Goal: Task Accomplishment & Management: Use online tool/utility

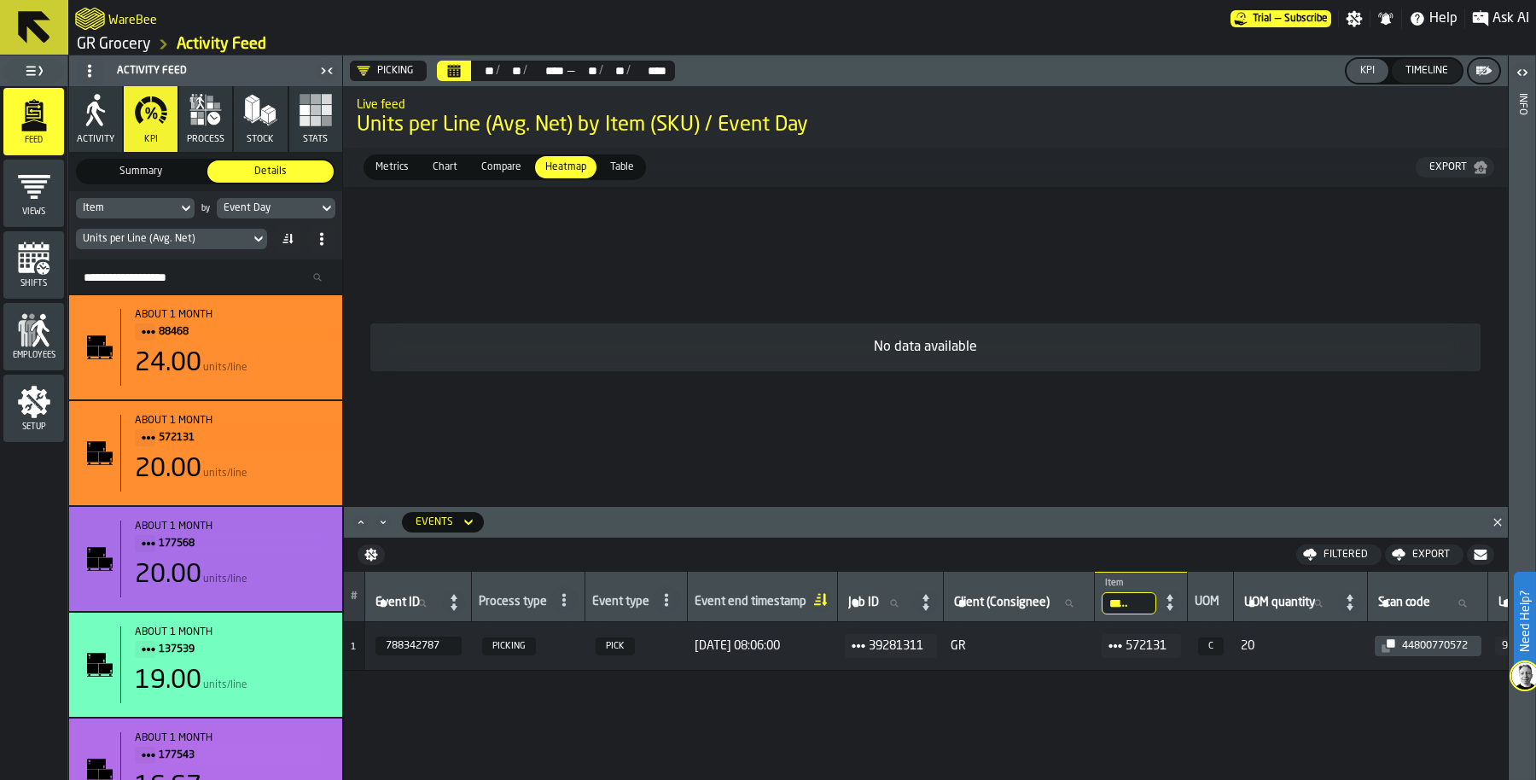
click at [135, 41] on link "GR Grocery" at bounding box center [114, 44] width 74 height 19
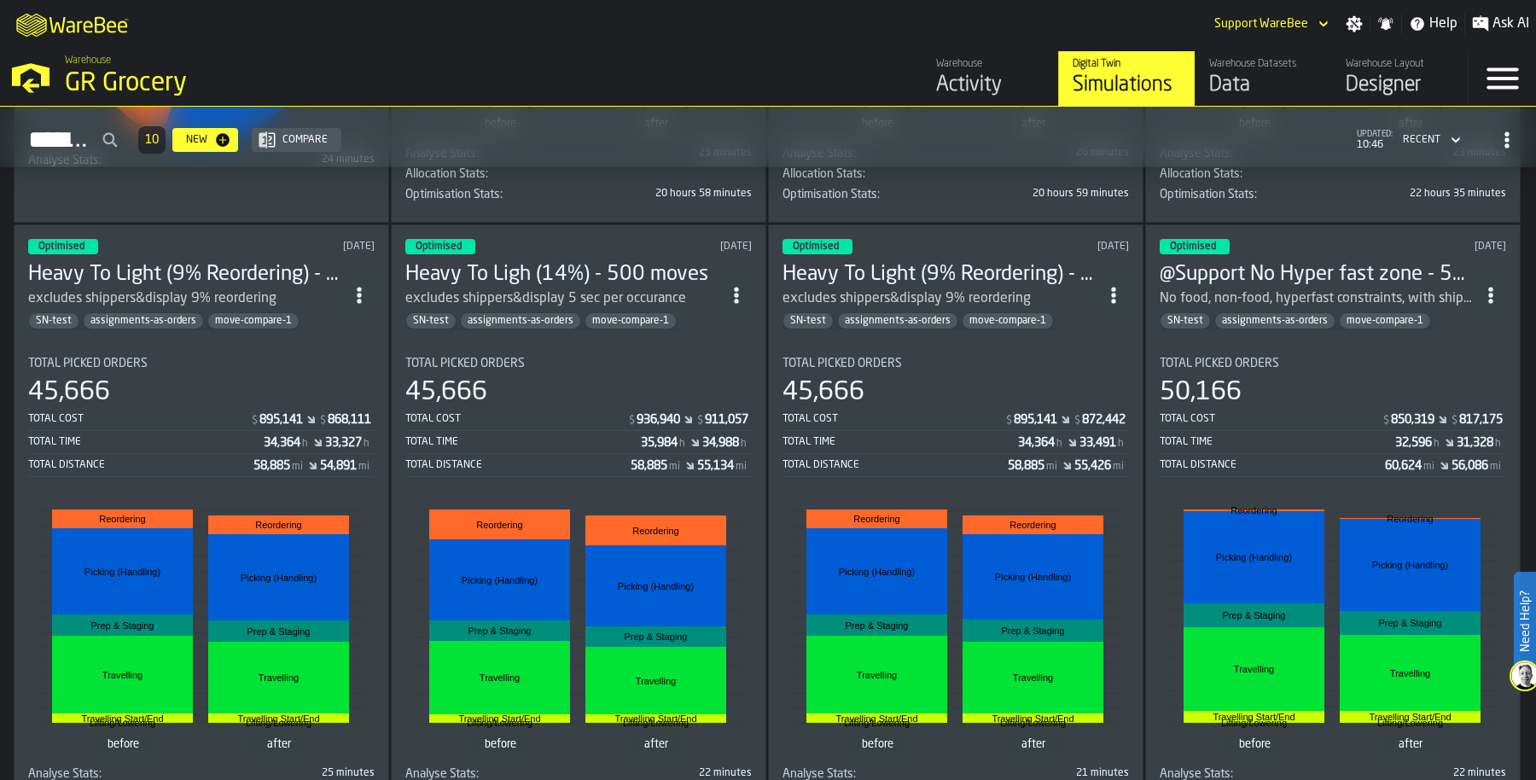
scroll to position [618, 0]
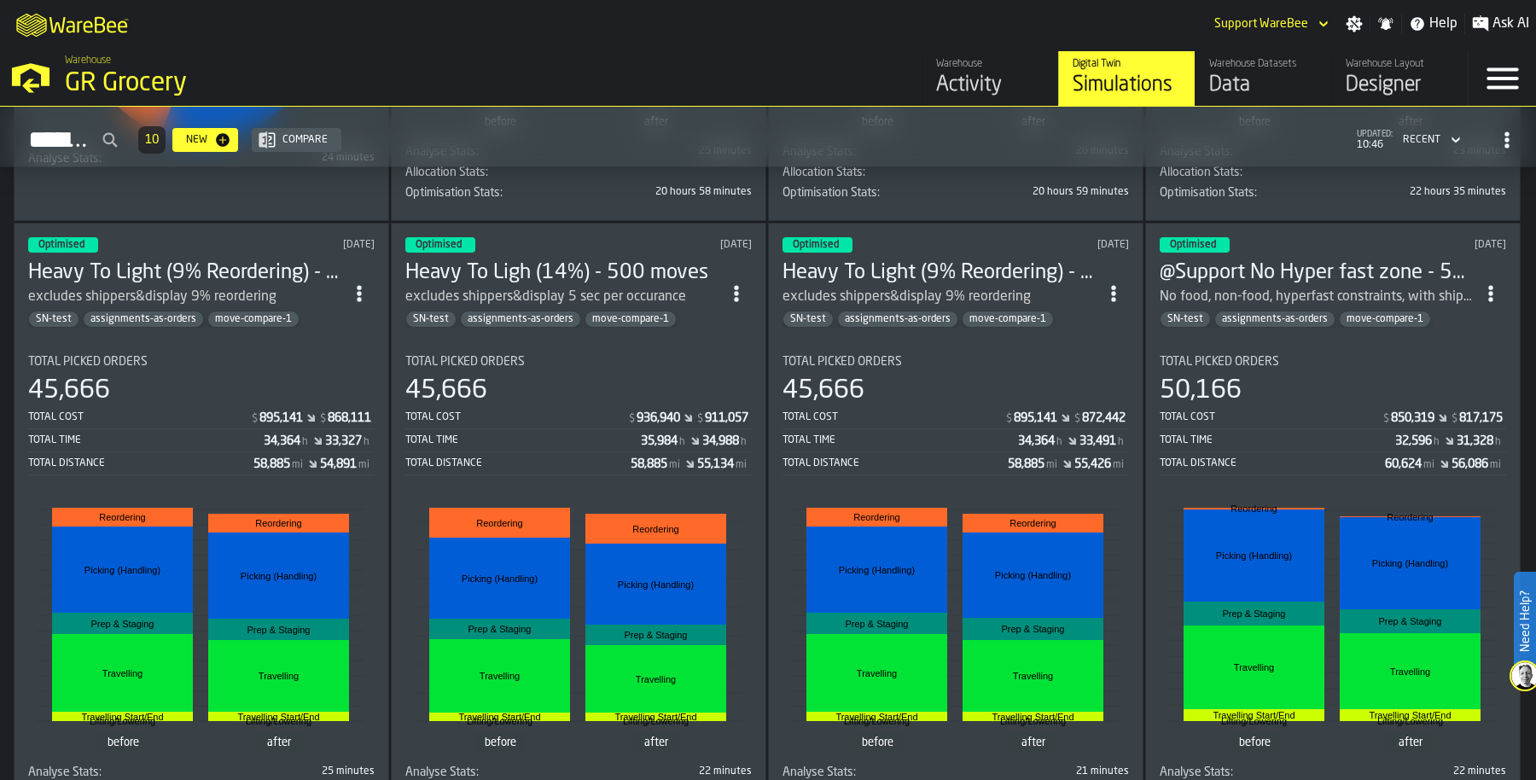
click at [192, 458] on div "Total Distance" at bounding box center [140, 463] width 225 height 12
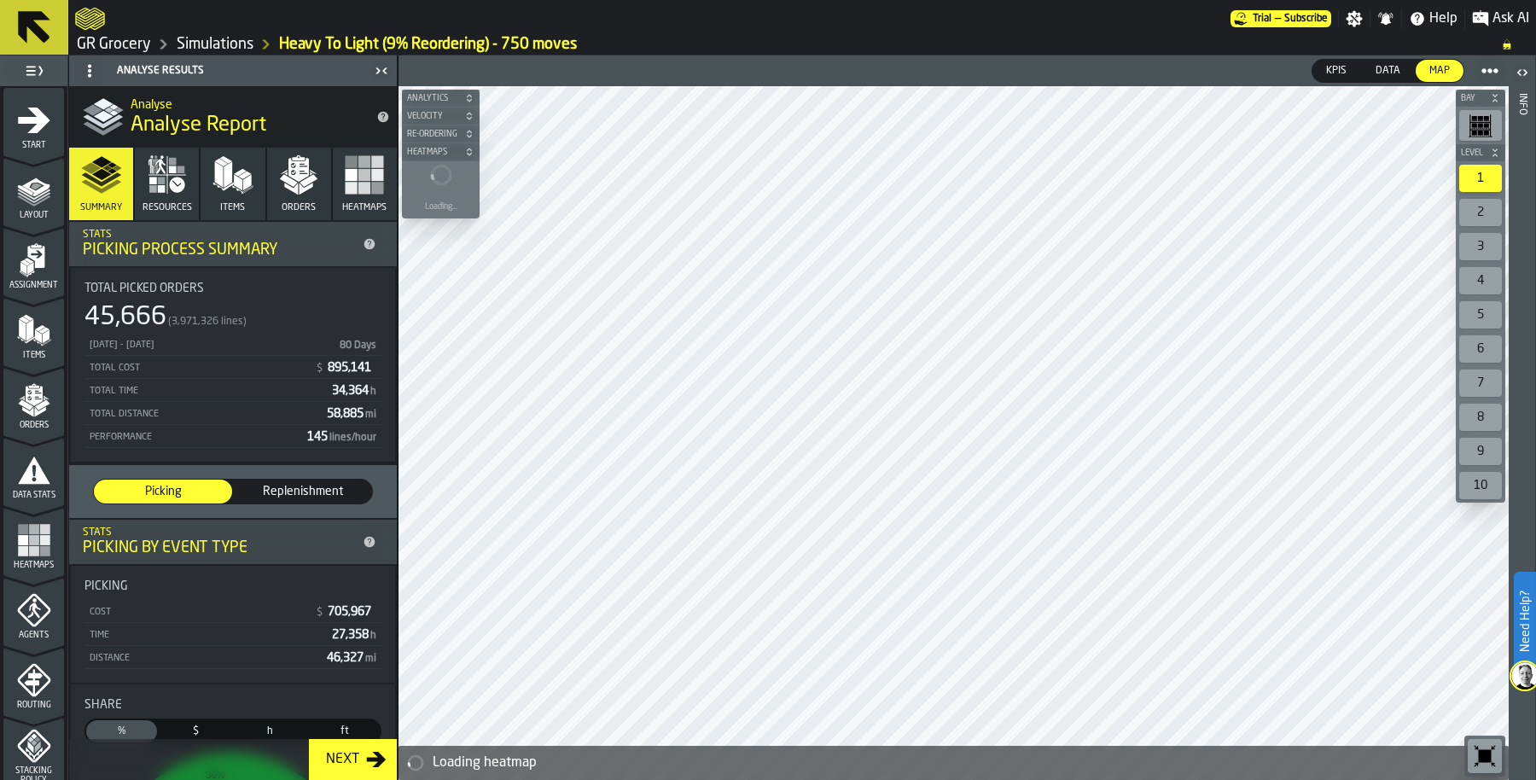
click at [32, 128] on icon "menu Start" at bounding box center [34, 121] width 32 height 26
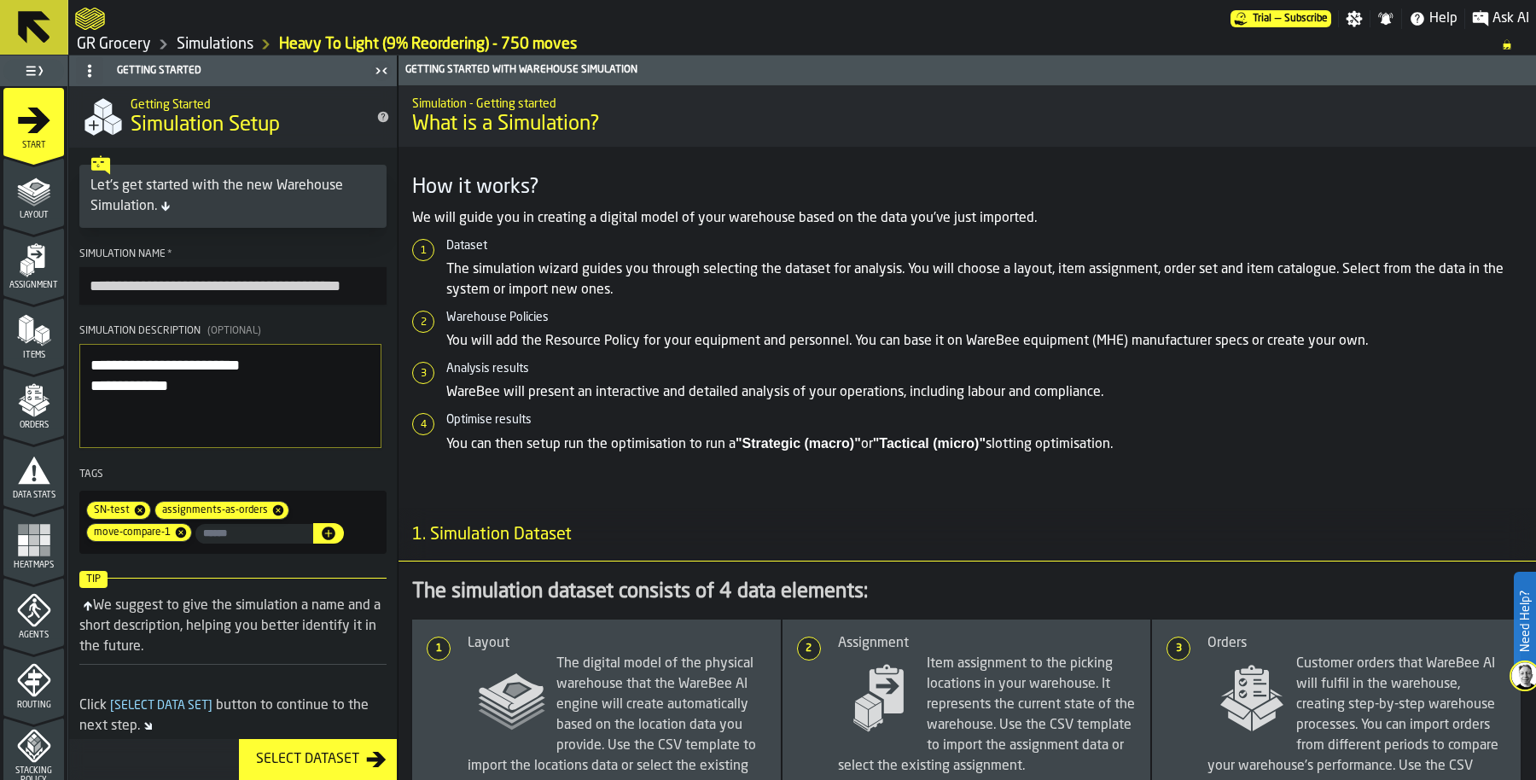
click at [230, 40] on link "Simulations" at bounding box center [215, 44] width 77 height 19
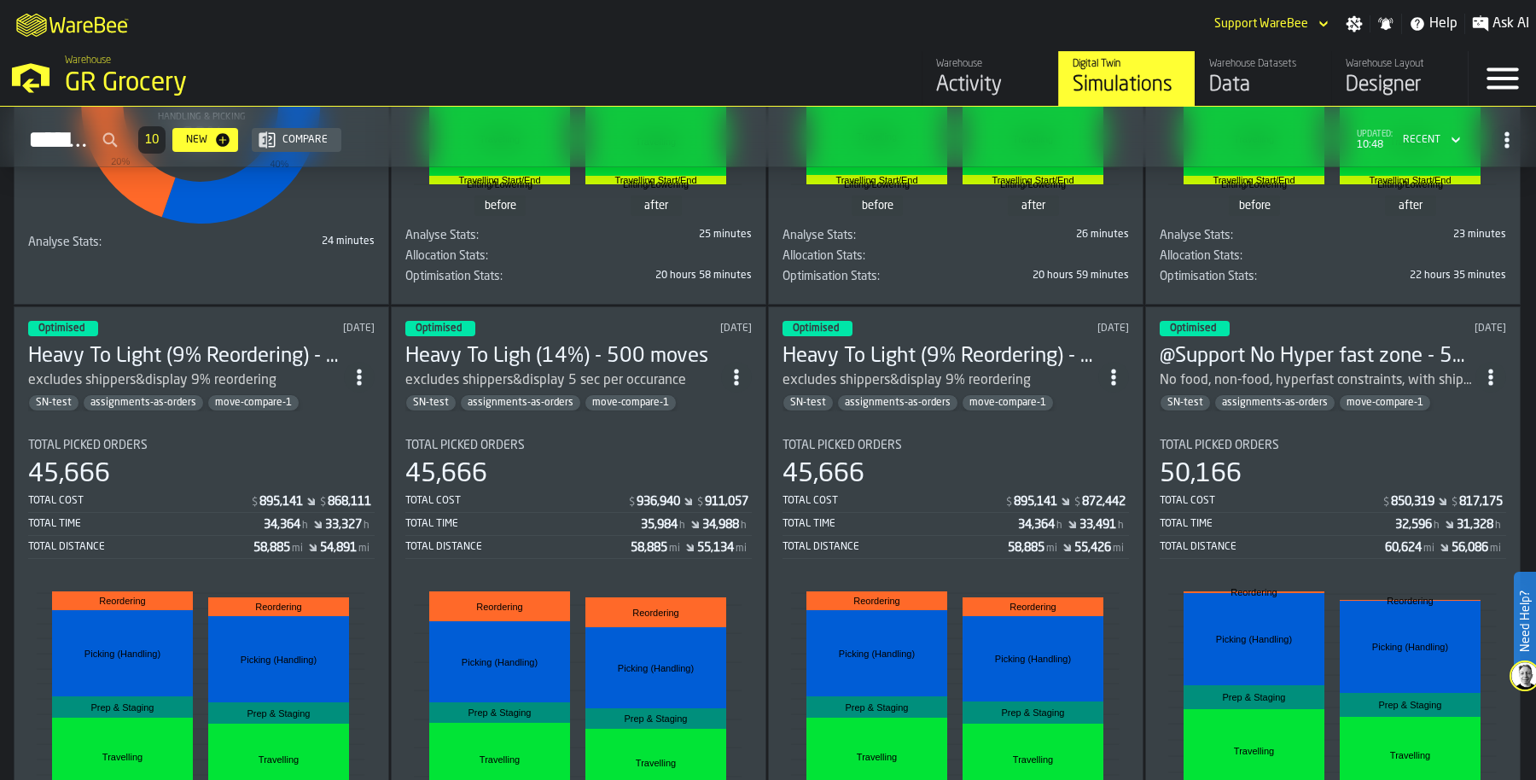
scroll to position [538, 0]
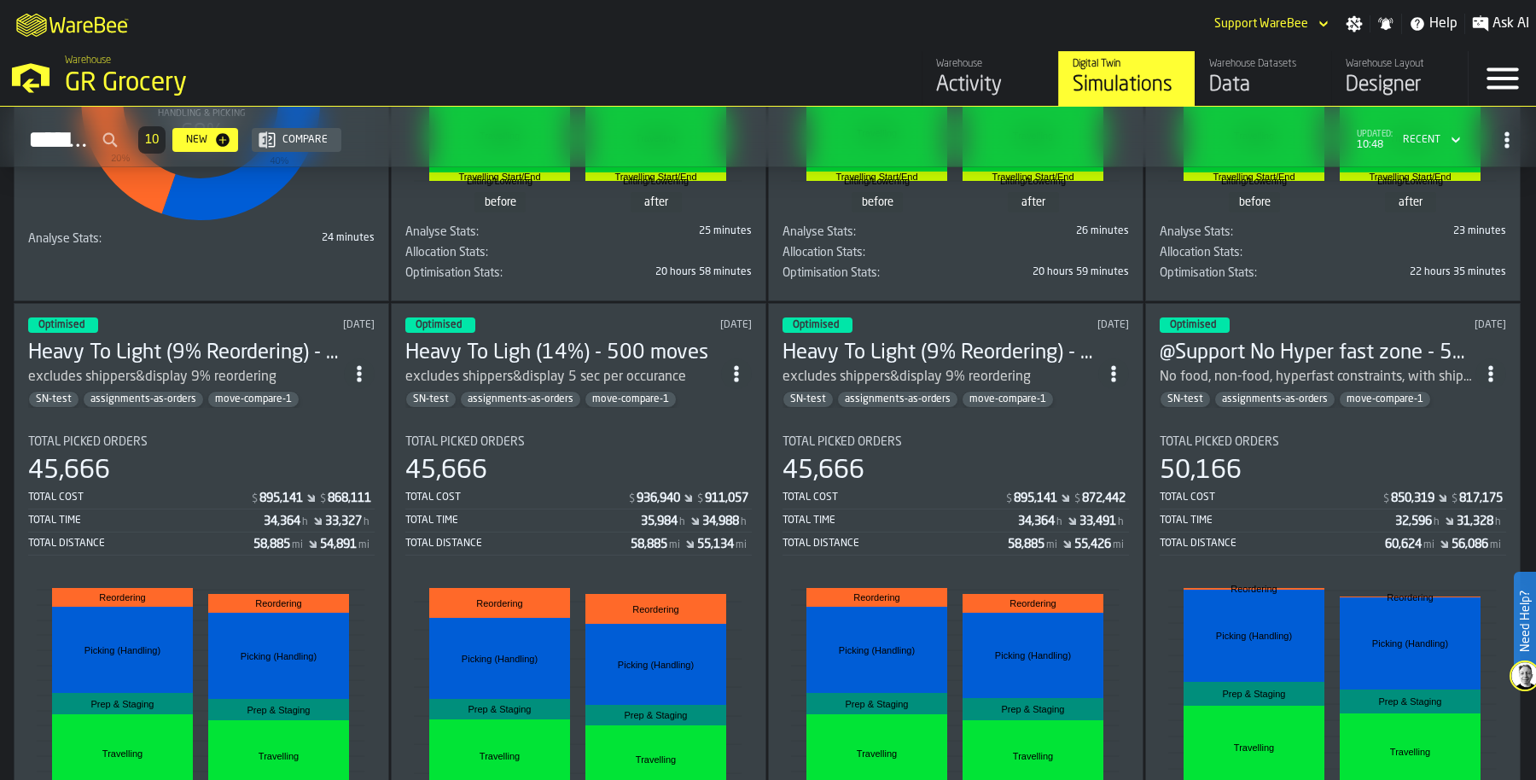
click at [368, 369] on icon "ItemListCard-DashboardItemContainer" at bounding box center [359, 373] width 17 height 17
click at [344, 479] on div "Duplicate" at bounding box center [324, 486] width 89 height 20
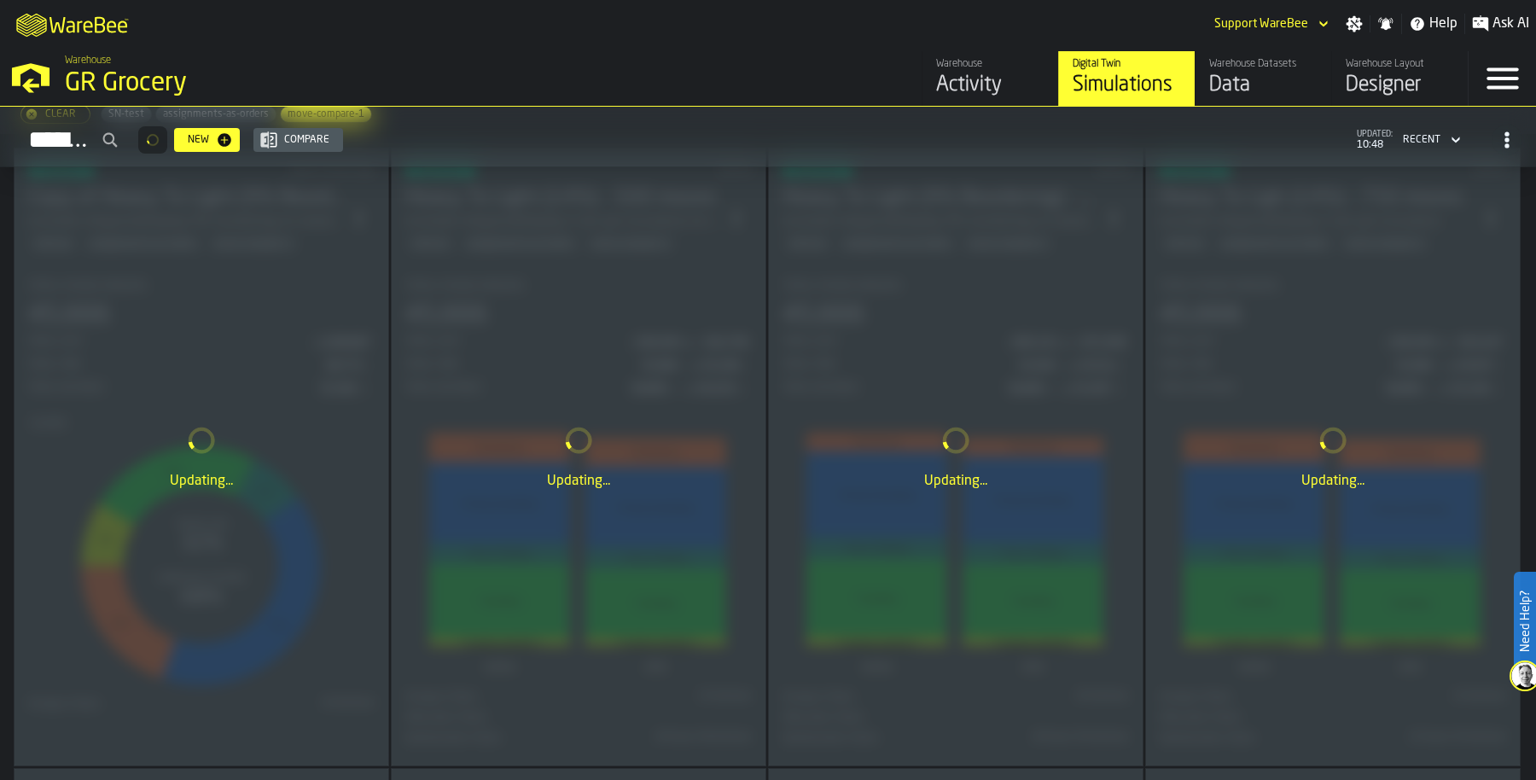
scroll to position [0, 0]
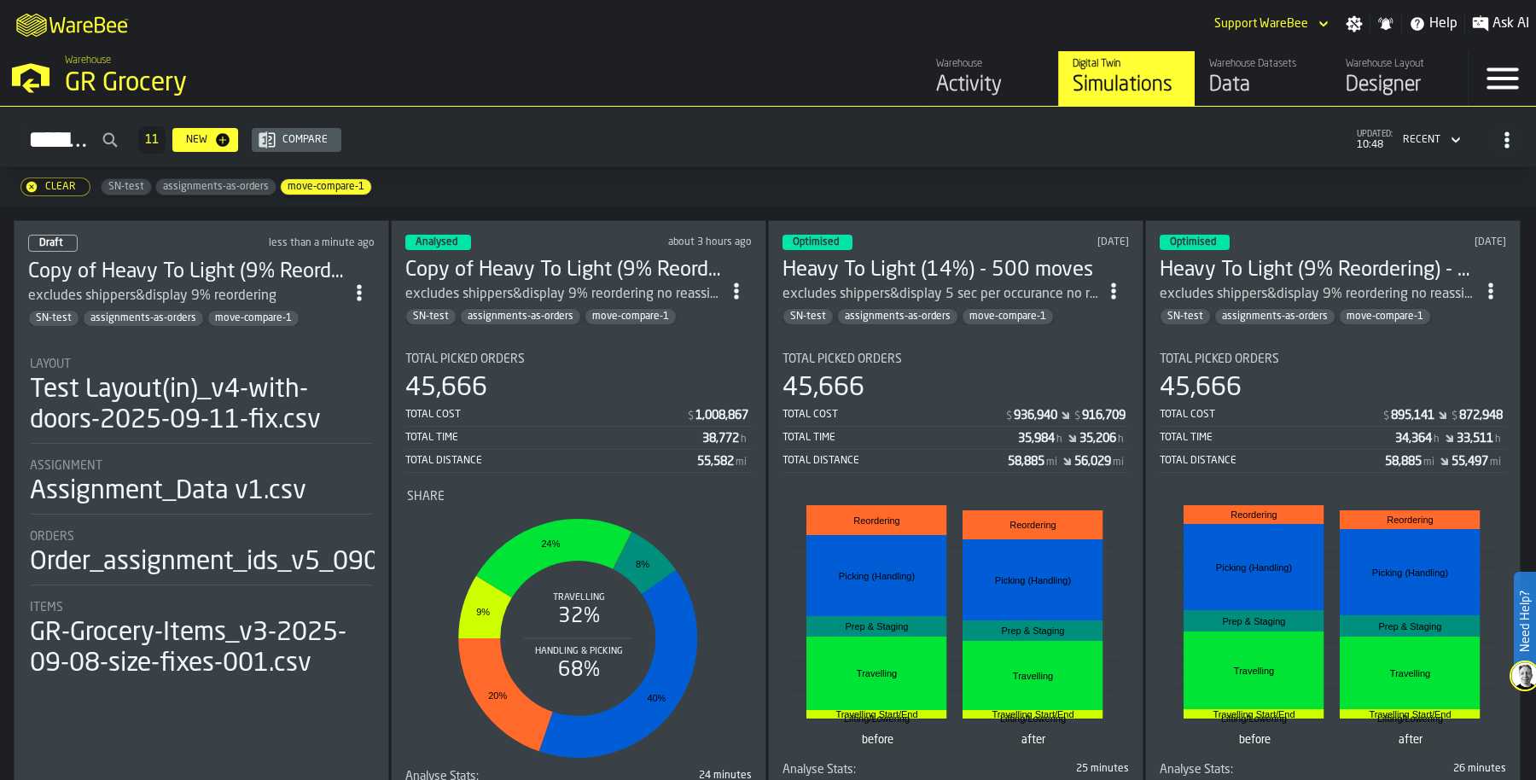
click at [223, 474] on div "Assignment Assignment_Data v1.csv" at bounding box center [201, 483] width 343 height 48
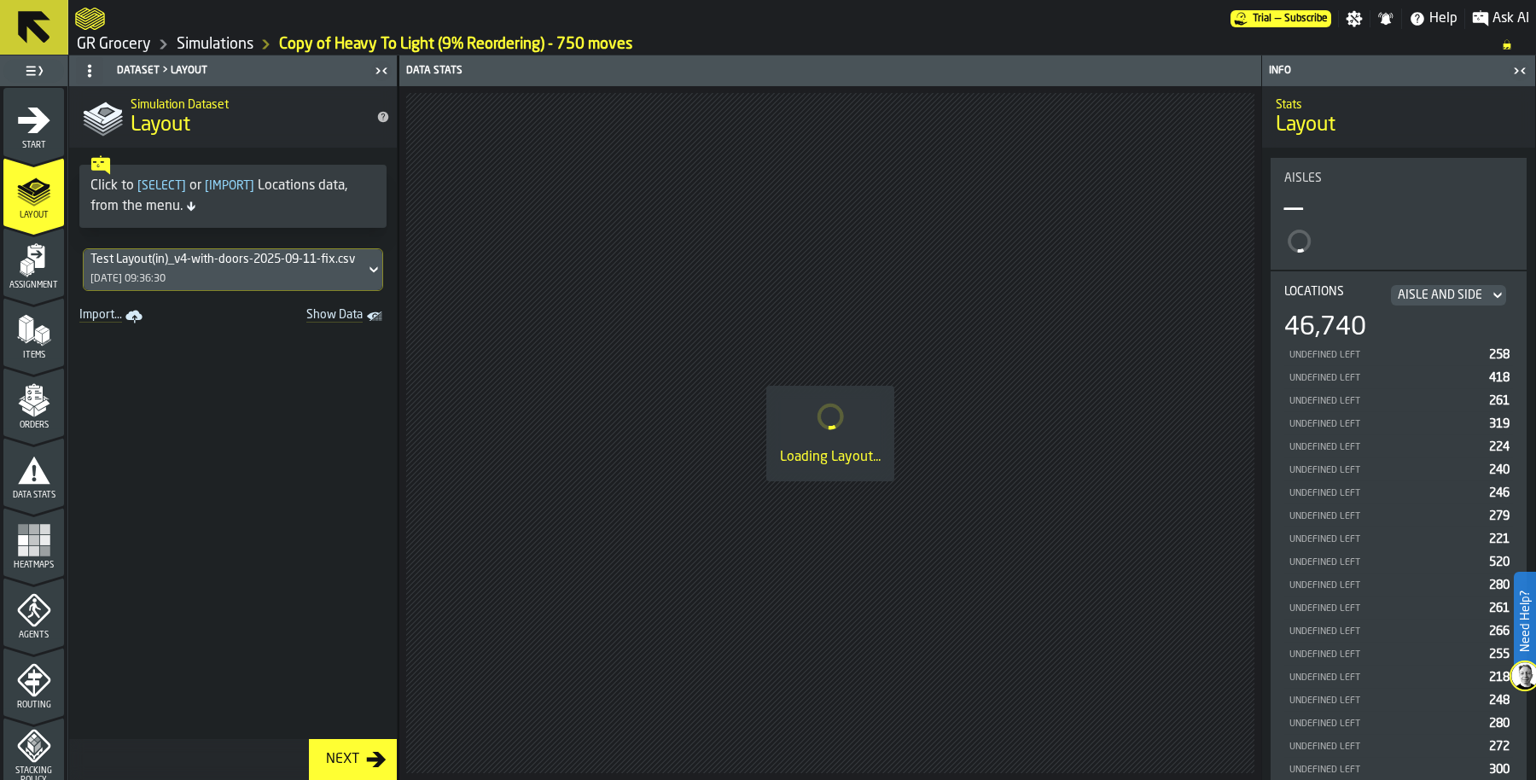
click at [38, 132] on icon "menu Start" at bounding box center [34, 120] width 34 height 34
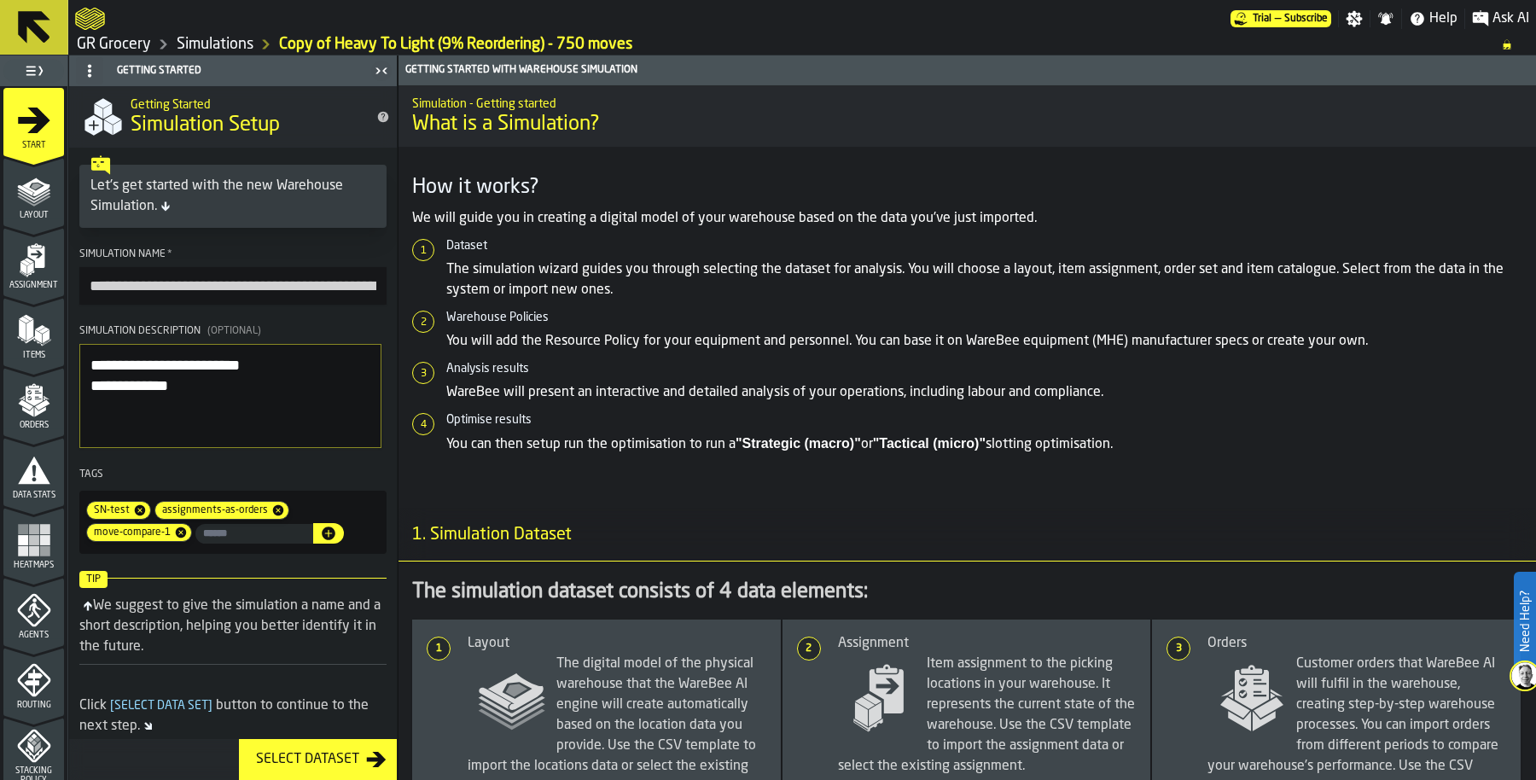
drag, startPoint x: 91, startPoint y: 284, endPoint x: 147, endPoint y: 284, distance: 55.5
click at [147, 284] on input "**********" at bounding box center [232, 286] width 307 height 38
drag, startPoint x: 200, startPoint y: 287, endPoint x: 295, endPoint y: 287, distance: 95.6
click at [295, 287] on input "**********" at bounding box center [232, 286] width 307 height 38
click at [315, 282] on input "**********" at bounding box center [232, 286] width 307 height 38
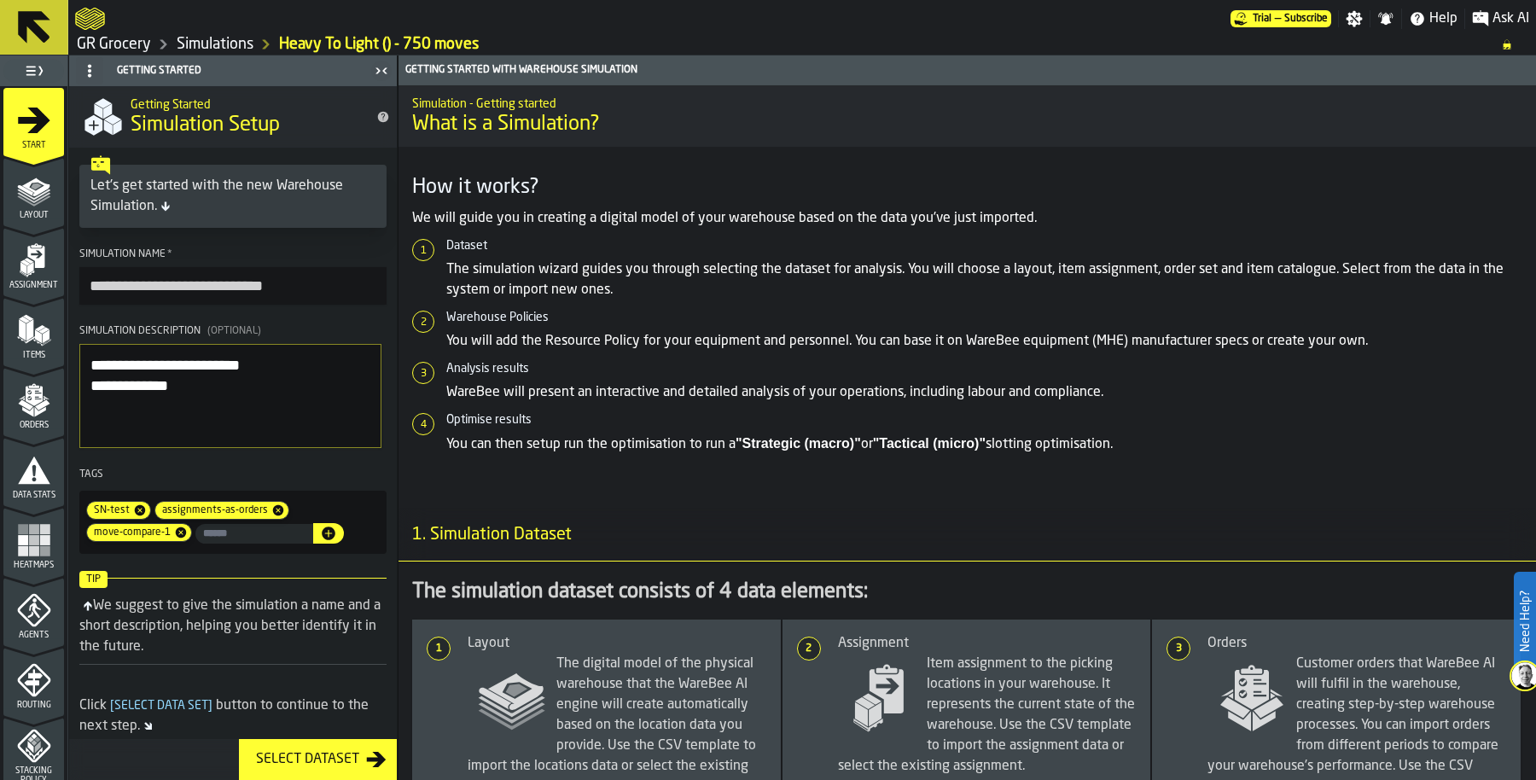
type input "**********"
click at [212, 390] on textarea "**********" at bounding box center [230, 396] width 302 height 104
drag, startPoint x: 204, startPoint y: 389, endPoint x: 40, endPoint y: 389, distance: 163.8
click at [37, 389] on aside "**********" at bounding box center [199, 417] width 398 height 724
click at [189, 416] on textarea "**********" at bounding box center [230, 396] width 302 height 104
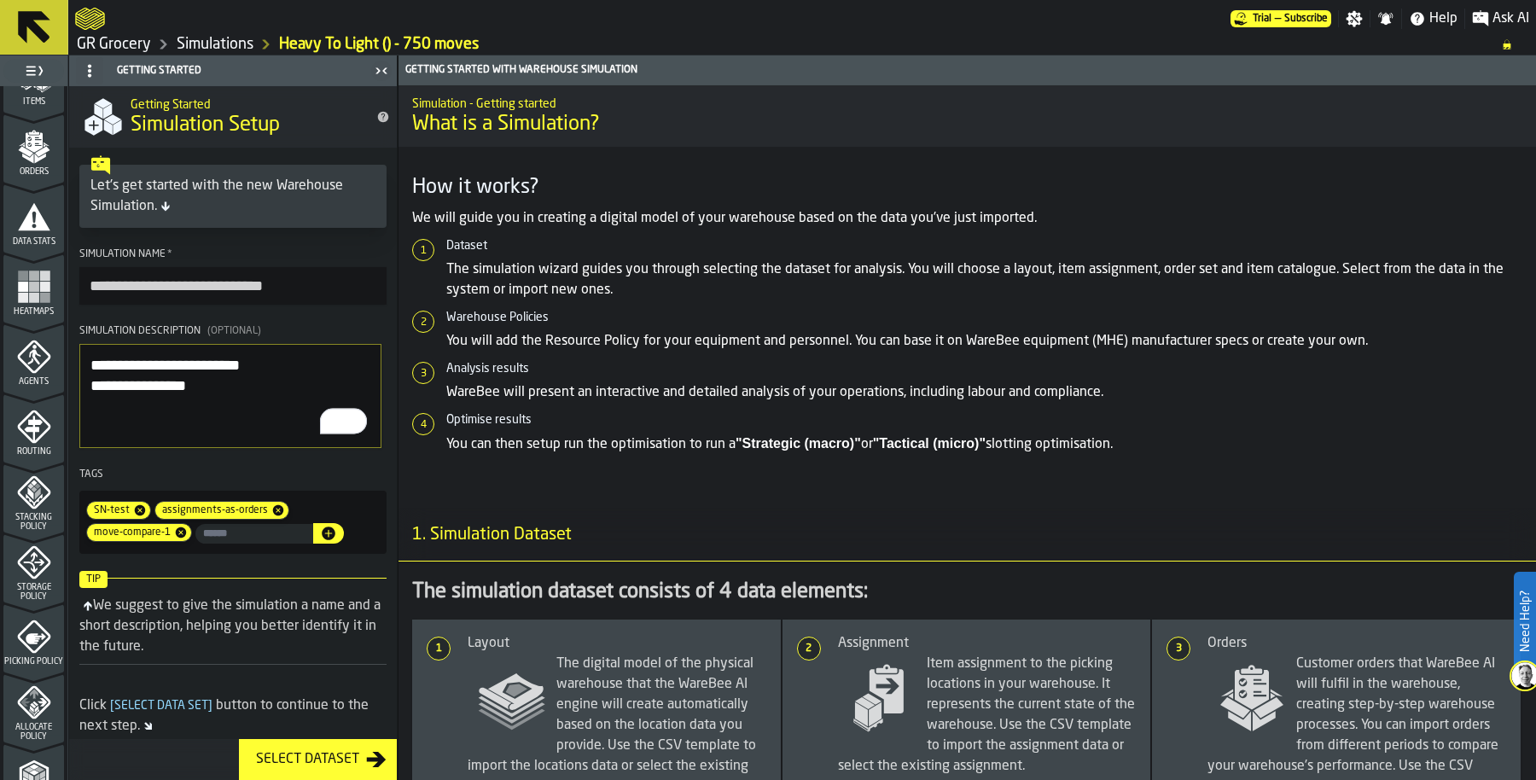
scroll to position [372, 0]
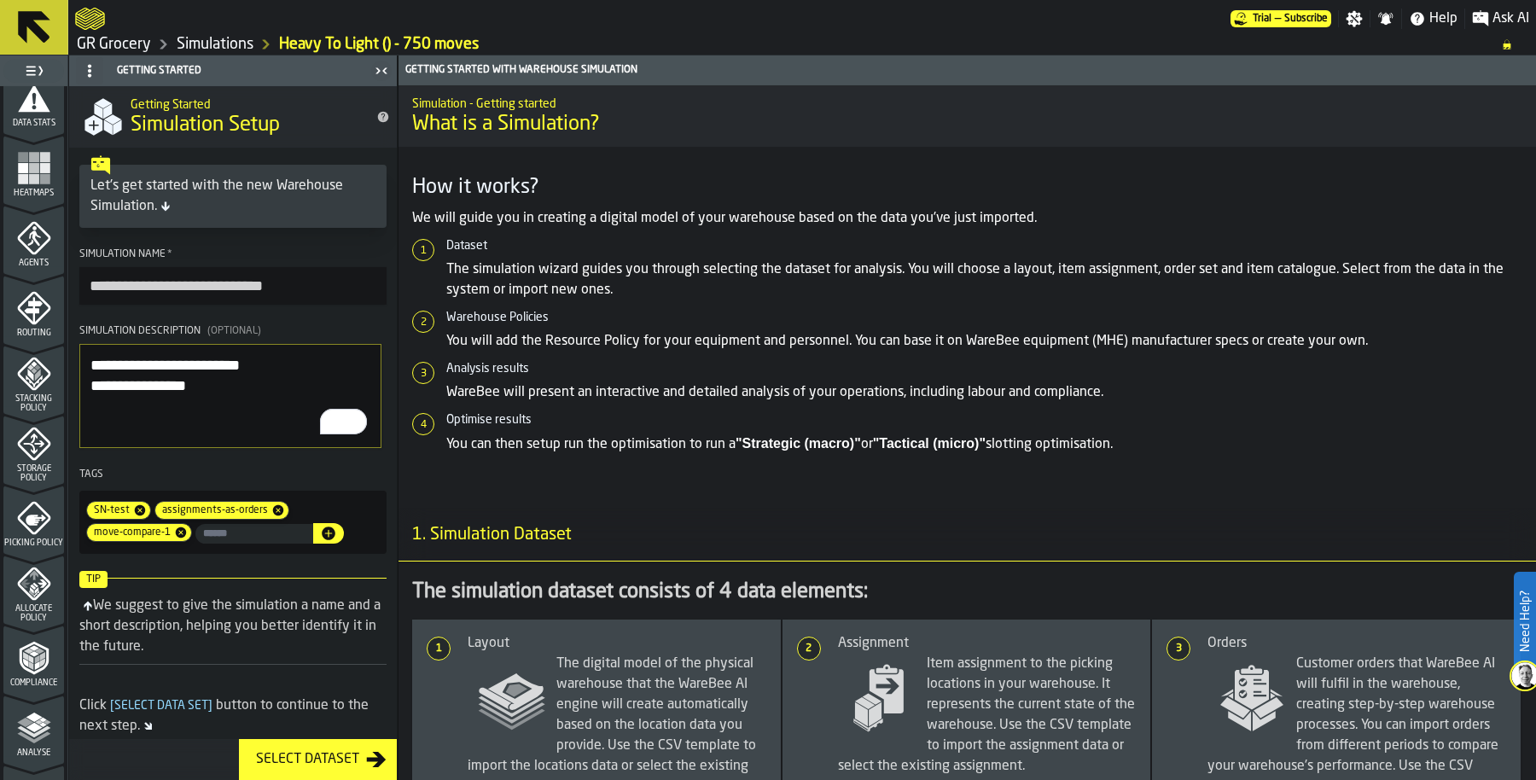
type textarea "**********"
click at [26, 368] on icon "menu Stacking Policy" at bounding box center [34, 374] width 34 height 34
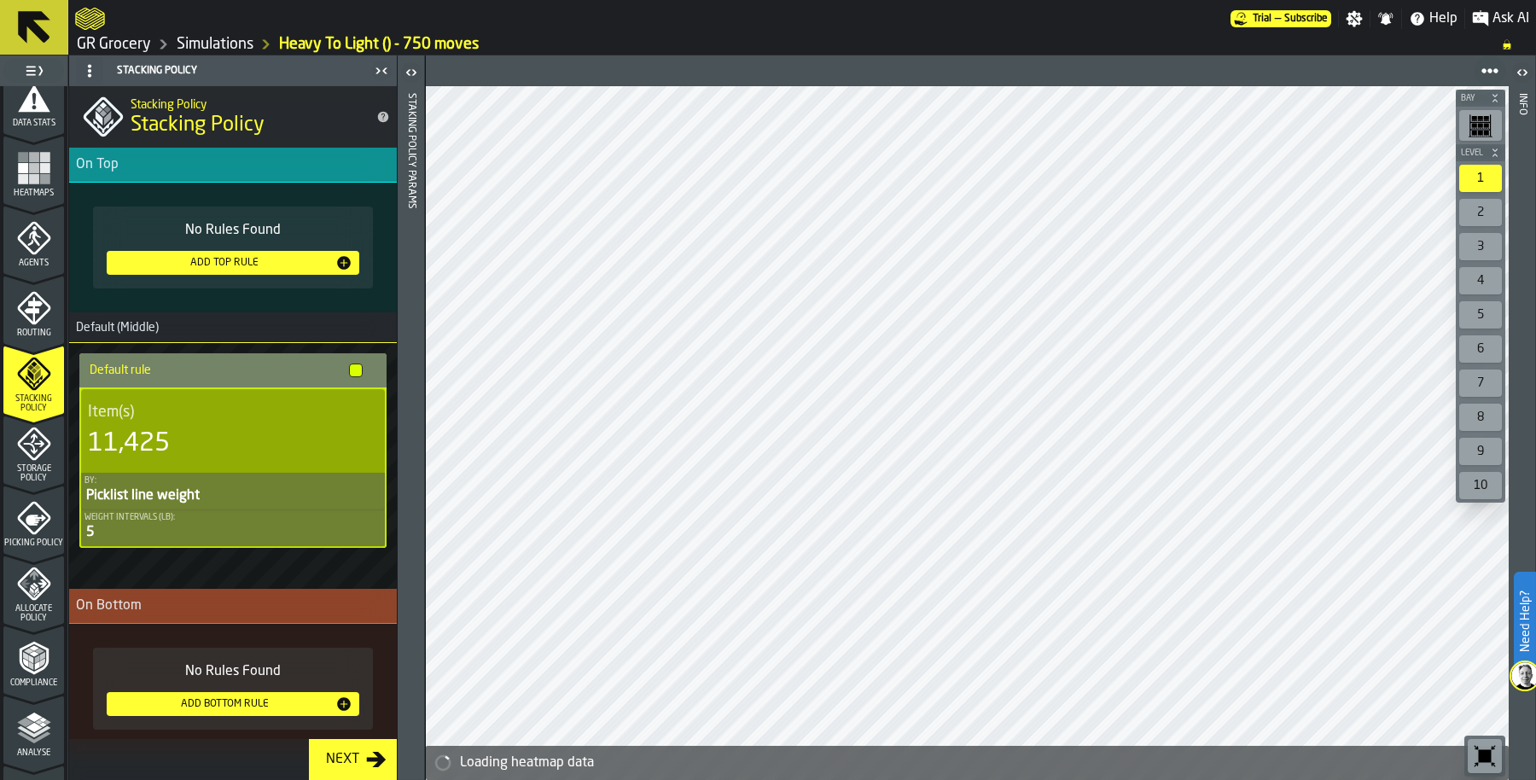
click at [196, 519] on div "Weight Intervals (lb):" at bounding box center [232, 517] width 297 height 9
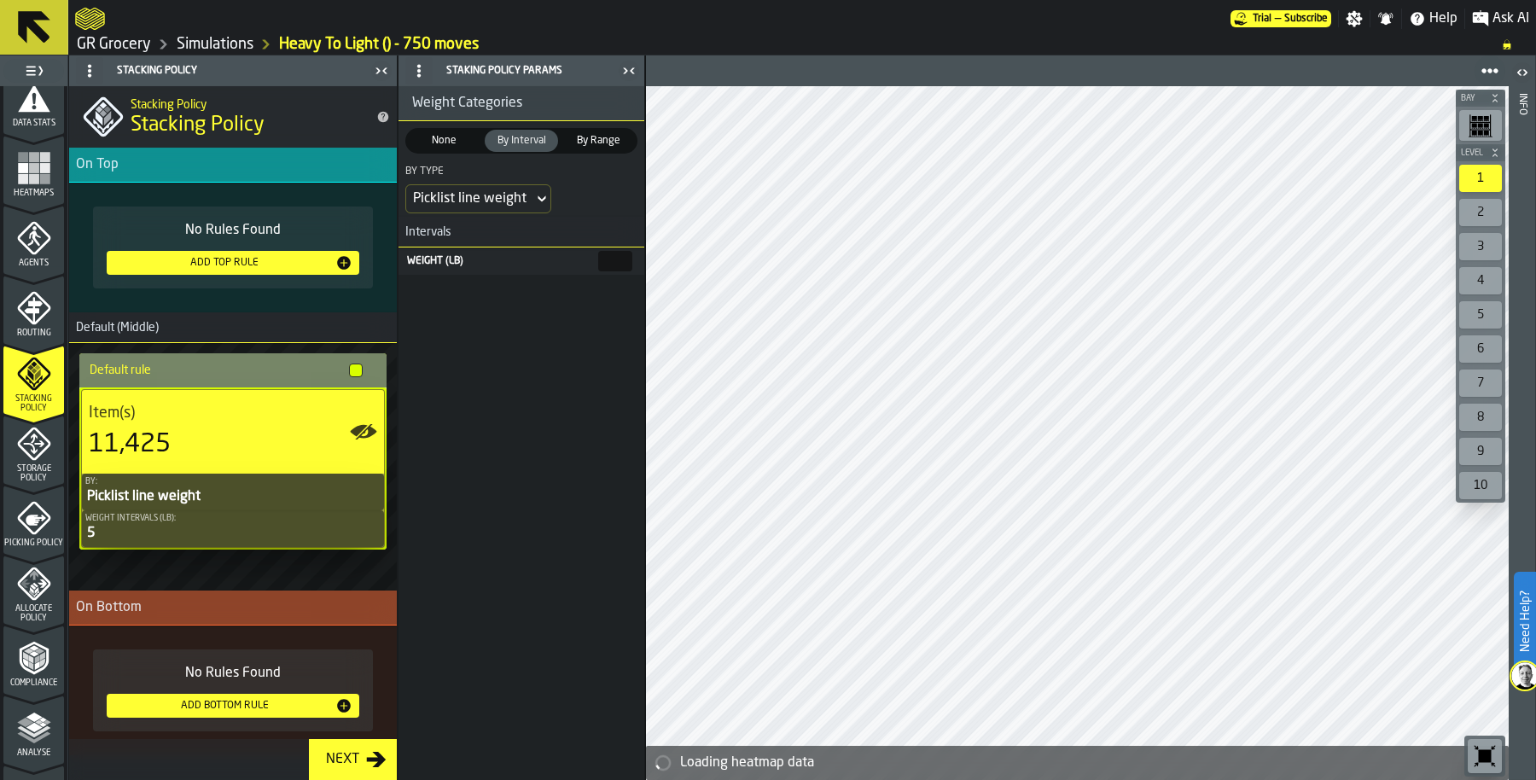
click at [665, 263] on main "1 Start 2 Layout 3 Assignment 4 Items 5 Orders 6 Data Stats 7 Heatmaps 8 Agents…" at bounding box center [768, 417] width 1536 height 724
click at [598, 266] on input "**" at bounding box center [615, 261] width 34 height 20
type input "**"
click at [602, 323] on div "Weight Categories None None By Interval By Interval By Range By Range By Type P…" at bounding box center [521, 433] width 246 height 694
click at [598, 261] on input "**" at bounding box center [615, 261] width 34 height 20
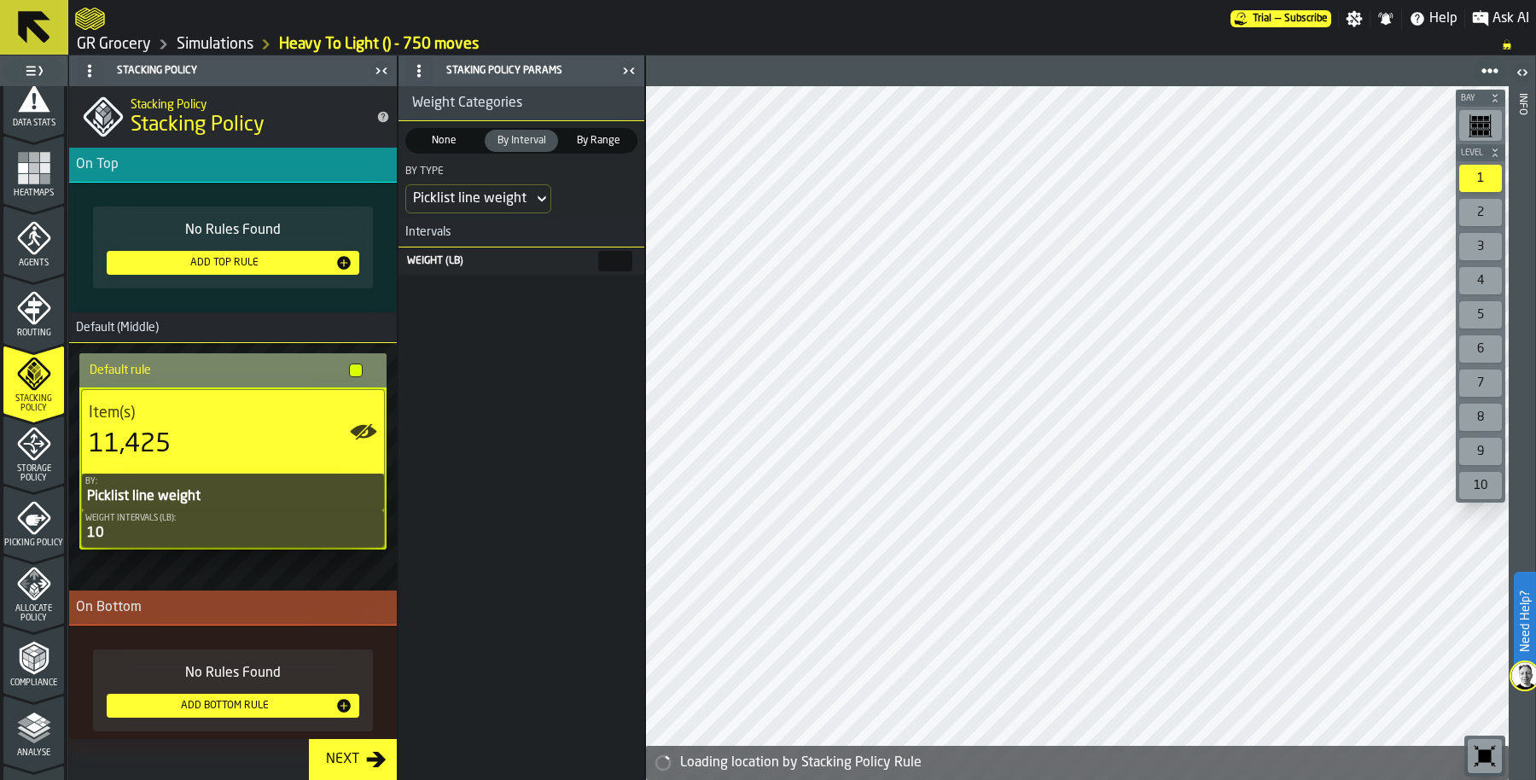
click at [34, 538] on span "Picking Policy" at bounding box center [33, 542] width 61 height 9
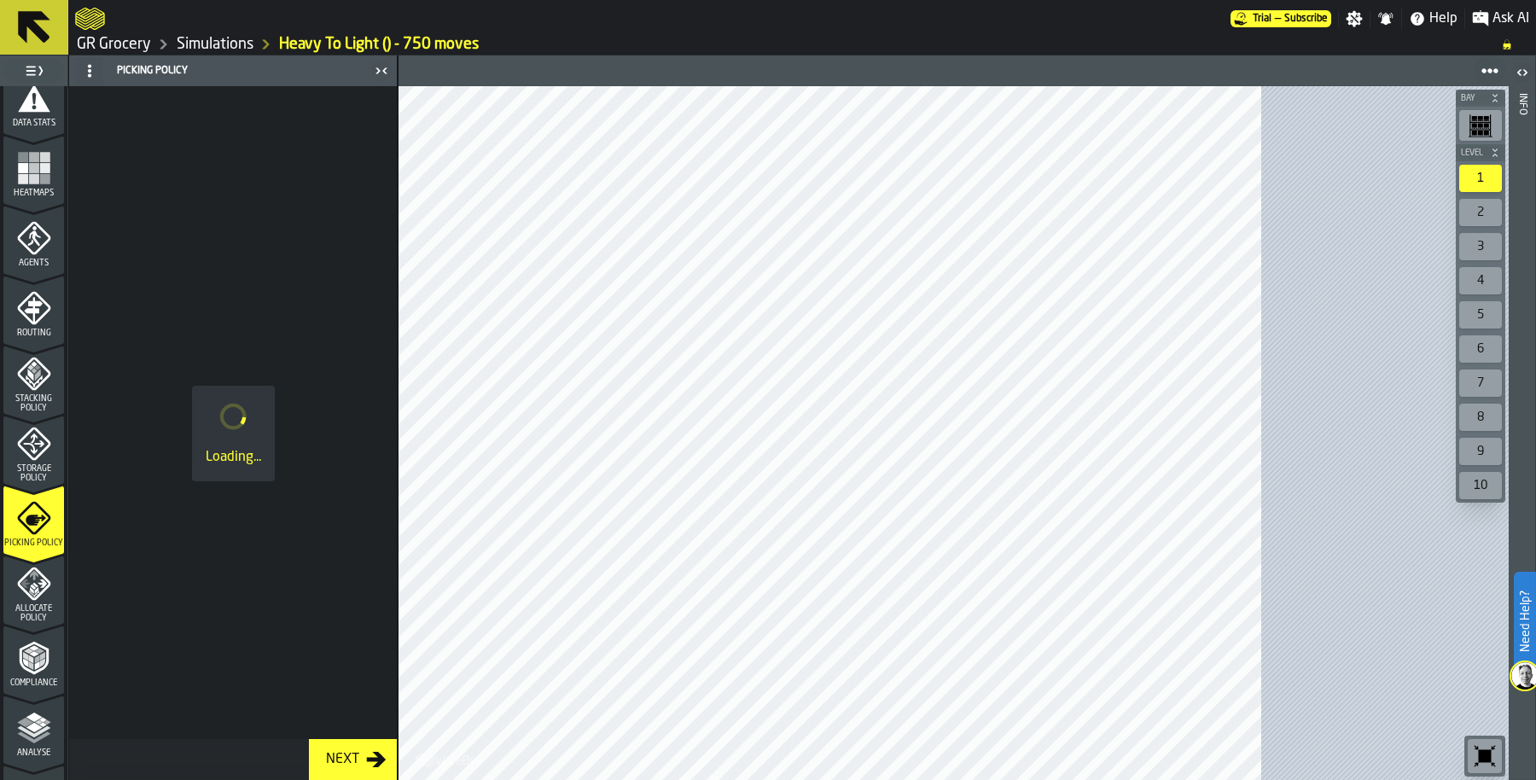
scroll to position [567, 0]
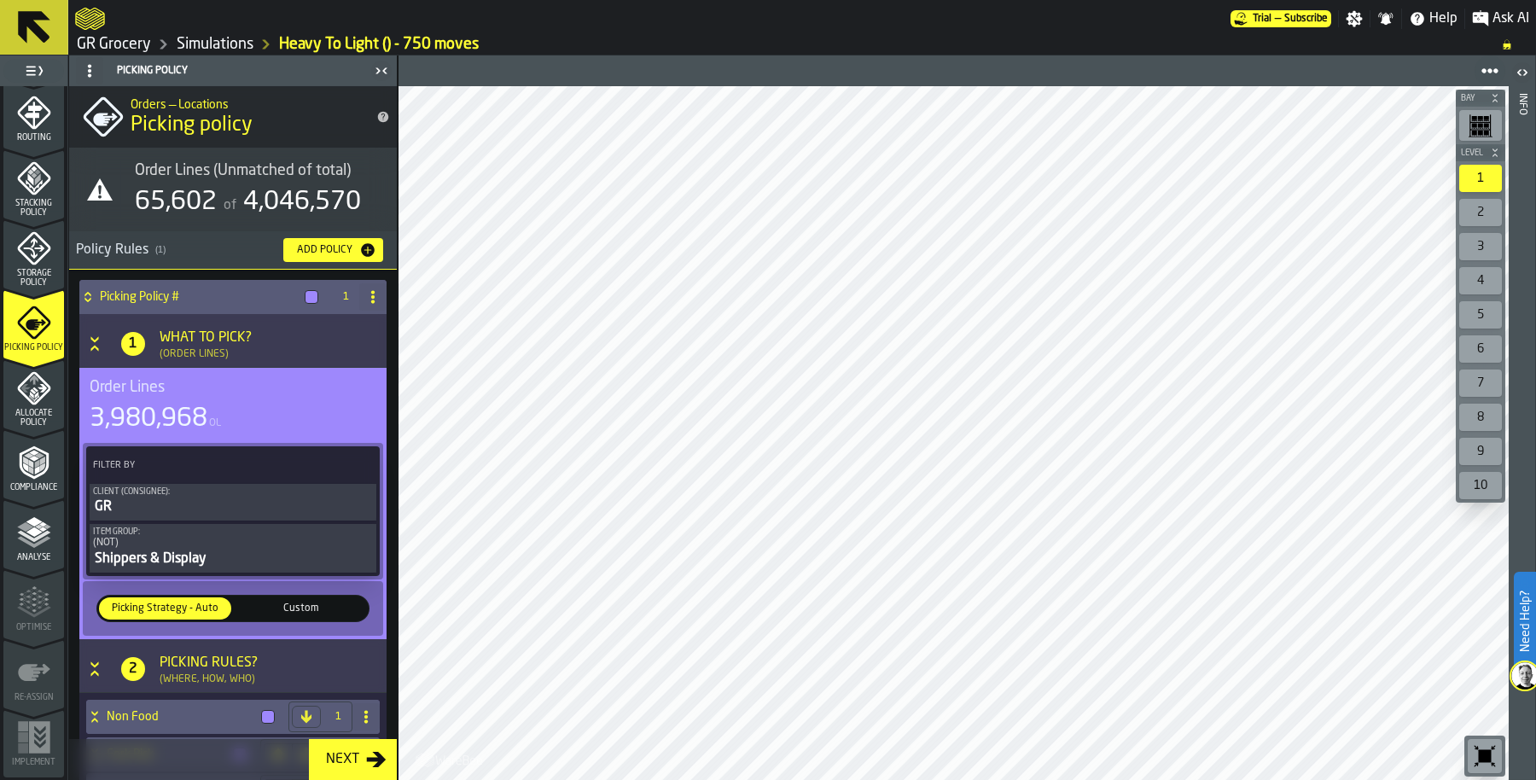
click at [35, 525] on polyline "menu Analyse" at bounding box center [39, 527] width 8 height 4
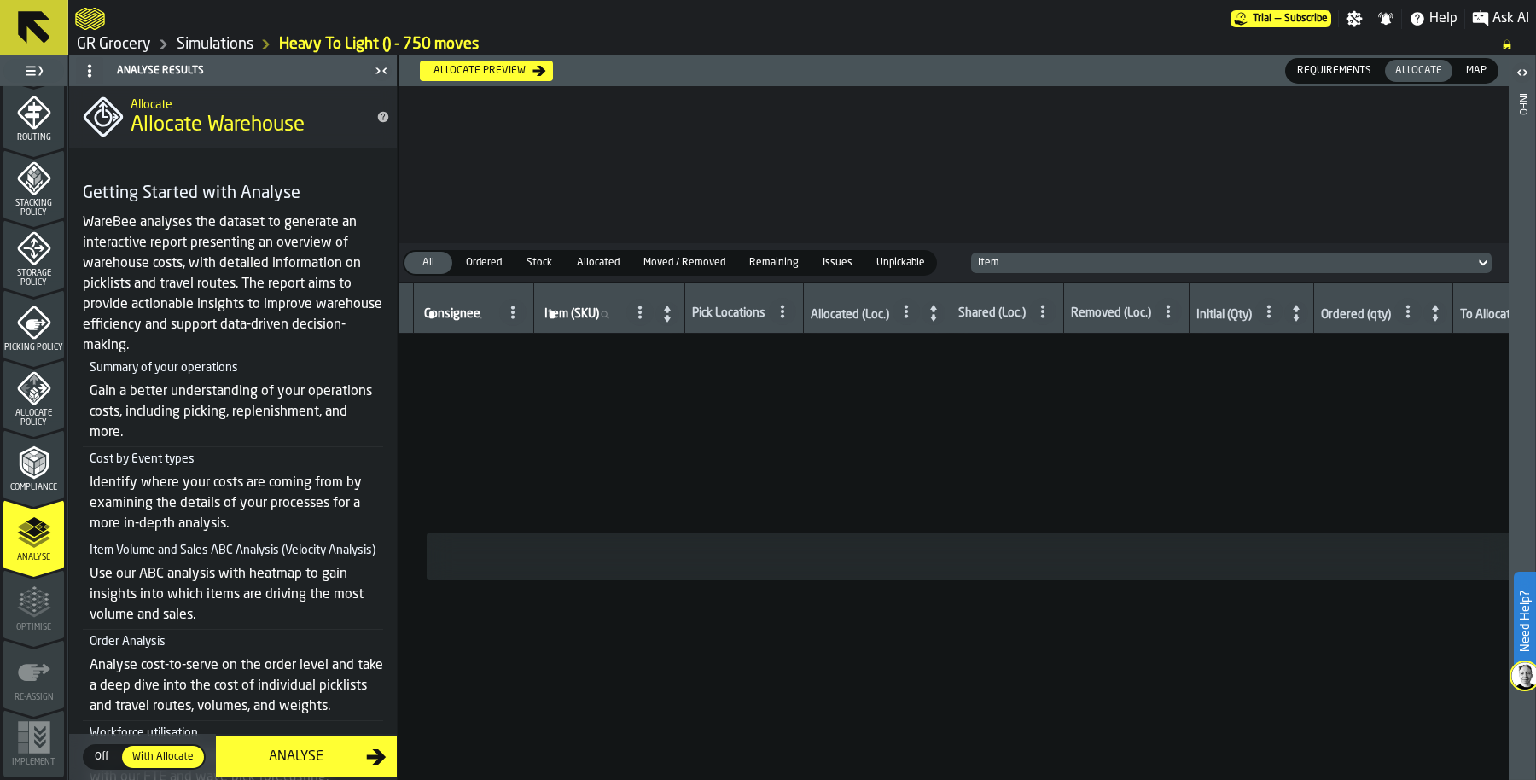
scroll to position [224, 0]
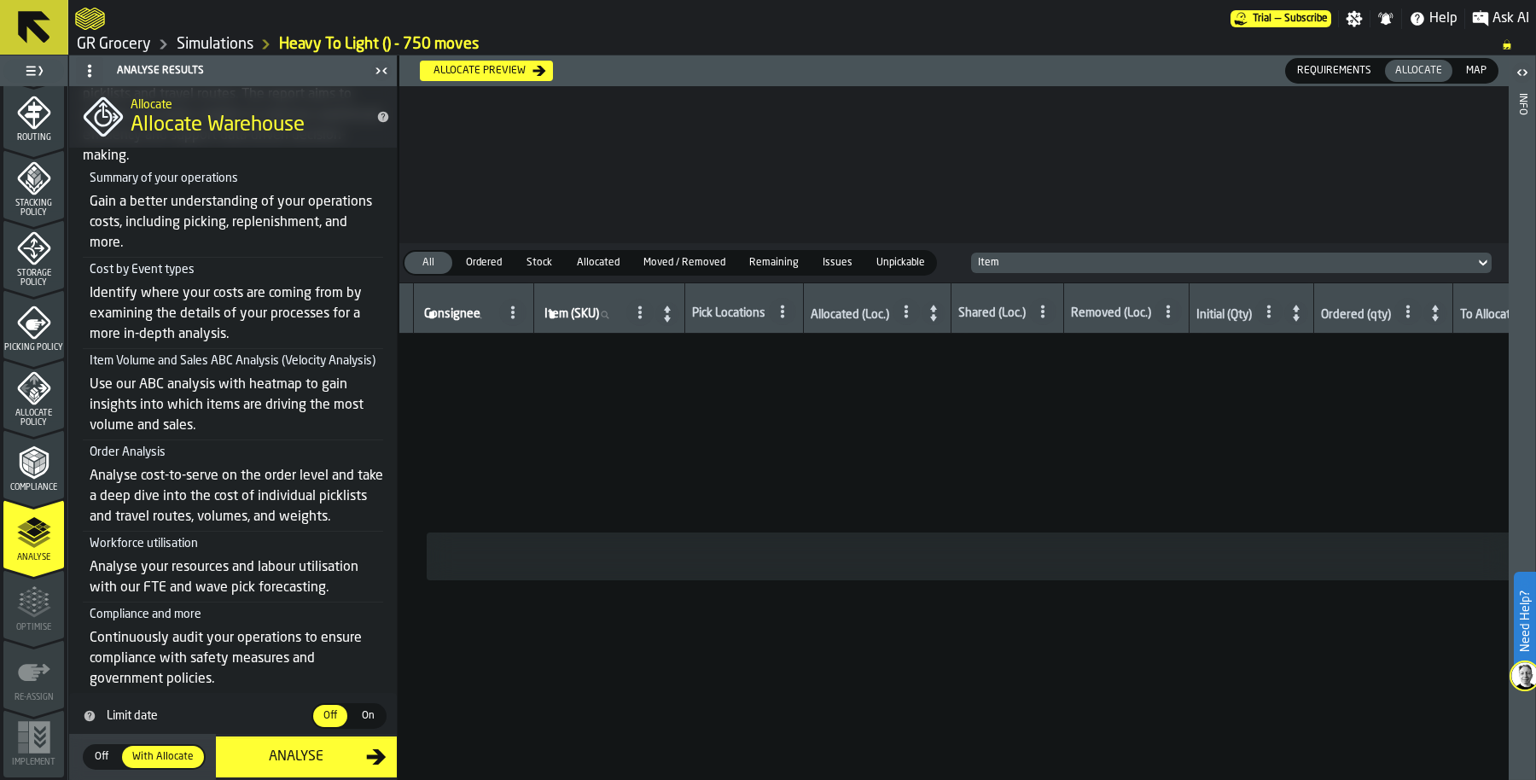
click at [102, 756] on span "Off" at bounding box center [101, 756] width 27 height 15
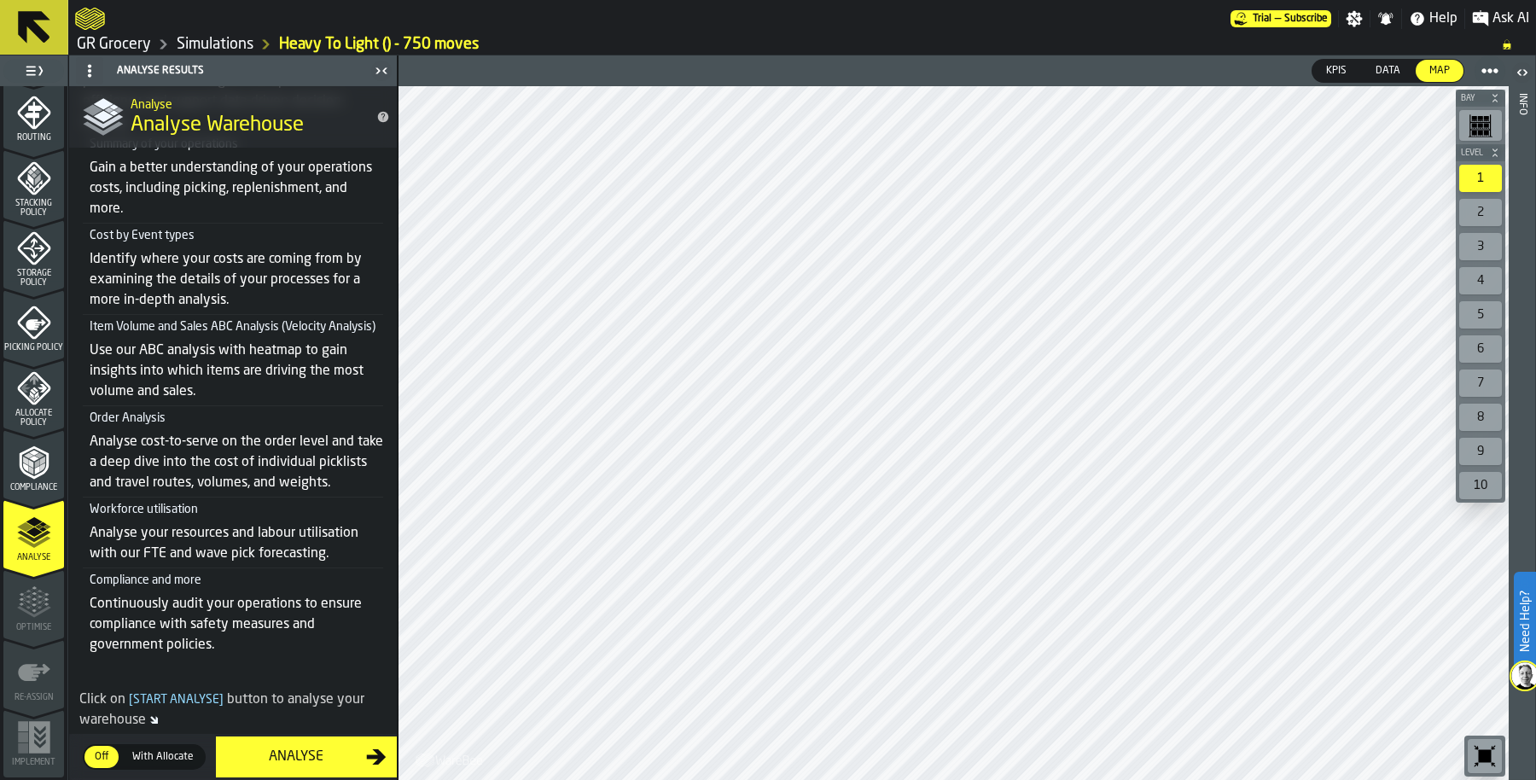
click at [300, 759] on div "Analyse" at bounding box center [296, 757] width 140 height 20
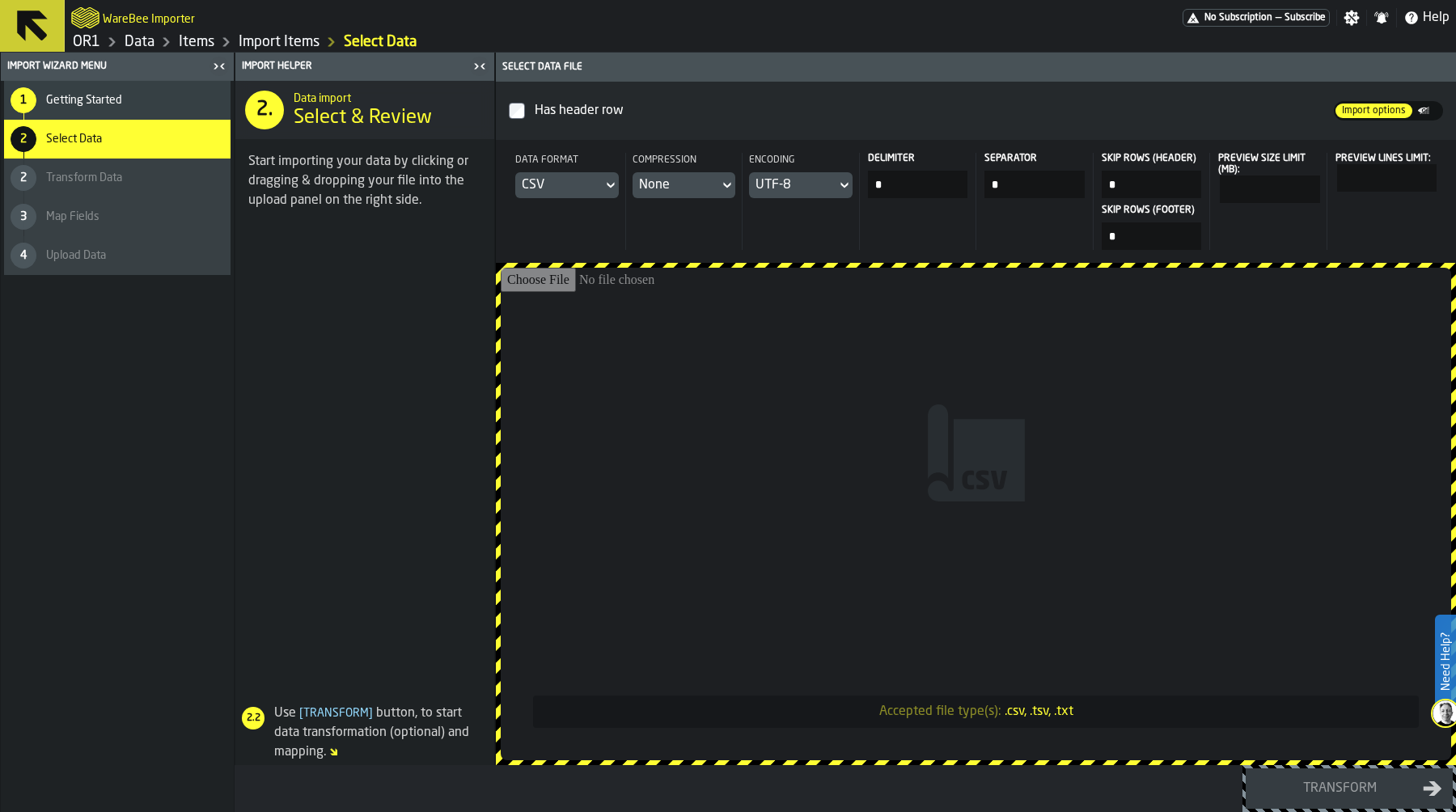
click at [751, 364] on input "Accepted file type(s): .csv, .tsv, .txt" at bounding box center [975, 514] width 951 height 493
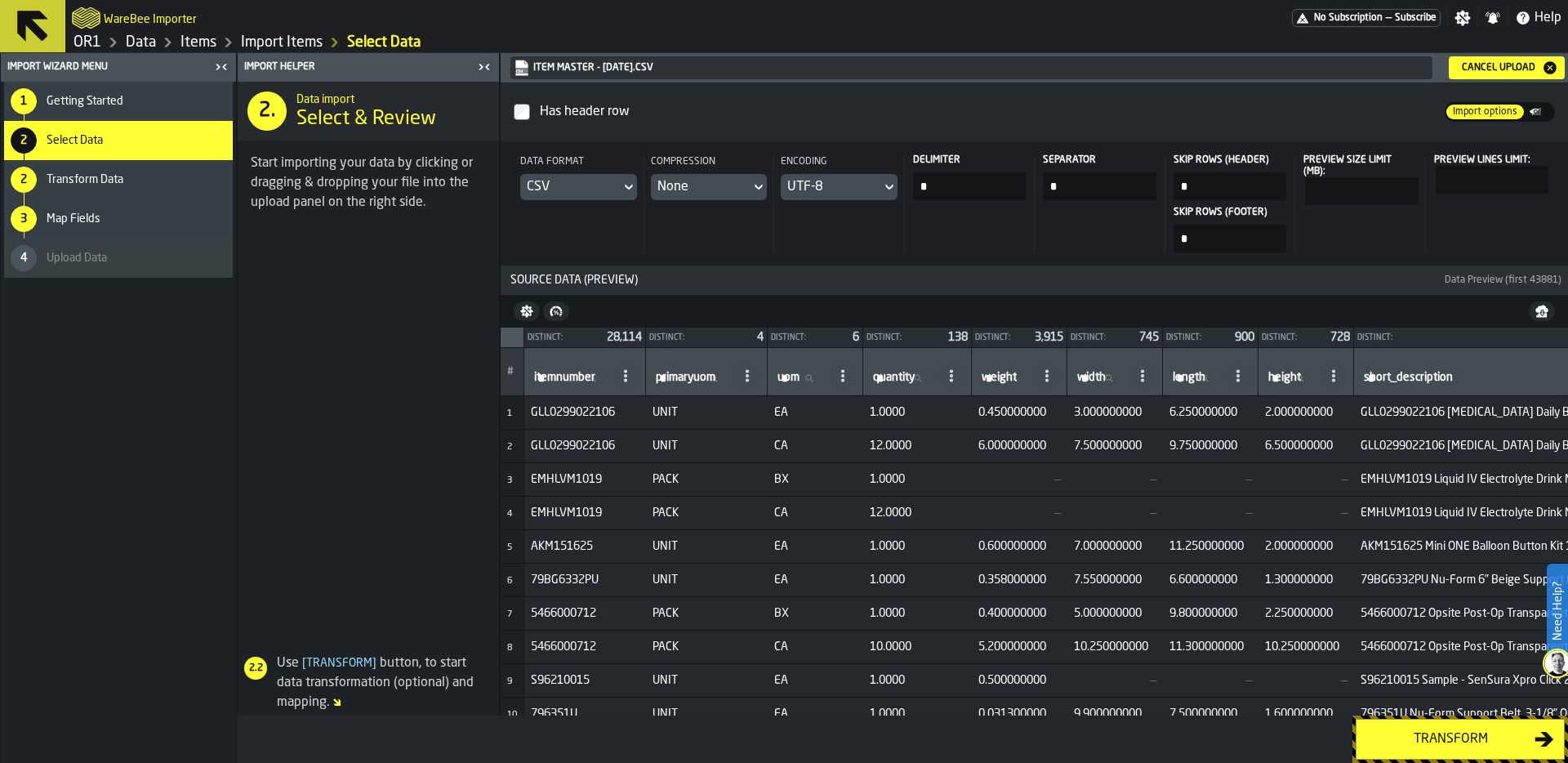
click at [1442, 736] on div "Transform" at bounding box center [1450, 739] width 168 height 19
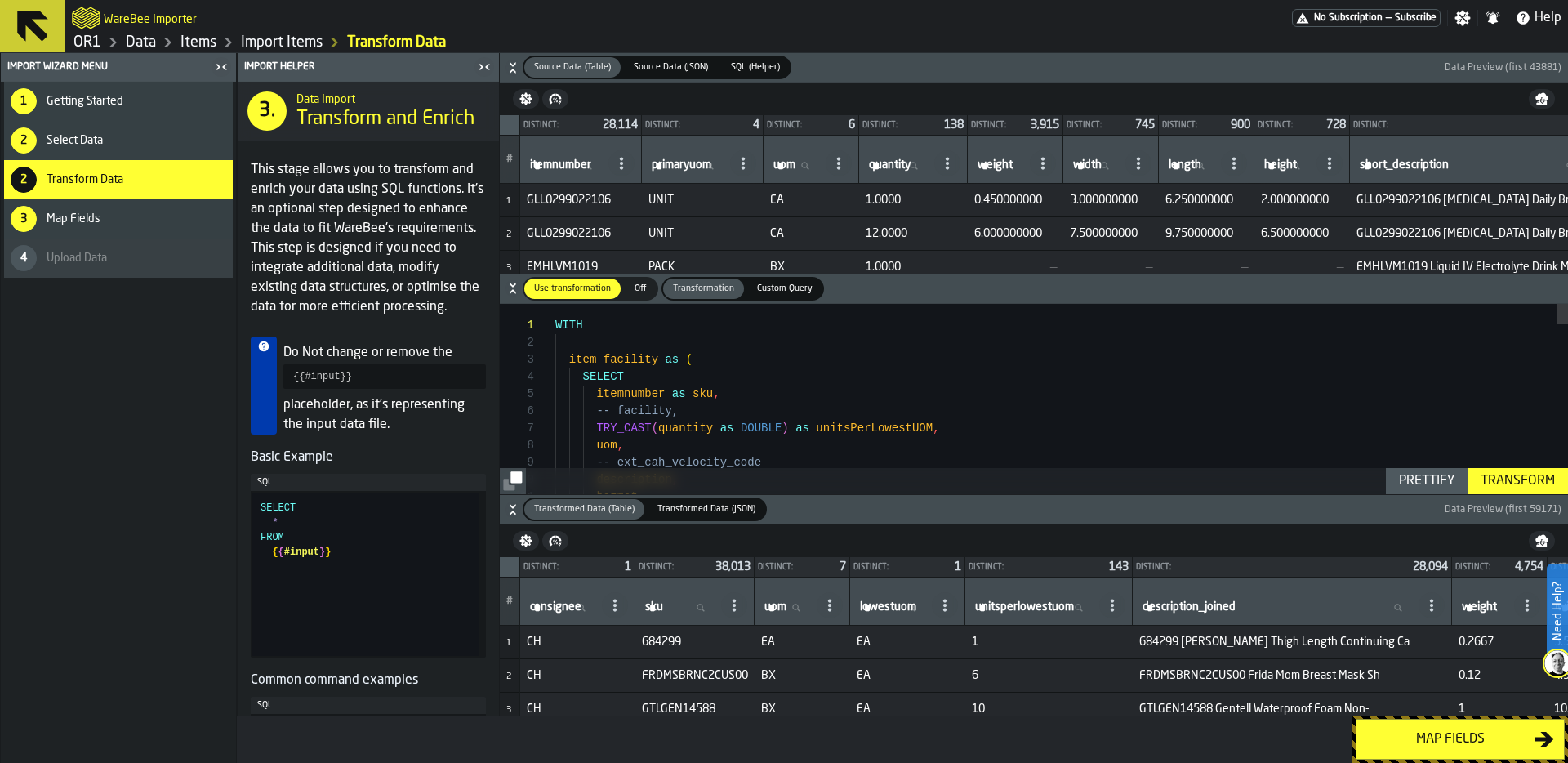
type textarea "**********"
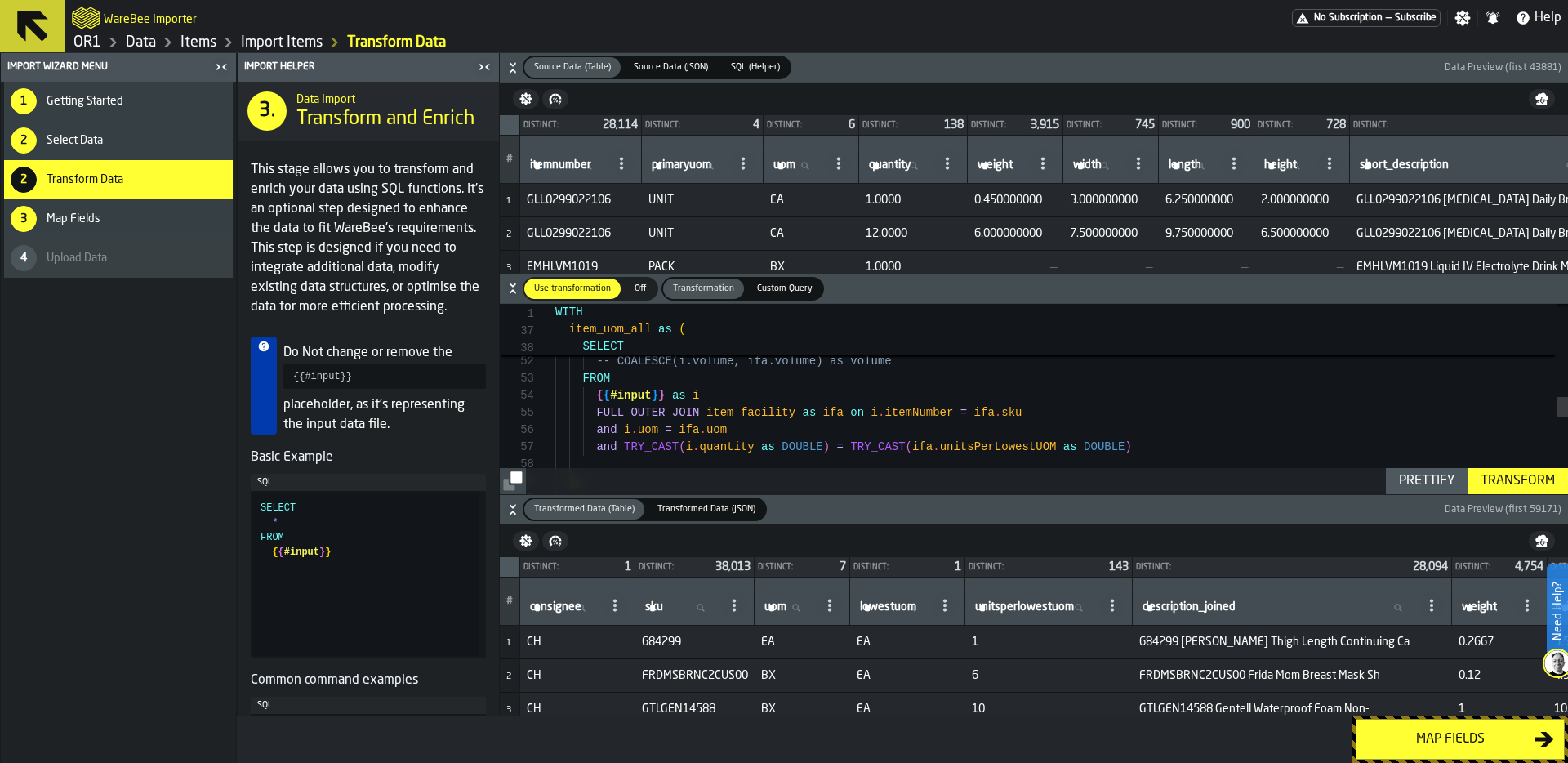
click at [674, 603] on input "sku sku" at bounding box center [680, 608] width 76 height 21
paste input "****"
type input "****"
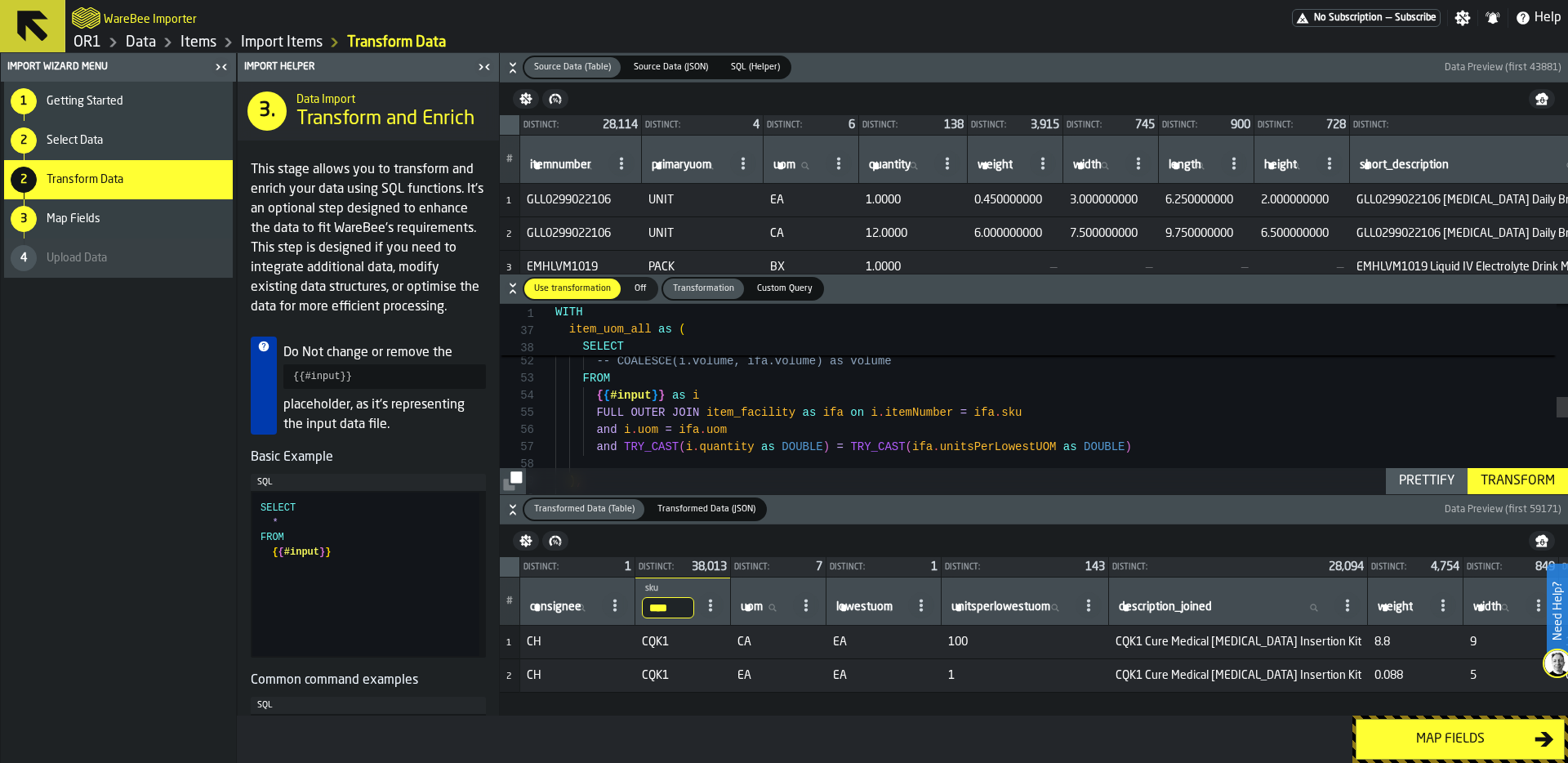
drag, startPoint x: 654, startPoint y: 606, endPoint x: 678, endPoint y: 606, distance: 24.0
click at [678, 606] on input "****" at bounding box center [668, 608] width 53 height 21
click at [1454, 741] on div "Map fields" at bounding box center [1450, 739] width 168 height 19
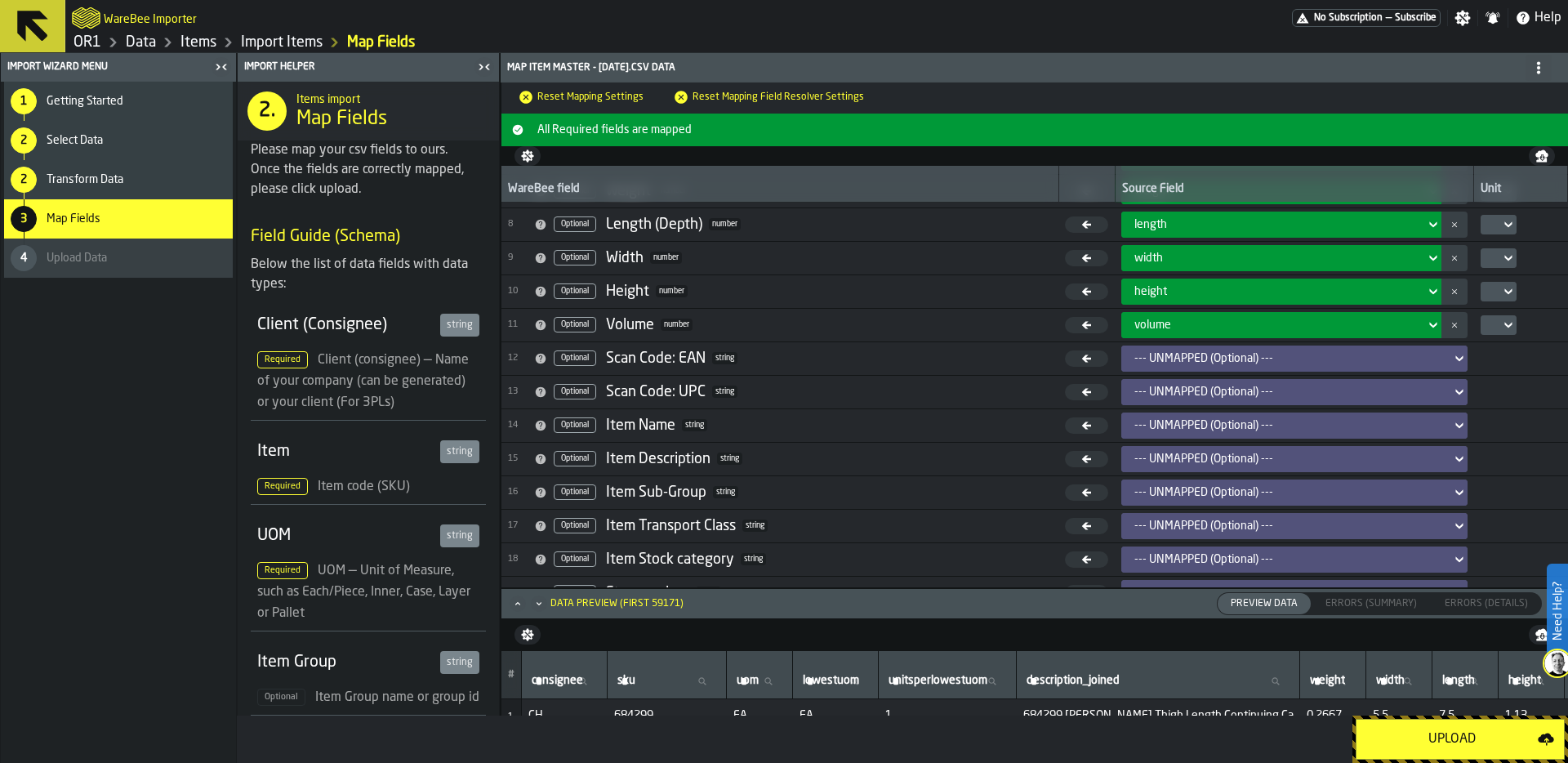
scroll to position [352, 0]
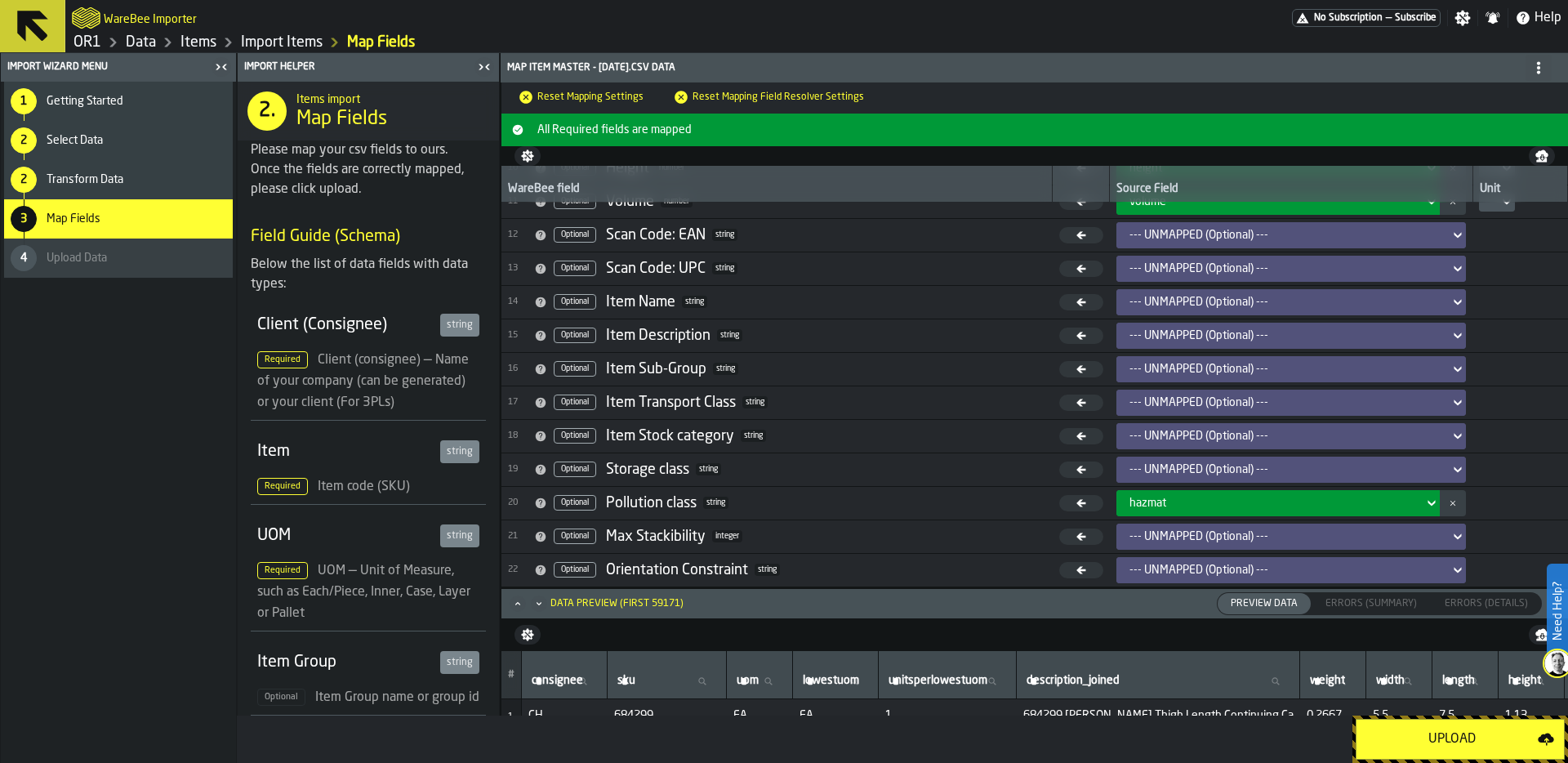
click at [1433, 745] on div "Upload" at bounding box center [1451, 739] width 171 height 19
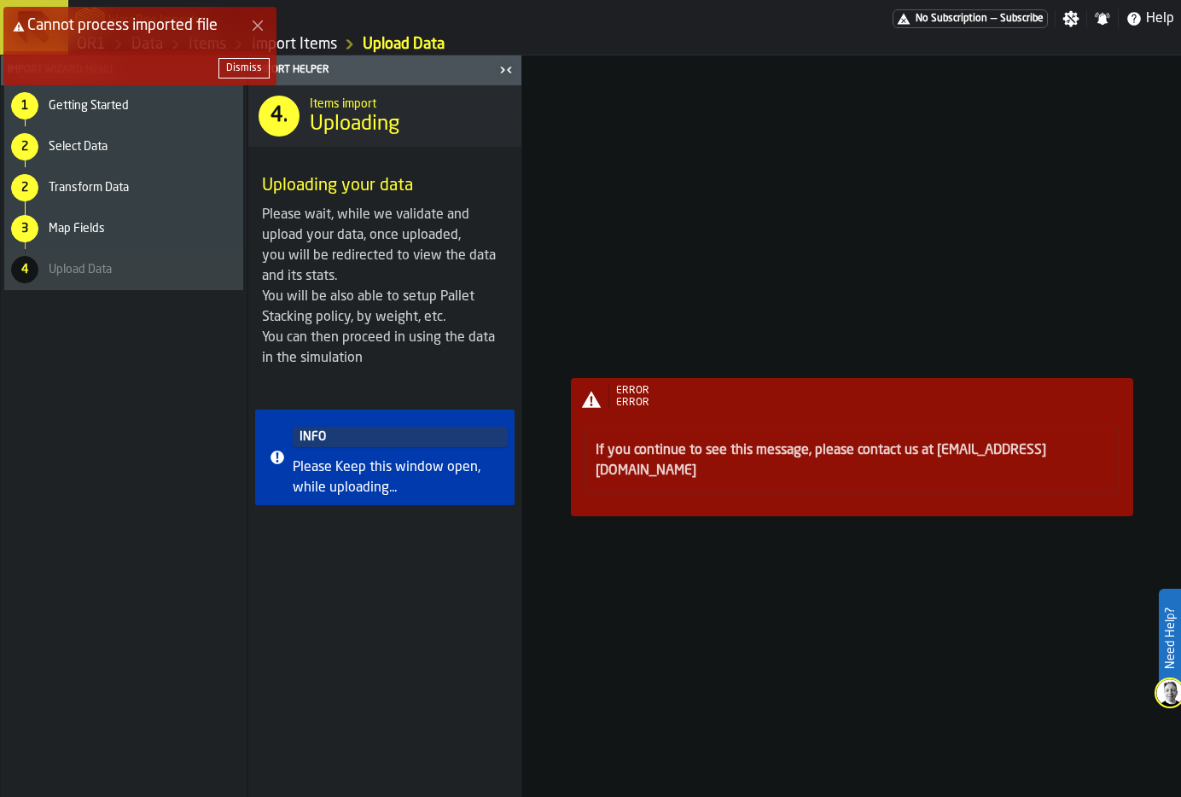
click at [249, 67] on div "Dismiss" at bounding box center [244, 68] width 36 height 12
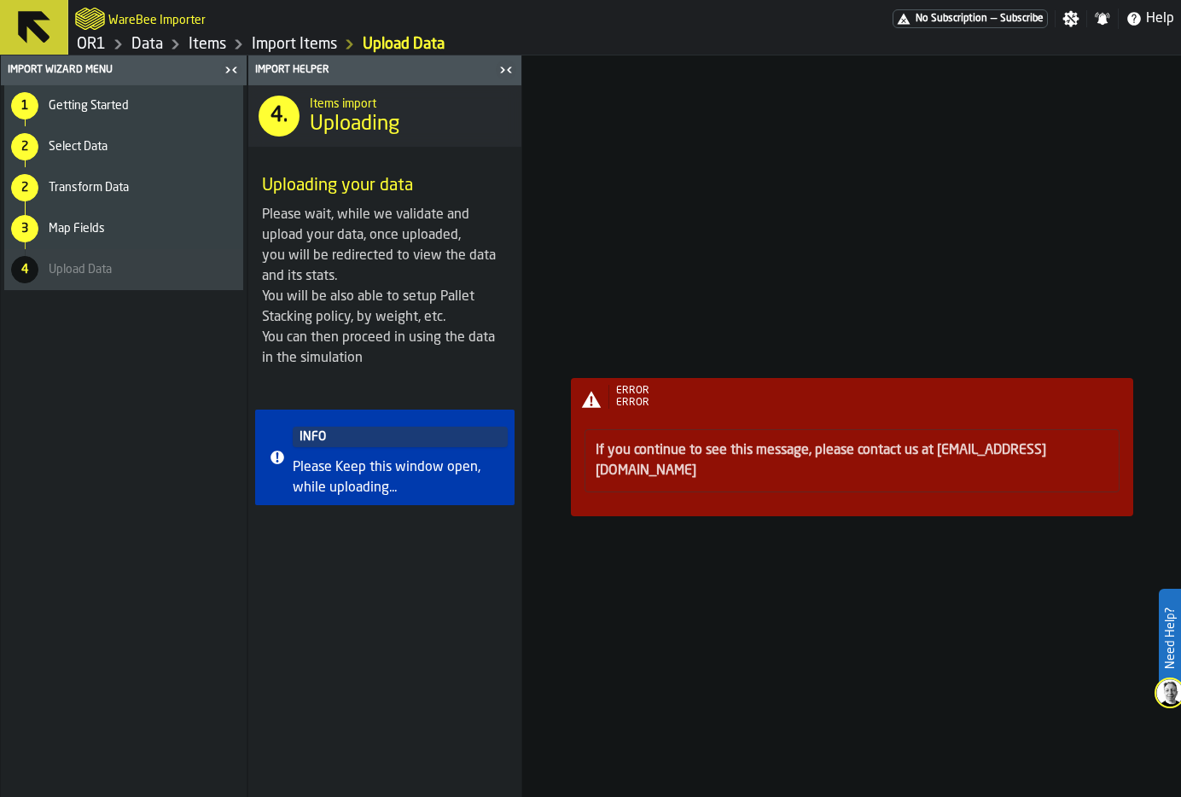
click at [200, 45] on link "Items" at bounding box center [208, 44] width 38 height 19
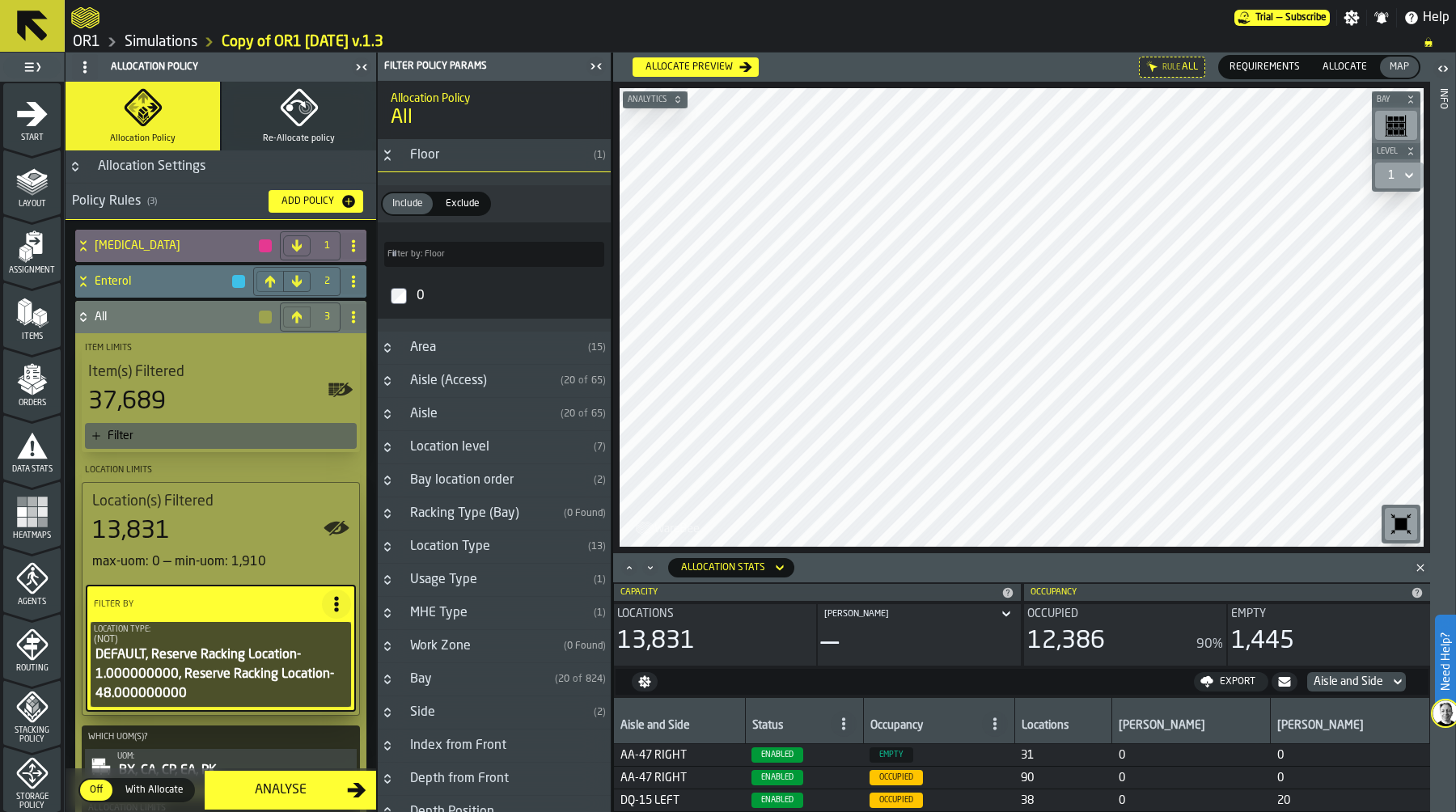
scroll to position [112, 0]
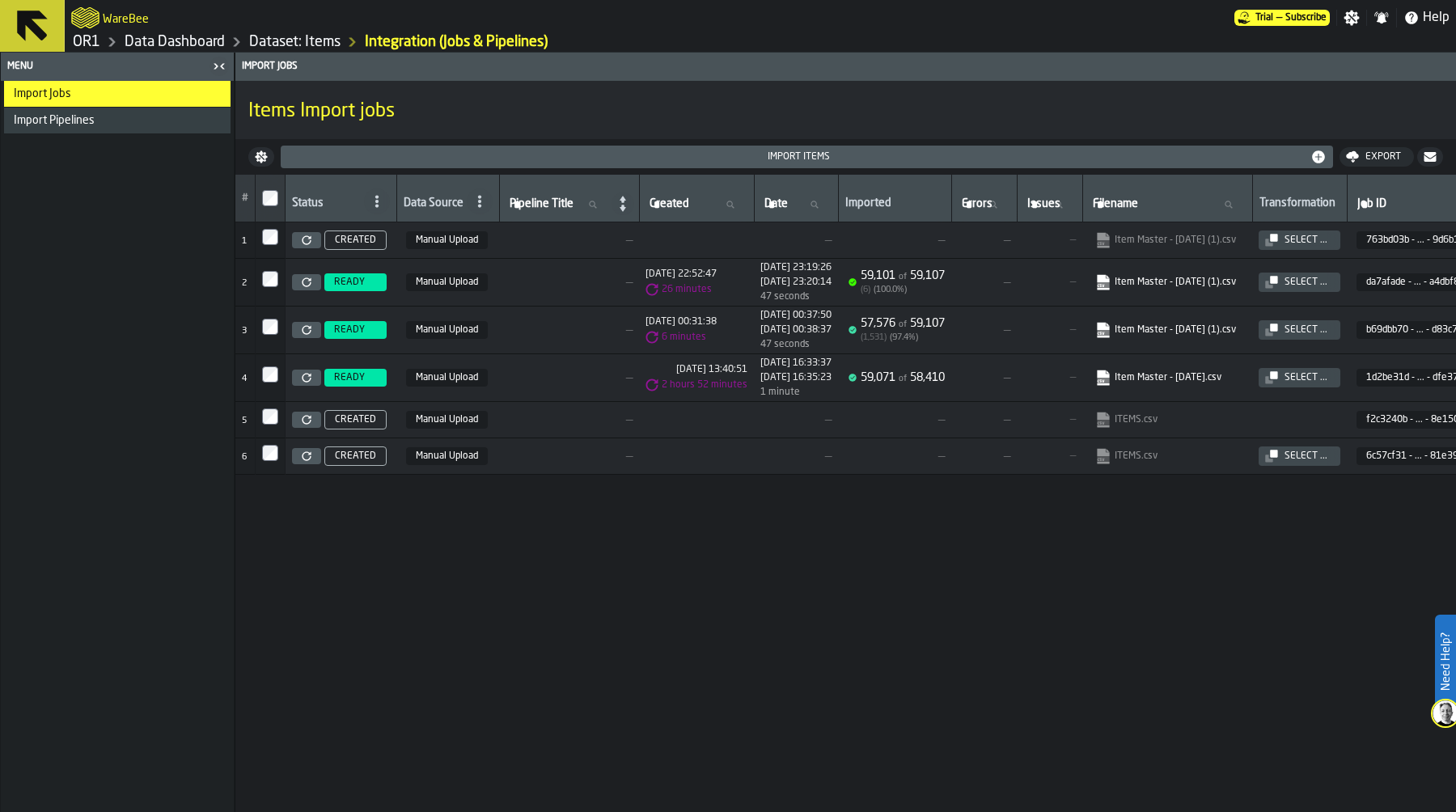
click at [90, 46] on link "OR1" at bounding box center [86, 42] width 27 height 18
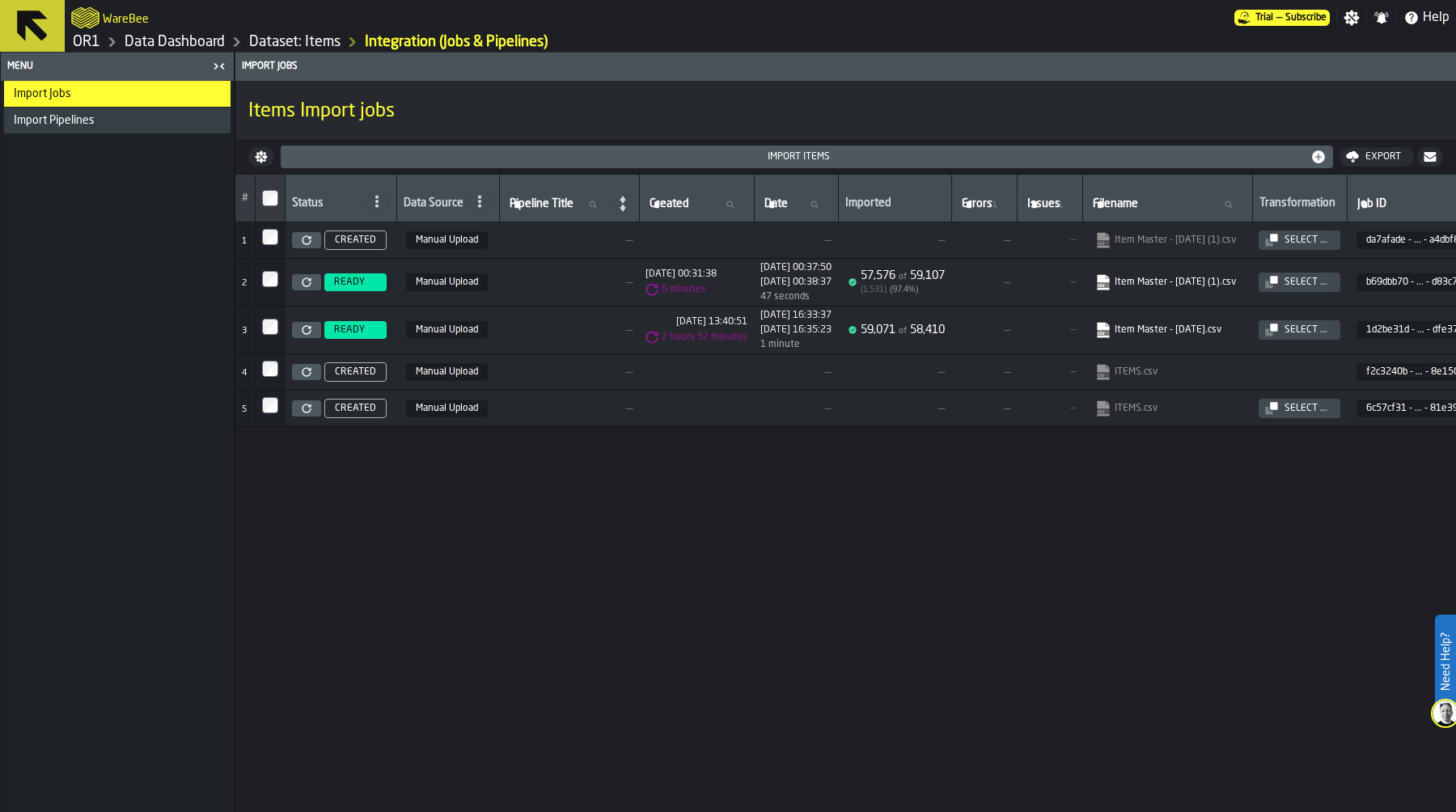
click at [1329, 342] on td "Select ..." at bounding box center [1300, 330] width 95 height 47
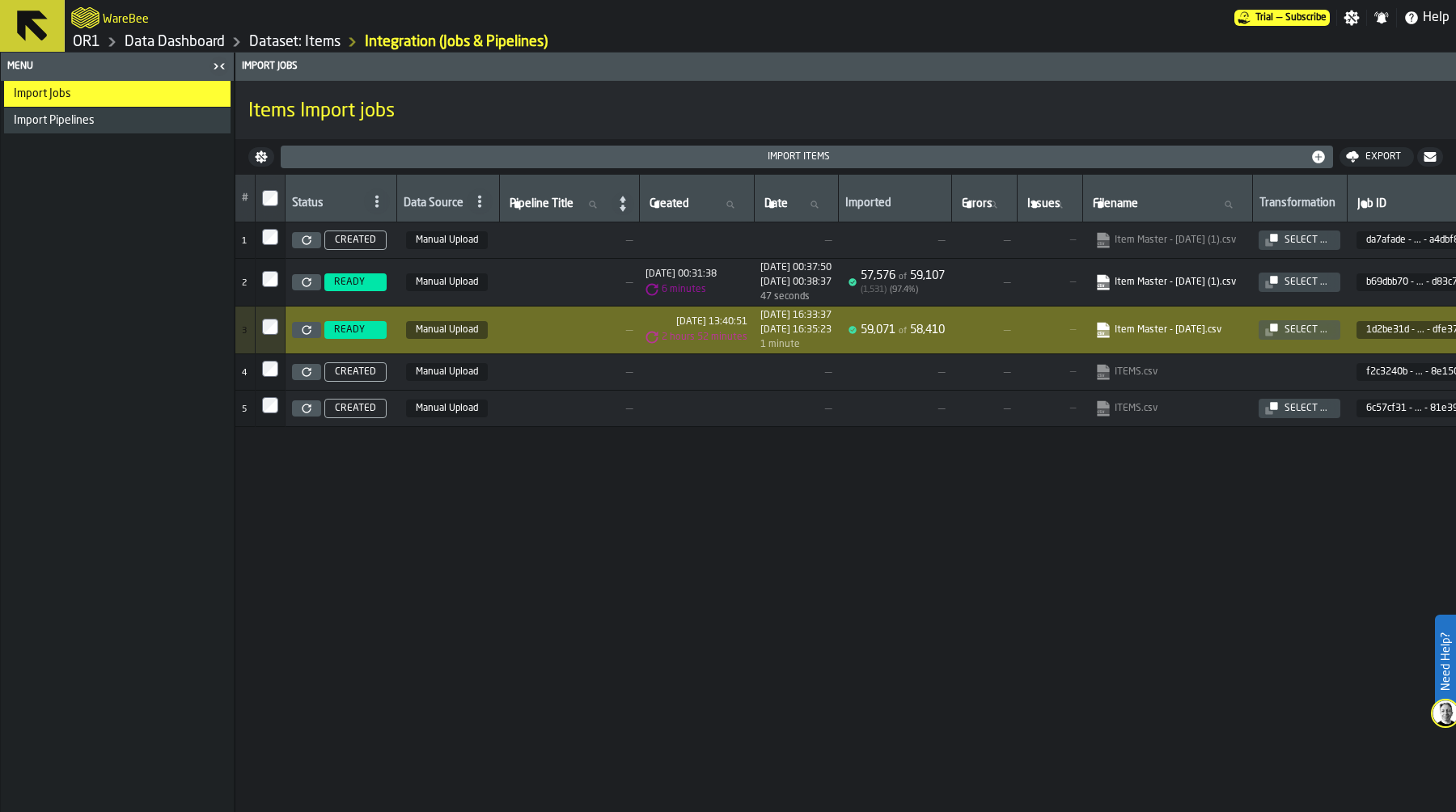
click at [1329, 323] on button "Select ..." at bounding box center [1300, 330] width 82 height 19
click at [1334, 334] on div "Select ..." at bounding box center [1305, 330] width 56 height 11
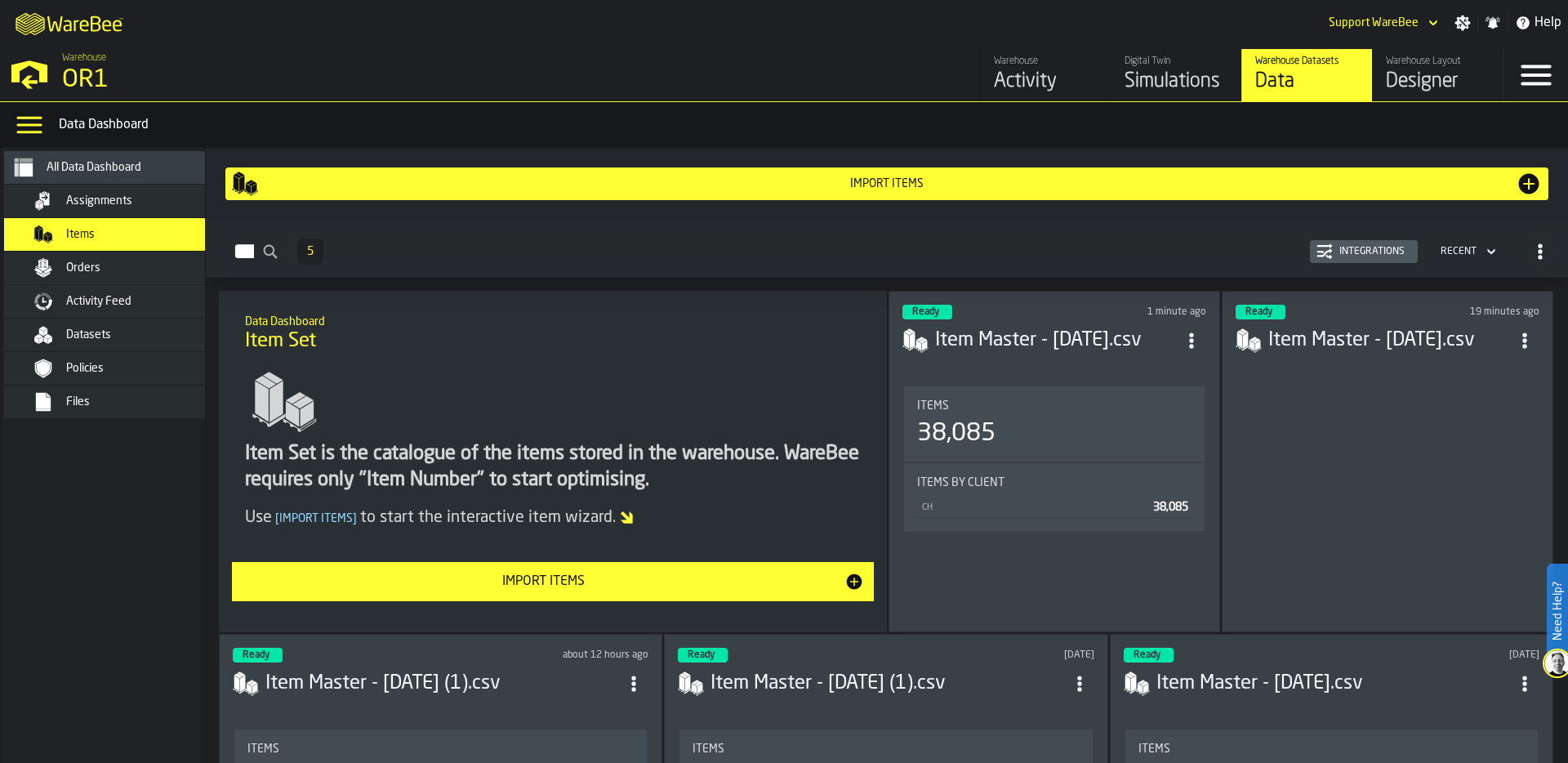
click at [1027, 403] on div "Items" at bounding box center [1054, 406] width 275 height 13
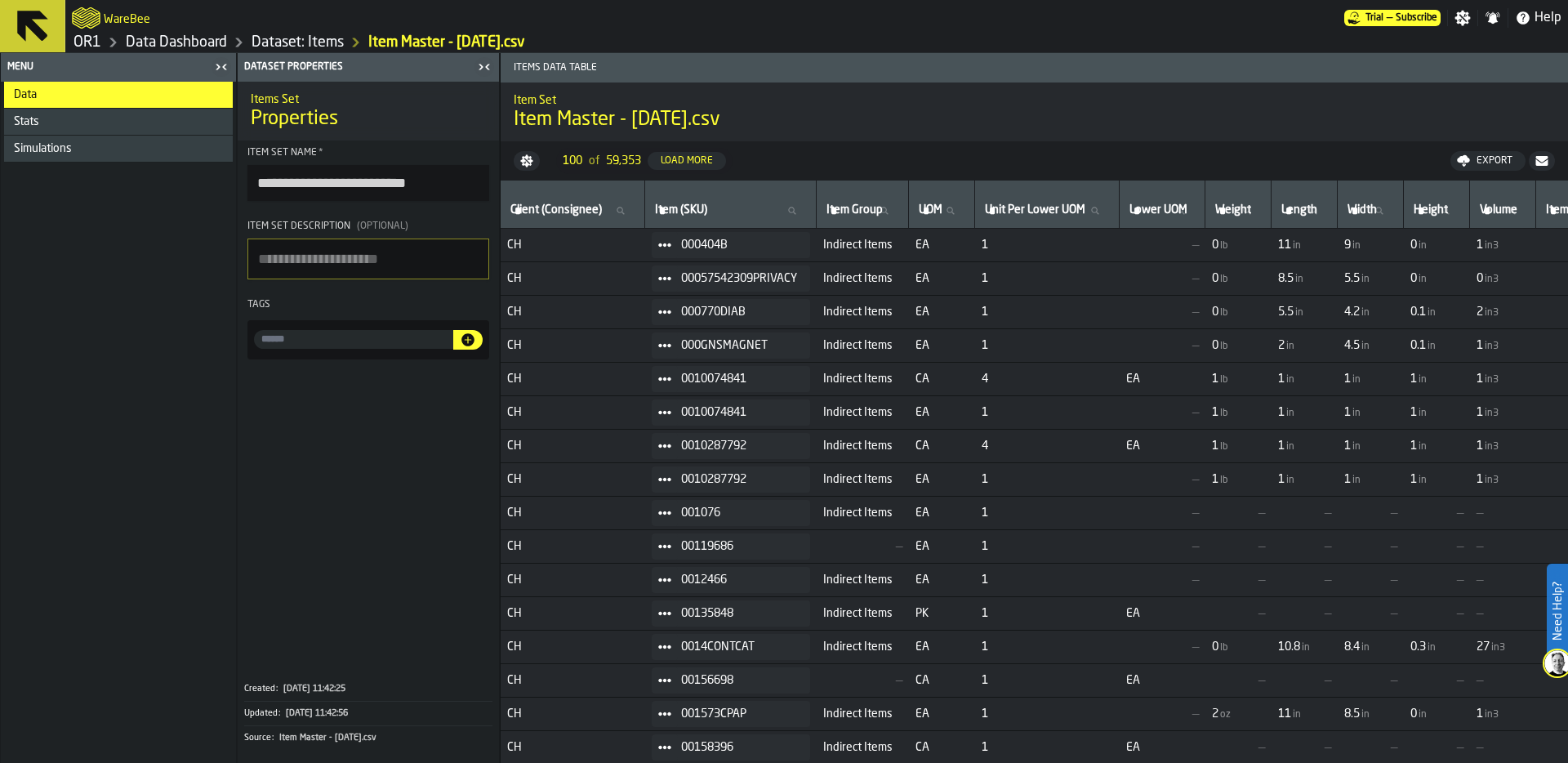
click at [683, 212] on label "Item (SKU) Item (SKU)" at bounding box center [730, 211] width 158 height 21
click at [683, 212] on input "Item (SKU) Item (SKU)" at bounding box center [730, 211] width 158 height 21
paste input "****"
type input "****"
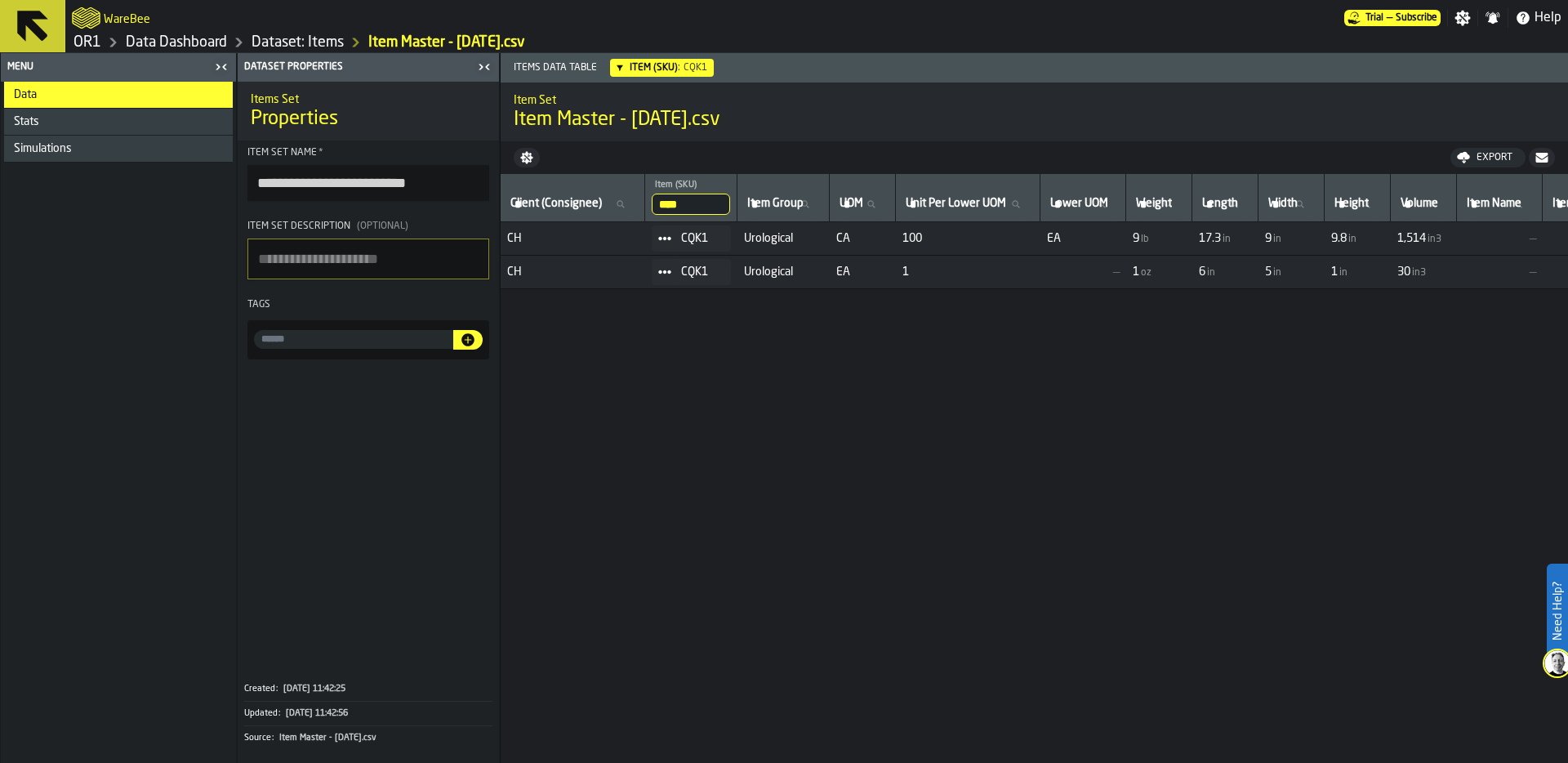
click at [775, 383] on div "Client (Consignee) Client (Consignee) **** Item (SKU) cqk1 Item Group Item Grou…" at bounding box center [1034, 468] width 1067 height 589
drag, startPoint x: 688, startPoint y: 206, endPoint x: 647, endPoint y: 196, distance: 42.2
click at [723, 206] on input "****" at bounding box center [691, 204] width 78 height 21
click at [707, 206] on input "Item (SKU) Item (SKU)" at bounding box center [691, 204] width 78 height 21
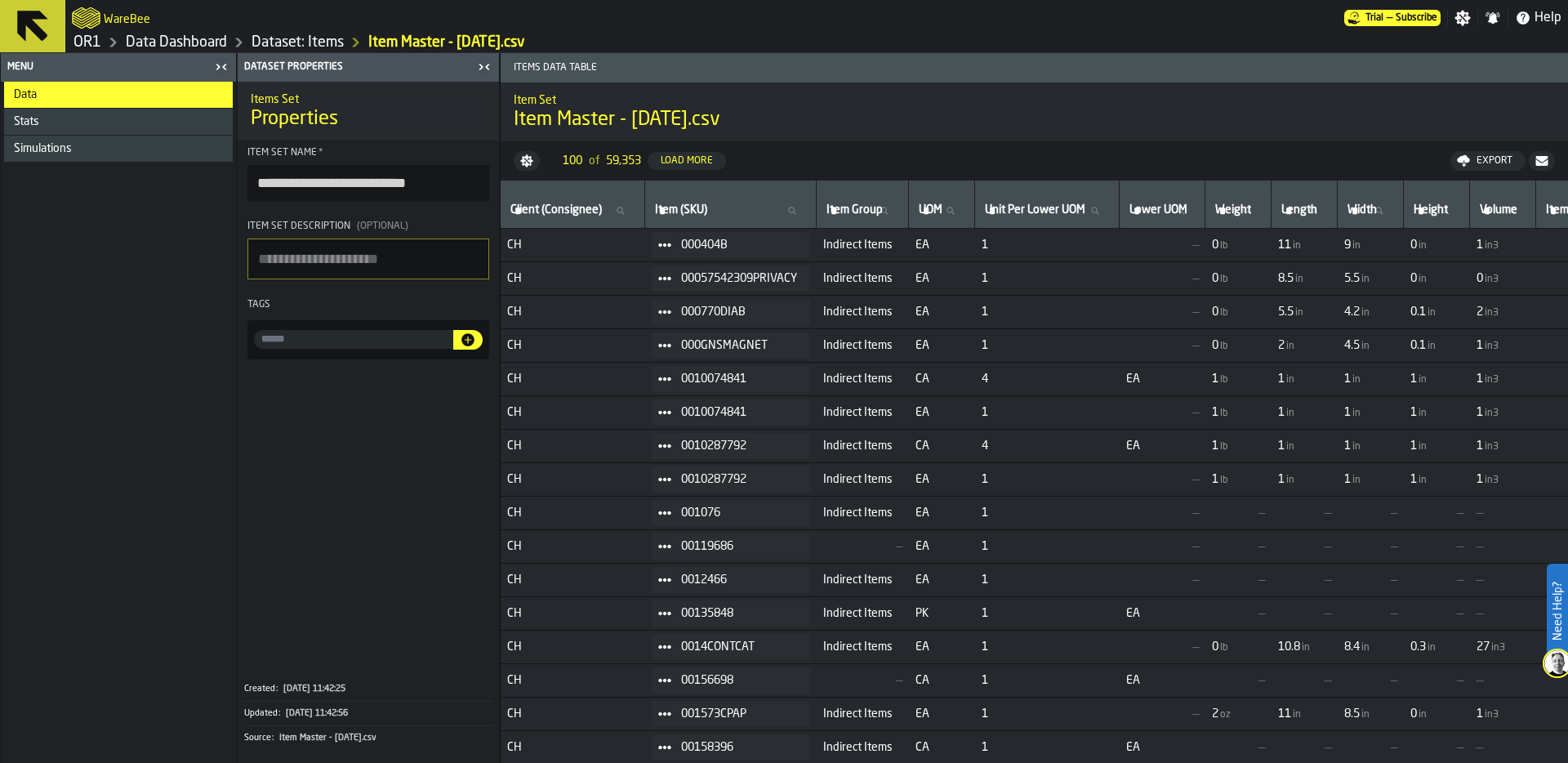
click at [689, 202] on label "Item (SKU) Item (SKU)" at bounding box center [730, 211] width 158 height 21
click at [689, 202] on input "Item (SKU) Item (SKU)" at bounding box center [730, 211] width 158 height 21
paste input "********"
type input "********"
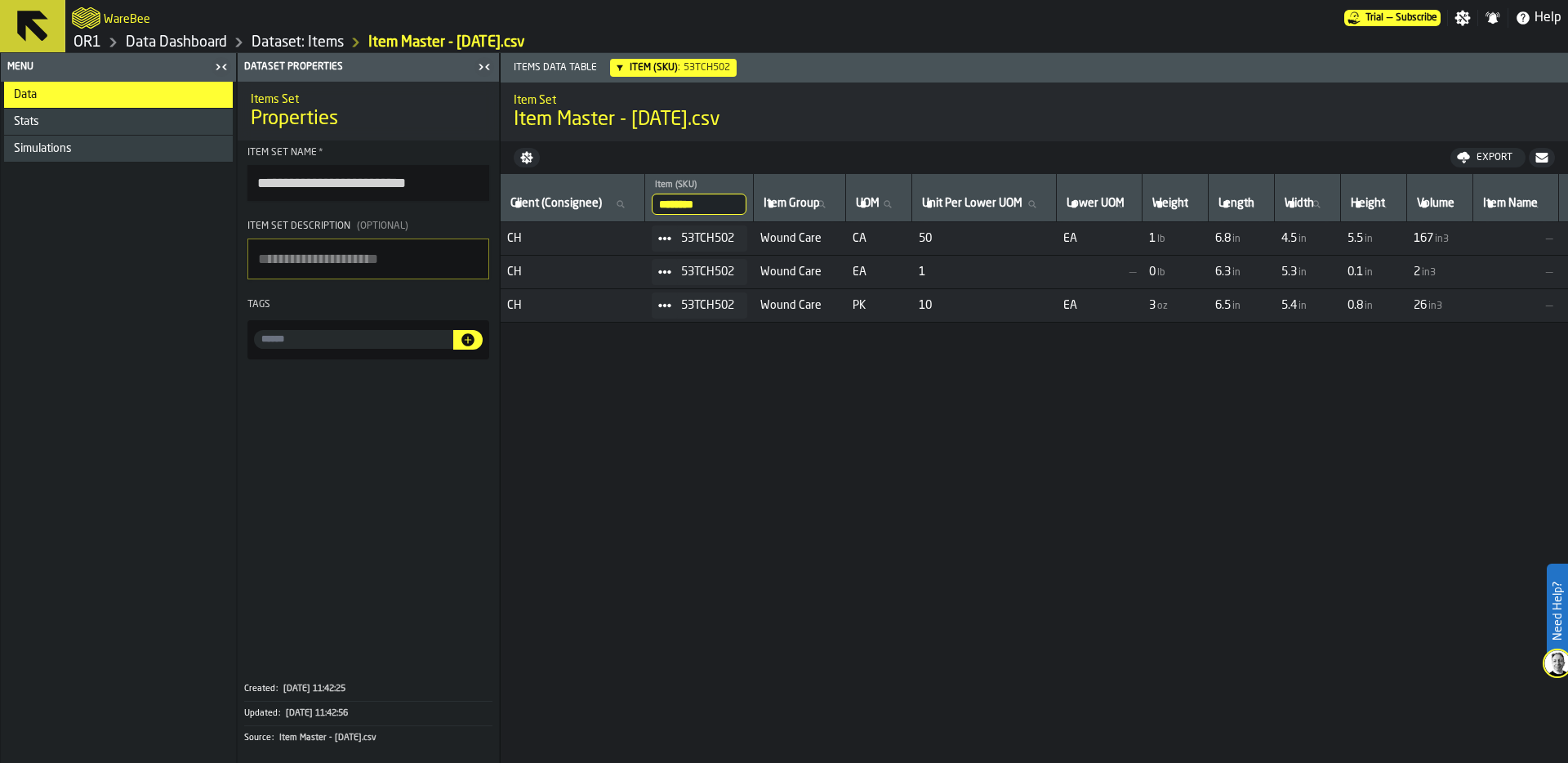
click at [699, 203] on input "********" at bounding box center [699, 204] width 95 height 21
paste input "**"
type input "**********"
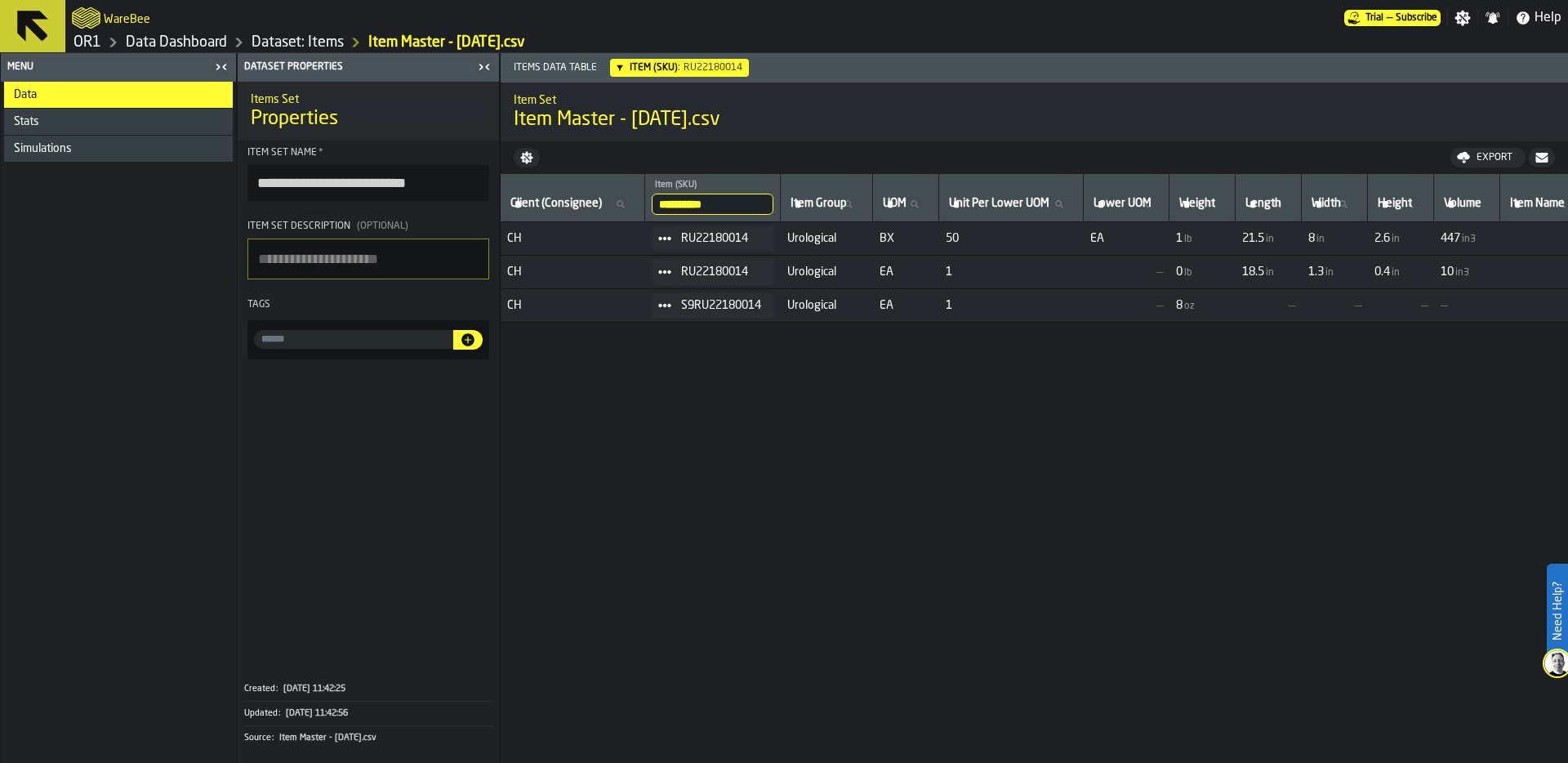
click at [705, 203] on input "**********" at bounding box center [712, 204] width 122 height 21
paste input "search"
type input "**********"
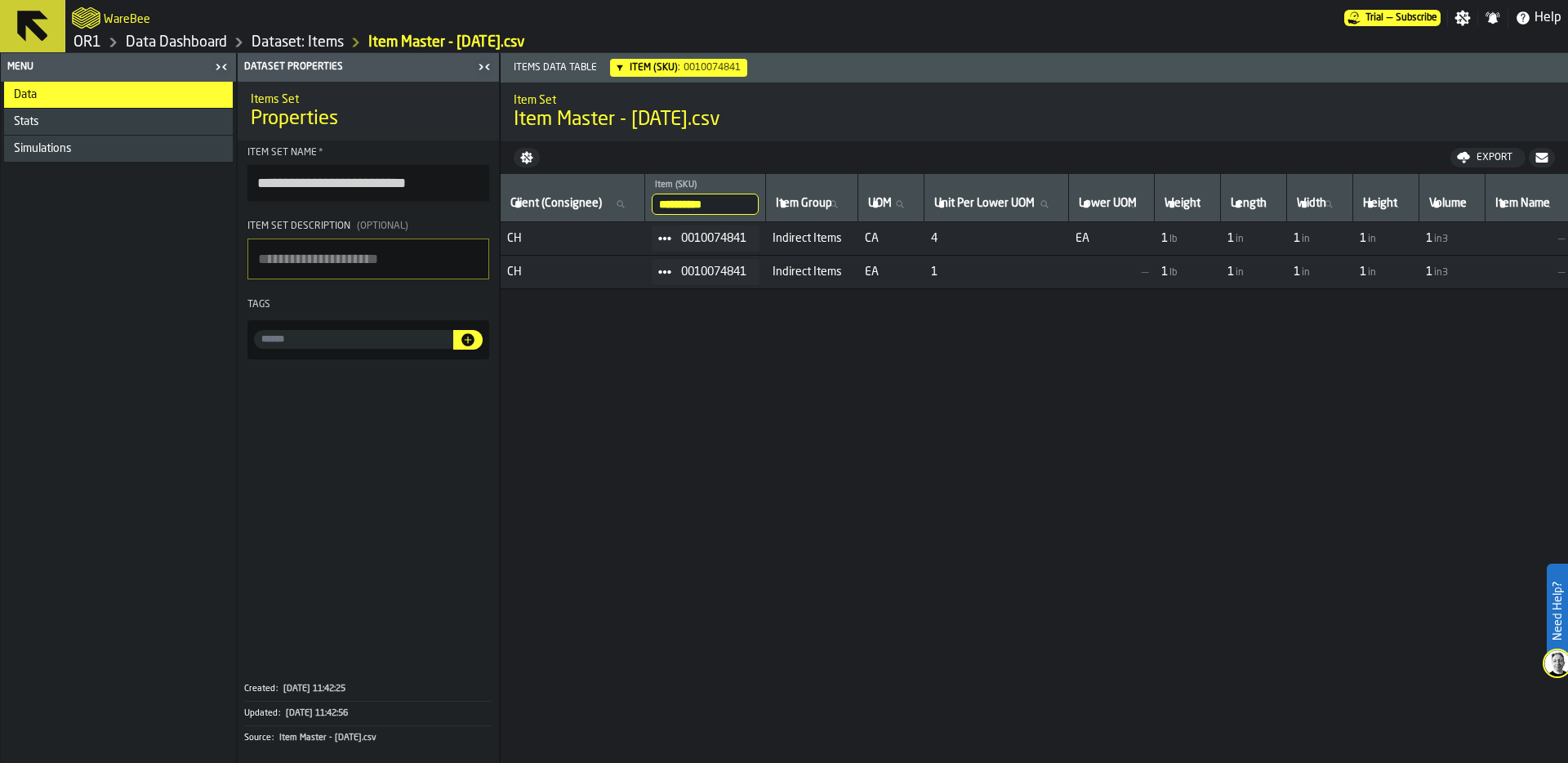
click at [686, 325] on div "**********" at bounding box center [1034, 468] width 1067 height 589
click at [800, 122] on h1 "Item Master - 09.17.25.csv" at bounding box center [1035, 120] width 1042 height 26
click at [92, 41] on link "OR1" at bounding box center [87, 42] width 28 height 18
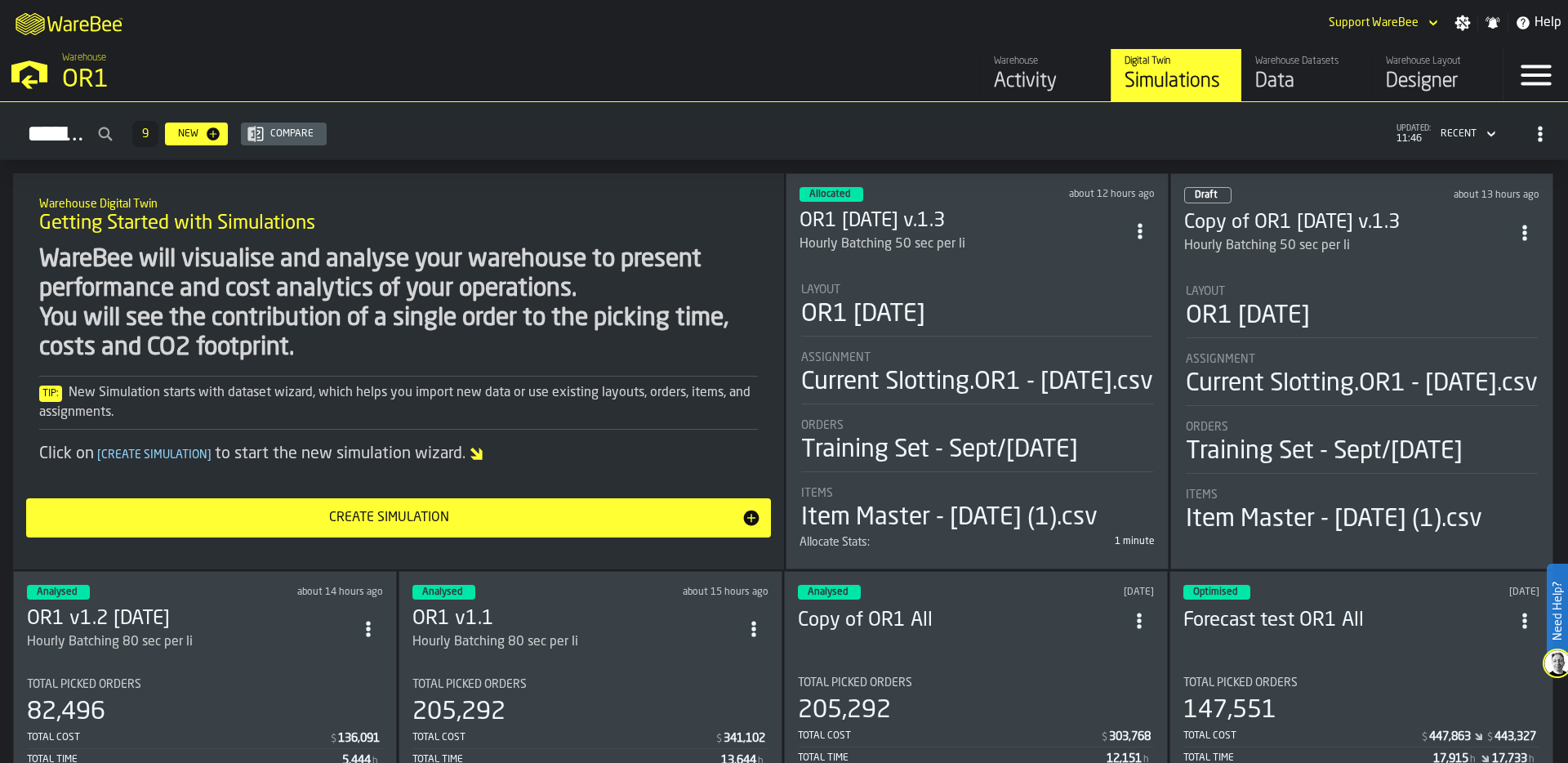
click at [768, 125] on div "Simulations 9 New Compare updated: 11:46 Recent" at bounding box center [784, 133] width 1542 height 37
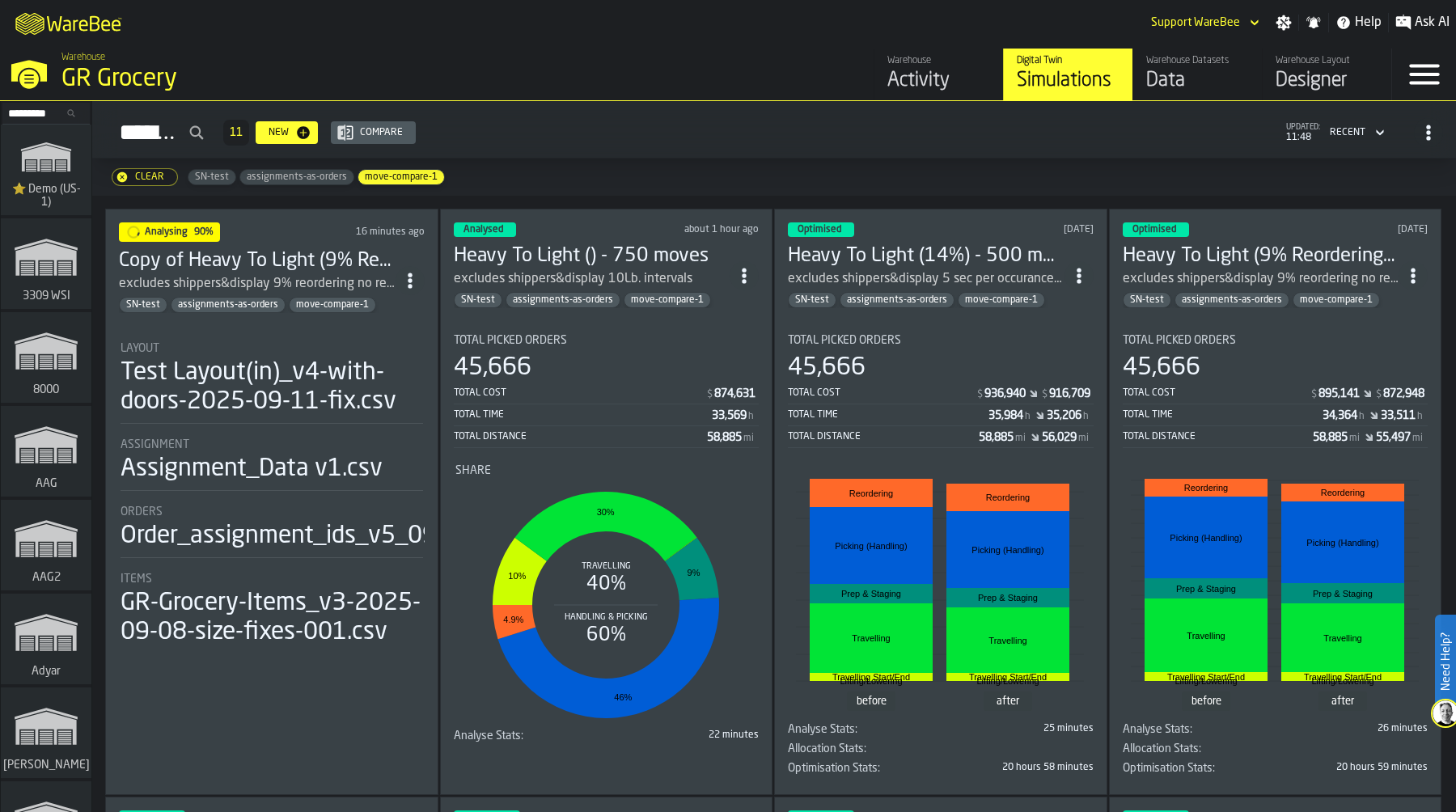
click at [615, 339] on div "Total Picked Orders" at bounding box center [607, 340] width 306 height 13
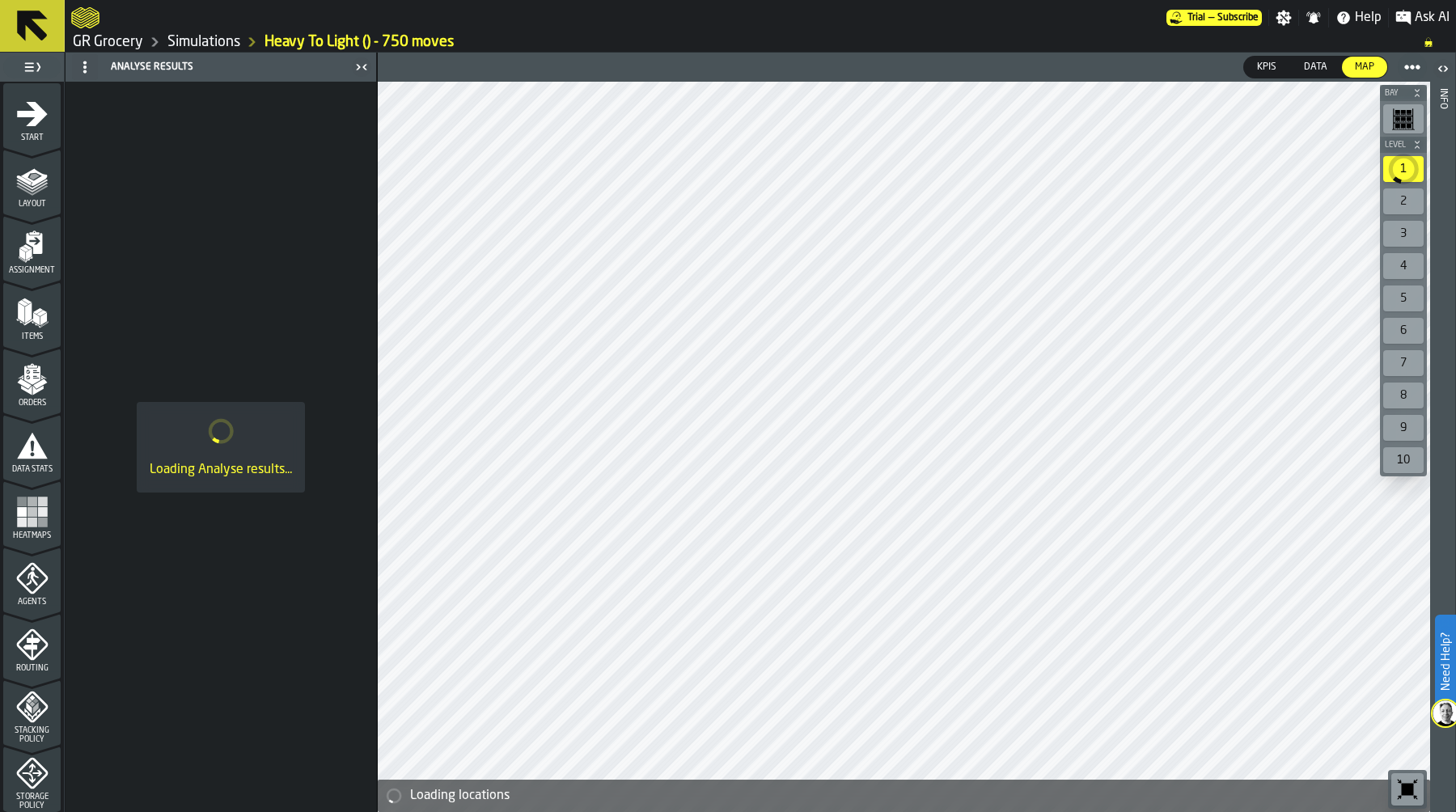
click at [21, 118] on icon "menu Start" at bounding box center [32, 114] width 32 height 32
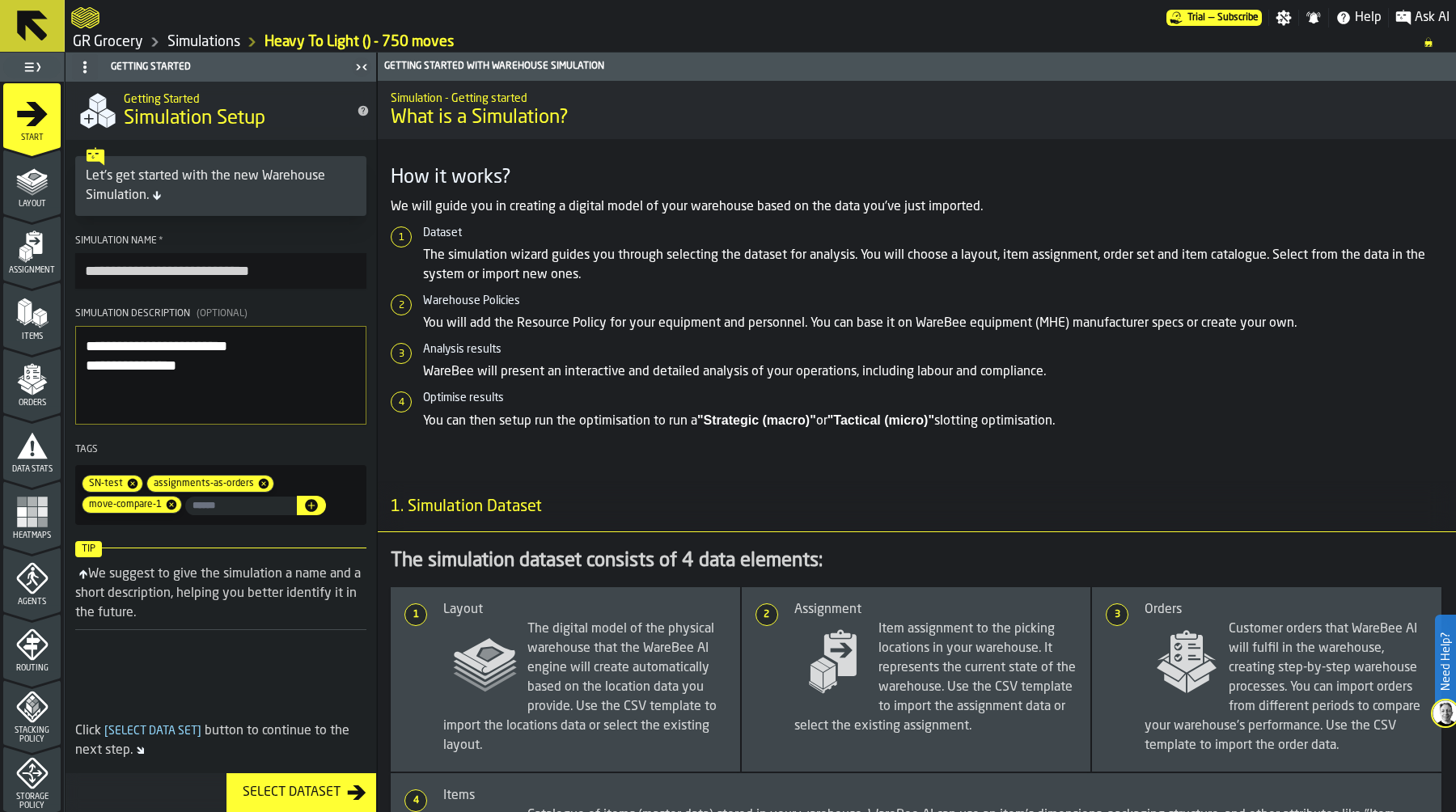
click at [188, 271] on input "**********" at bounding box center [220, 271] width 291 height 36
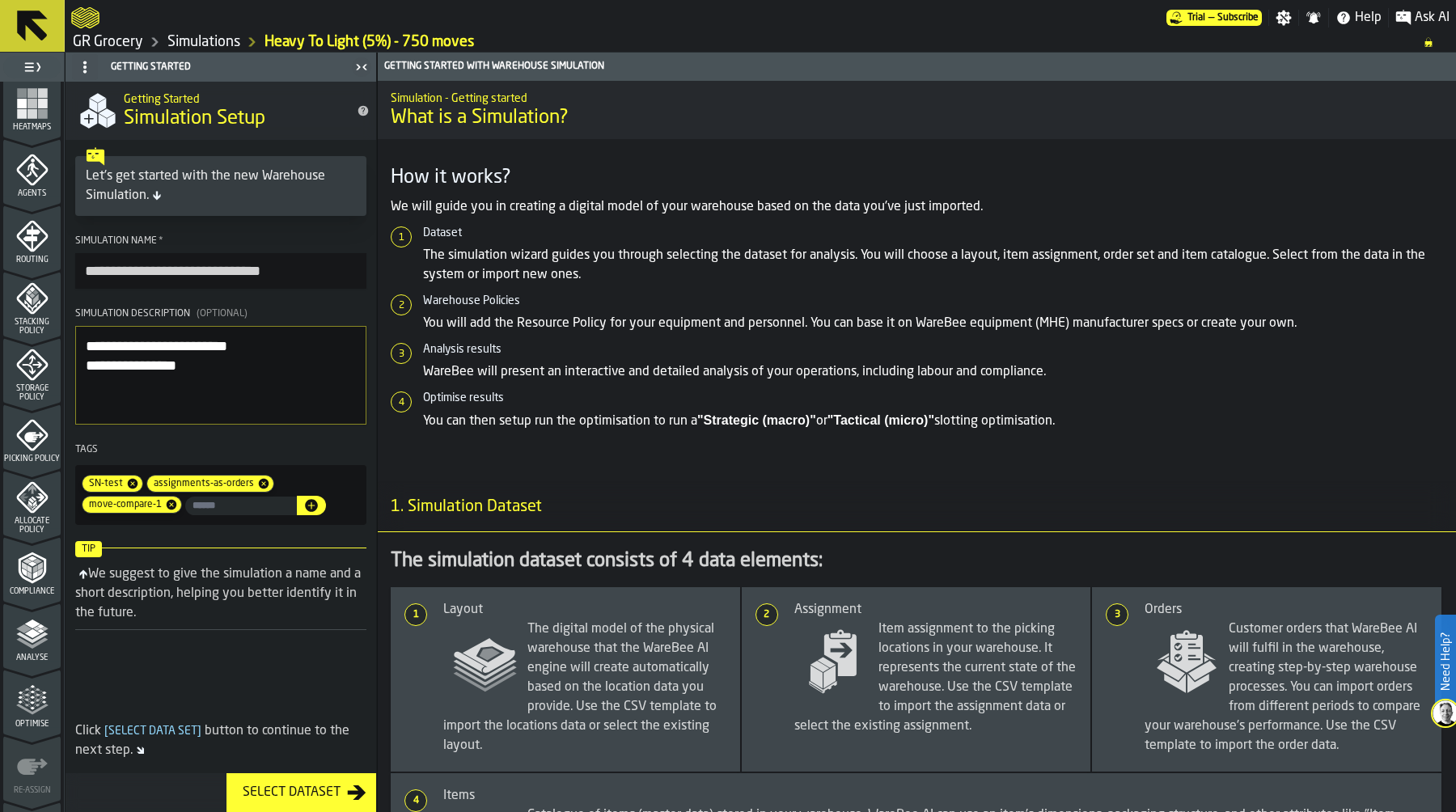
scroll to position [465, 0]
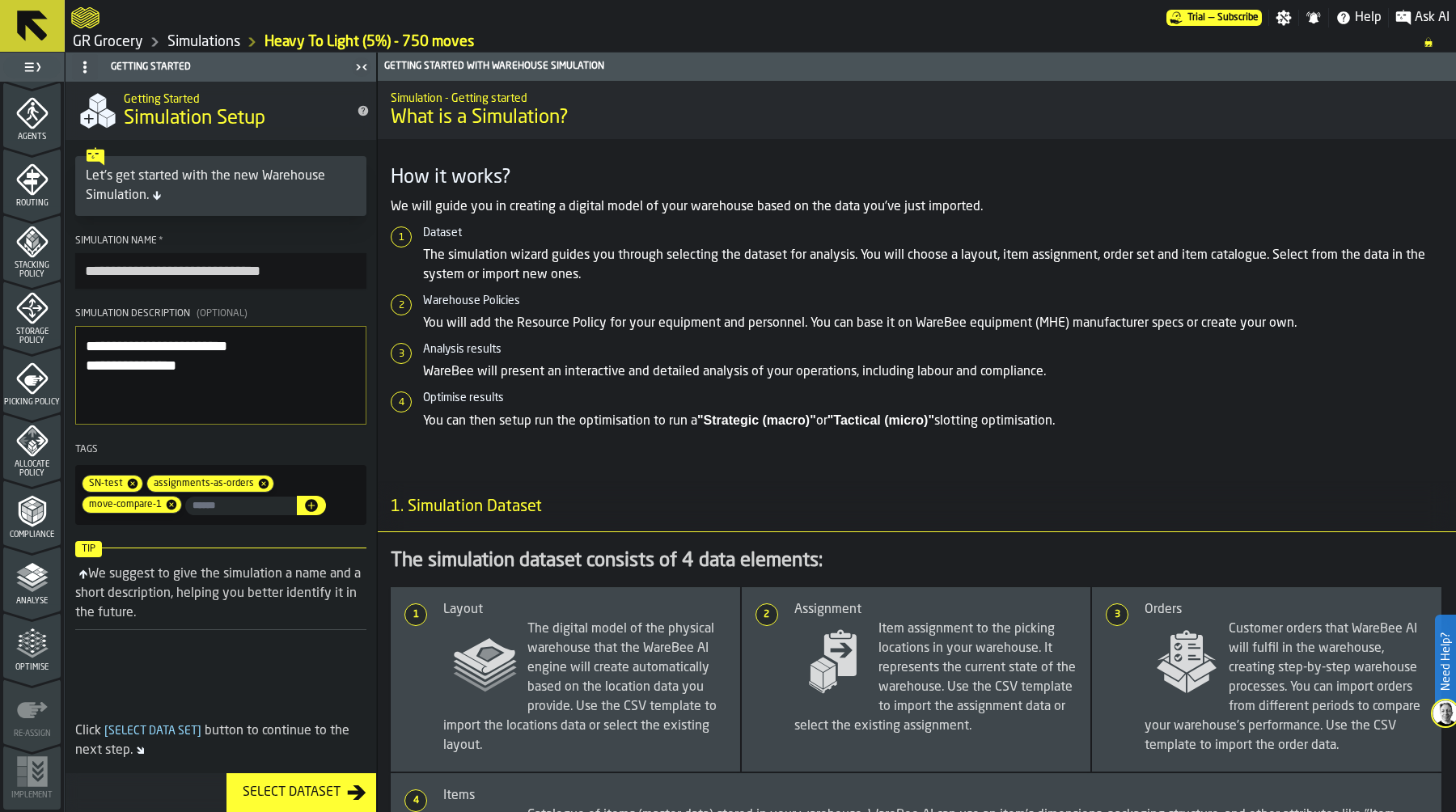
type input "**********"
click at [36, 640] on icon "menu Optimise" at bounding box center [32, 643] width 32 height 32
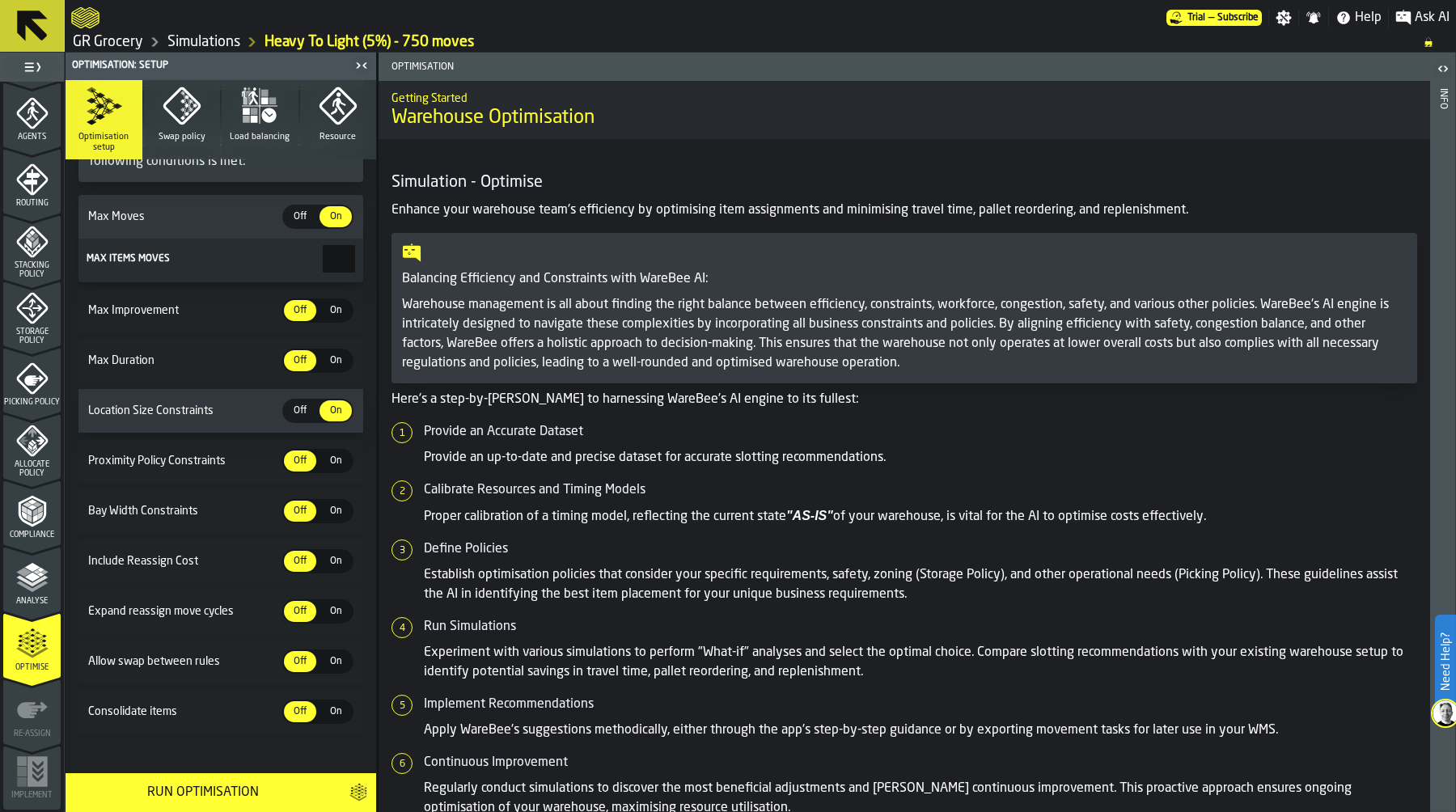
scroll to position [273, 0]
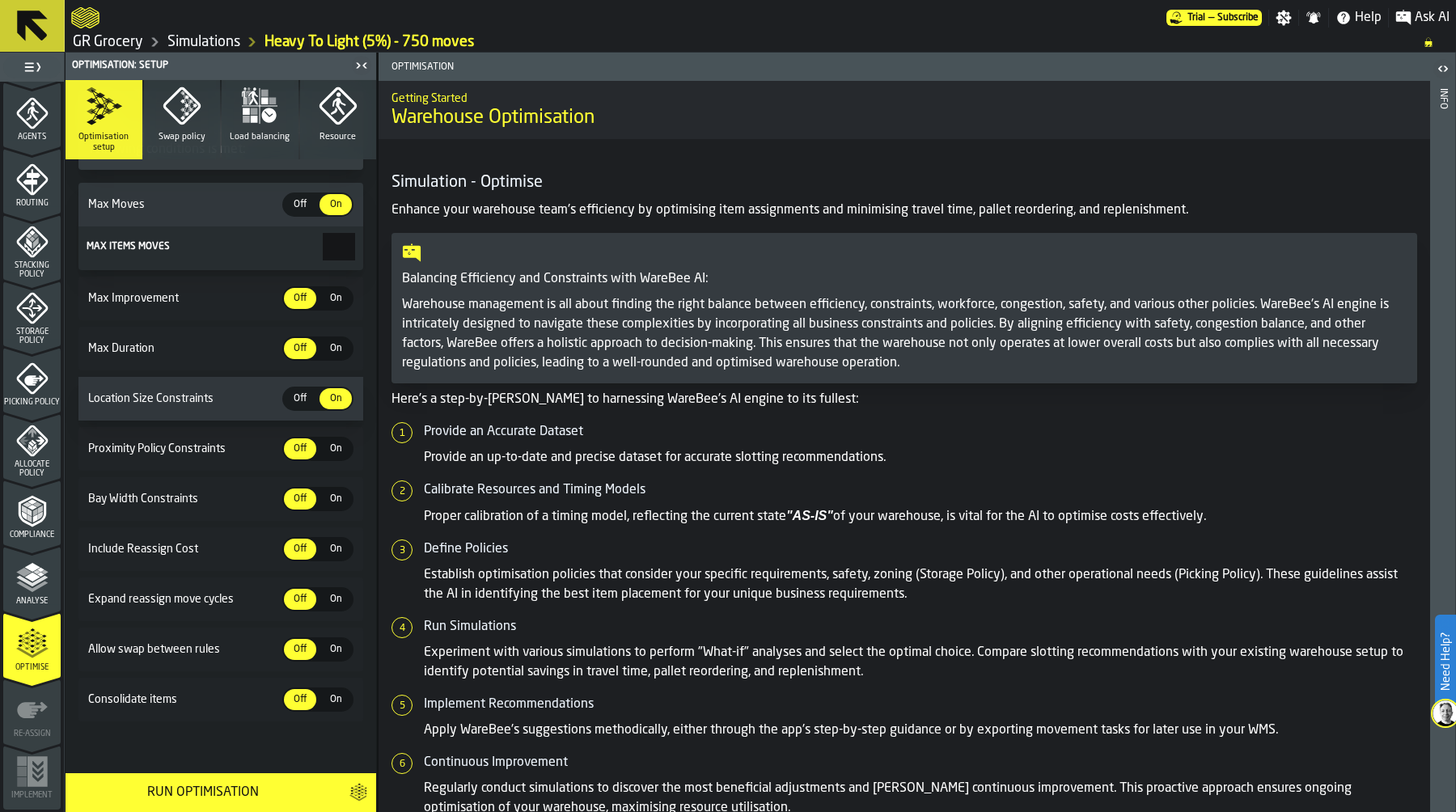
click at [194, 721] on section "Optimisation Settings Optimisation Strategy Exceptional Optimise (Slowest) Opti…" at bounding box center [221, 340] width 311 height 785
click at [212, 786] on div "Run Optimisation" at bounding box center [202, 792] width 255 height 19
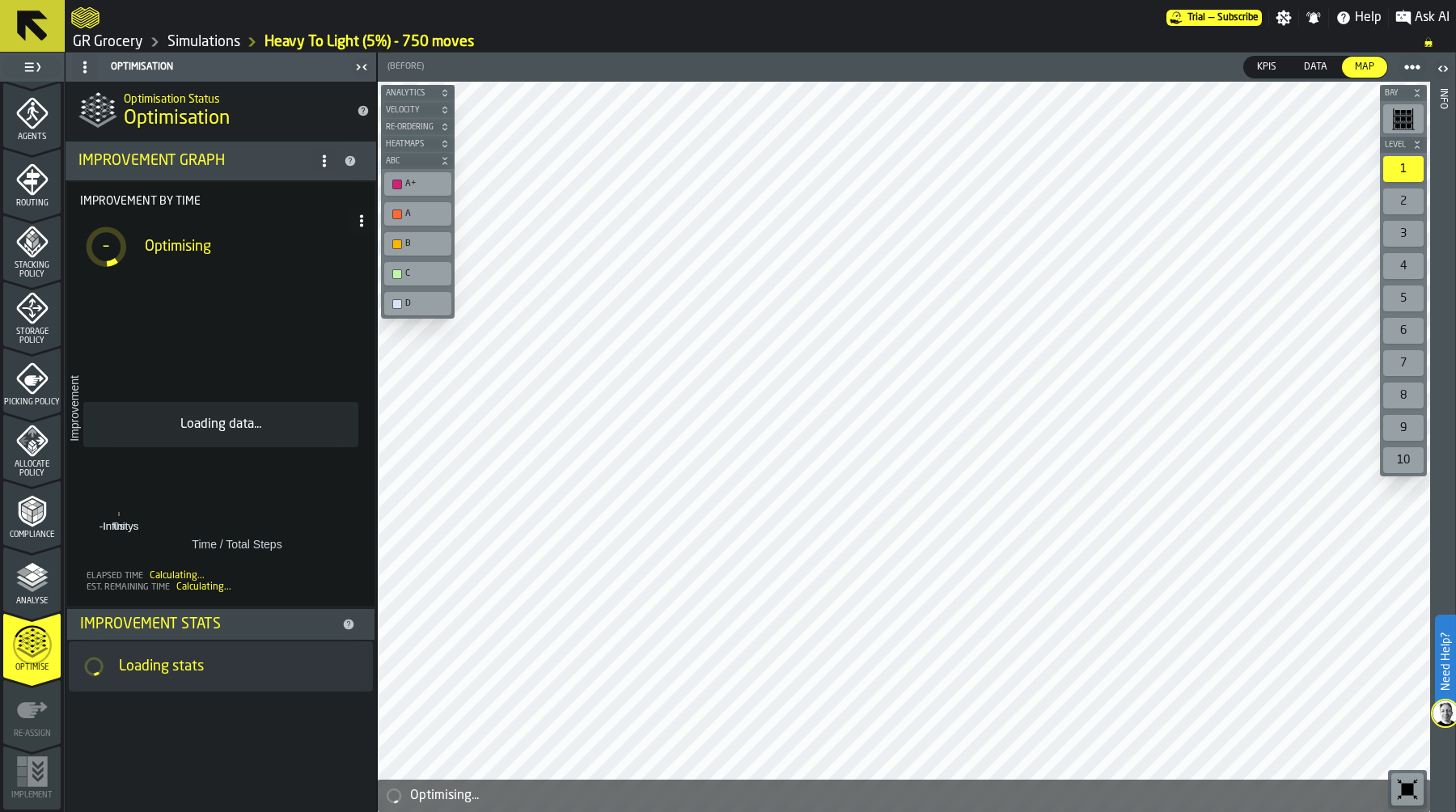
click at [210, 44] on link "Simulations" at bounding box center [204, 42] width 73 height 18
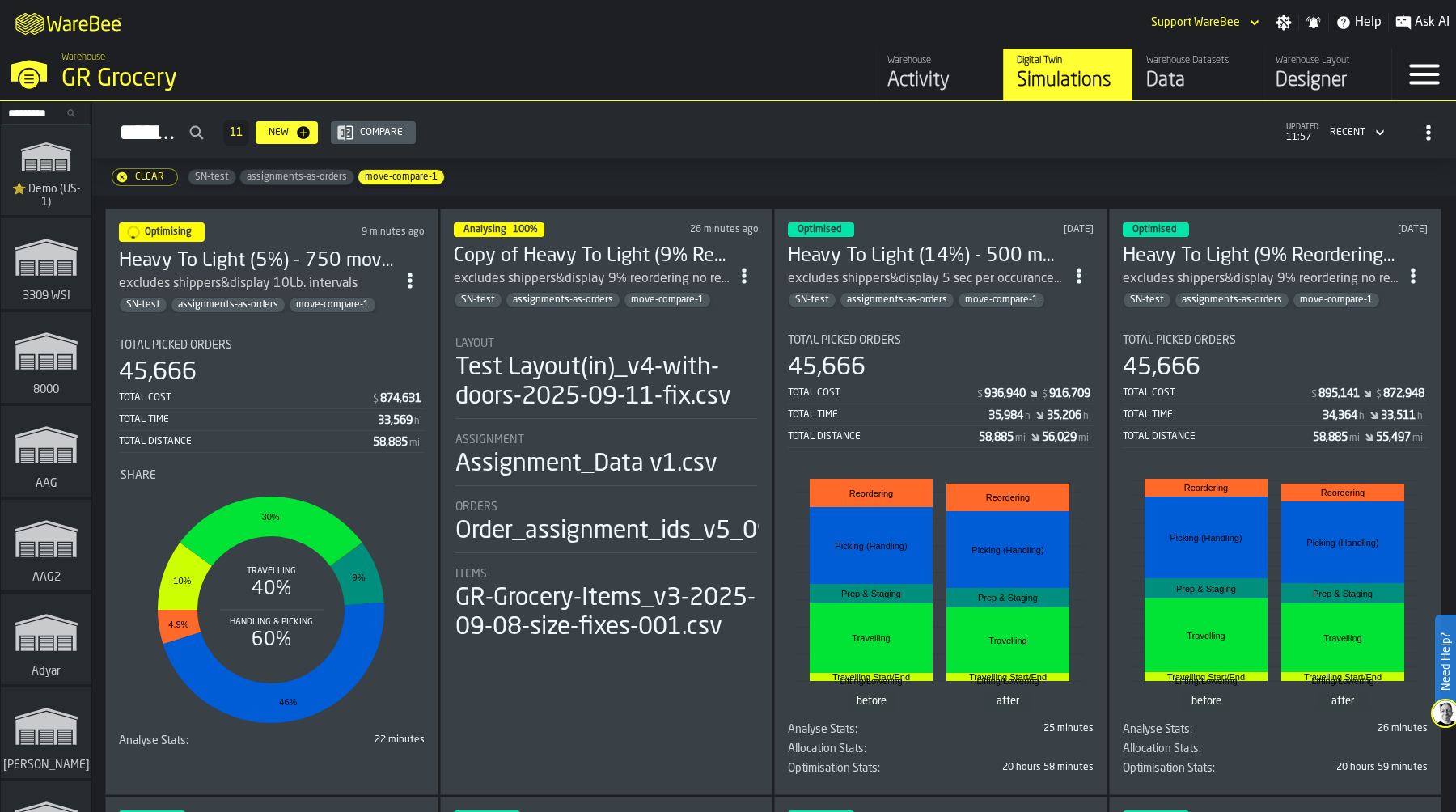
click at [270, 316] on div "Optimising 9 minutes ago Heavy To Light (5%) - 750 moves excludes shippers&disp…" at bounding box center [272, 501] width 334 height 586
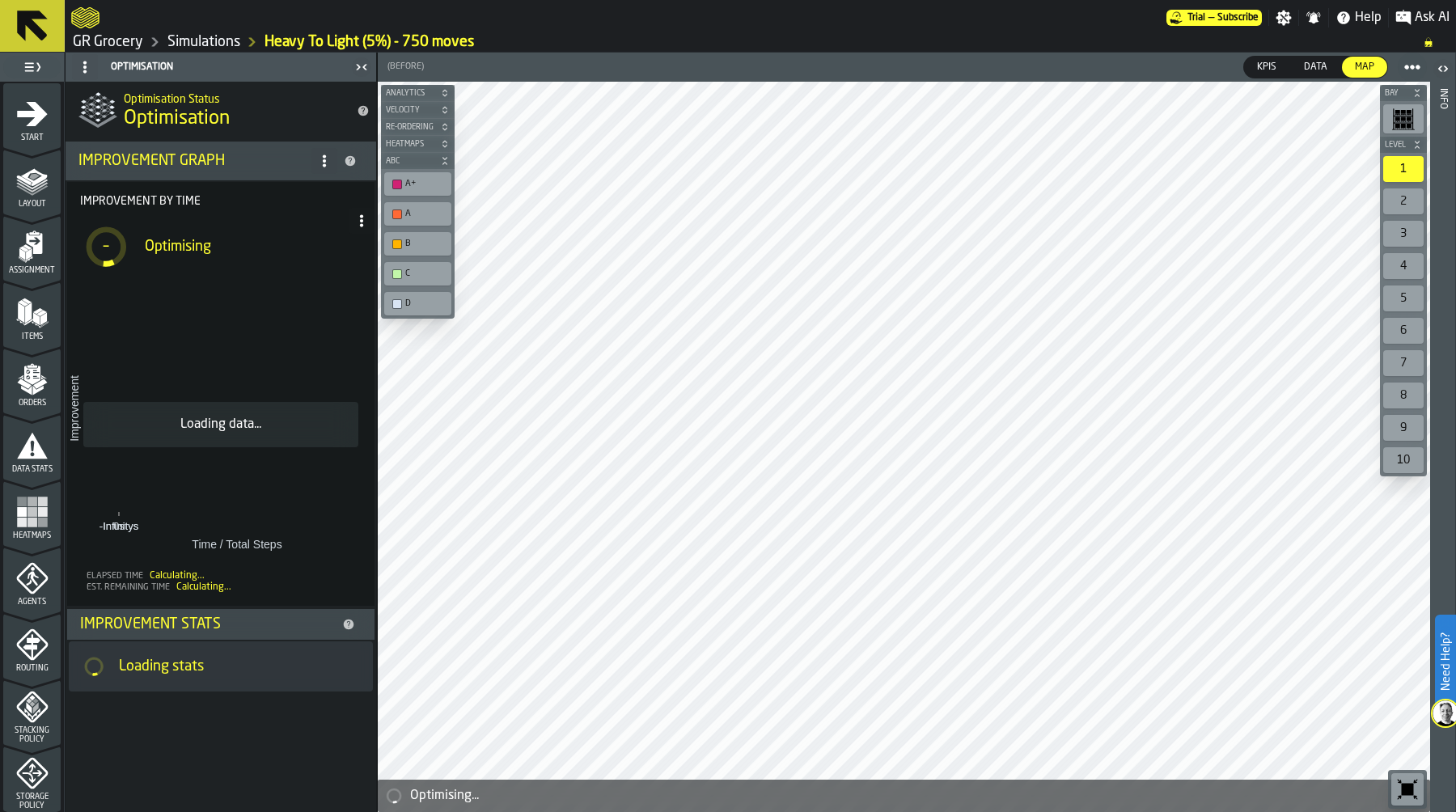
click at [221, 42] on link "Simulations" at bounding box center [204, 42] width 73 height 18
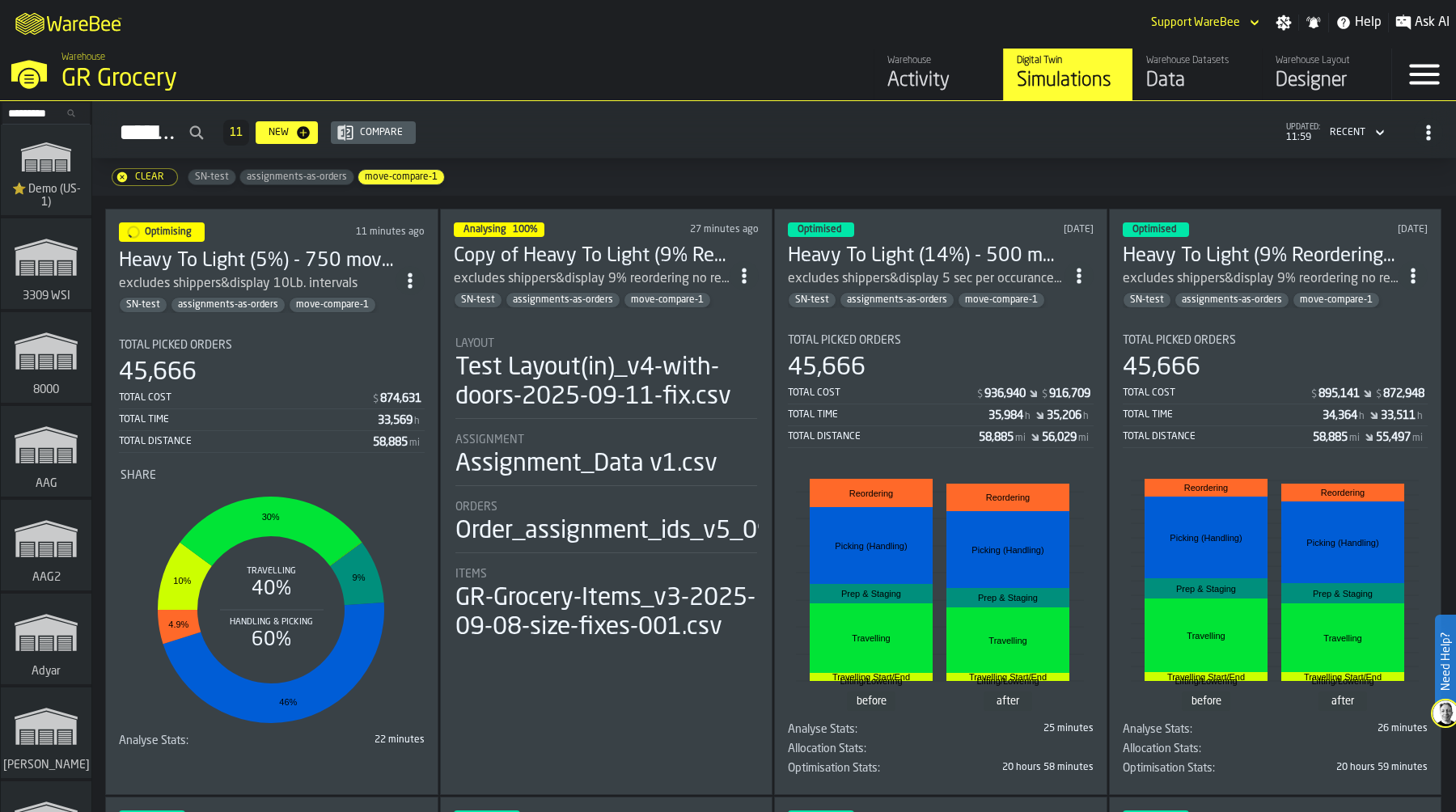
click at [1275, 316] on div "Optimised 1 day ago Heavy To Light (9% Reordering) - 500 moves excludes shipper…" at bounding box center [1276, 501] width 334 height 586
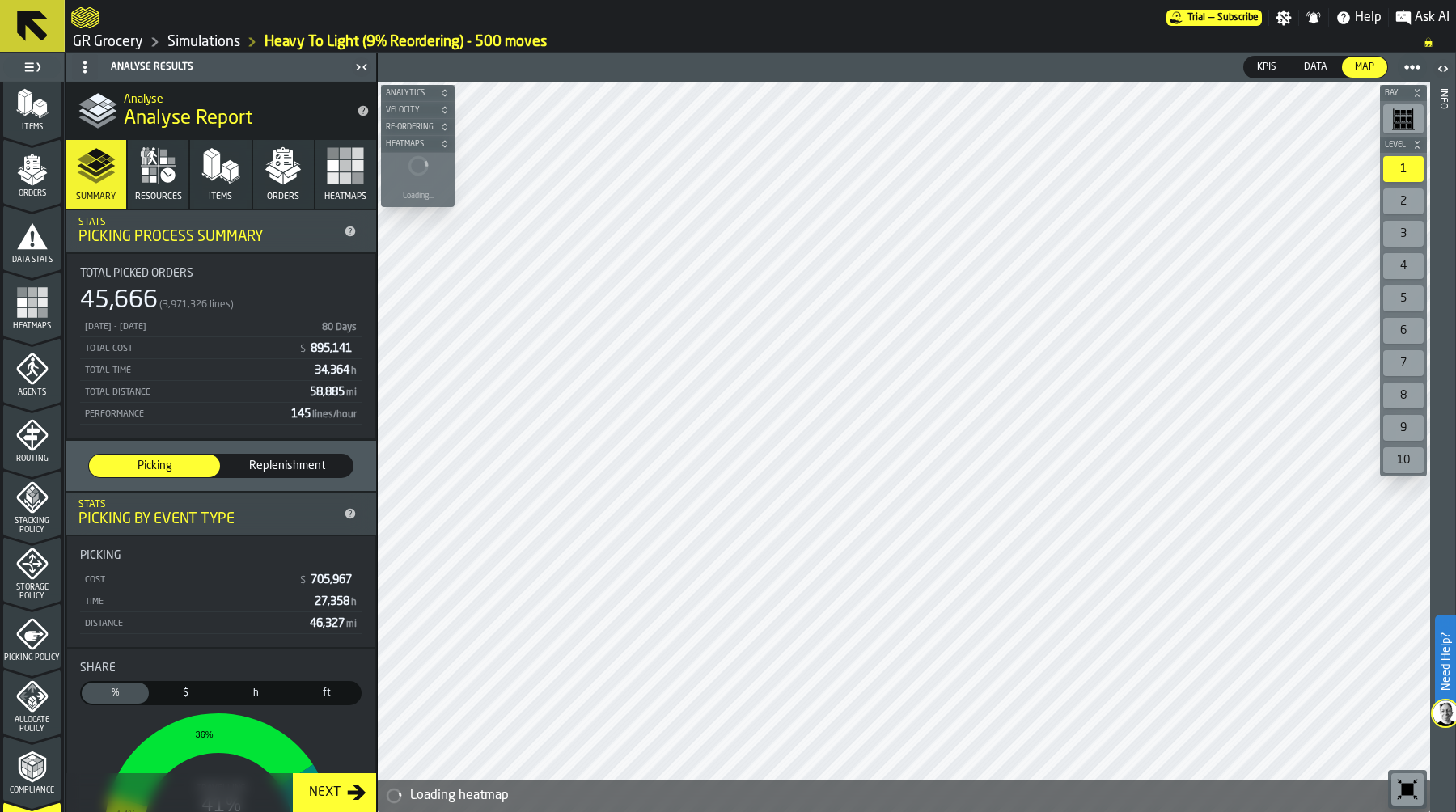
scroll to position [465, 0]
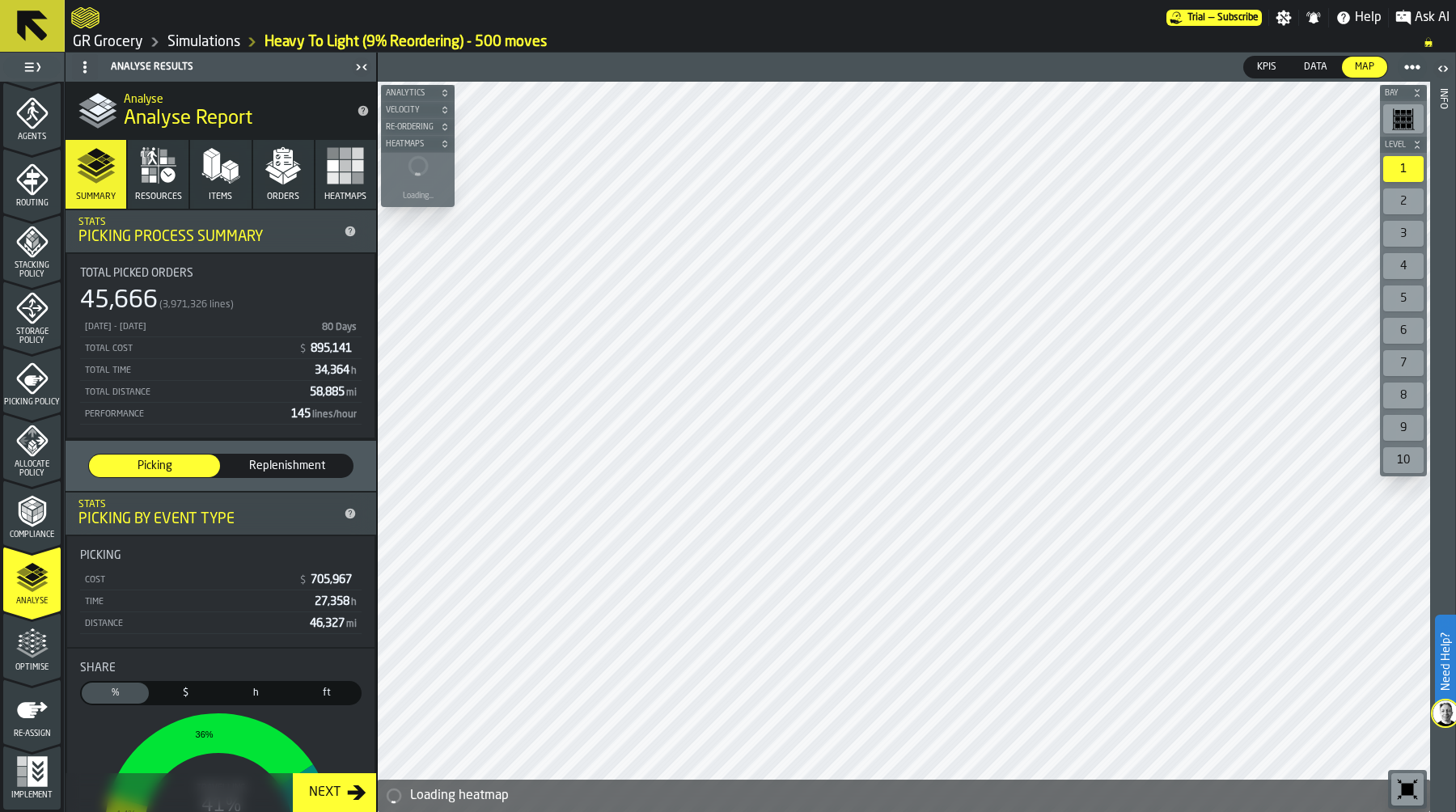
click at [27, 651] on icon "menu Optimise" at bounding box center [32, 643] width 32 height 32
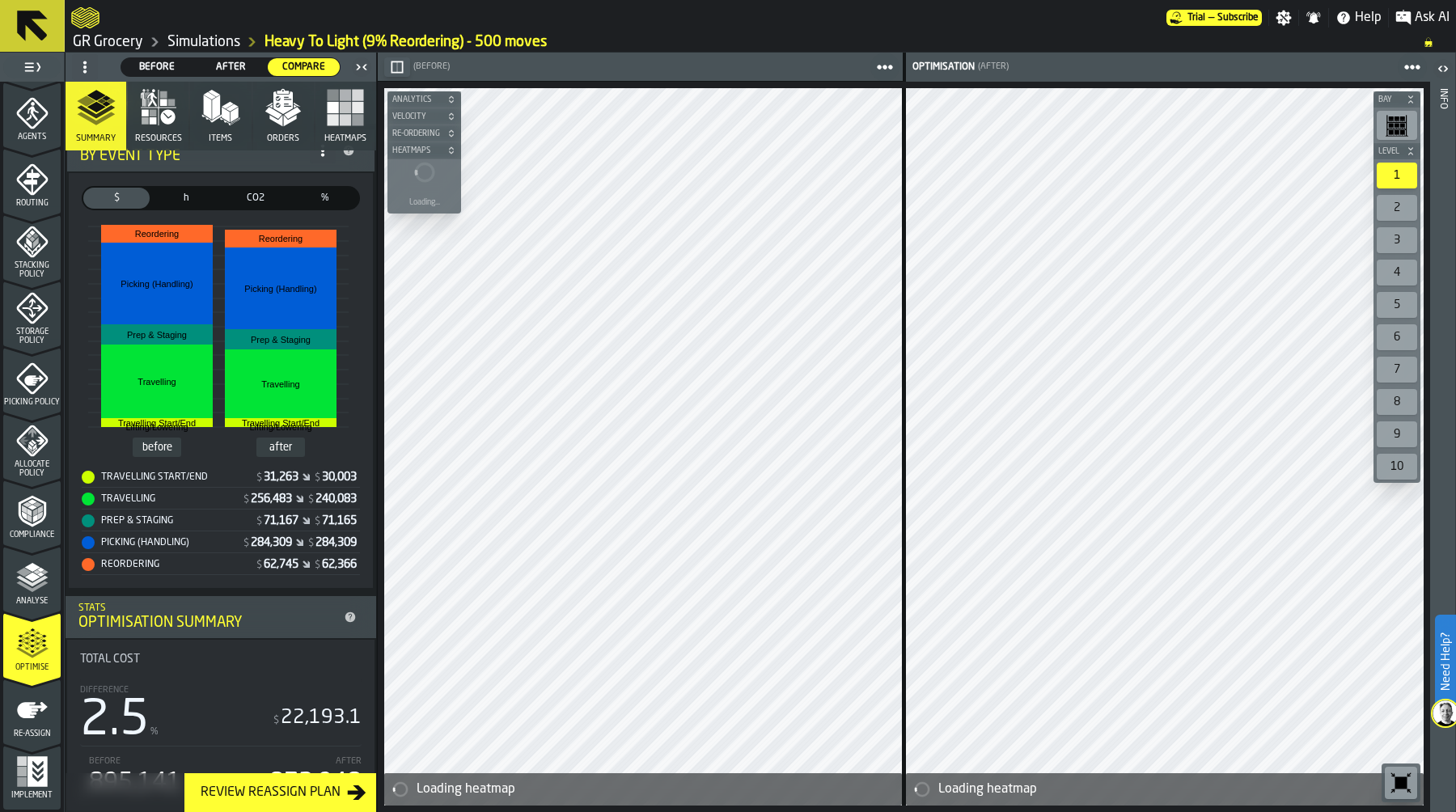
scroll to position [348, 0]
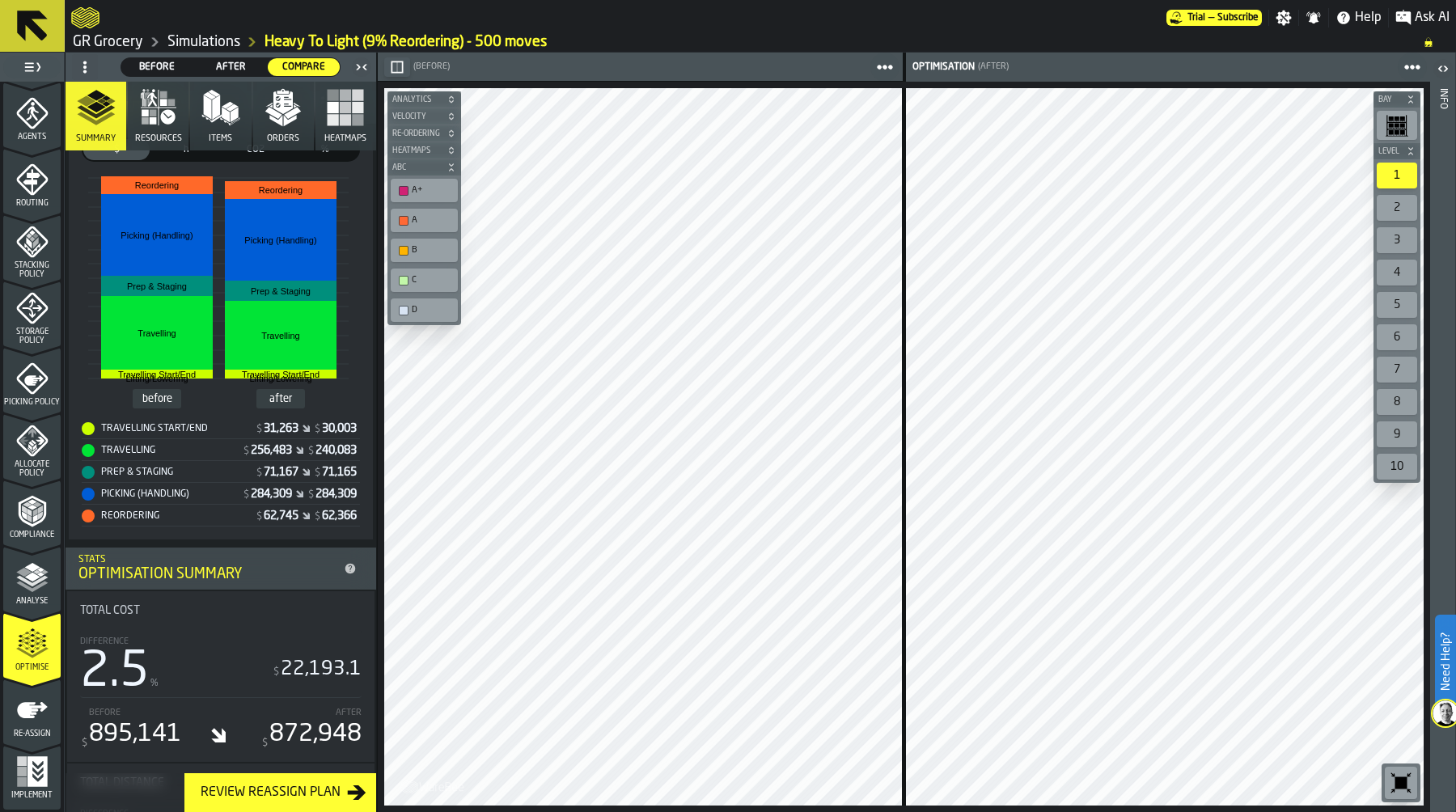
click at [128, 41] on link "GR Grocery" at bounding box center [108, 42] width 70 height 18
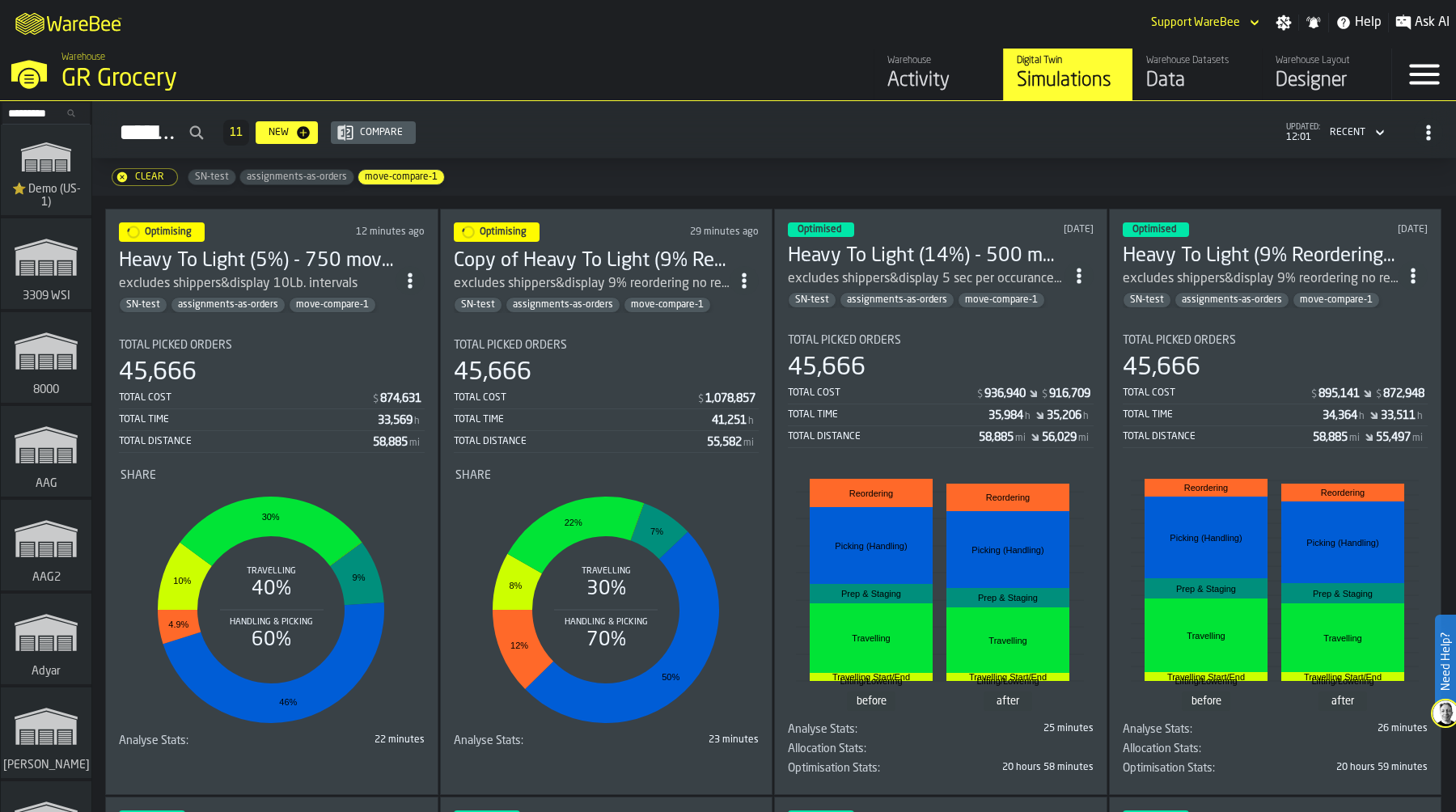
click at [322, 306] on div "move-compare-1" at bounding box center [333, 304] width 87 height 16
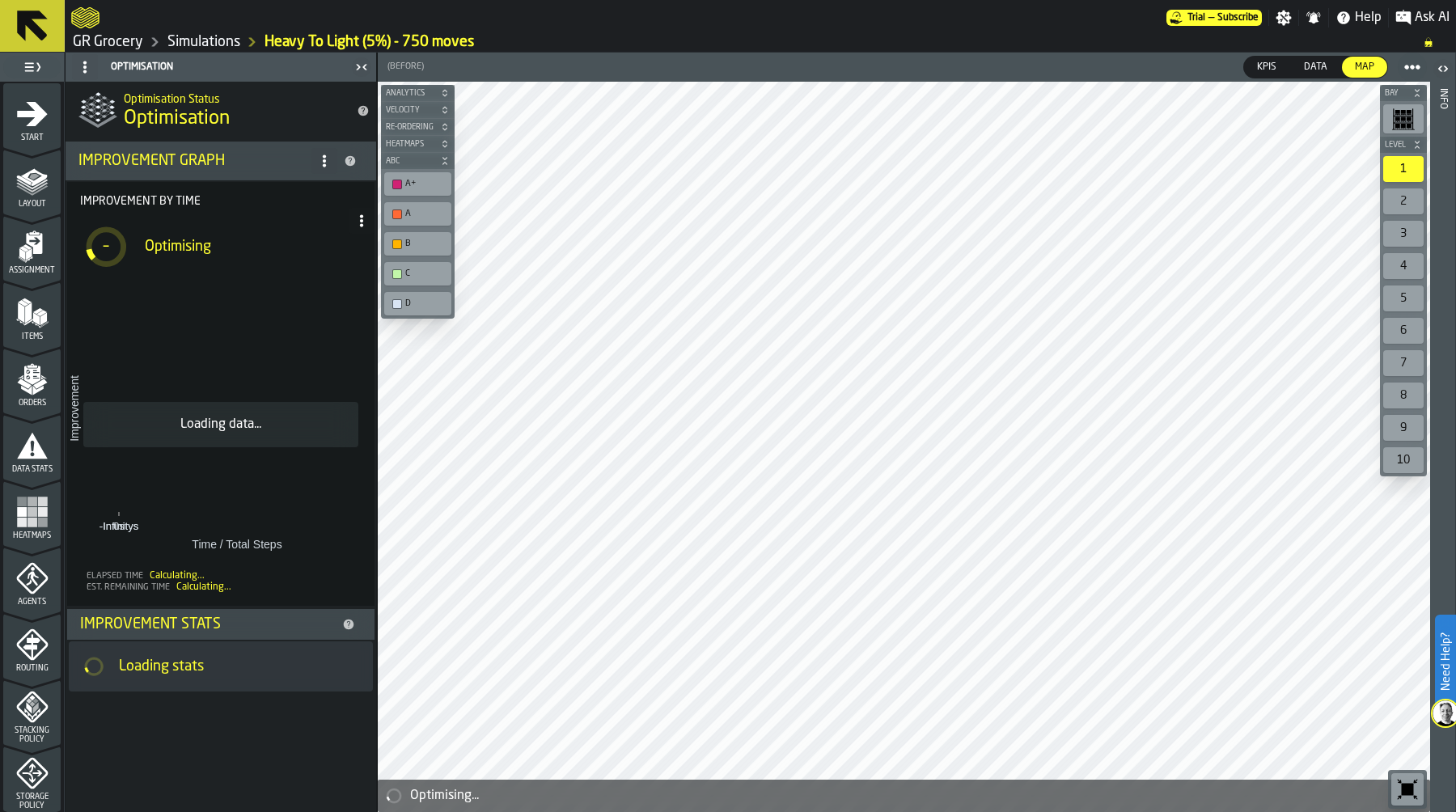
click at [27, 383] on icon "menu Orders" at bounding box center [31, 375] width 16 height 19
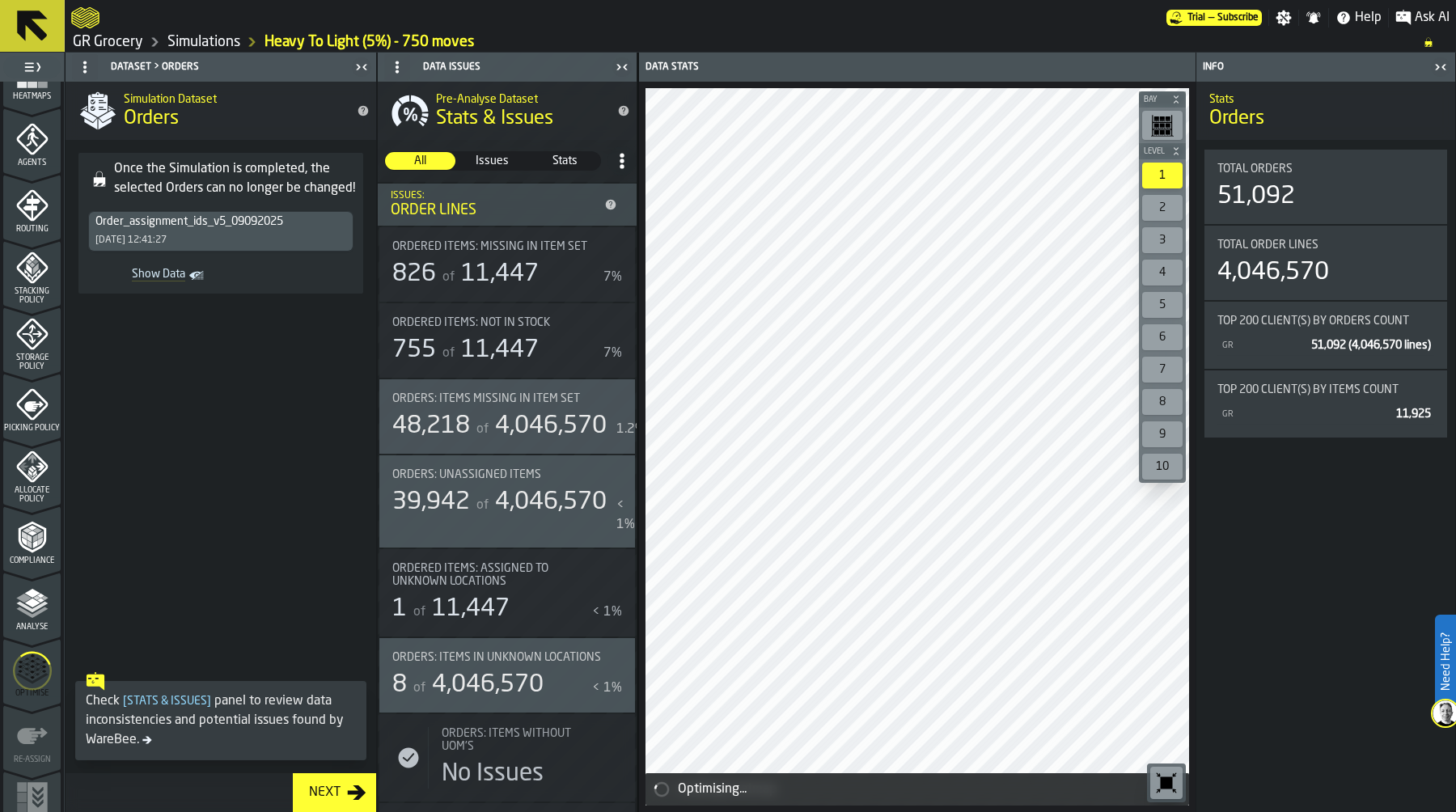
scroll to position [454, 0]
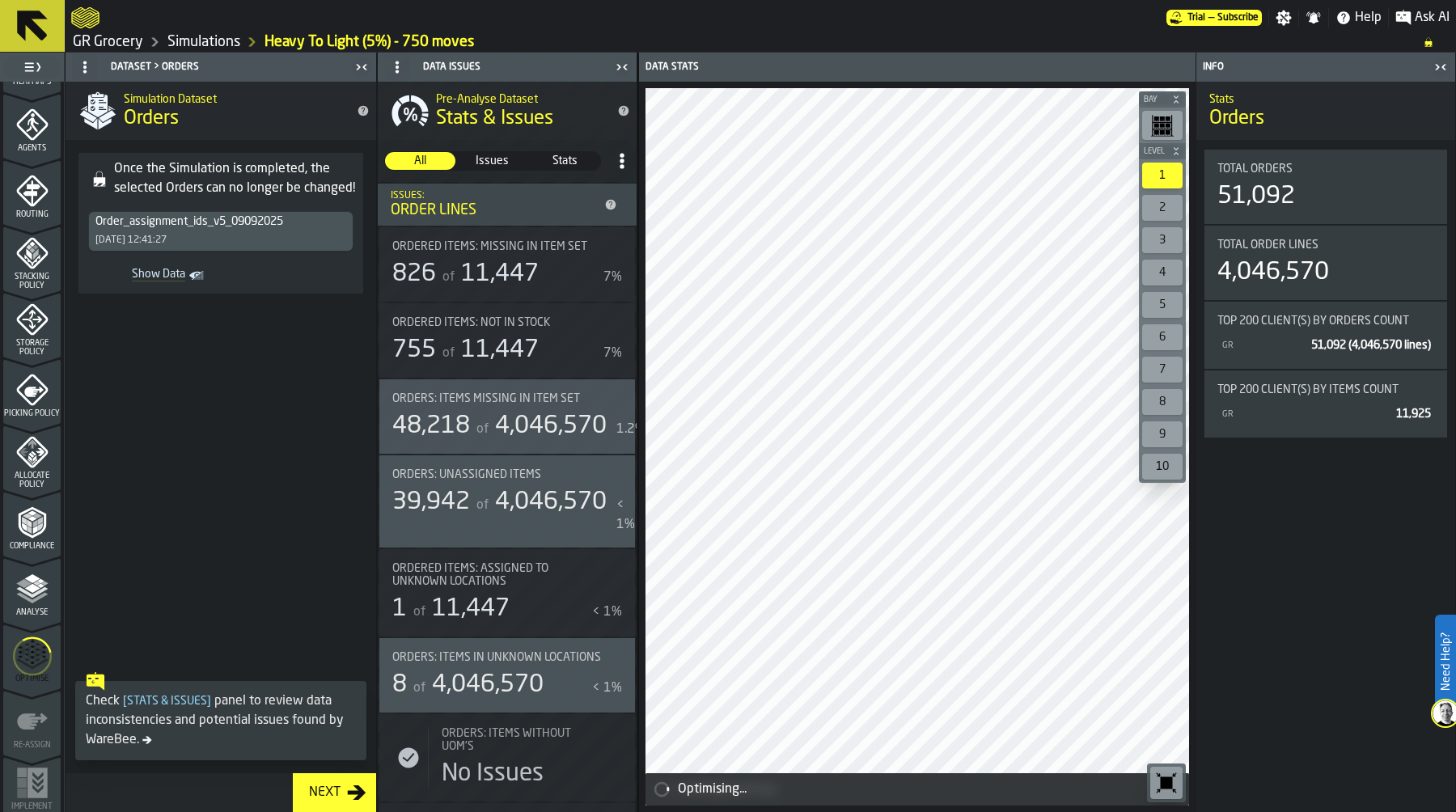
click at [25, 659] on icon "menu Optimise" at bounding box center [32, 656] width 39 height 63
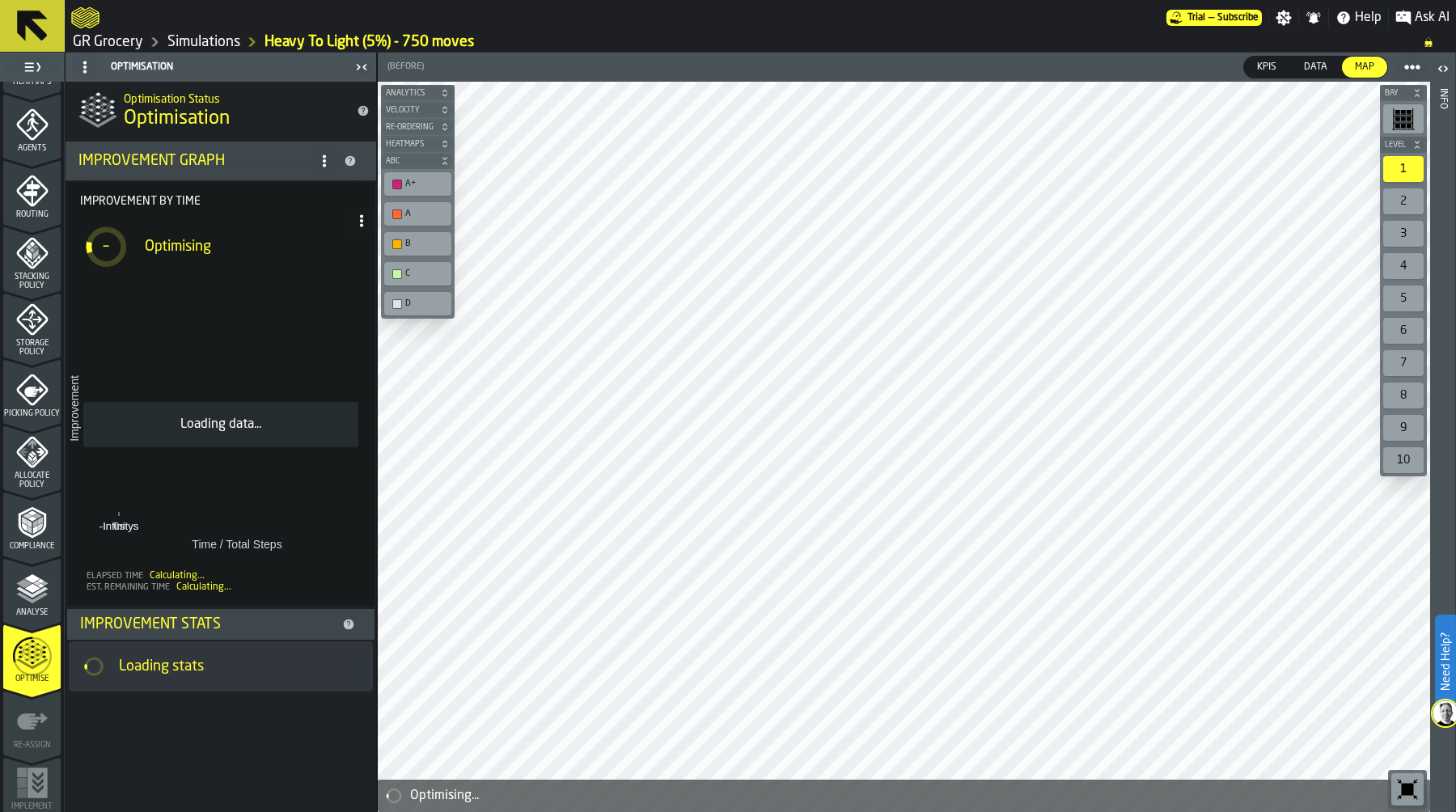
click at [223, 37] on link "Simulations" at bounding box center [204, 42] width 73 height 18
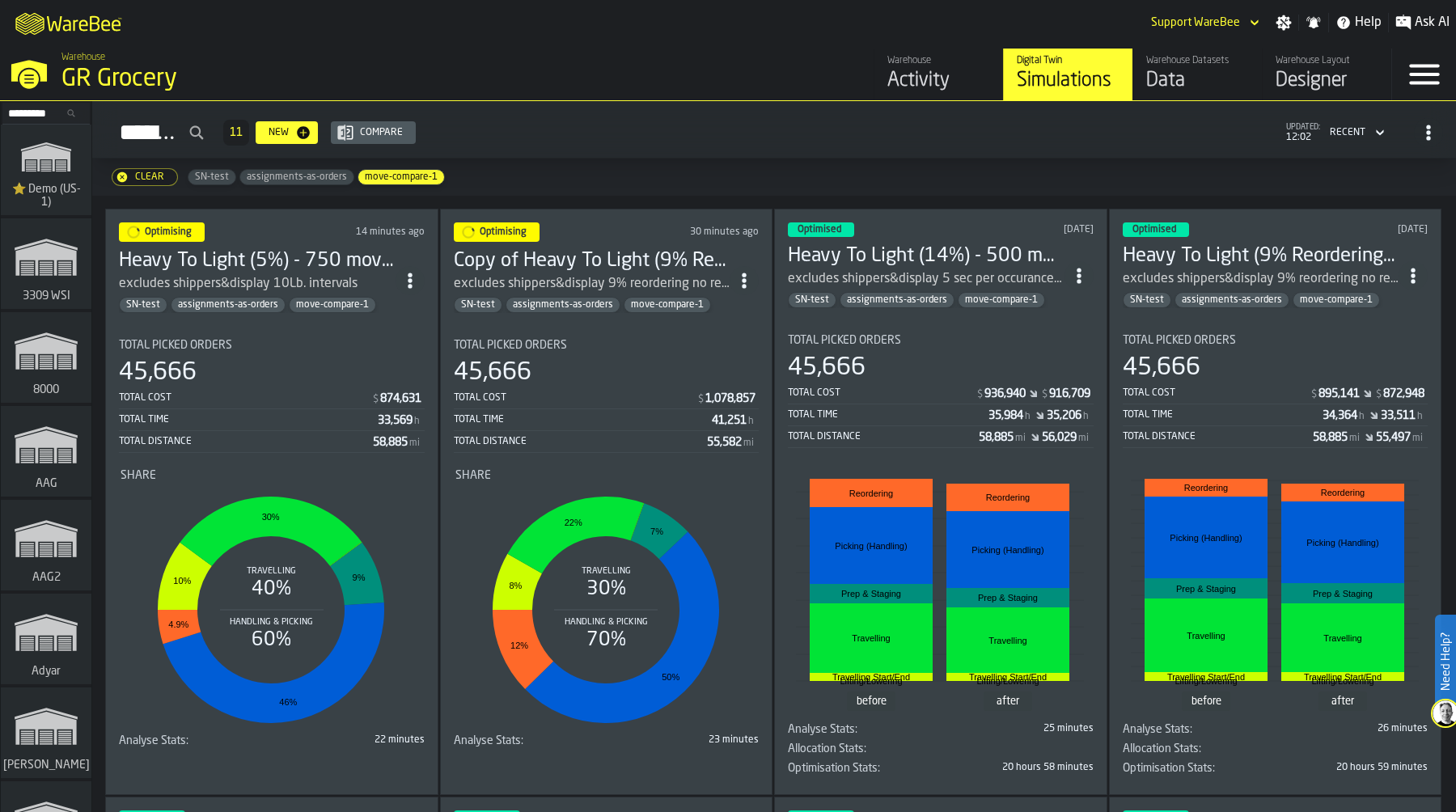
click at [415, 273] on icon "ItemListCard-DashboardItemContainer" at bounding box center [410, 280] width 16 height 16
click at [385, 384] on div "Duplicate" at bounding box center [375, 387] width 84 height 19
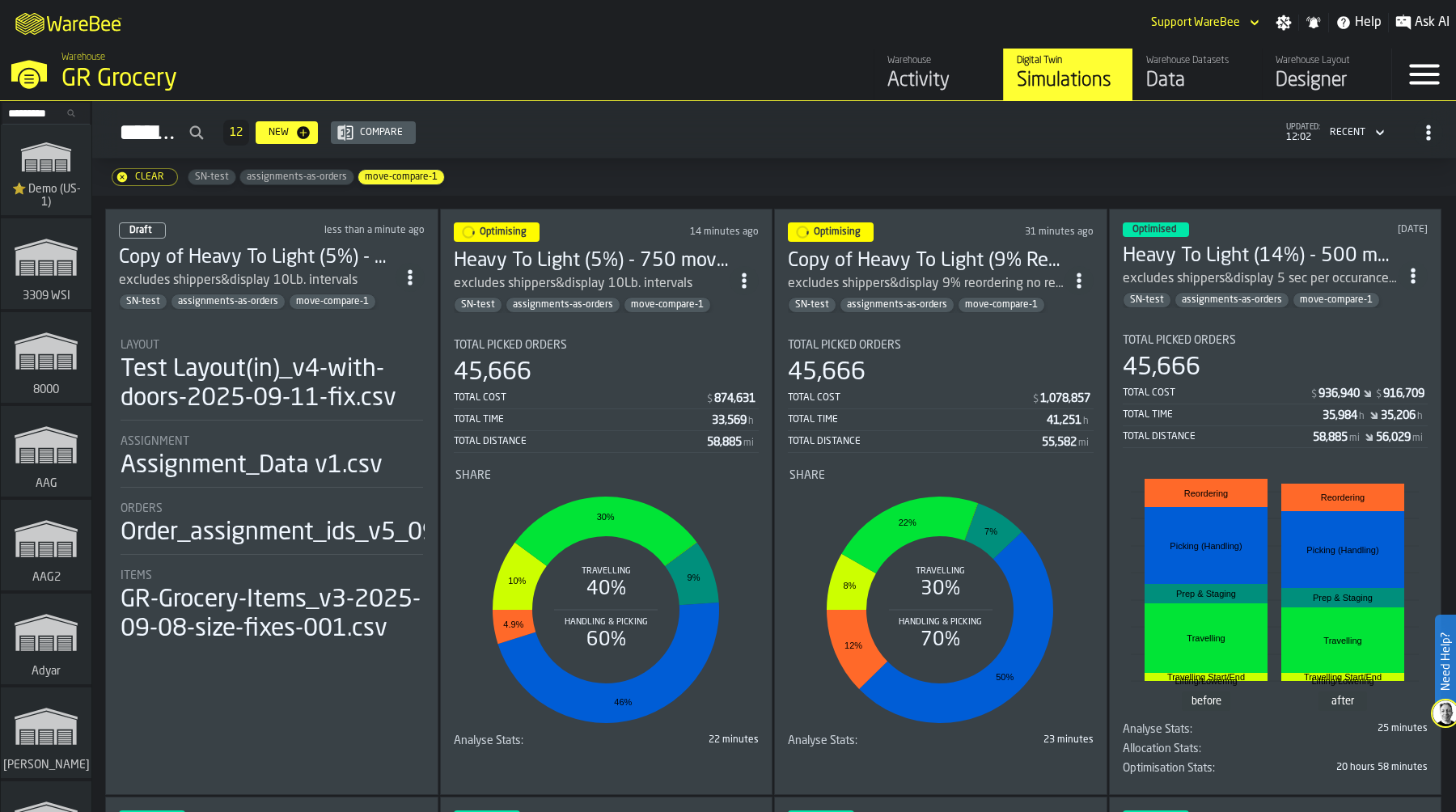
click at [250, 371] on div "Test Layout(in)_v4-with-doors-2025-09-11-fix.csv" at bounding box center [271, 384] width 302 height 58
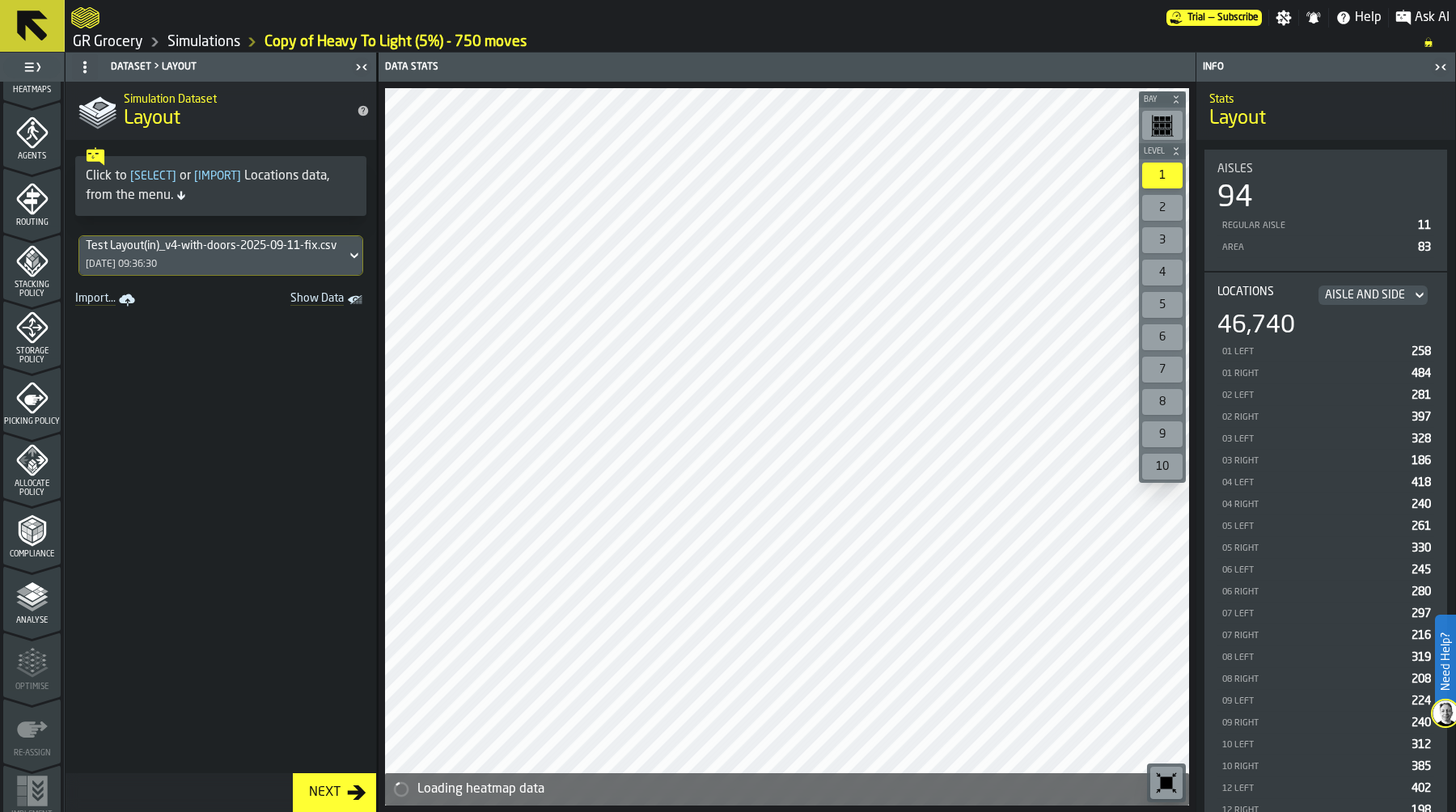
scroll to position [465, 0]
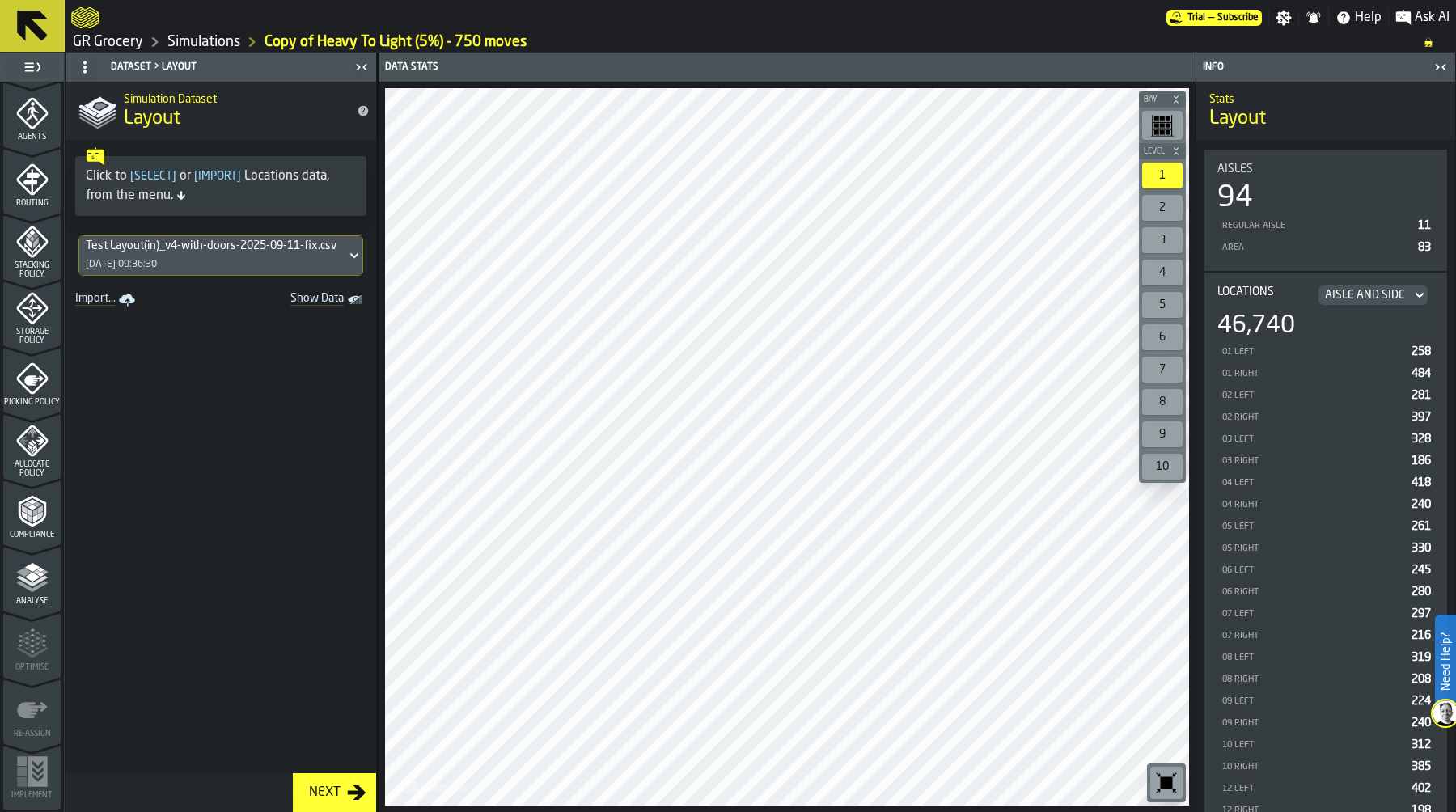
click at [33, 585] on icon "menu Analyse" at bounding box center [32, 577] width 32 height 32
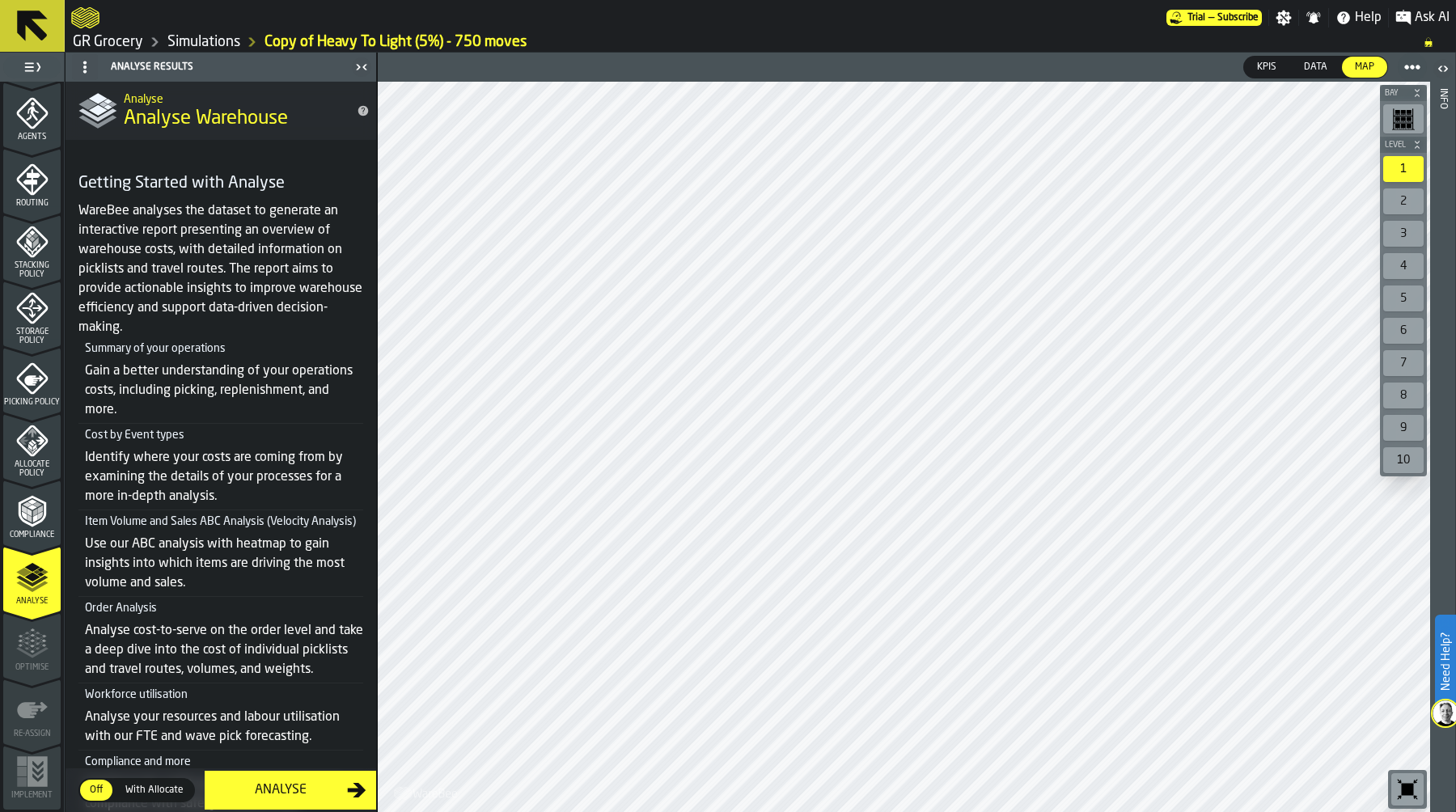
scroll to position [252, 0]
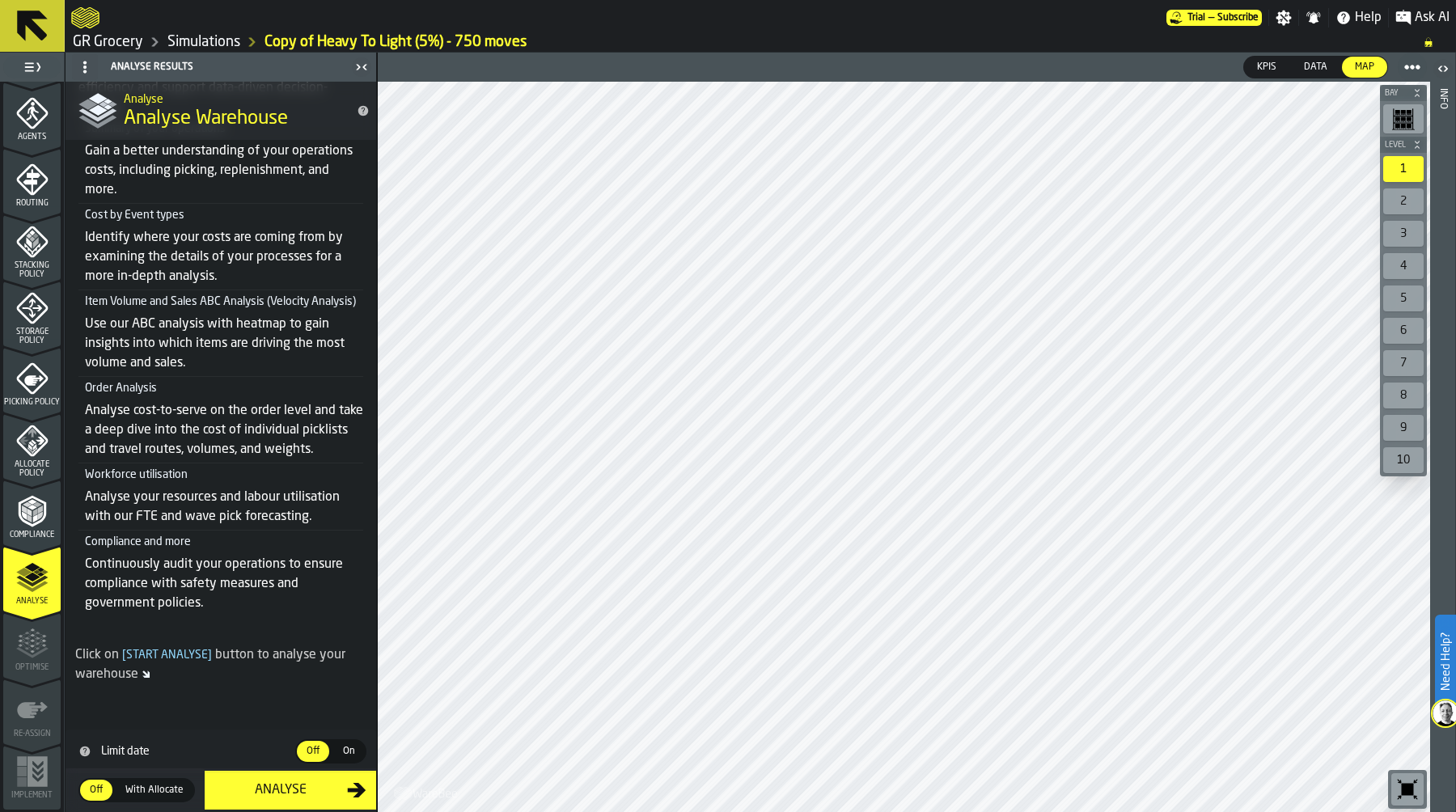
click at [344, 749] on span "On" at bounding box center [348, 750] width 26 height 14
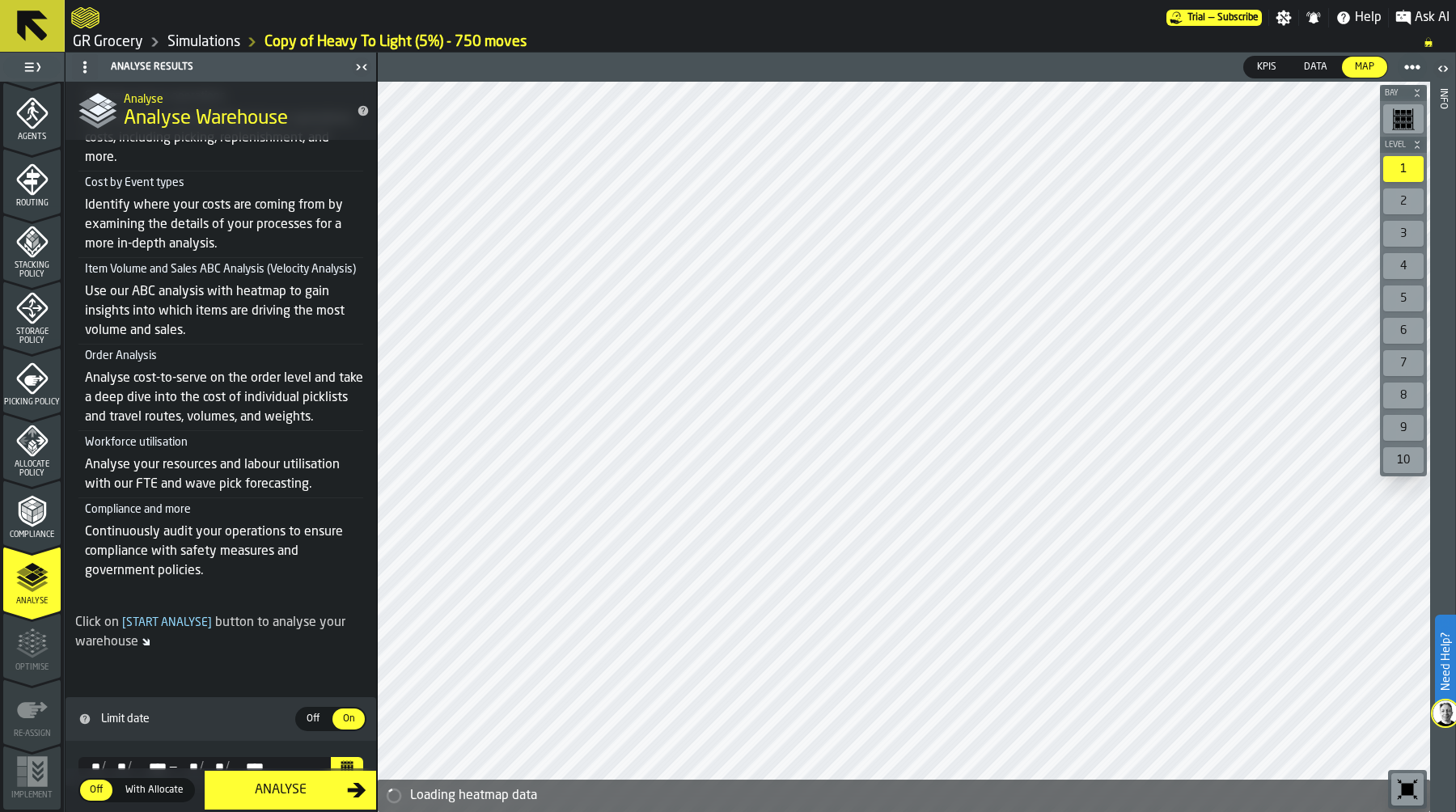
scroll to position [298, 0]
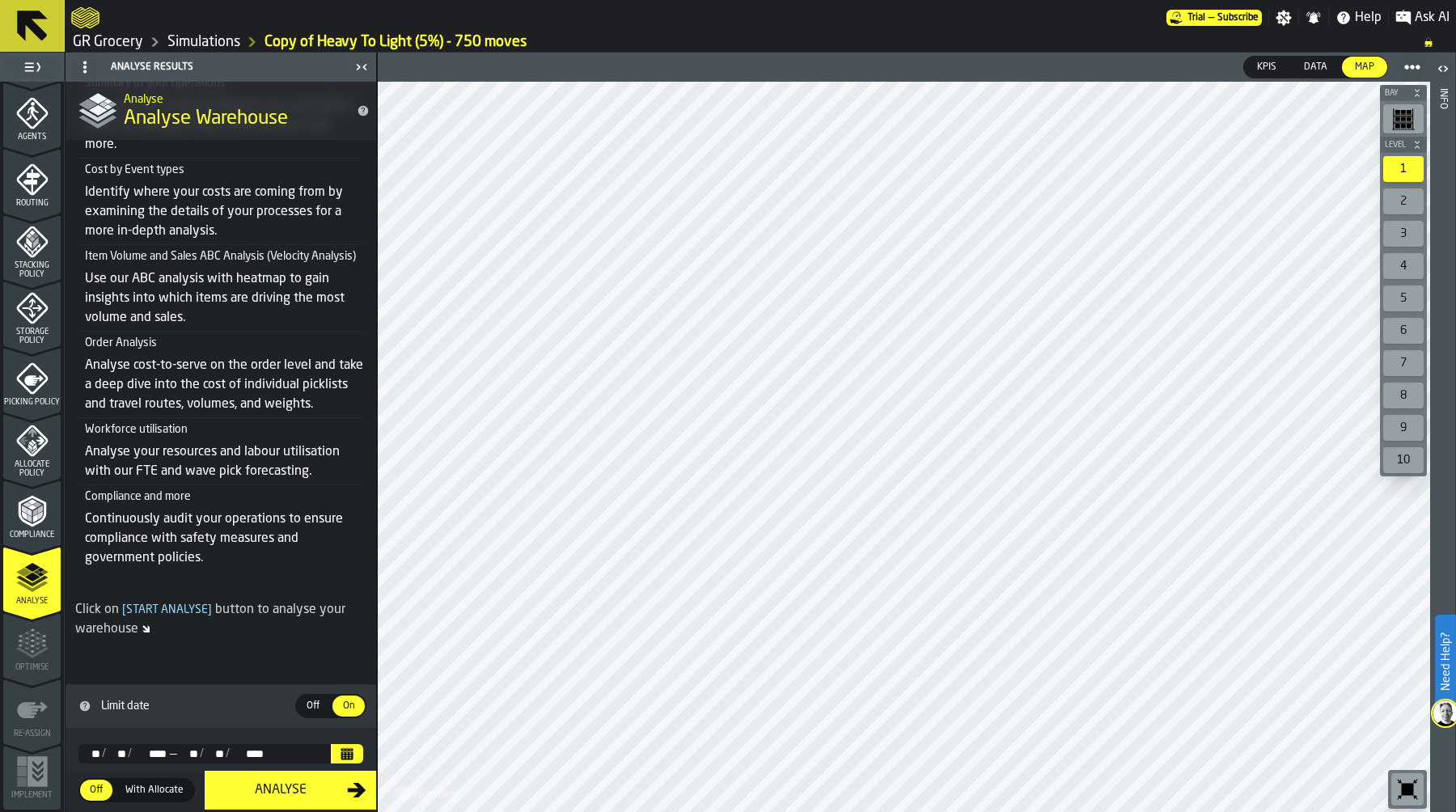
click at [107, 752] on div "** **" at bounding box center [117, 753] width 22 height 13
click at [281, 785] on div "Analyse" at bounding box center [281, 789] width 133 height 19
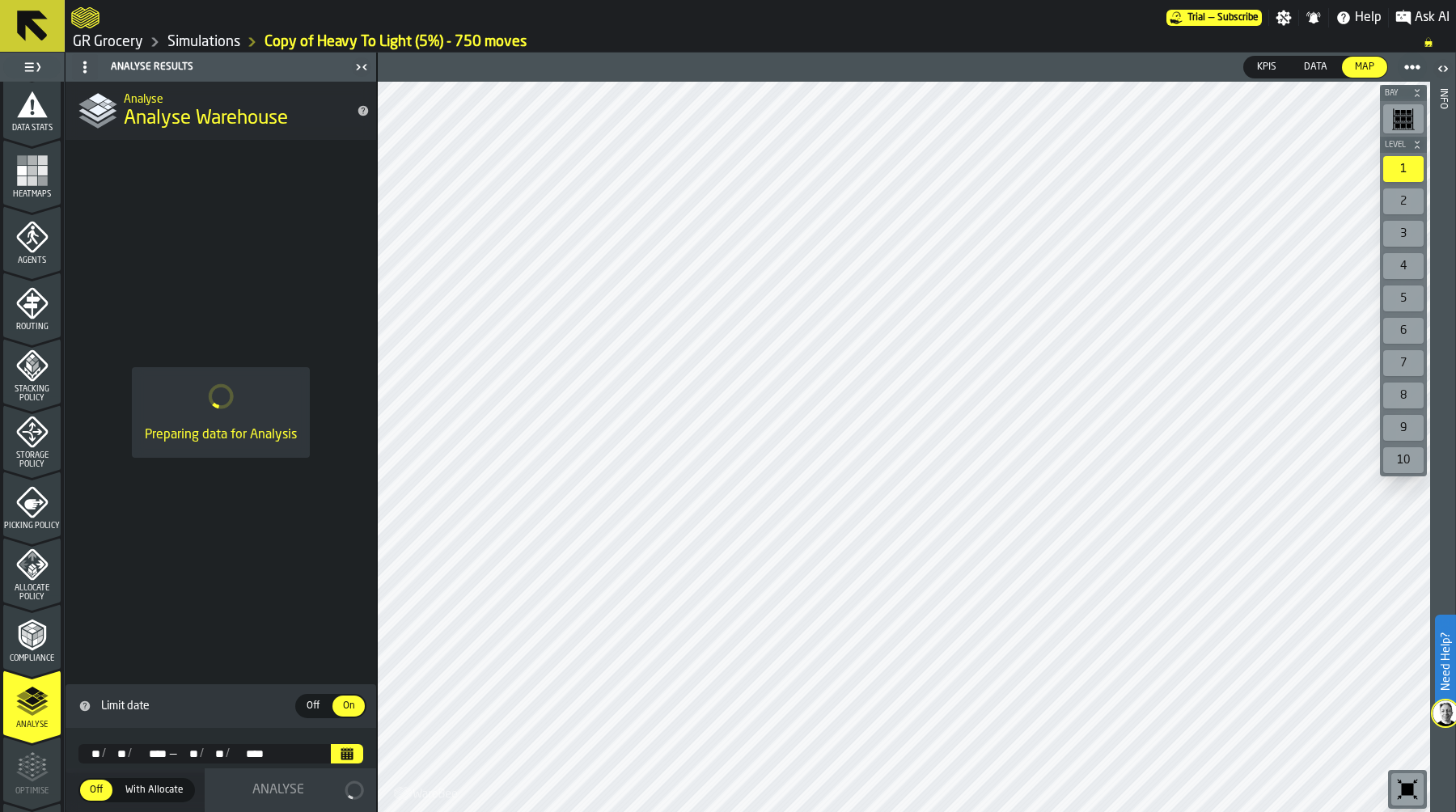
scroll to position [0, 0]
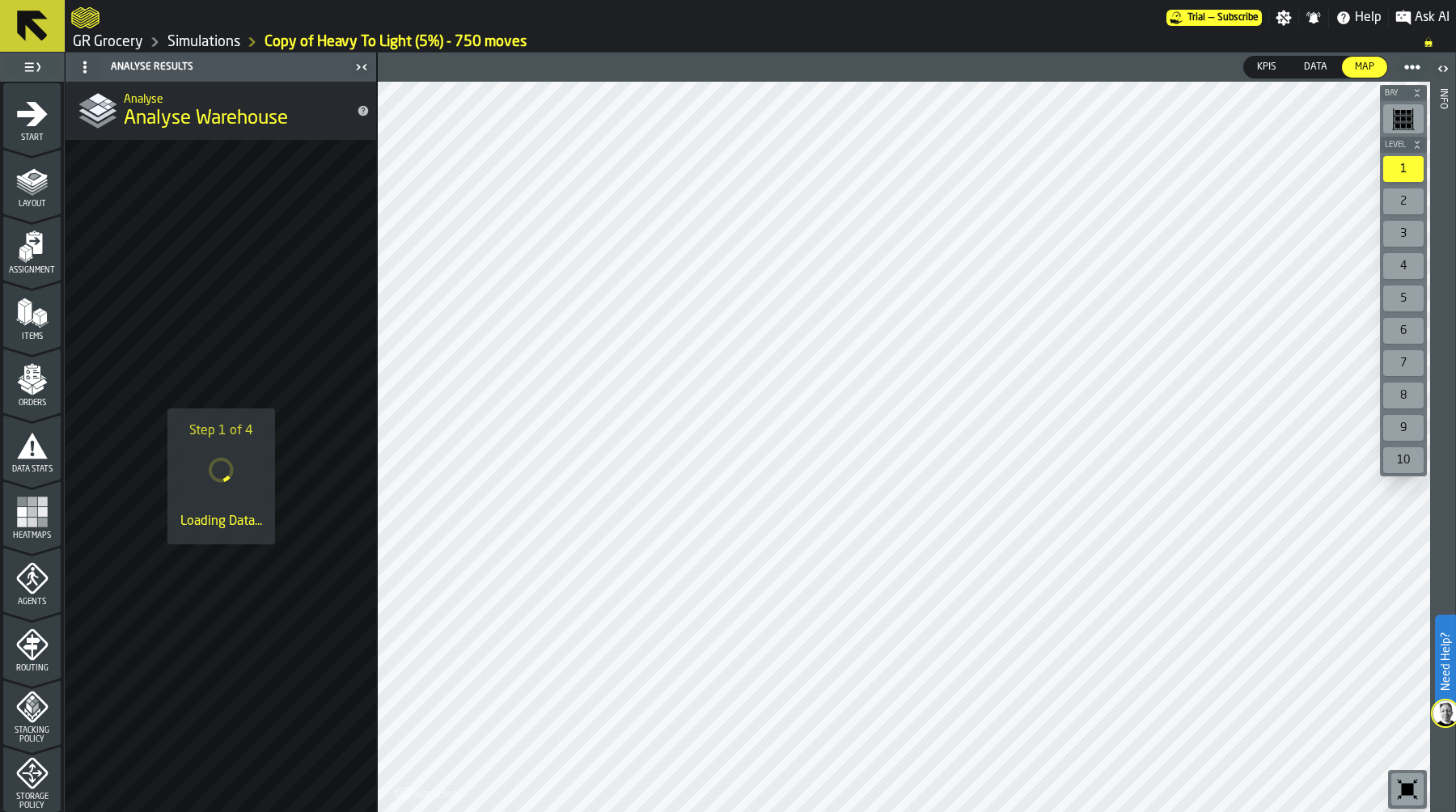
click at [28, 121] on icon "menu Start" at bounding box center [32, 115] width 30 height 25
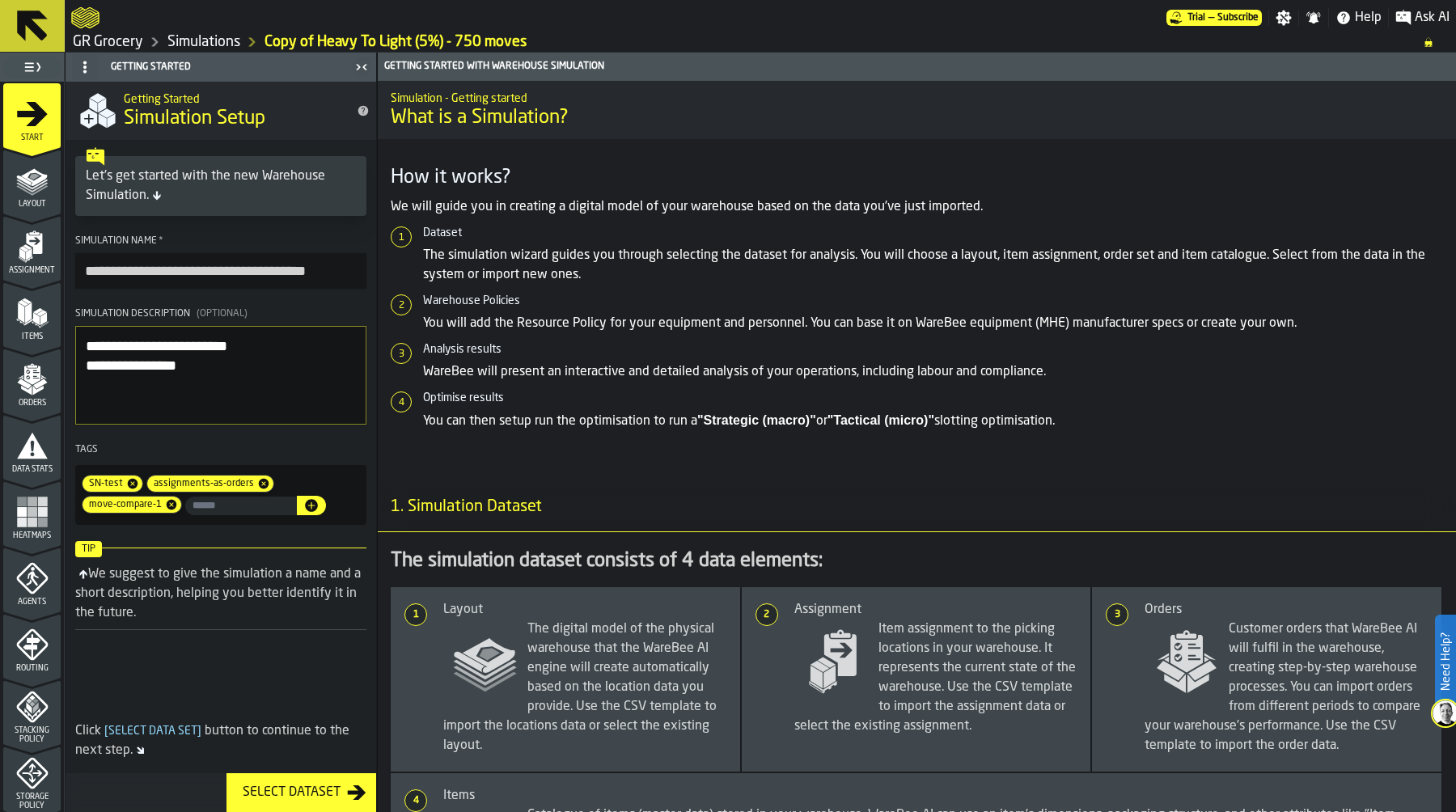
drag, startPoint x: 136, startPoint y: 269, endPoint x: 14, endPoint y: 262, distance: 122.2
click at [14, 262] on aside "**********" at bounding box center [189, 431] width 377 height 759
type input "**********"
click at [201, 365] on textarea "**********" at bounding box center [220, 375] width 291 height 99
type textarea "**********"
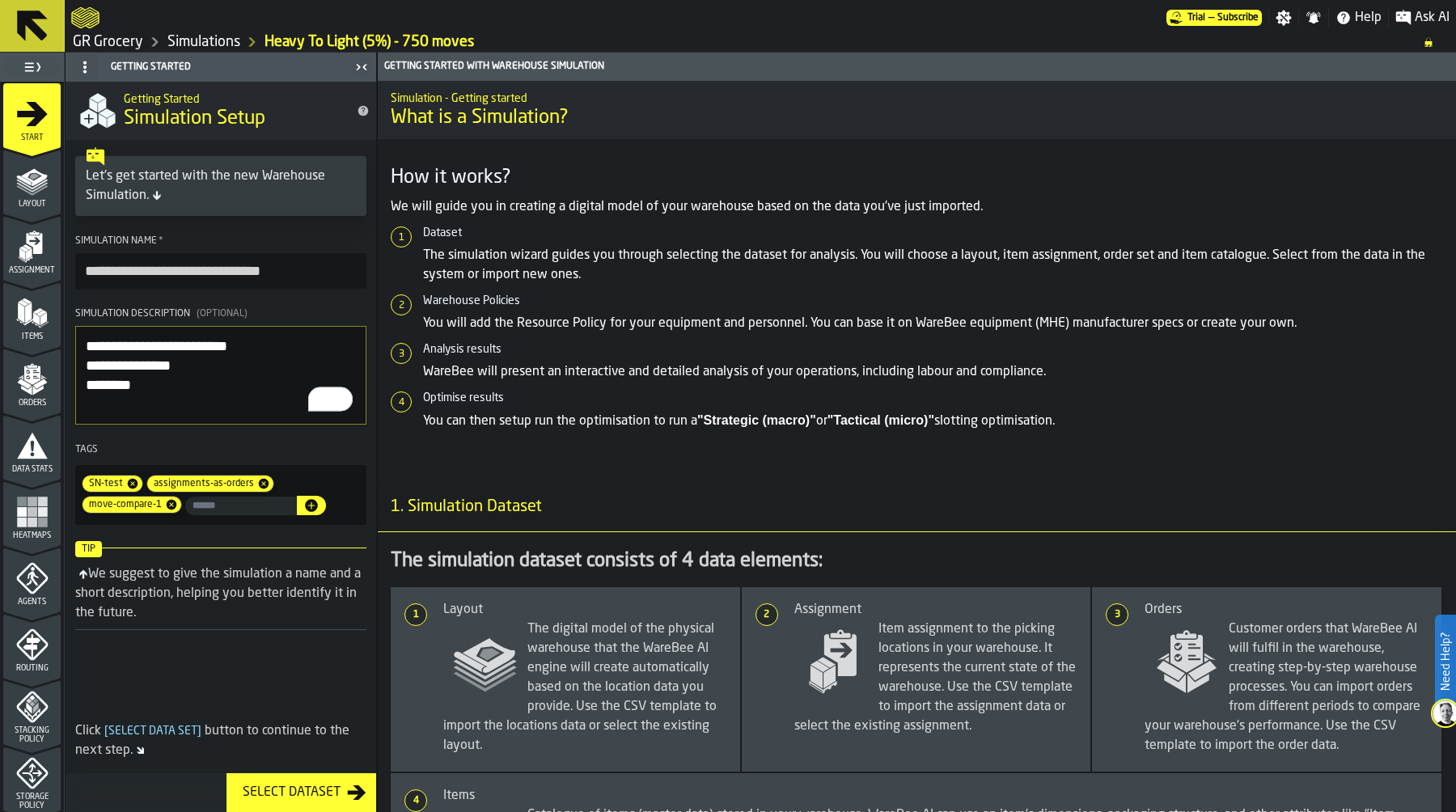
click at [135, 671] on span at bounding box center [221, 687] width 311 height 63
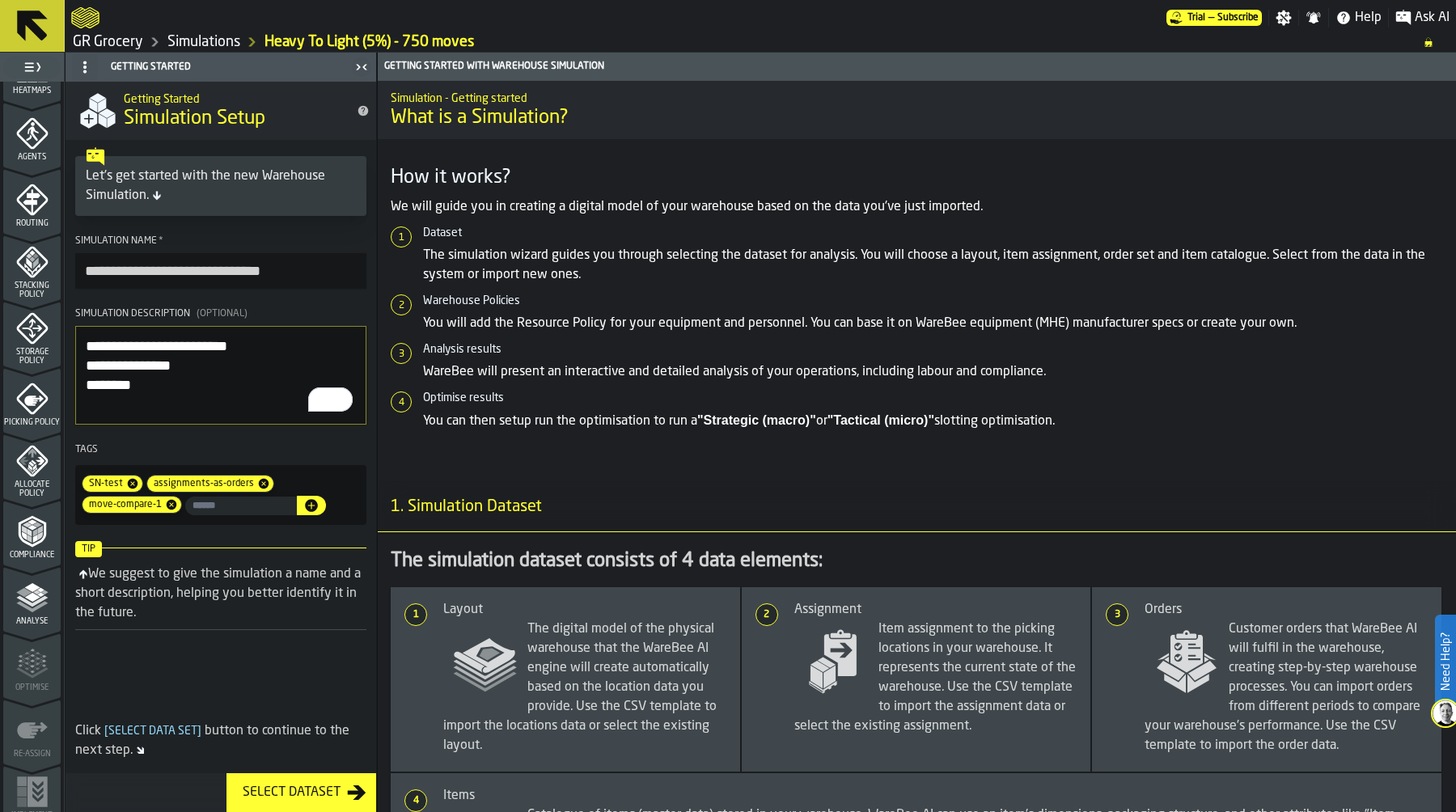
scroll to position [465, 0]
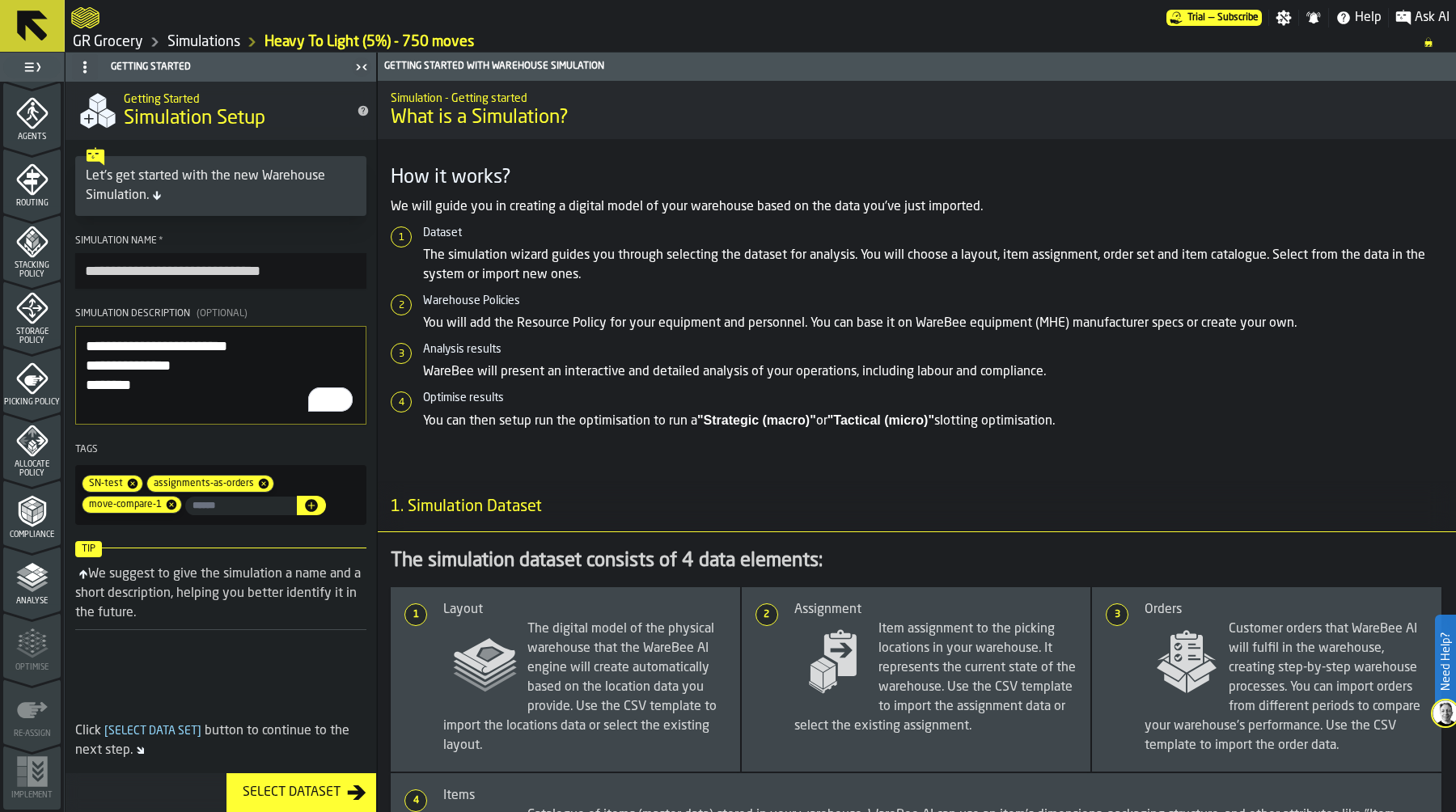
click at [20, 579] on polyline "menu Analyse" at bounding box center [31, 581] width 31 height 11
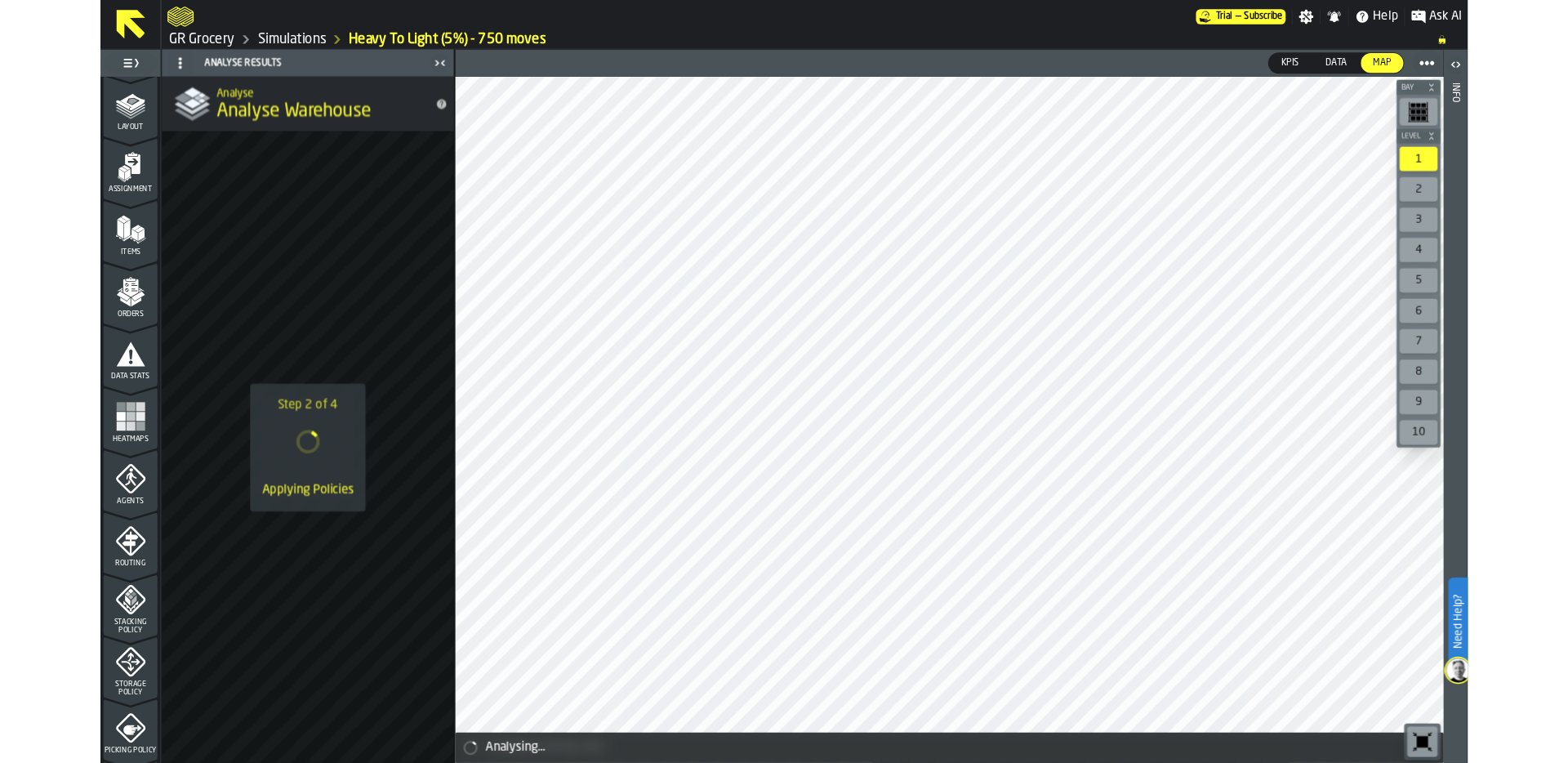
scroll to position [0, 0]
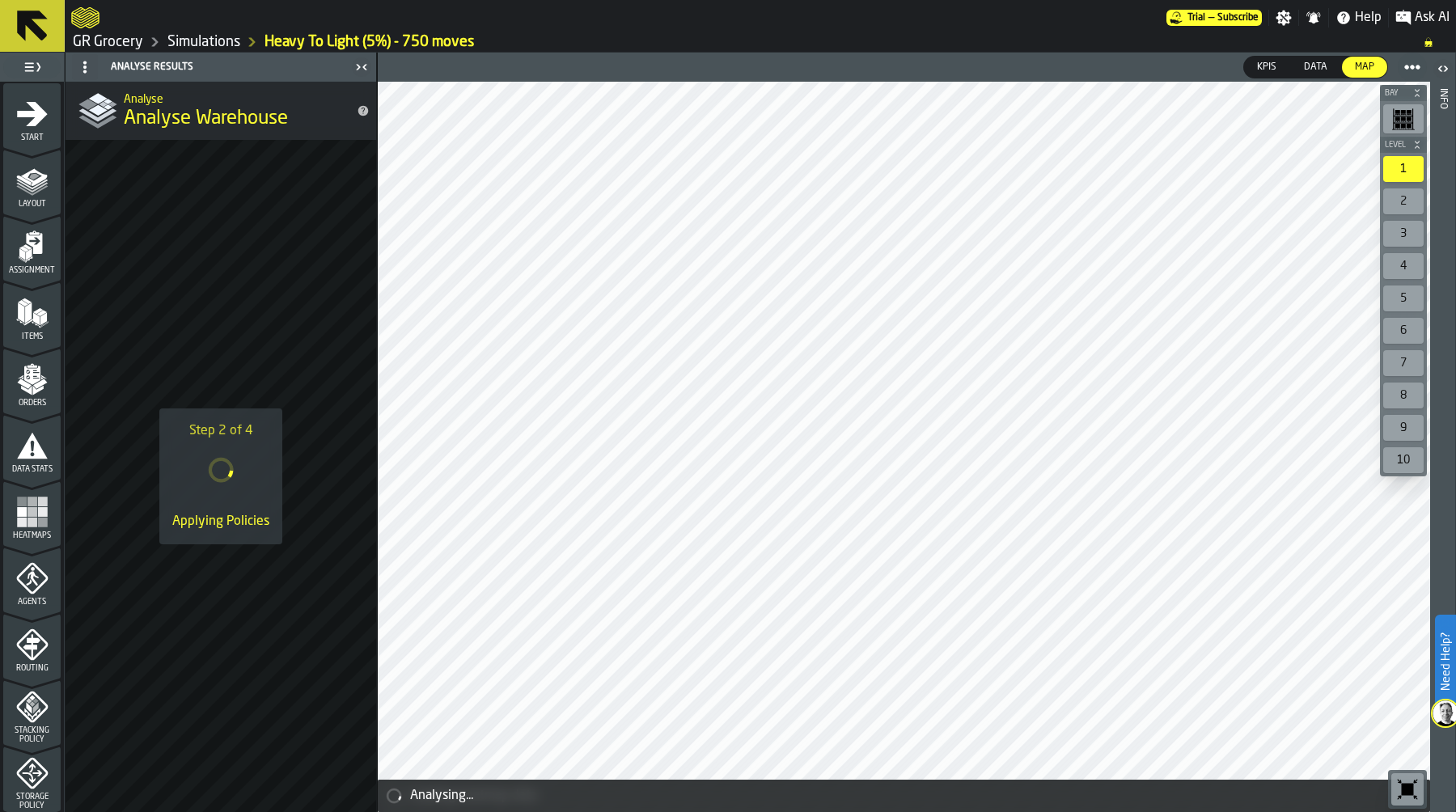
click at [30, 103] on icon "menu Start" at bounding box center [32, 115] width 30 height 25
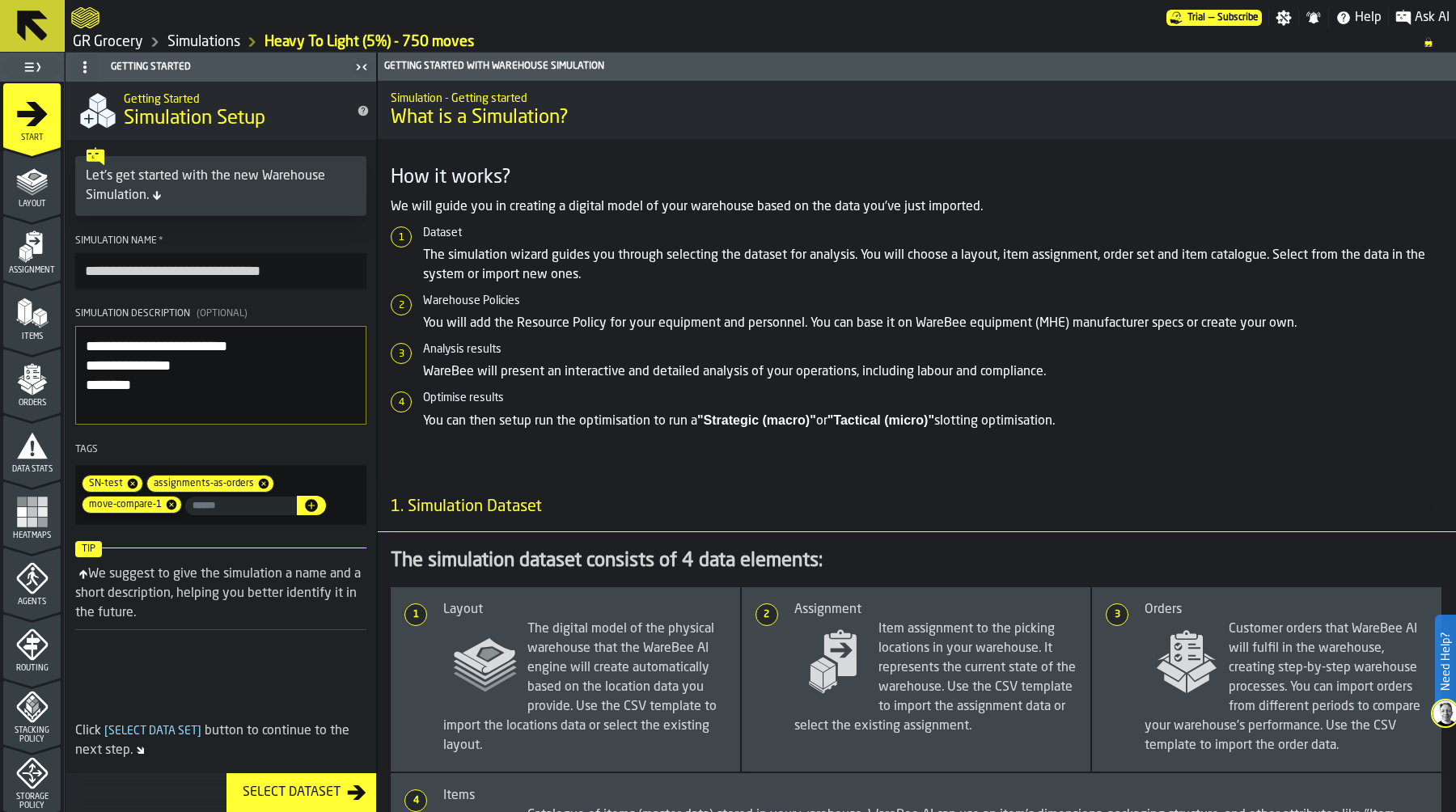
click at [306, 268] on input "**********" at bounding box center [220, 271] width 291 height 36
type input "**********"
click at [269, 363] on textarea "**********" at bounding box center [220, 375] width 291 height 99
click at [201, 43] on link "Simulations" at bounding box center [204, 42] width 73 height 18
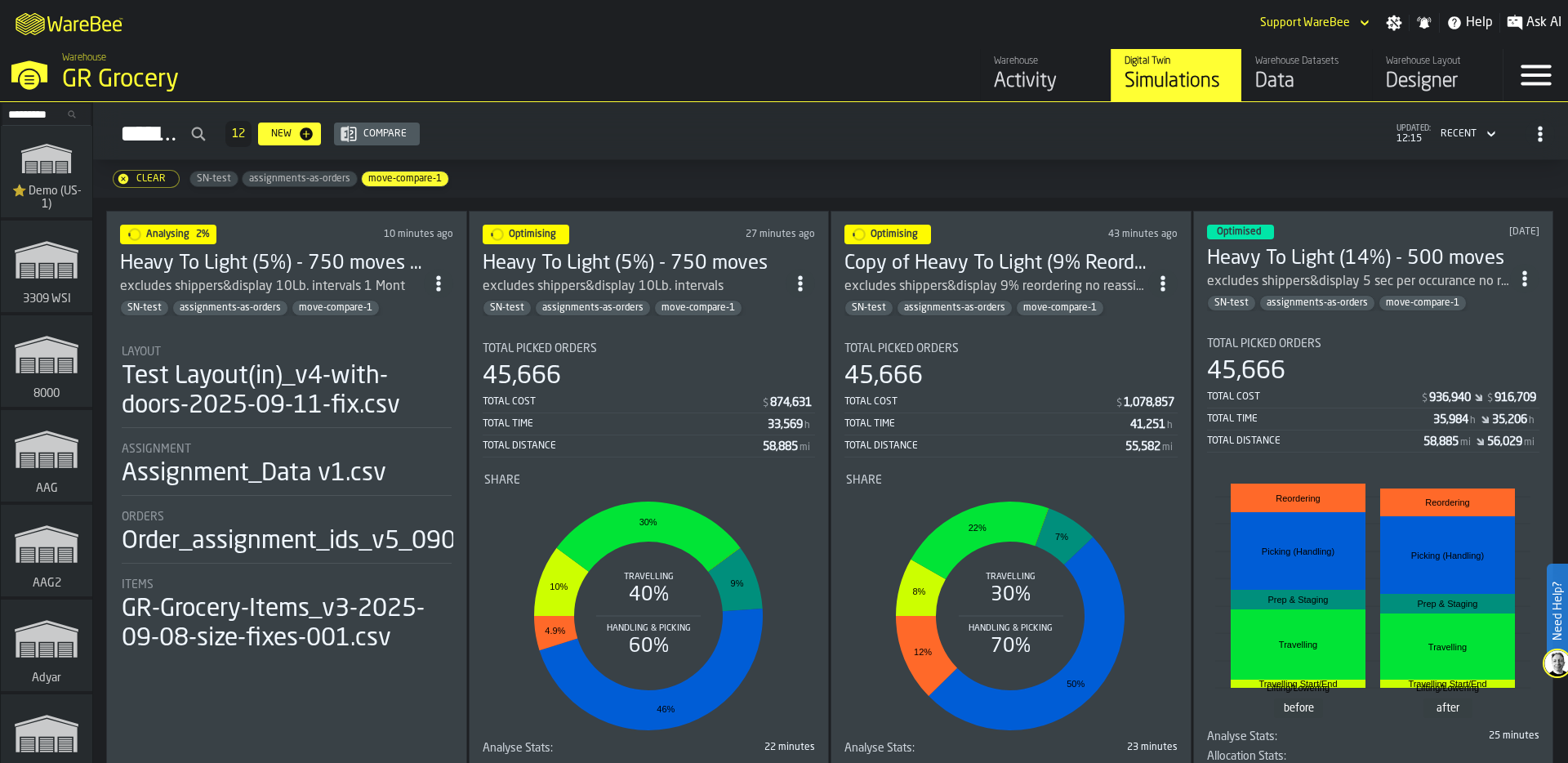
click at [862, 349] on span "Total Picked Orders" at bounding box center [901, 348] width 114 height 13
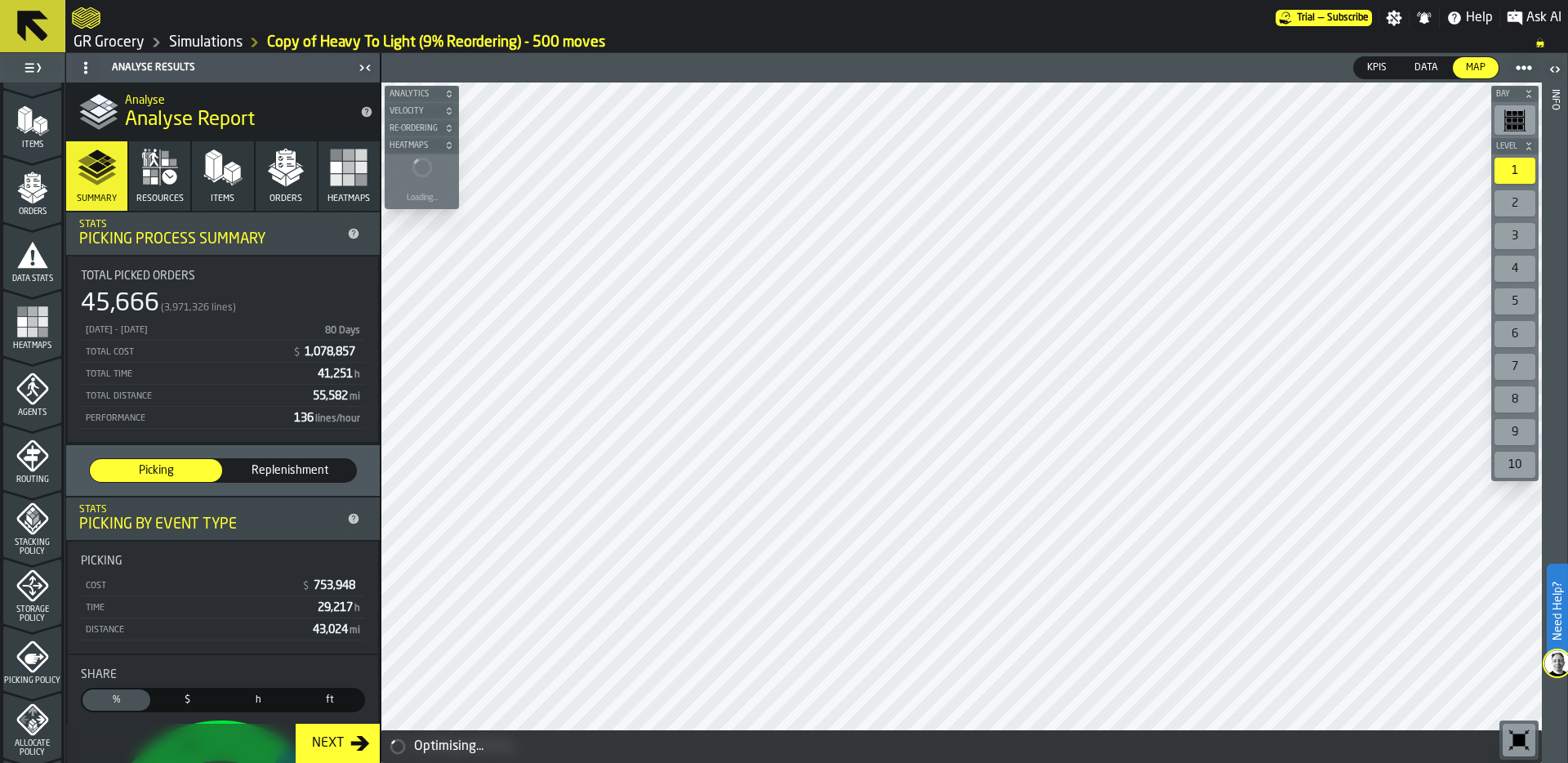
scroll to position [527, 0]
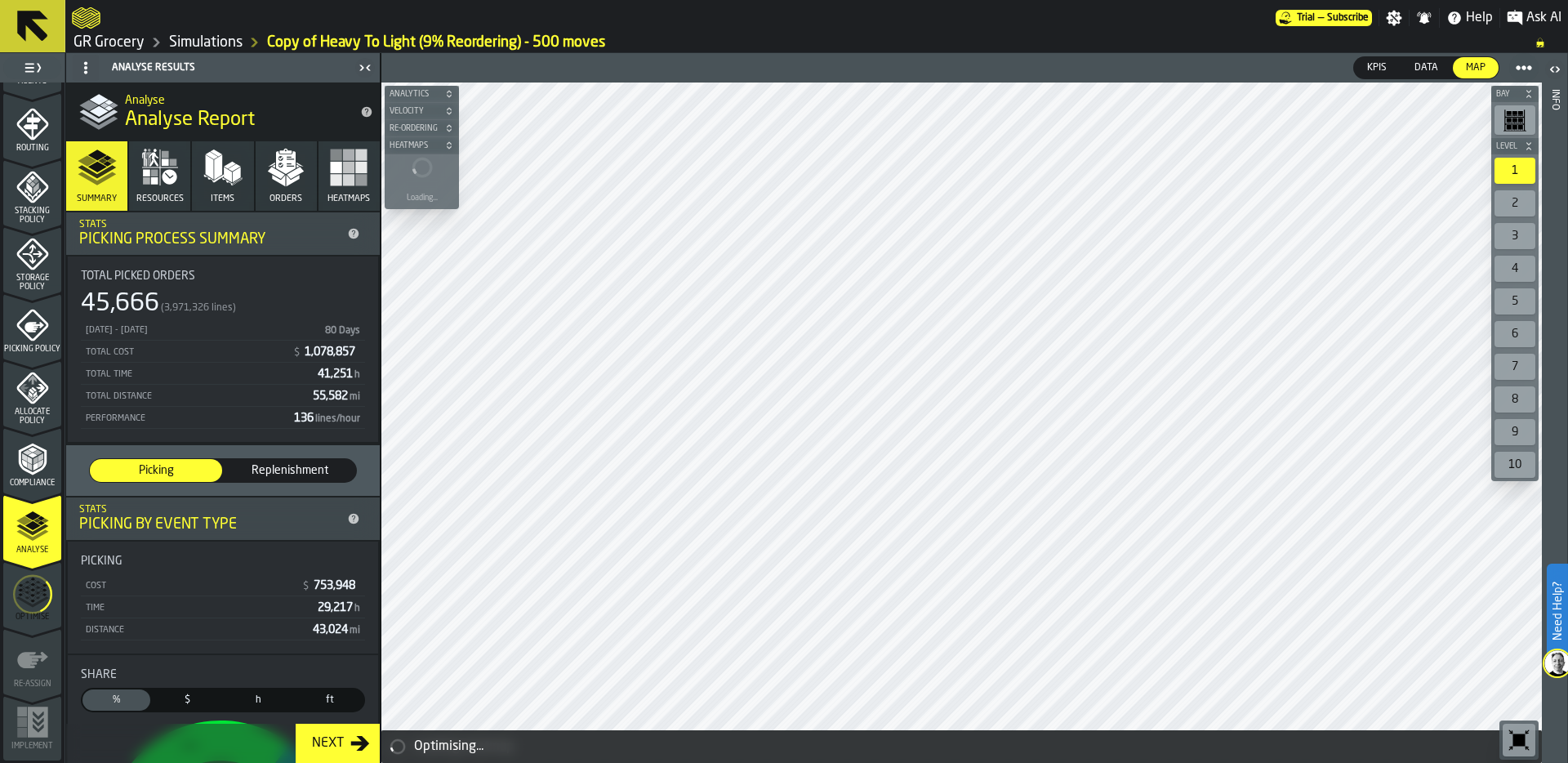
click at [31, 601] on icon "menu Optimise" at bounding box center [33, 594] width 39 height 64
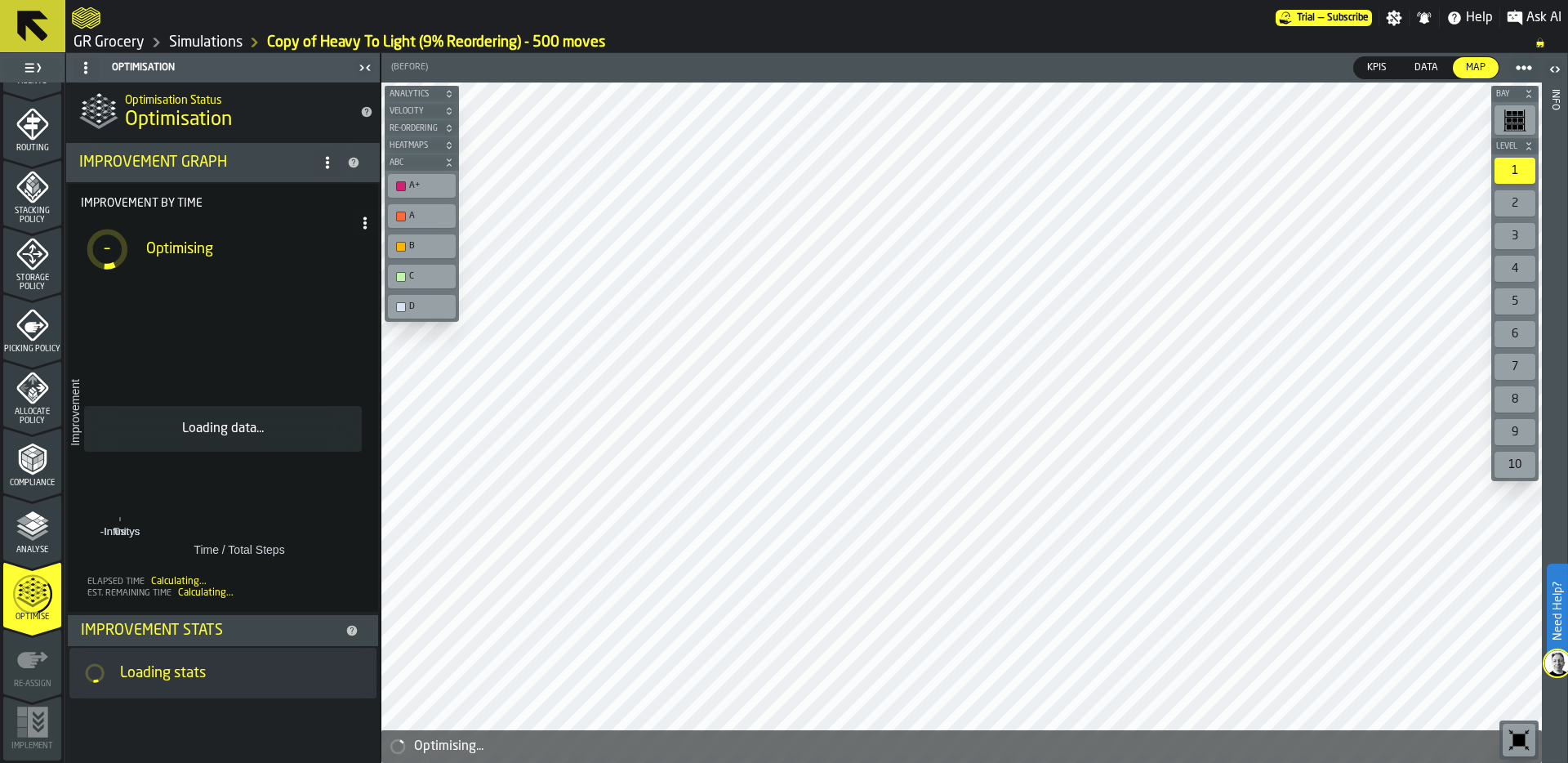
click at [215, 44] on link "Simulations" at bounding box center [206, 42] width 74 height 18
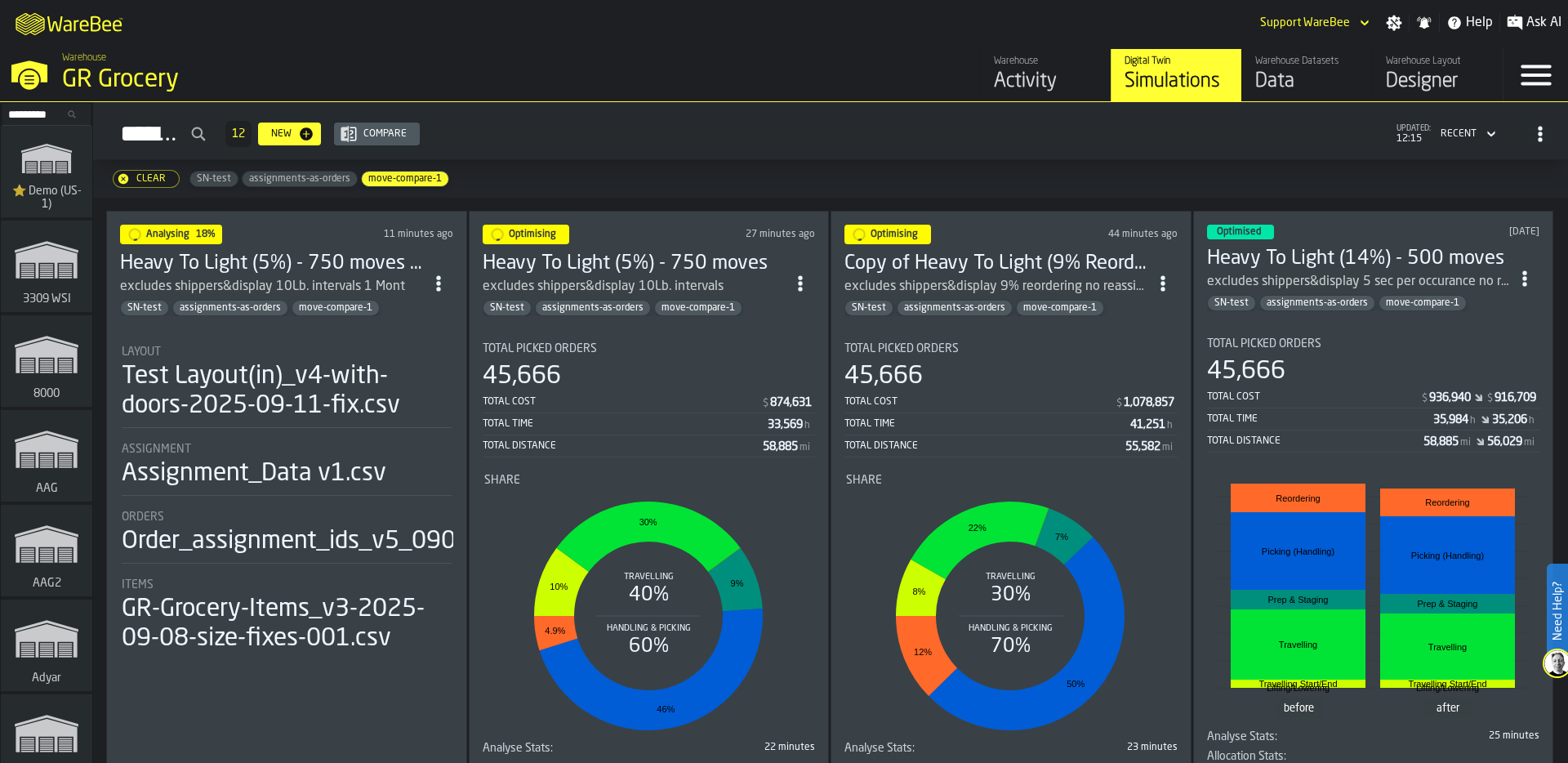
click at [649, 330] on section "Total Picked Orders 45,666 Total Cost $ 874,631 Total Time 33,569 h Total Dista…" at bounding box center [649, 545] width 333 height 432
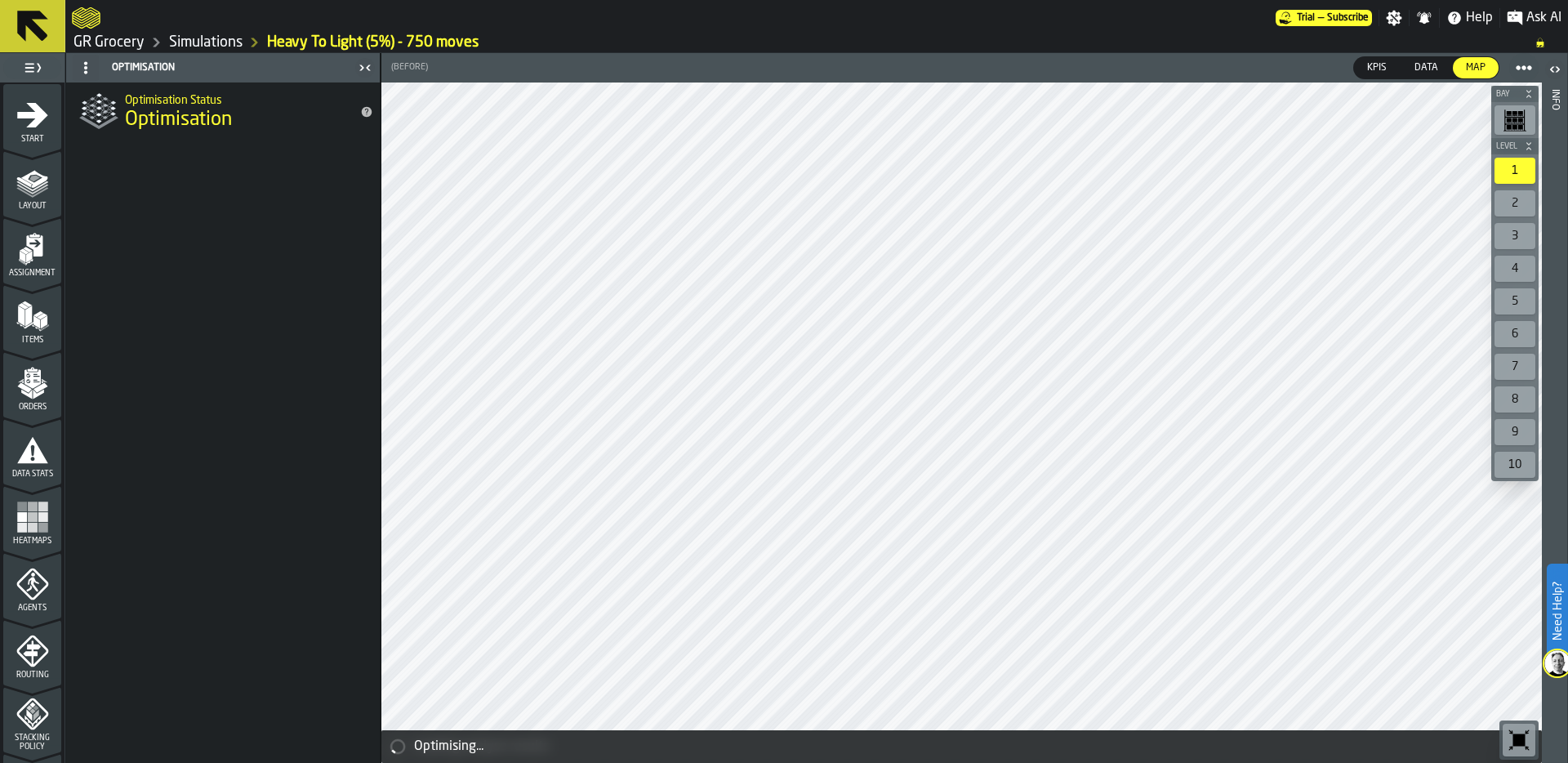
click at [27, 127] on icon "menu Start" at bounding box center [33, 115] width 33 height 33
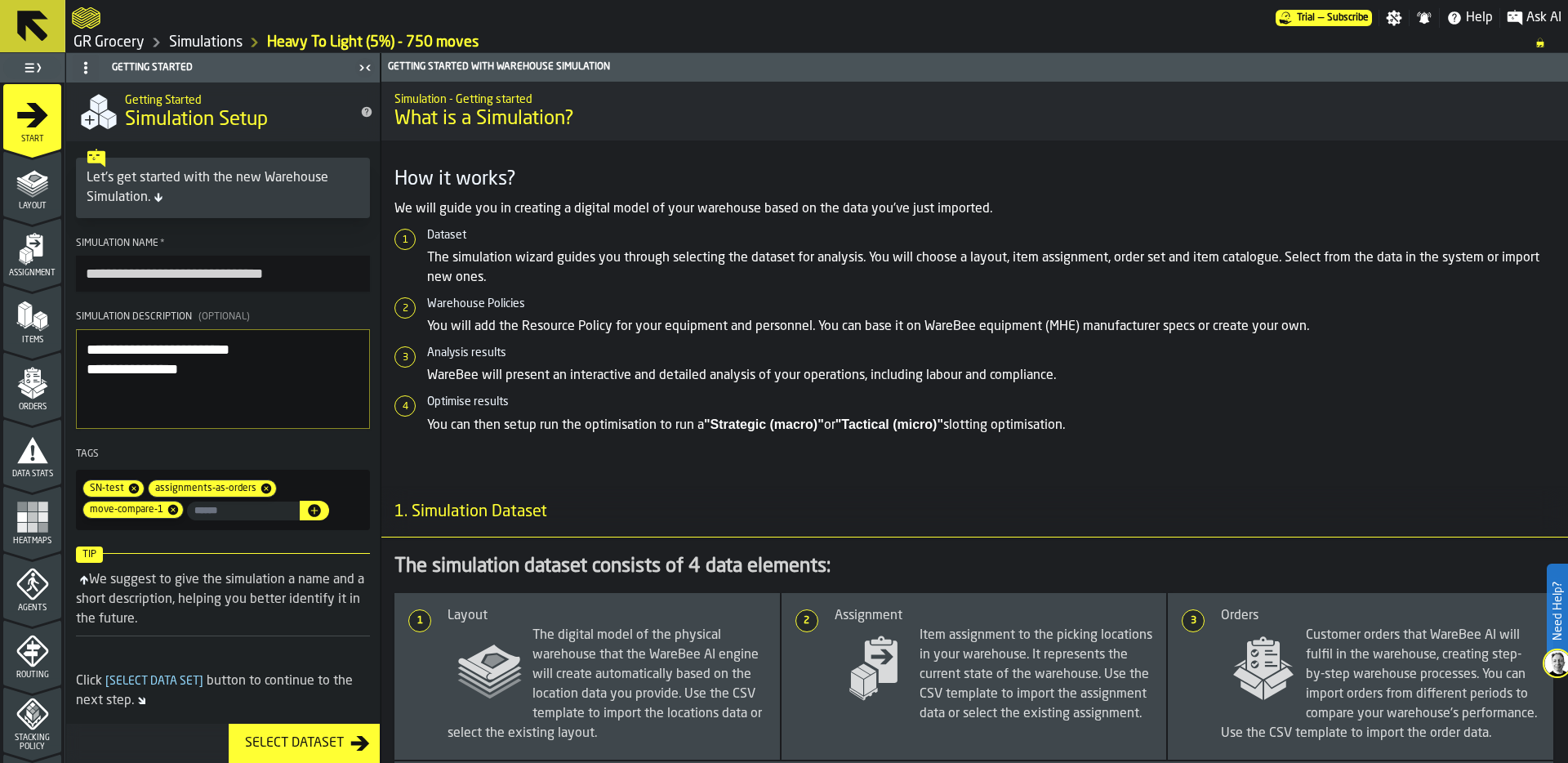
scroll to position [350, 0]
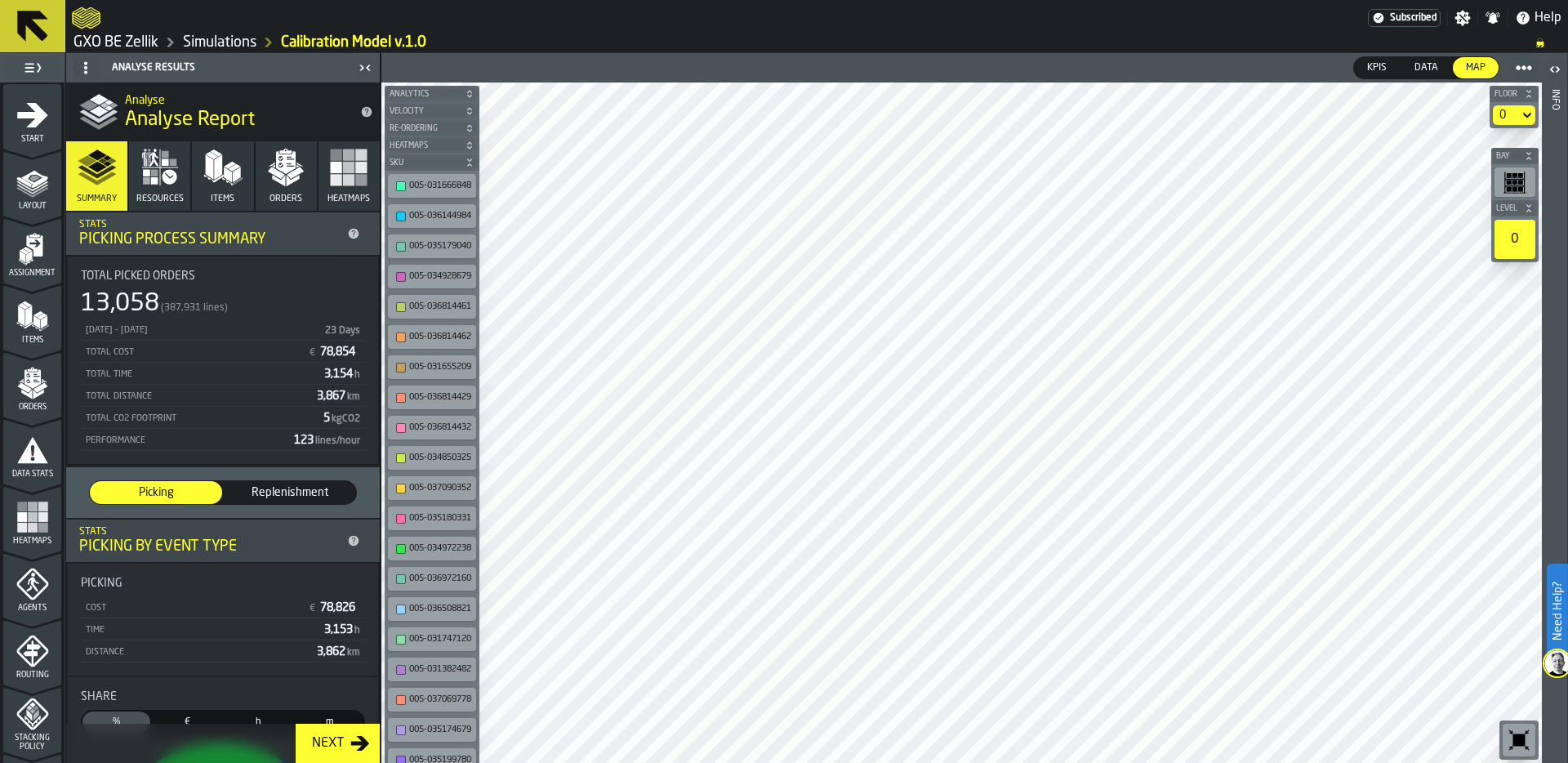
scroll to position [527, 0]
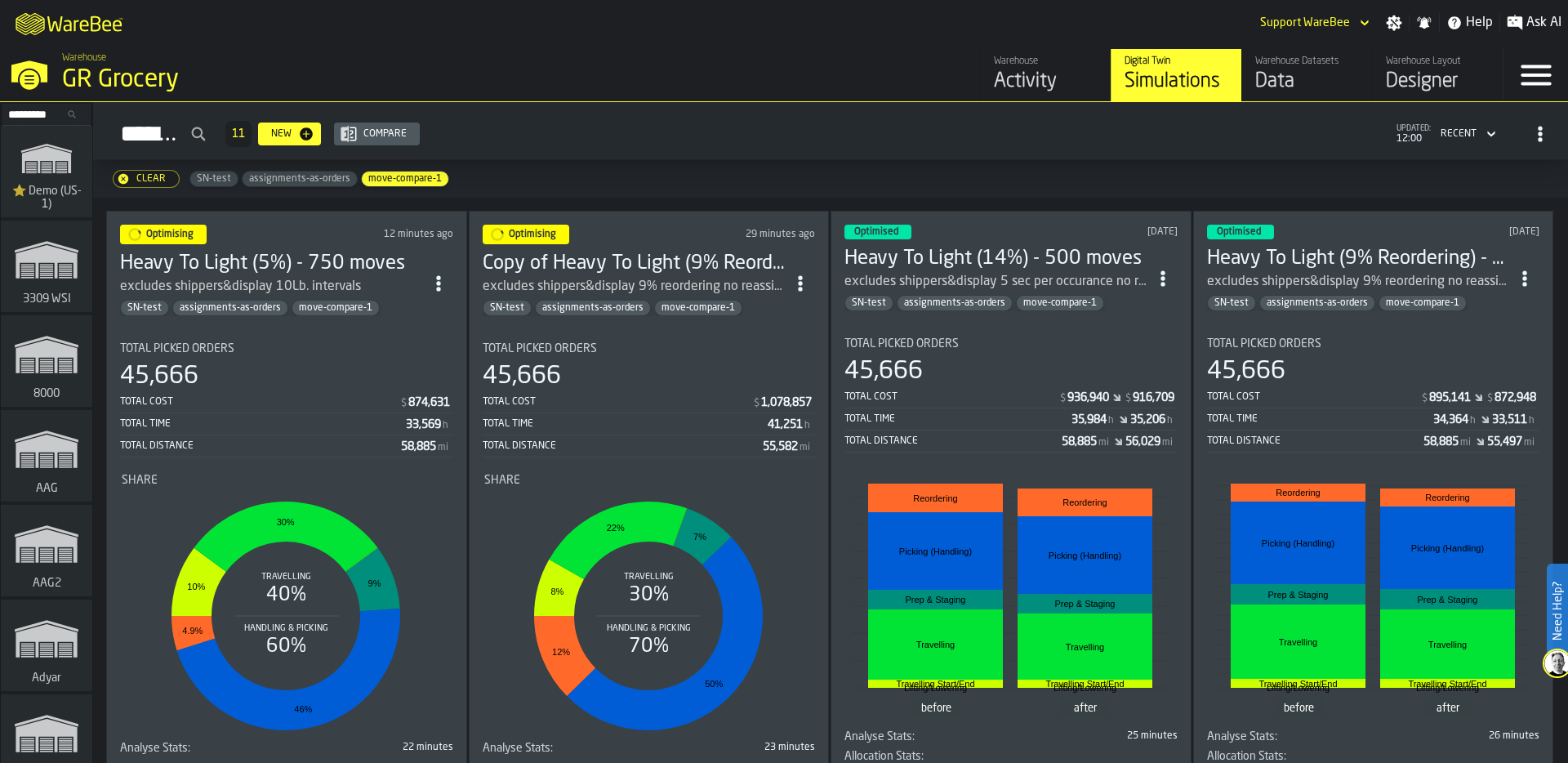
click at [59, 84] on div "Warehouse GR Grocery" at bounding box center [400, 74] width 689 height 56
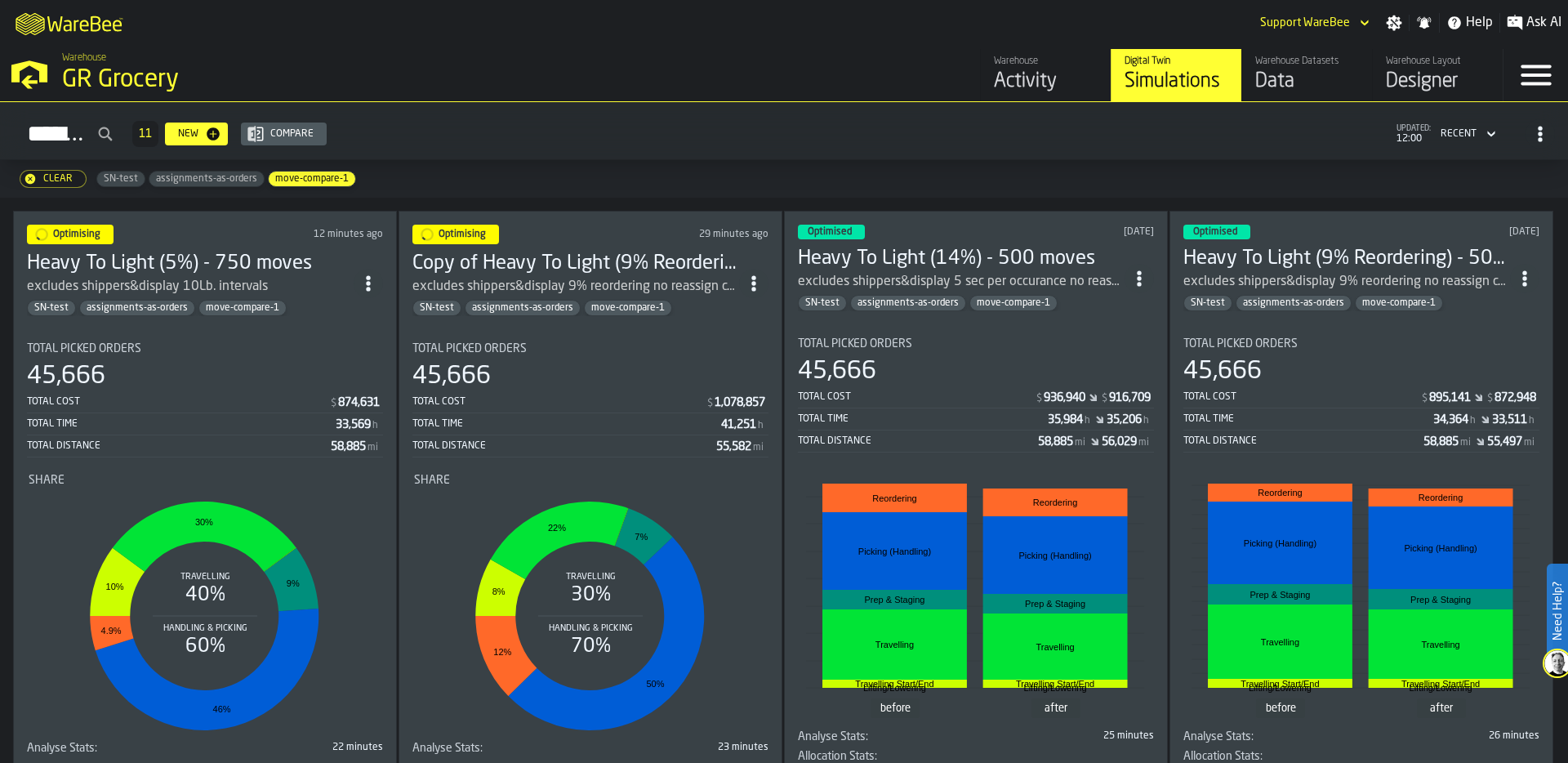
click at [59, 84] on div "Warehouse GR Grocery" at bounding box center [400, 74] width 689 height 56
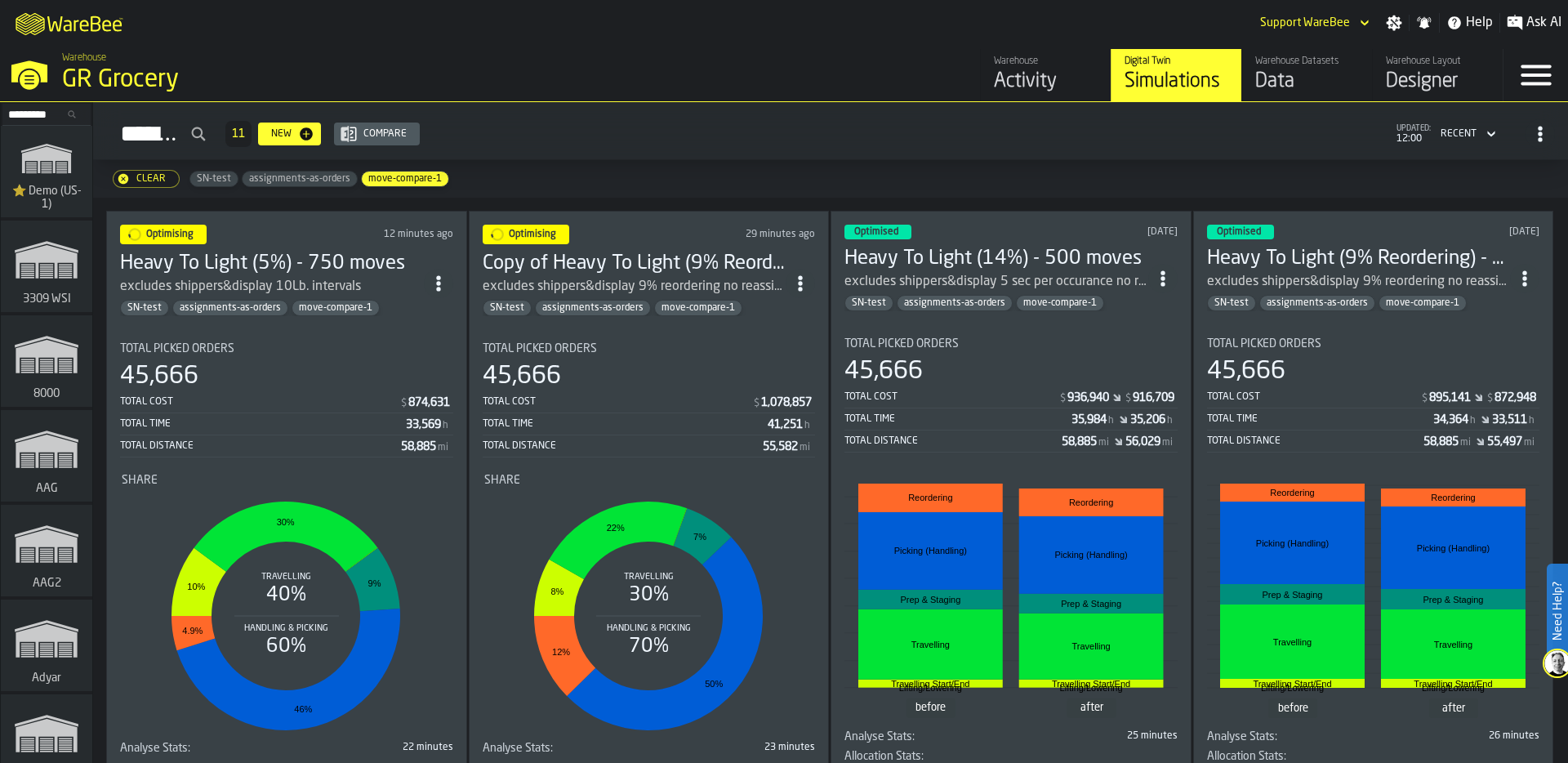
click at [37, 118] on input "Search..." at bounding box center [46, 114] width 85 height 18
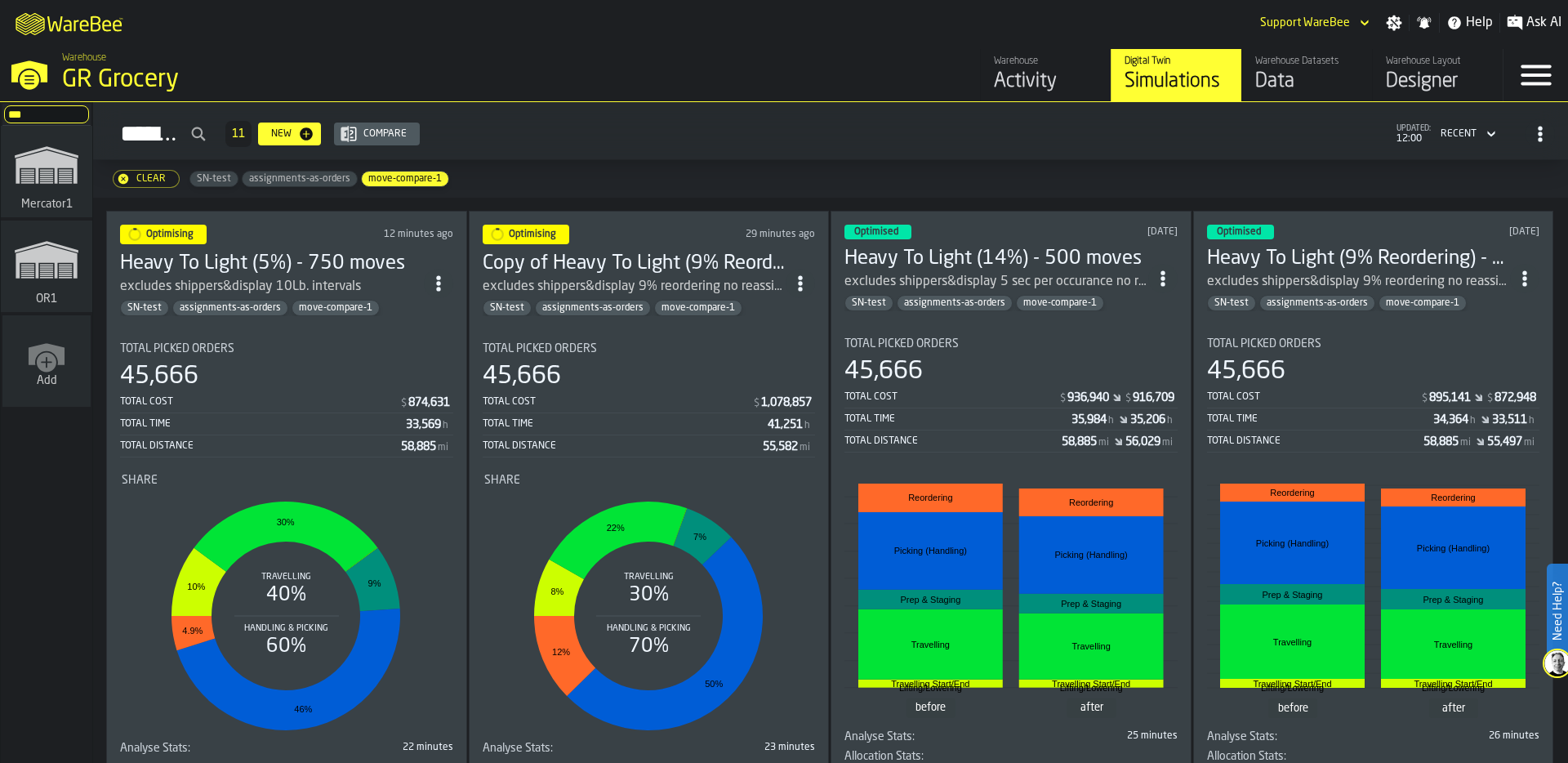
type input "***"
click at [31, 260] on polygon "link-to-/wh/i/02d92962-0f11-4133-9763-7cb092bceeef/simulations" at bounding box center [46, 261] width 61 height 34
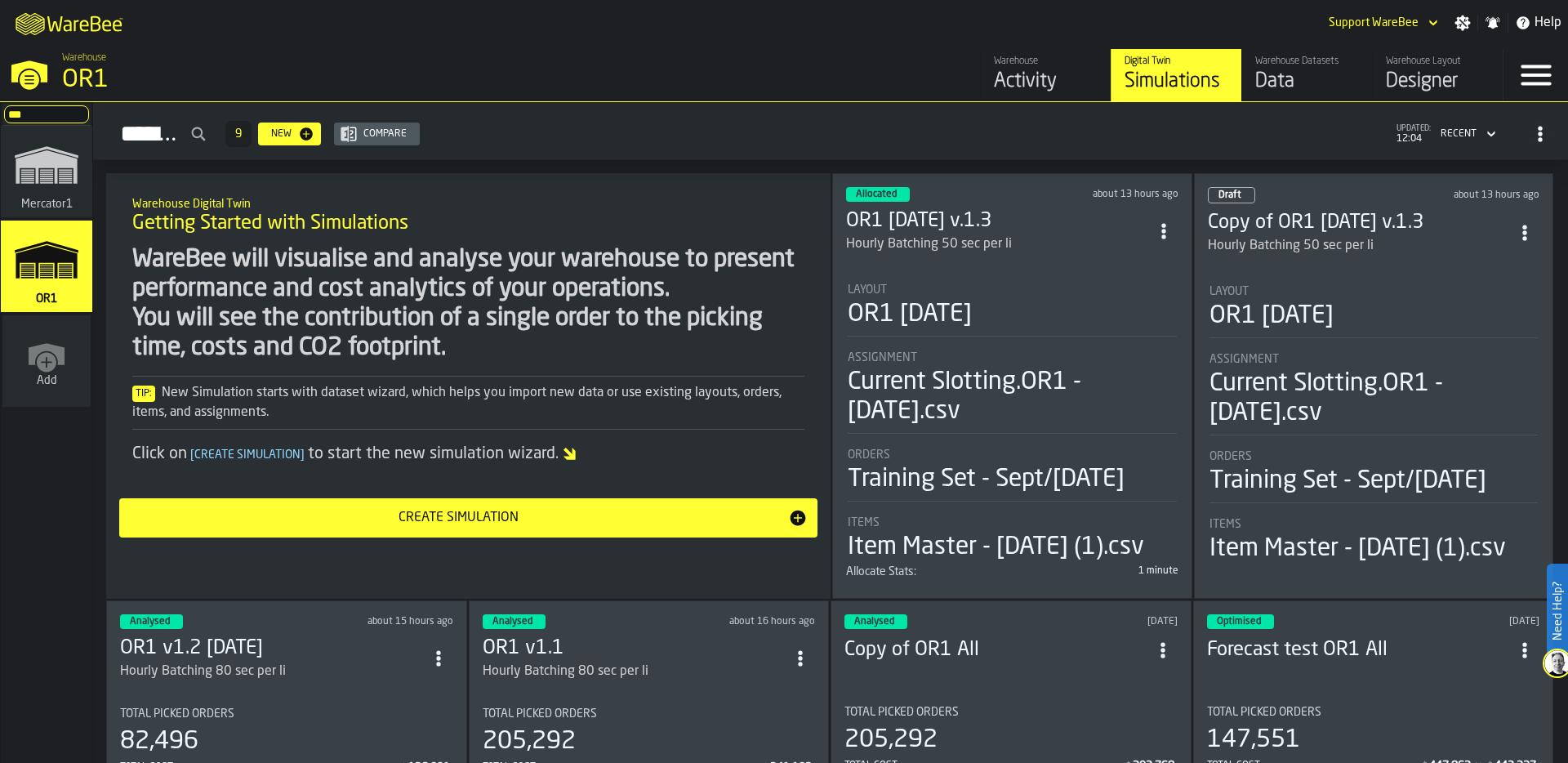
click at [991, 295] on div "Layout OR1 [DATE]" at bounding box center [1013, 306] width 329 height 46
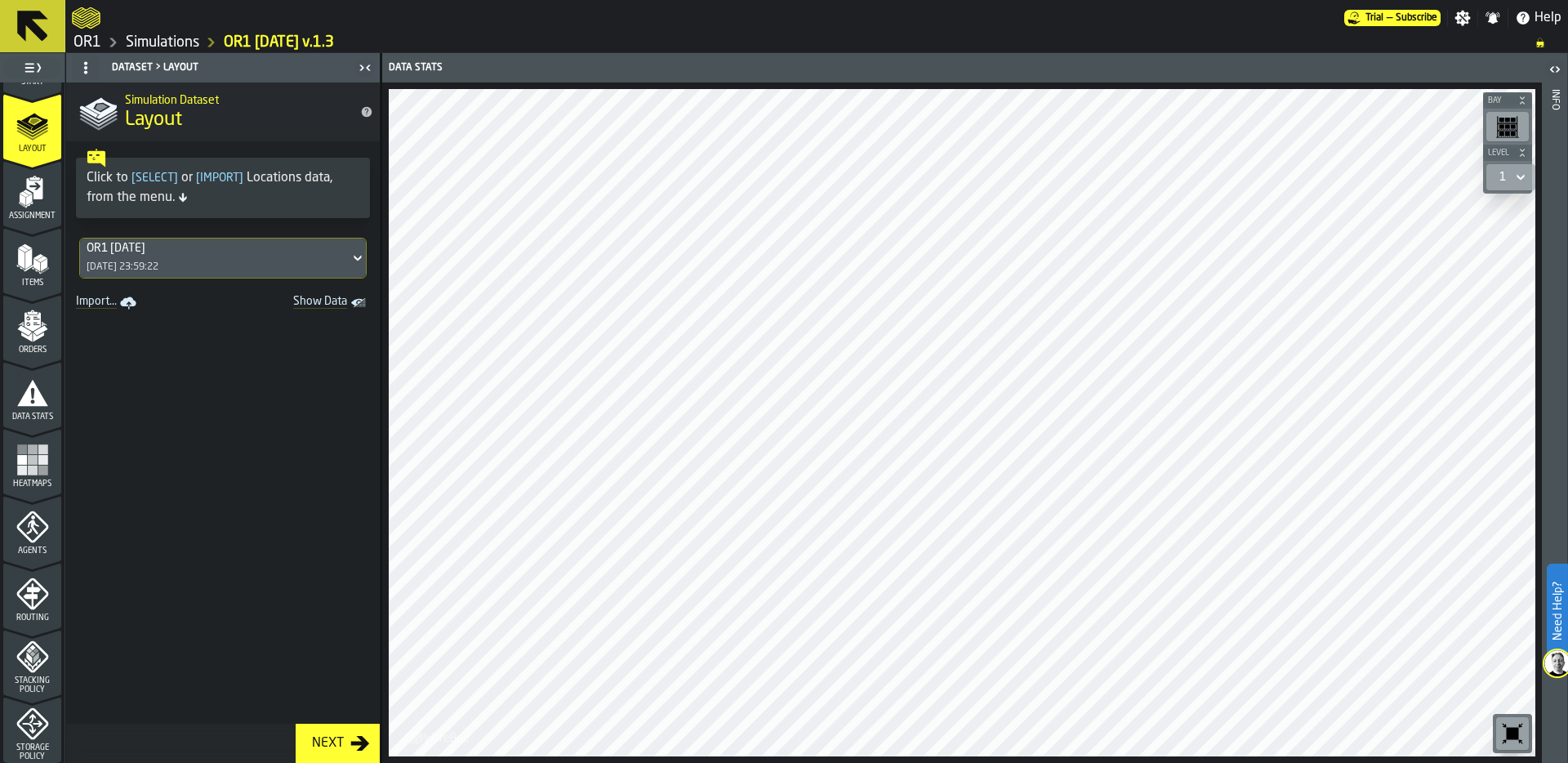
scroll to position [47, 0]
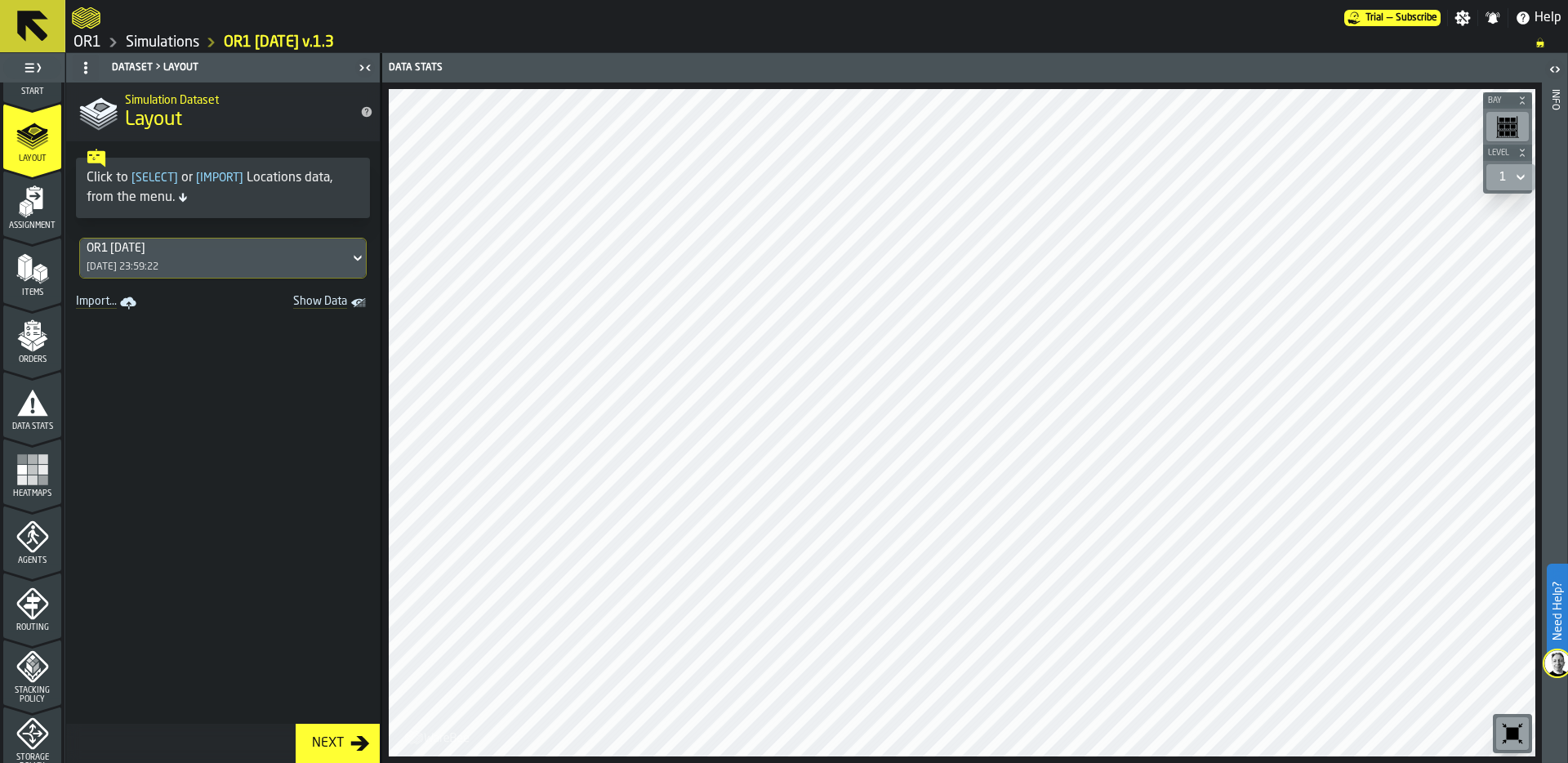
click at [31, 500] on icon "menu Heatmaps" at bounding box center [32, 505] width 58 height 15
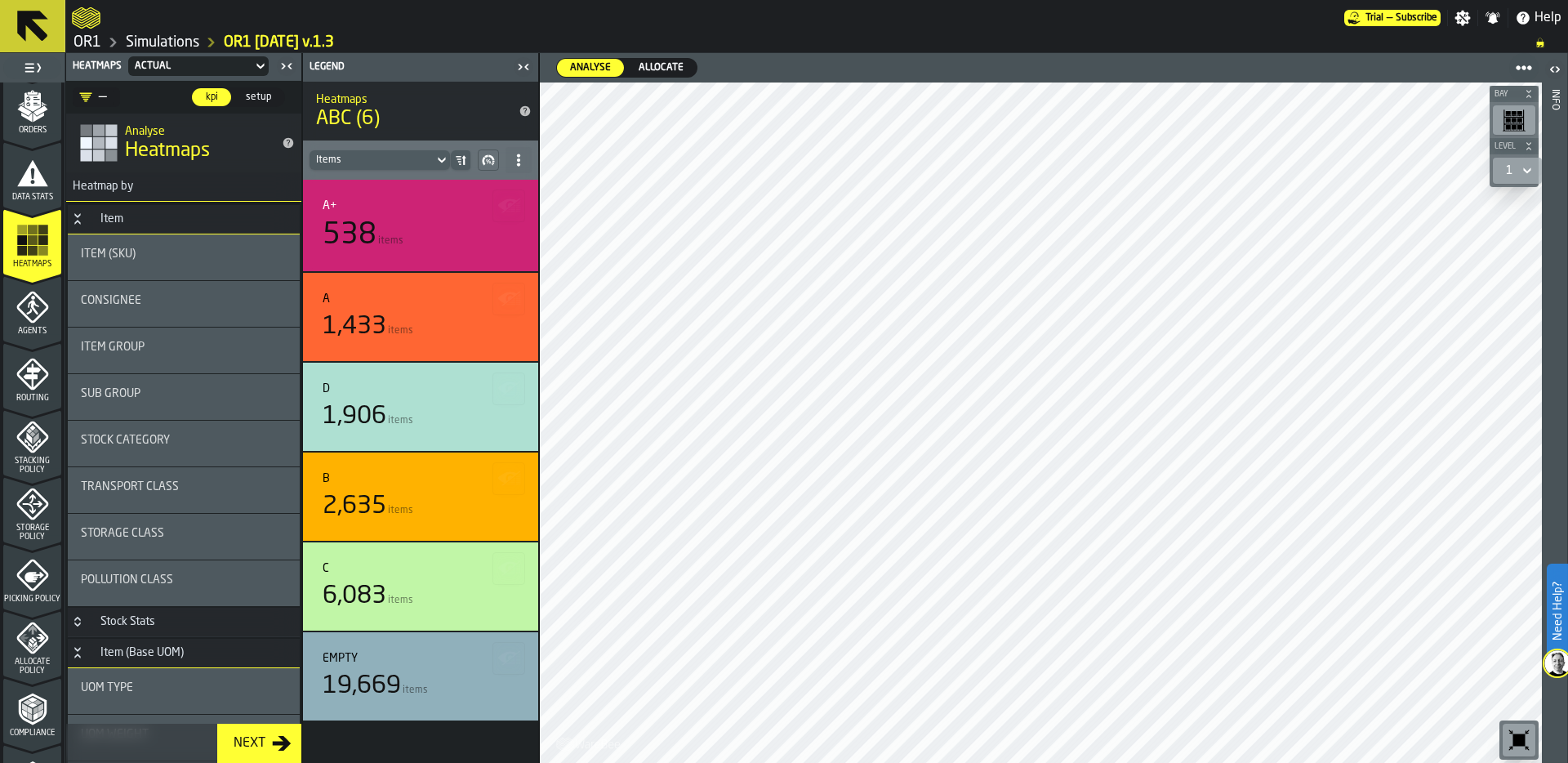
scroll to position [301, 0]
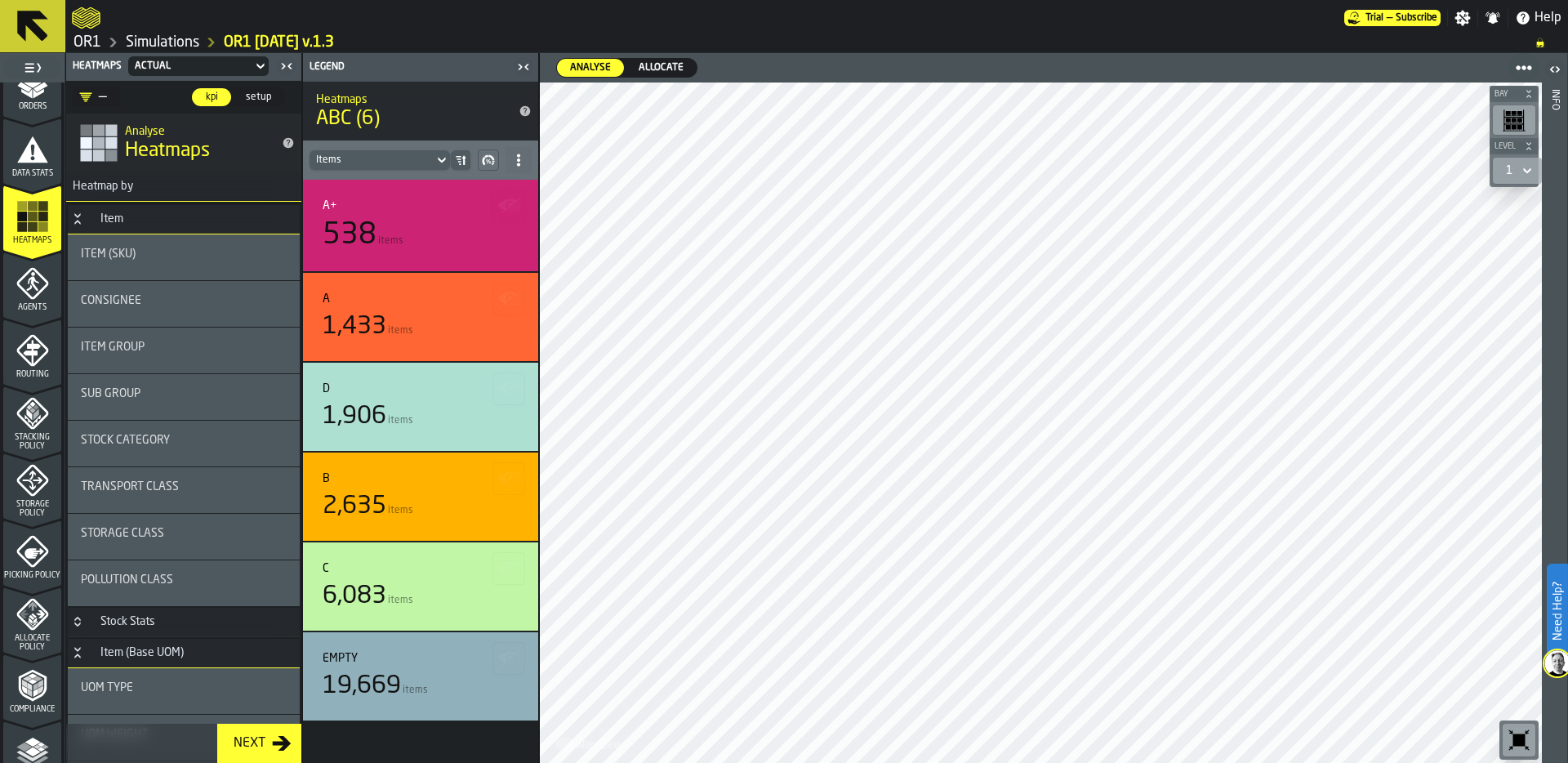
click at [31, 504] on span "Storage Policy" at bounding box center [32, 508] width 58 height 18
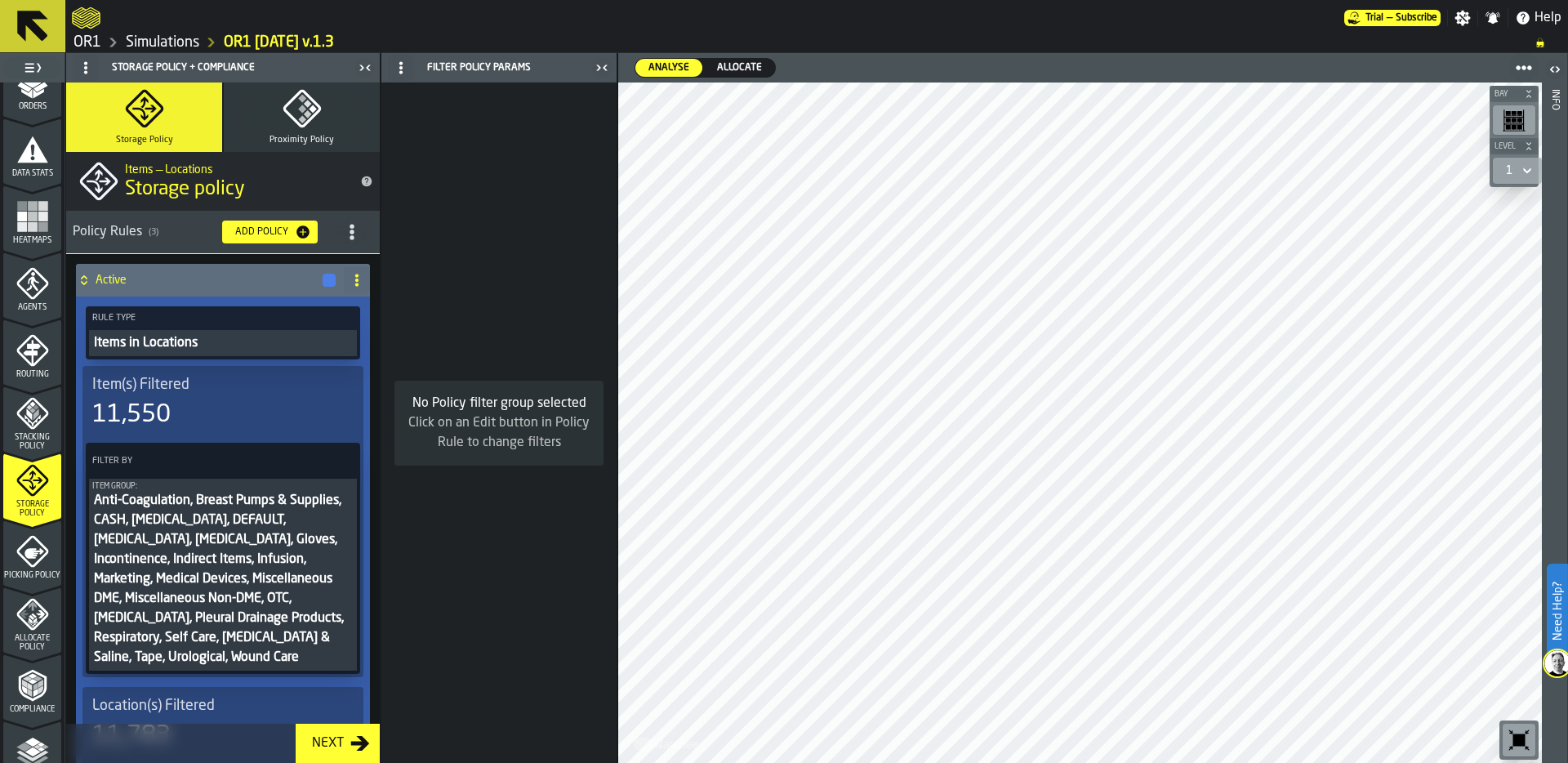
click at [22, 563] on icon "menu Picking Policy" at bounding box center [33, 551] width 33 height 33
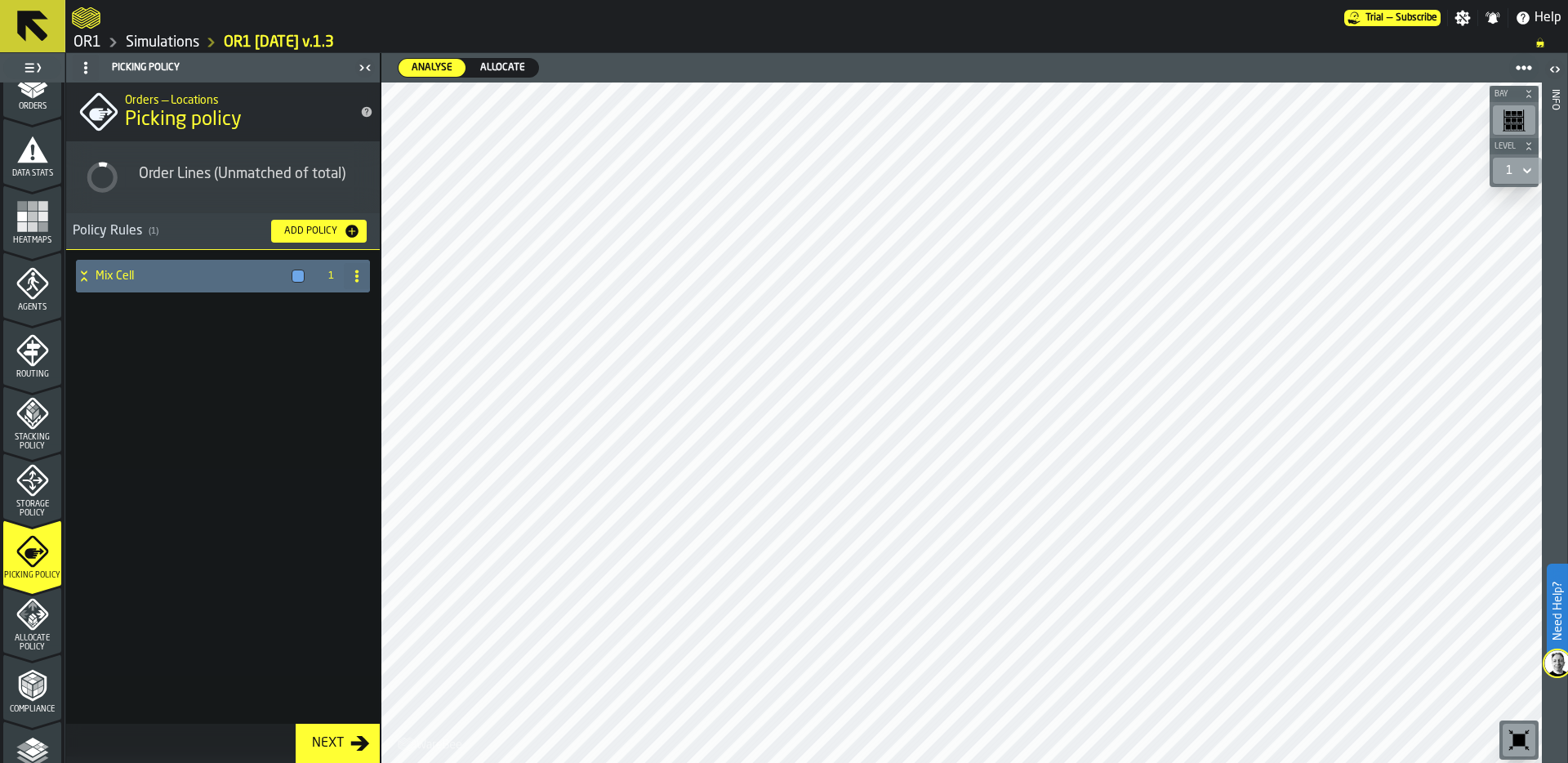
click at [86, 241] on div "Policy Rules ( 1 )" at bounding box center [166, 231] width 186 height 19
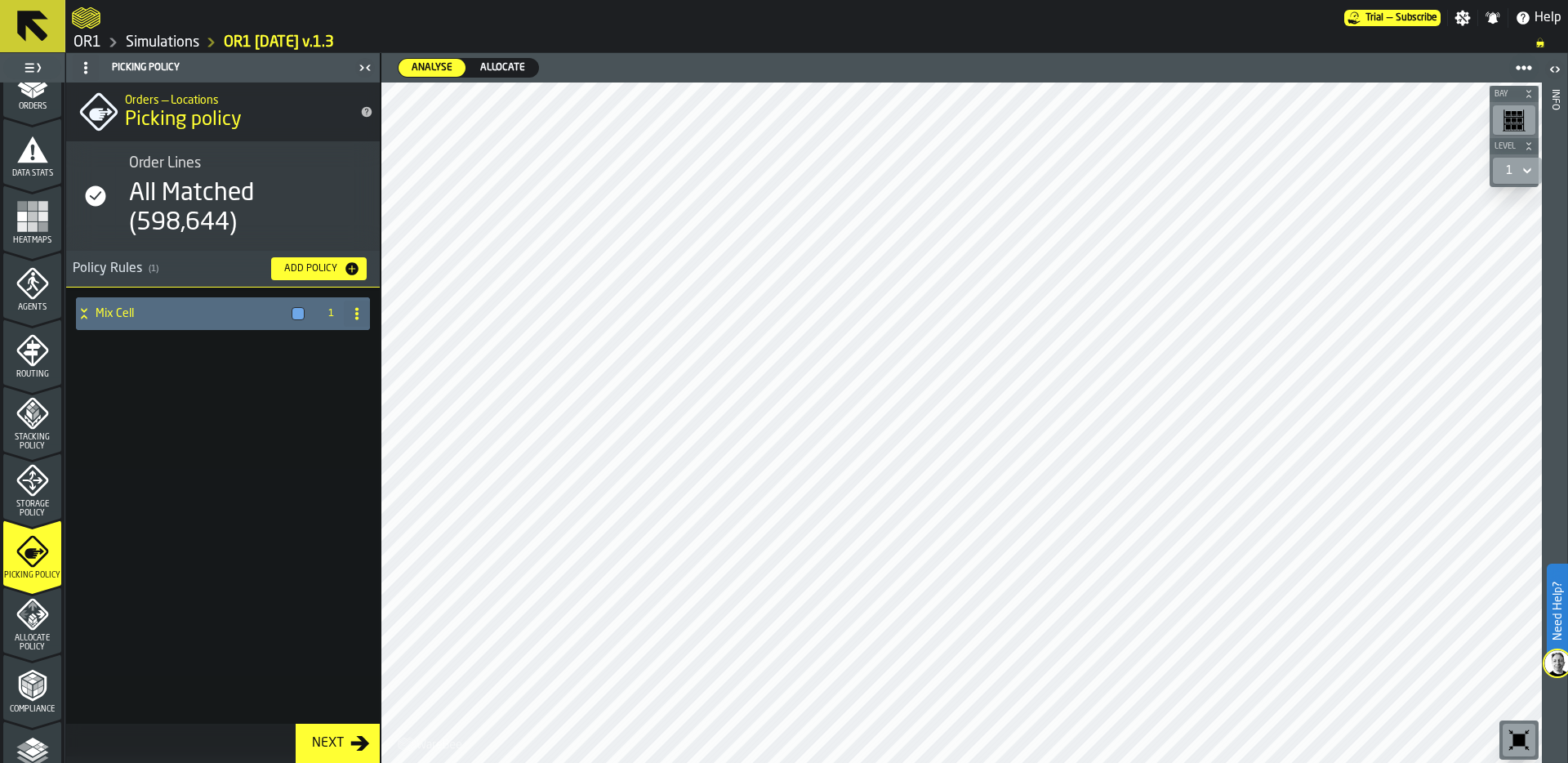
click at [88, 313] on icon at bounding box center [83, 314] width 16 height 13
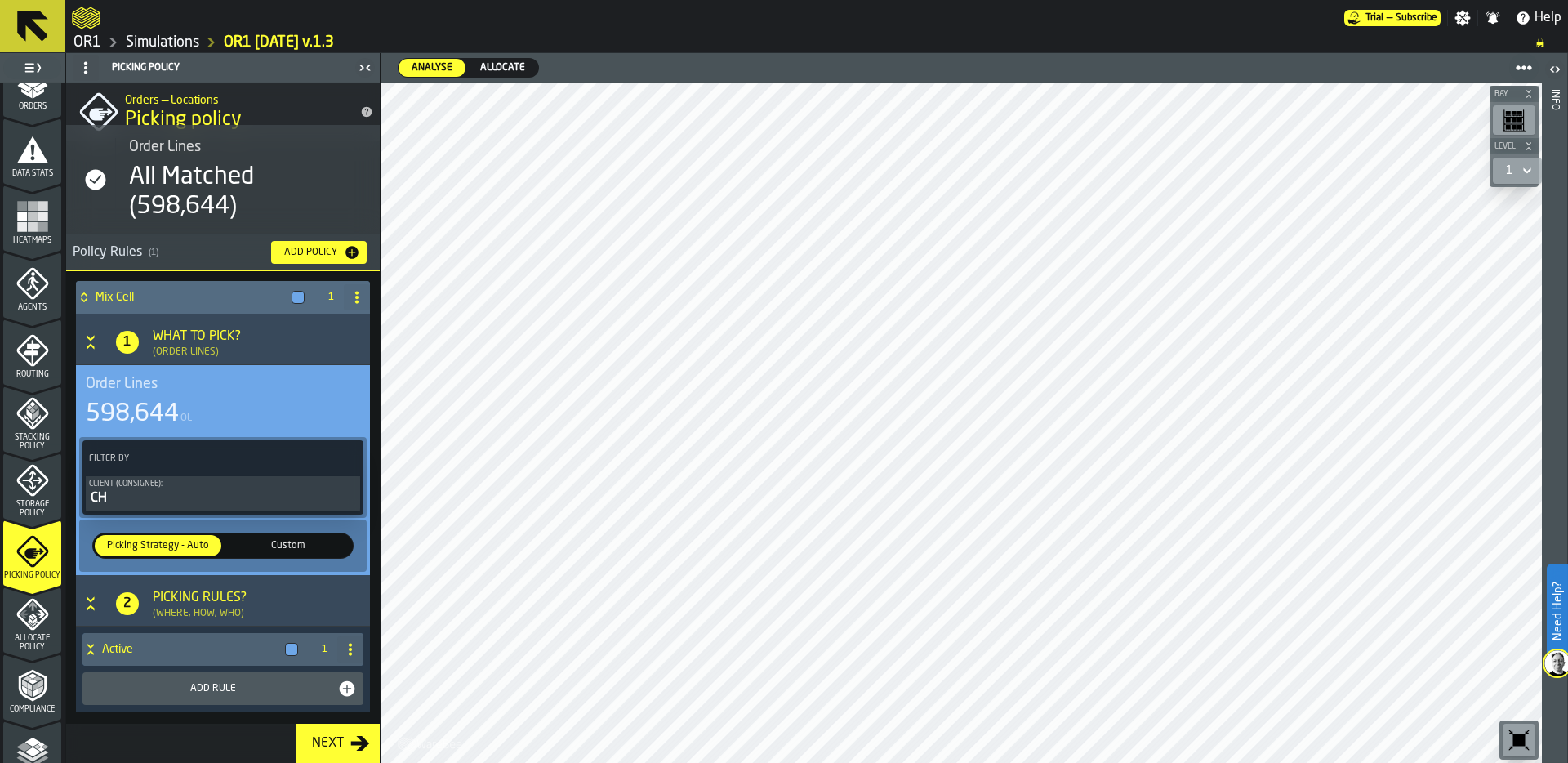
scroll to position [24, 0]
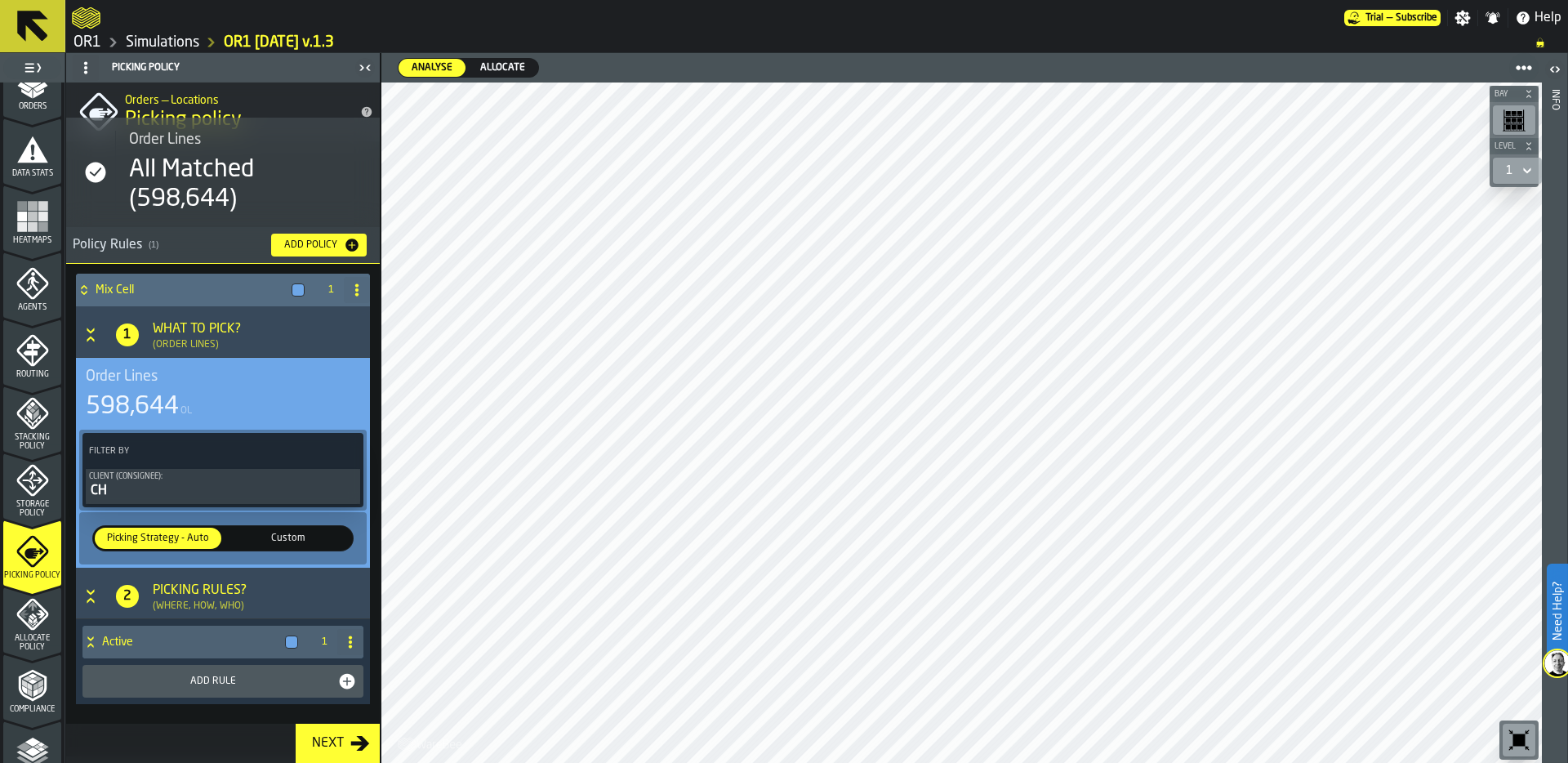
click at [291, 536] on span "Custom" at bounding box center [287, 538] width 120 height 14
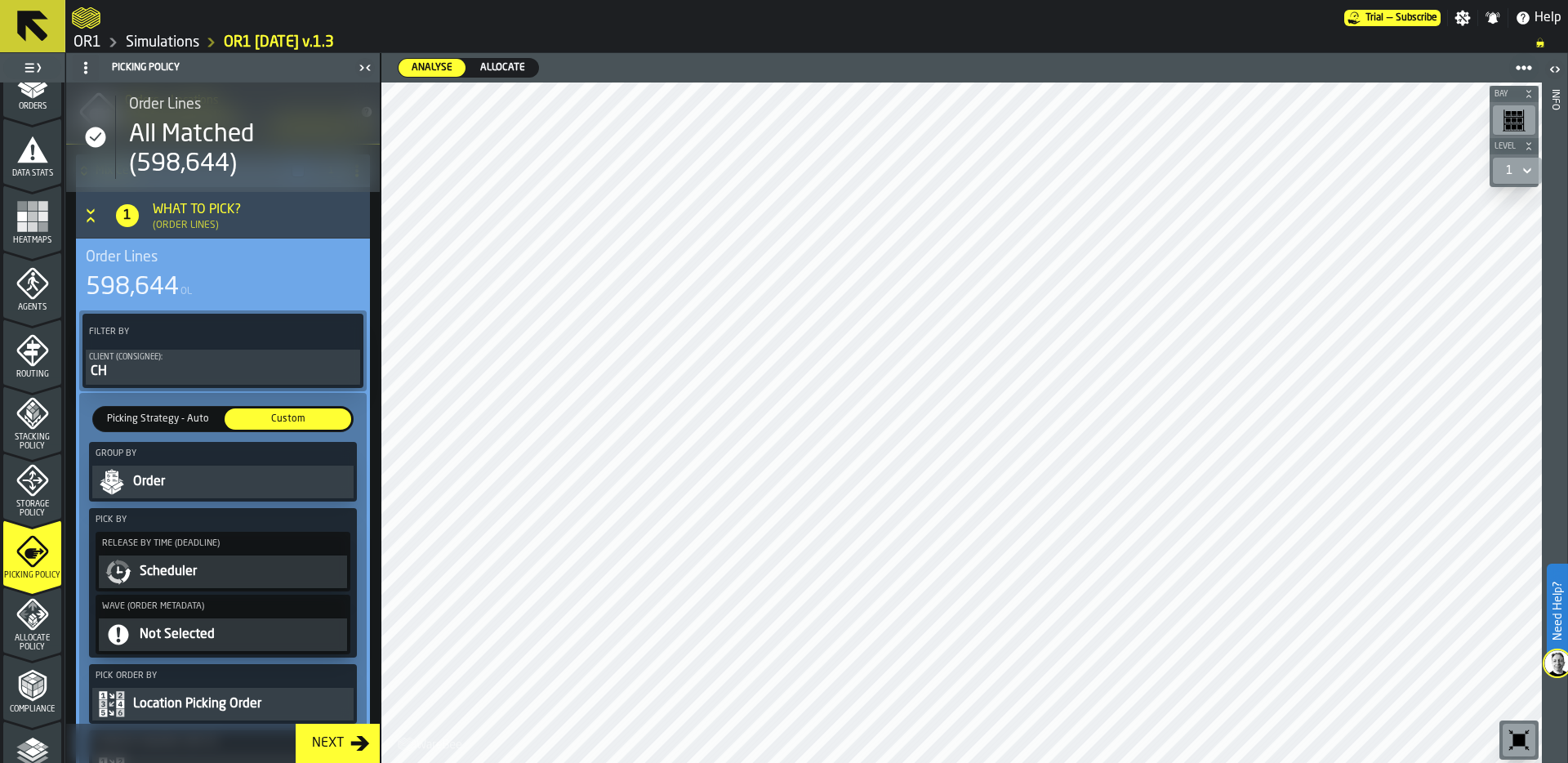
scroll to position [132, 0]
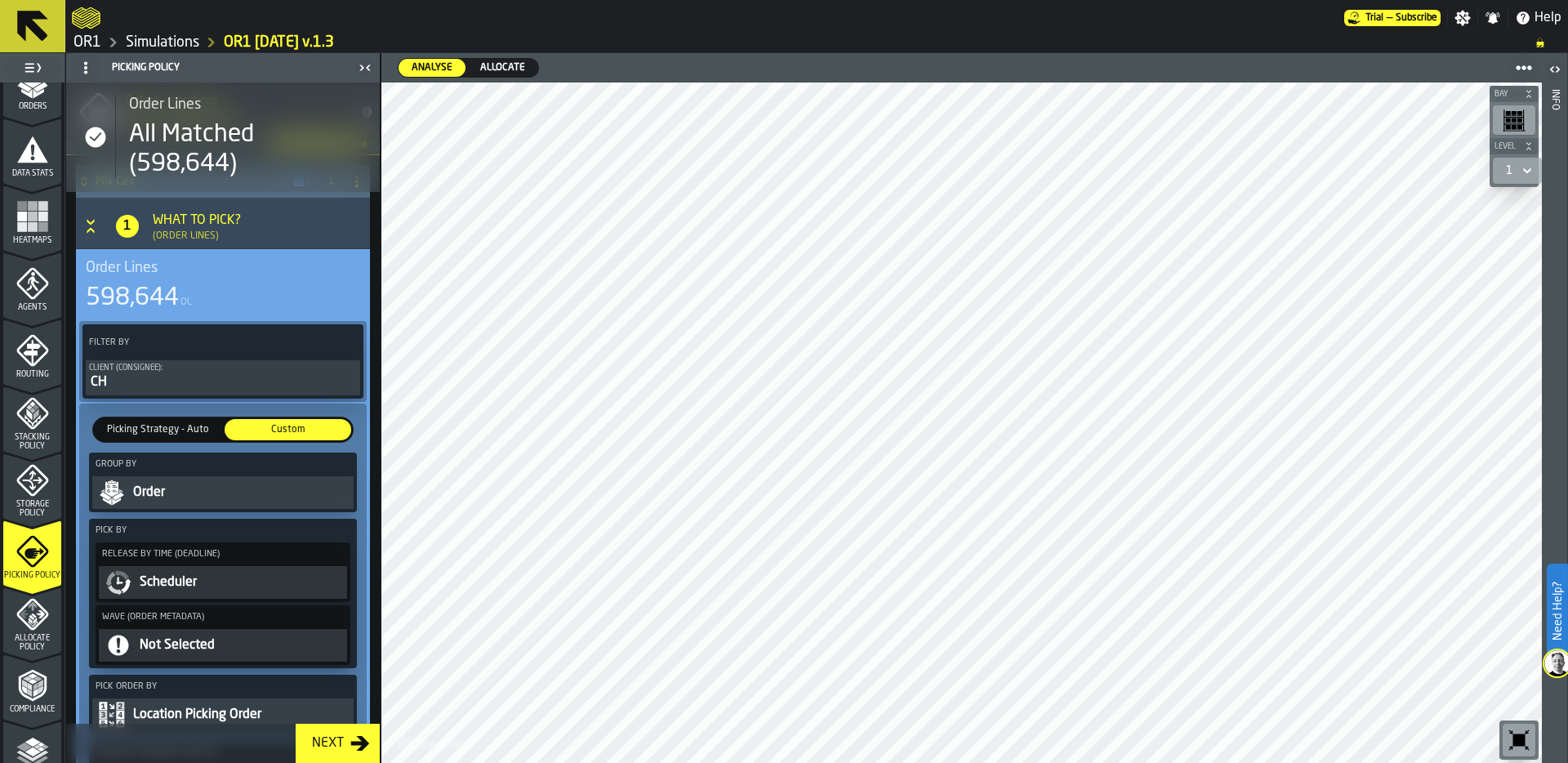
click at [189, 576] on div "Scheduler" at bounding box center [240, 582] width 206 height 19
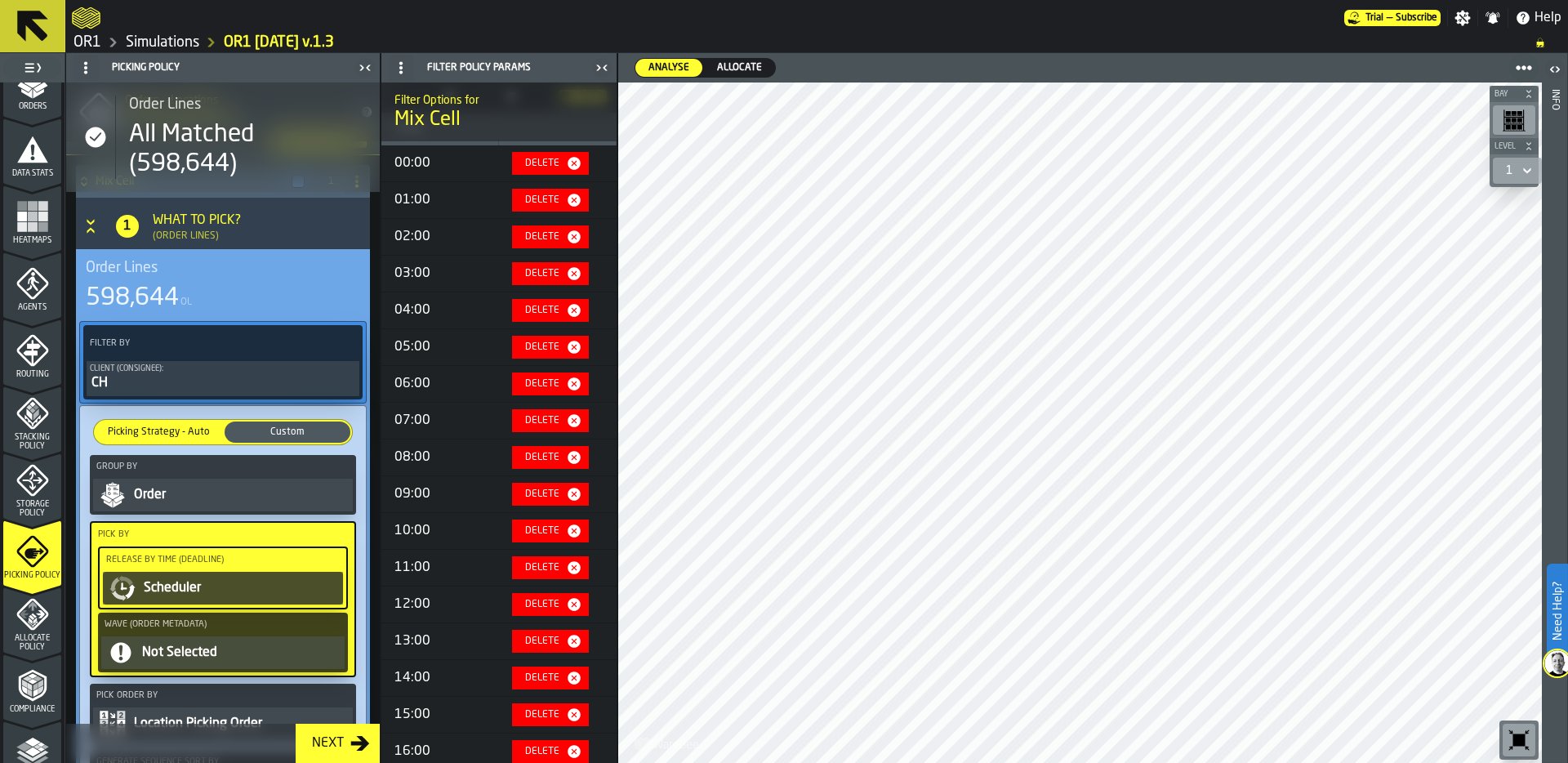
scroll to position [0, 0]
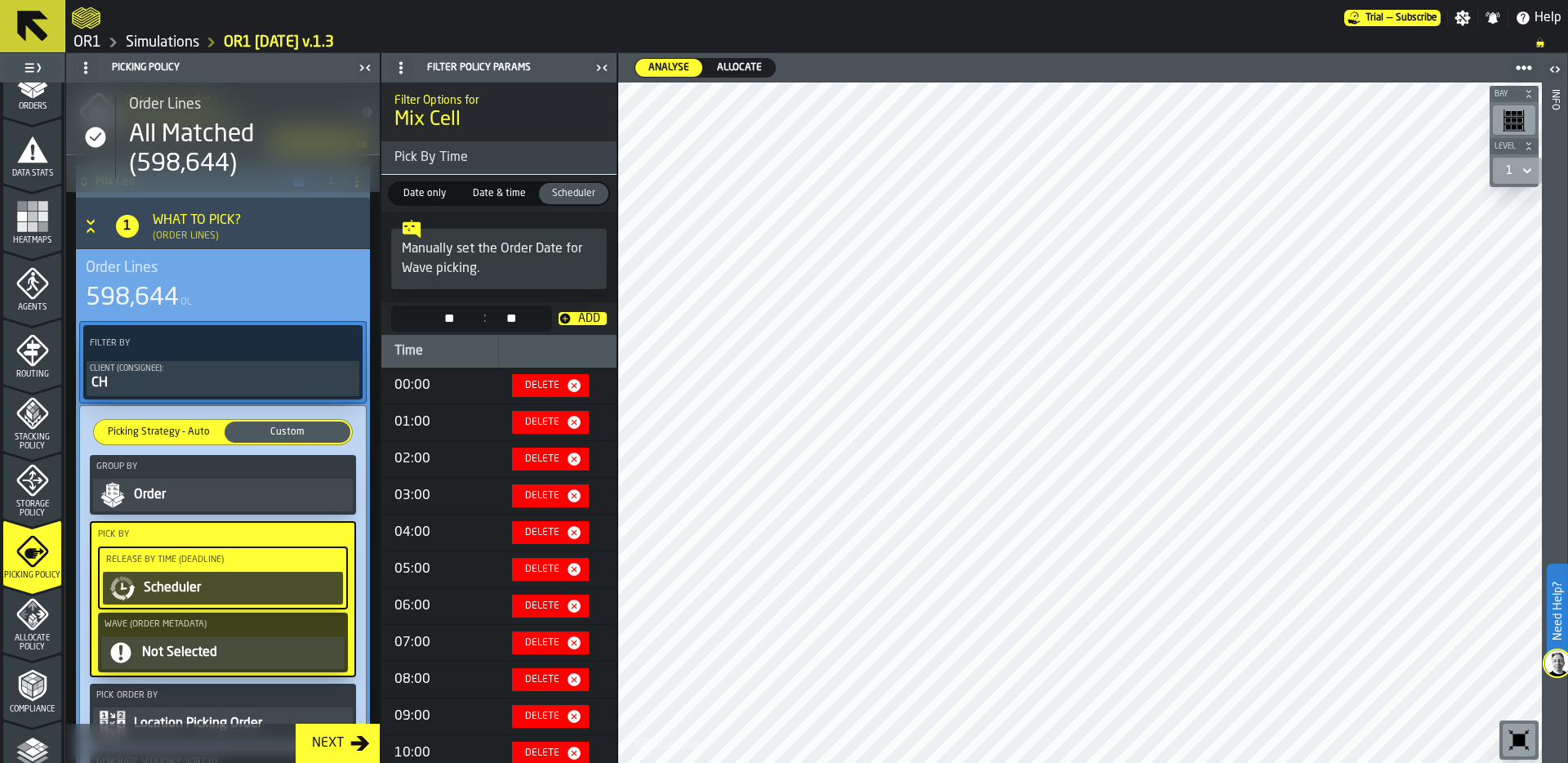
click at [163, 587] on div "Scheduler" at bounding box center [240, 588] width 197 height 19
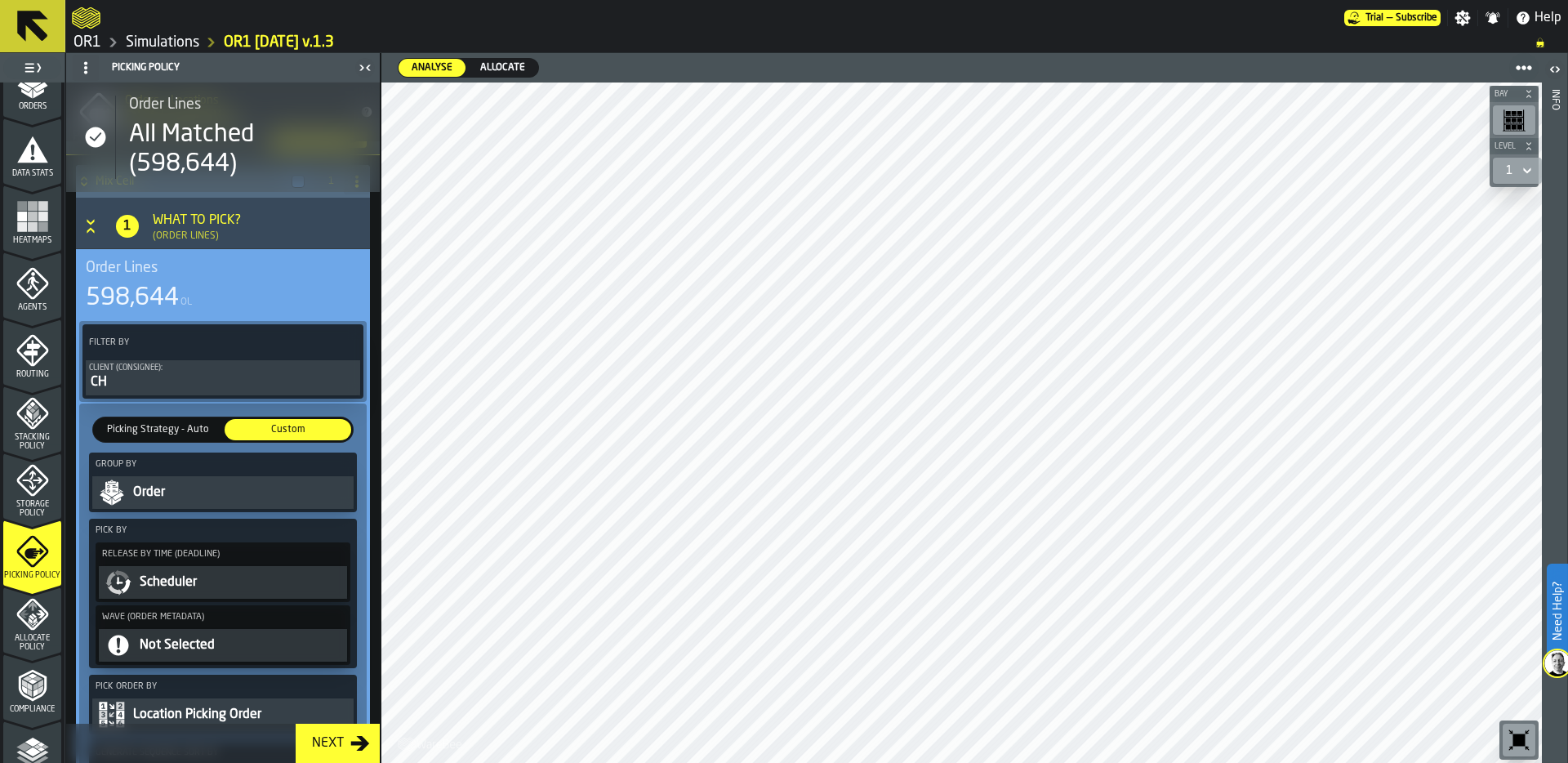
scroll to position [141, 0]
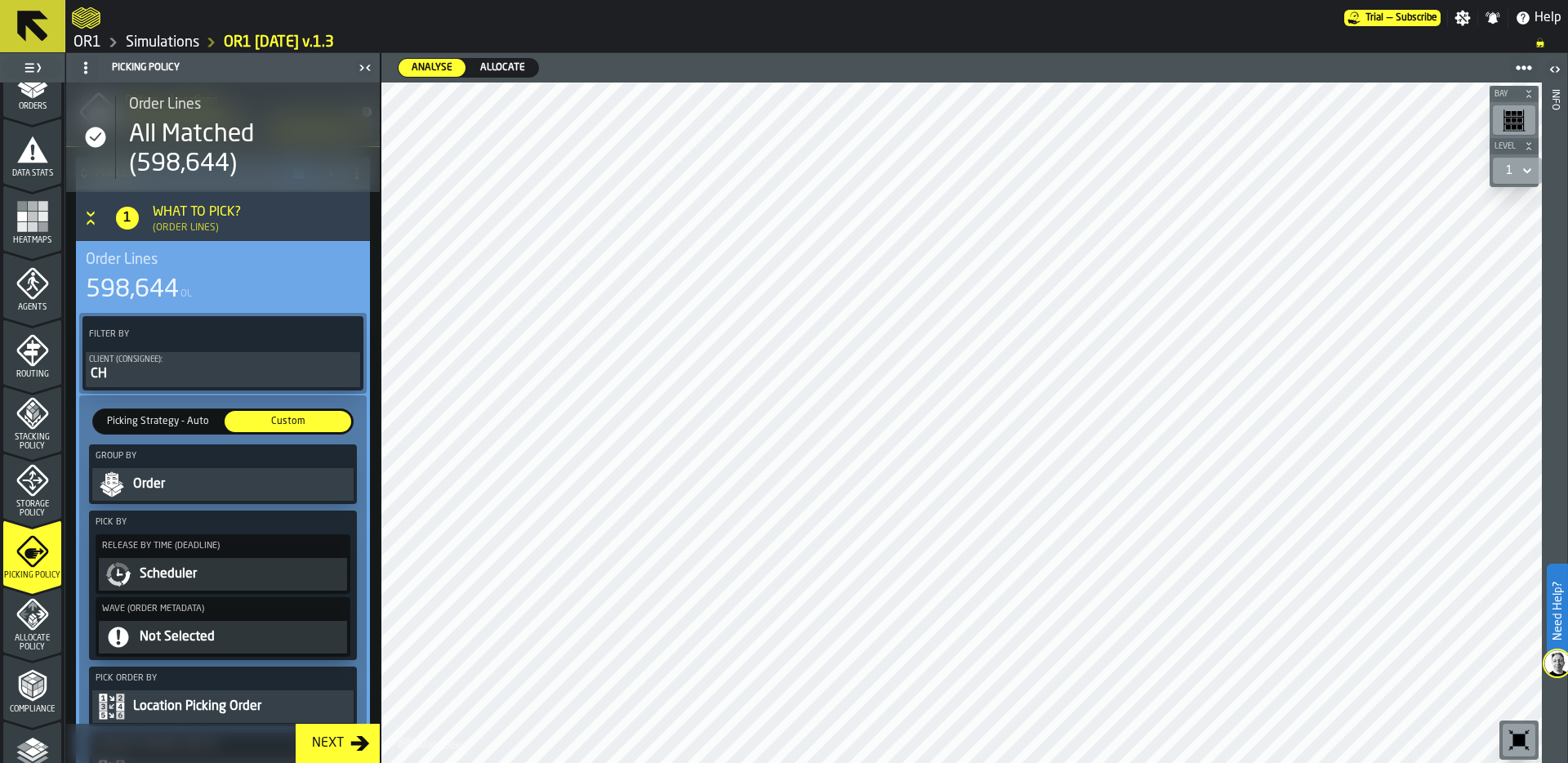
click at [1527, 734] on icon "button-toolbar-undefined" at bounding box center [1518, 739] width 26 height 26
click at [8, 626] on div "Allocate Policy" at bounding box center [32, 625] width 58 height 54
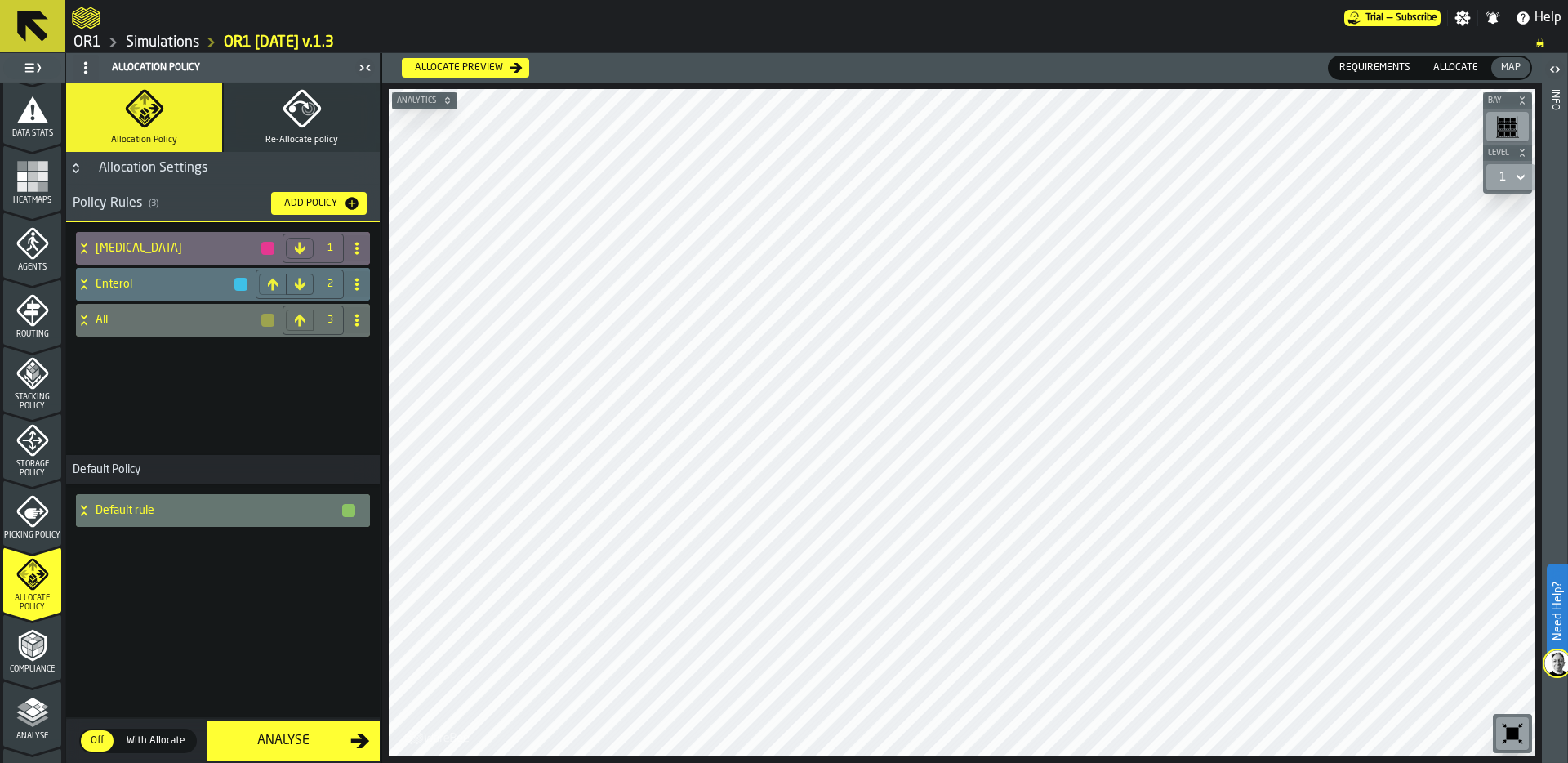
scroll to position [527, 0]
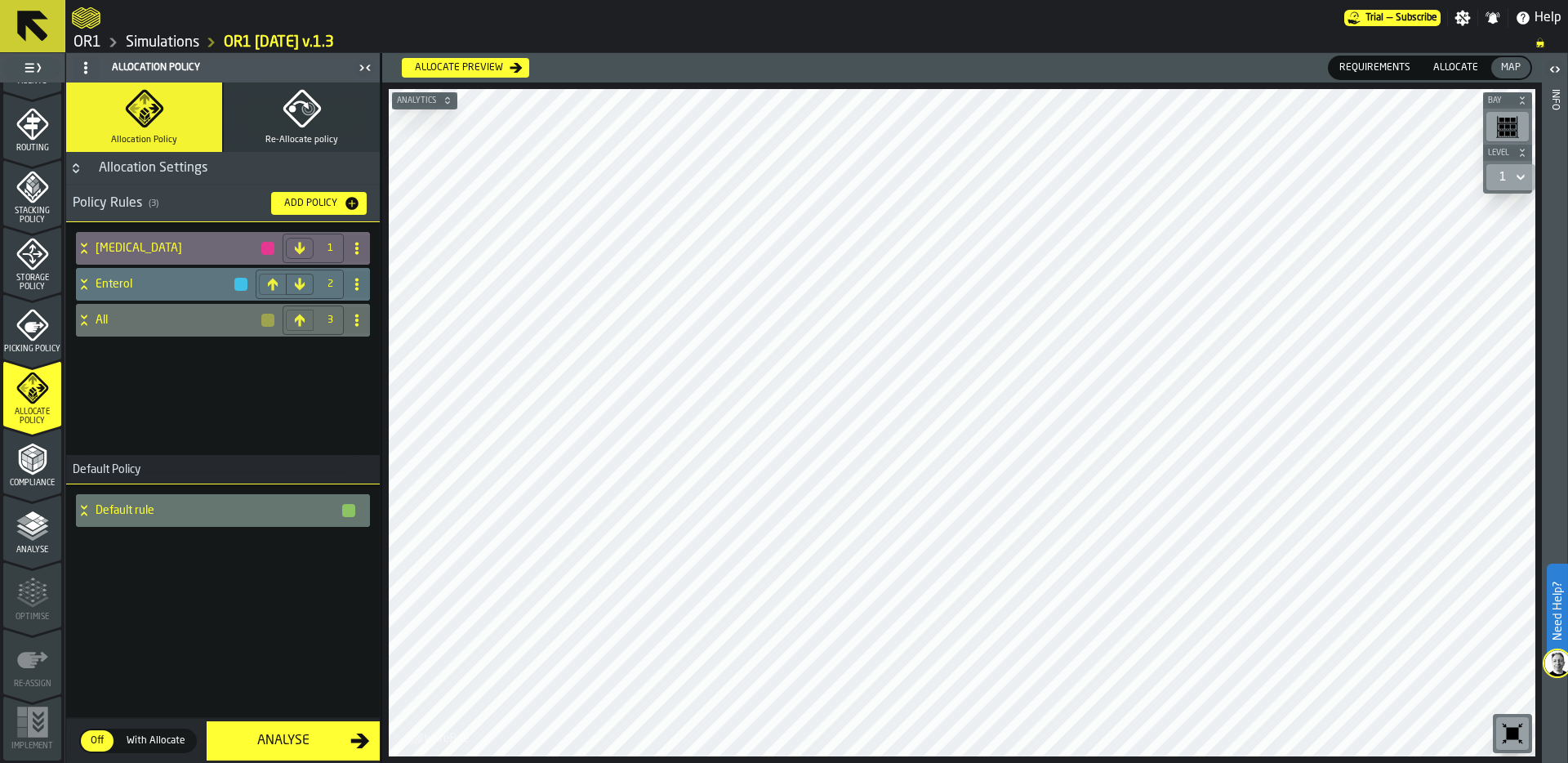
click at [266, 396] on div "Diabetes 1 Enterol 2 All 3" at bounding box center [223, 338] width 314 height 233
click at [159, 41] on link "Simulations" at bounding box center [162, 42] width 74 height 18
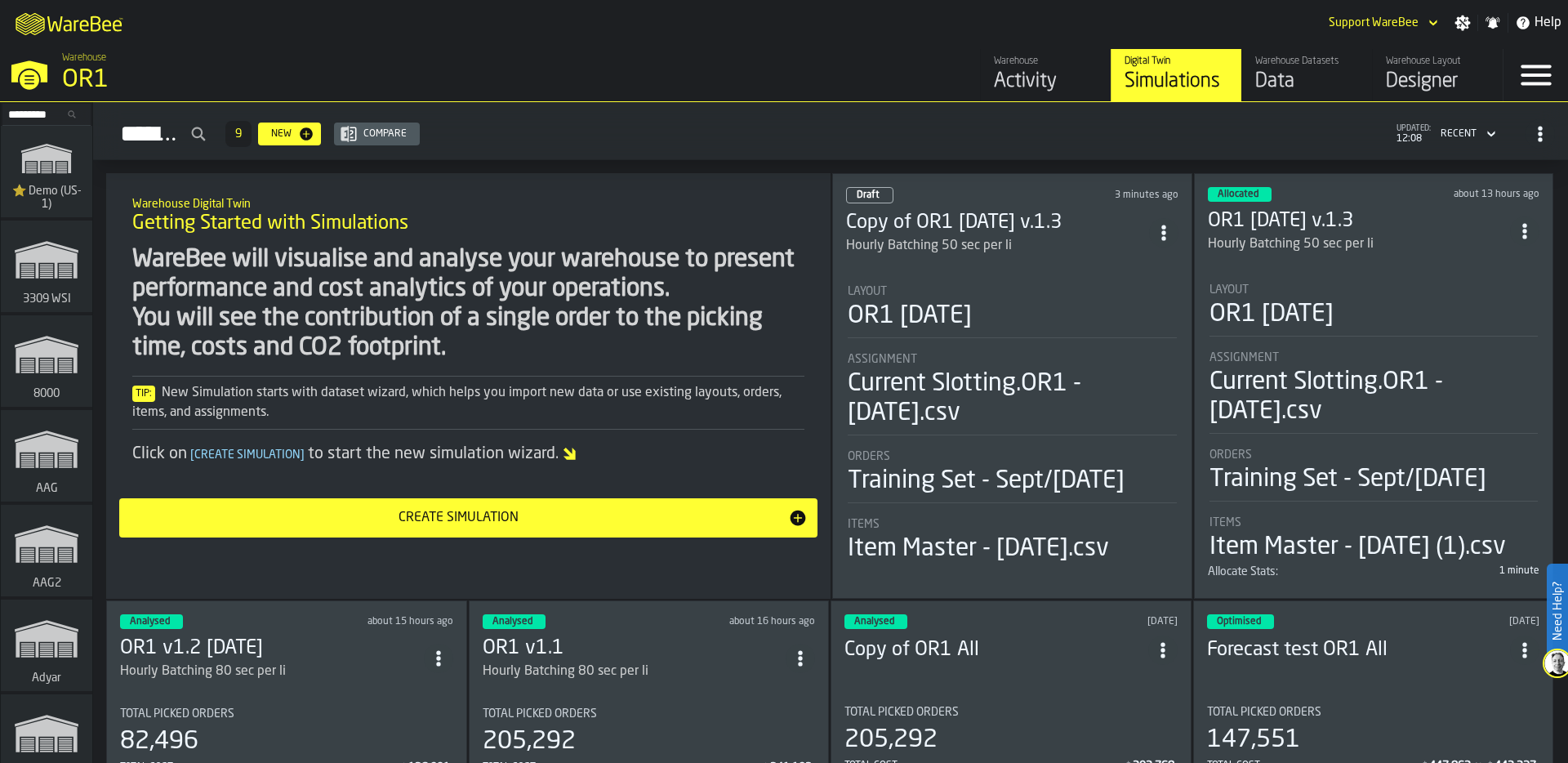
click at [1290, 73] on div "Data" at bounding box center [1307, 81] width 103 height 26
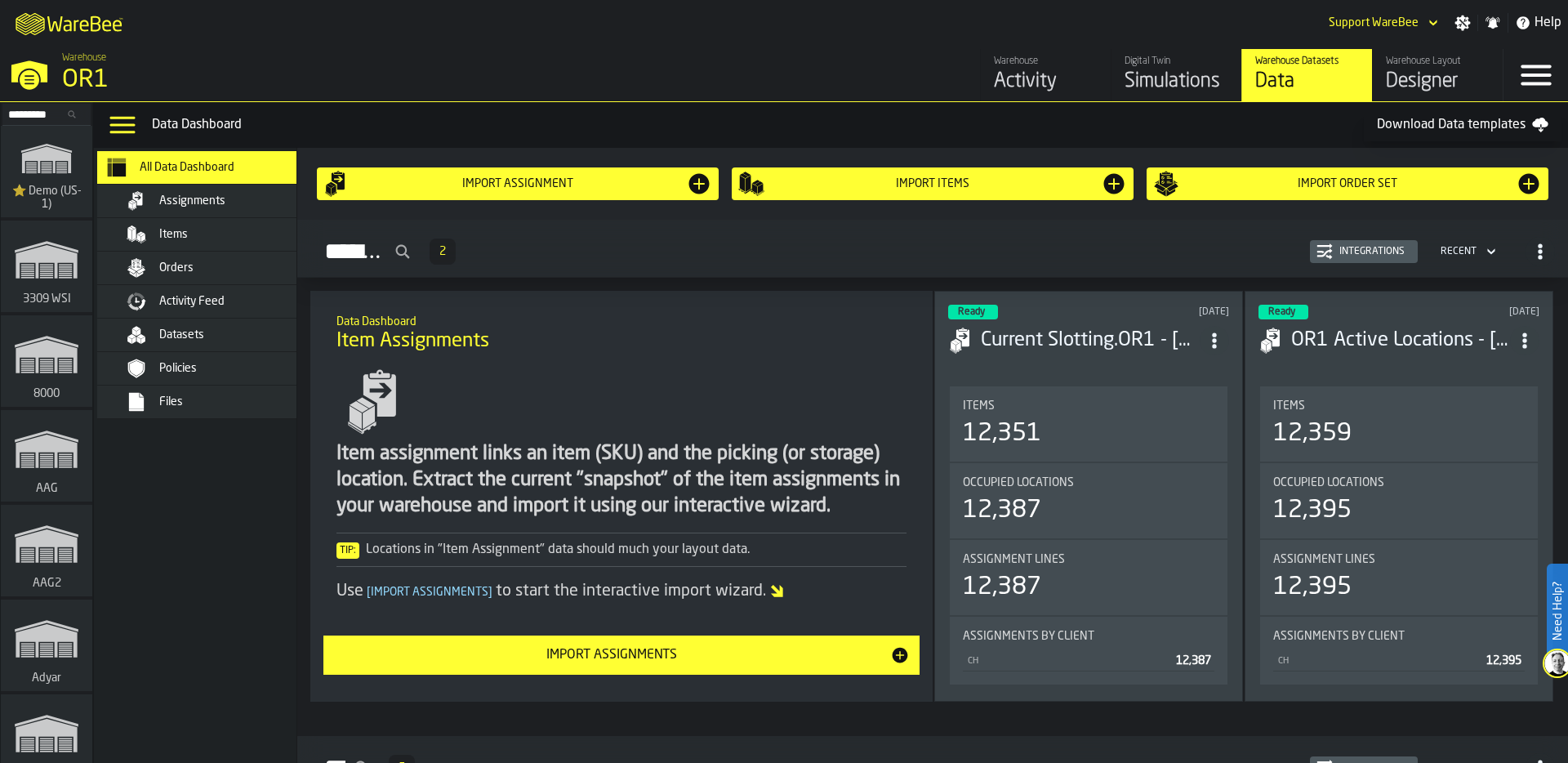
click at [206, 272] on div "Orders" at bounding box center [238, 268] width 160 height 13
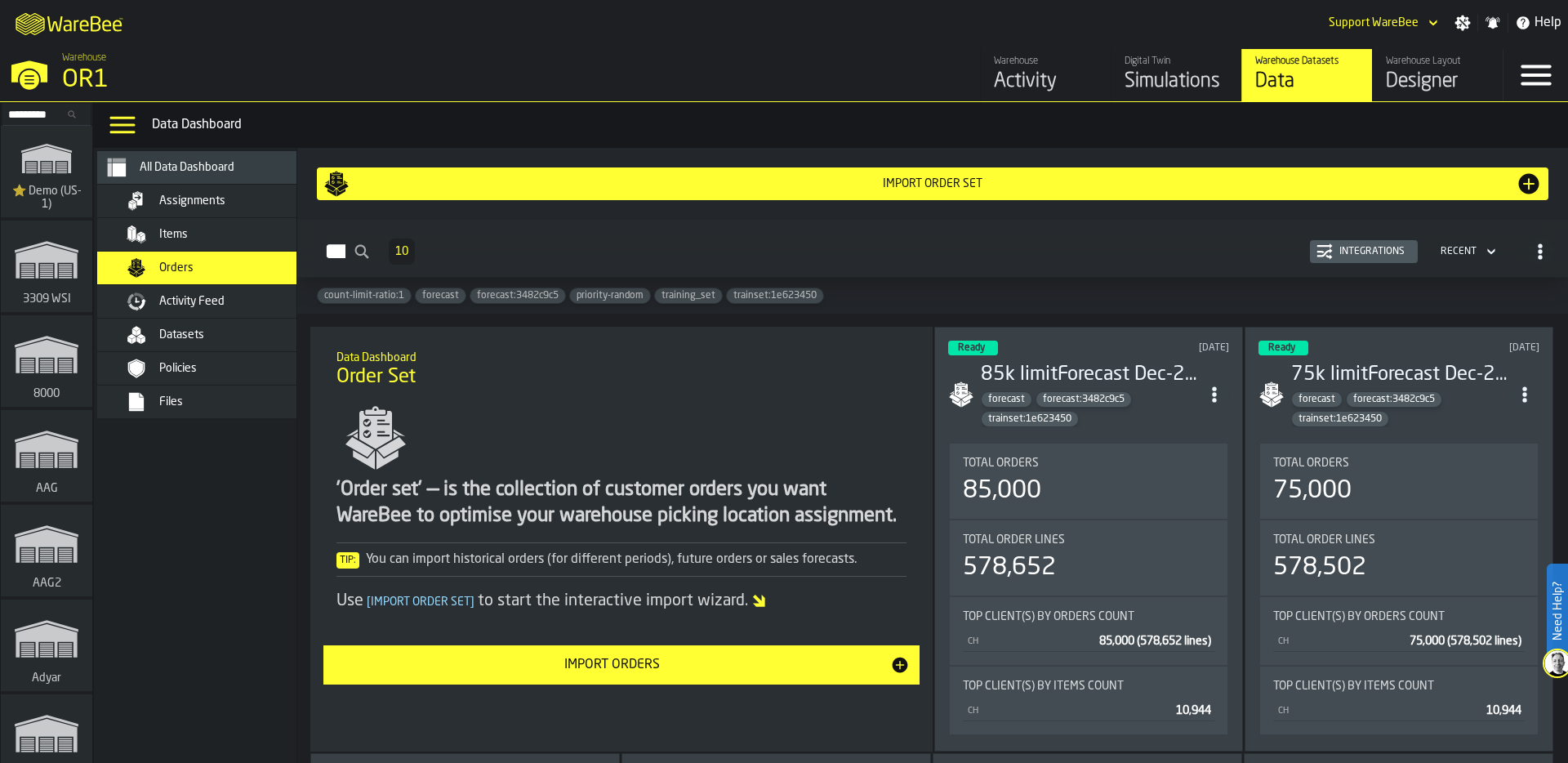
click at [1349, 252] on div "Integrations" at bounding box center [1372, 252] width 78 height 11
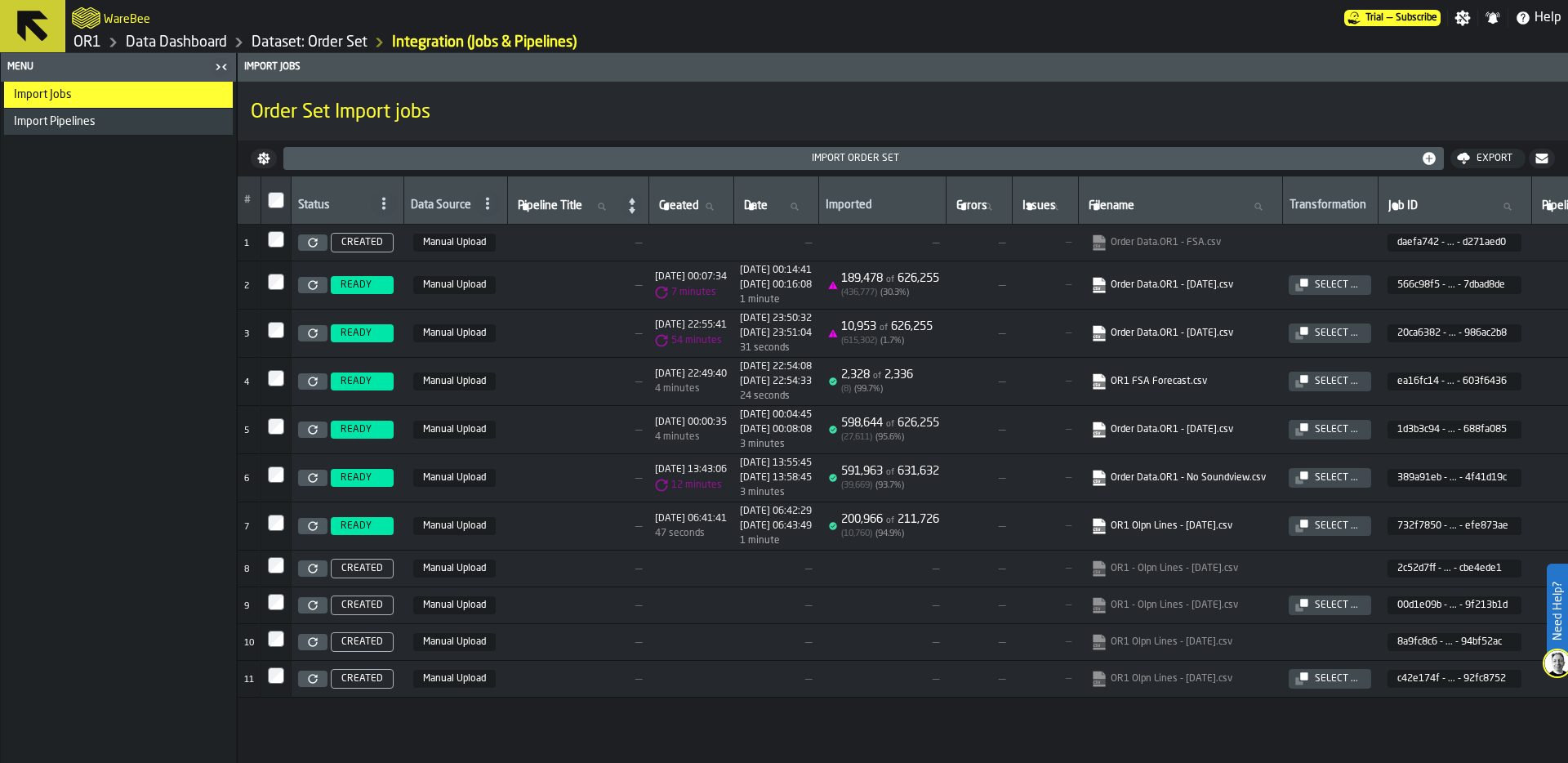
click at [533, 242] on span "—" at bounding box center [578, 243] width 128 height 13
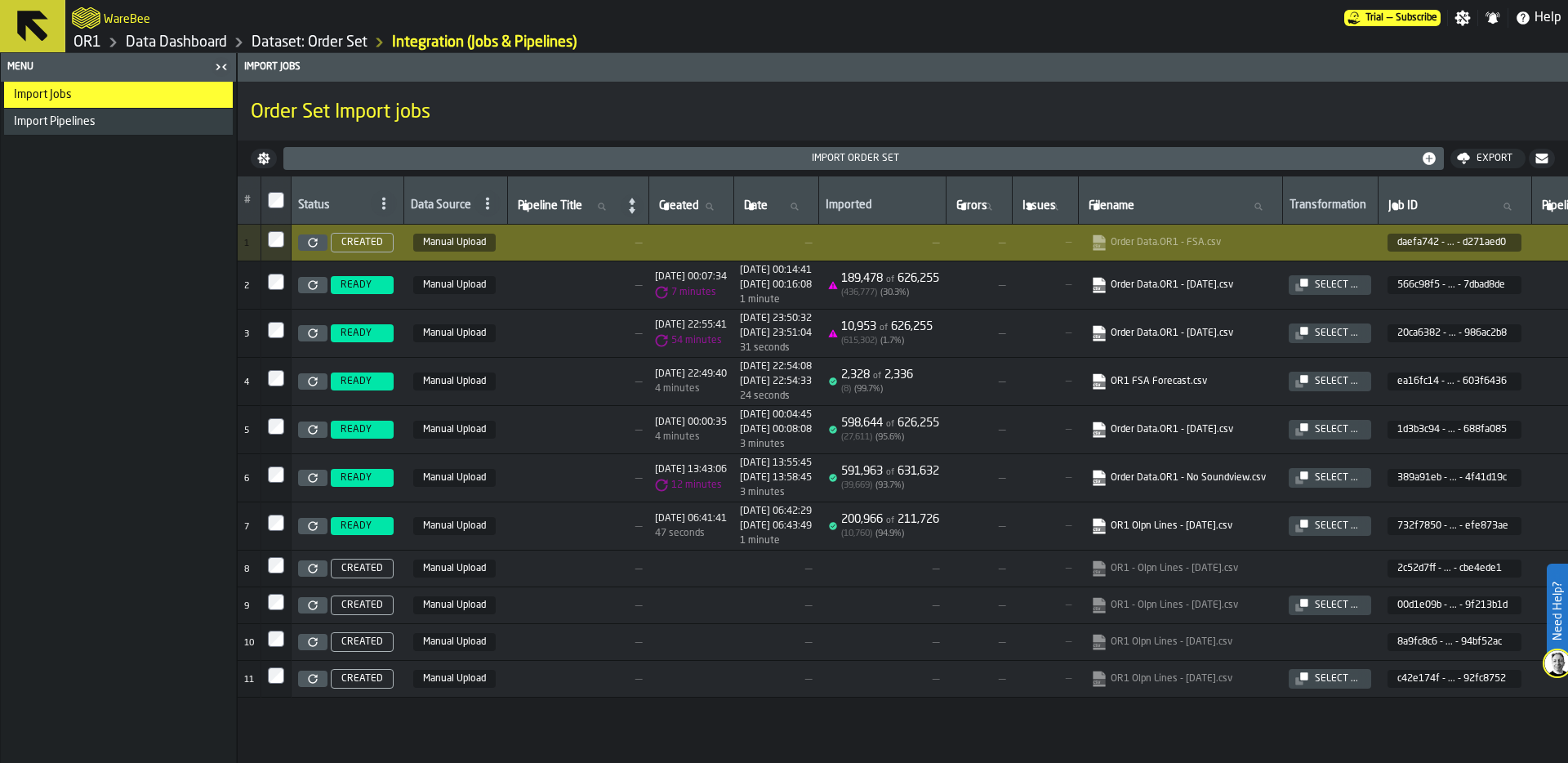
click at [442, 244] on span "Manual Upload" at bounding box center [455, 242] width 82 height 18
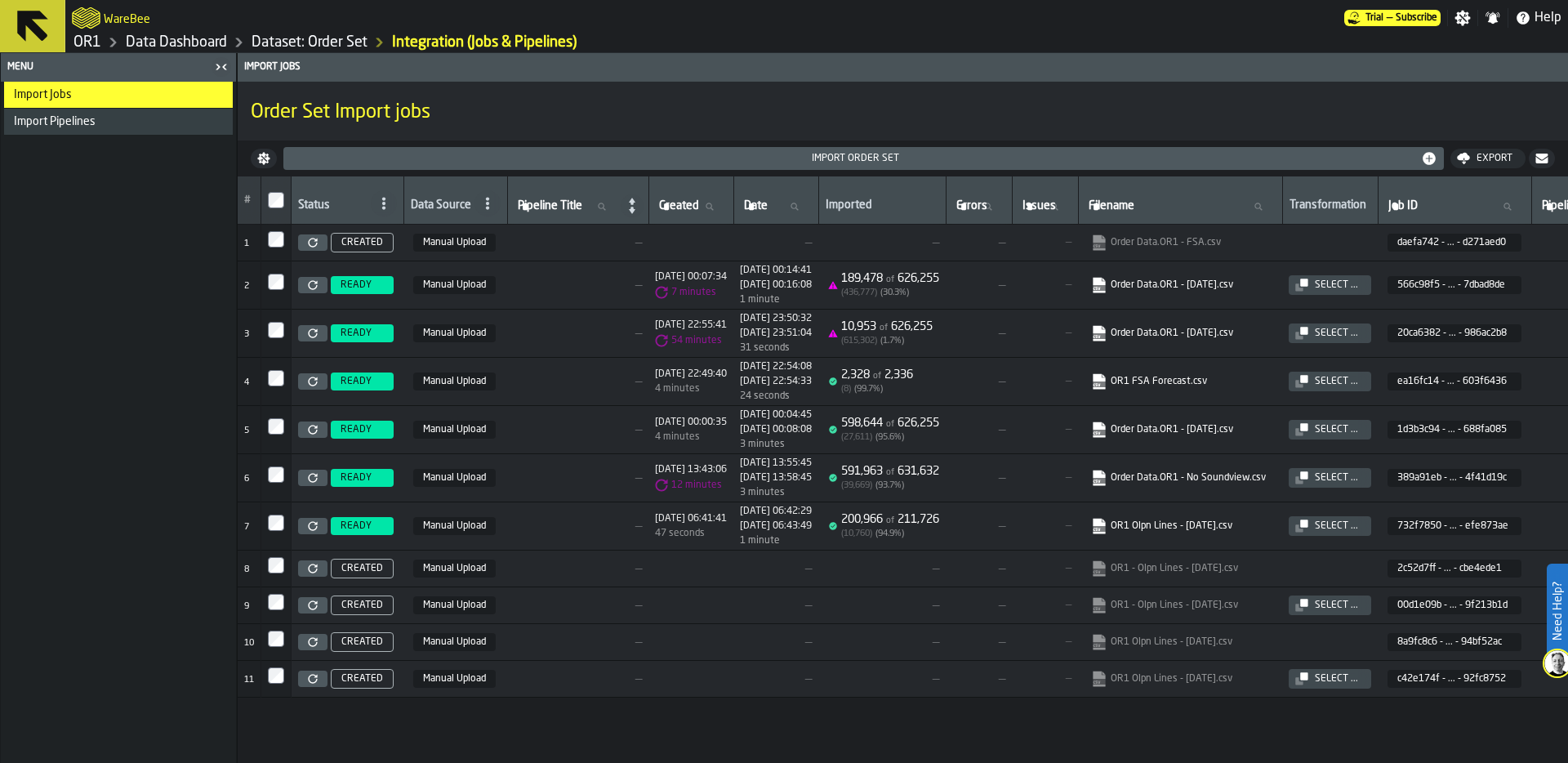
click at [313, 239] on icon at bounding box center [313, 242] width 10 height 10
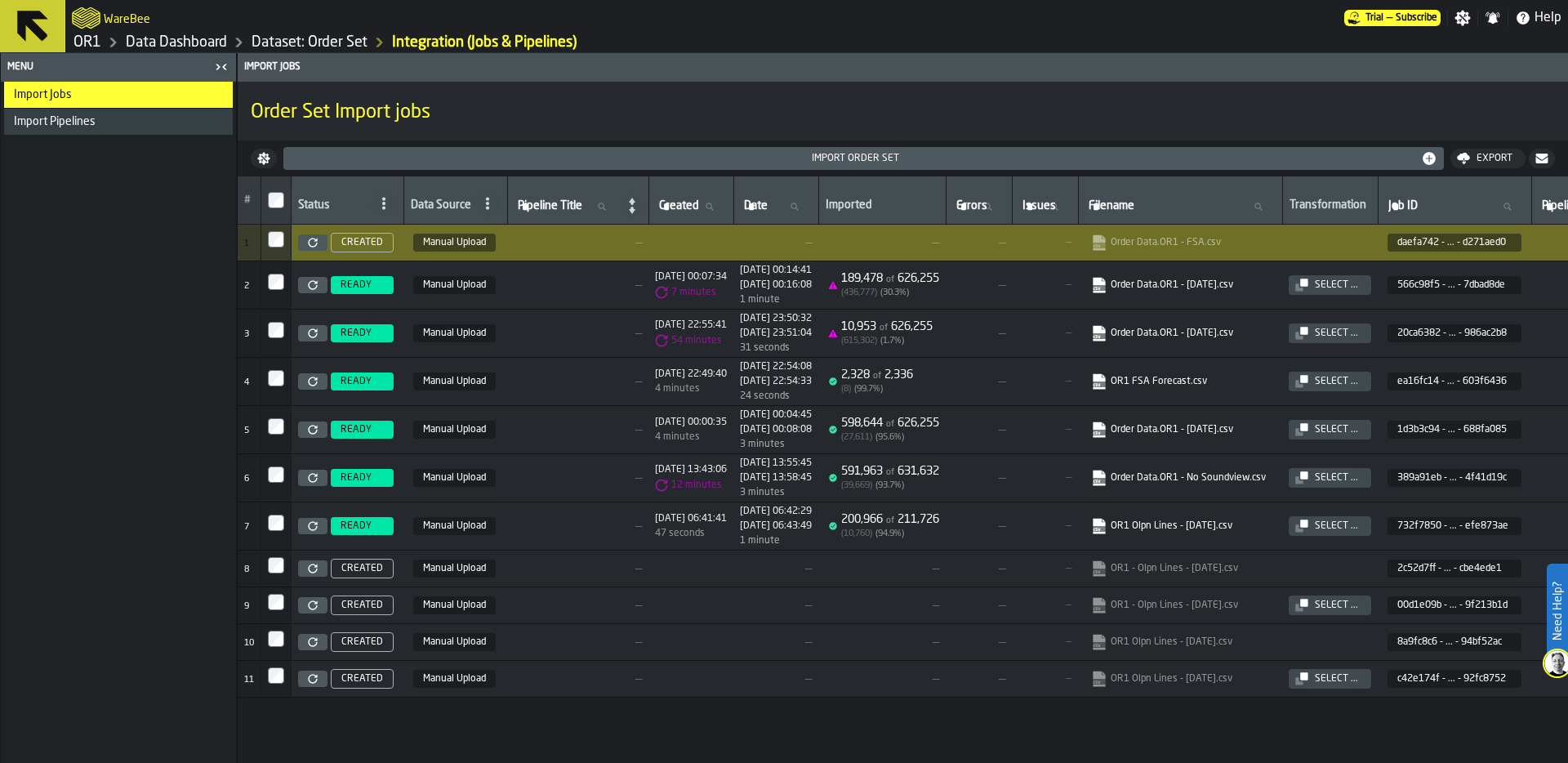
click at [1365, 288] on div "Select ..." at bounding box center [1336, 285] width 56 height 11
click at [214, 43] on link "Data Dashboard" at bounding box center [176, 42] width 101 height 18
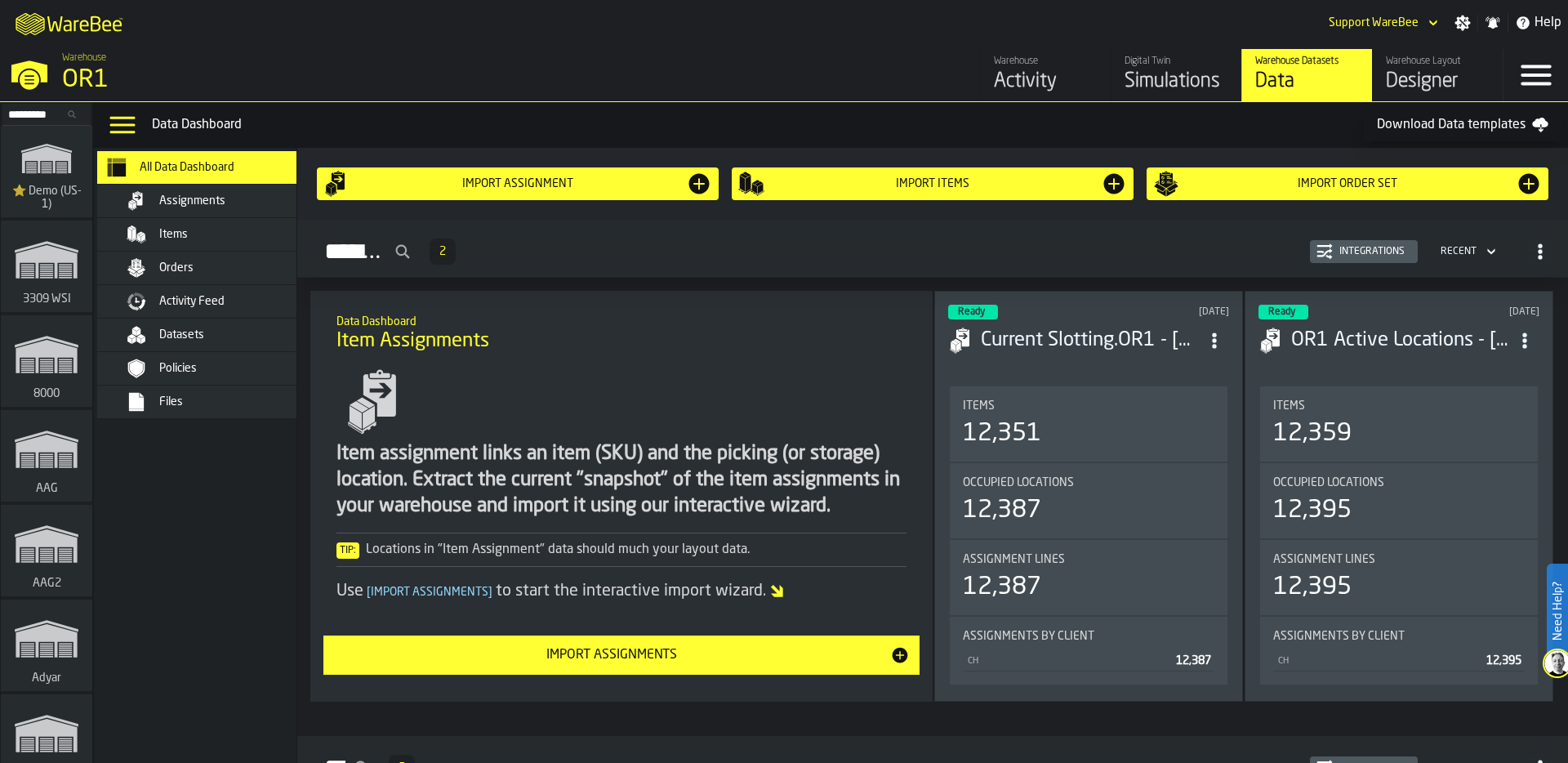
click at [192, 279] on div "Orders" at bounding box center [212, 268] width 229 height 33
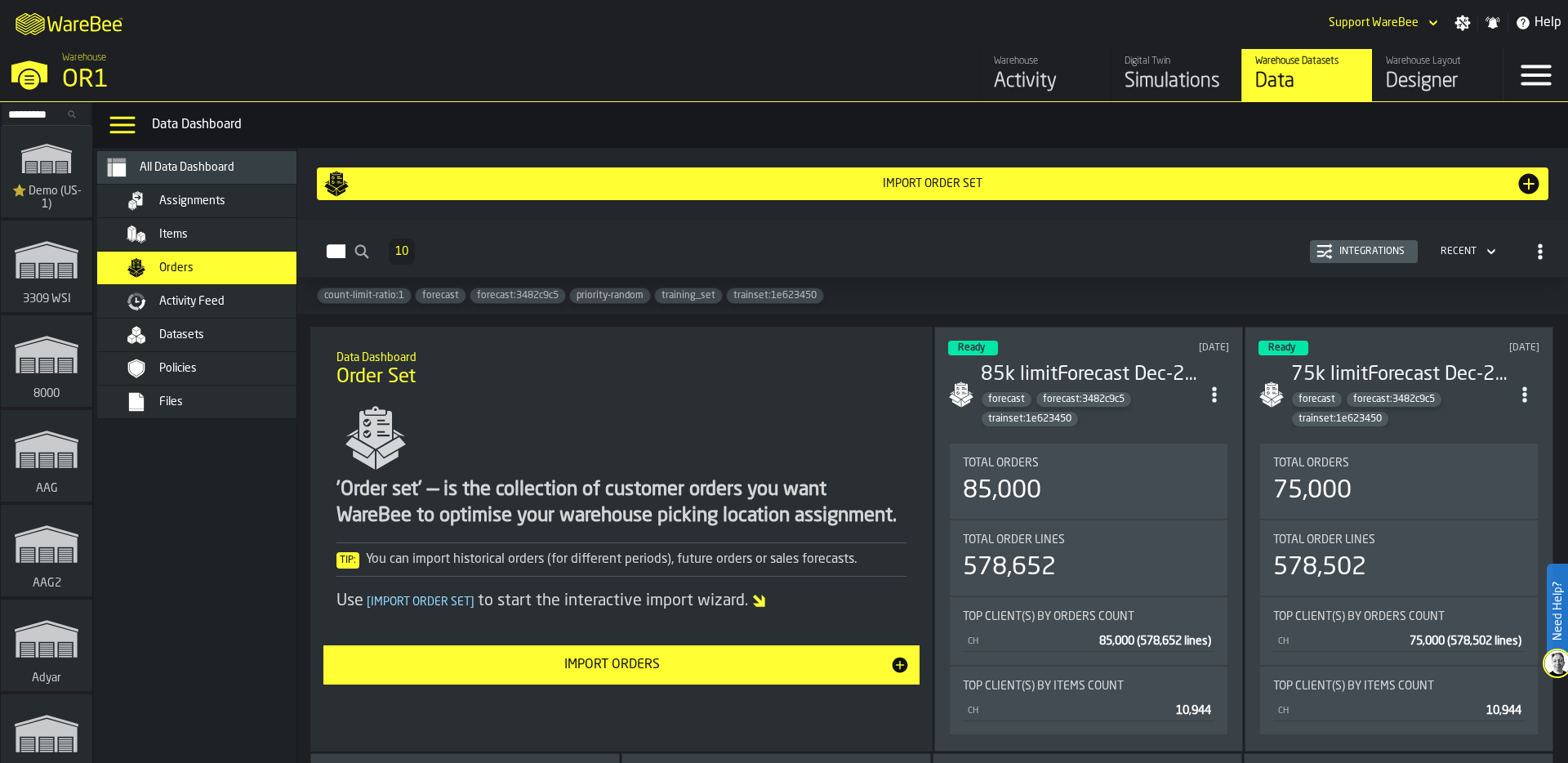
click at [1393, 247] on div "Integrations" at bounding box center [1372, 252] width 78 height 11
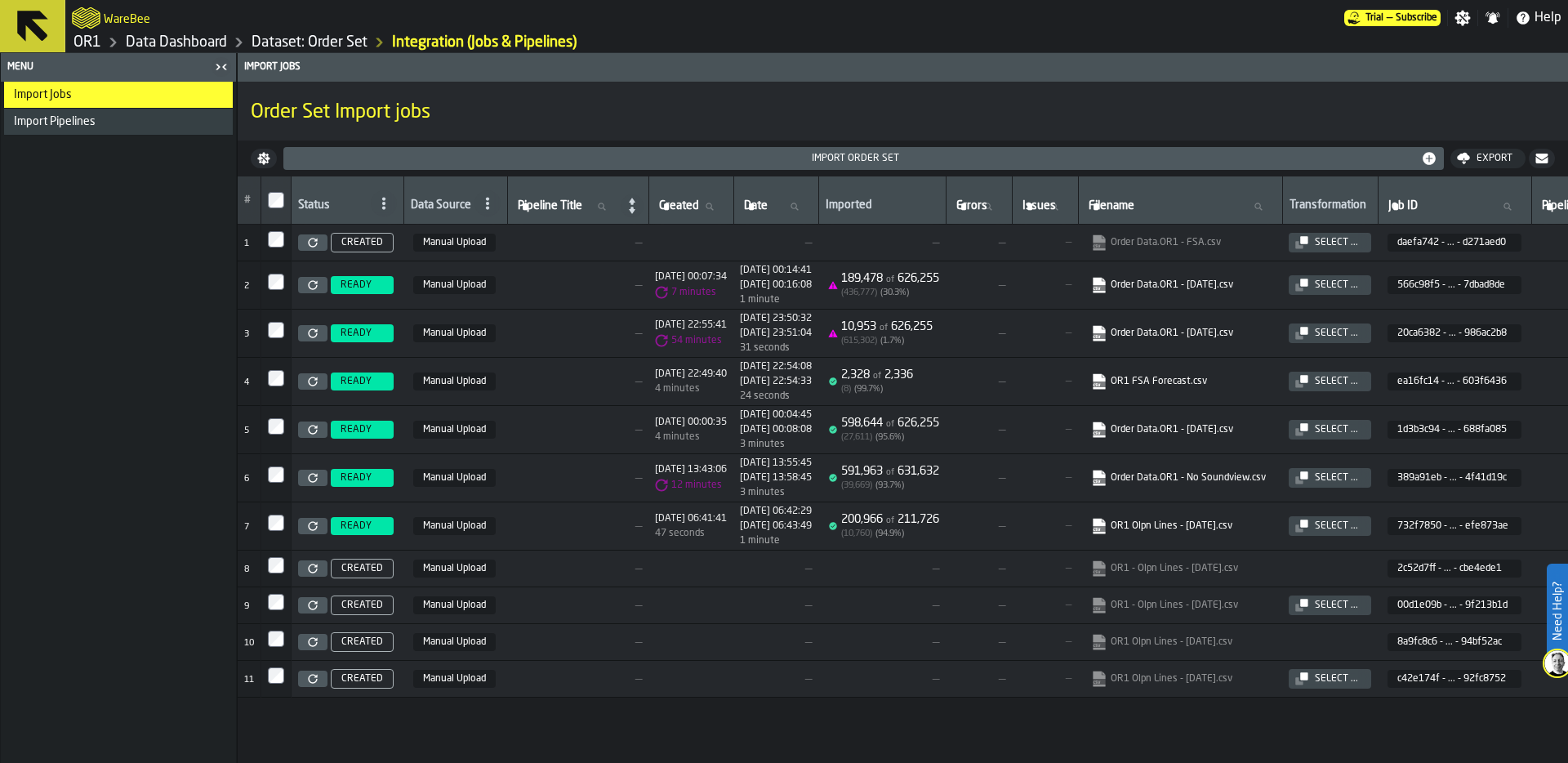
click at [134, 118] on div "Import Pipelines" at bounding box center [121, 122] width 213 height 13
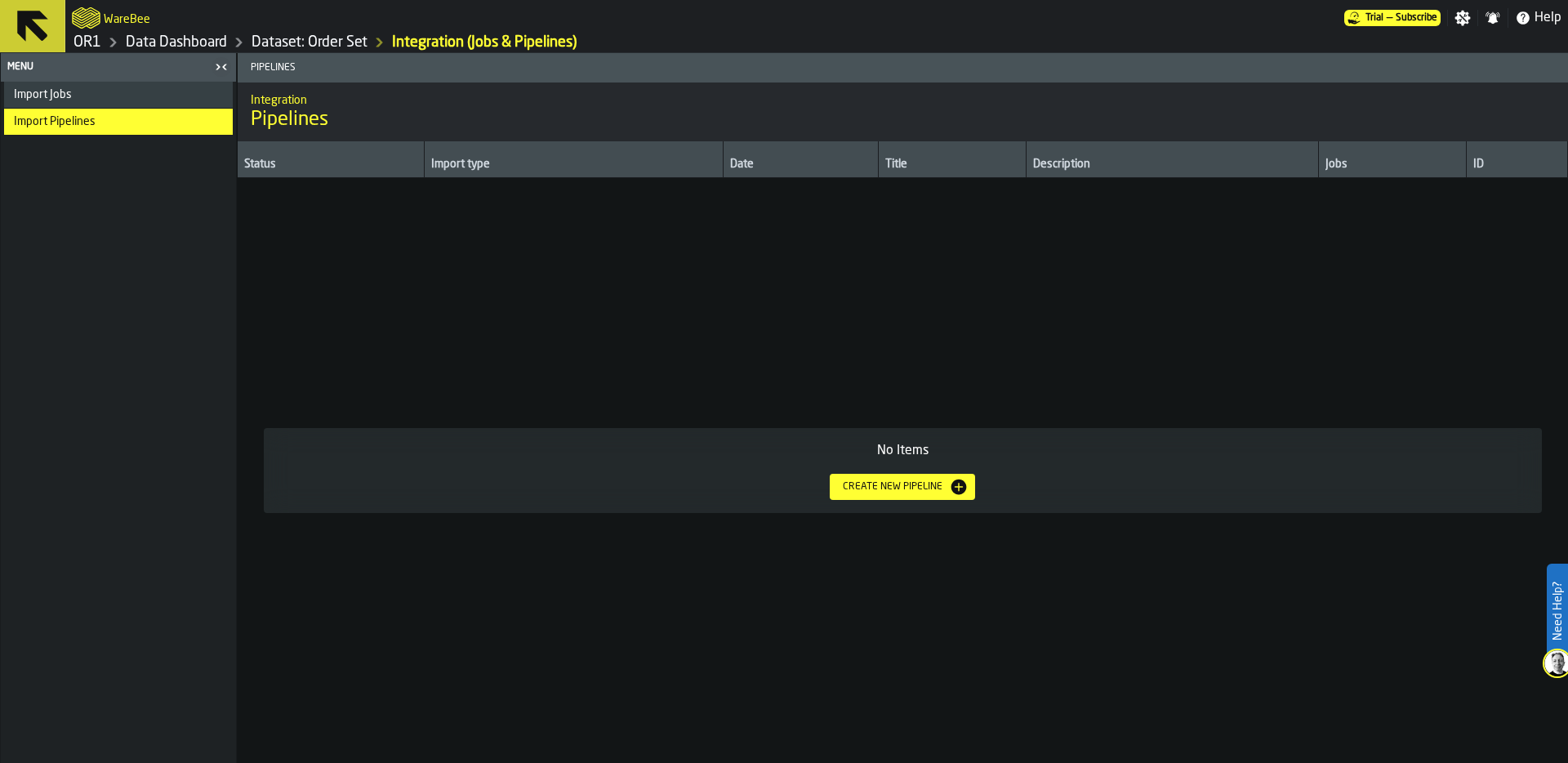
click at [891, 485] on div "Create new pipeline" at bounding box center [893, 487] width 113 height 11
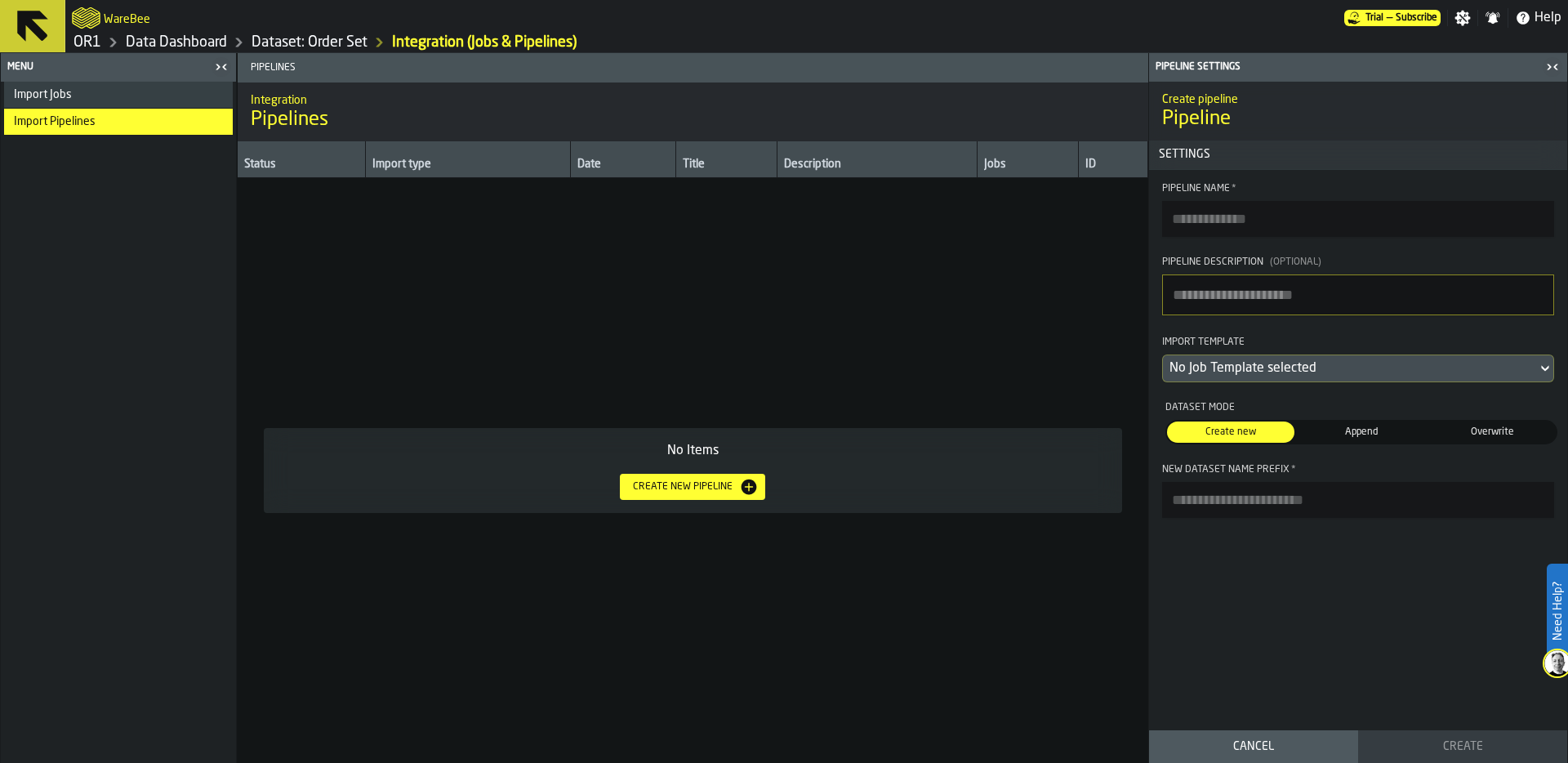
click at [1245, 236] on input "Pipeline Name *" at bounding box center [1358, 219] width 392 height 36
type input "**********"
click at [1236, 366] on div "No Job Template selected" at bounding box center [1350, 369] width 361 height 19
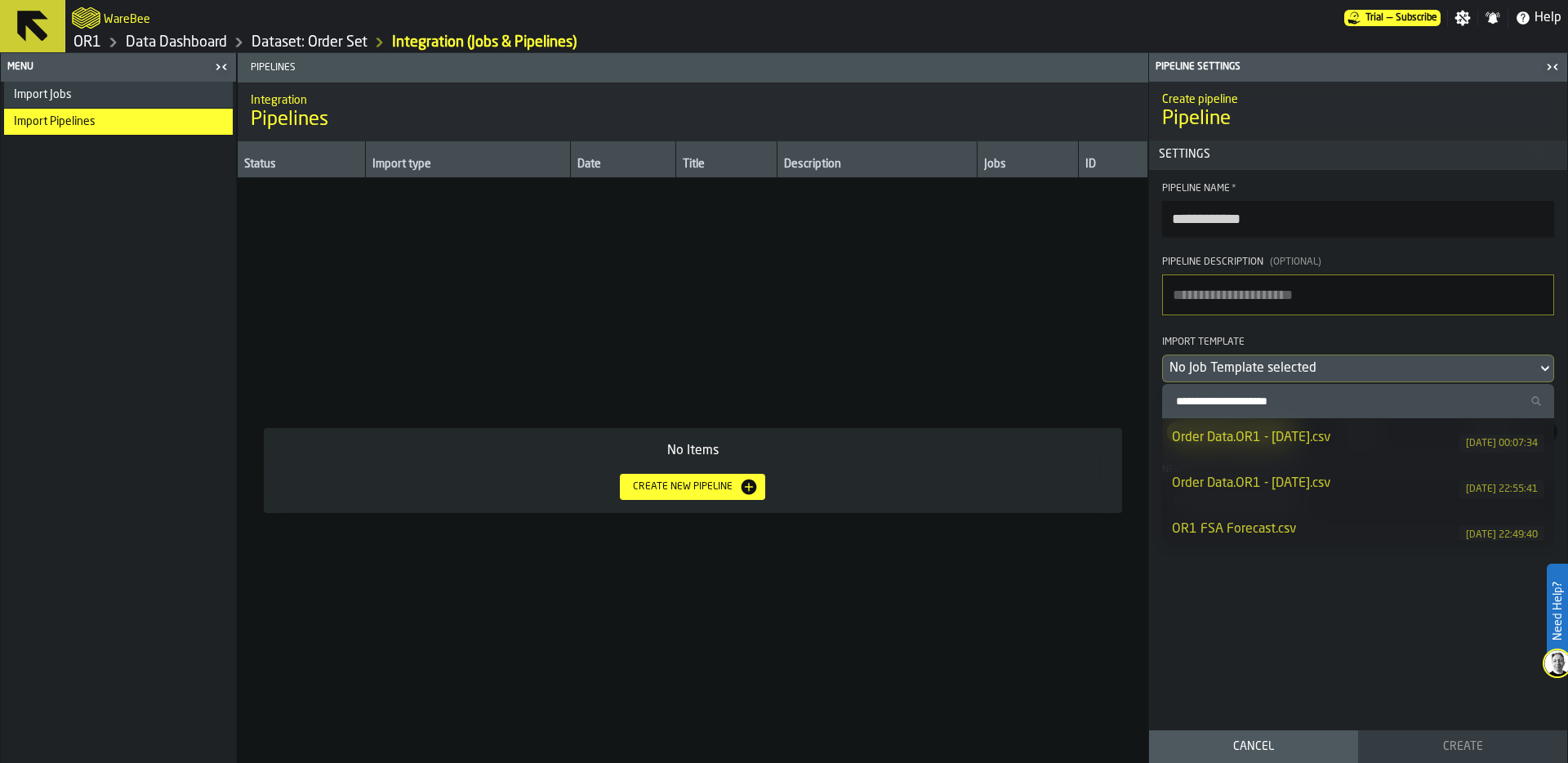
click at [181, 39] on link "Data Dashboard" at bounding box center [176, 42] width 101 height 18
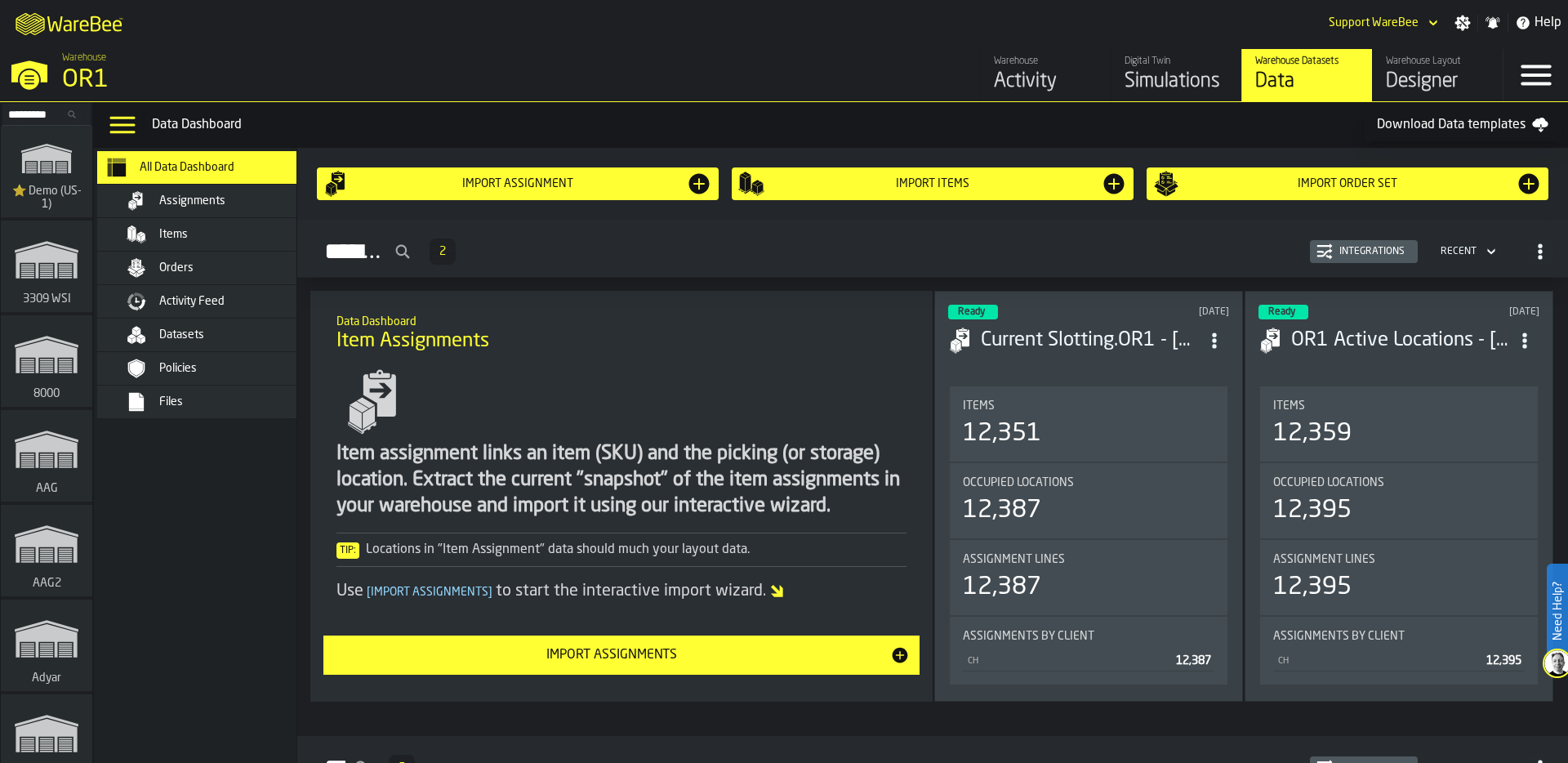
click at [203, 253] on div "Orders" at bounding box center [212, 268] width 229 height 33
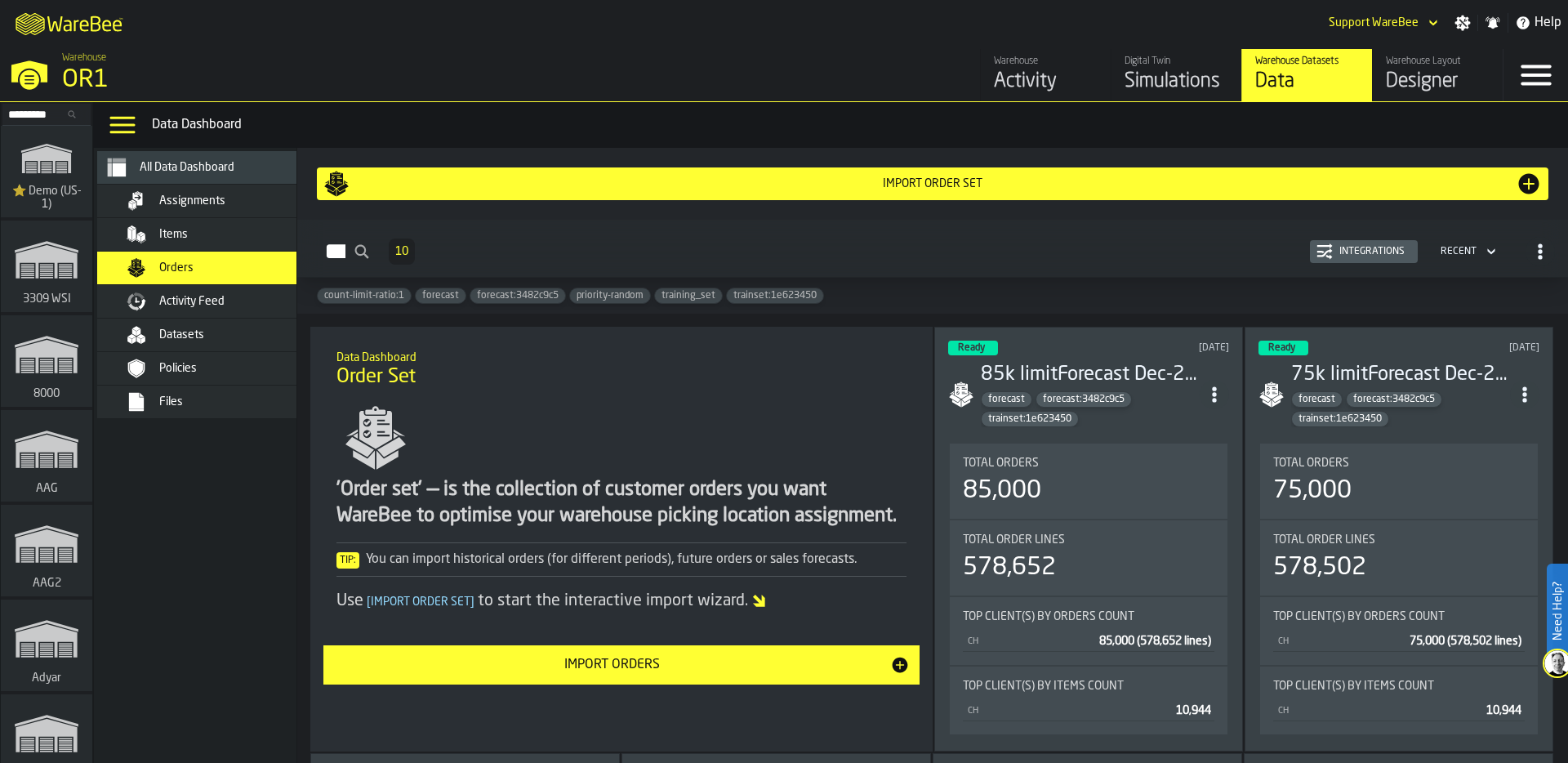
click at [1371, 253] on div "Integrations" at bounding box center [1372, 252] width 78 height 11
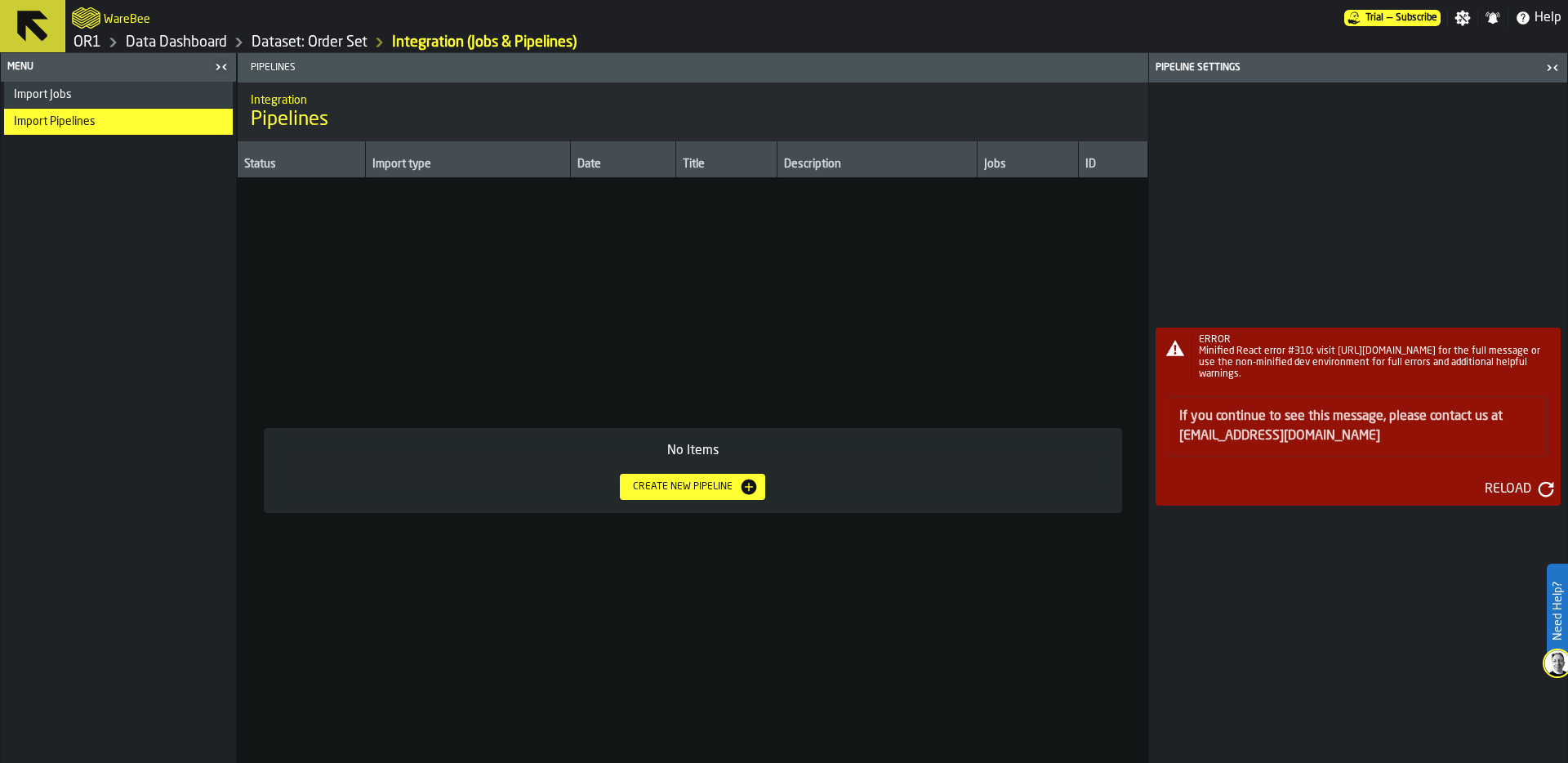
click at [139, 95] on div "Import Jobs" at bounding box center [121, 95] width 213 height 13
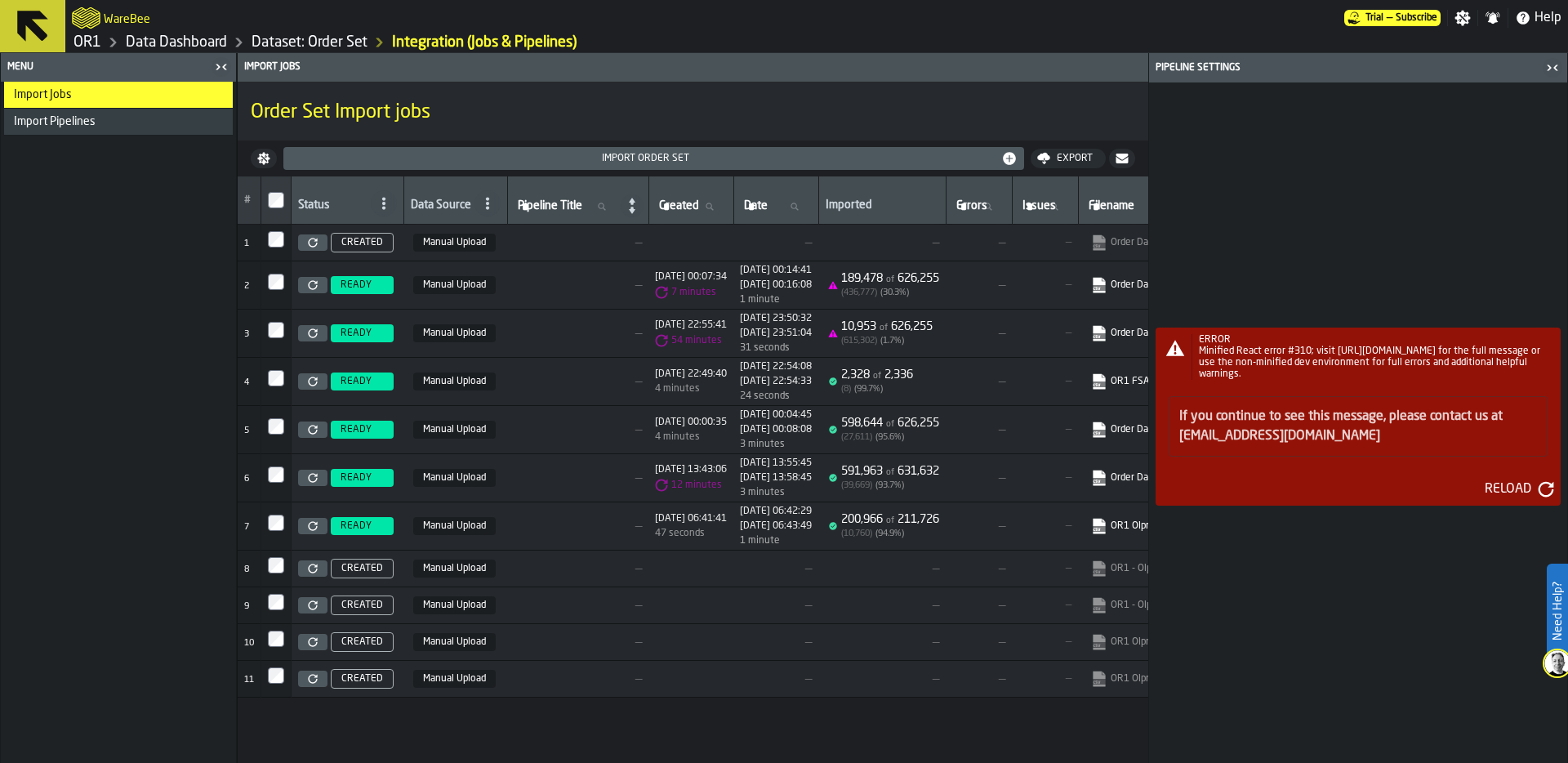
click at [1543, 488] on icon "button-Reload" at bounding box center [1546, 489] width 16 height 16
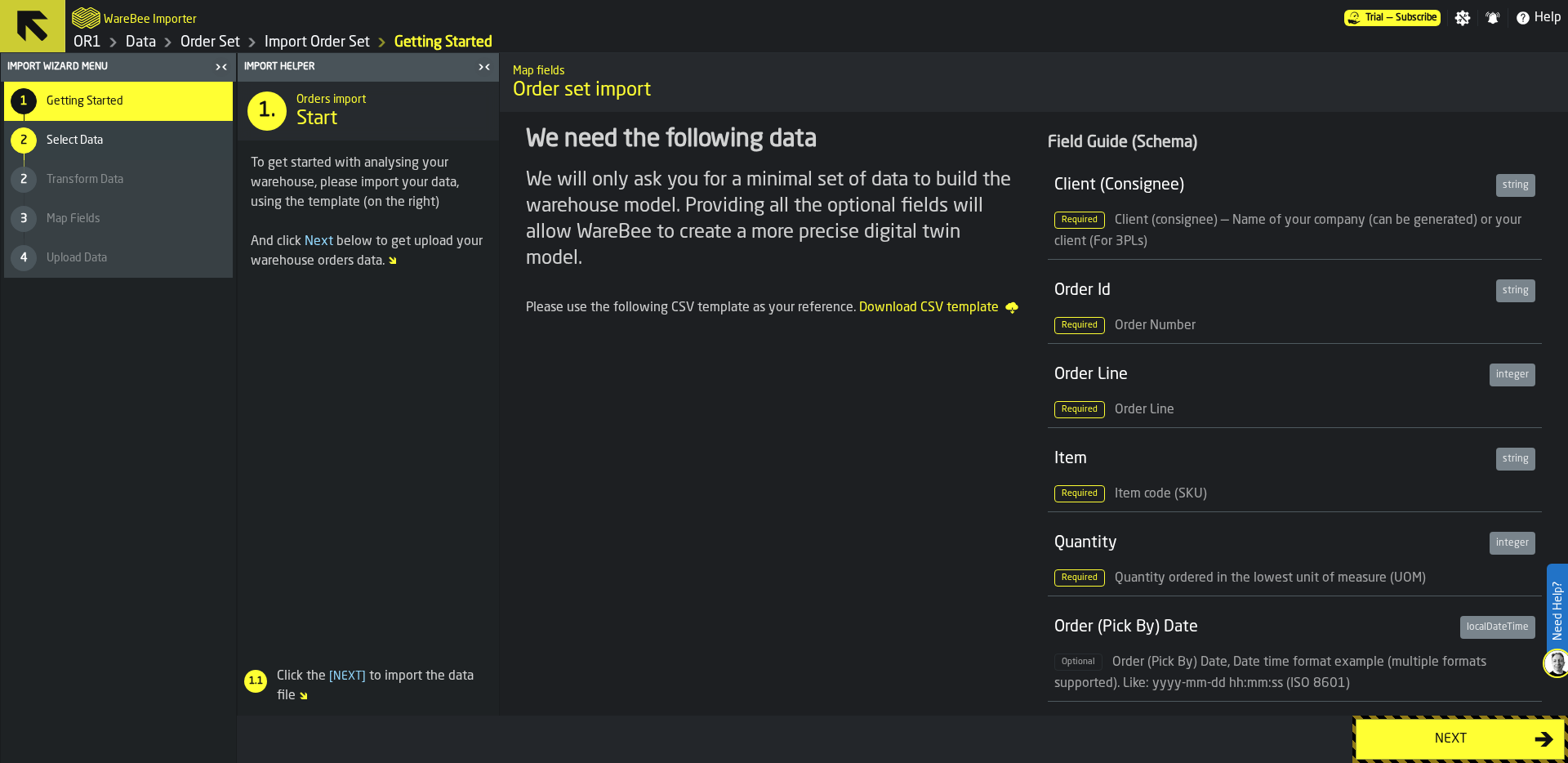
click at [1470, 737] on div "Next" at bounding box center [1450, 739] width 168 height 19
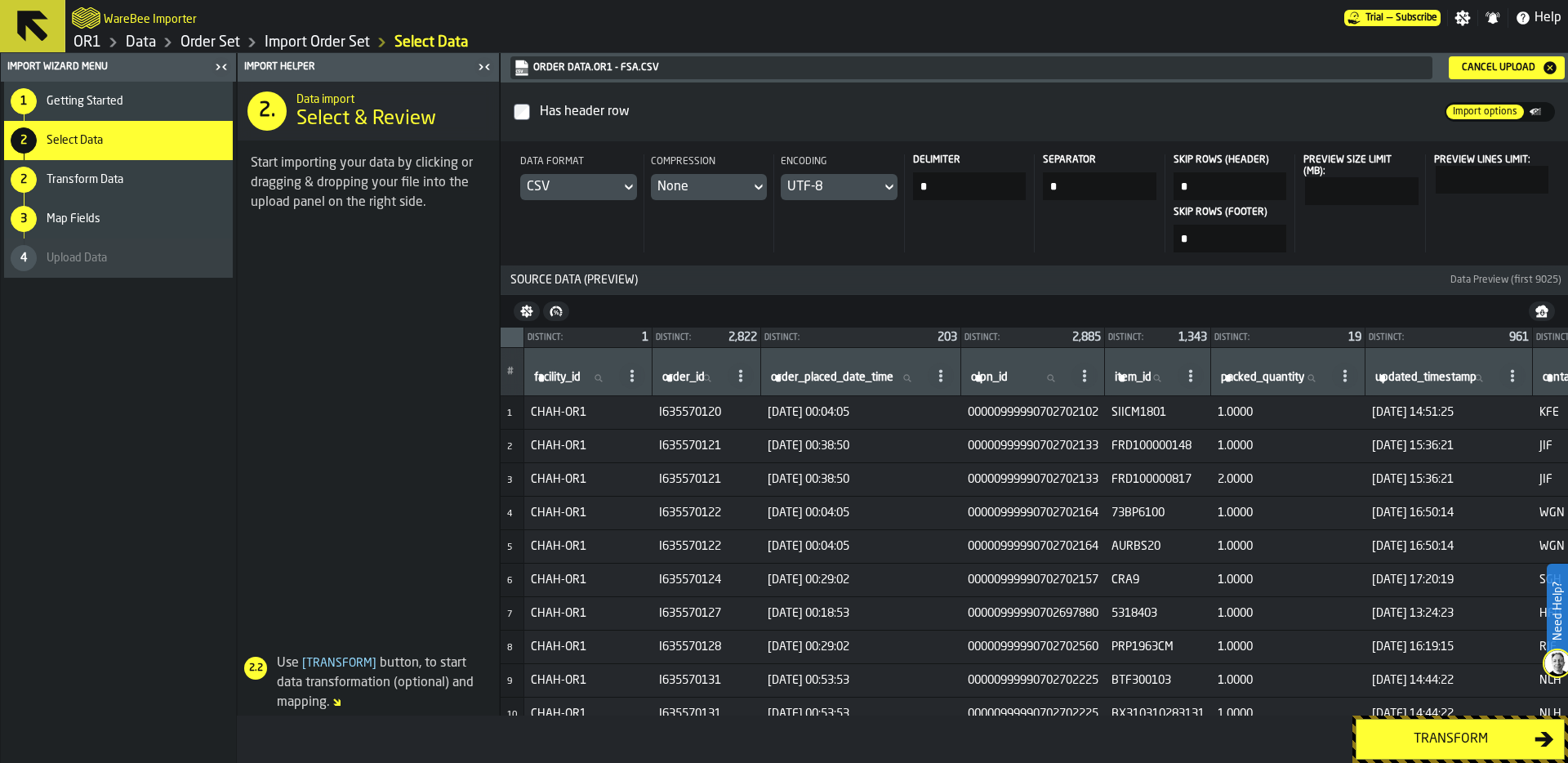
click at [1467, 739] on div "Transform" at bounding box center [1450, 739] width 168 height 19
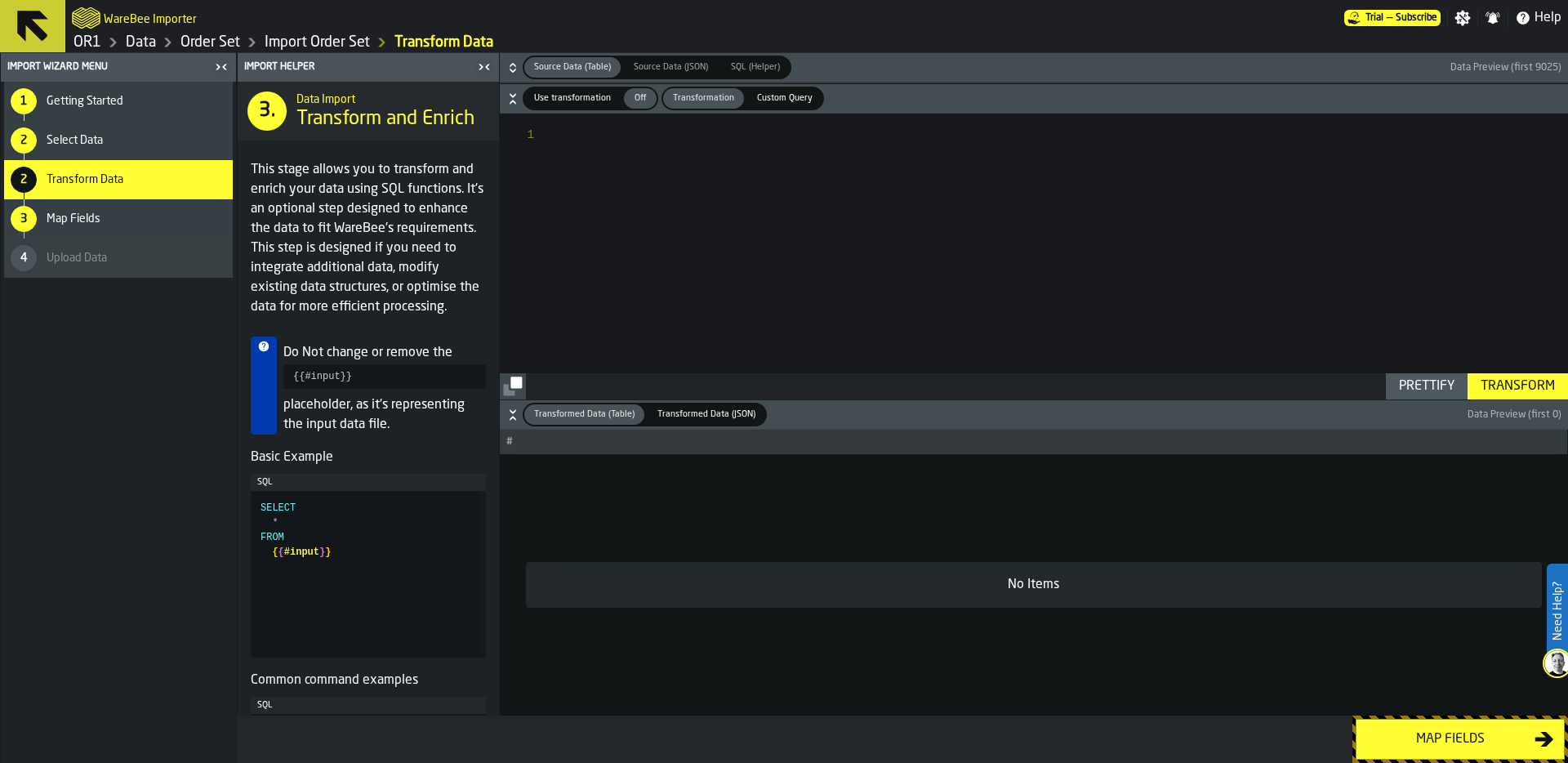
click at [579, 96] on span "Use transformation" at bounding box center [572, 99] width 90 height 14
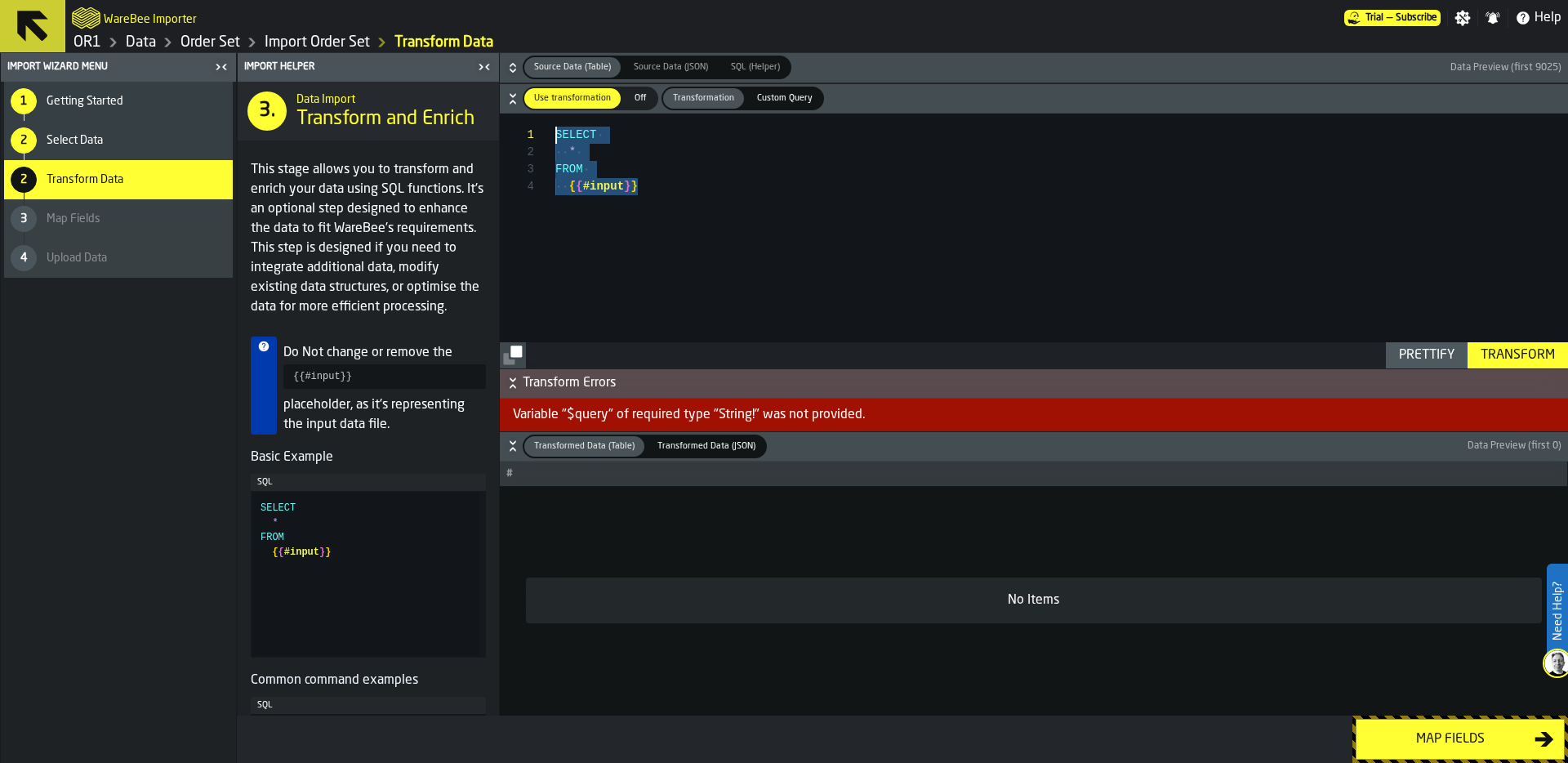
drag, startPoint x: 659, startPoint y: 194, endPoint x: 517, endPoint y: 136, distance: 153.4
click at [555, 136] on div "SELECT * FROM { { #input } }" at bounding box center [1062, 240] width 1013 height 254
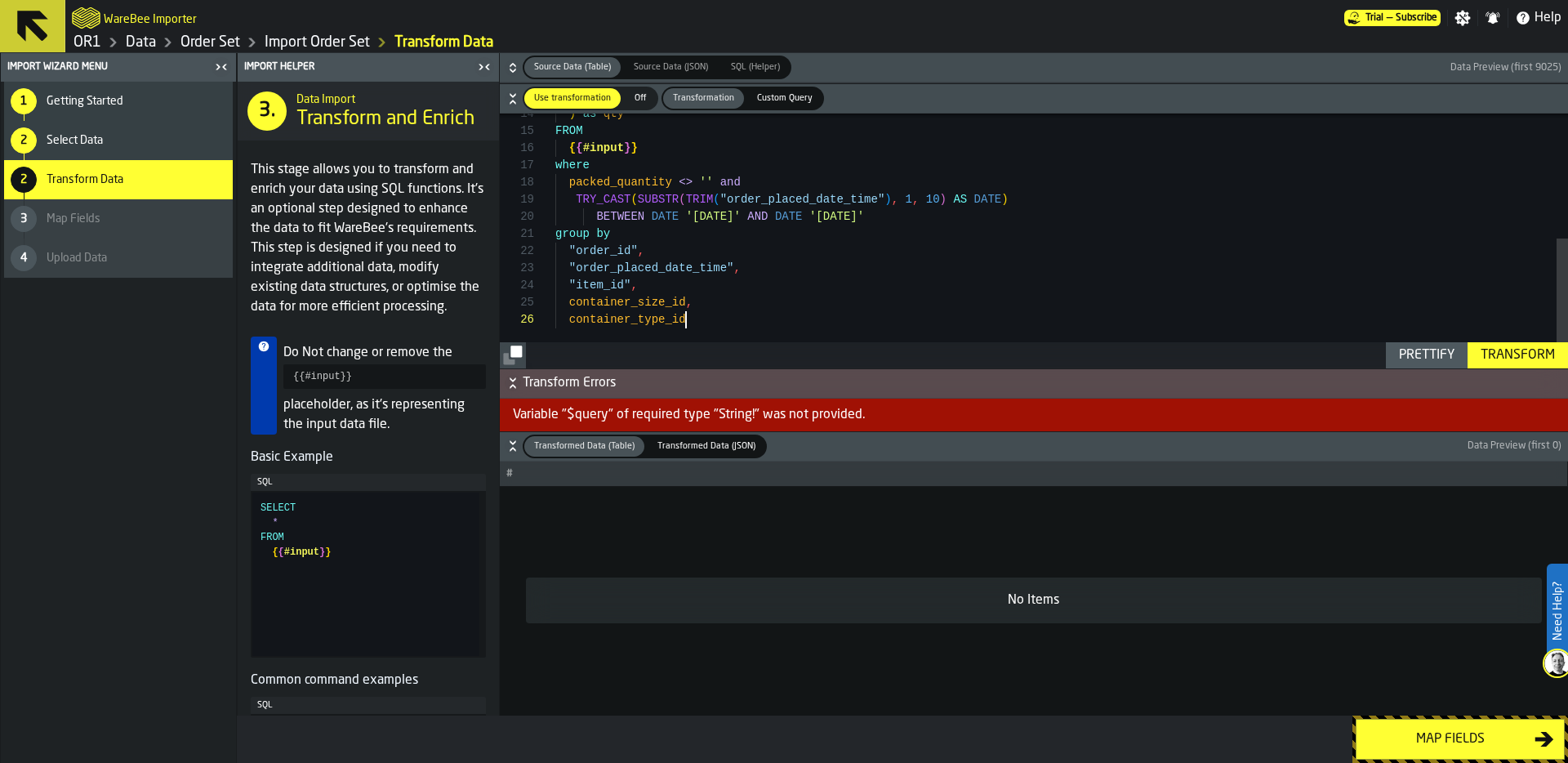
scroll to position [86, 0]
click at [1499, 350] on div "Transform" at bounding box center [1517, 355] width 87 height 19
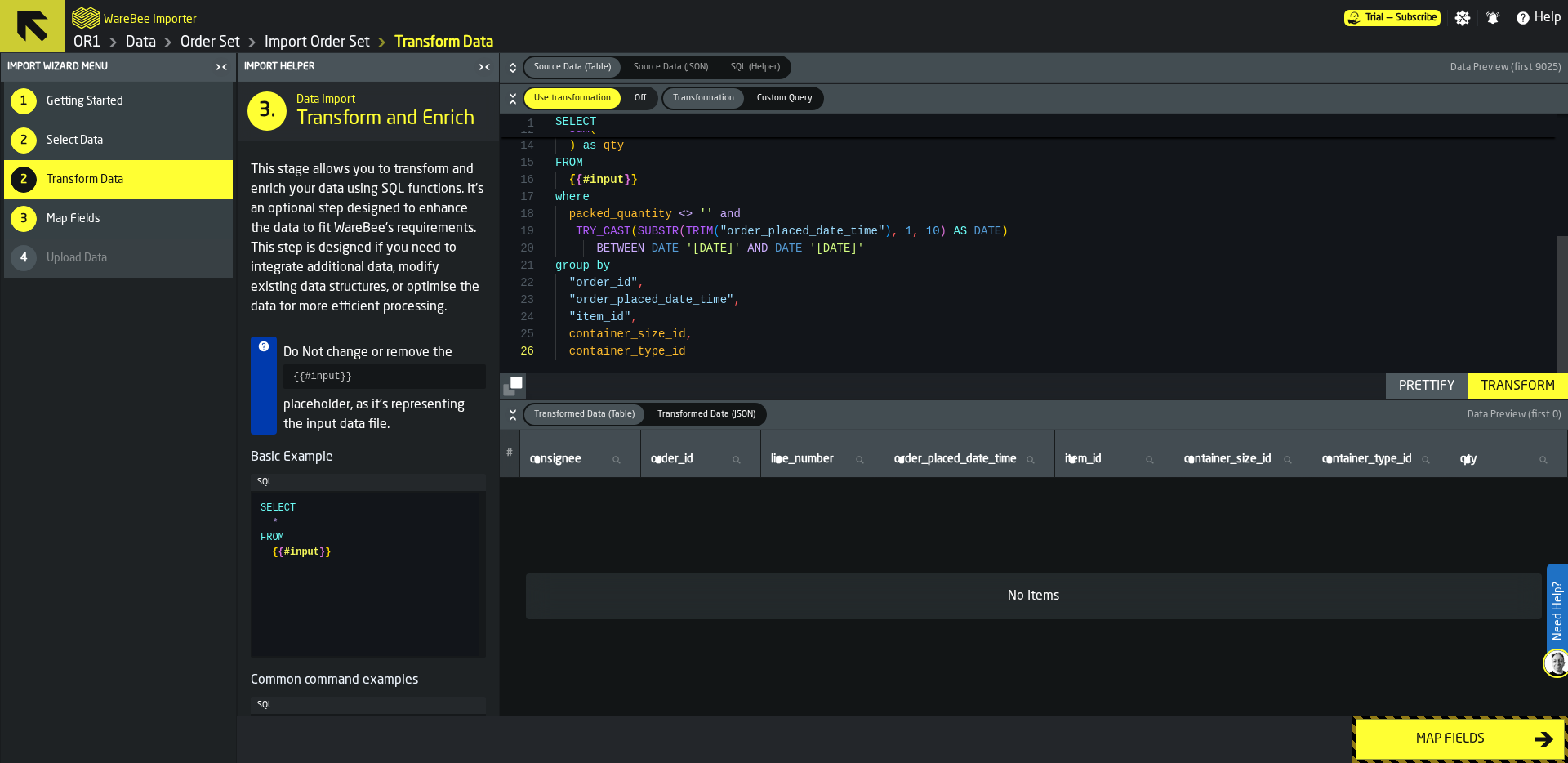
scroll to position [137, 0]
click at [571, 229] on div ") as qty FROM { { #input } } where packed_quantity <> '' and TRY_CAST ( SUBSTR …" at bounding box center [1062, 150] width 1013 height 498
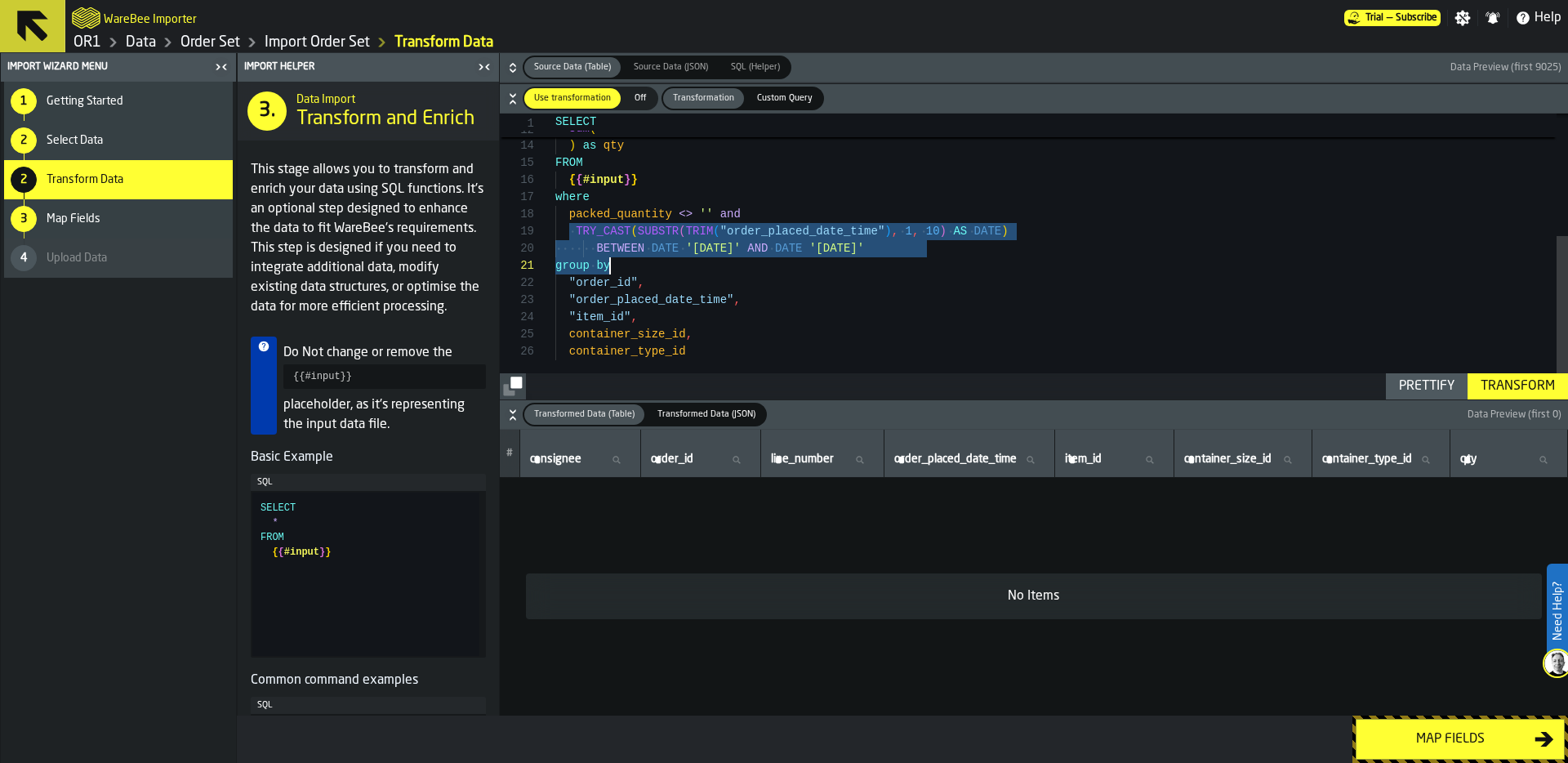
drag, startPoint x: 571, startPoint y: 229, endPoint x: 981, endPoint y: 254, distance: 410.8
click at [981, 254] on div ") as qty FROM { { #input } } where packed_quantity <> '' and TRY_CAST ( SUBSTR …" at bounding box center [1062, 150] width 1013 height 498
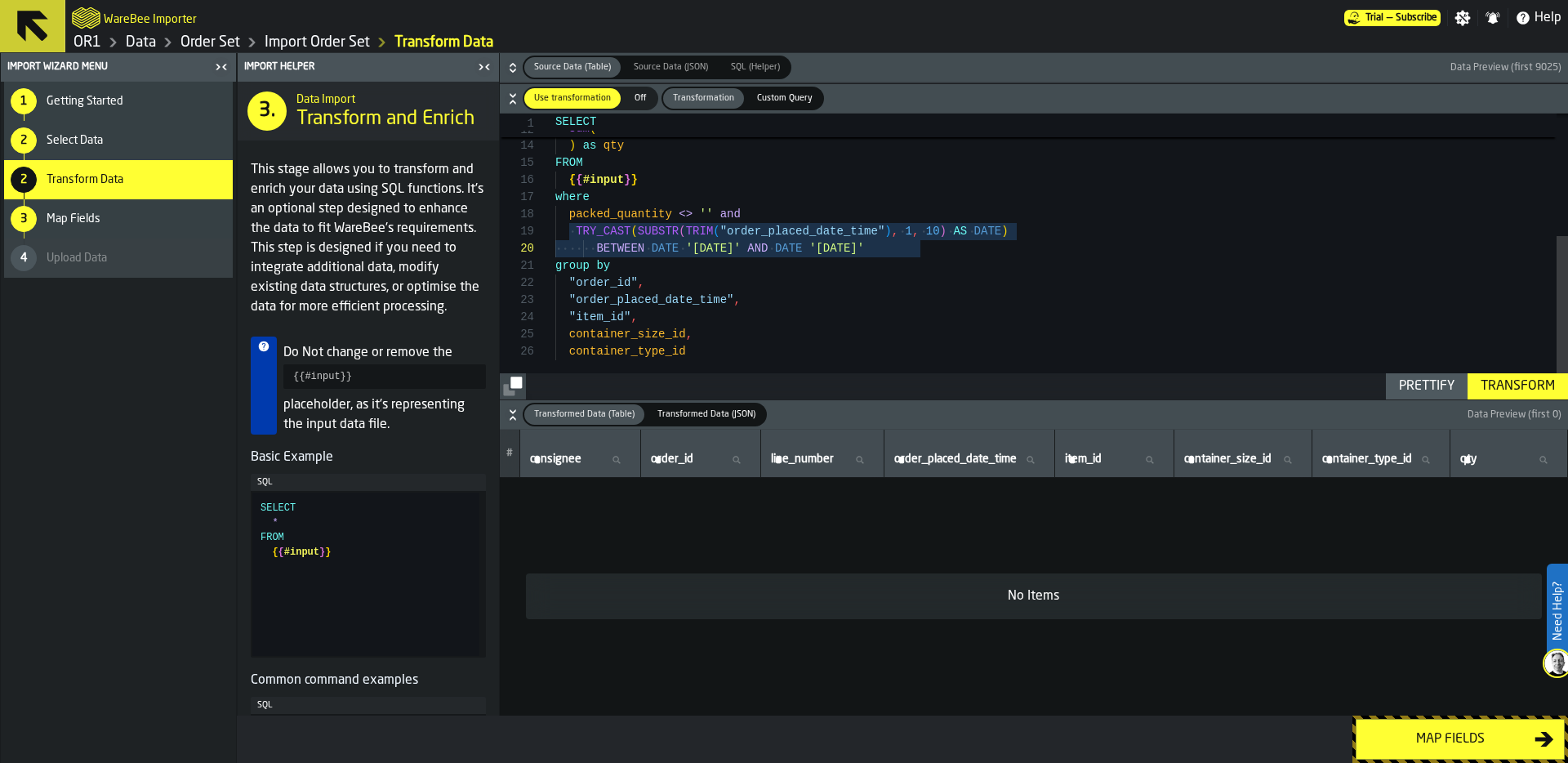
click at [505, 66] on icon "button-" at bounding box center [512, 67] width 16 height 16
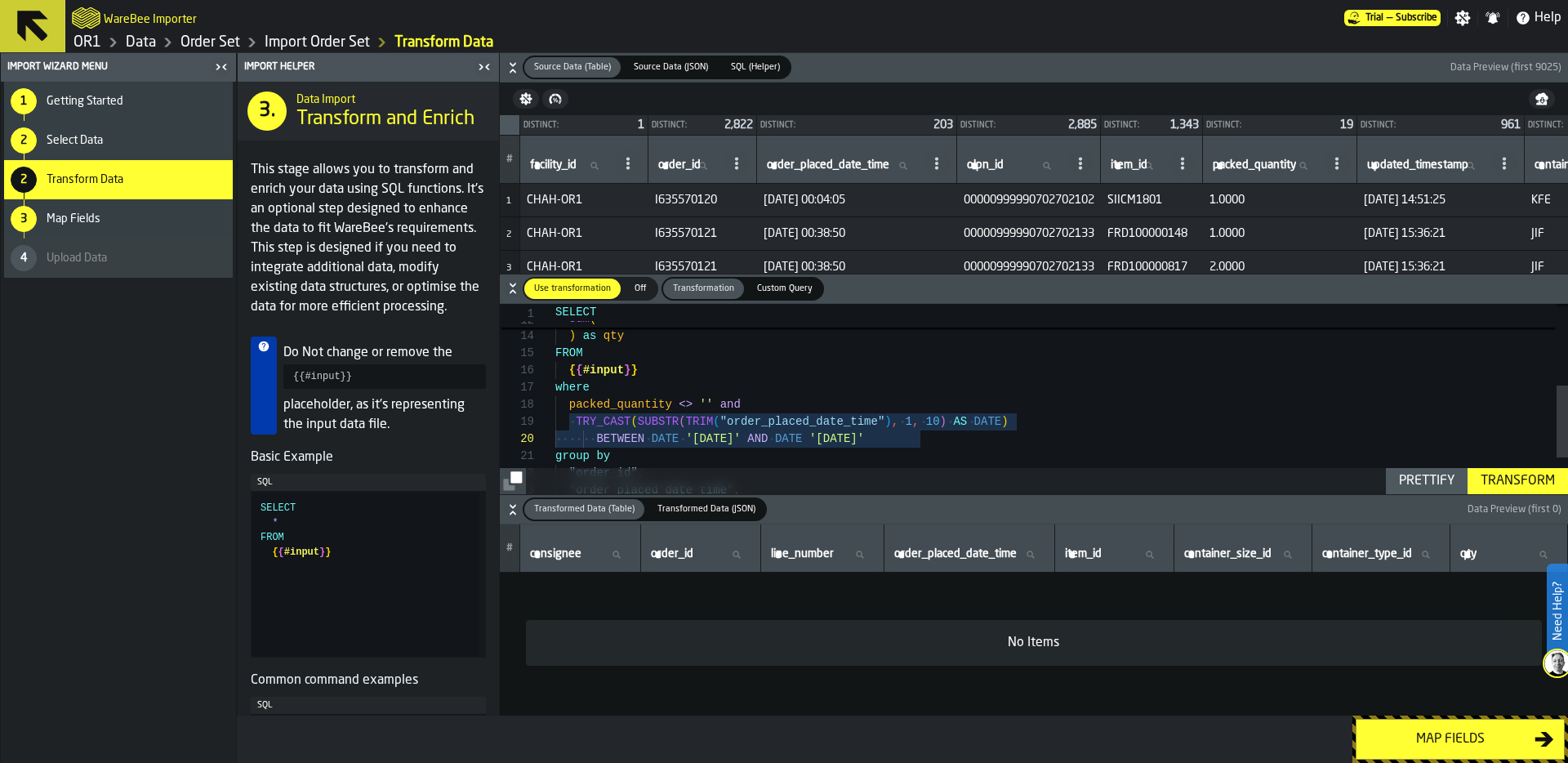
scroll to position [120, 0]
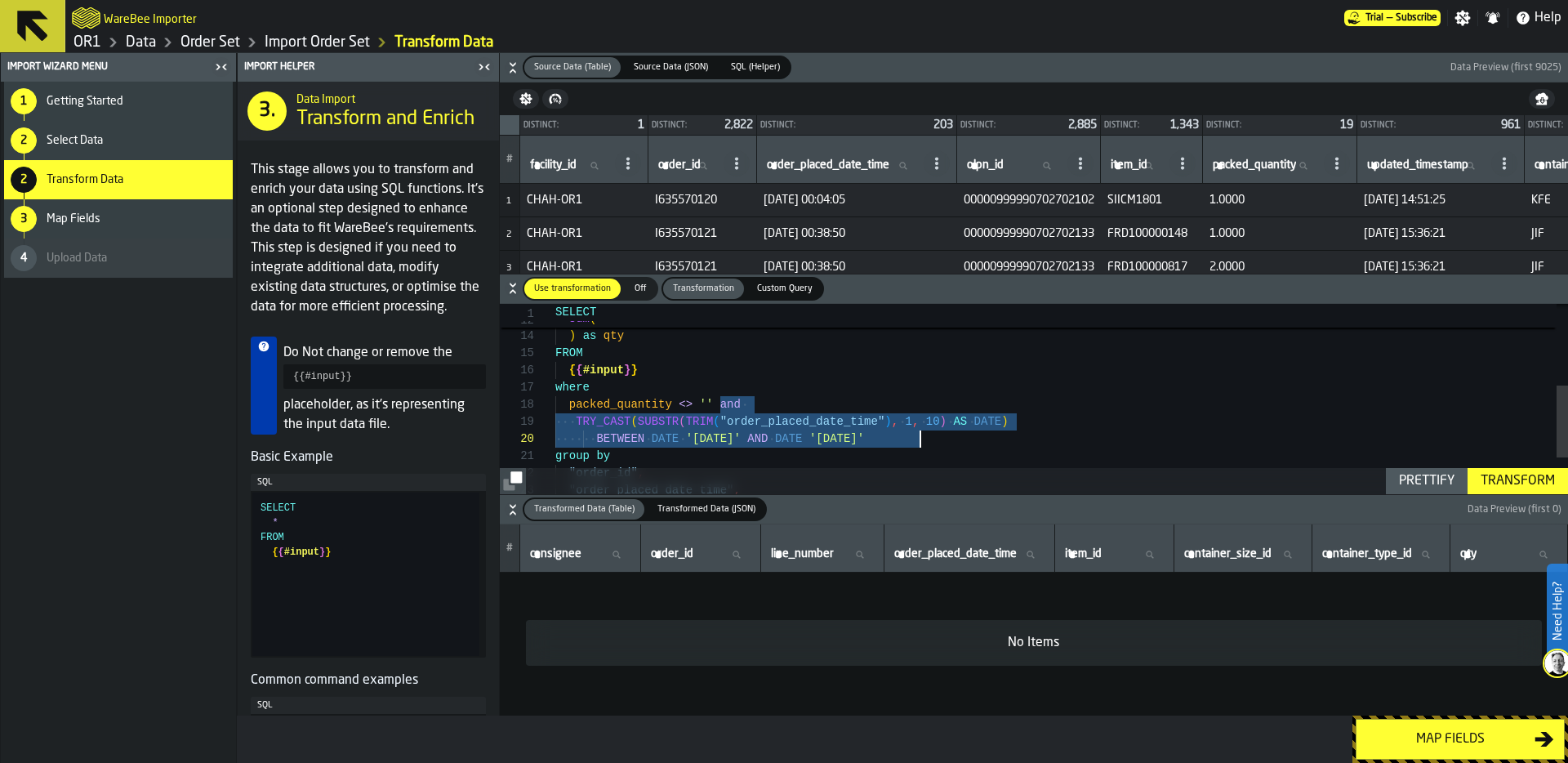
drag, startPoint x: 718, startPoint y: 404, endPoint x: 998, endPoint y: 441, distance: 282.4
click at [998, 441] on div ") as qty FROM { { #input } } where packed_quantity <> '' and TRY_CAST ( SUBSTR …" at bounding box center [1062, 341] width 1013 height 498
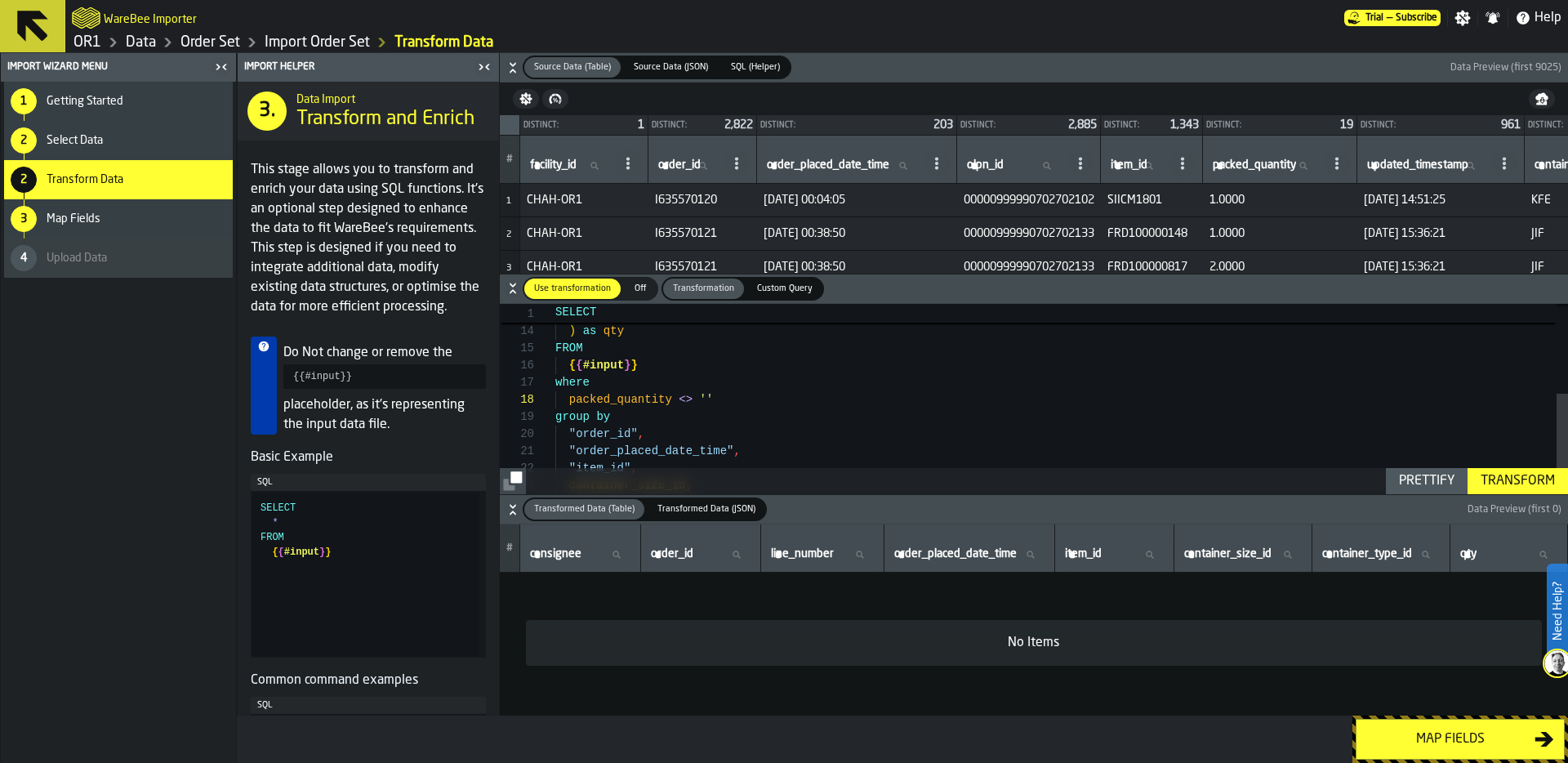
type textarea "**********"
click at [1427, 478] on div "Prettify" at bounding box center [1427, 481] width 69 height 19
click at [1501, 475] on div "Transform" at bounding box center [1517, 481] width 87 height 19
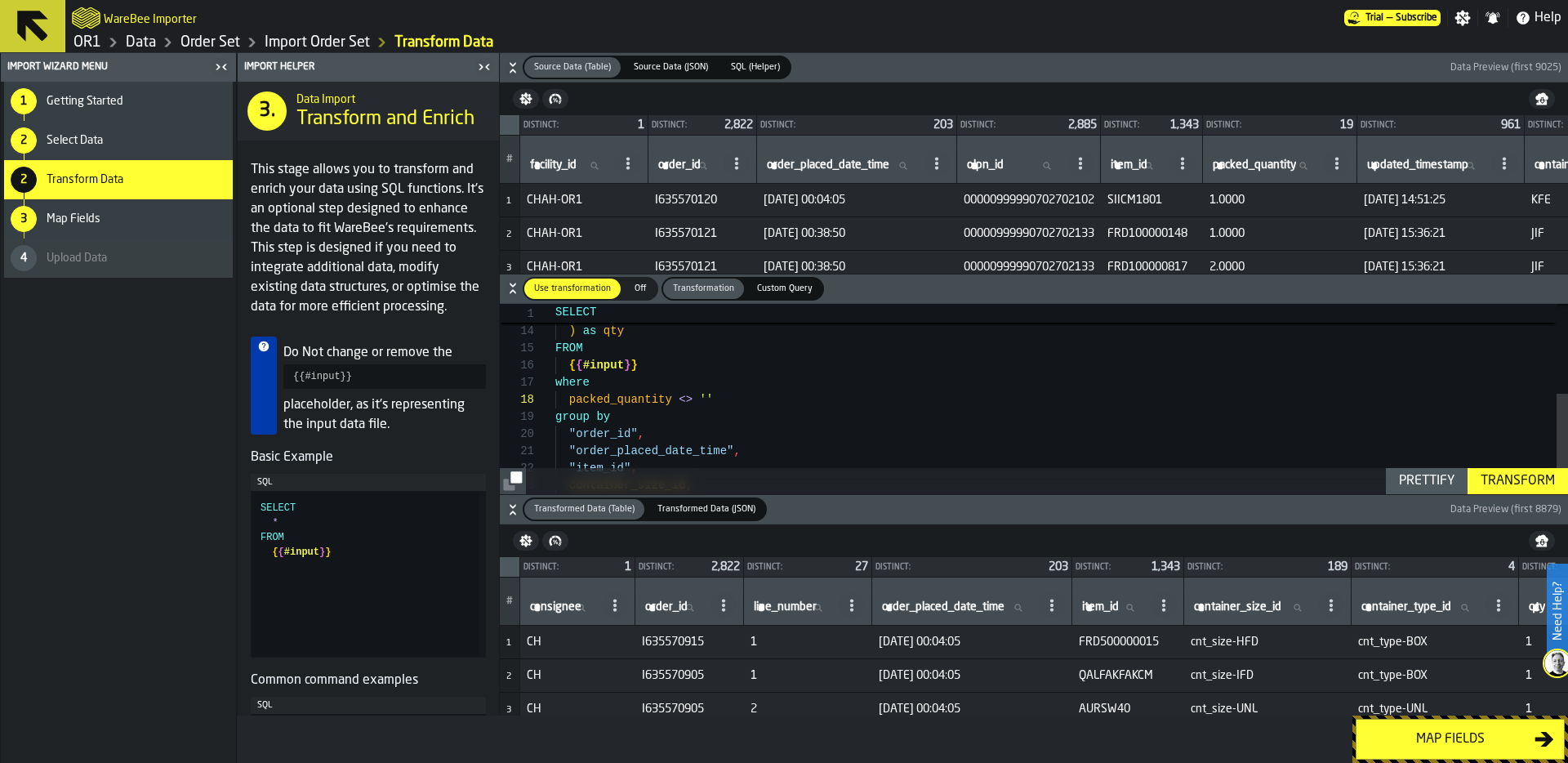
click at [1461, 731] on div "Map fields" at bounding box center [1450, 739] width 168 height 19
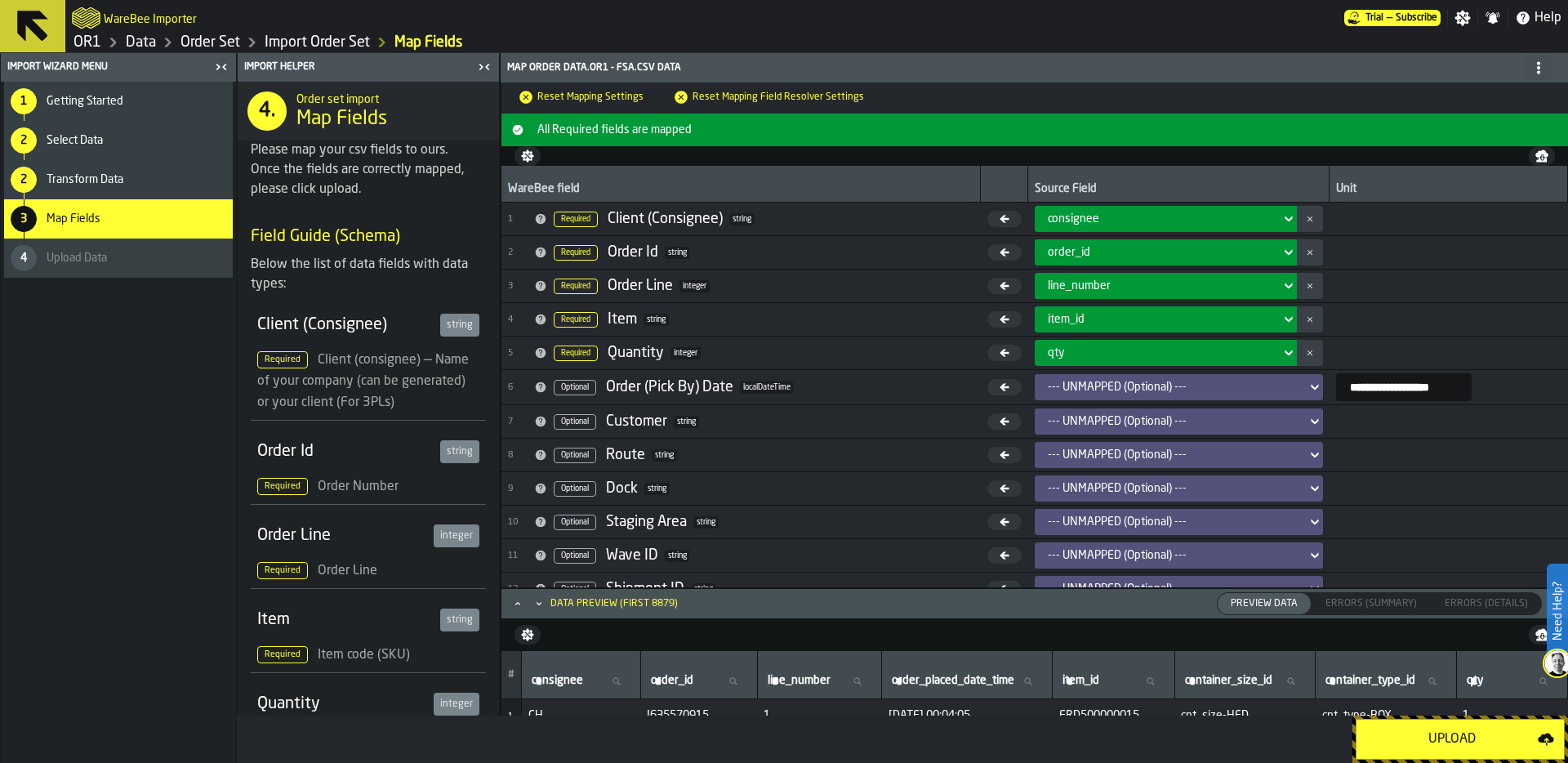
scroll to position [9, 0]
click at [151, 153] on div "2 Select Data" at bounding box center [118, 140] width 229 height 39
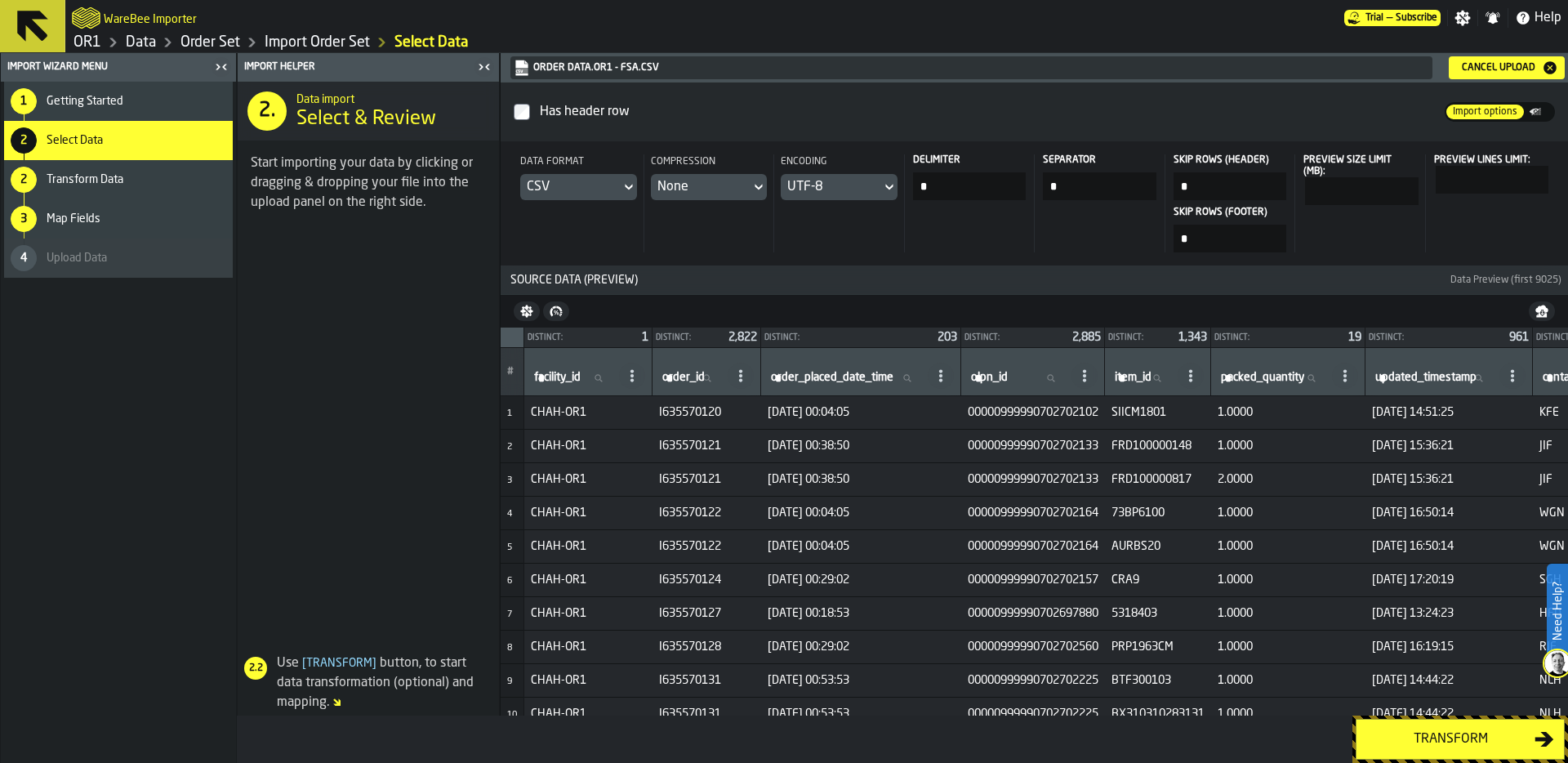
click at [133, 180] on div "Transform Data" at bounding box center [137, 180] width 180 height 13
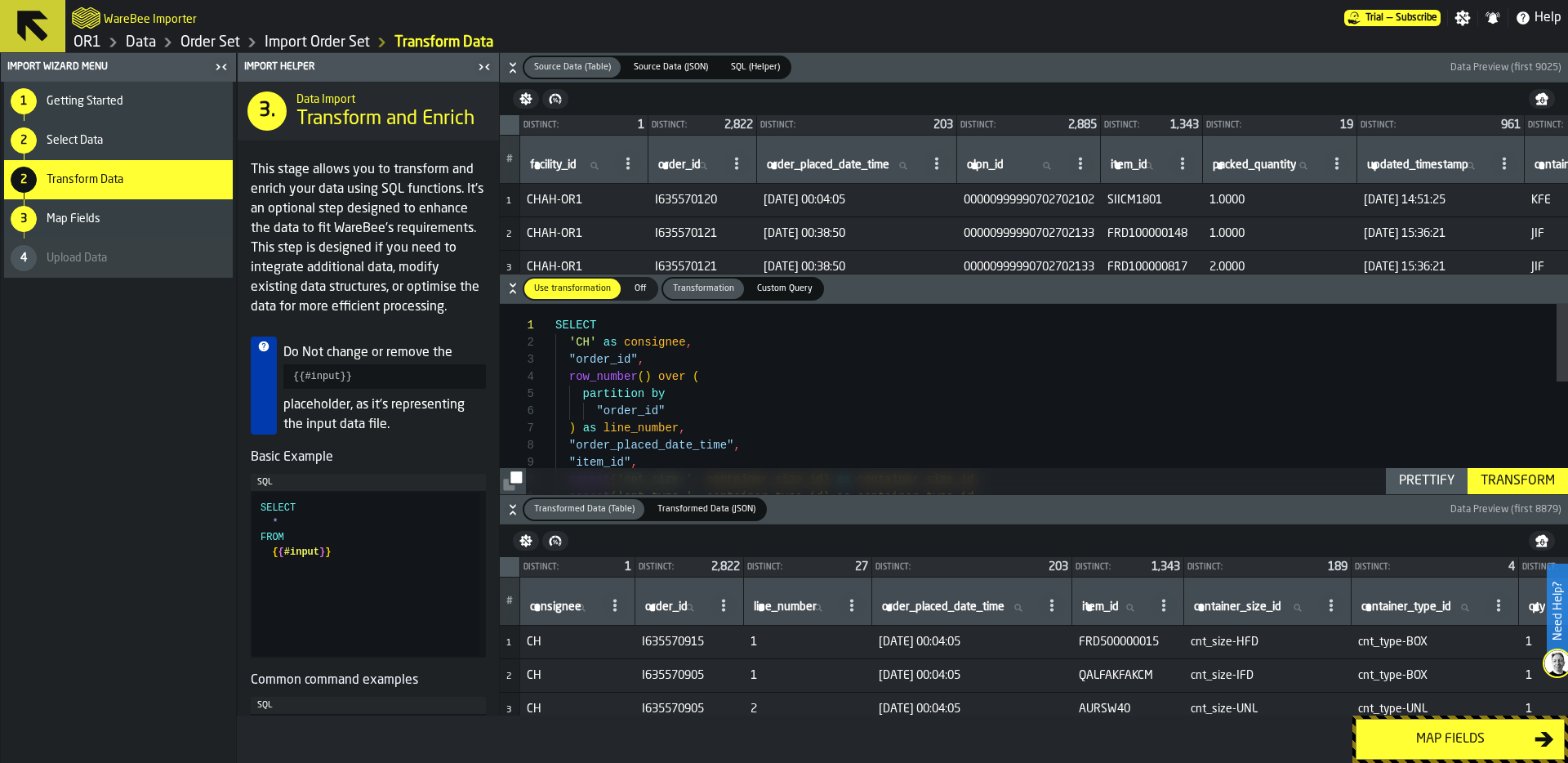
click at [303, 40] on link "Import Order Set" at bounding box center [317, 42] width 105 height 18
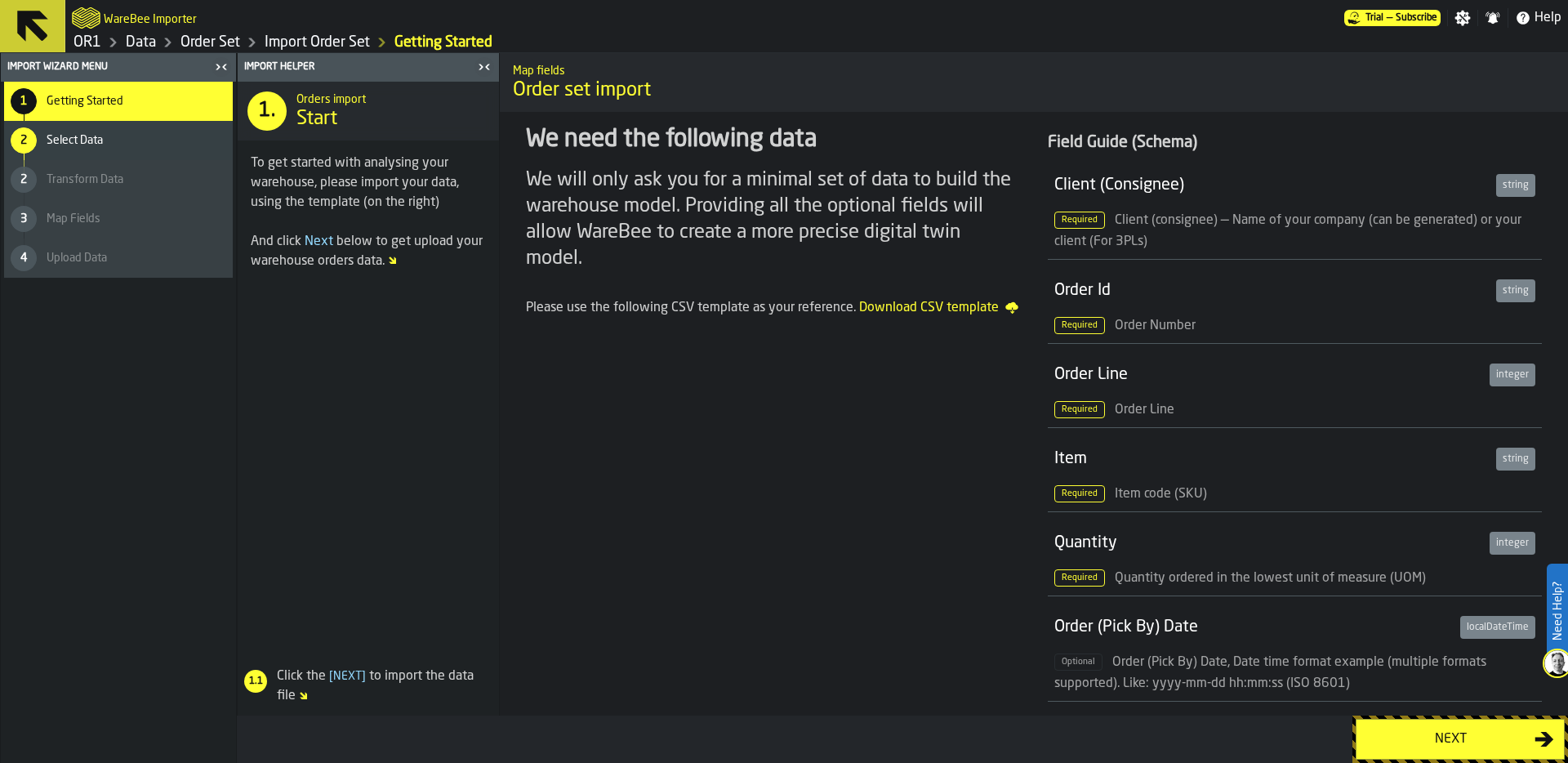
click at [314, 42] on link "Import Order Set" at bounding box center [317, 42] width 105 height 18
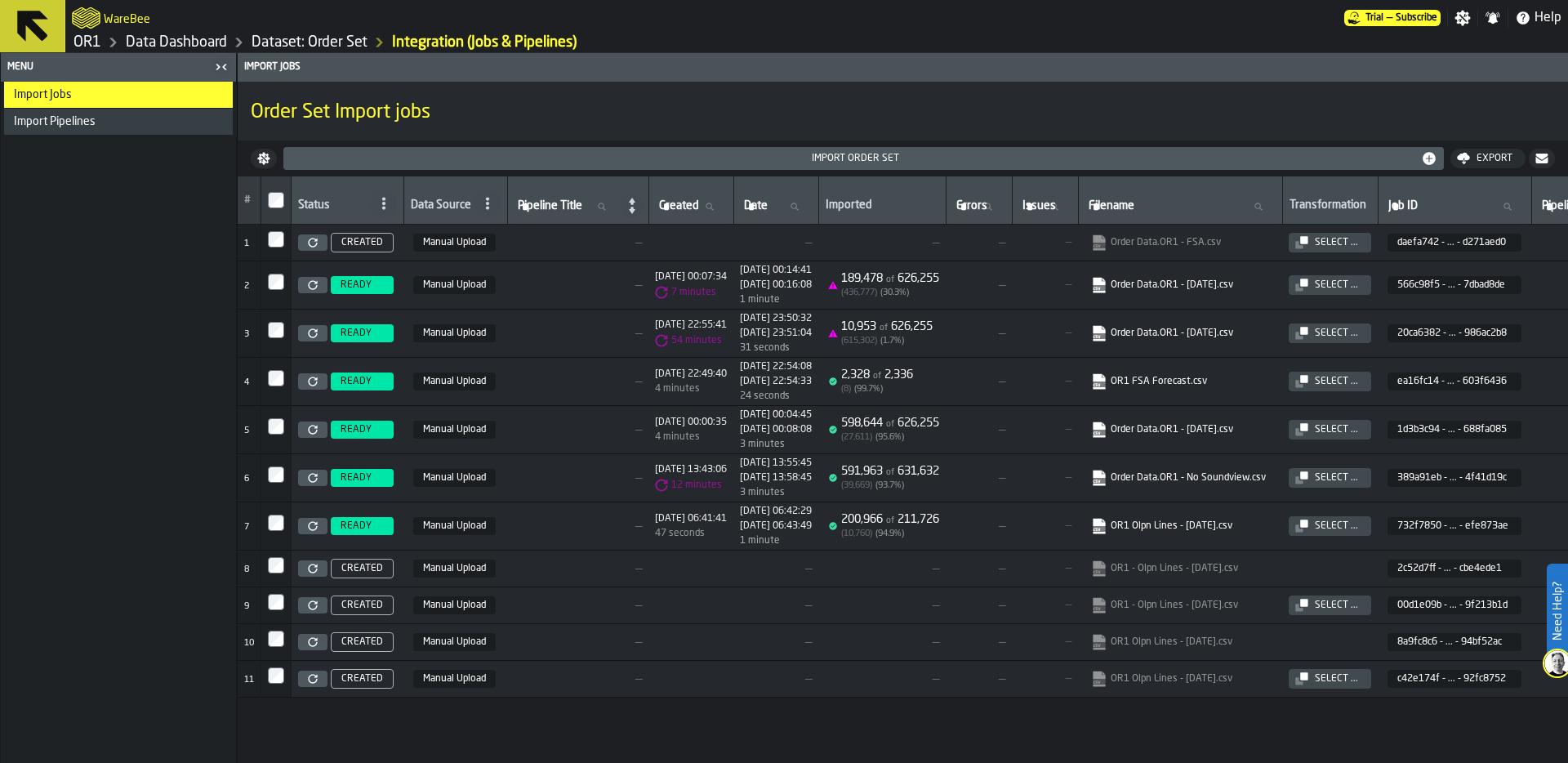
click at [1365, 427] on div "Select ..." at bounding box center [1336, 430] width 56 height 11
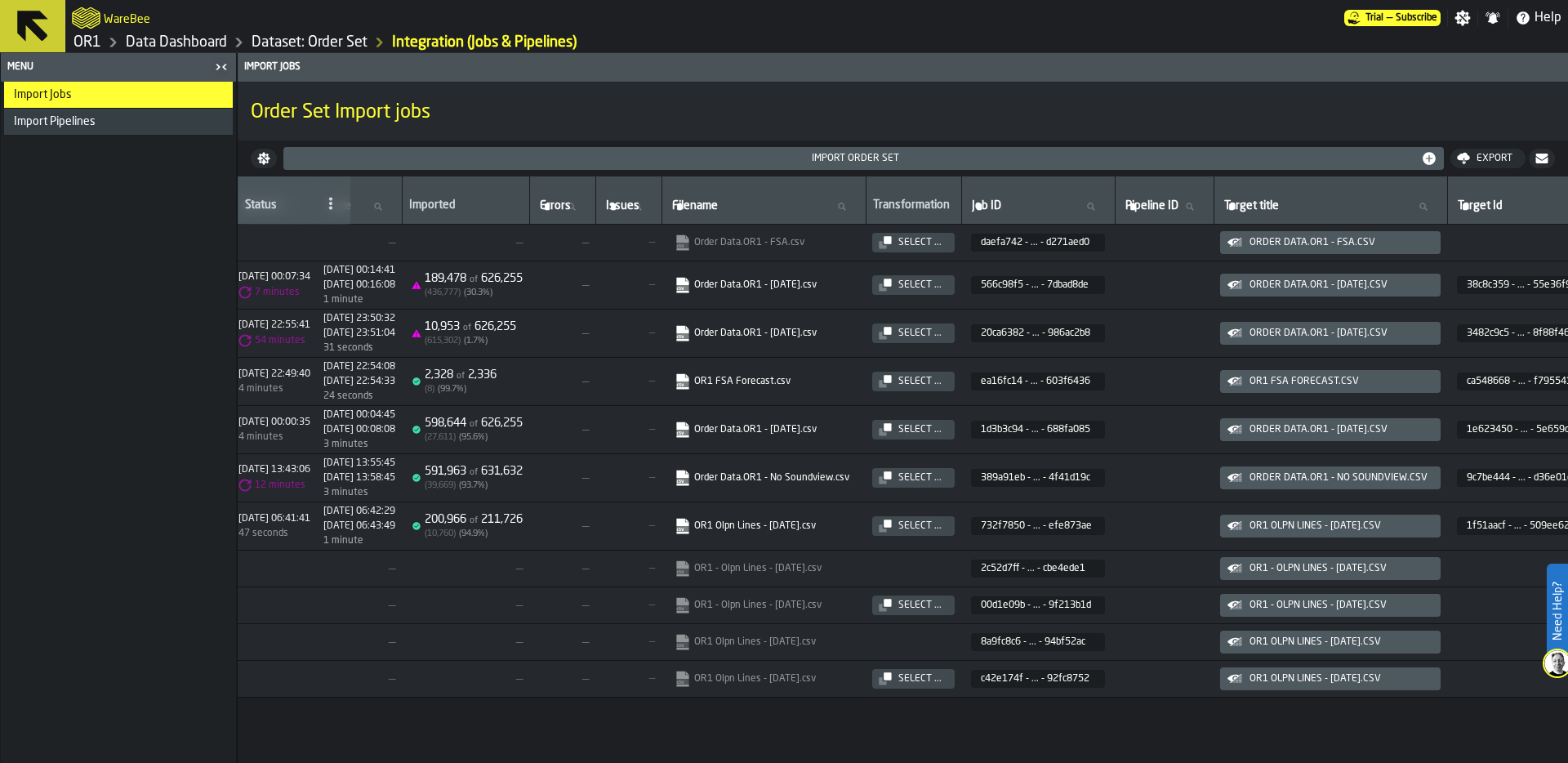
click at [0, 0] on icon "button-" at bounding box center [0, 0] width 0 height 0
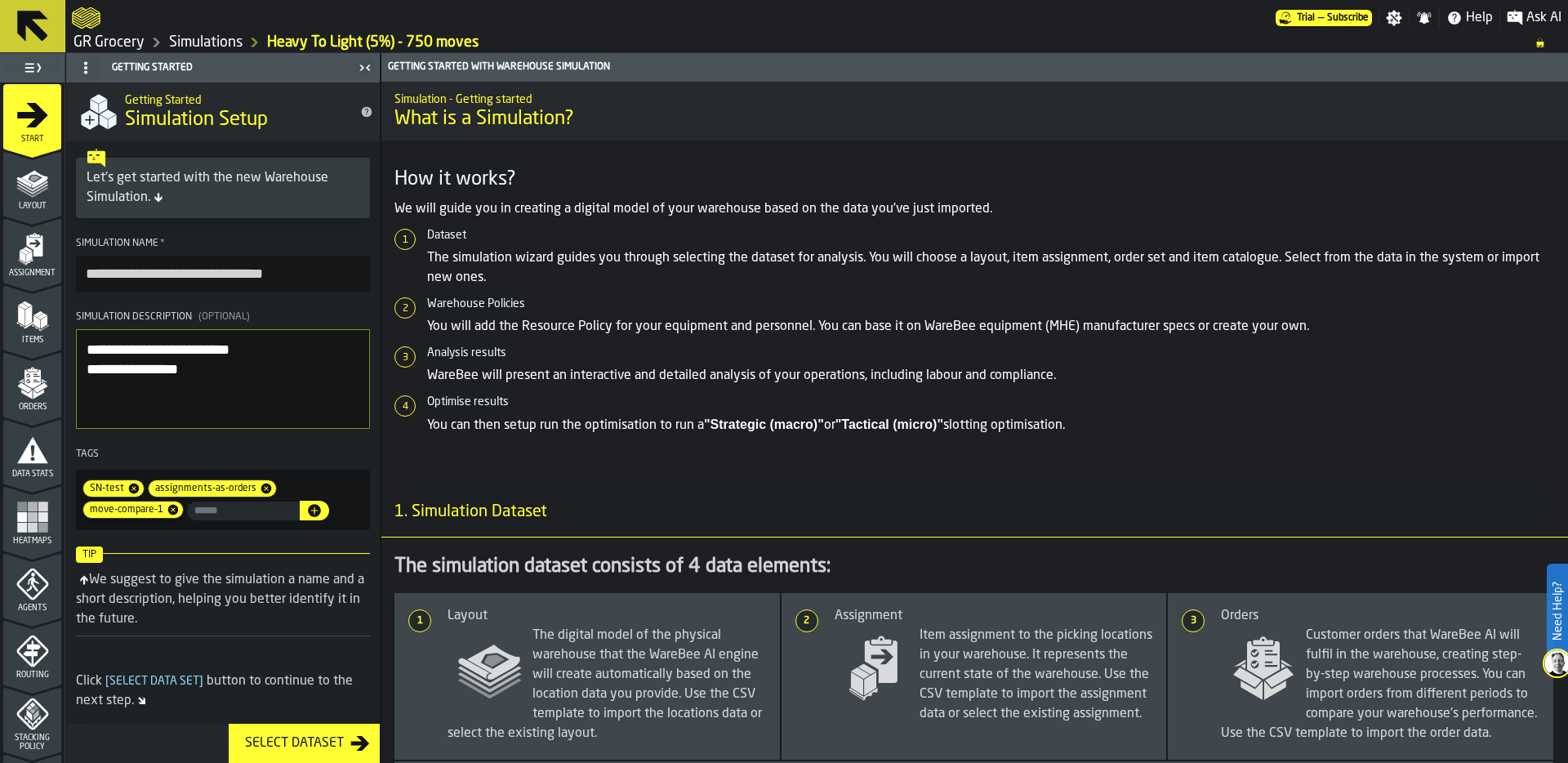
scroll to position [527, 0]
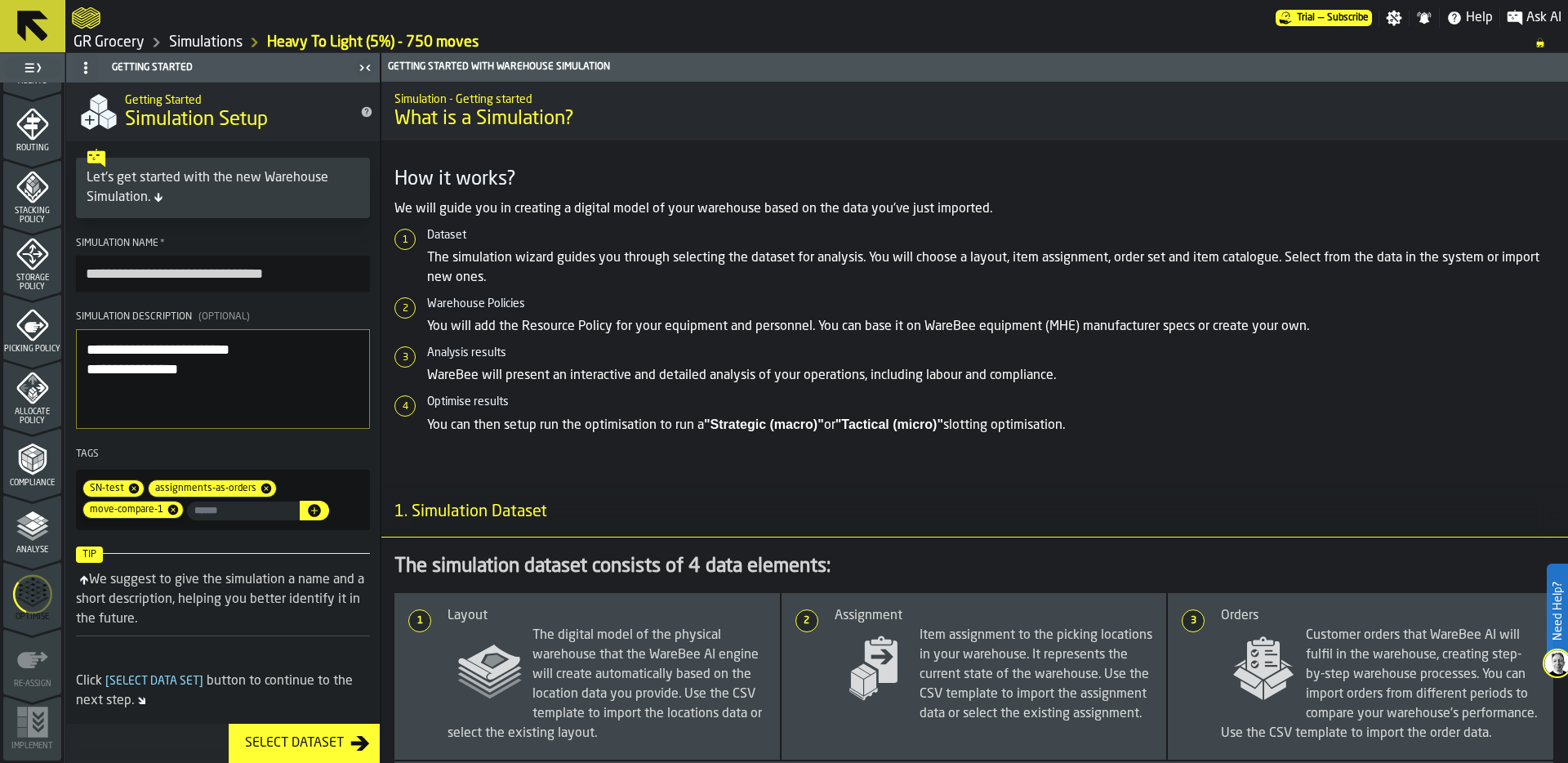
click at [25, 616] on icon "menu Optimise" at bounding box center [33, 594] width 39 height 64
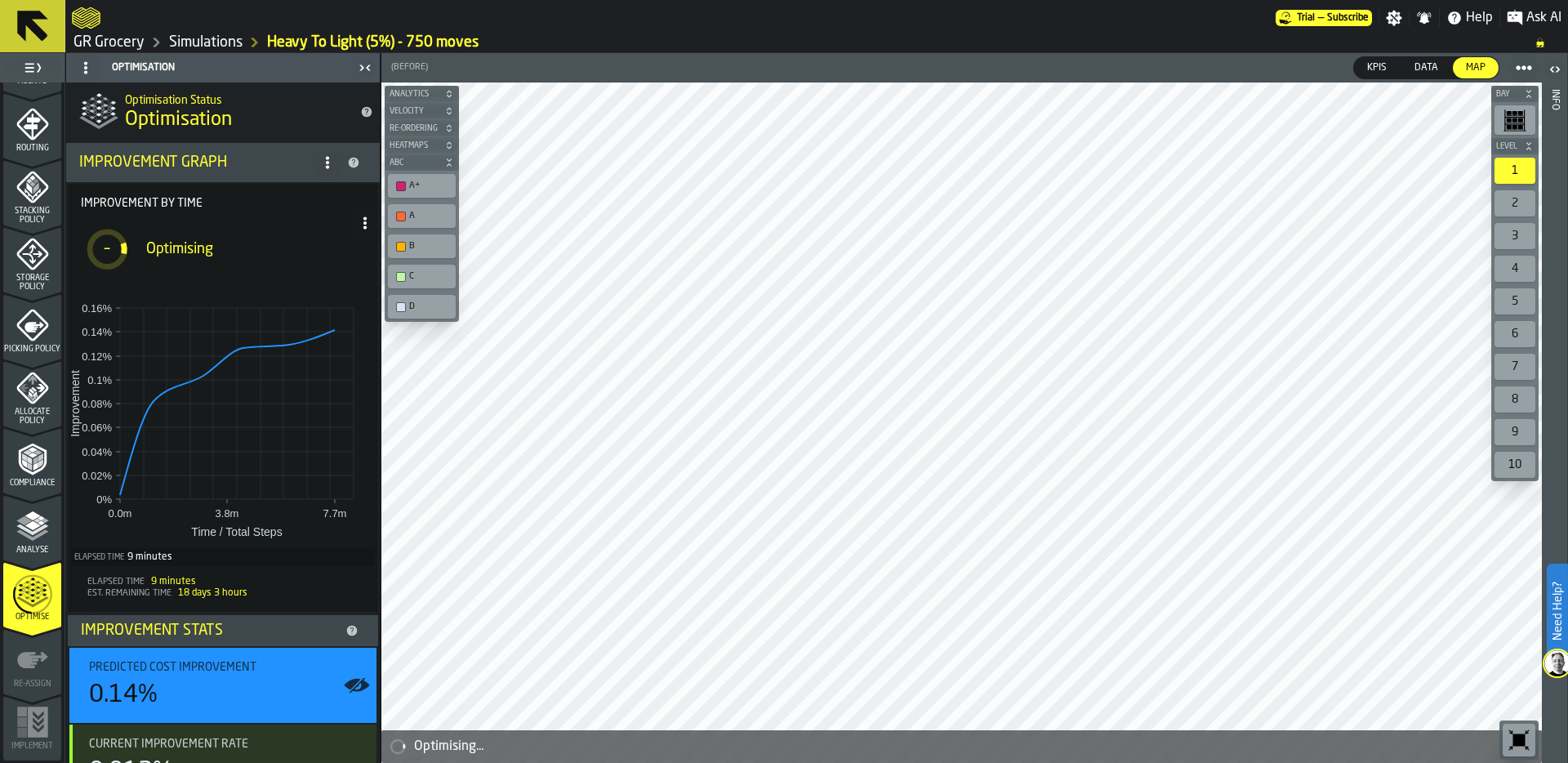
click at [220, 36] on link "Simulations" at bounding box center [206, 42] width 74 height 18
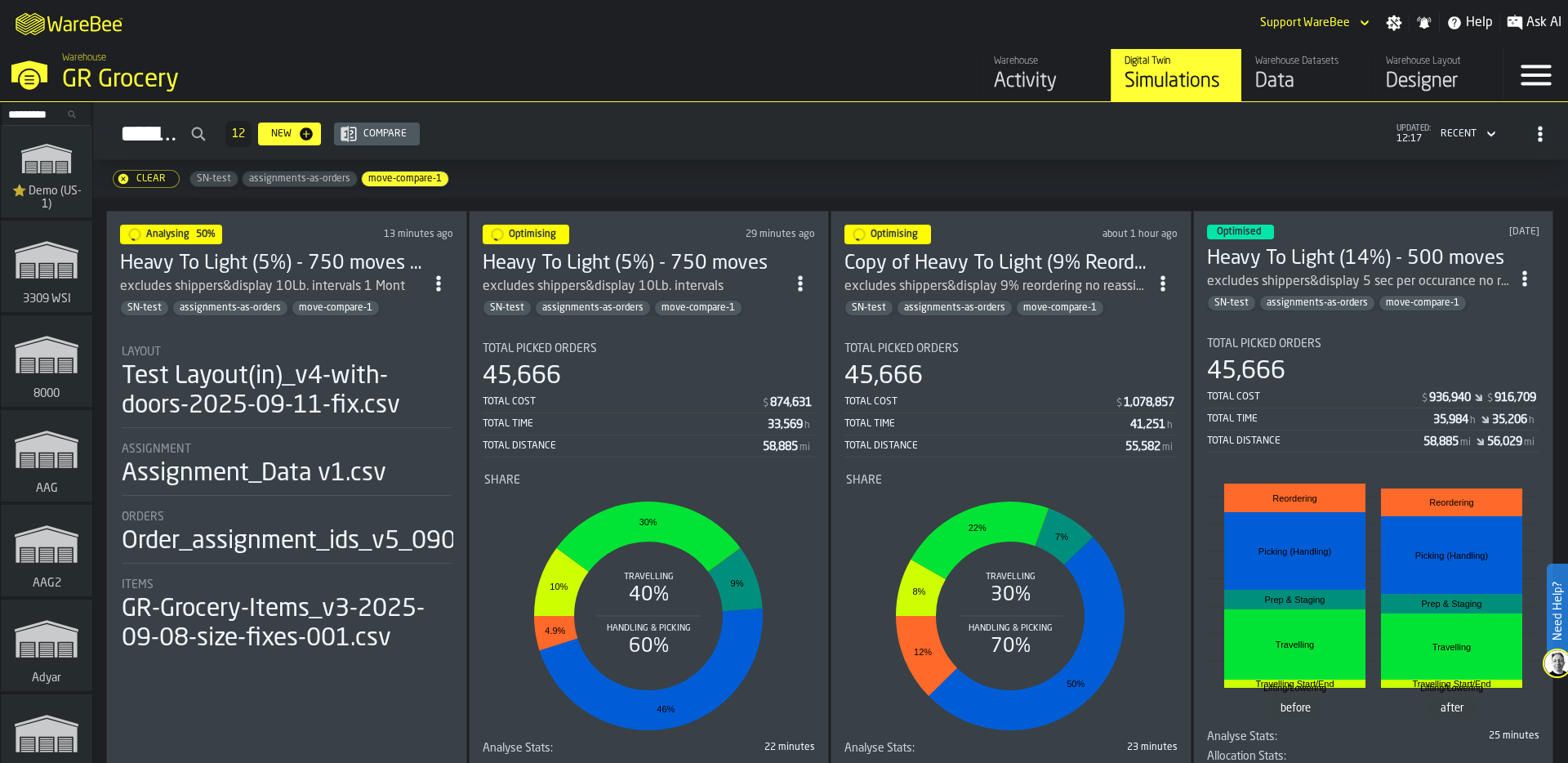
click at [269, 371] on div "Test Layout(in)_v4-with-doors-2025-09-11-fix.csv" at bounding box center [286, 391] width 330 height 58
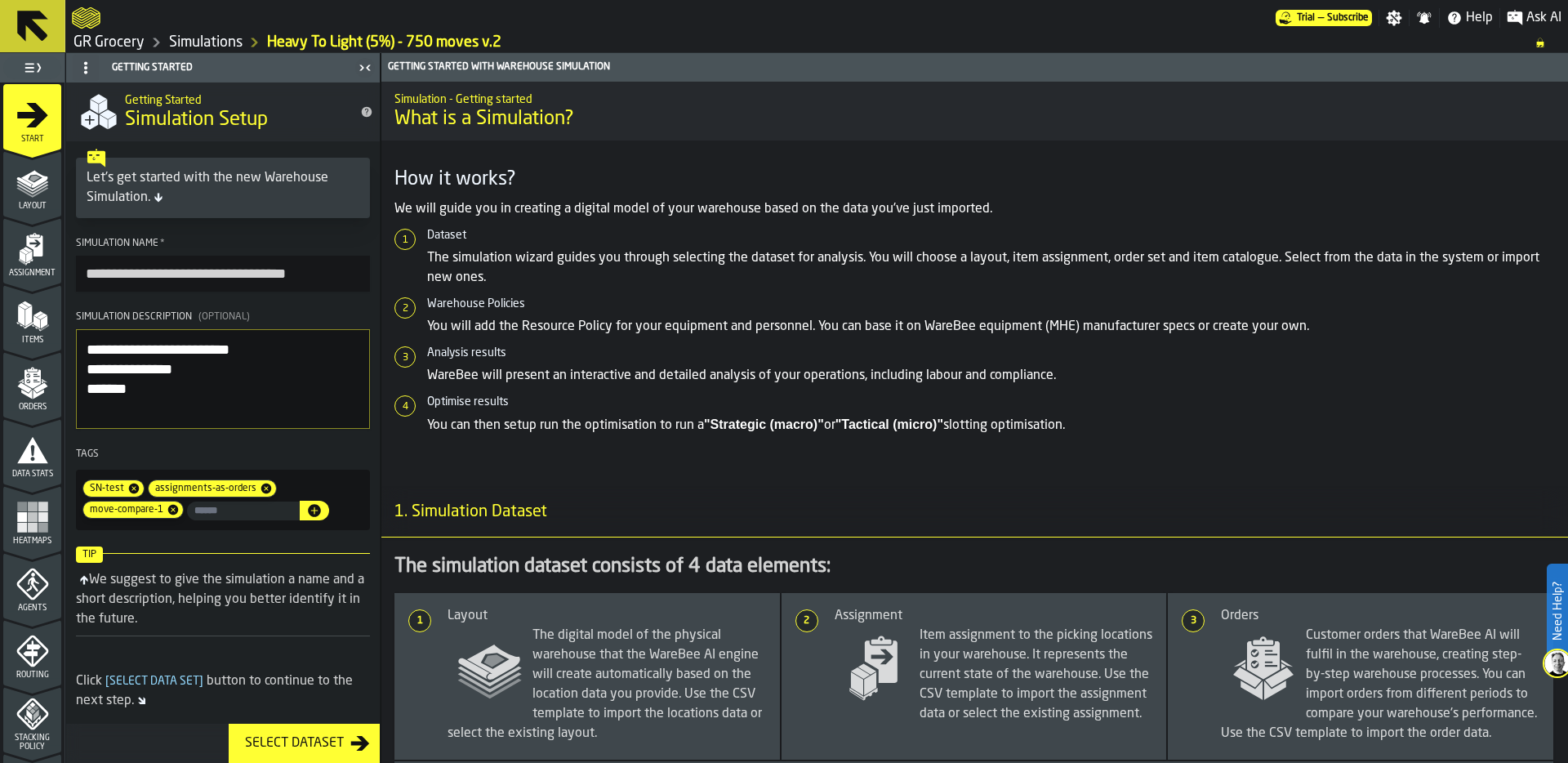
click at [139, 392] on textarea "**********" at bounding box center [222, 379] width 294 height 100
type textarea "**********"
click at [324, 274] on input "**********" at bounding box center [222, 274] width 294 height 36
click at [216, 272] on input "**********" at bounding box center [222, 274] width 294 height 36
click at [301, 270] on input "**********" at bounding box center [222, 274] width 294 height 36
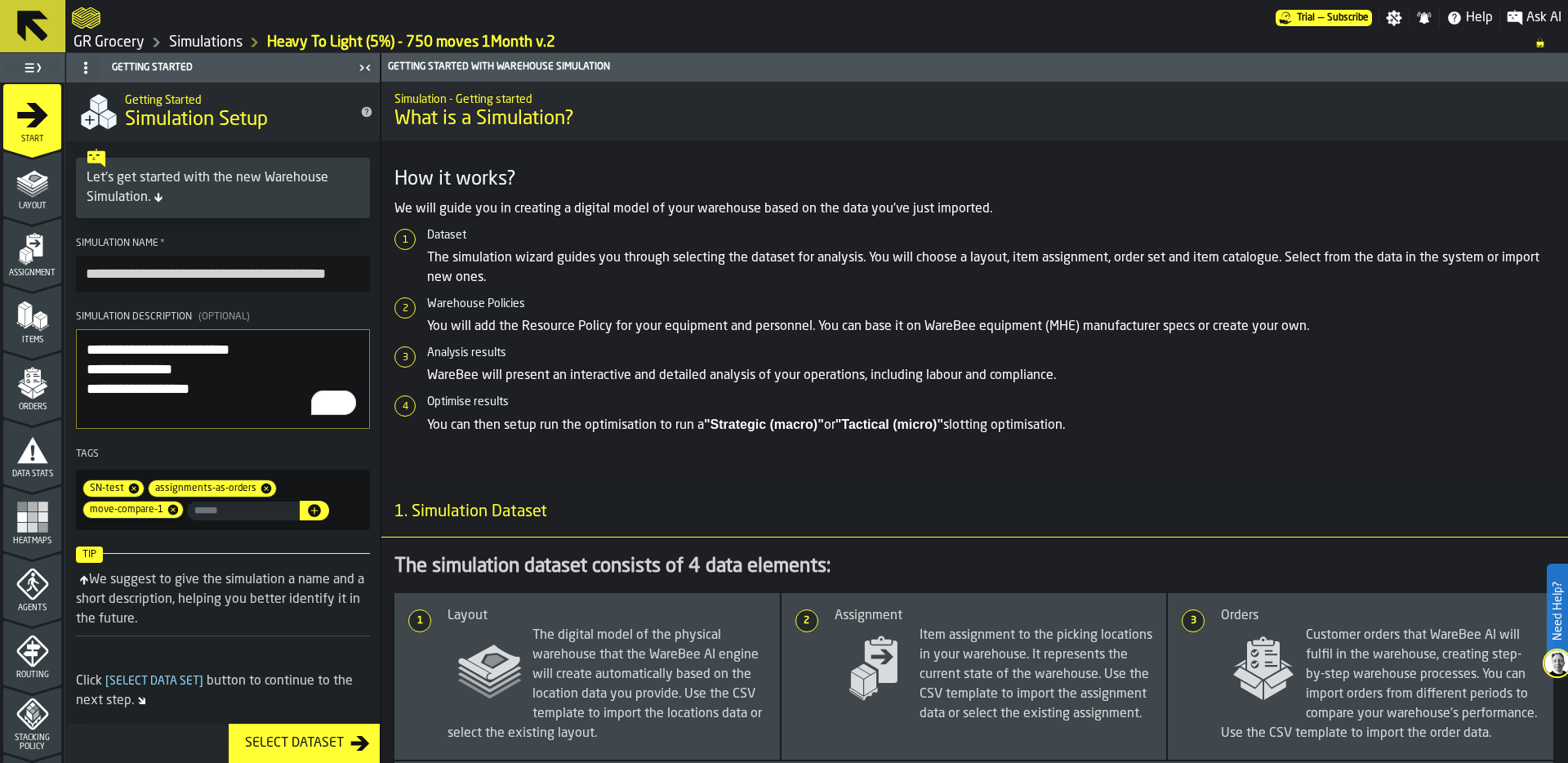
type input "**********"
click at [197, 369] on textarea "**********" at bounding box center [222, 379] width 294 height 100
click at [221, 42] on link "Simulations" at bounding box center [206, 42] width 74 height 18
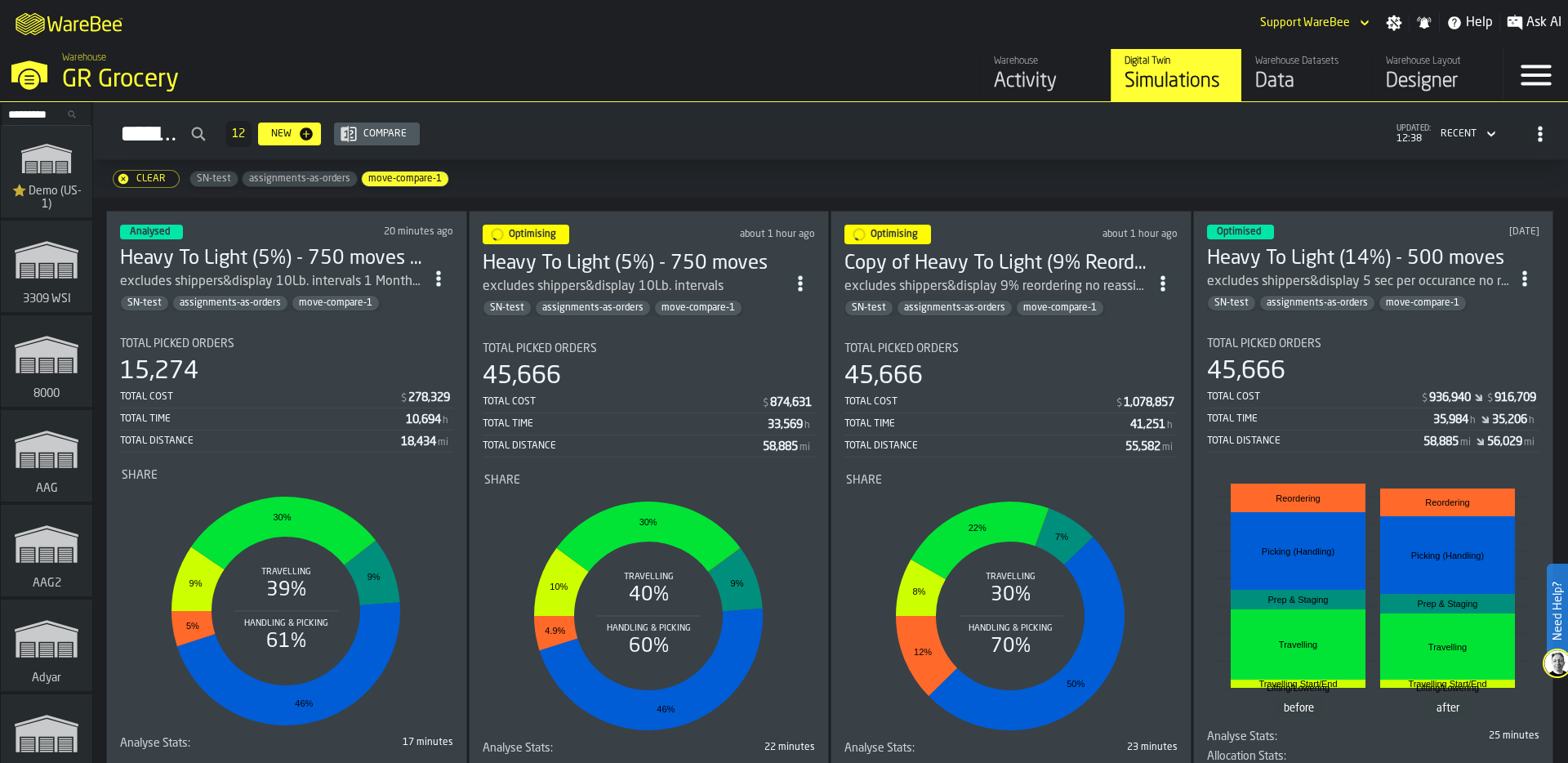
click at [324, 418] on div "Total Time" at bounding box center [262, 419] width 286 height 11
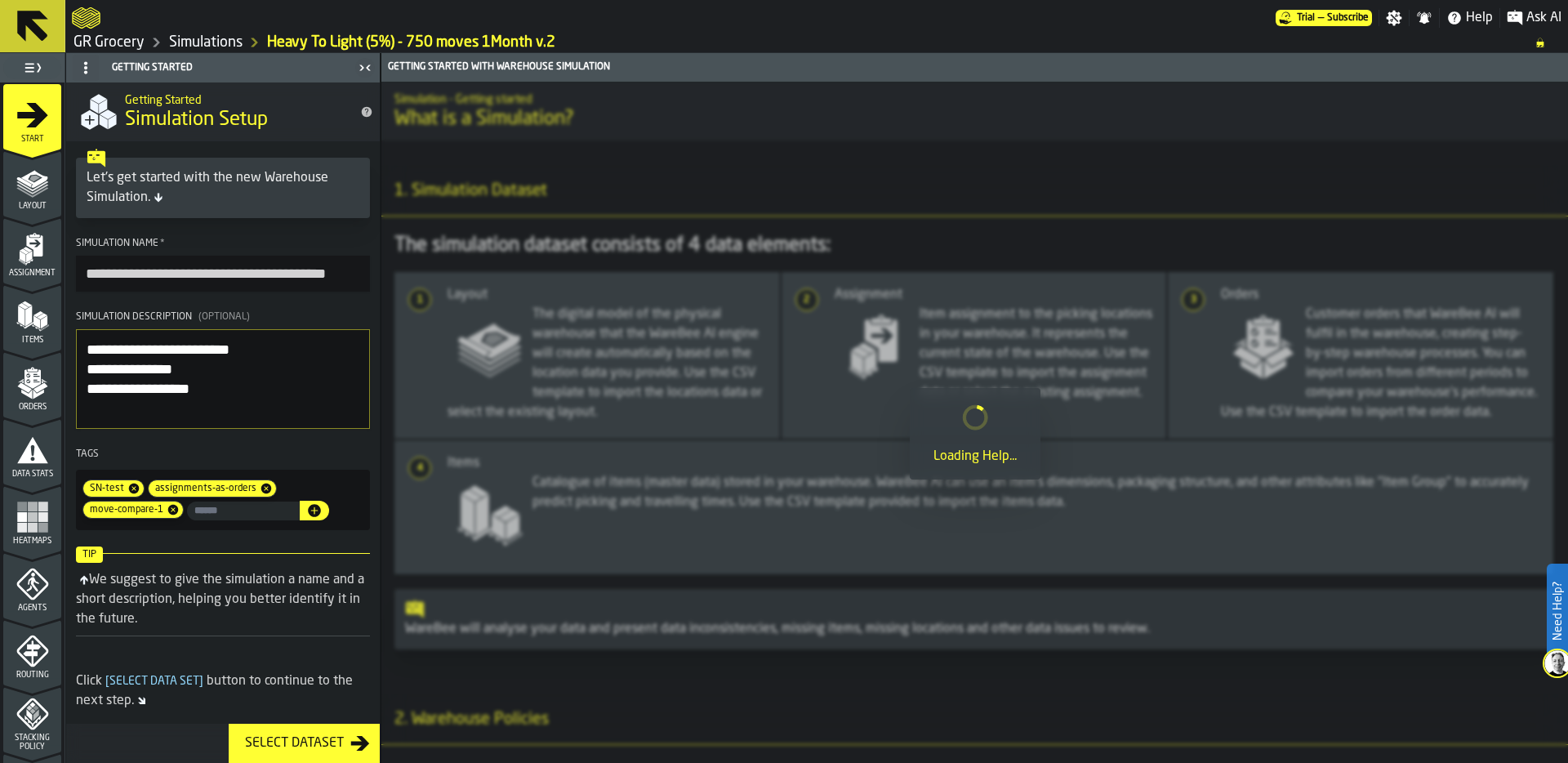
click at [324, 418] on textarea "**********" at bounding box center [222, 379] width 294 height 100
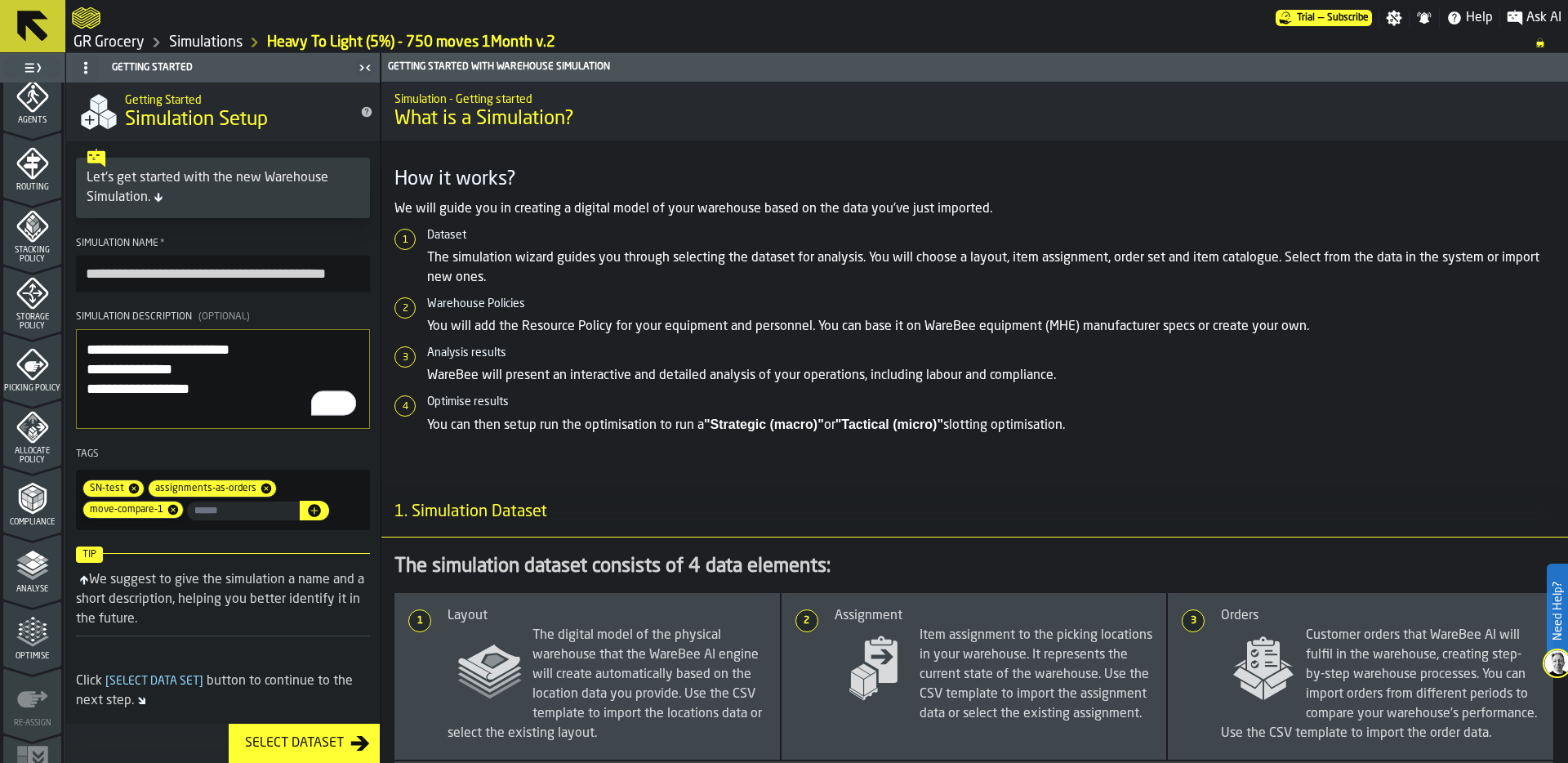
scroll to position [527, 0]
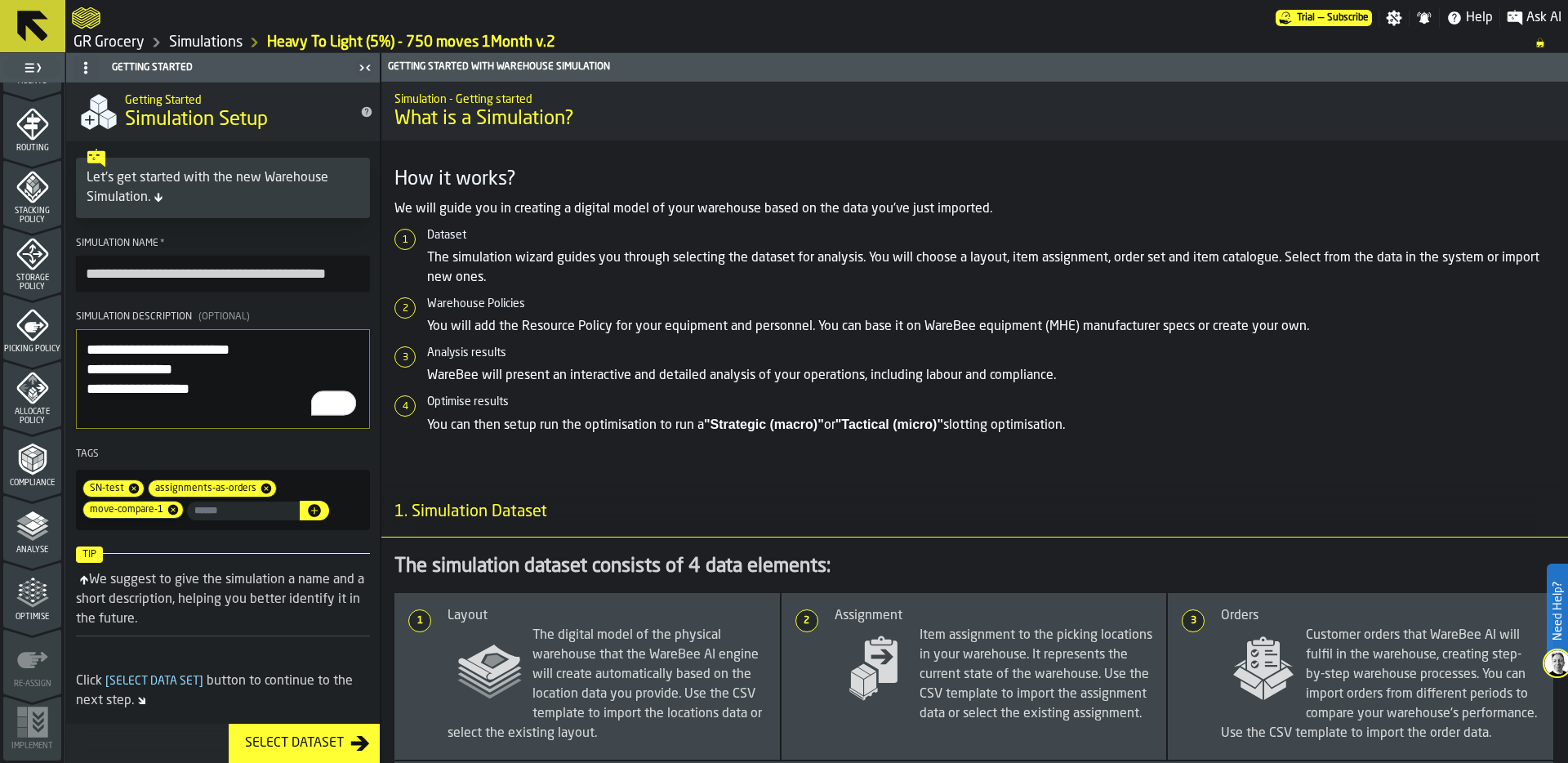
click at [28, 598] on icon "menu Optimise" at bounding box center [33, 593] width 33 height 33
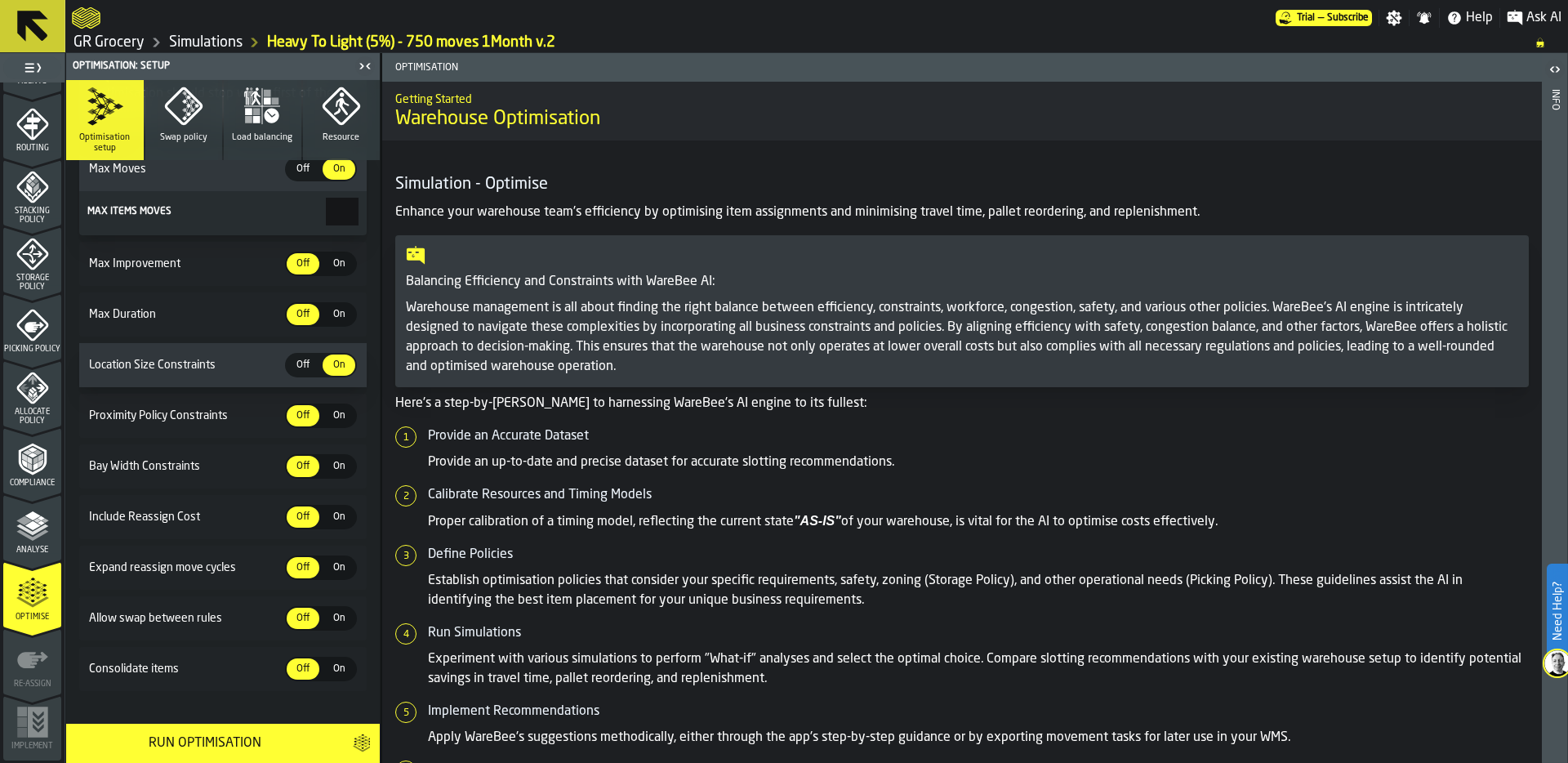
scroll to position [328, 0]
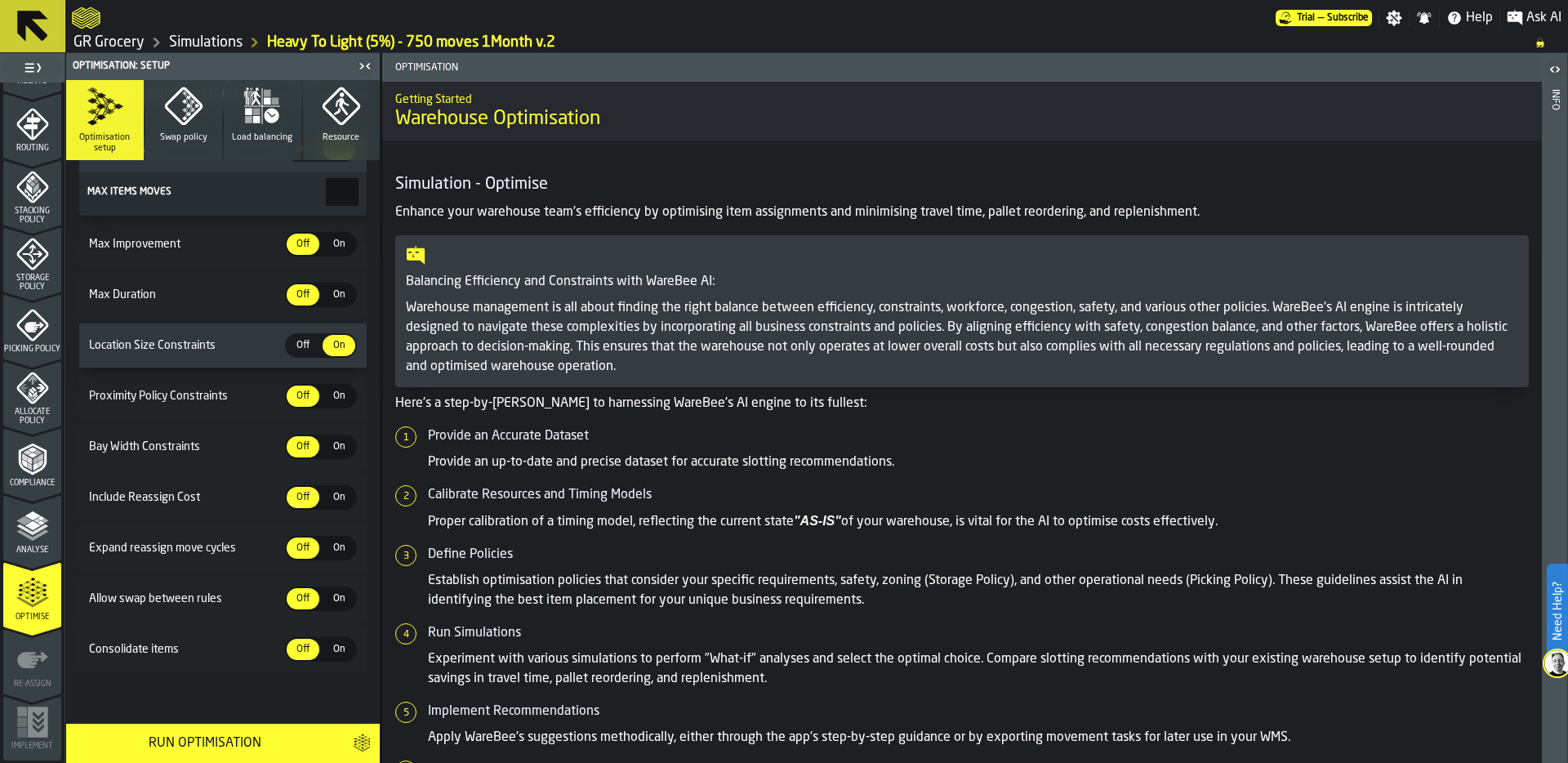
click at [217, 746] on div "Run Optimisation" at bounding box center [204, 743] width 258 height 19
click at [220, 42] on link "Simulations" at bounding box center [206, 42] width 74 height 18
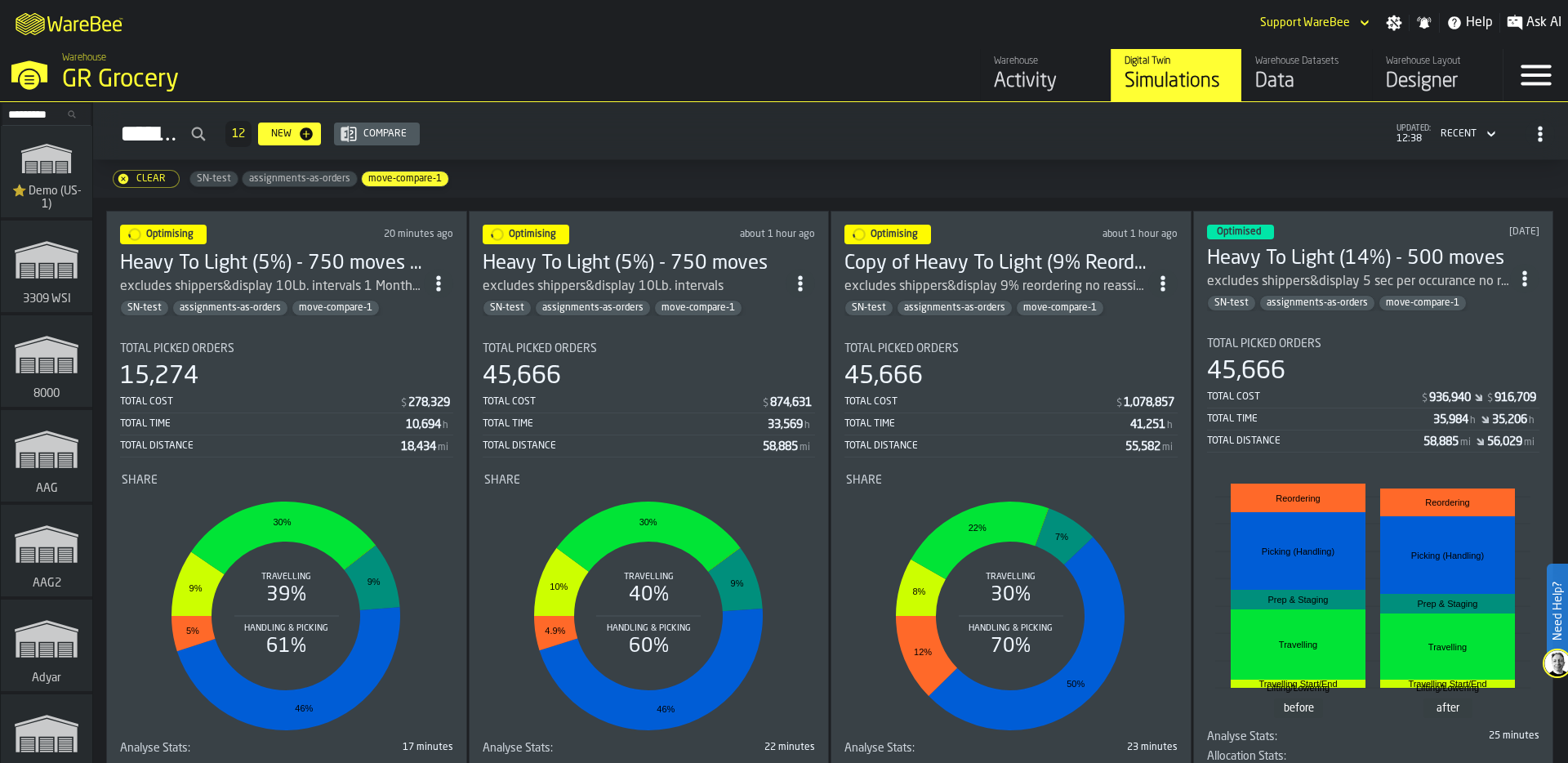
click at [675, 362] on div "45,666" at bounding box center [649, 376] width 333 height 30
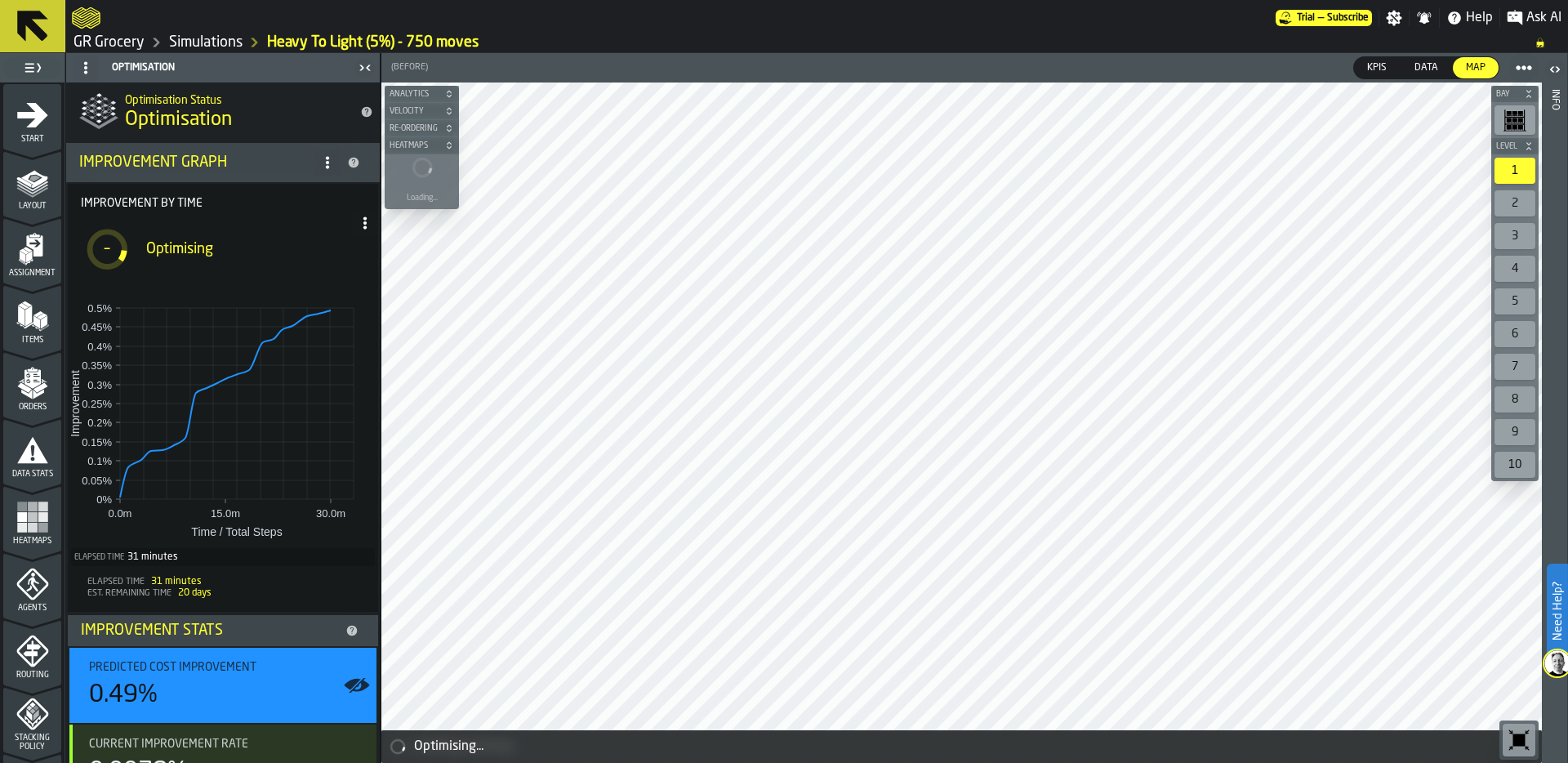
click at [215, 40] on link "Simulations" at bounding box center [206, 42] width 74 height 18
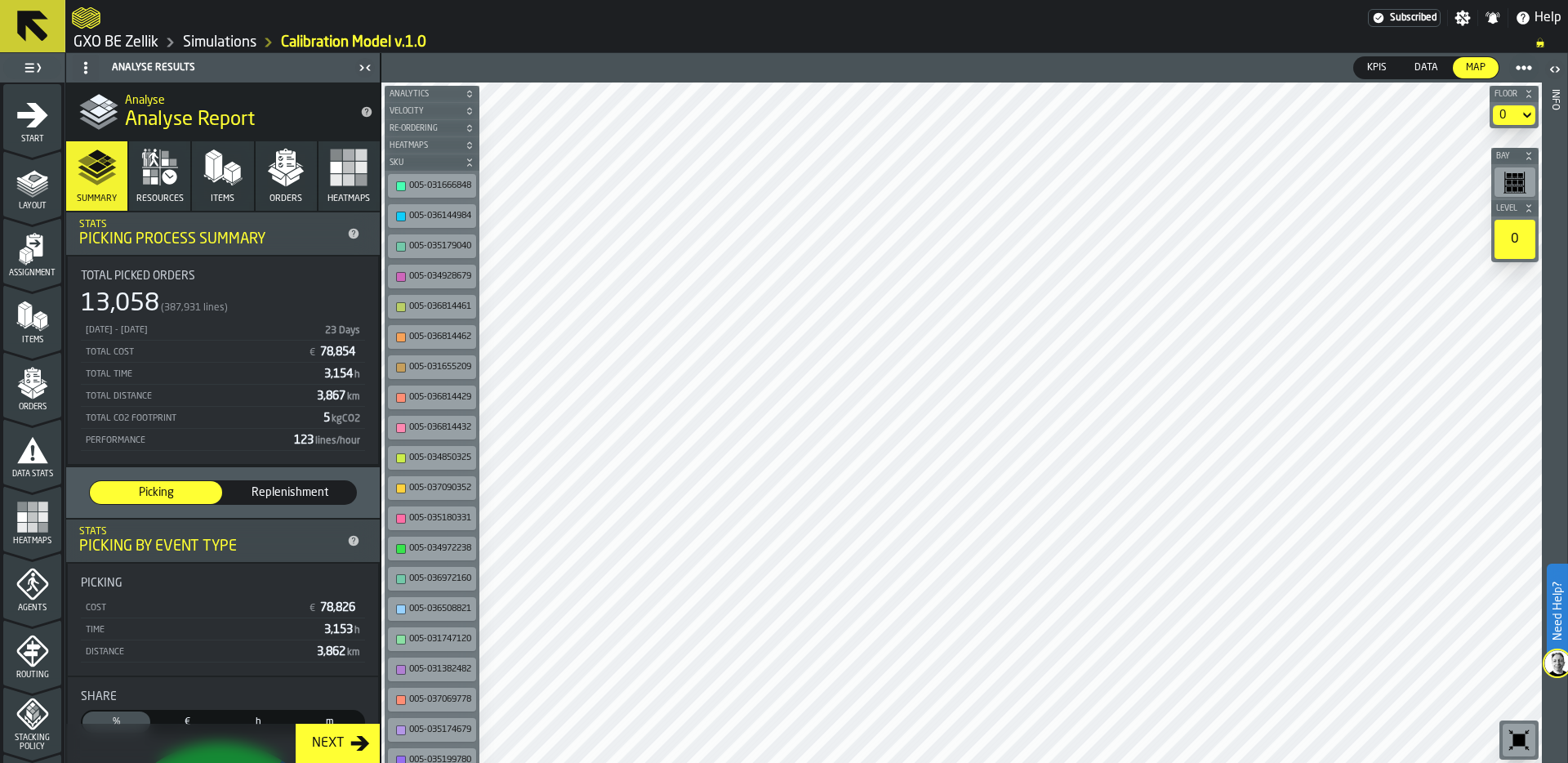
scroll to position [527, 0]
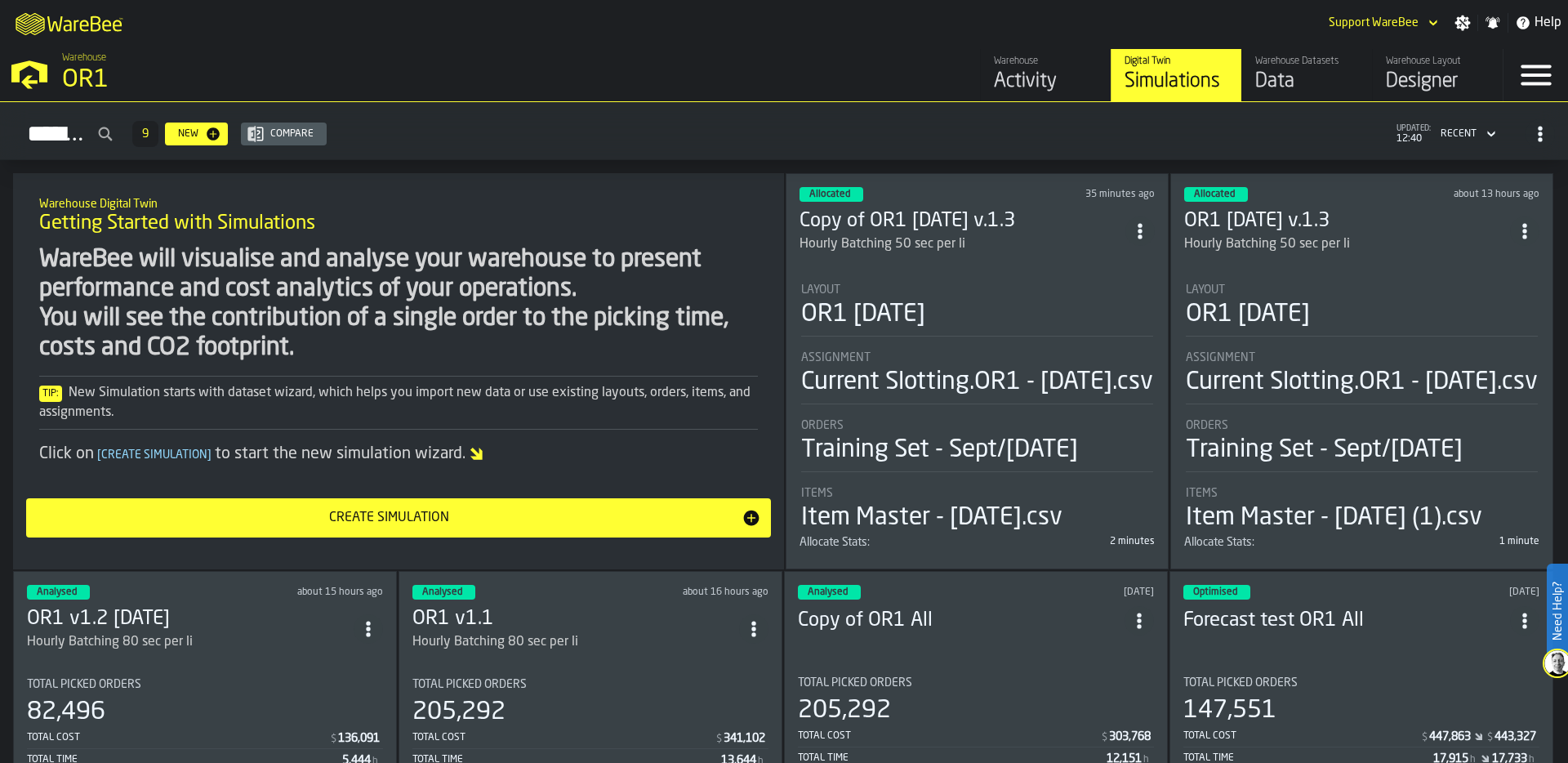
click at [1294, 81] on div "Data" at bounding box center [1307, 81] width 103 height 26
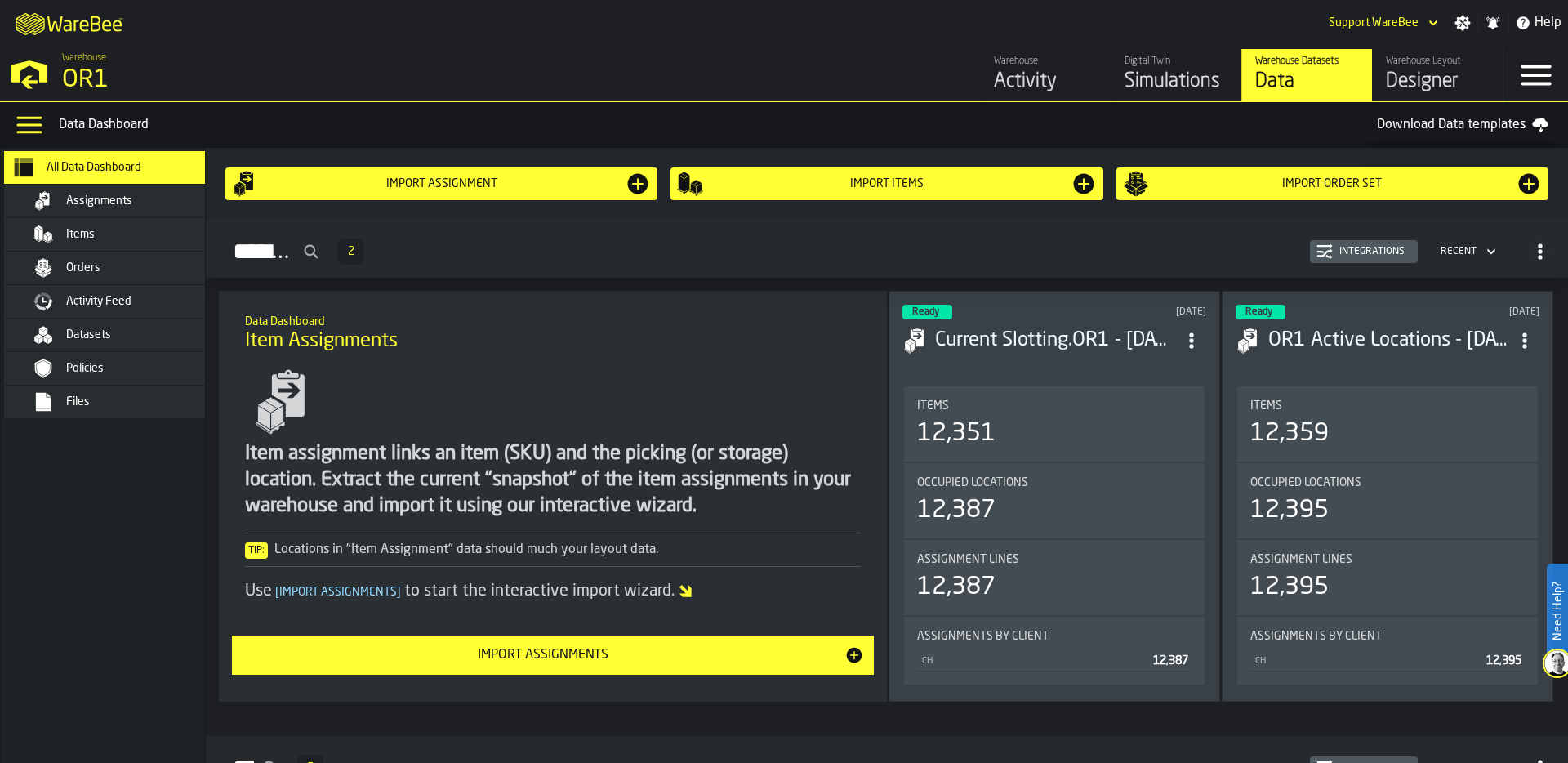
click at [131, 233] on div "Items" at bounding box center [146, 235] width 160 height 13
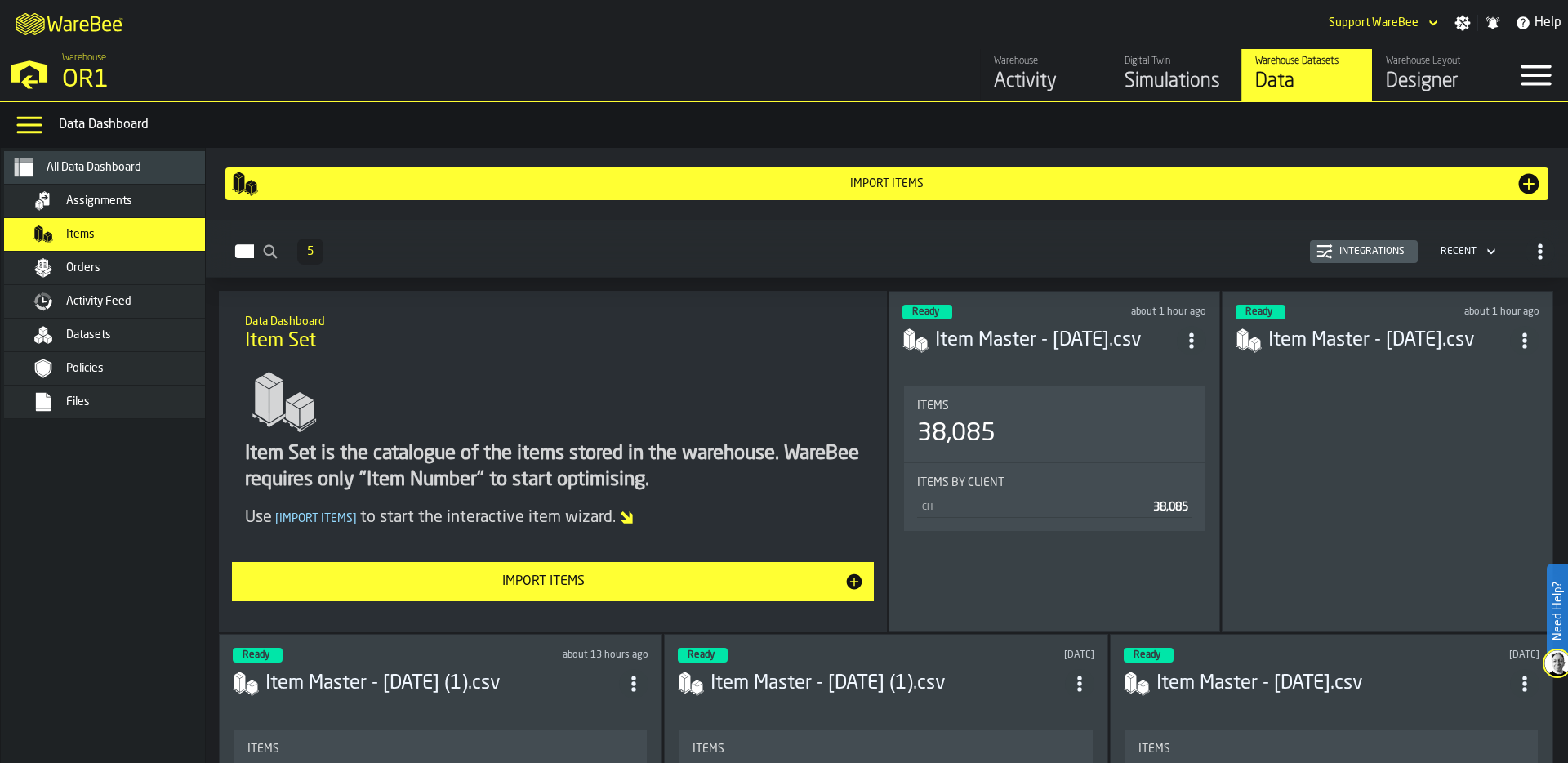
click at [1513, 346] on span "ItemListCard-DashboardItemContainer" at bounding box center [1525, 340] width 30 height 30
click at [1496, 405] on div "Delete" at bounding box center [1487, 411] width 85 height 19
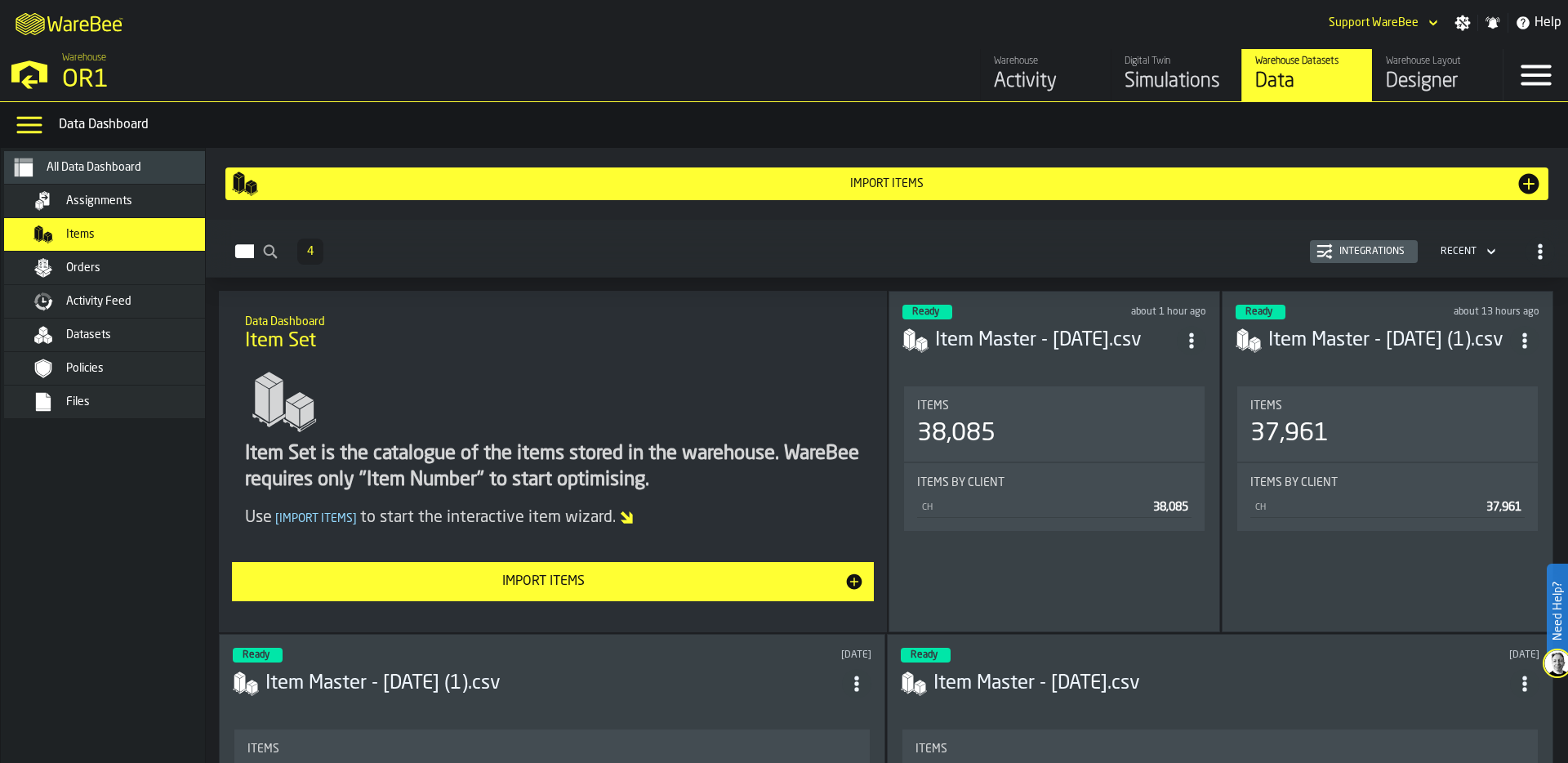
click at [1079, 426] on div "38,085" at bounding box center [1054, 434] width 275 height 30
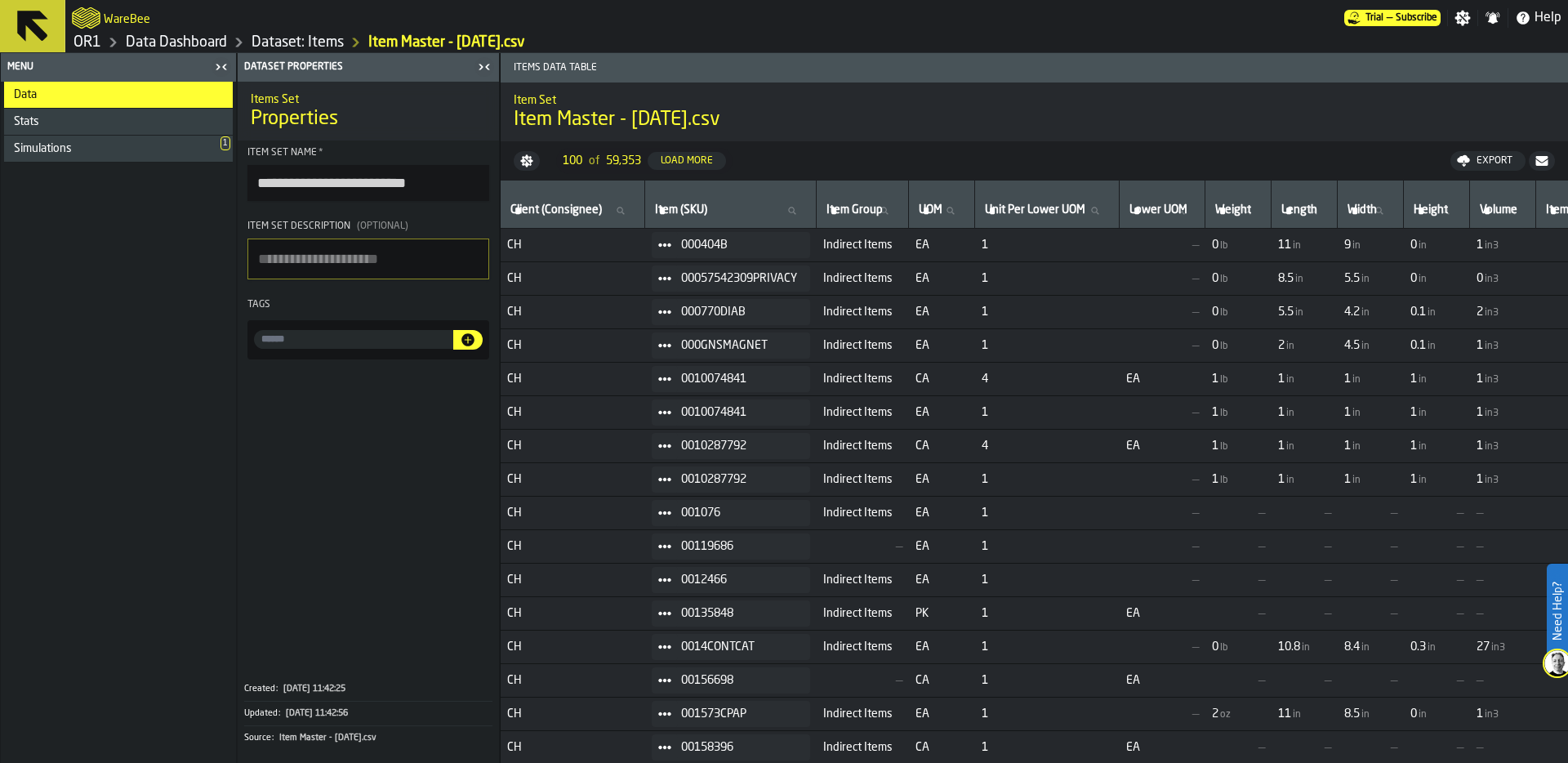
click at [384, 191] on input "**********" at bounding box center [369, 183] width 242 height 36
drag, startPoint x: 342, startPoint y: 181, endPoint x: 440, endPoint y: 182, distance: 98.0
click at [440, 182] on input "**********" at bounding box center [369, 183] width 242 height 36
paste input "**********"
type input "**********"
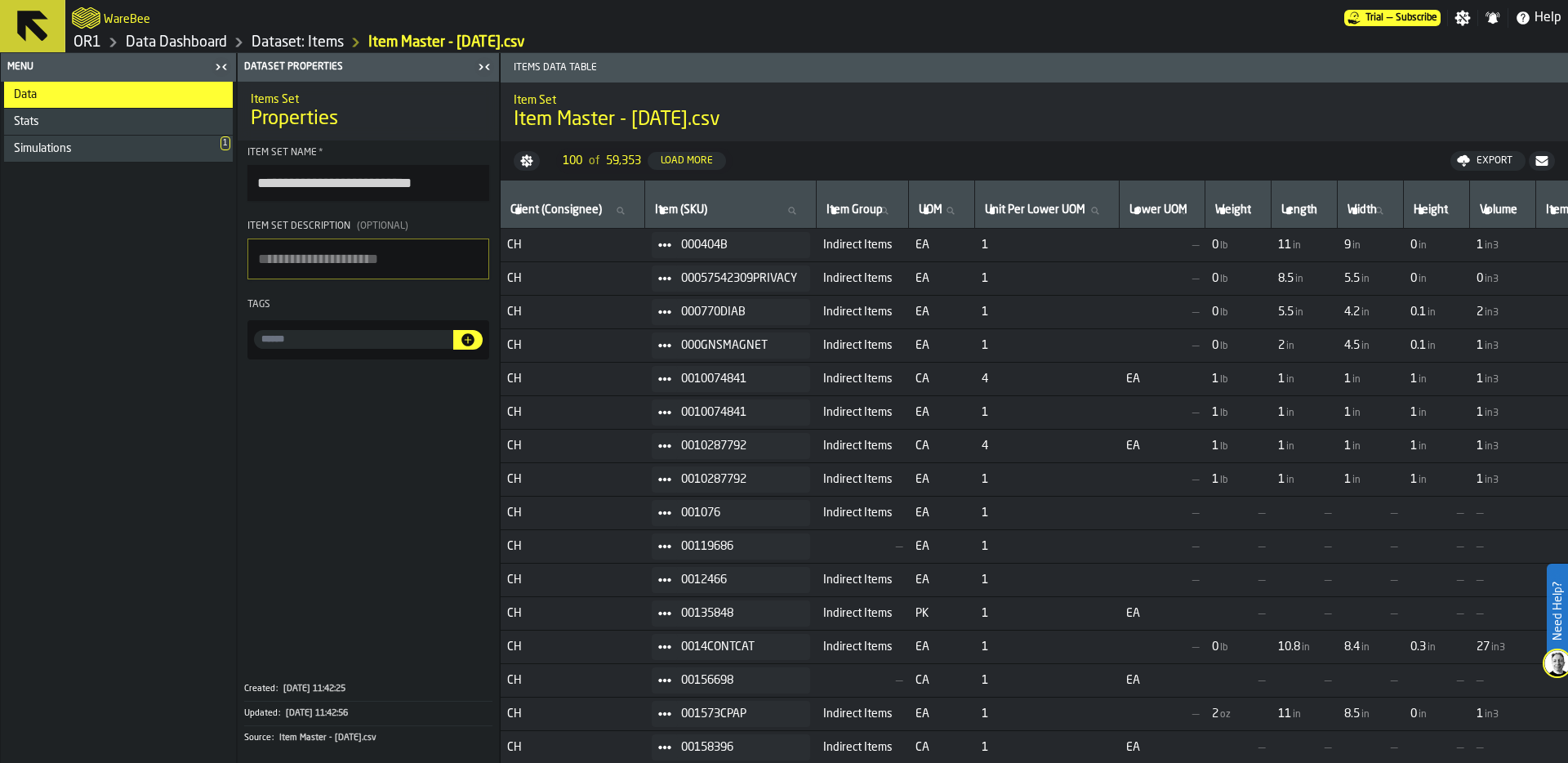
click at [292, 258] on textarea "Item Set Description (Optional)" at bounding box center [369, 258] width 242 height 41
type textarea "**********"
drag, startPoint x: 348, startPoint y: 185, endPoint x: 409, endPoint y: 183, distance: 61.0
click at [409, 183] on input "**********" at bounding box center [369, 183] width 242 height 36
click at [373, 182] on input "**********" at bounding box center [369, 183] width 242 height 36
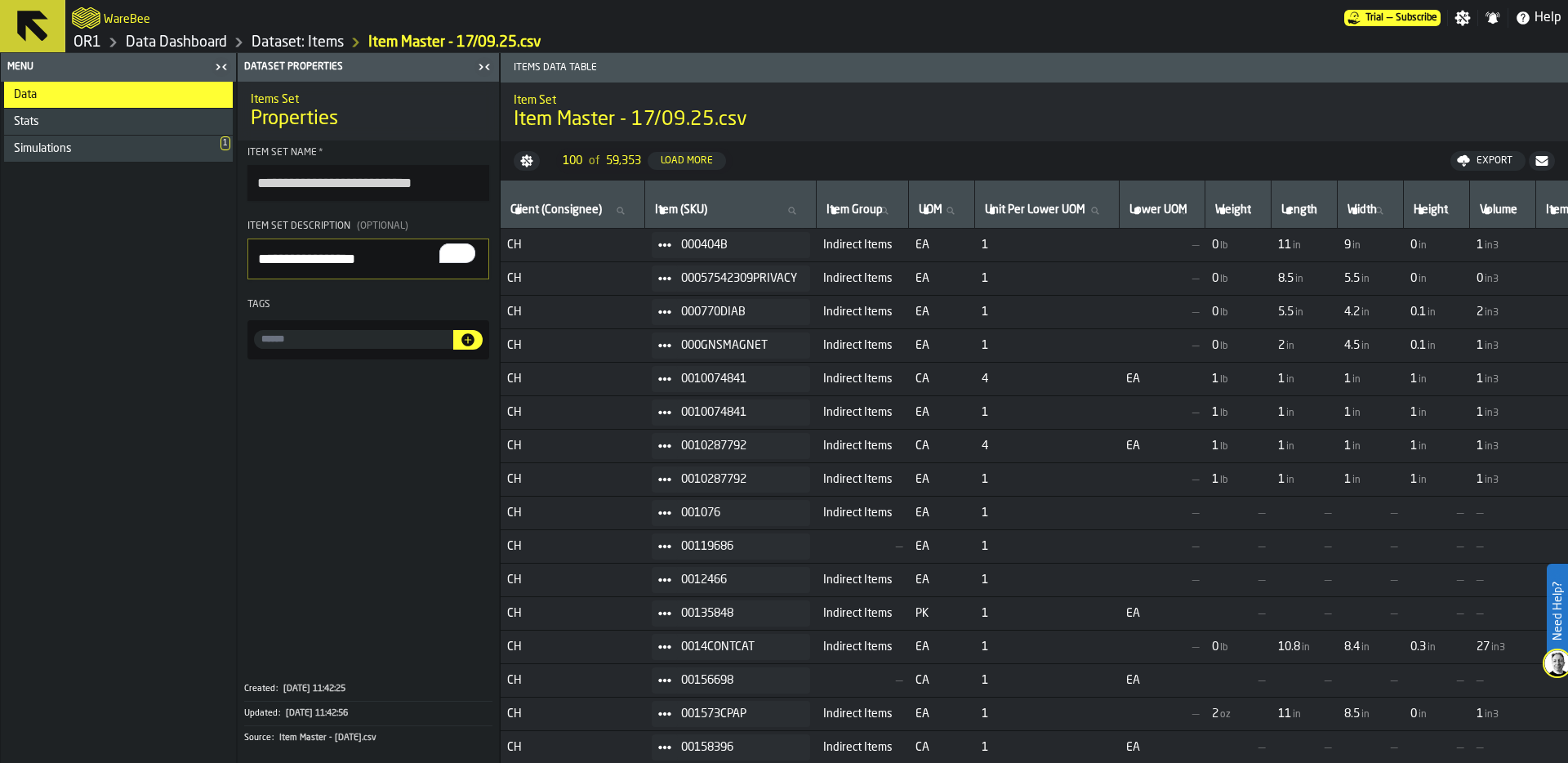
click at [393, 180] on input "**********" at bounding box center [369, 183] width 242 height 36
click at [447, 176] on input "**********" at bounding box center [369, 183] width 242 height 36
type input "**********"
click at [296, 46] on link "Dataset: Items" at bounding box center [298, 42] width 92 height 18
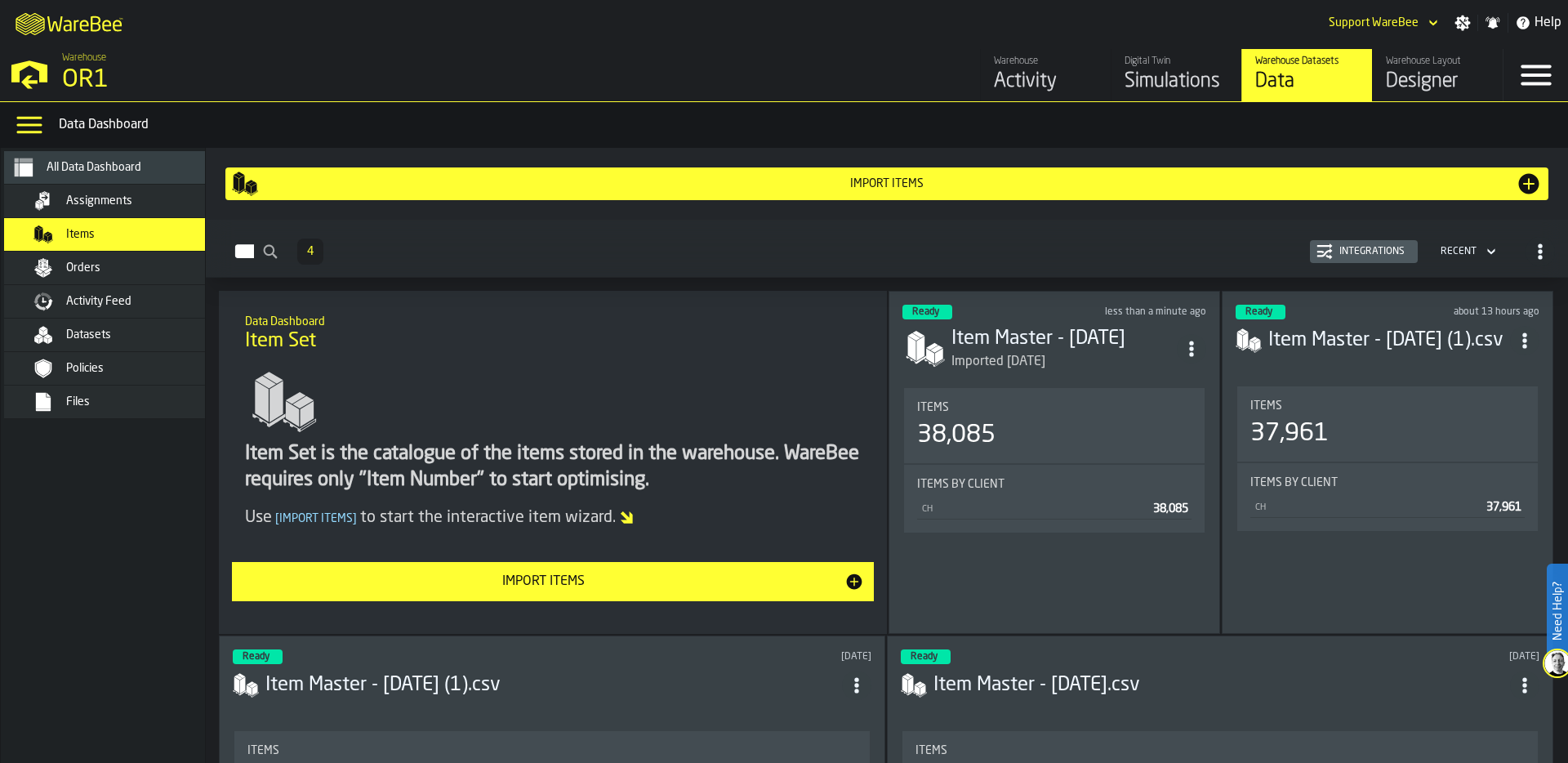
click at [1055, 390] on div "Items 38,085" at bounding box center [1054, 425] width 301 height 75
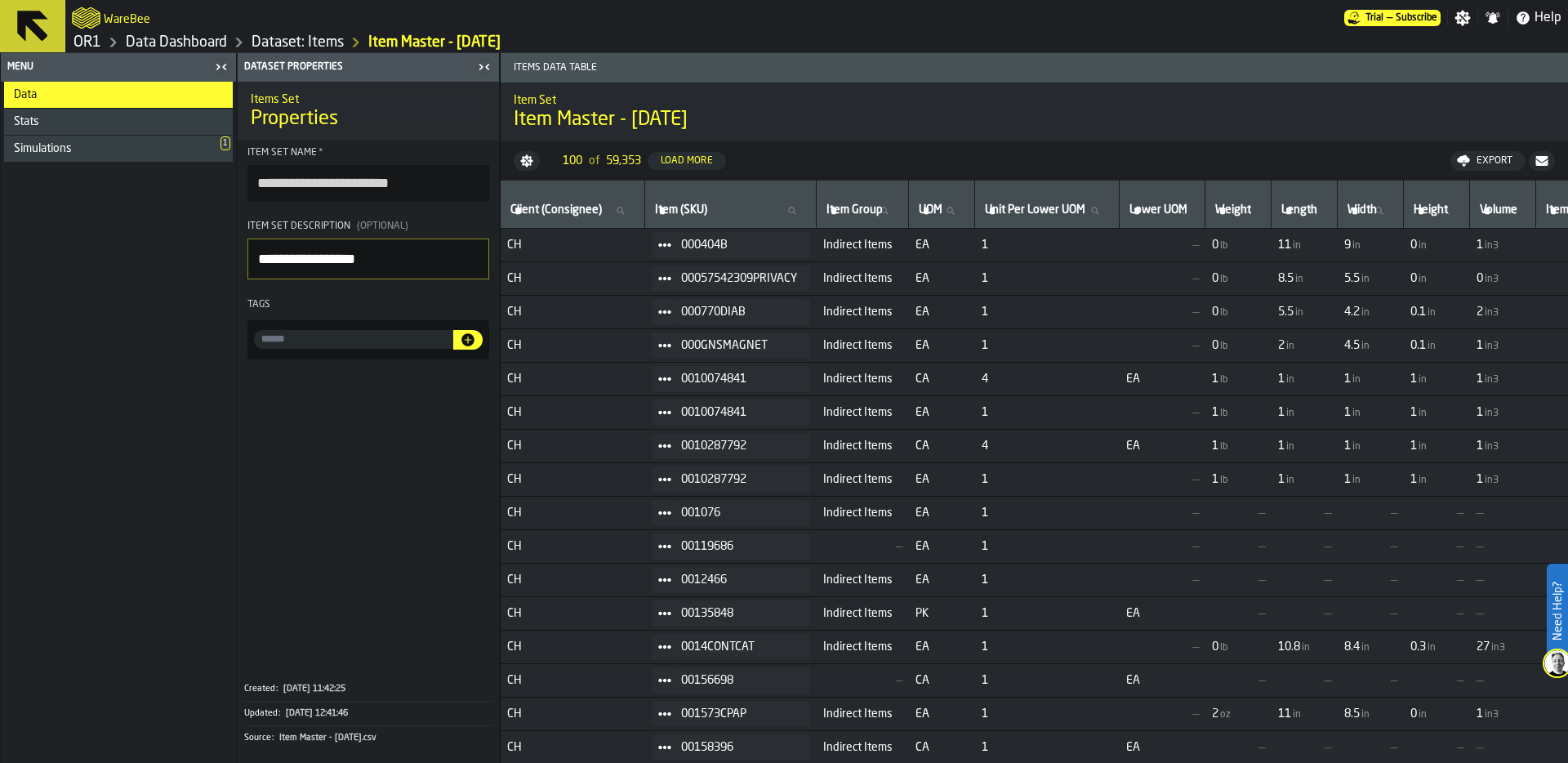
drag, startPoint x: 412, startPoint y: 181, endPoint x: 207, endPoint y: 180, distance: 205.0
click at [207, 180] on aside "**********" at bounding box center [250, 407] width 500 height 709
click at [169, 47] on link "Data Dashboard" at bounding box center [176, 42] width 101 height 18
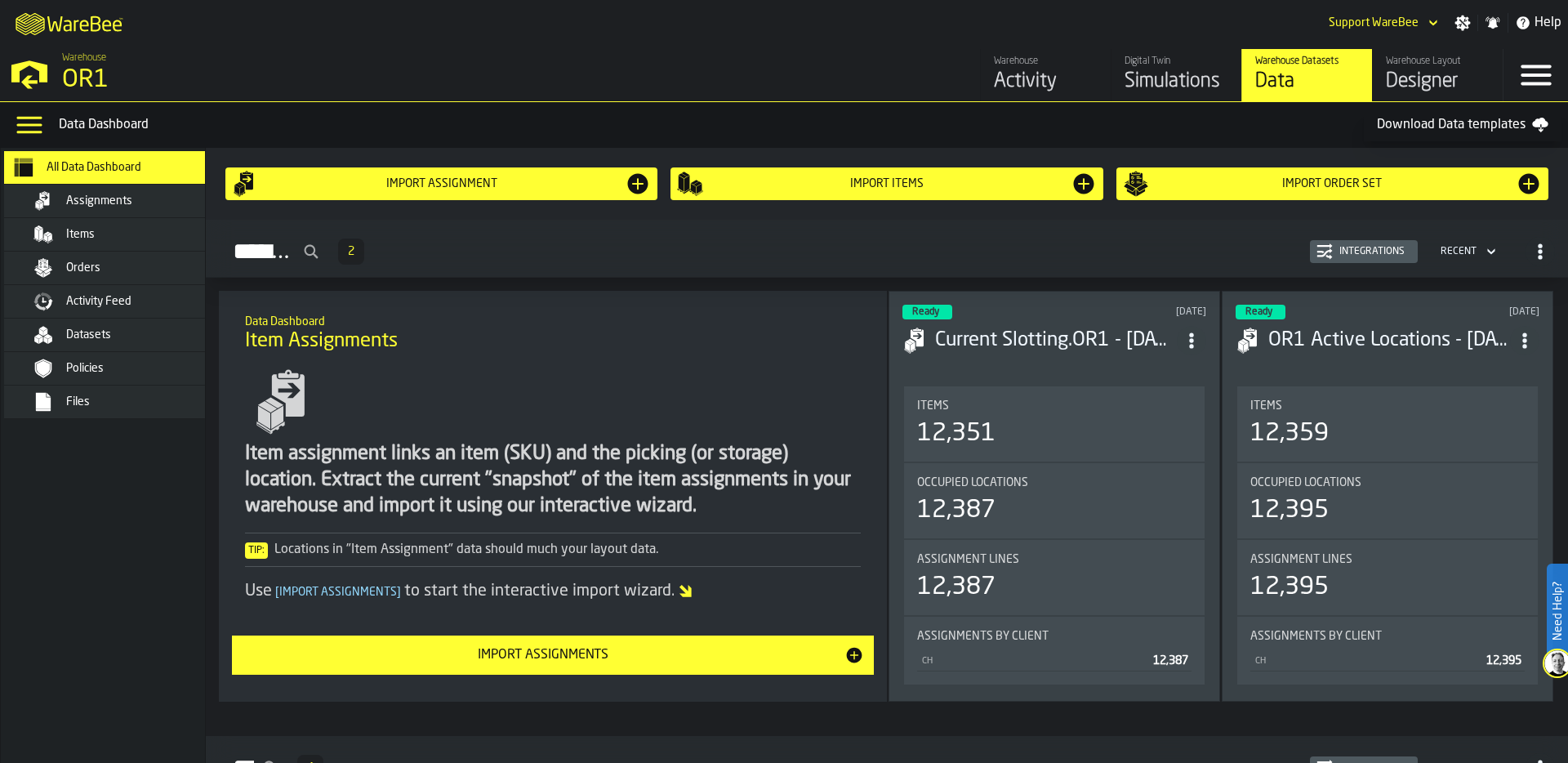
click at [1127, 82] on div "Simulations" at bounding box center [1176, 81] width 103 height 26
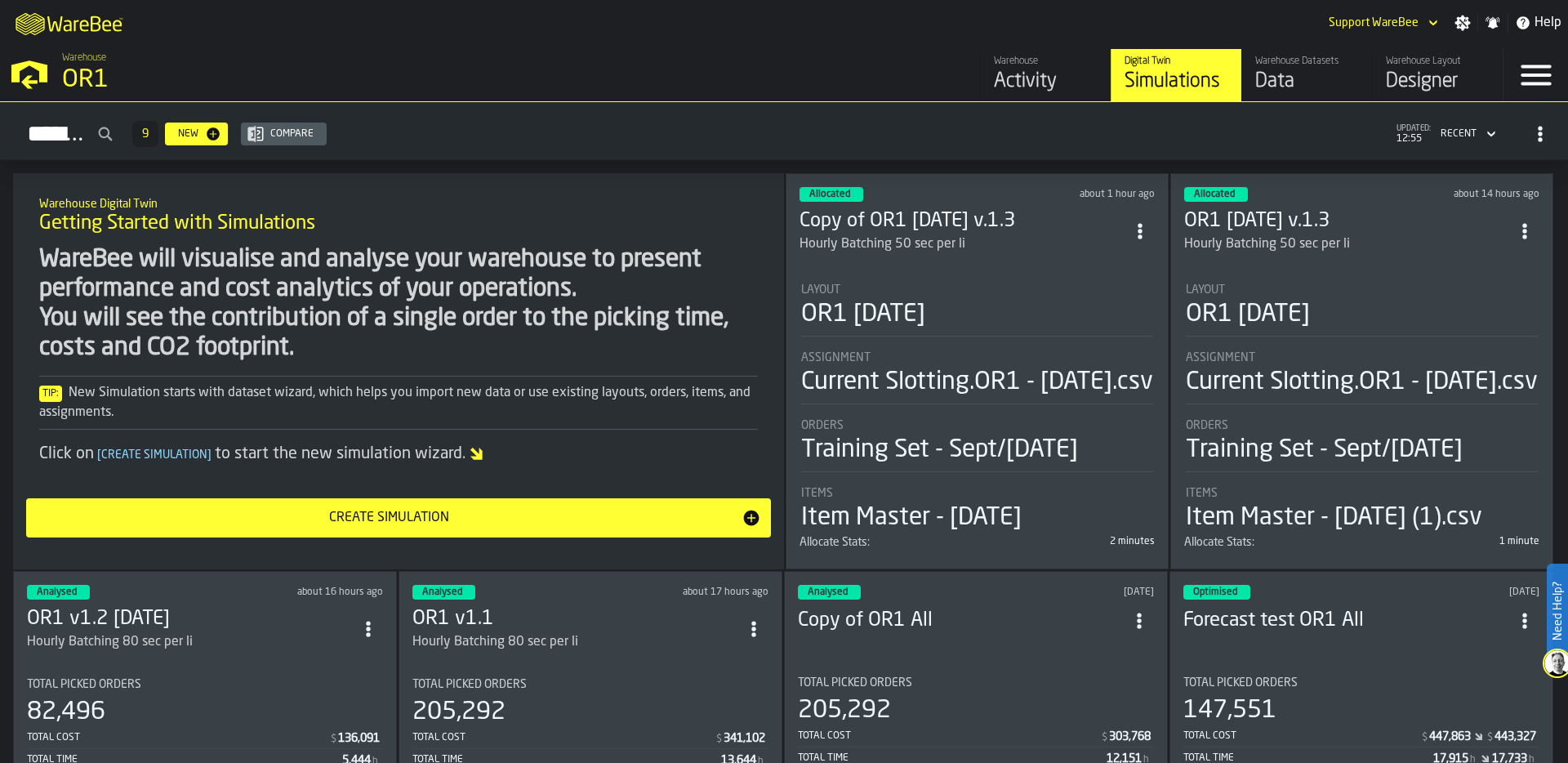
click at [885, 261] on div "Allocated about 1 hour ago Copy of OR1 Sept/25 v.1.3 Hourly Batching 50 sec per…" at bounding box center [977, 371] width 383 height 396
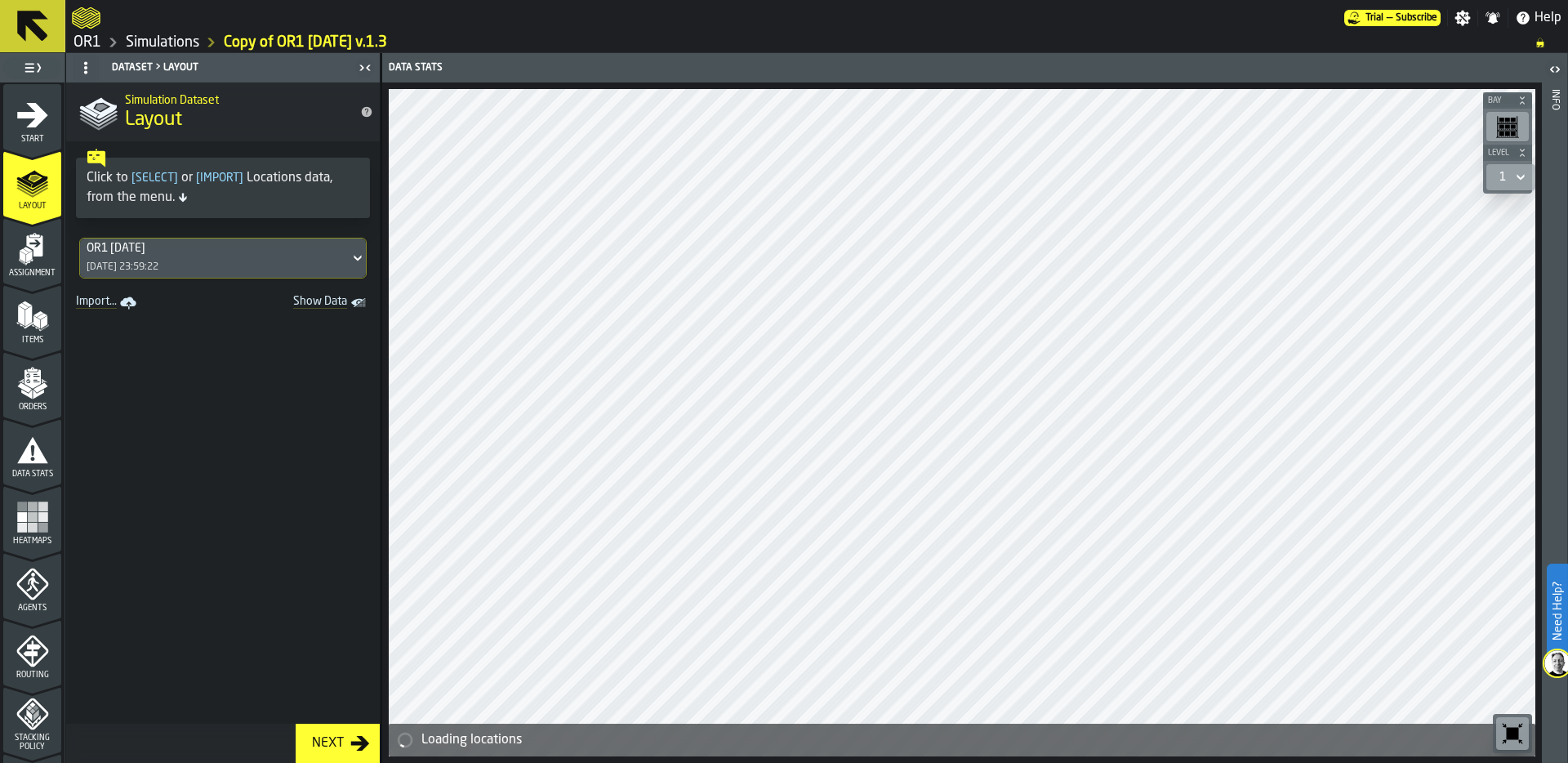
click at [30, 509] on rect "menu Heatmaps" at bounding box center [33, 506] width 10 height 10
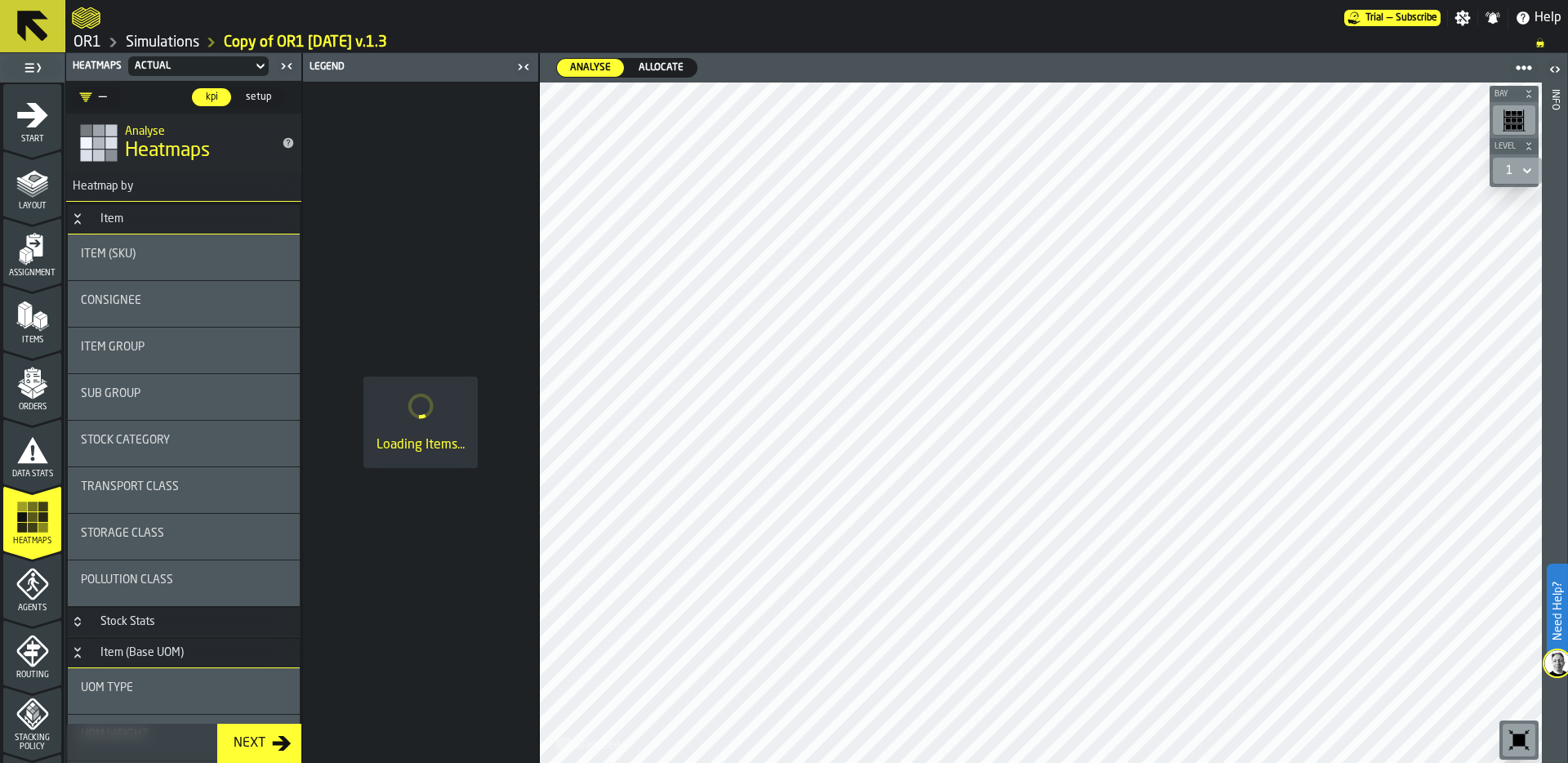
click at [659, 63] on span "Allocate" at bounding box center [661, 67] width 58 height 14
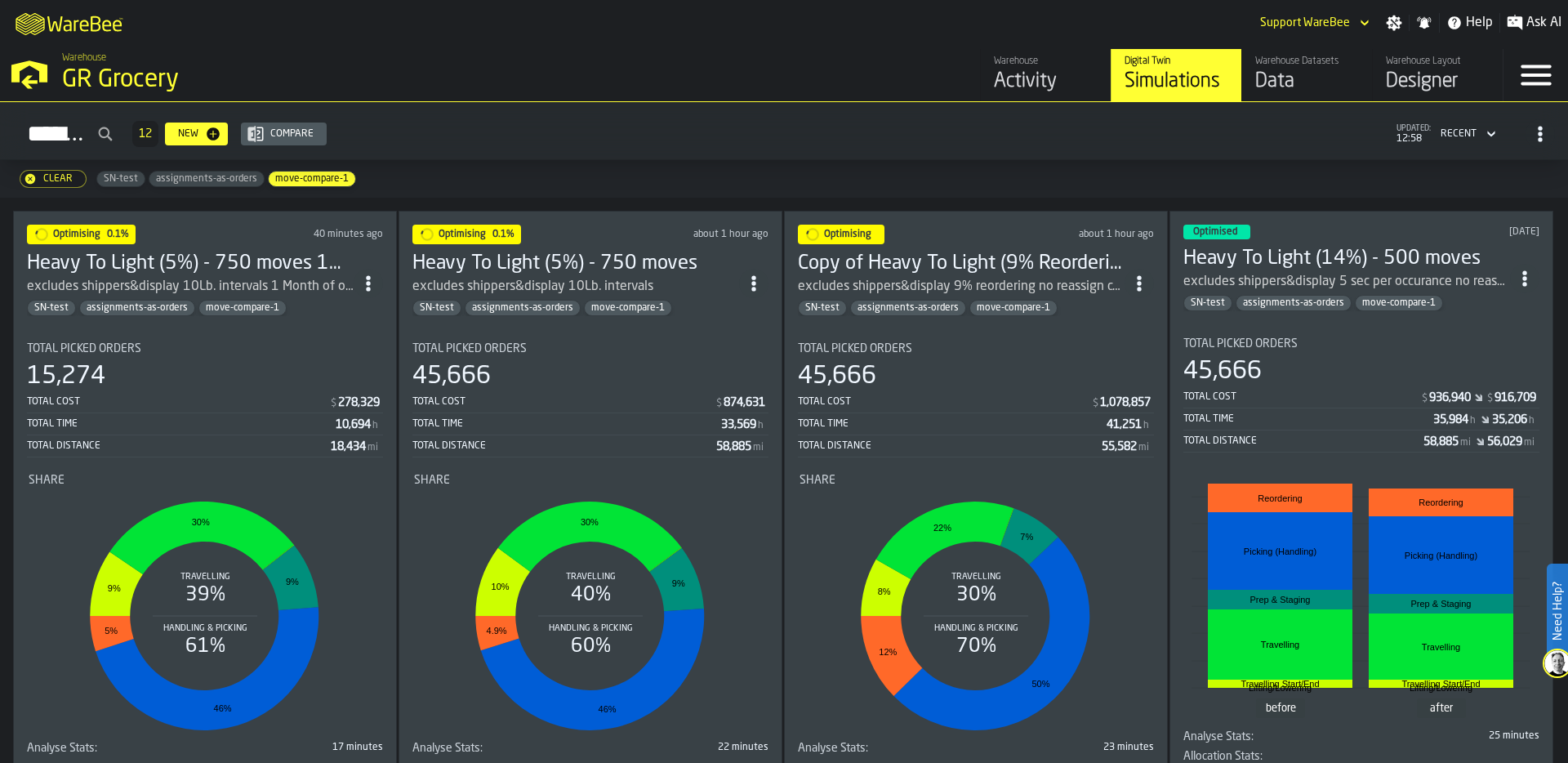
click at [564, 342] on div "Total Picked Orders" at bounding box center [591, 348] width 356 height 13
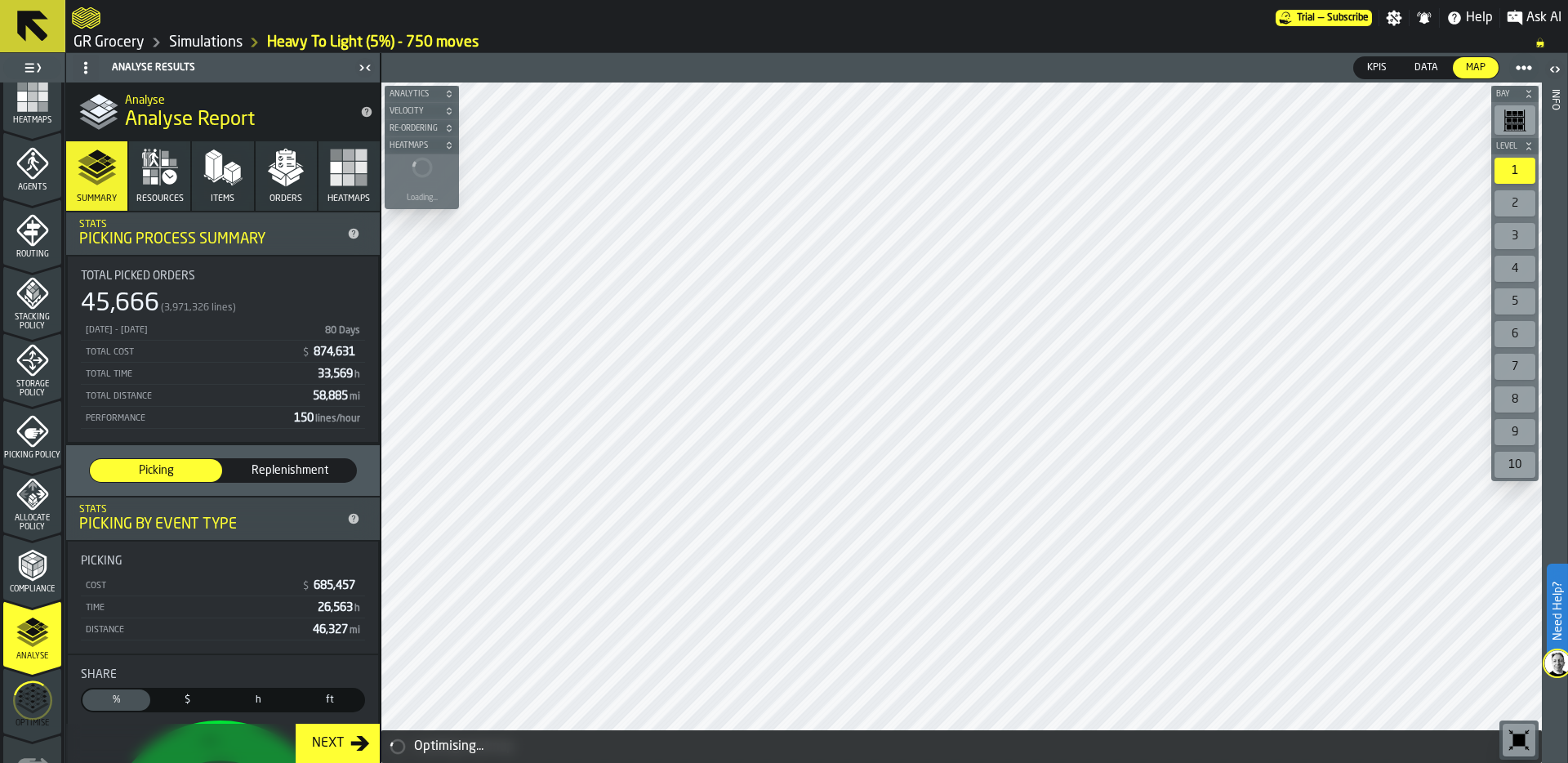
scroll to position [436, 0]
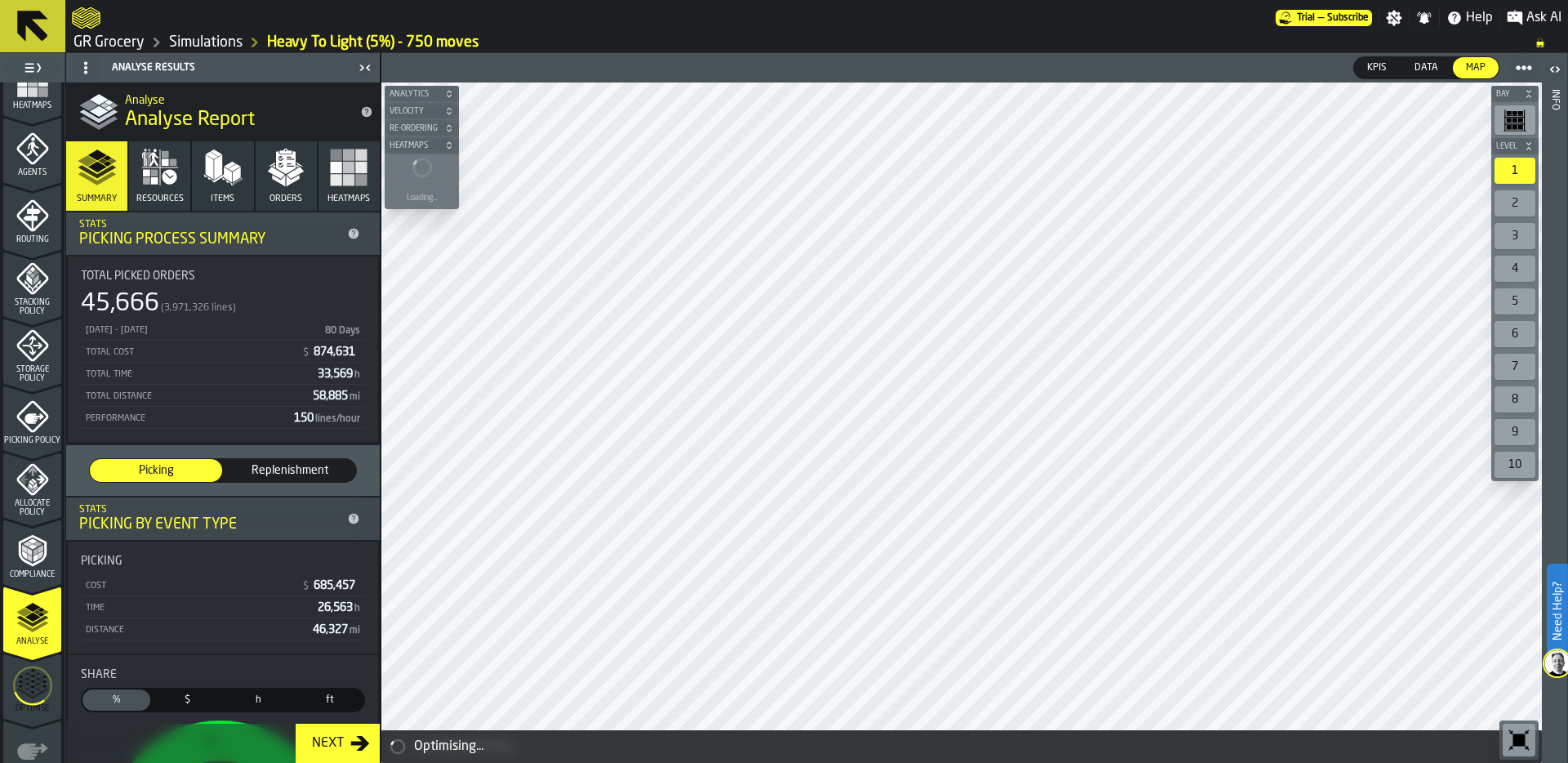
click at [25, 689] on icon "menu Optimise" at bounding box center [33, 685] width 39 height 64
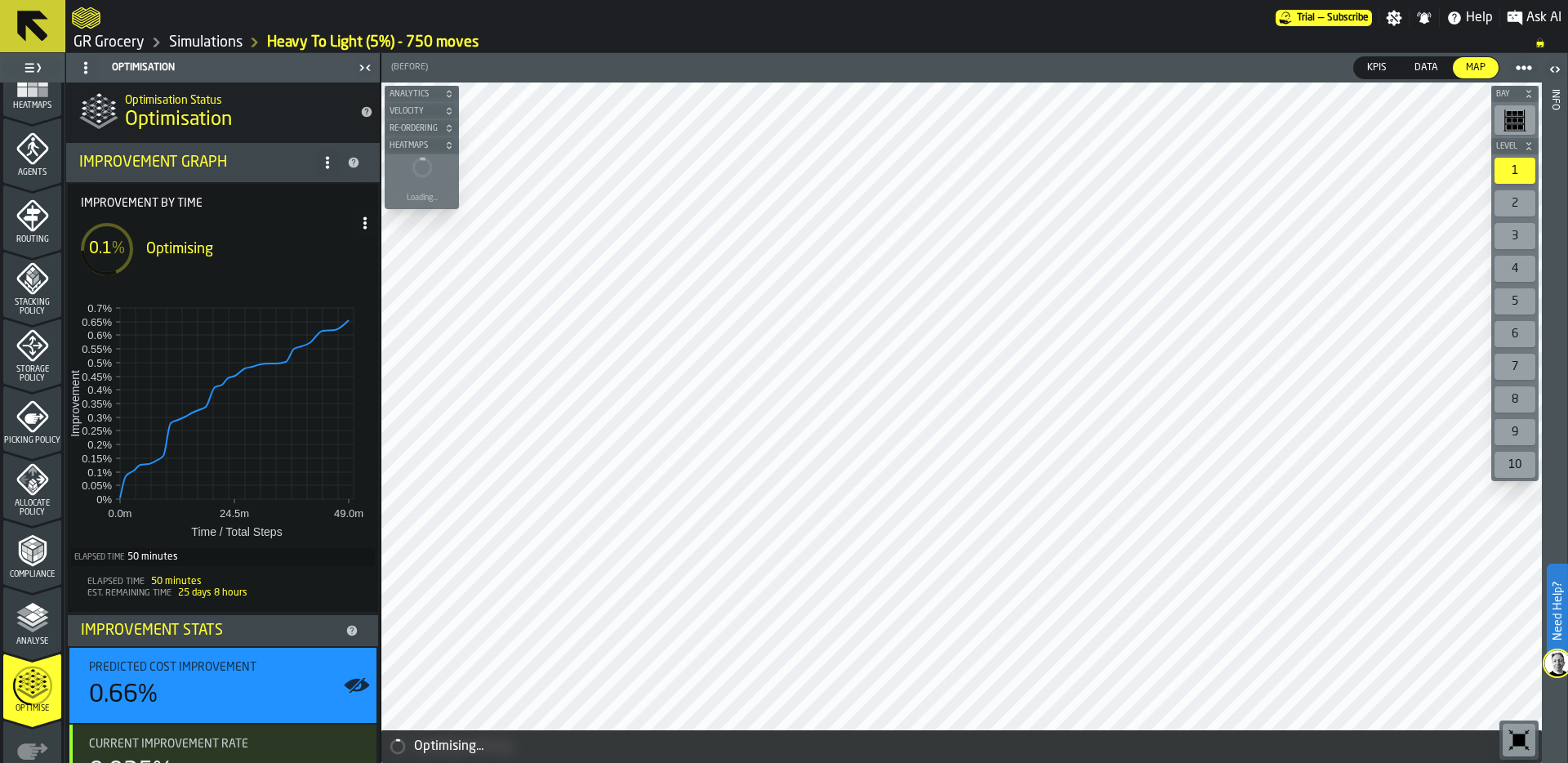
click at [214, 38] on link "Simulations" at bounding box center [206, 42] width 74 height 18
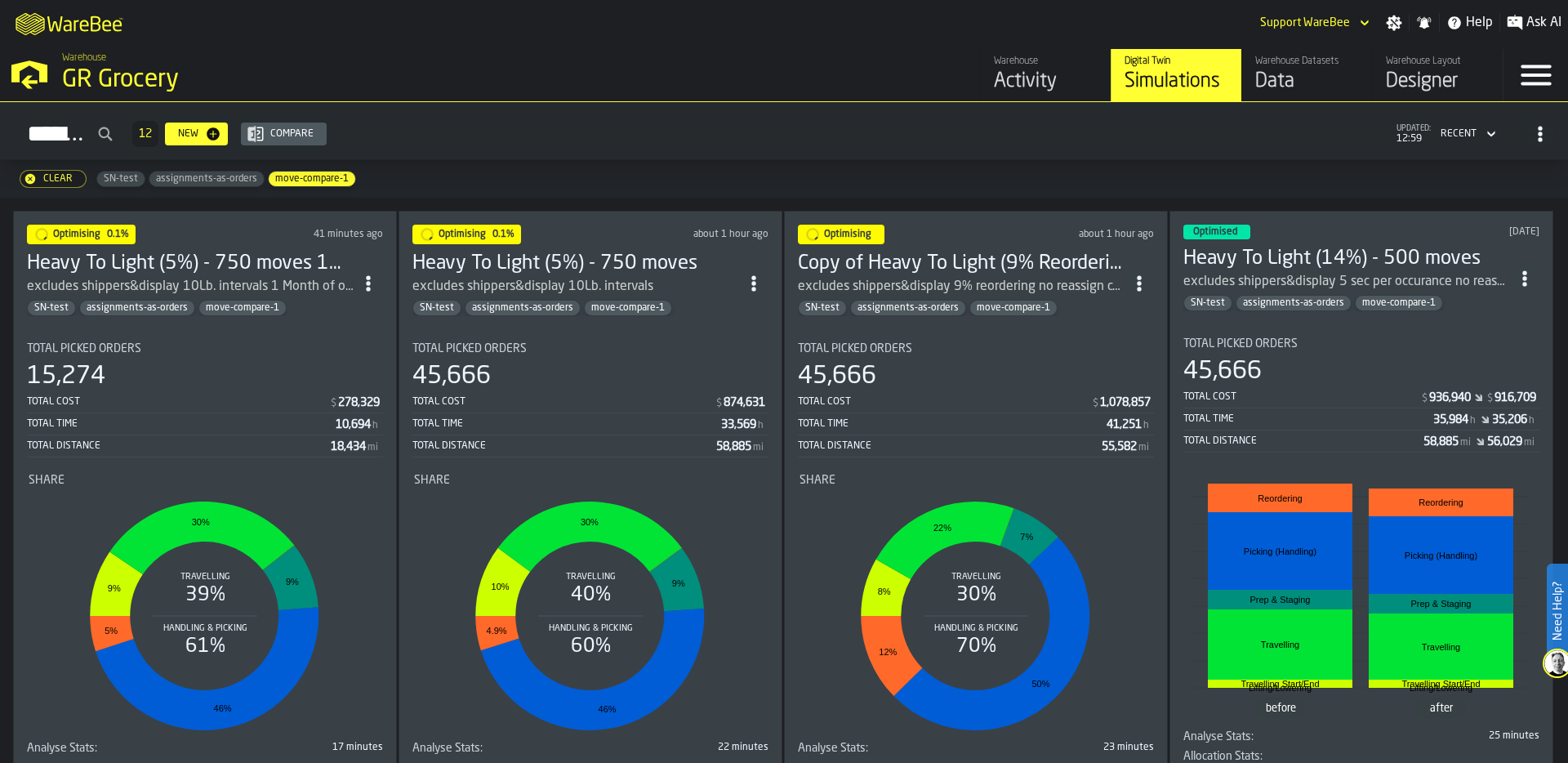
click at [264, 355] on div "Total Picked Orders 15,274 Total Cost $ 278,329 Total Time 10,694 h Total Dista…" at bounding box center [205, 399] width 356 height 115
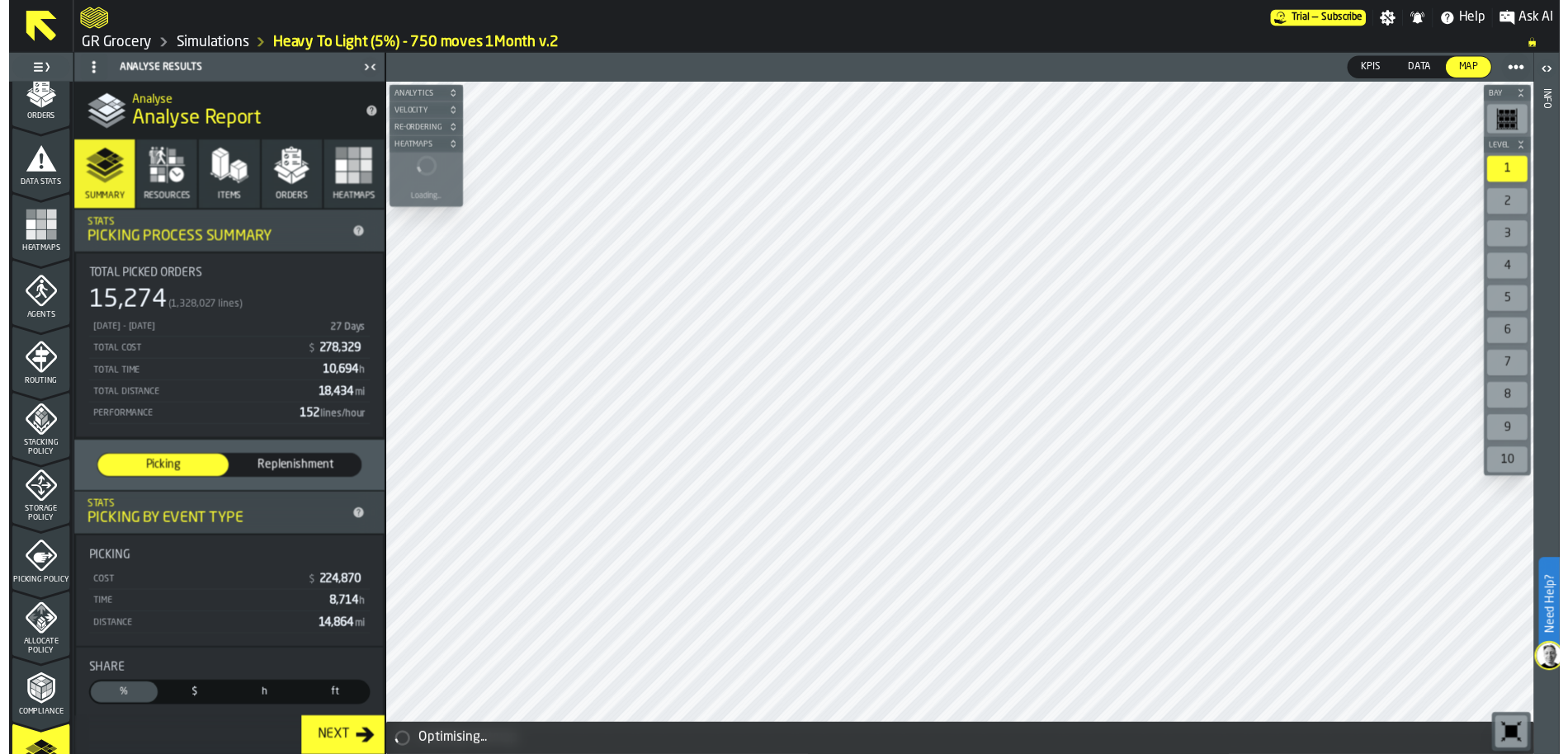
scroll to position [532, 0]
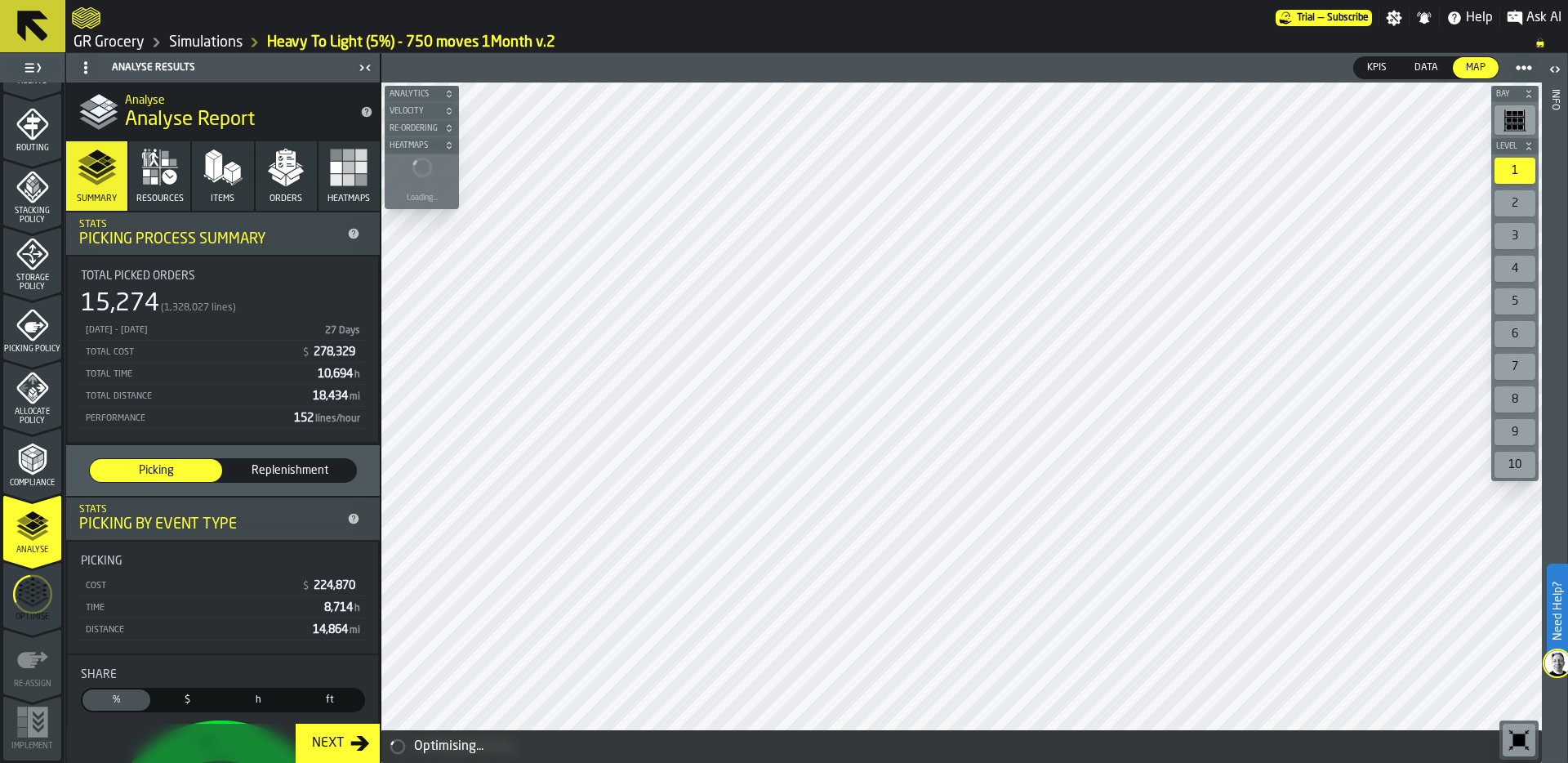
click at [26, 597] on icon "menu Optimise" at bounding box center [33, 594] width 39 height 64
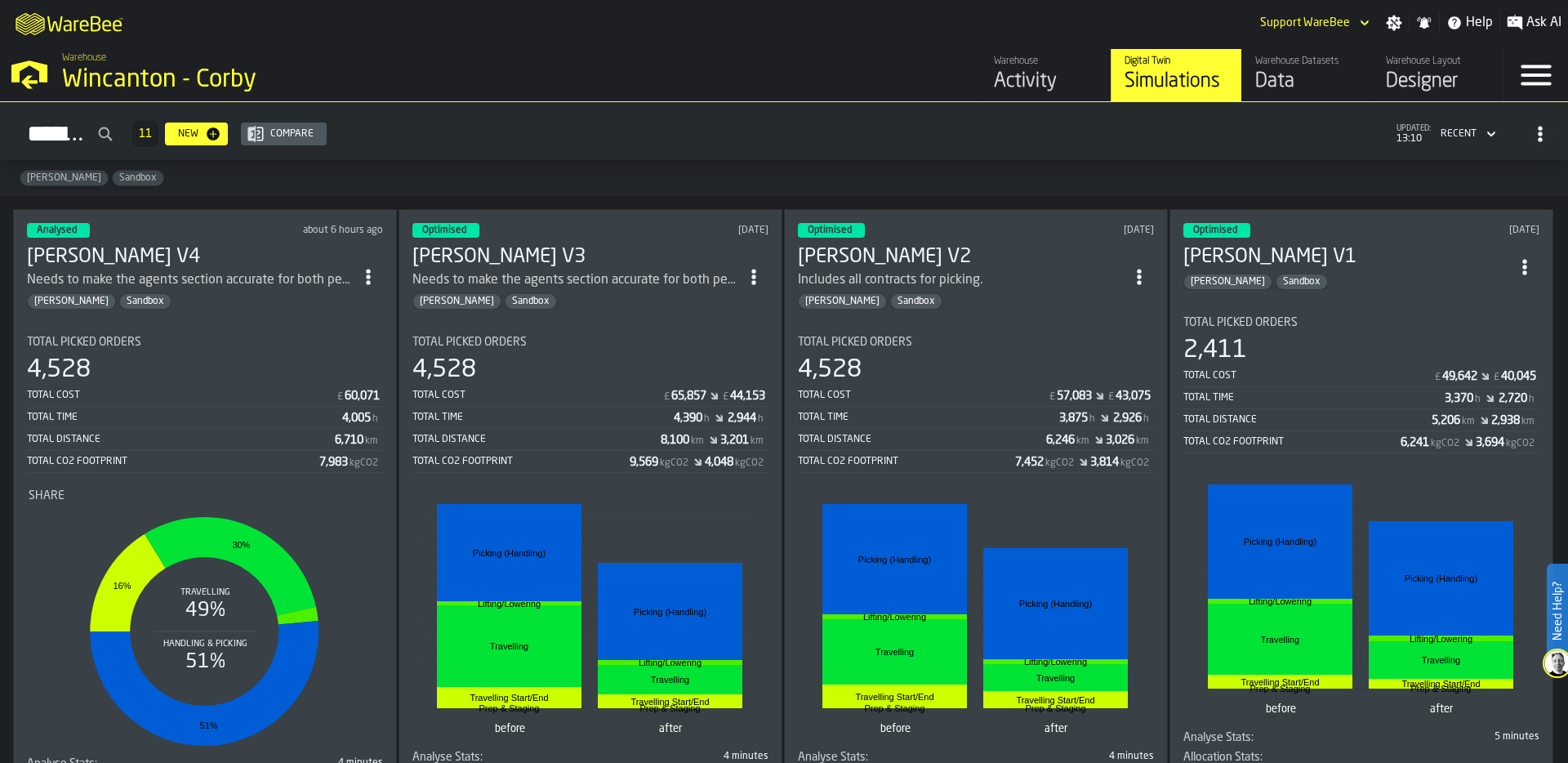
click at [280, 336] on div "Total Picked Orders" at bounding box center [205, 343] width 356 height 13
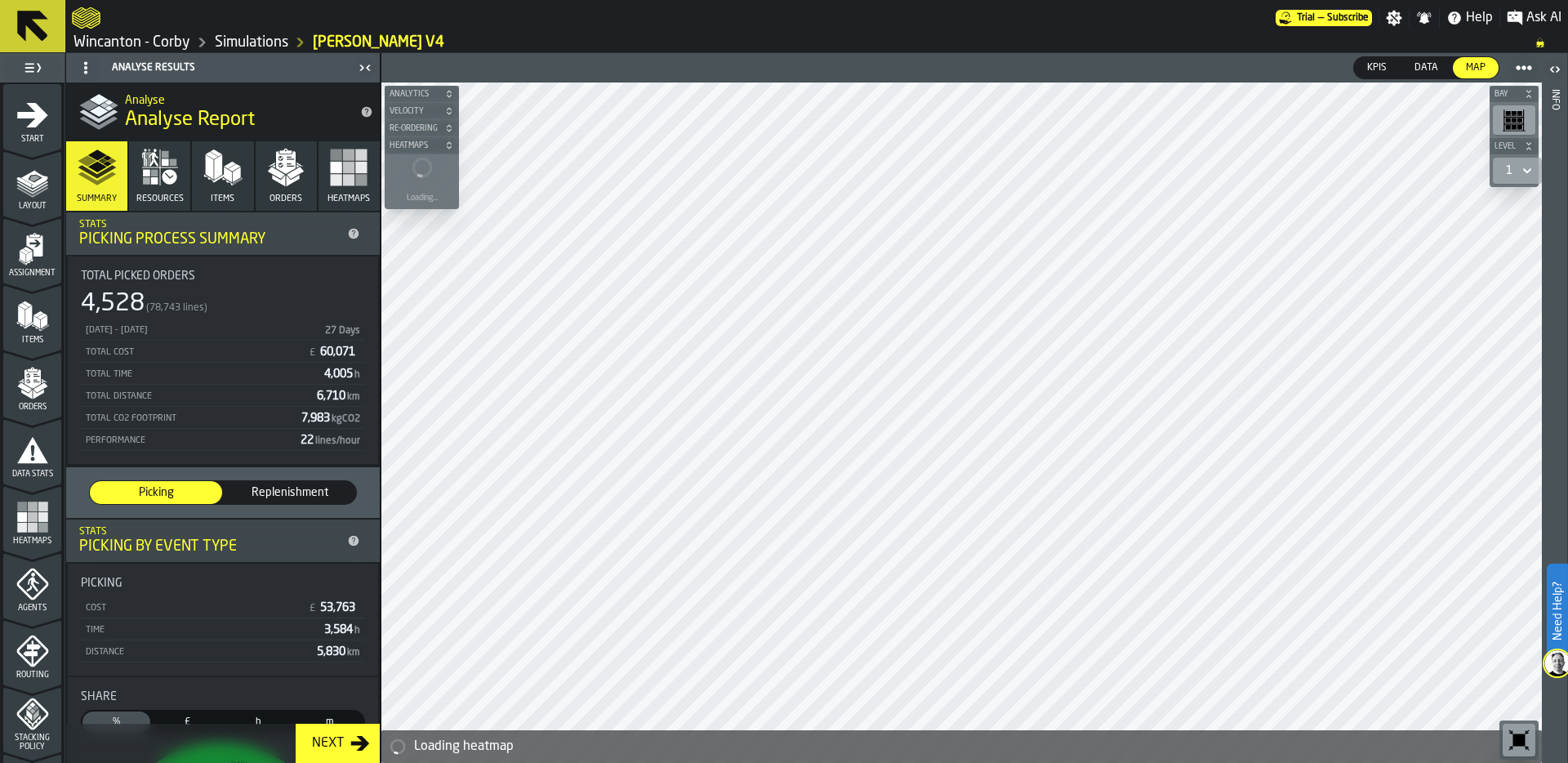
click at [264, 40] on link "Simulations" at bounding box center [251, 42] width 74 height 18
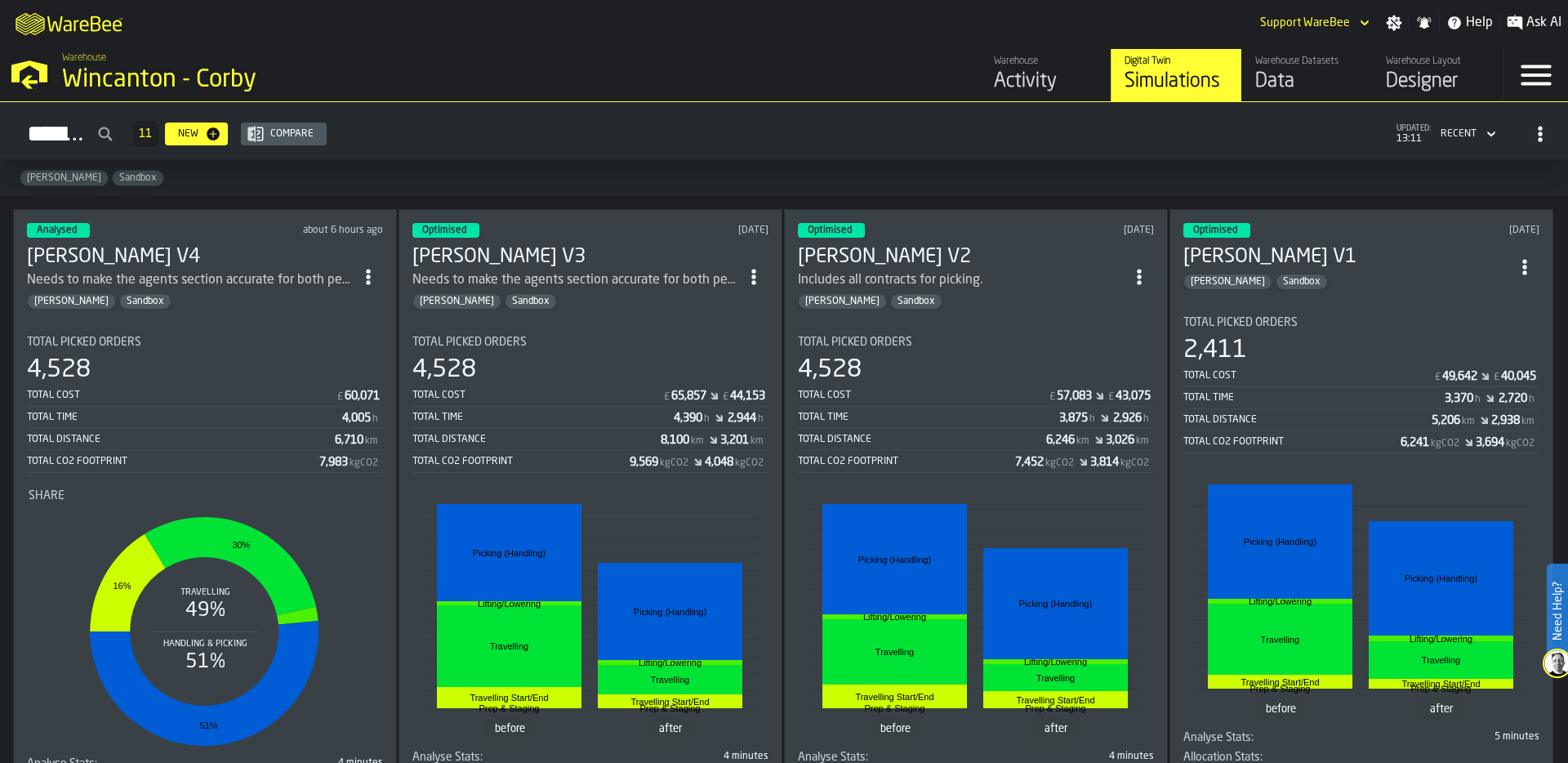
click at [673, 309] on div "Optimised 2 days ago Lewis V3 Needs to make the agents section accurate for bot…" at bounding box center [590, 516] width 384 height 615
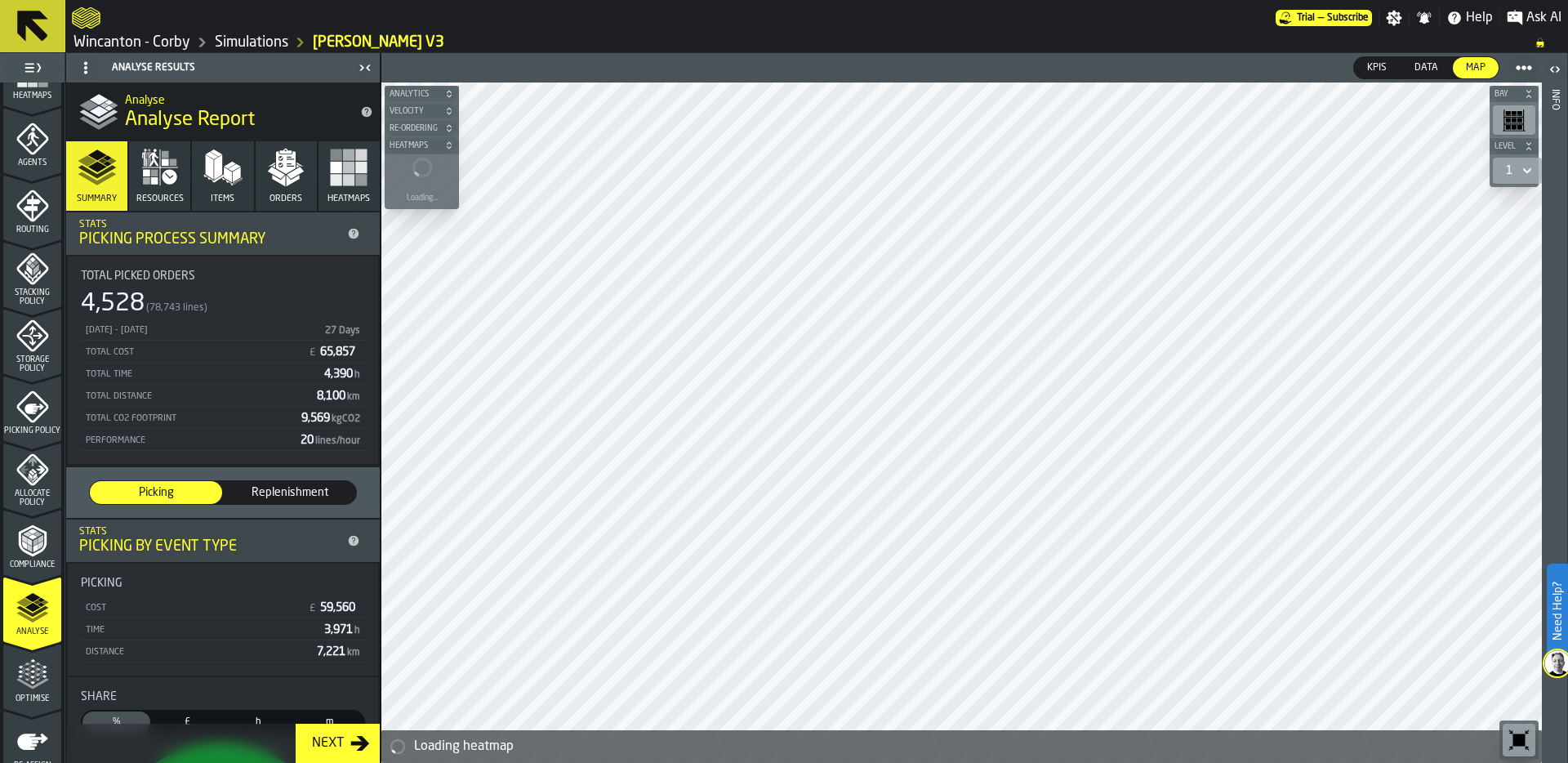
scroll to position [511, 0]
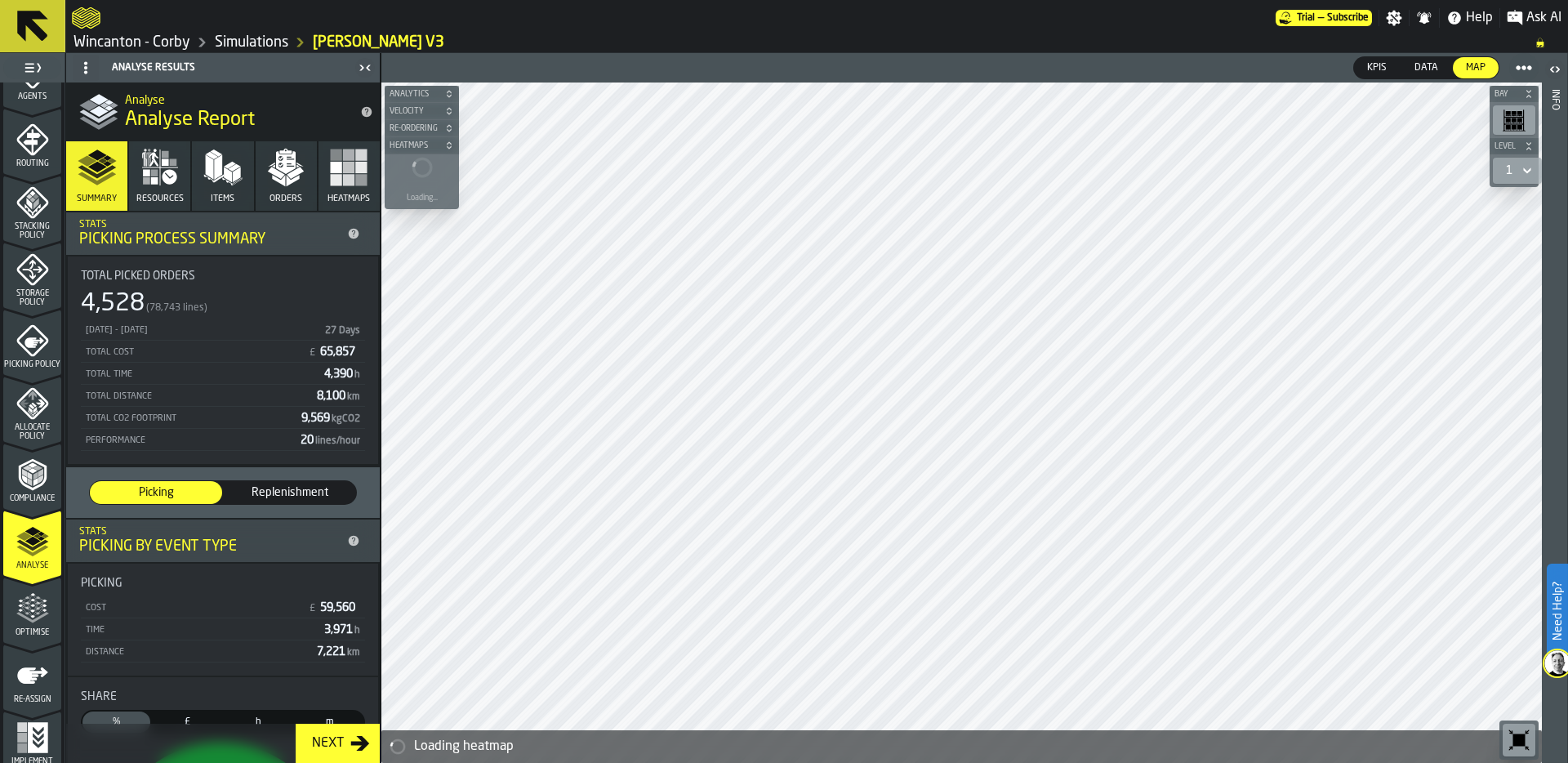
click at [31, 274] on icon "menu Storage Policy" at bounding box center [33, 269] width 33 height 33
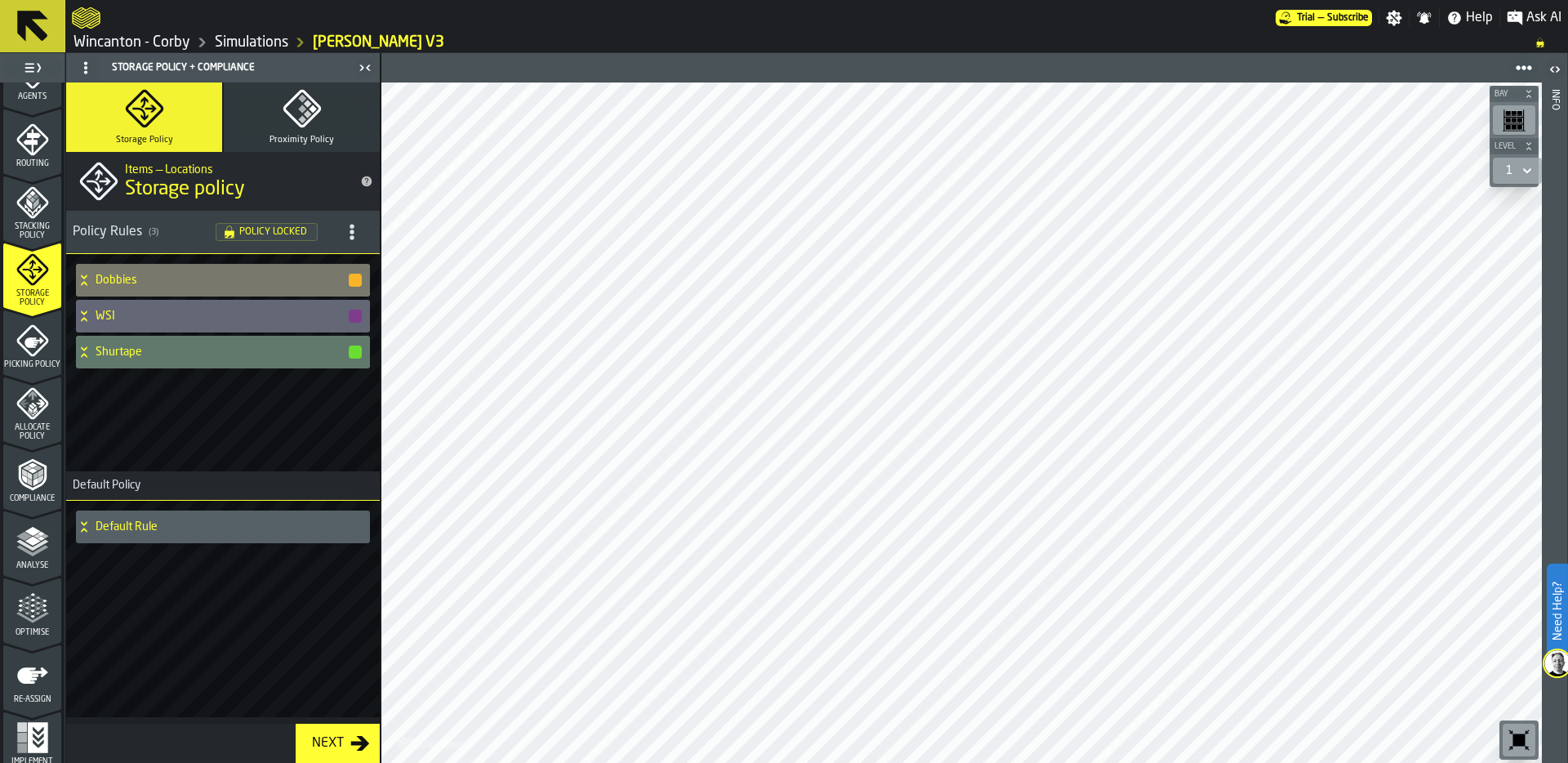
click at [119, 280] on h4 "Dobbies" at bounding box center [221, 281] width 252 height 13
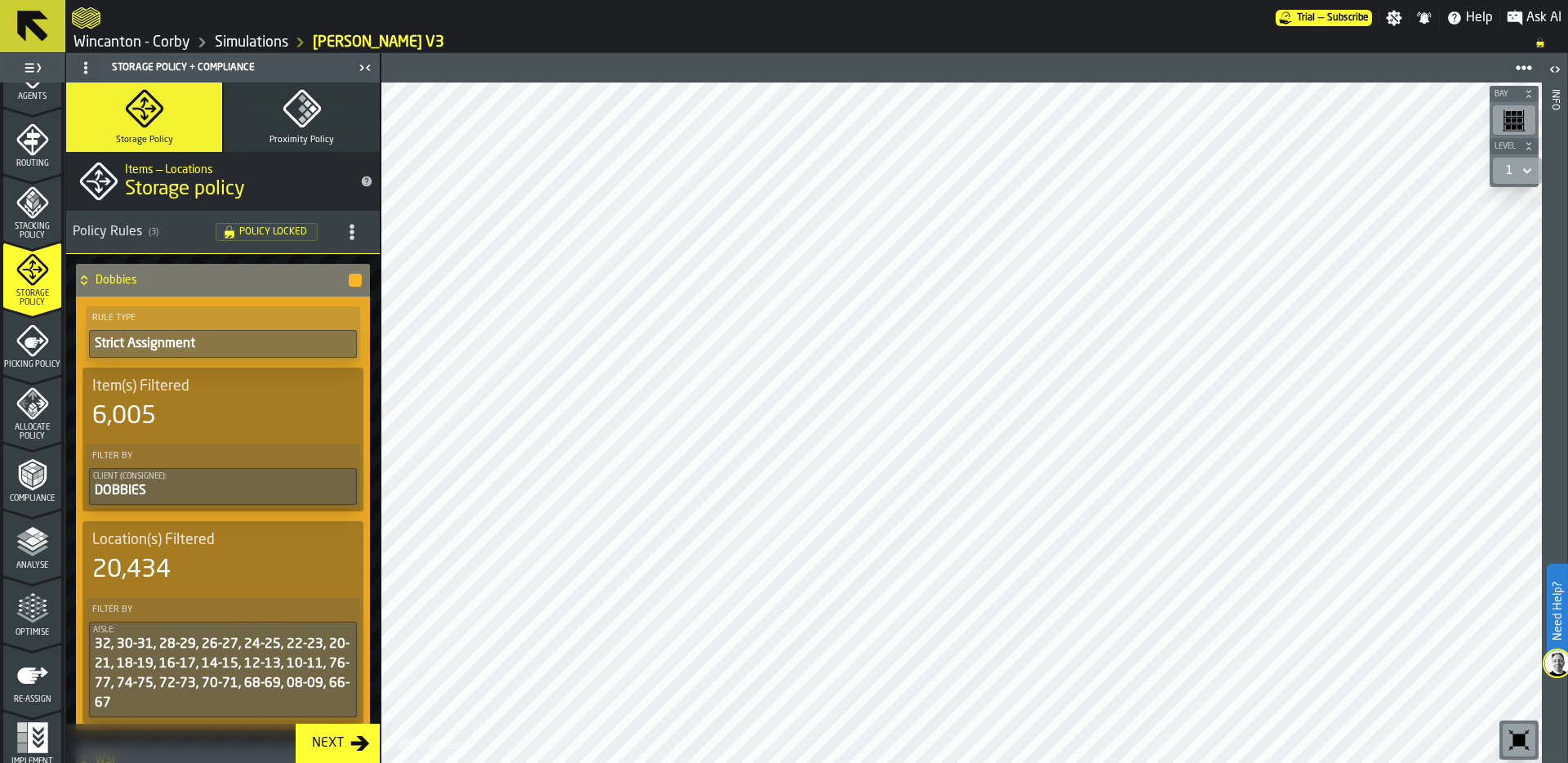
click at [119, 280] on h4 "Dobbies" at bounding box center [221, 281] width 252 height 13
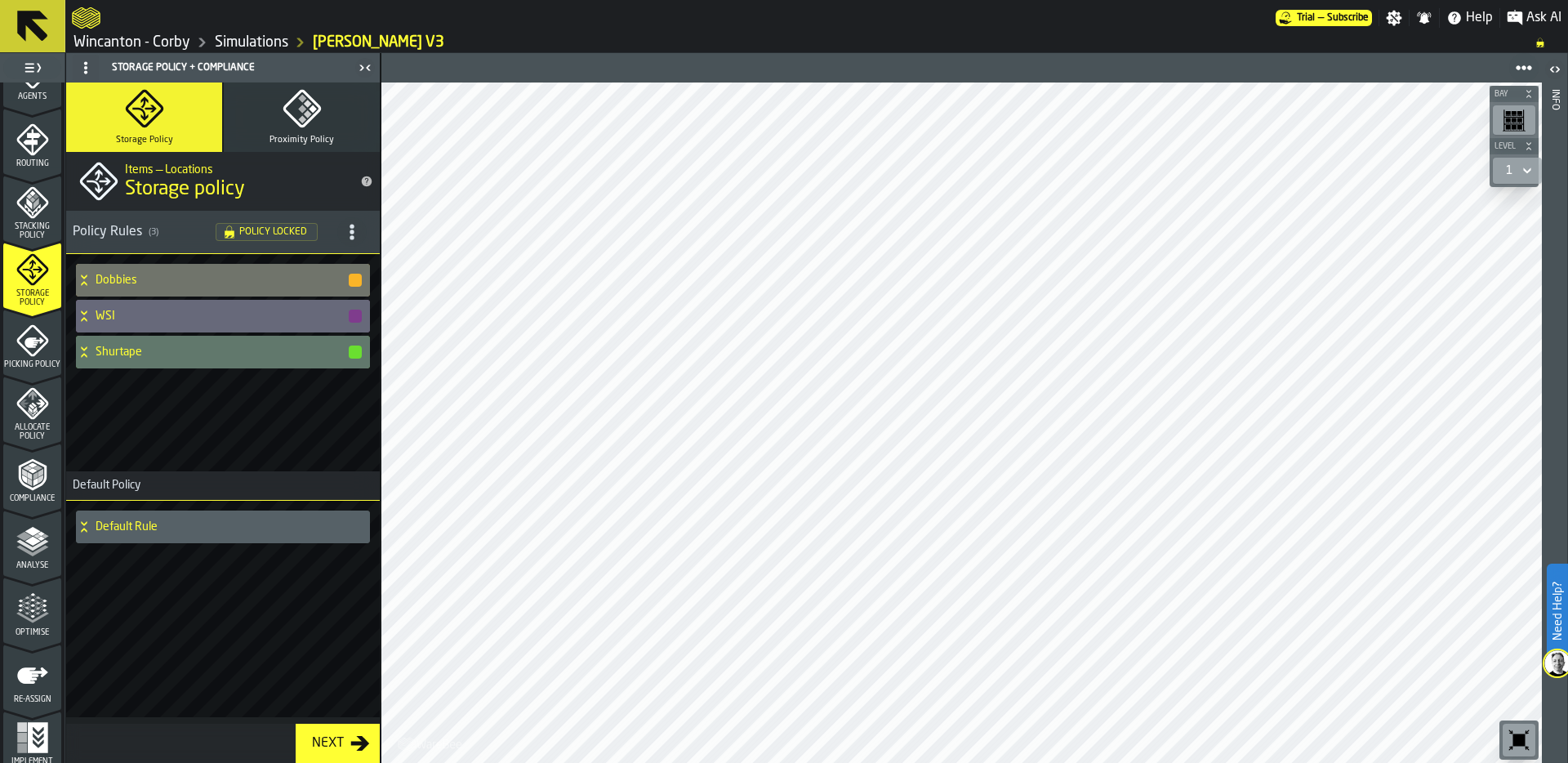
click at [110, 311] on h4 "WSI" at bounding box center [221, 316] width 252 height 13
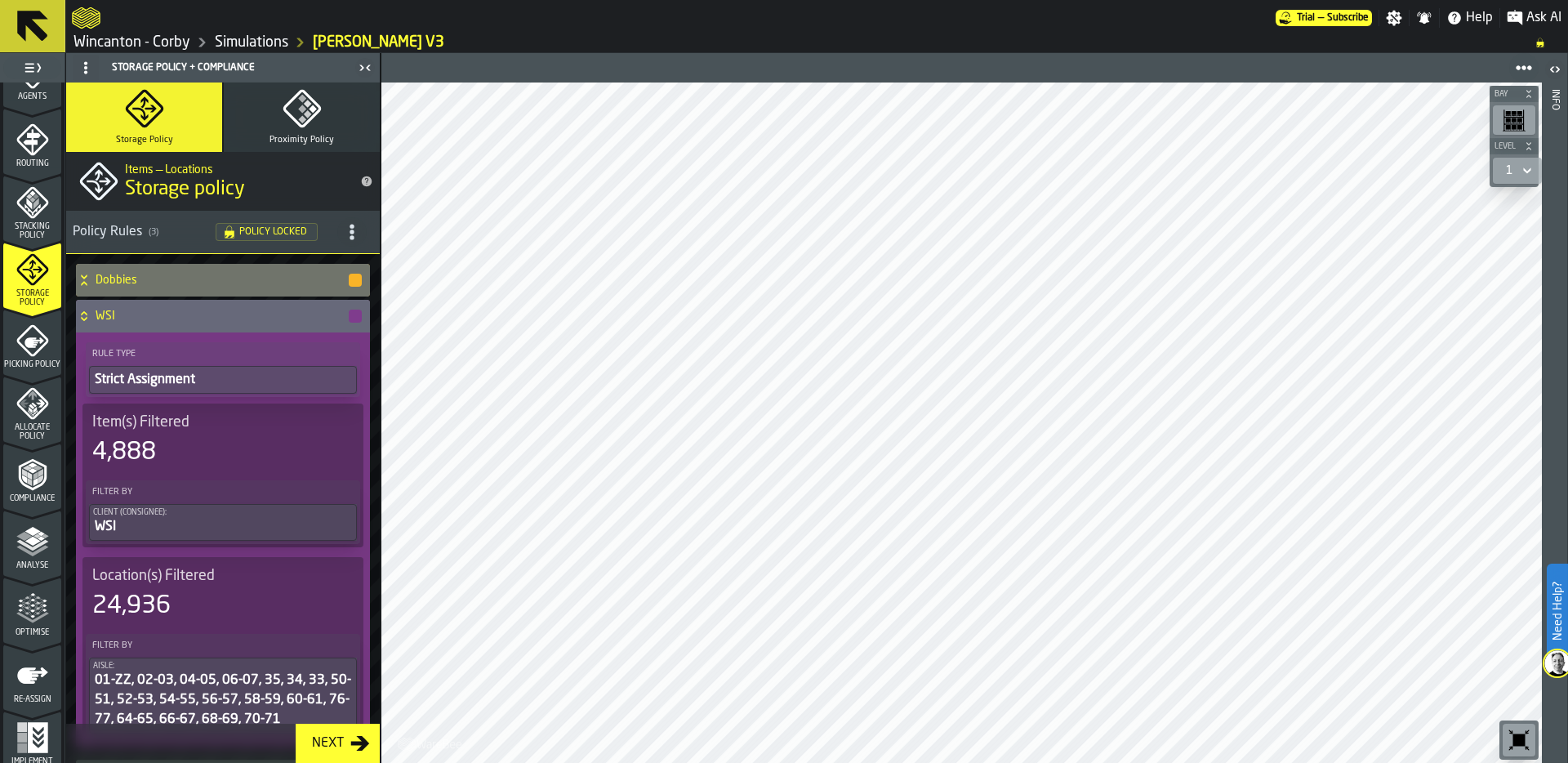
click at [110, 311] on h4 "WSI" at bounding box center [221, 316] width 252 height 13
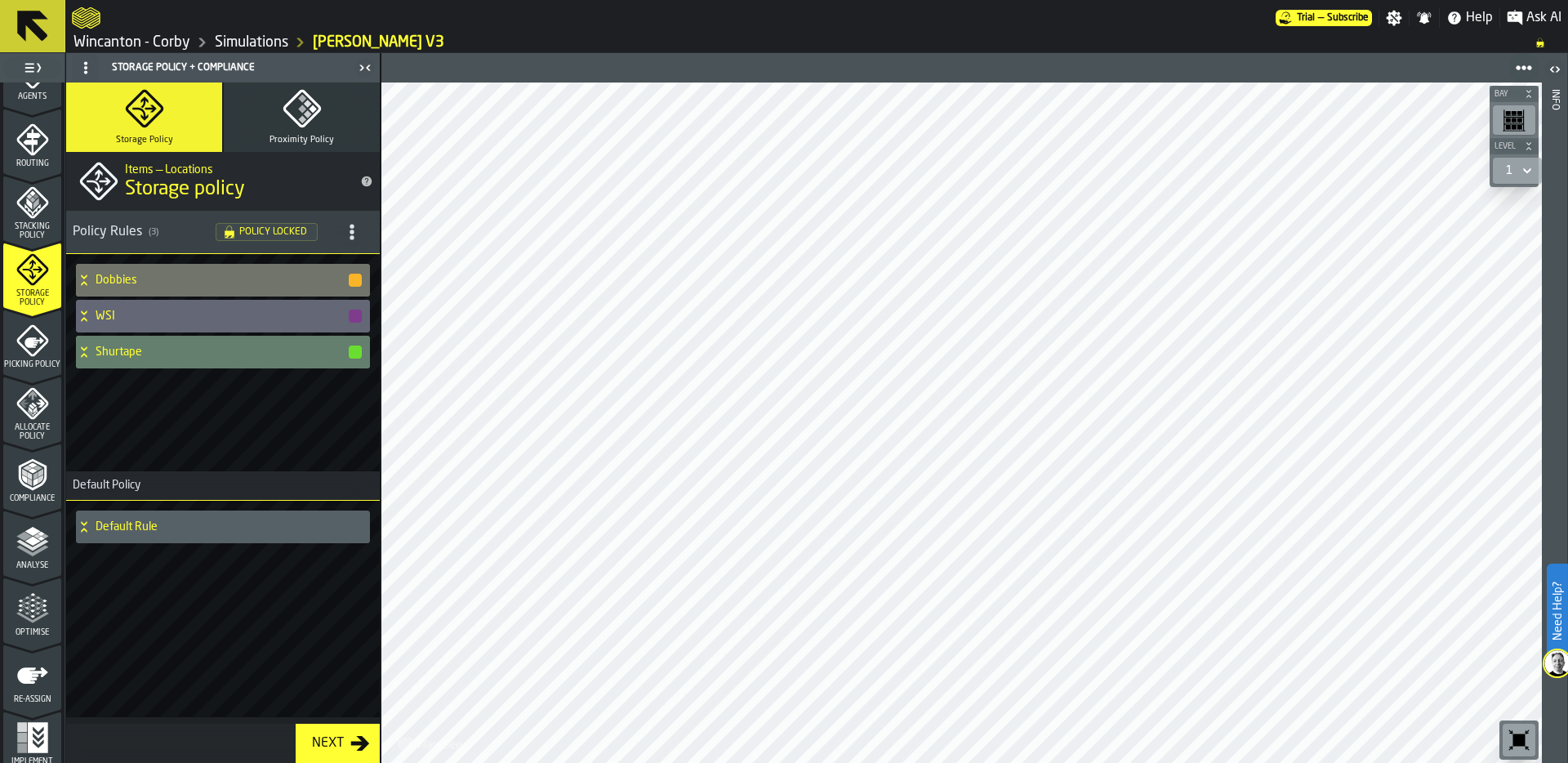
click at [109, 348] on h4 "Shurtape" at bounding box center [221, 352] width 252 height 13
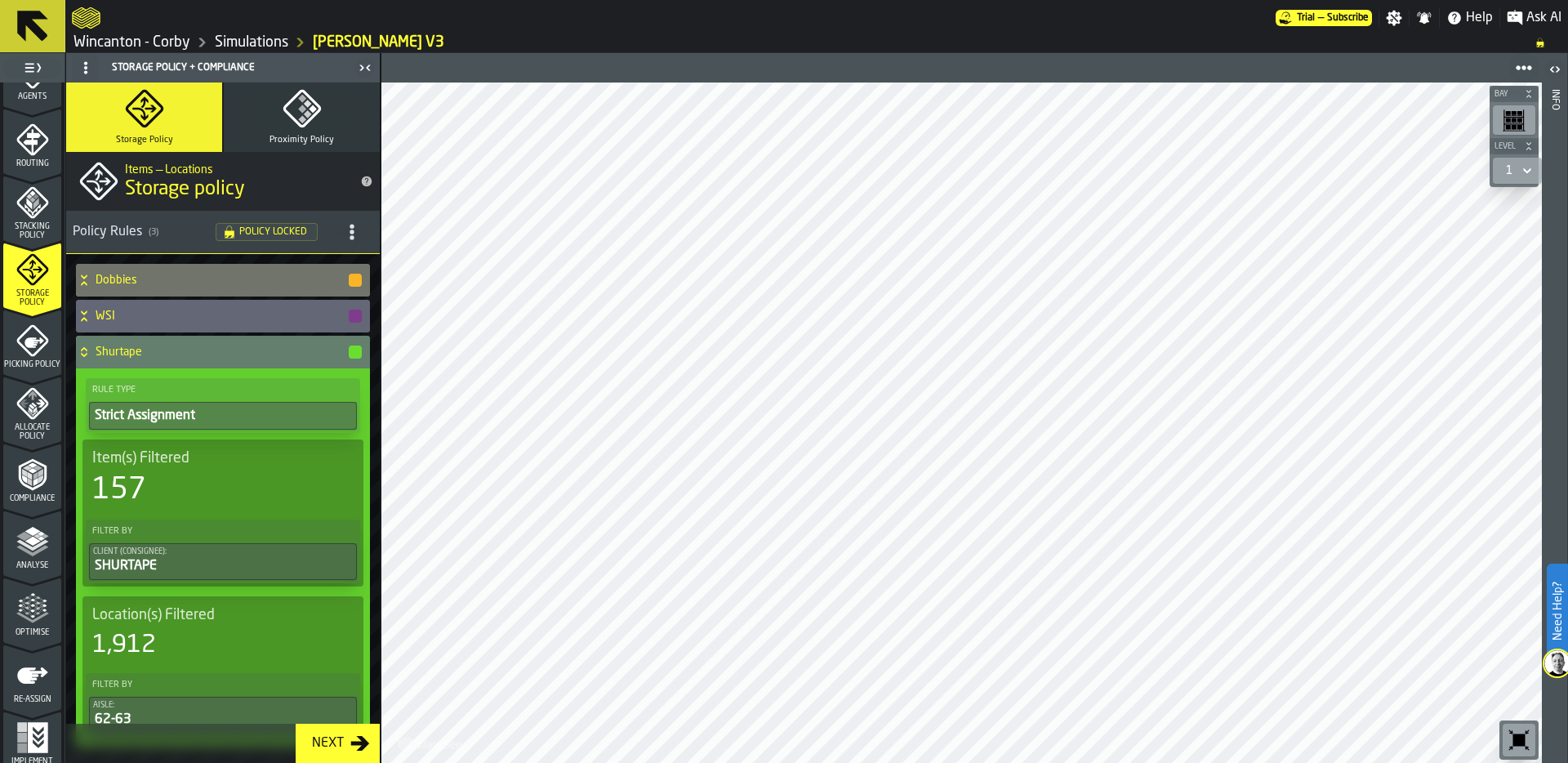
click at [109, 348] on h4 "Shurtape" at bounding box center [221, 352] width 252 height 13
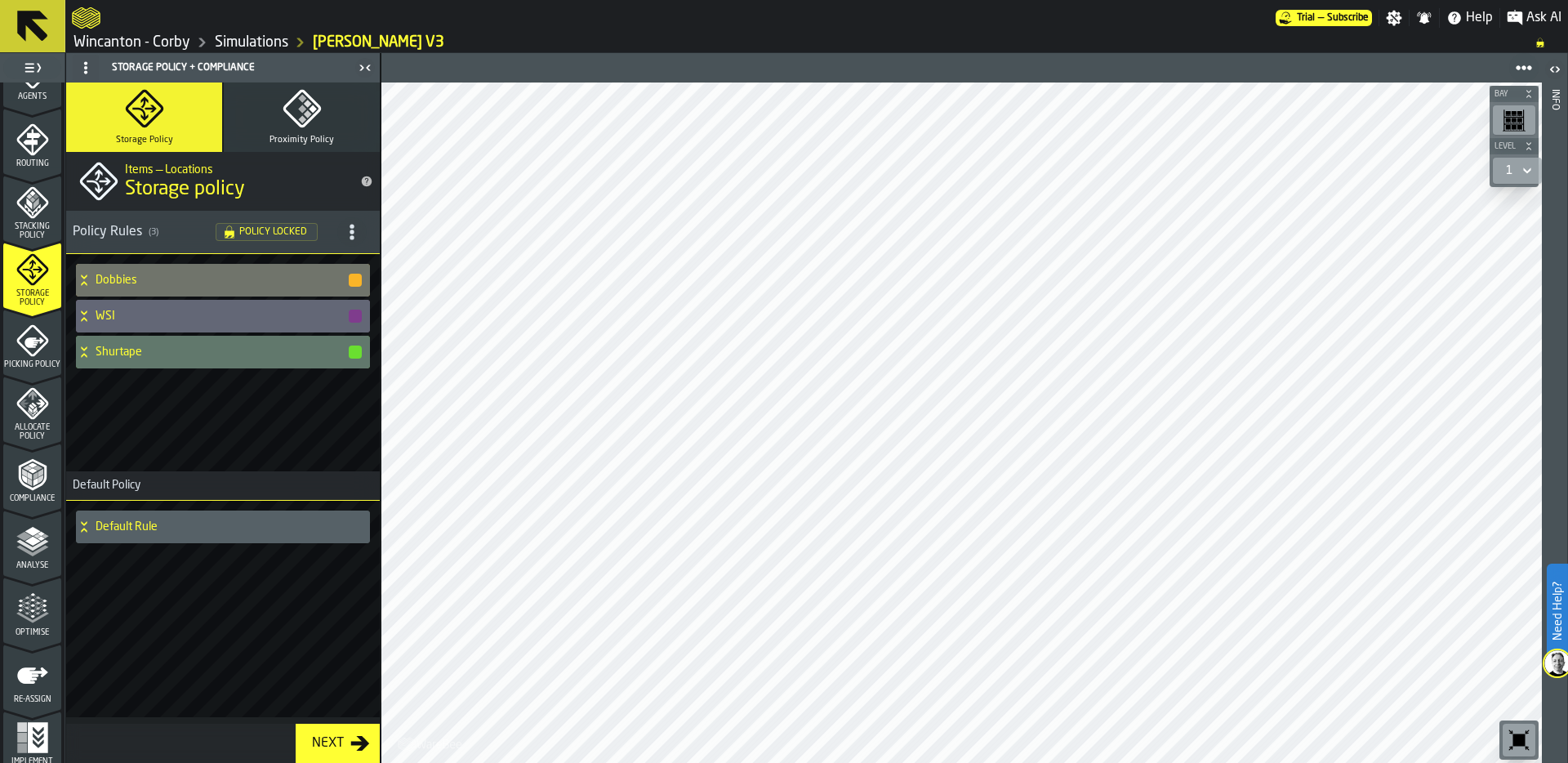
click at [35, 354] on div "Picking Policy" at bounding box center [32, 347] width 58 height 45
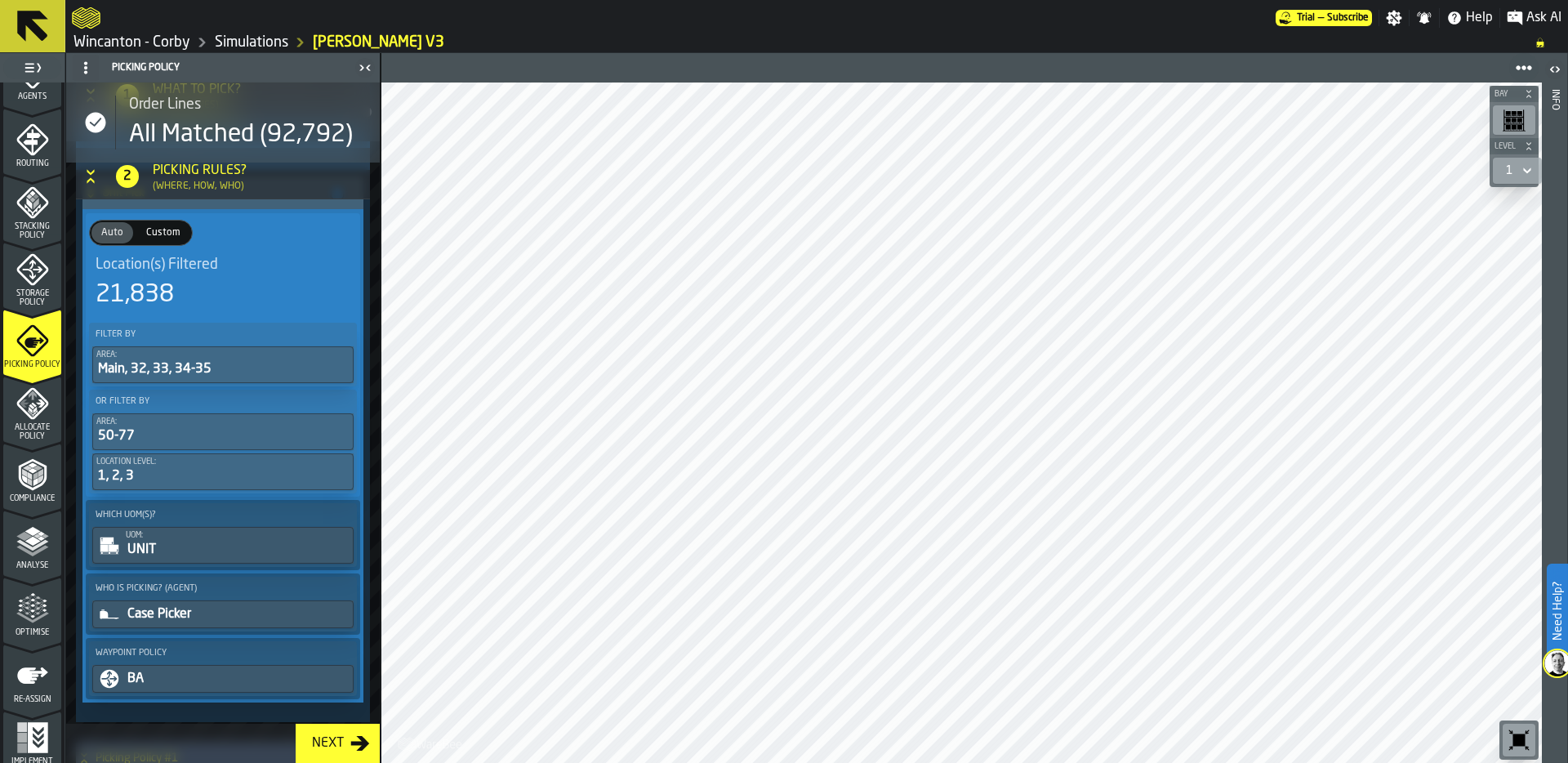
scroll to position [419, 0]
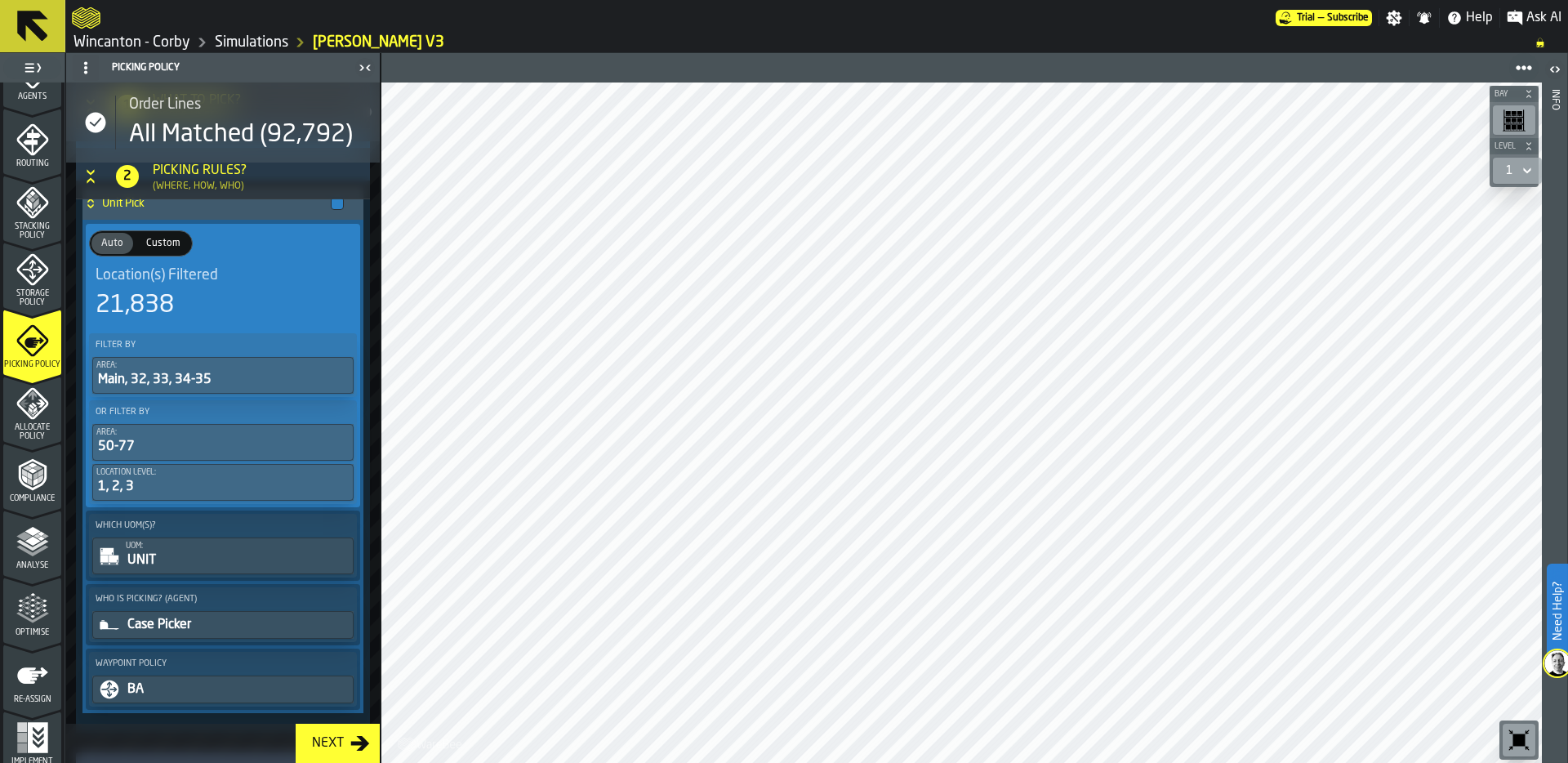
click at [30, 417] on icon "menu Allocate Policy" at bounding box center [32, 402] width 32 height 32
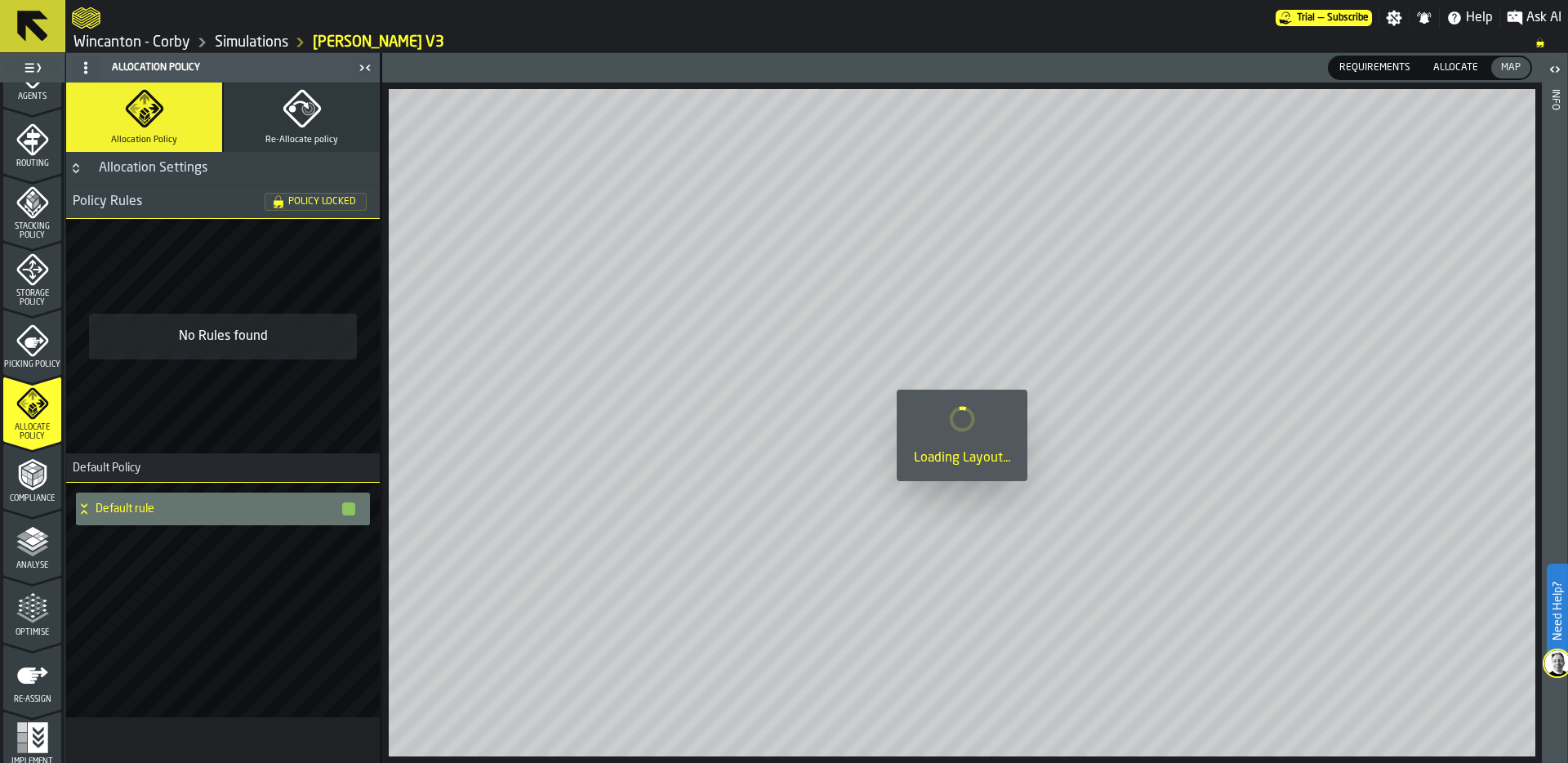
click at [29, 537] on polygon "menu Analyse" at bounding box center [33, 541] width 15 height 9
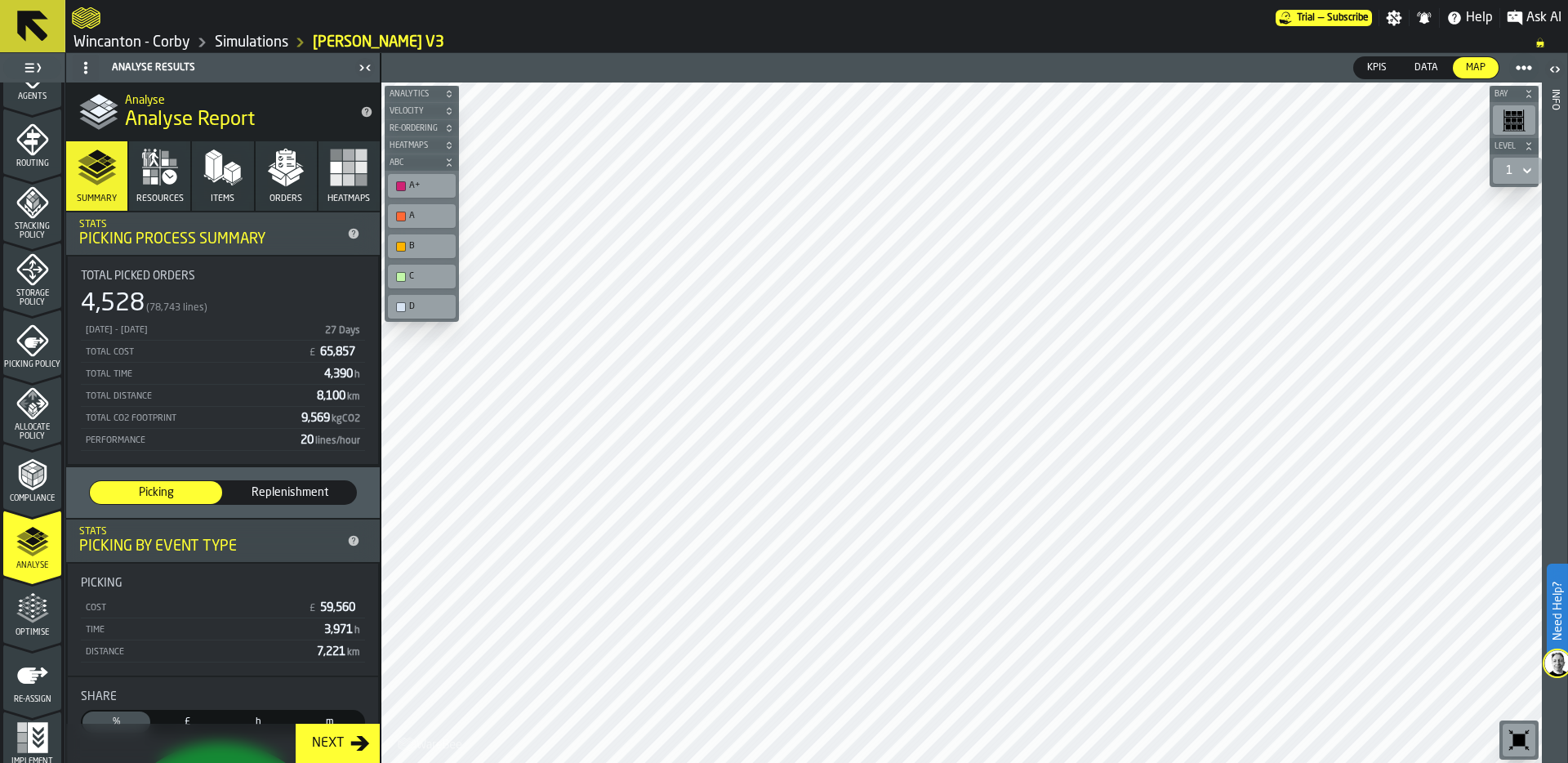
click at [165, 166] on icon "button" at bounding box center [160, 167] width 39 height 39
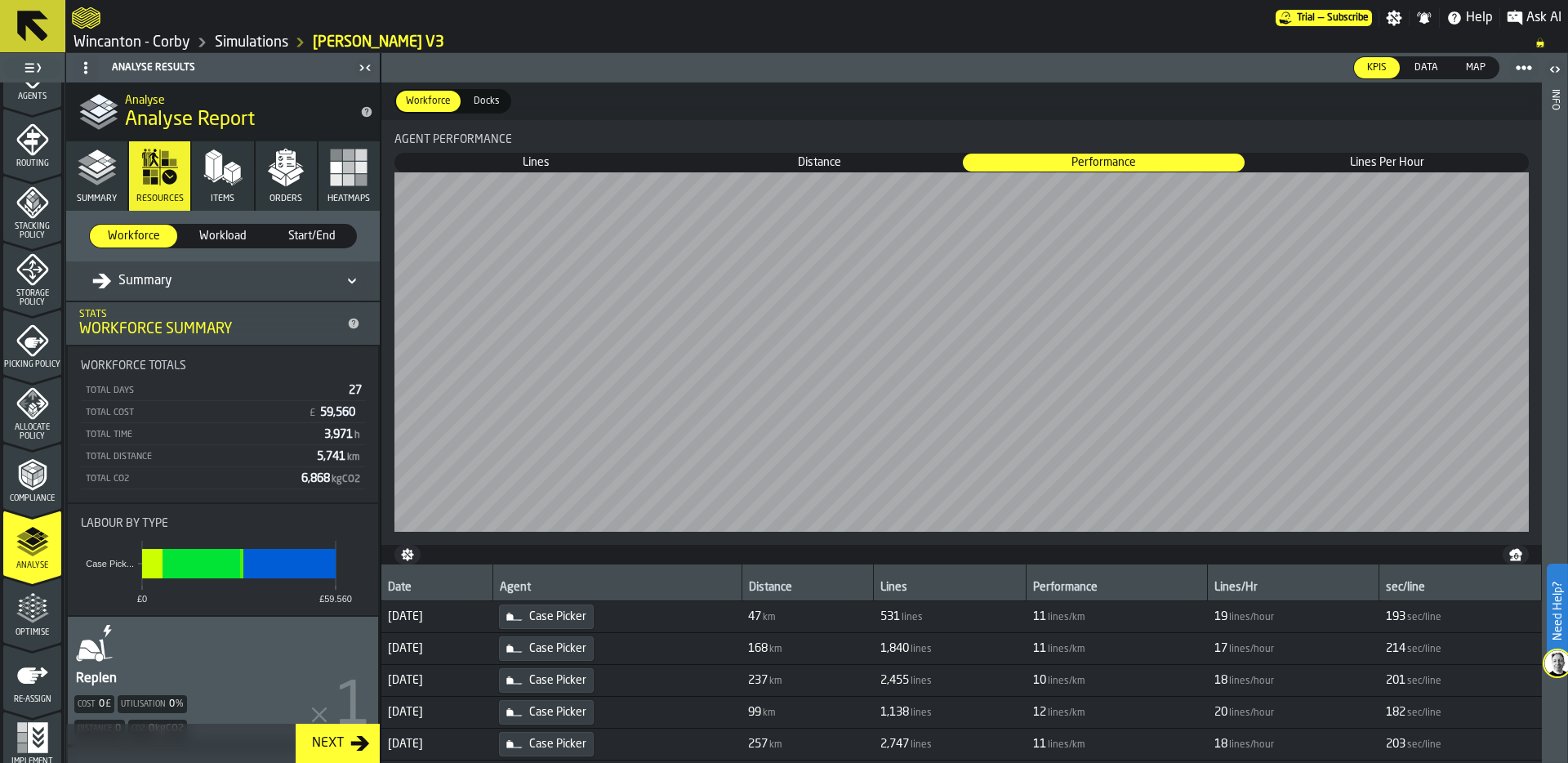
click at [128, 281] on div "Summary" at bounding box center [132, 281] width 80 height 19
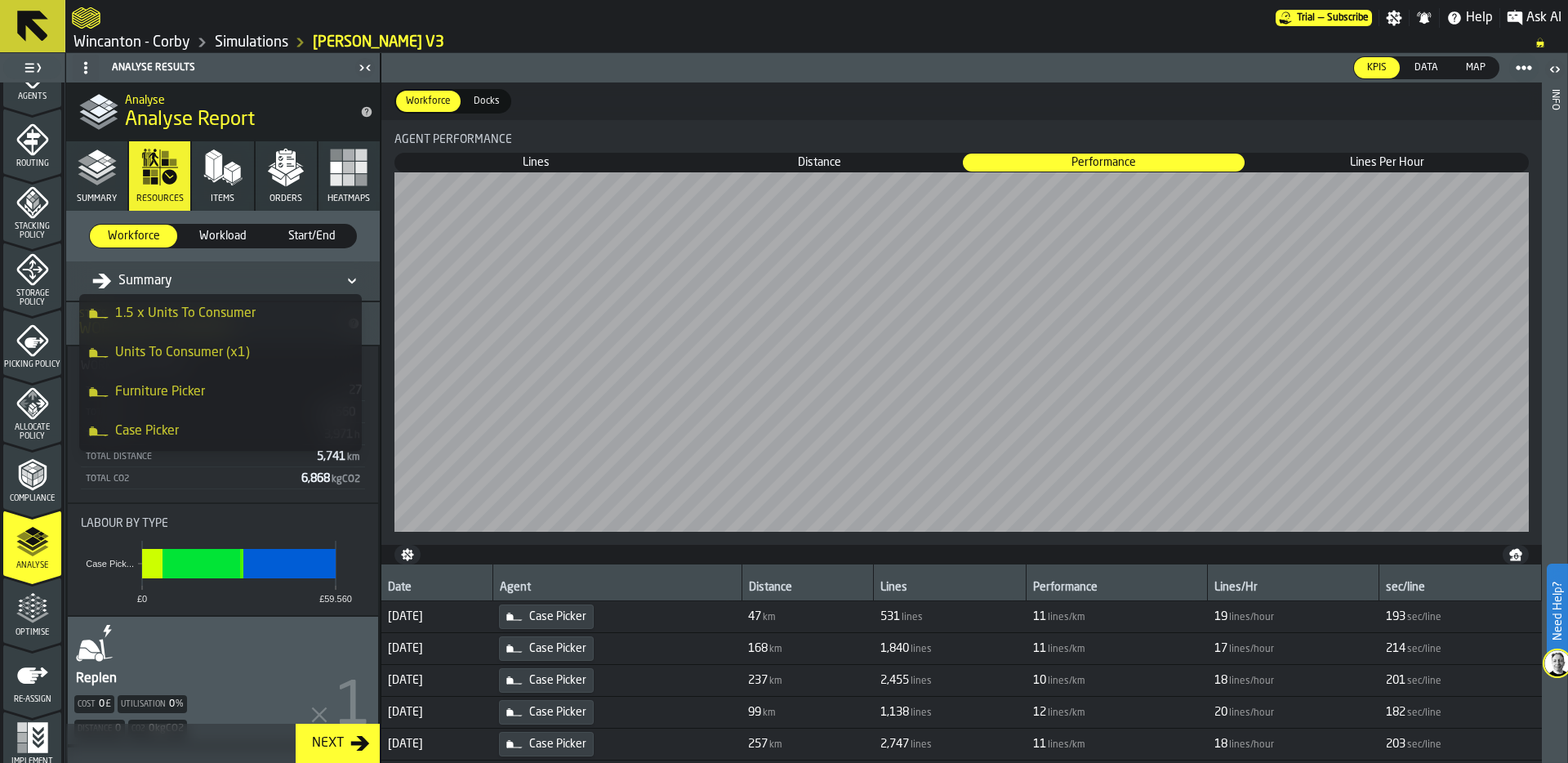
scroll to position [78, 0]
click at [177, 420] on li "Case Picker" at bounding box center [220, 432] width 282 height 39
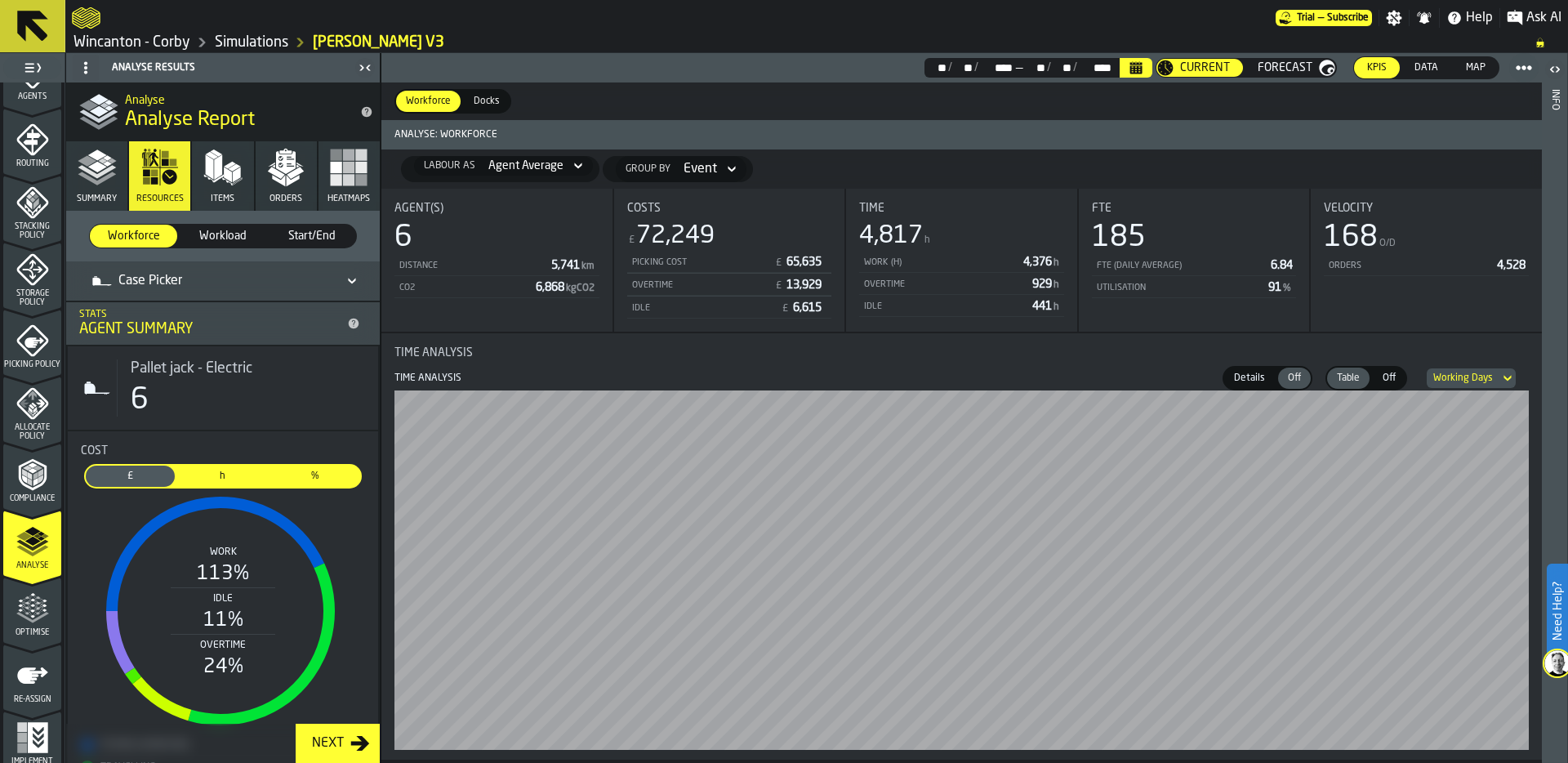
click at [33, 605] on icon "menu Optimise" at bounding box center [33, 609] width 33 height 33
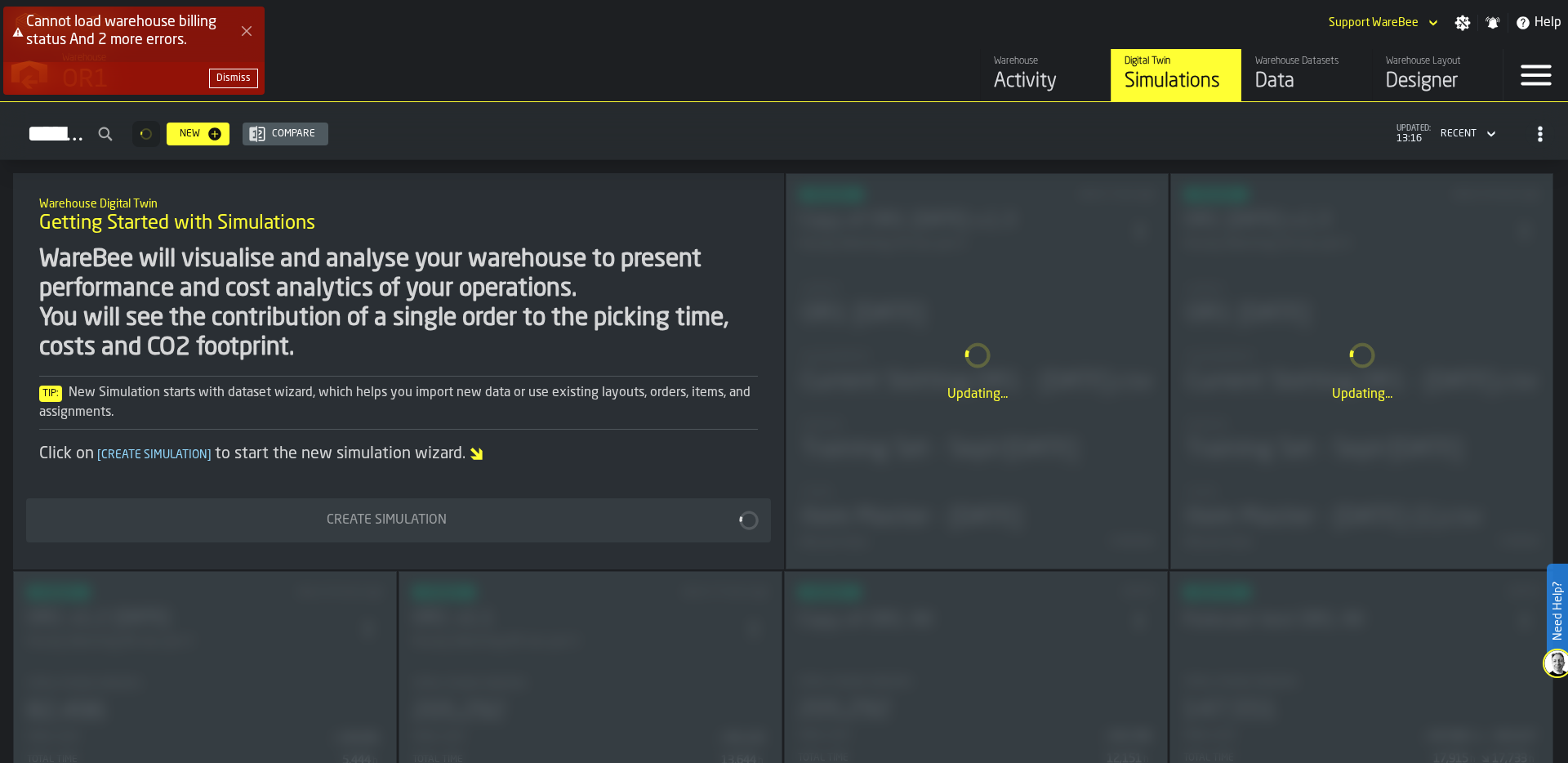
click at [1274, 79] on div "Cannot load warehouse billing status And 2 more errors. Dismiss" at bounding box center [787, 56] width 1568 height 108
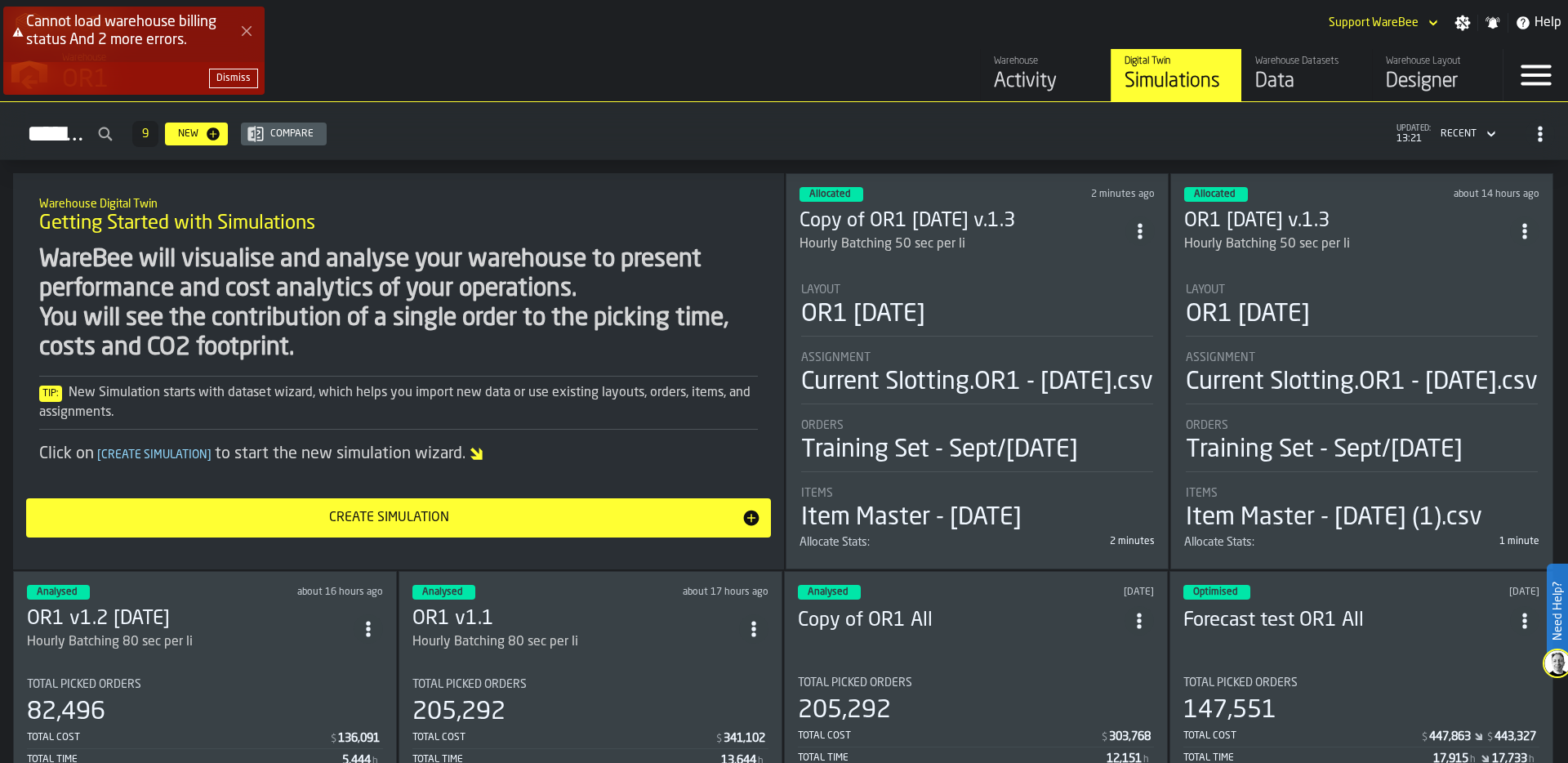
click at [1283, 92] on div "Cannot load warehouse billing status And 2 more errors. Dismiss" at bounding box center [787, 56] width 1568 height 108
click at [233, 79] on div "Dismiss" at bounding box center [234, 79] width 34 height 11
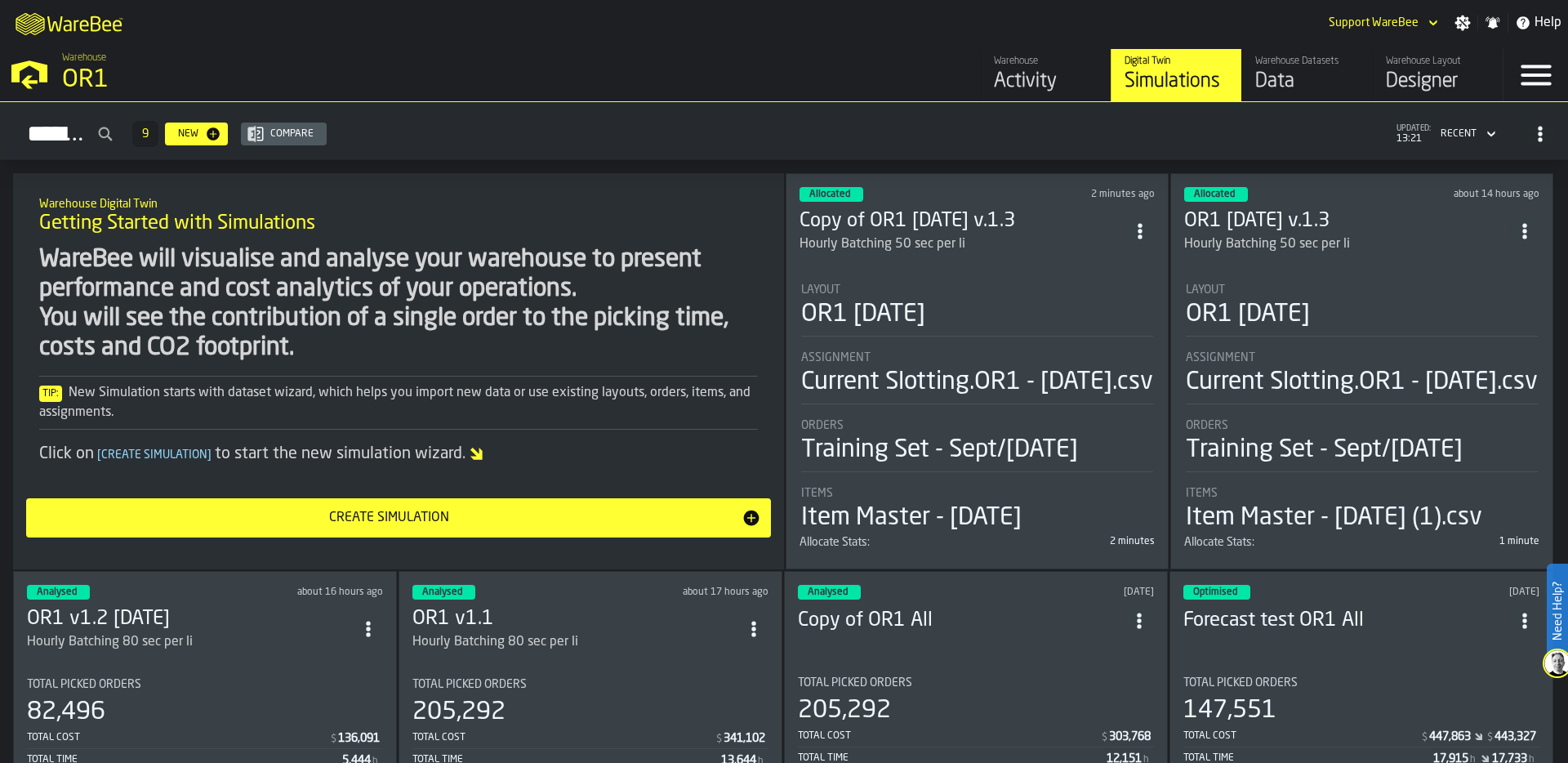
click at [1288, 79] on div "Data" at bounding box center [1307, 81] width 103 height 26
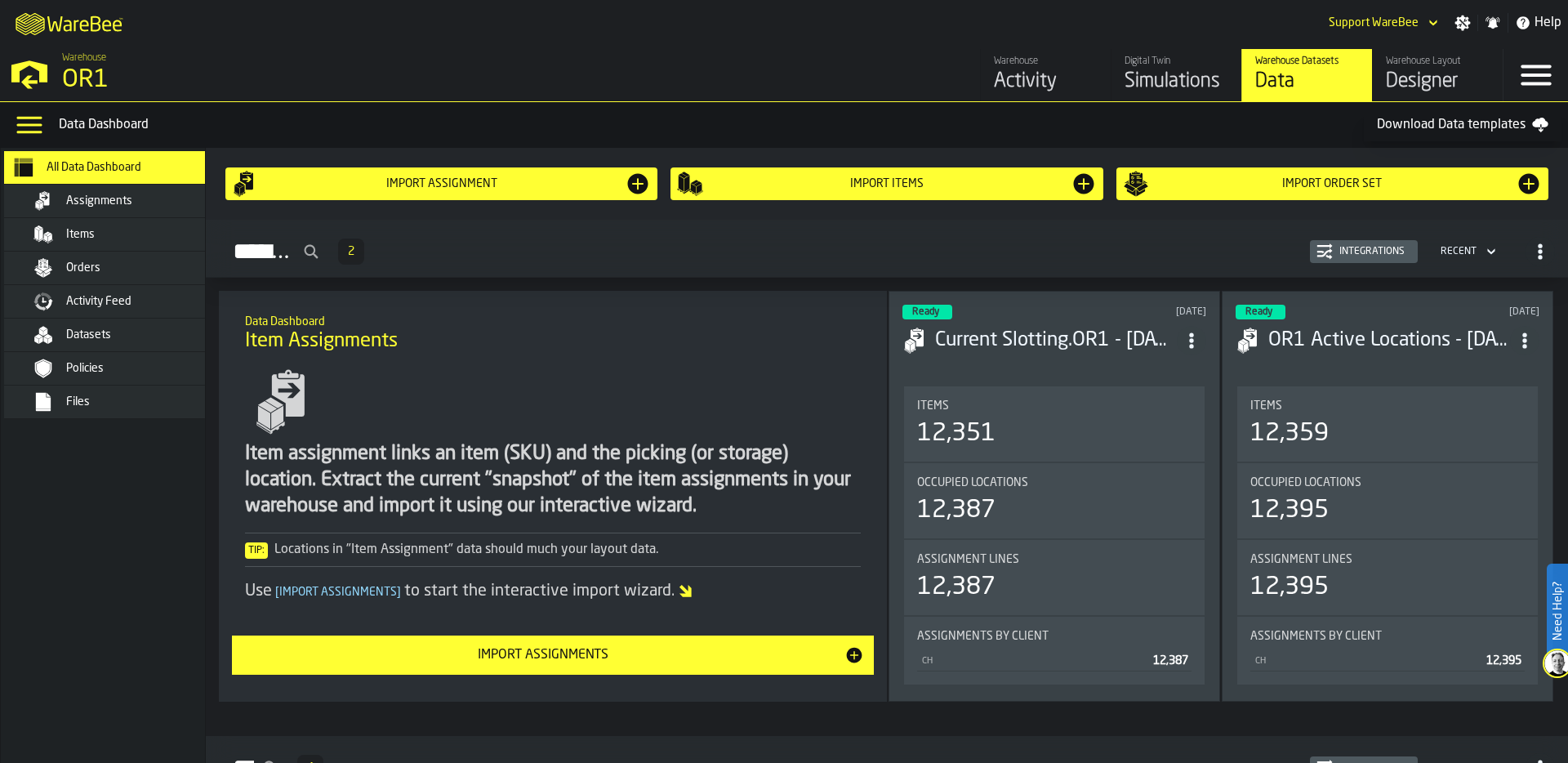
click at [91, 243] on div "Items" at bounding box center [126, 235] width 199 height 19
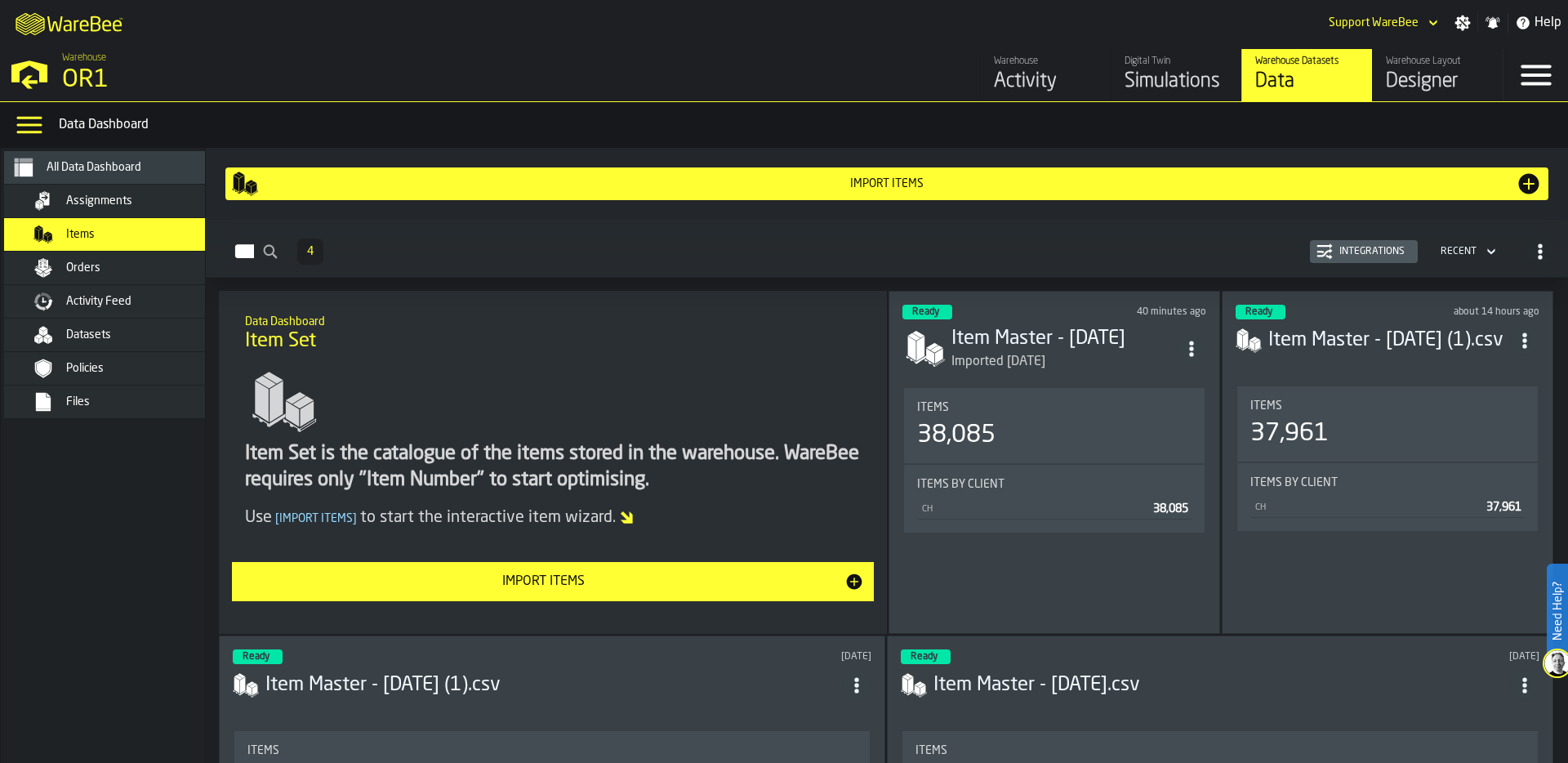
click at [1359, 247] on div "Integrations" at bounding box center [1372, 252] width 78 height 11
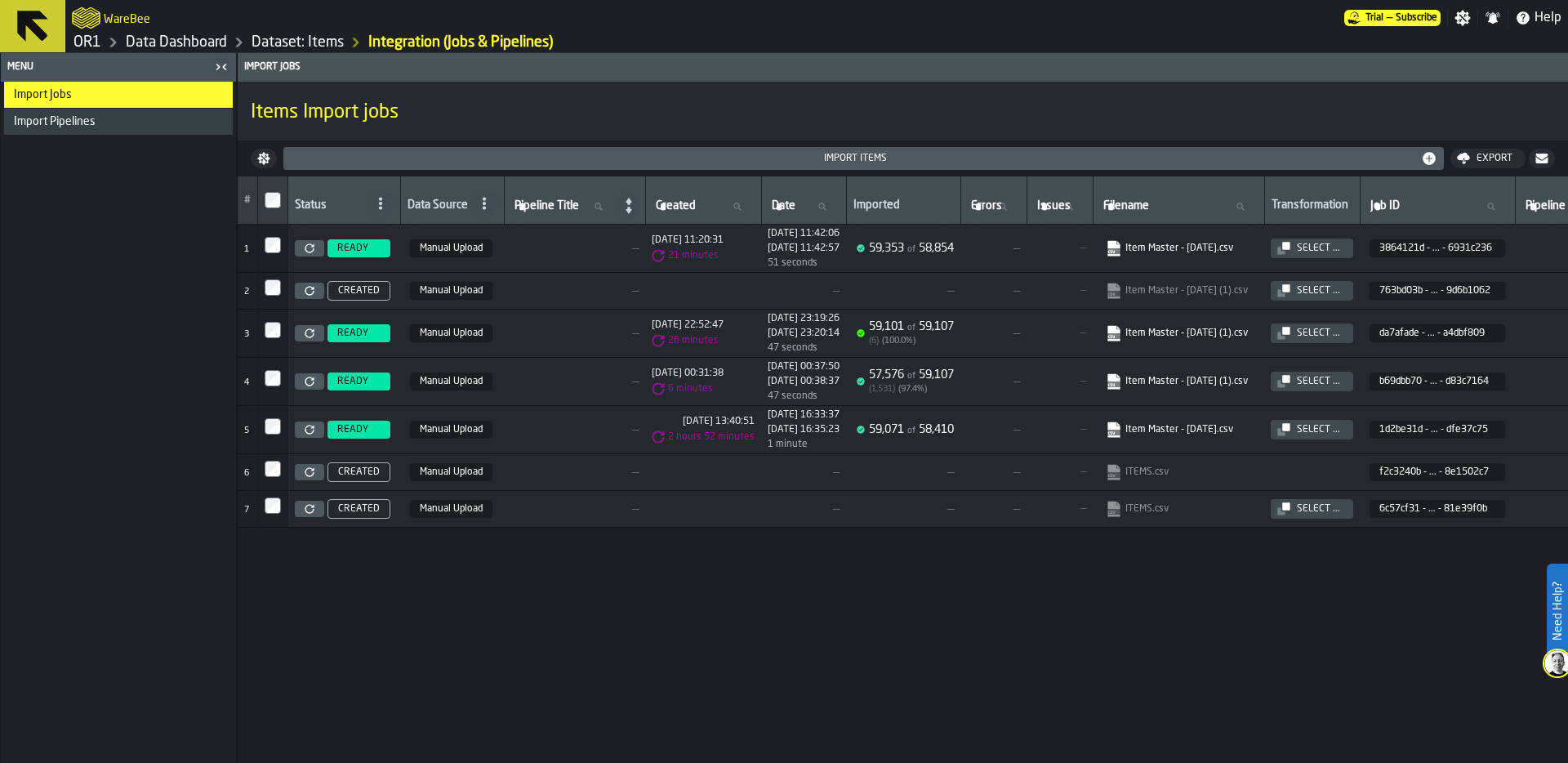
click at [1347, 331] on div "Select ..." at bounding box center [1318, 333] width 56 height 11
click at [304, 49] on link "Dataset: Items" at bounding box center [298, 42] width 92 height 18
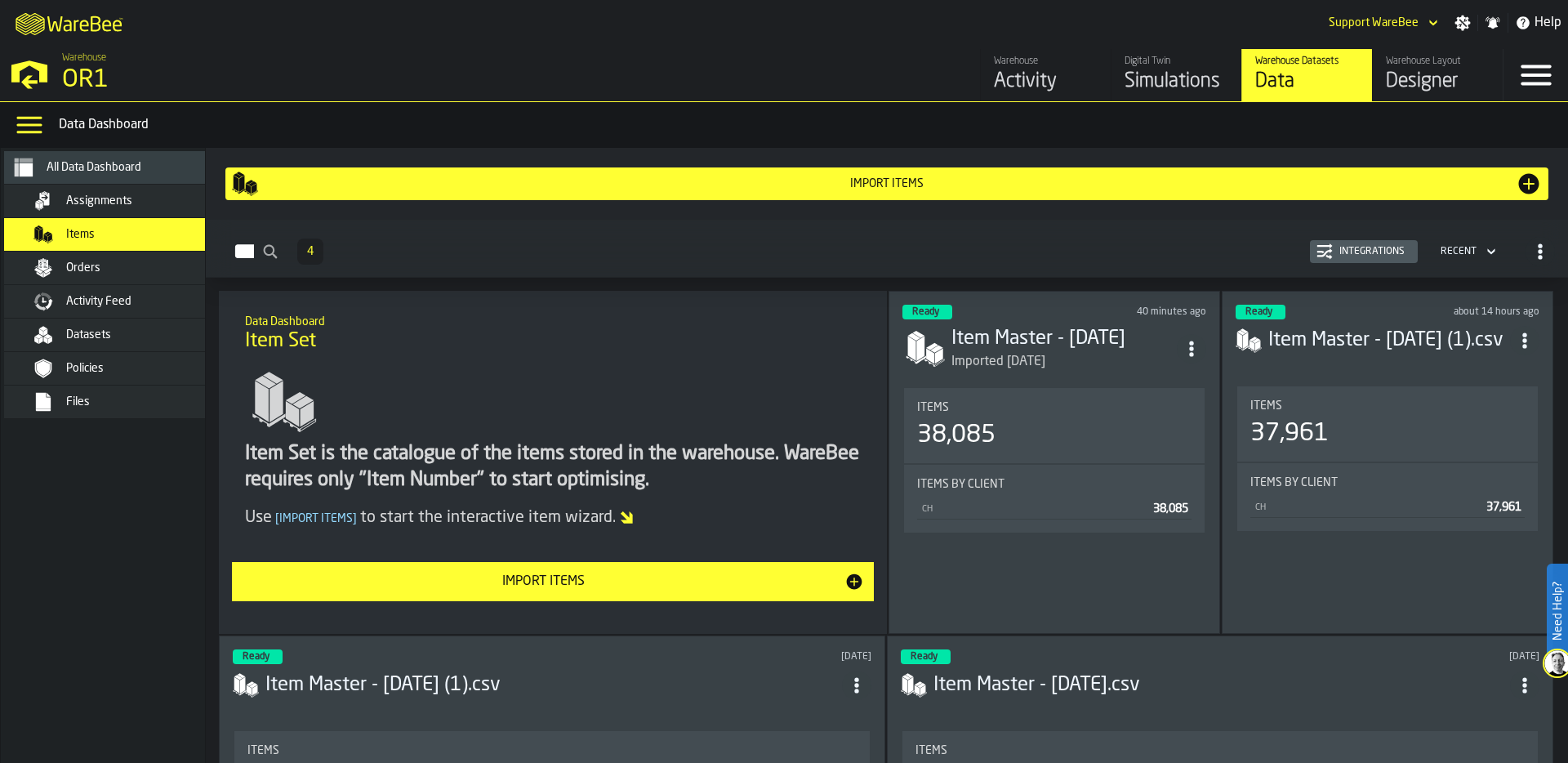
click at [804, 192] on div "Import Items" at bounding box center [886, 183] width 1310 height 26
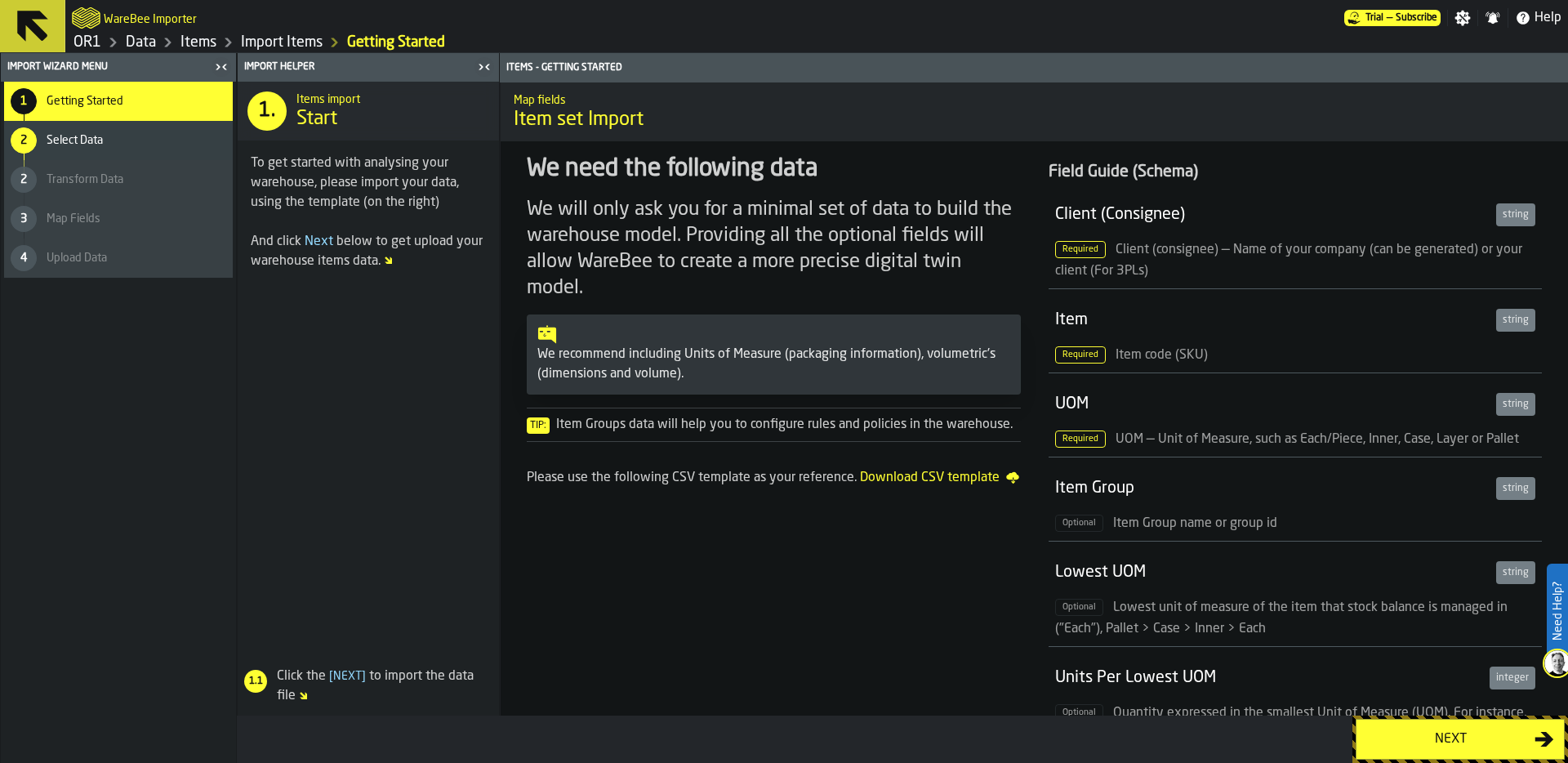
click at [1452, 733] on div "Next" at bounding box center [1450, 739] width 168 height 19
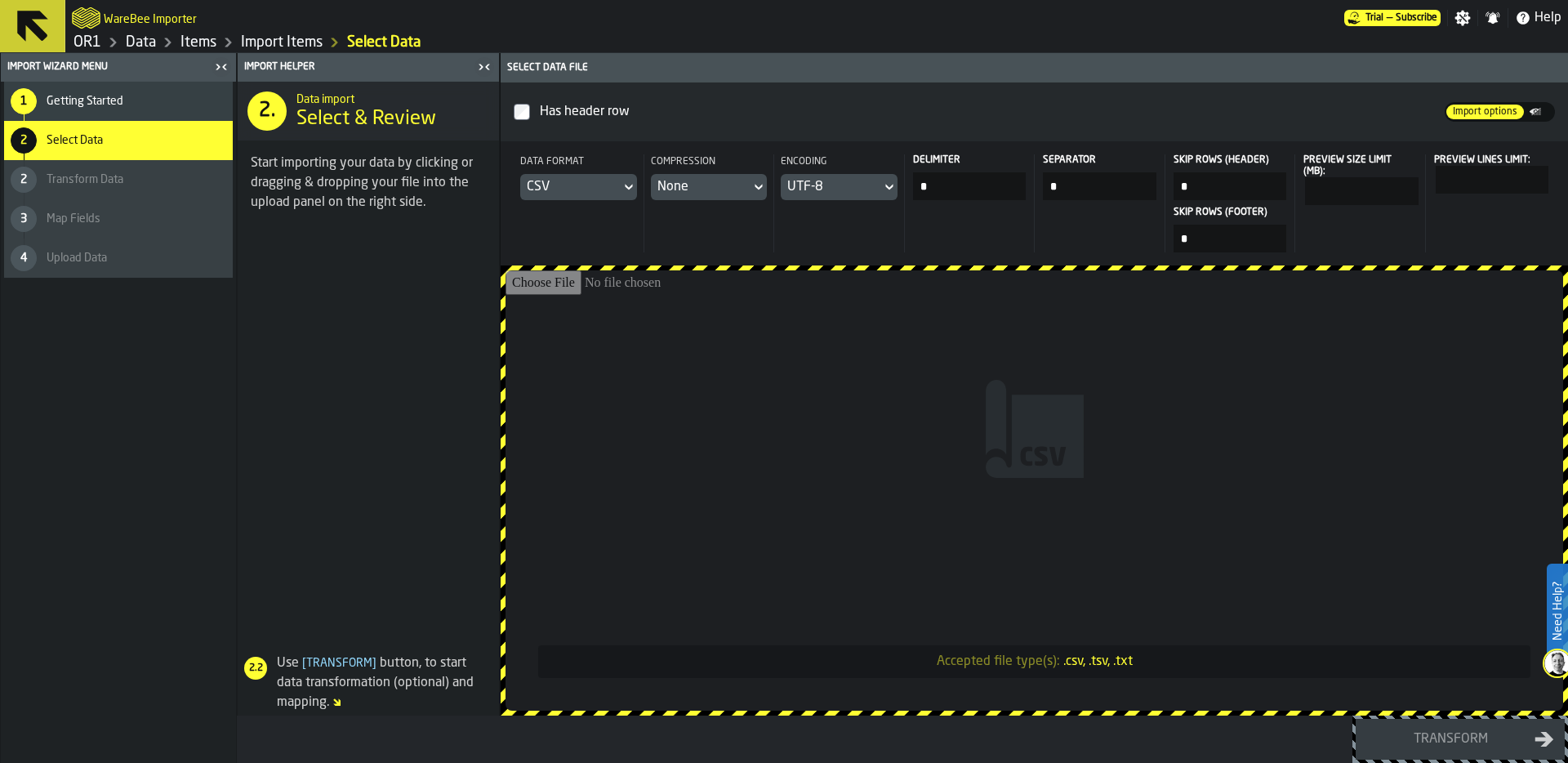
click at [953, 447] on input "Accepted file type(s): .csv, .tsv, .txt" at bounding box center [1034, 490] width 1058 height 440
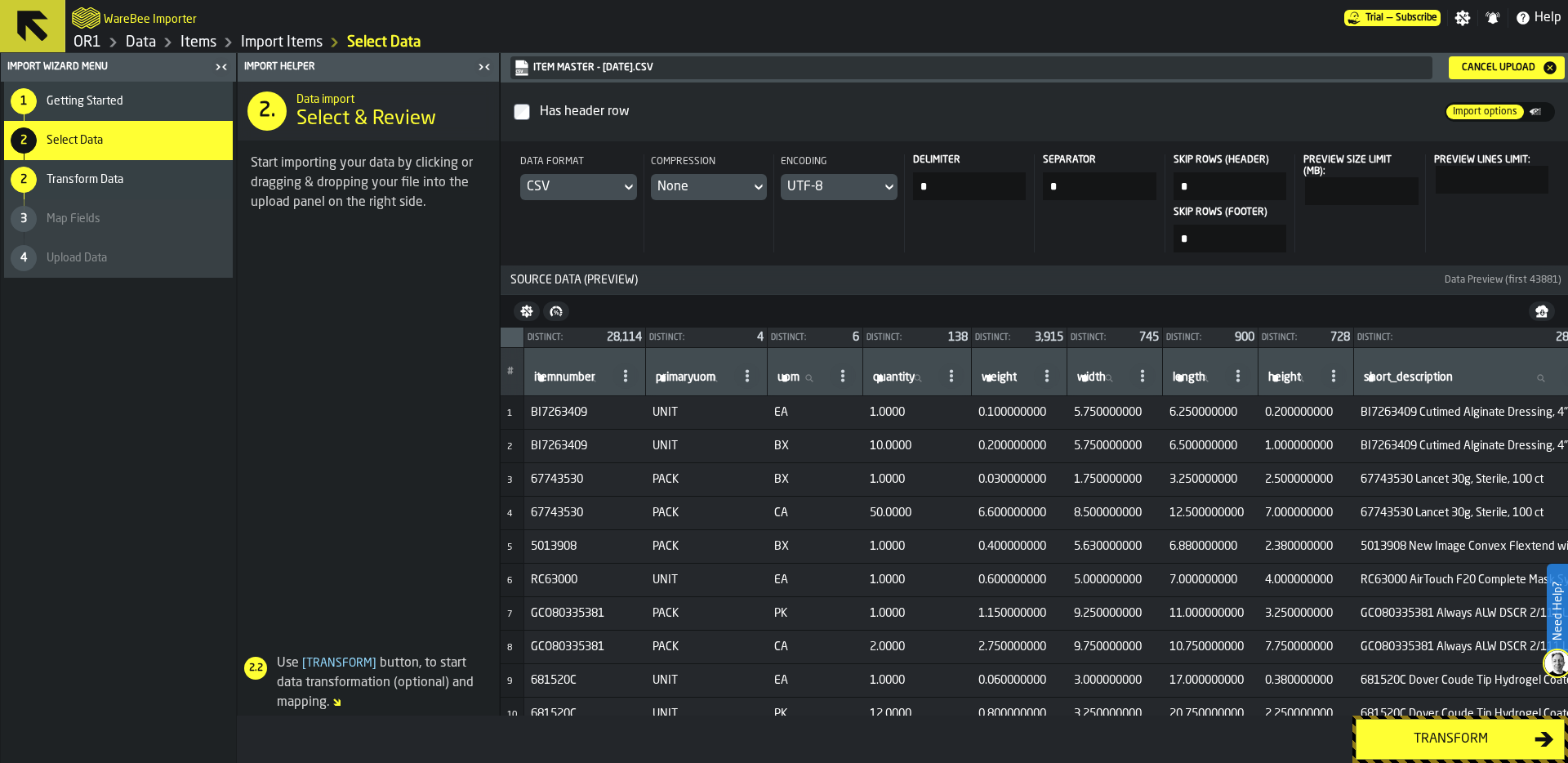
click at [1454, 733] on div "Transform" at bounding box center [1450, 739] width 168 height 19
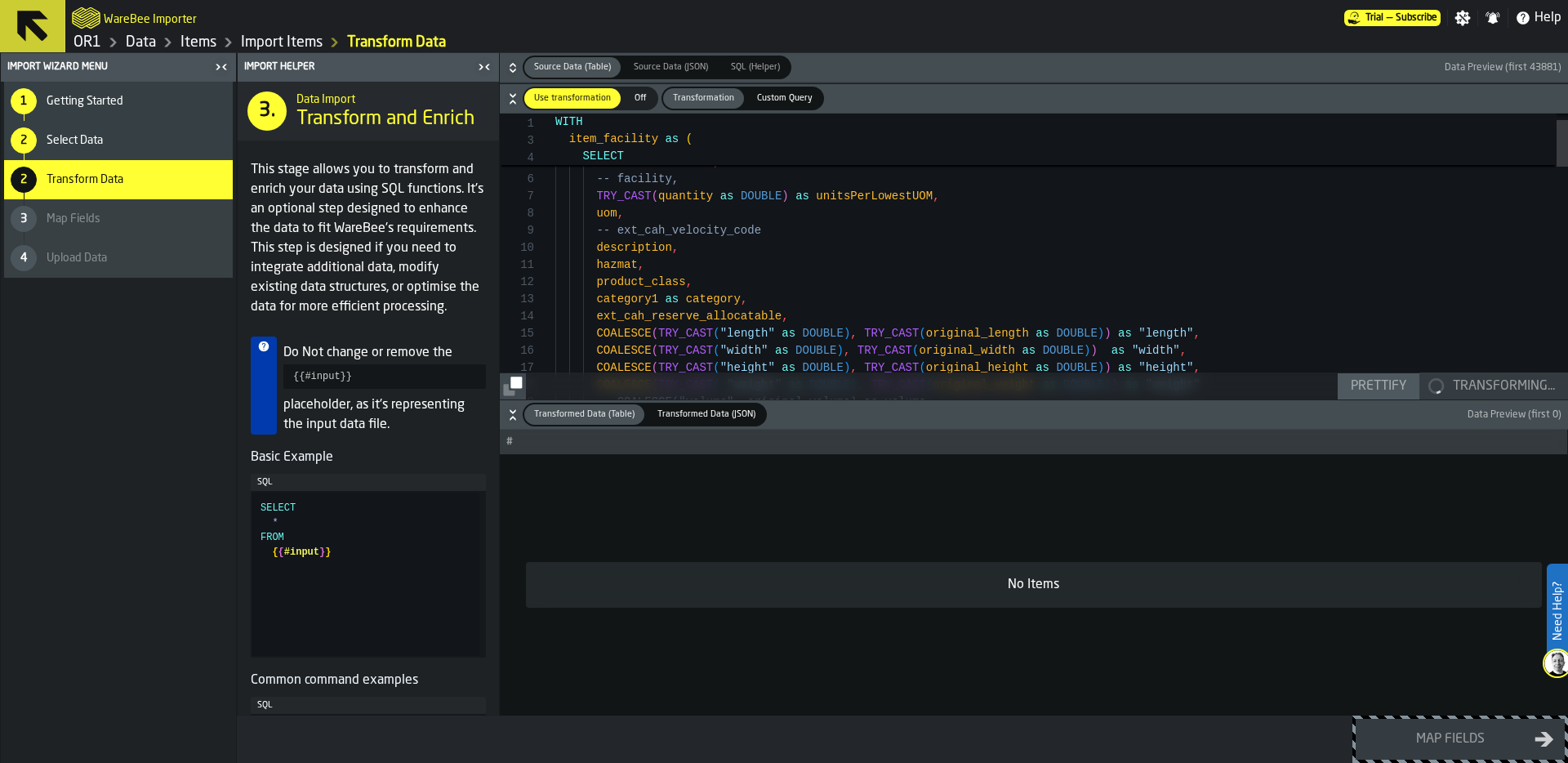
type textarea "**********"
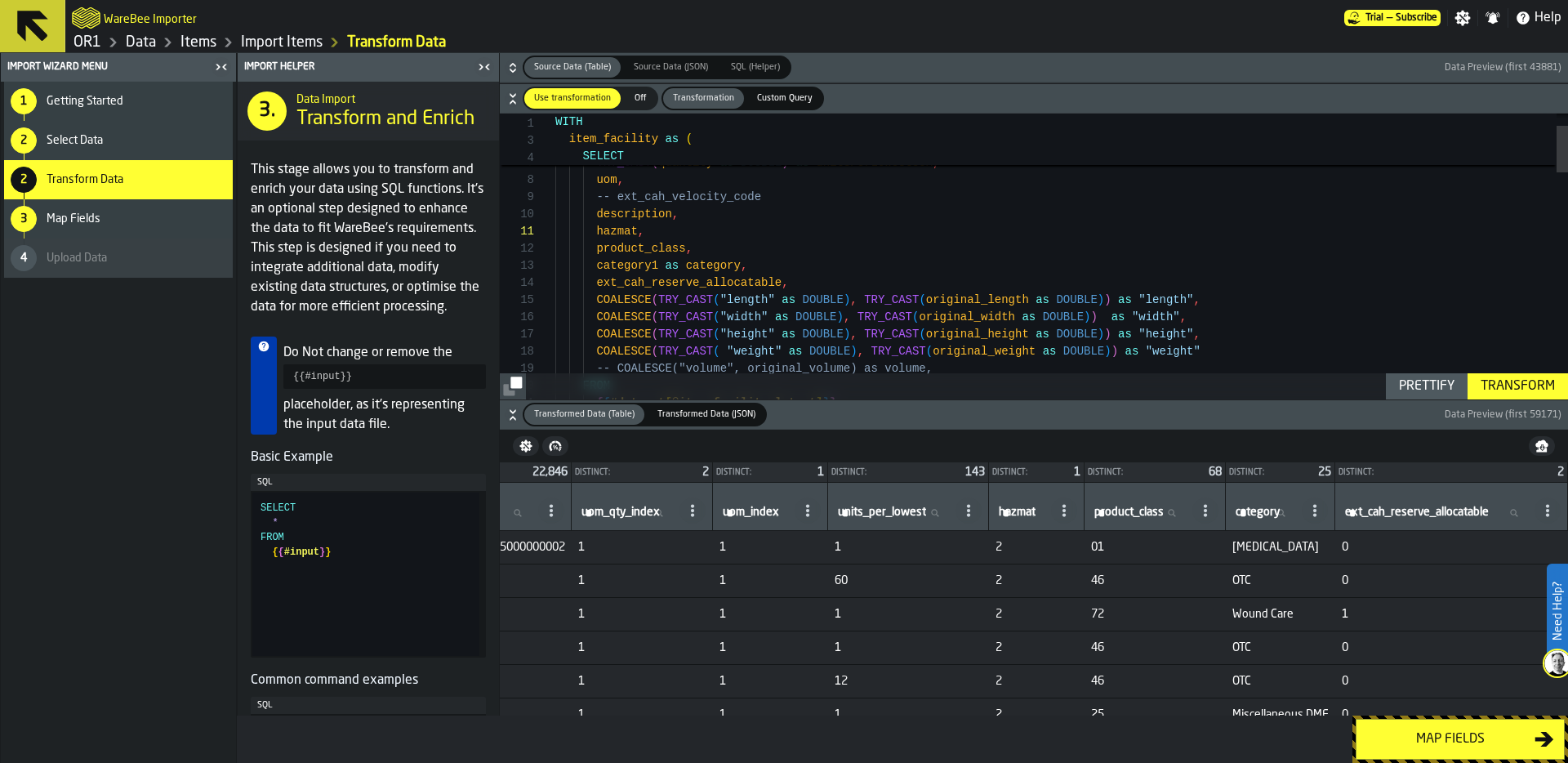
scroll to position [0, 1382]
click at [1109, 509] on span "product_class" at bounding box center [1129, 512] width 70 height 13
click at [1109, 509] on input "product_class product_class" at bounding box center [1140, 513] width 98 height 21
type input "**"
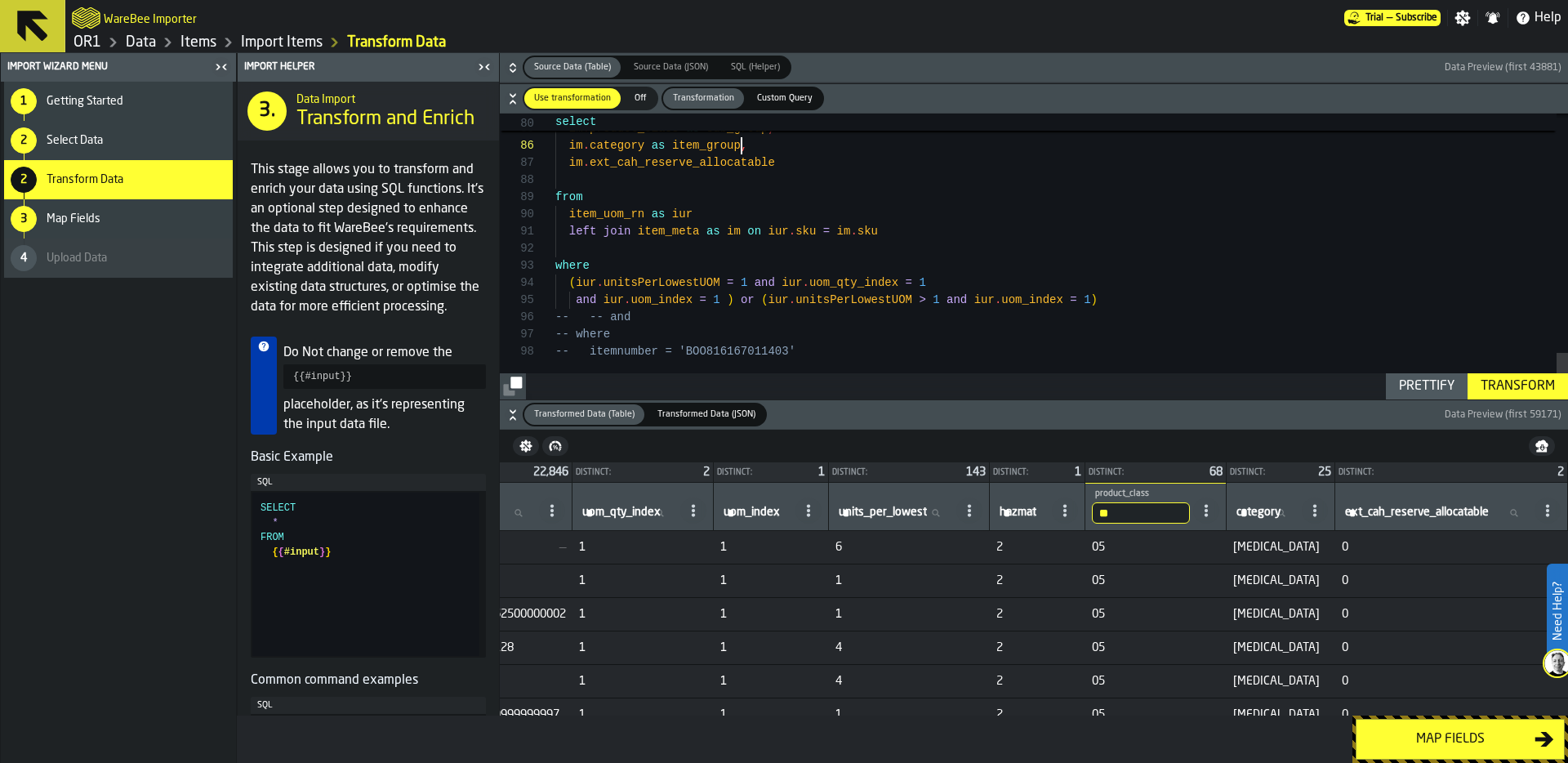
type textarea "**********"
click at [1534, 387] on div "Transform" at bounding box center [1517, 386] width 87 height 19
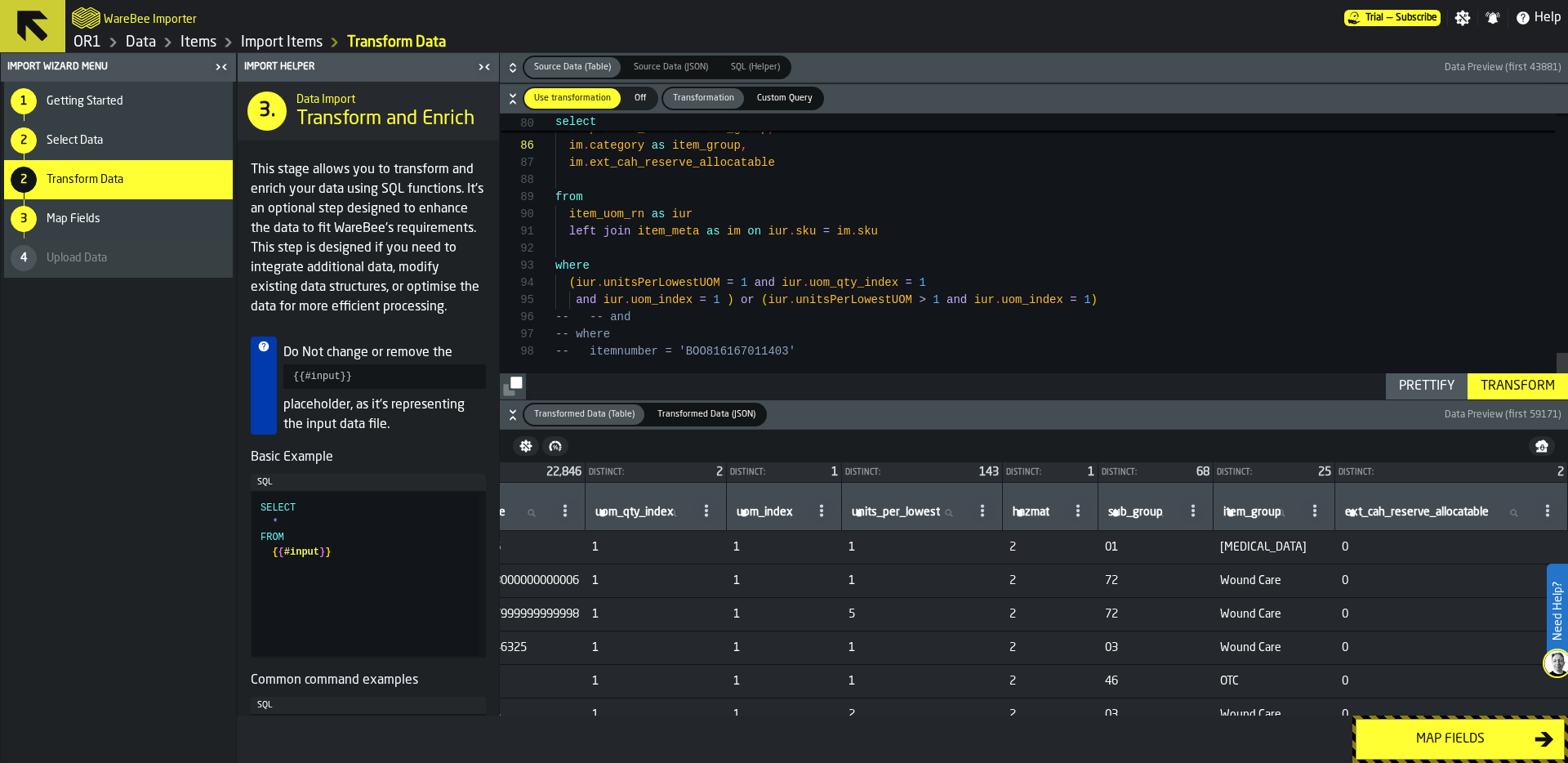
scroll to position [0, 1352]
click at [1105, 515] on label "sub_group sub_group" at bounding box center [1140, 513] width 72 height 21
click at [1105, 515] on input "sub_group sub_group" at bounding box center [1140, 513] width 72 height 21
type input "**"
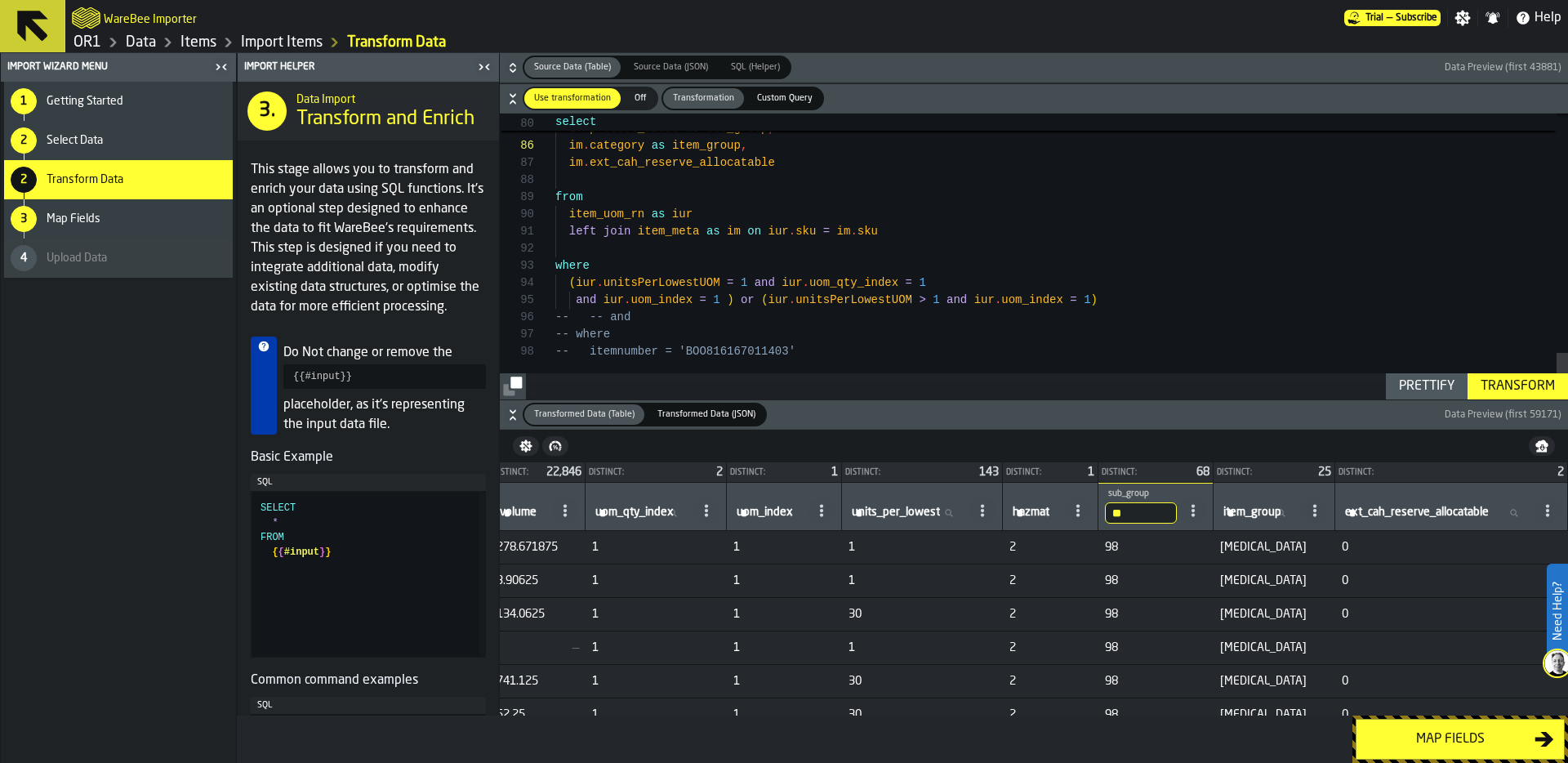
scroll to position [0, 1338]
click at [1480, 733] on div "Map fields" at bounding box center [1450, 739] width 168 height 19
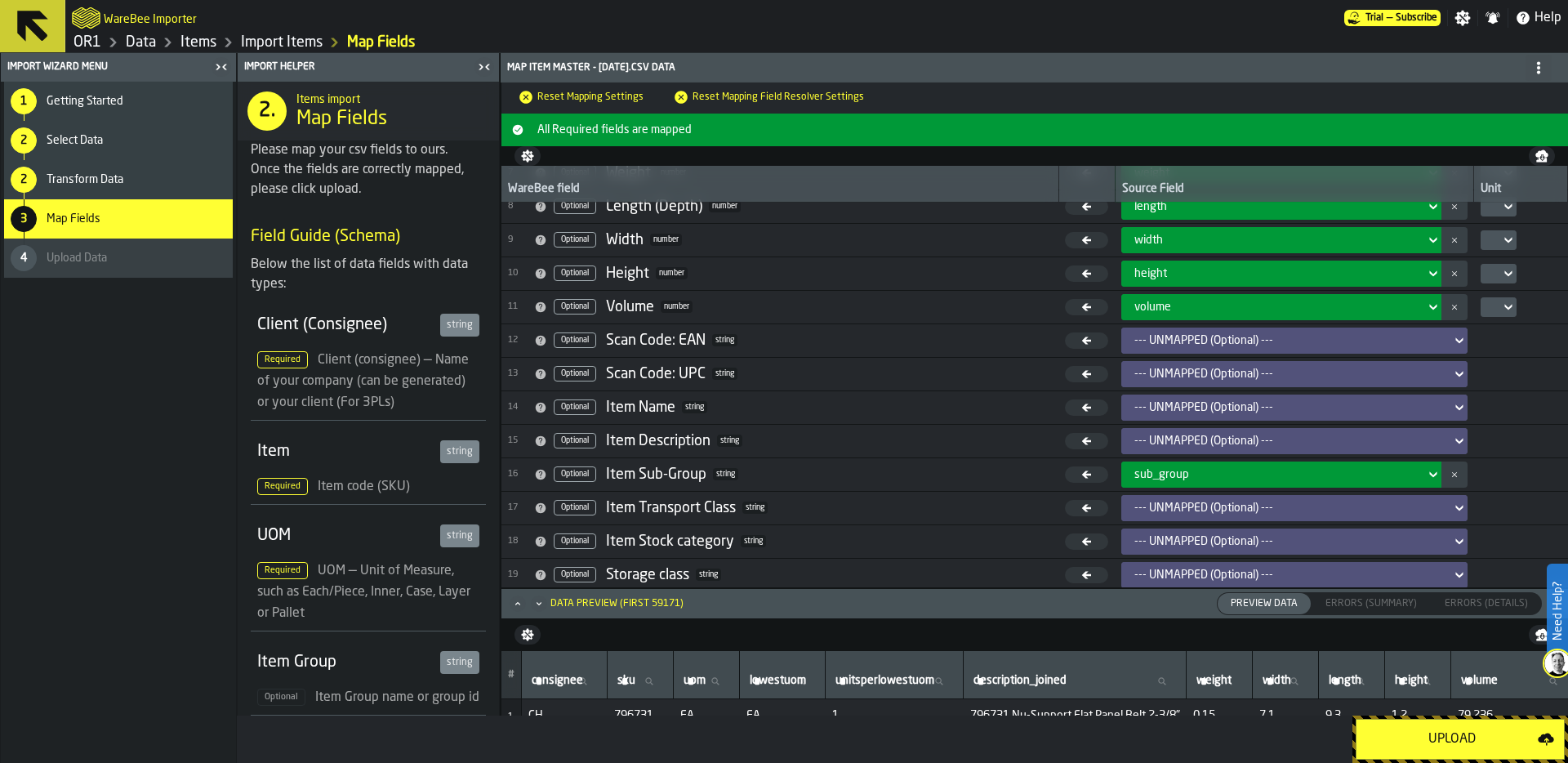
scroll to position [255, 0]
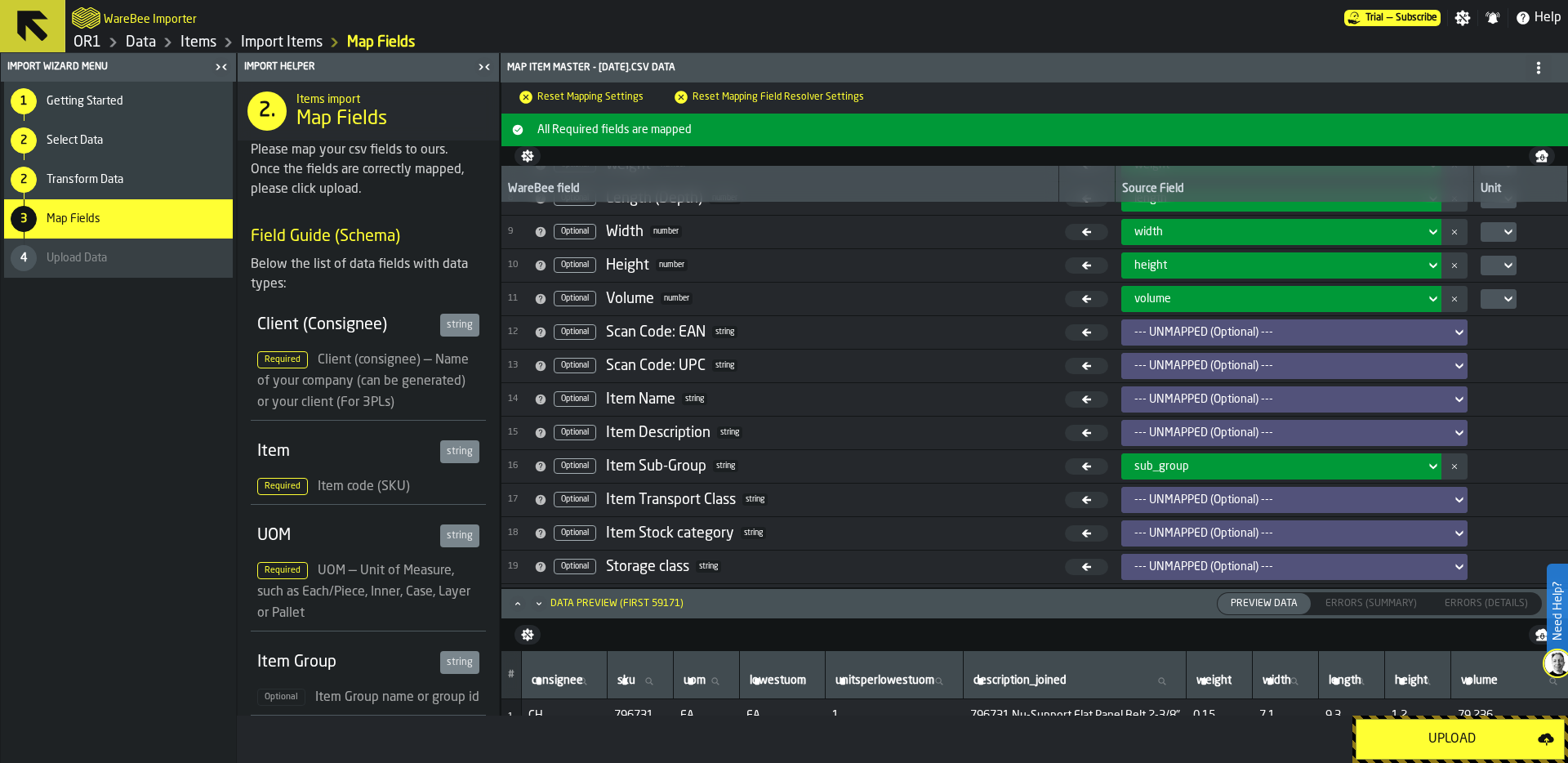
click at [1426, 731] on div "Upload" at bounding box center [1451, 739] width 171 height 19
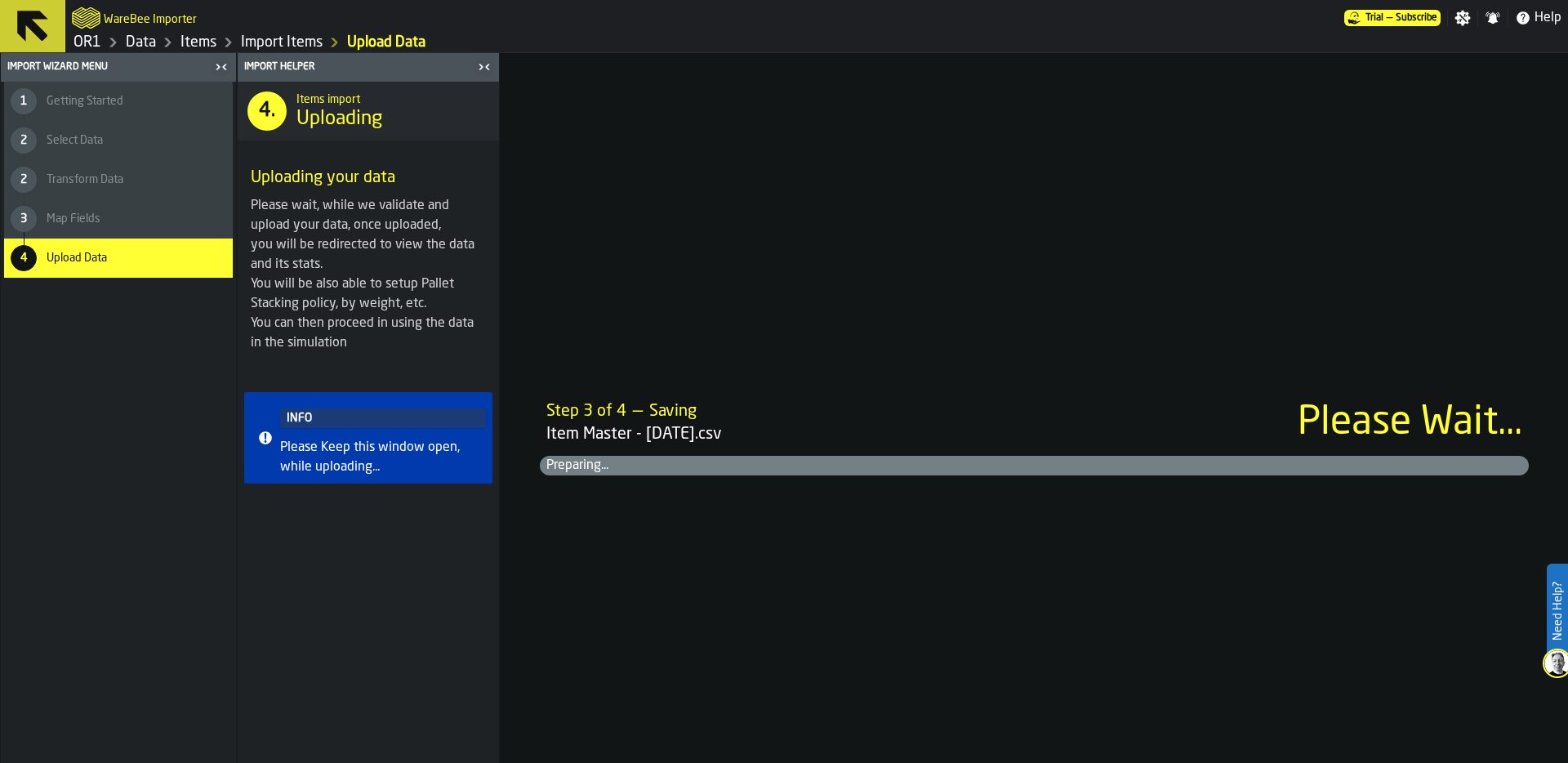
click at [203, 41] on link "Items" at bounding box center [199, 42] width 36 height 18
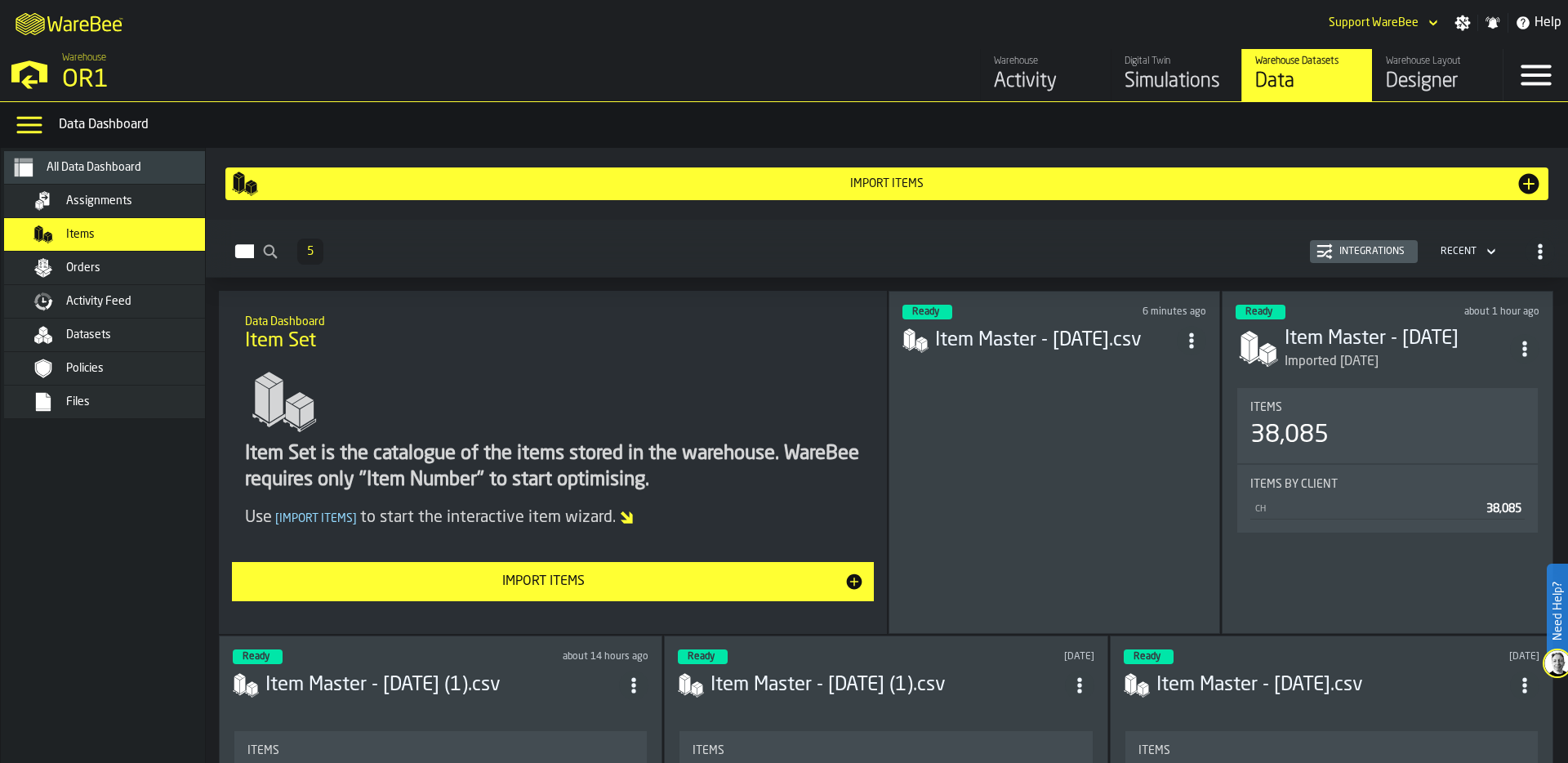
click at [376, 14] on div "M A K I N G W A R E H O U S E S M O R E EF F I C I E N T Support WareBee Settin…" at bounding box center [784, 23] width 1568 height 46
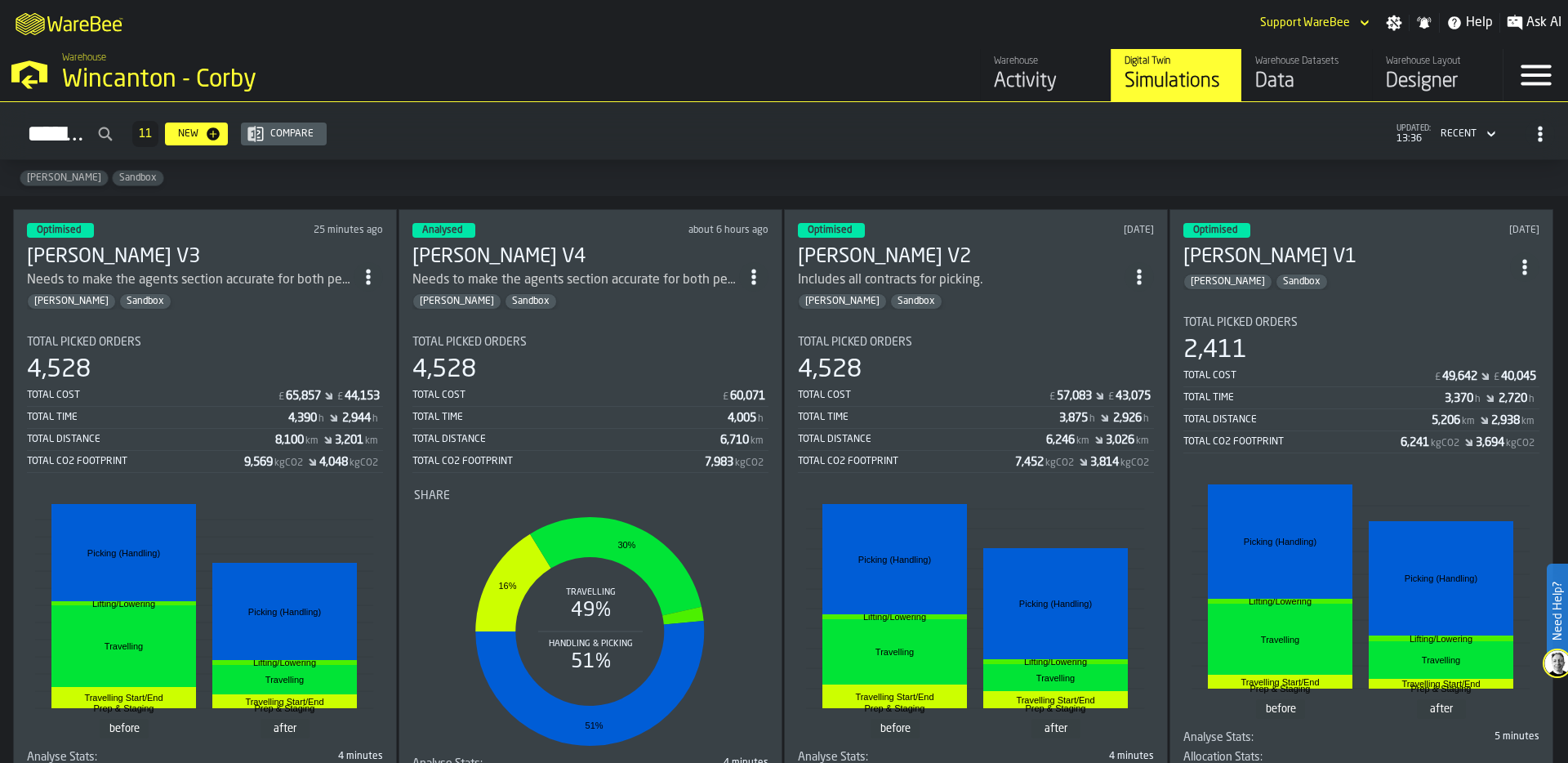
click at [175, 80] on div "Wincanton - Corby" at bounding box center [282, 79] width 441 height 30
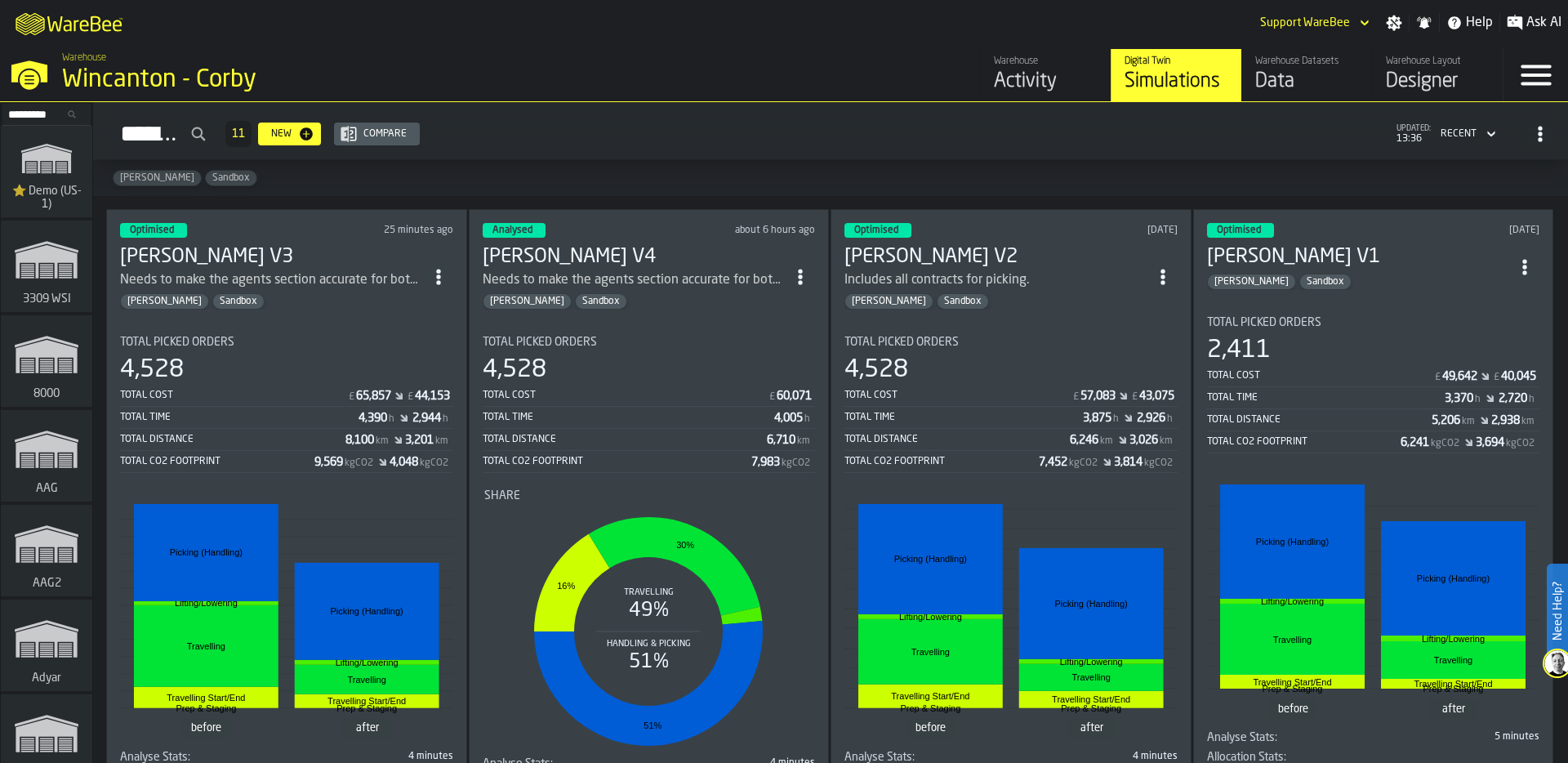
click at [20, 115] on input "Search..." at bounding box center [46, 114] width 85 height 18
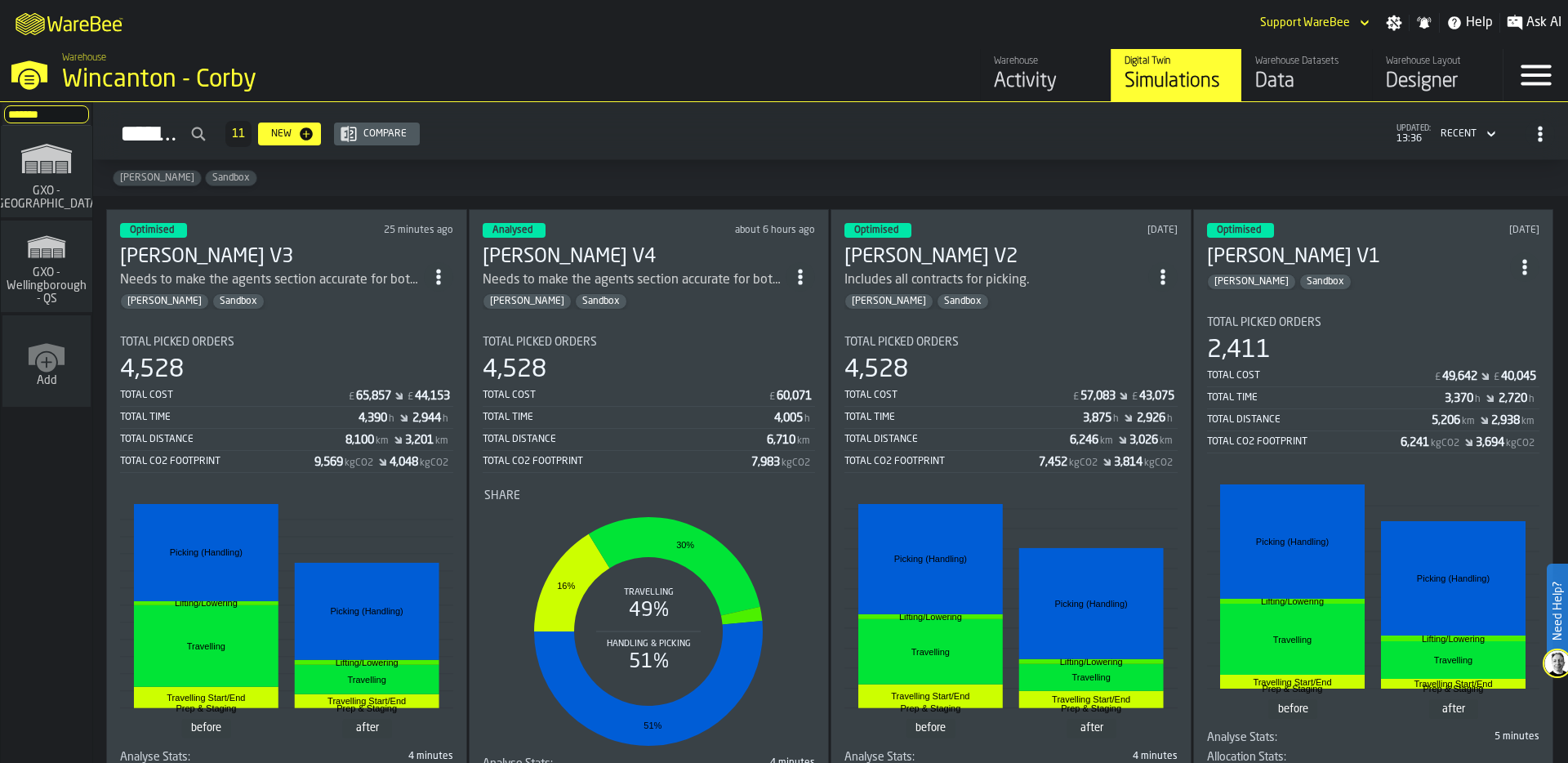
type input "*******"
click at [56, 166] on icon "link-to-/wh/i/a3c616c1-32a4-47e6-8ca0-af4465b04030/simulations" at bounding box center [47, 158] width 78 height 53
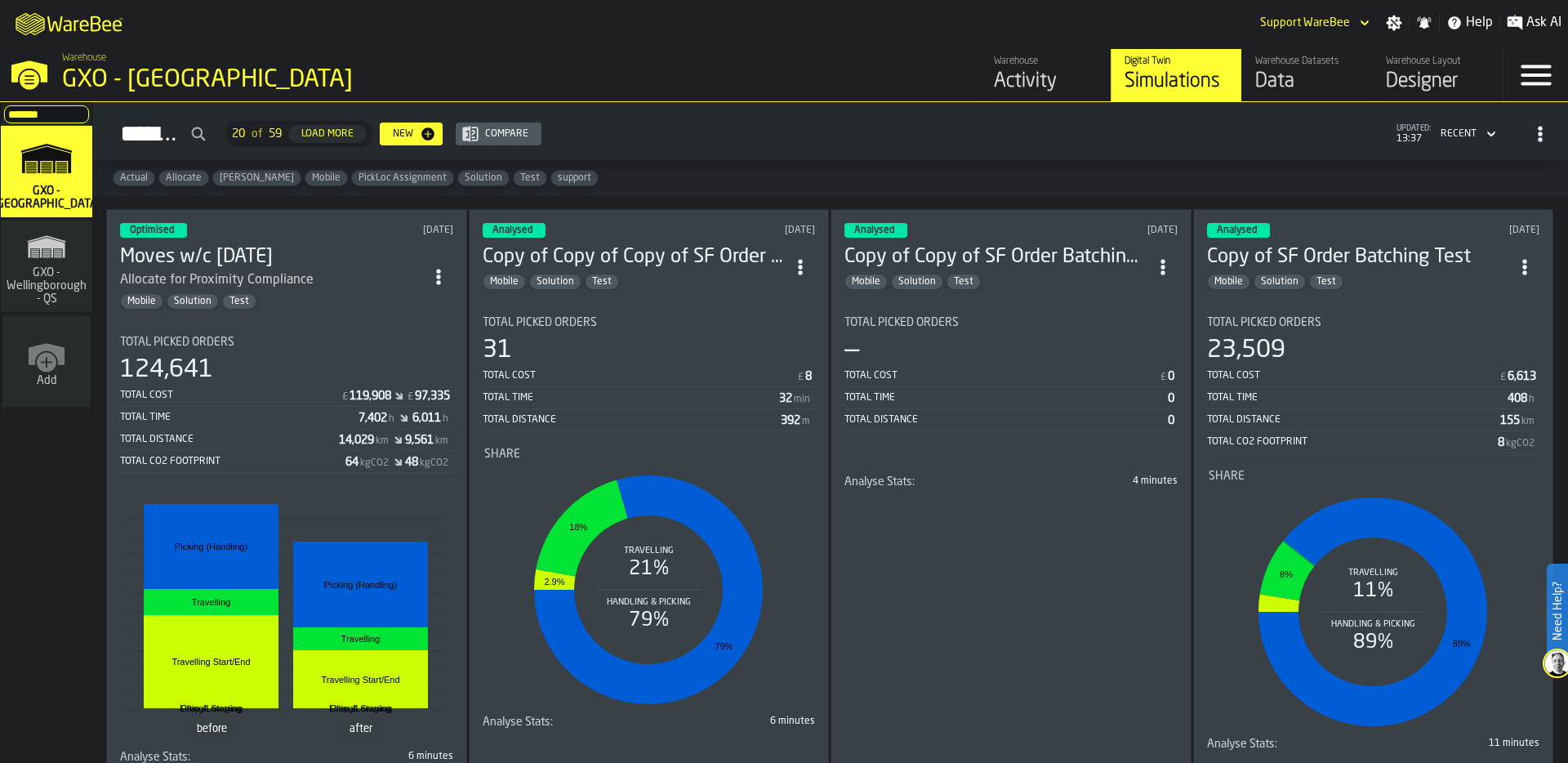
click at [670, 42] on div "M A K I N G W A R E H O U S E S M O R E EF F I C I E N T Support WareBee Settin…" at bounding box center [784, 23] width 1568 height 46
click at [1035, 75] on div "Activity" at bounding box center [1045, 81] width 103 height 26
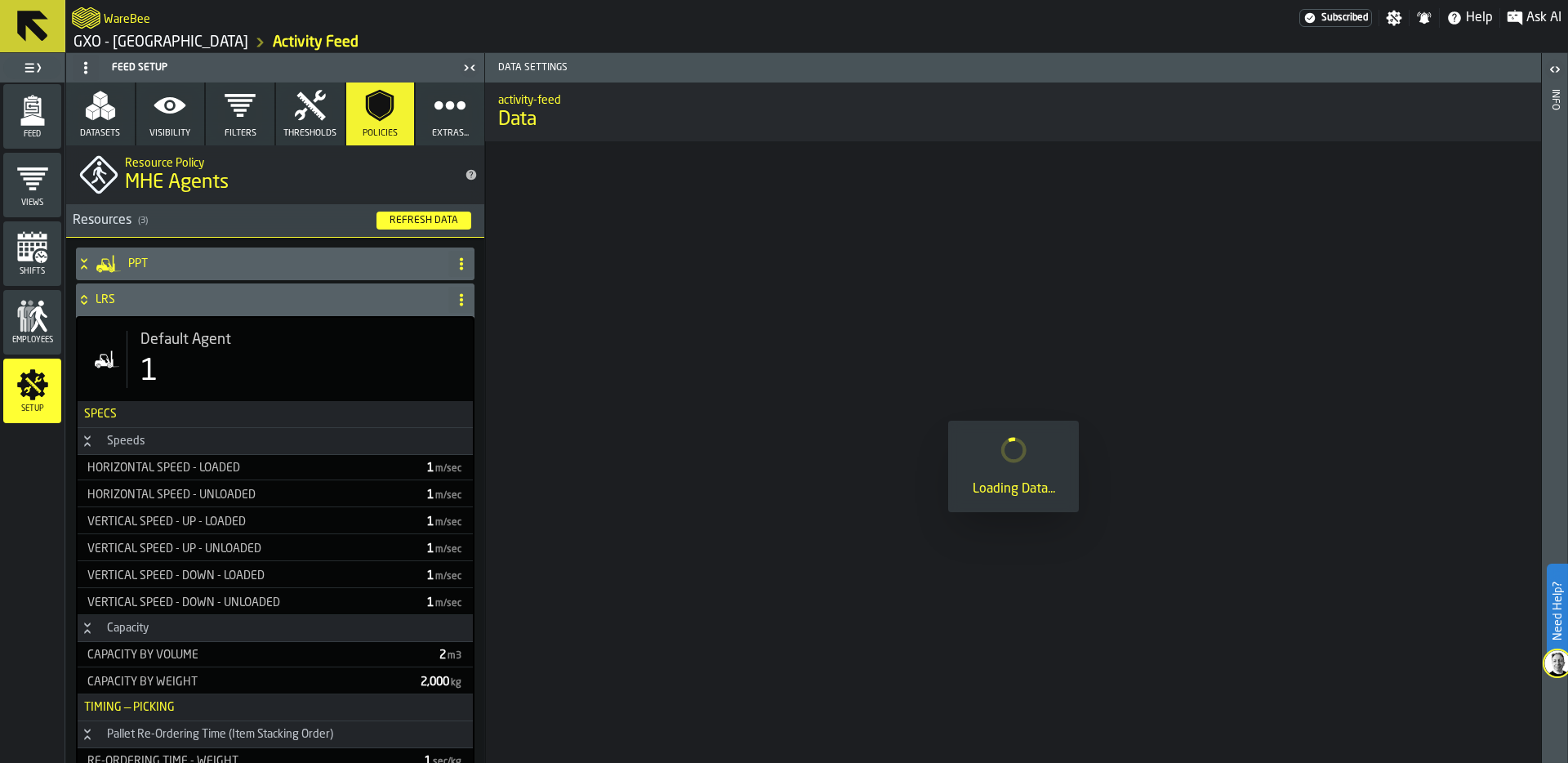
click at [87, 300] on icon at bounding box center [83, 300] width 16 height 13
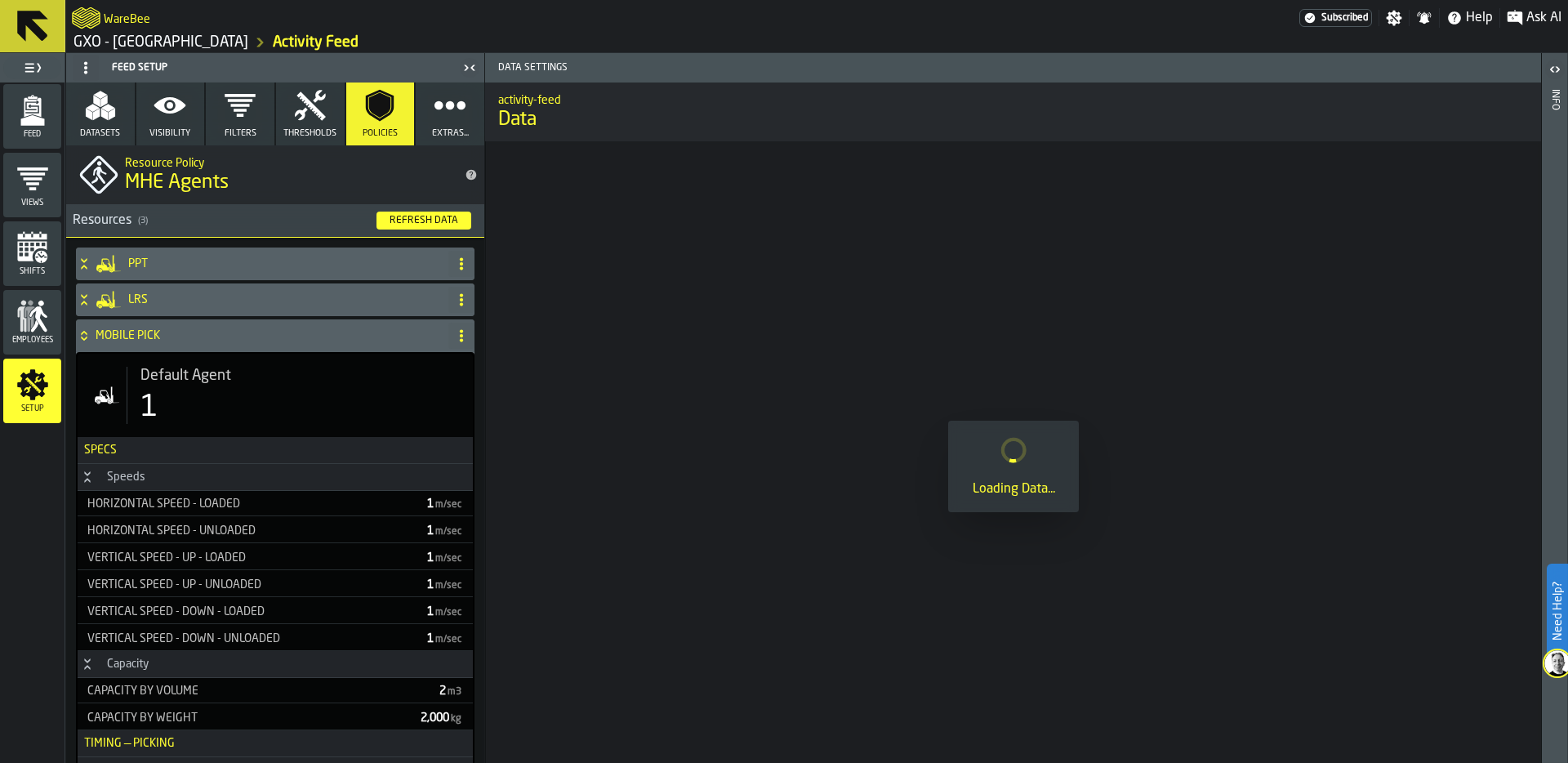
click at [82, 332] on icon at bounding box center [83, 333] width 6 height 4
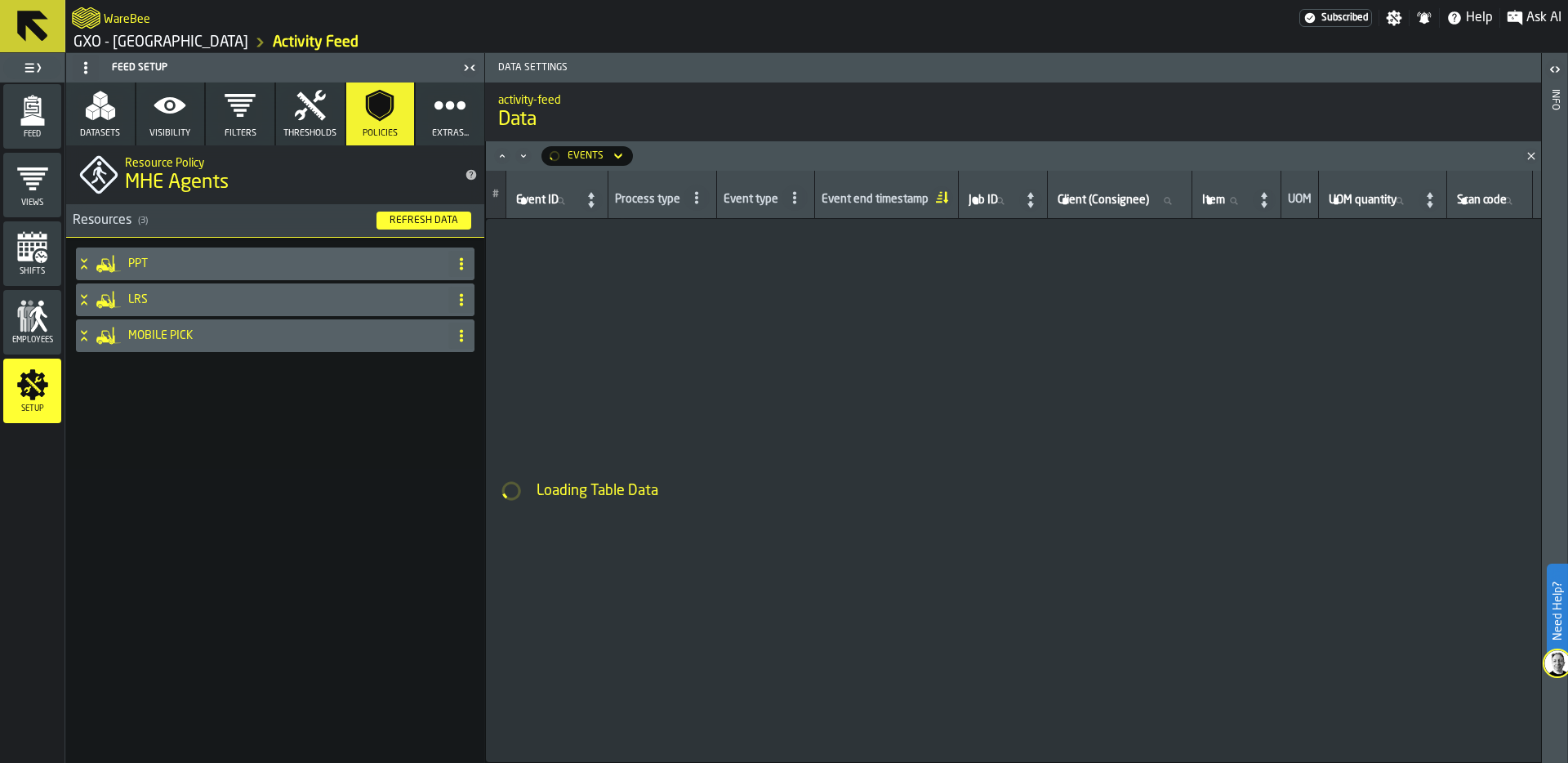
click at [36, 125] on icon "menu Feed" at bounding box center [33, 110] width 33 height 33
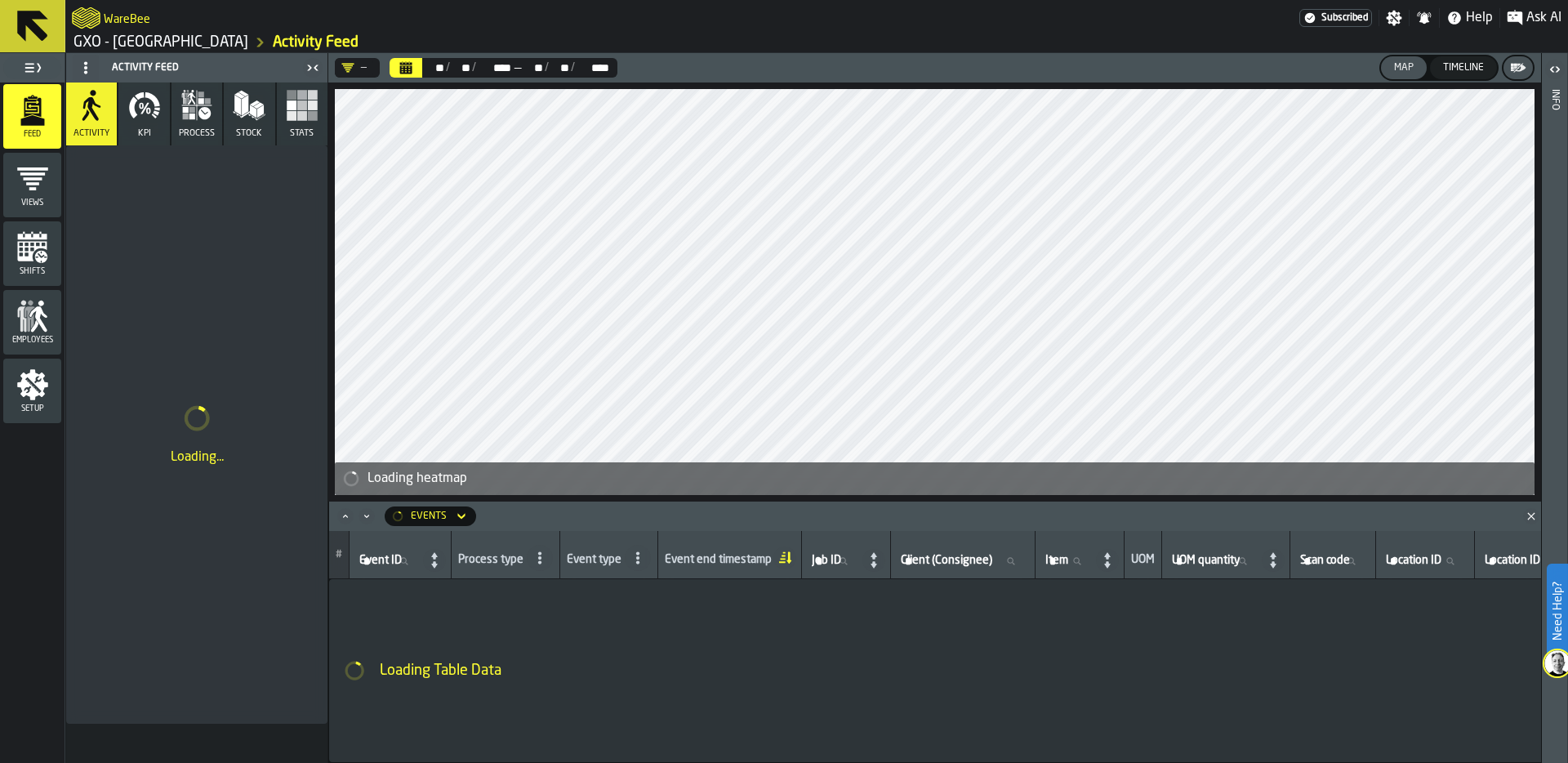
click at [1530, 511] on icon "Close" at bounding box center [1531, 516] width 16 height 16
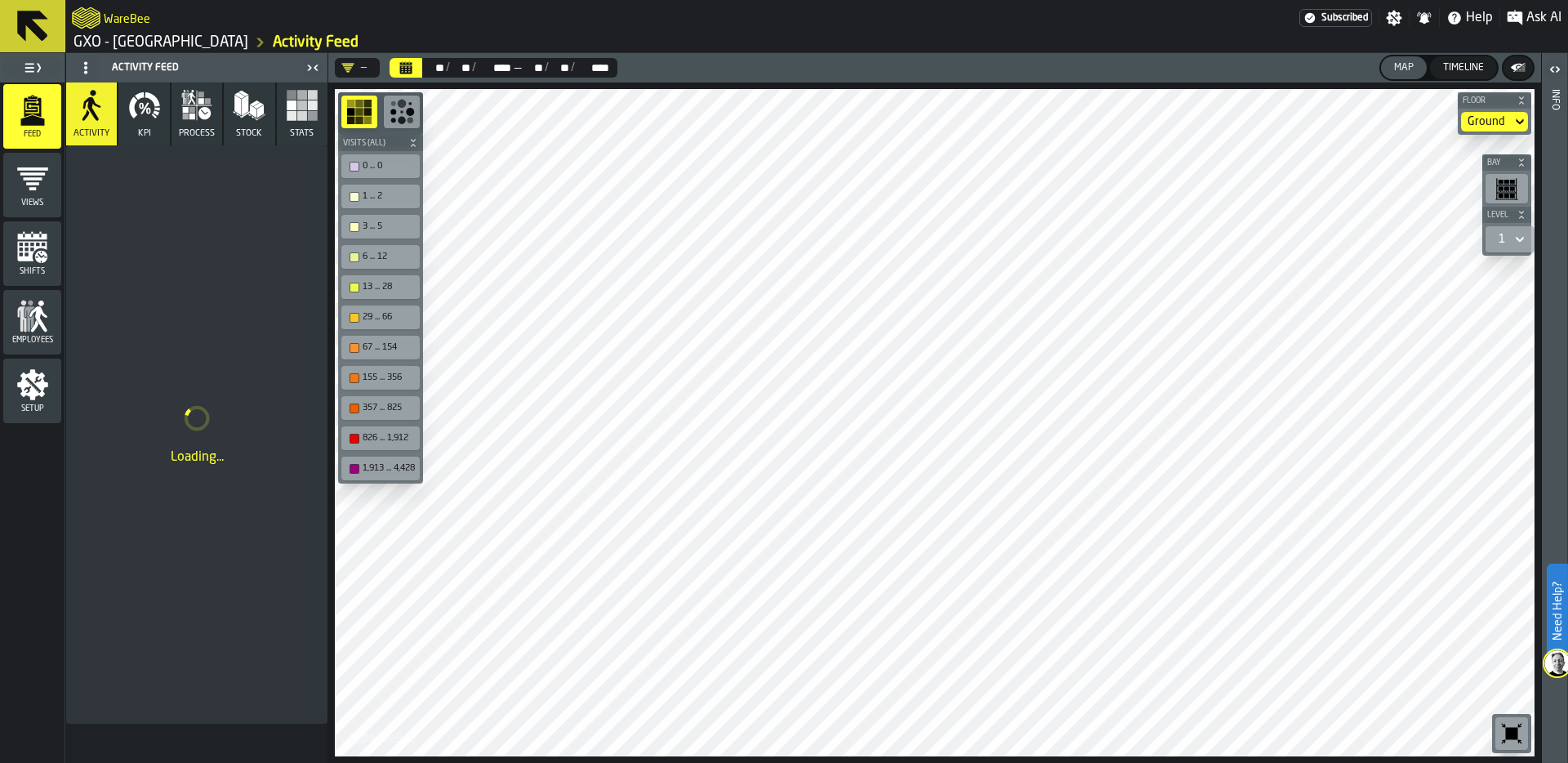
click at [1524, 721] on icon "button-toolbar-undefined" at bounding box center [1512, 733] width 26 height 26
click at [86, 68] on circle at bounding box center [85, 66] width 3 height 3
click at [97, 95] on div "Hide Feed Menu" at bounding box center [129, 101] width 95 height 19
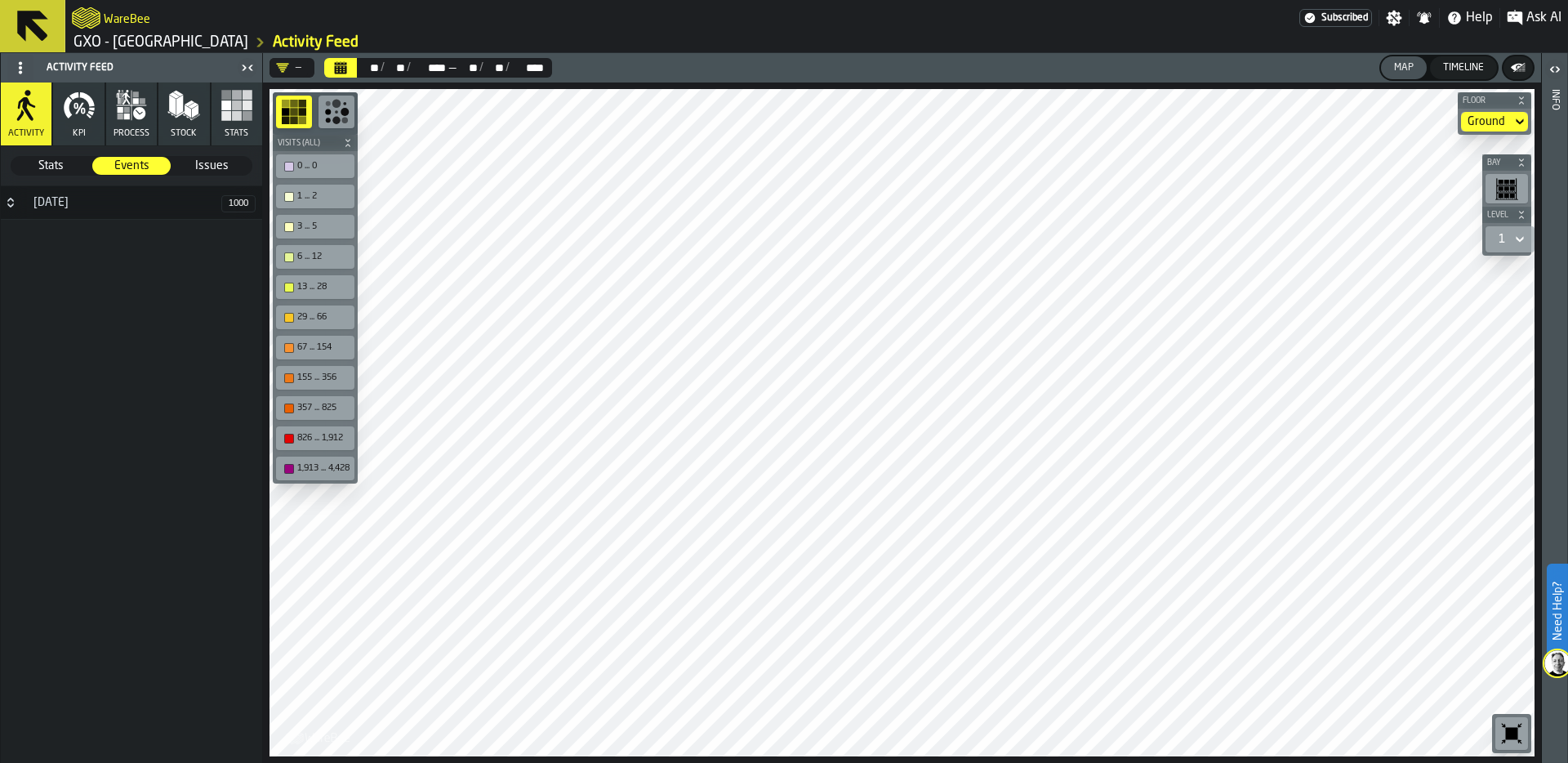
click at [243, 114] on rect "button" at bounding box center [247, 116] width 10 height 10
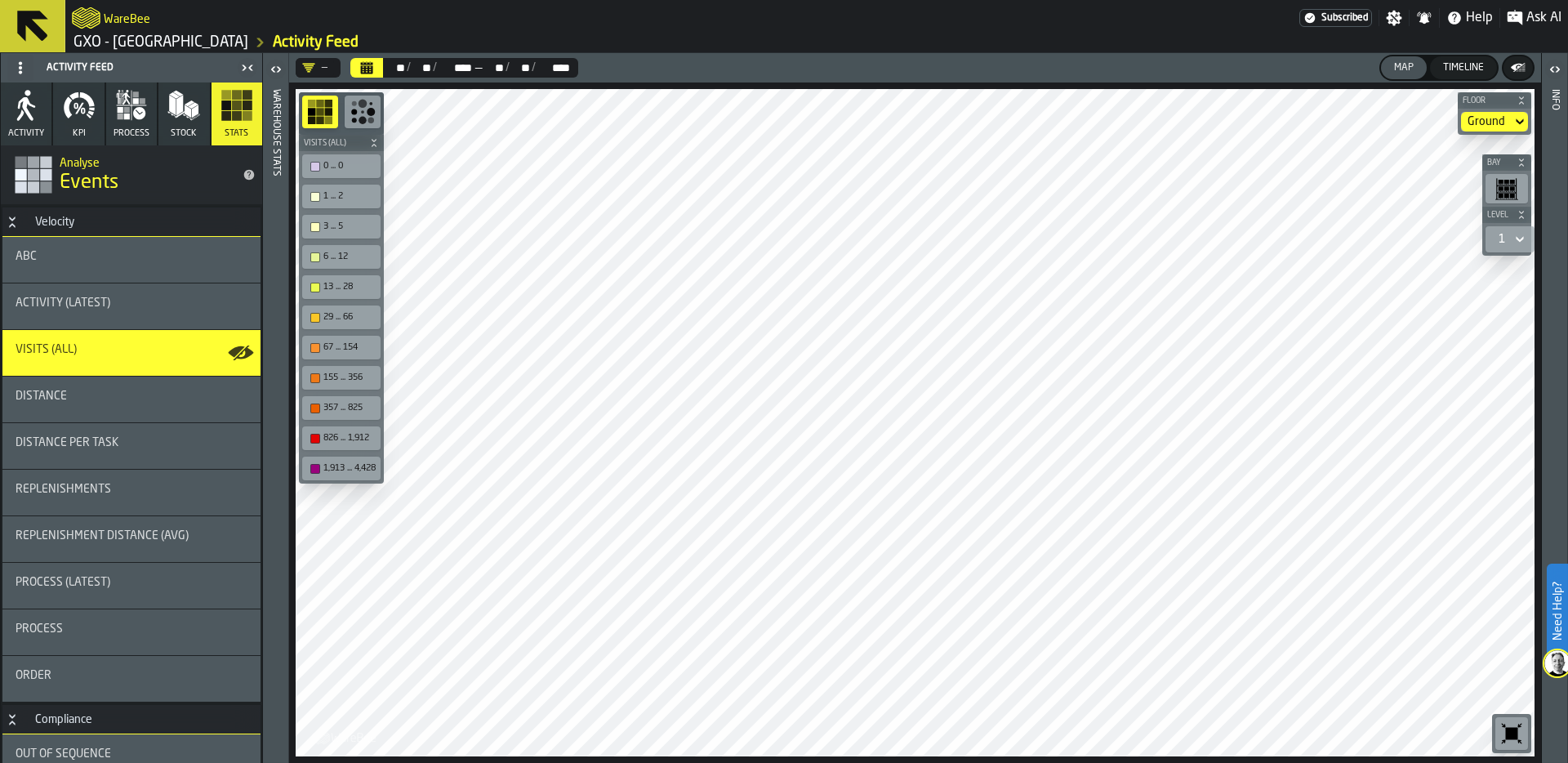
click at [375, 68] on button "Calendar" at bounding box center [367, 68] width 33 height 19
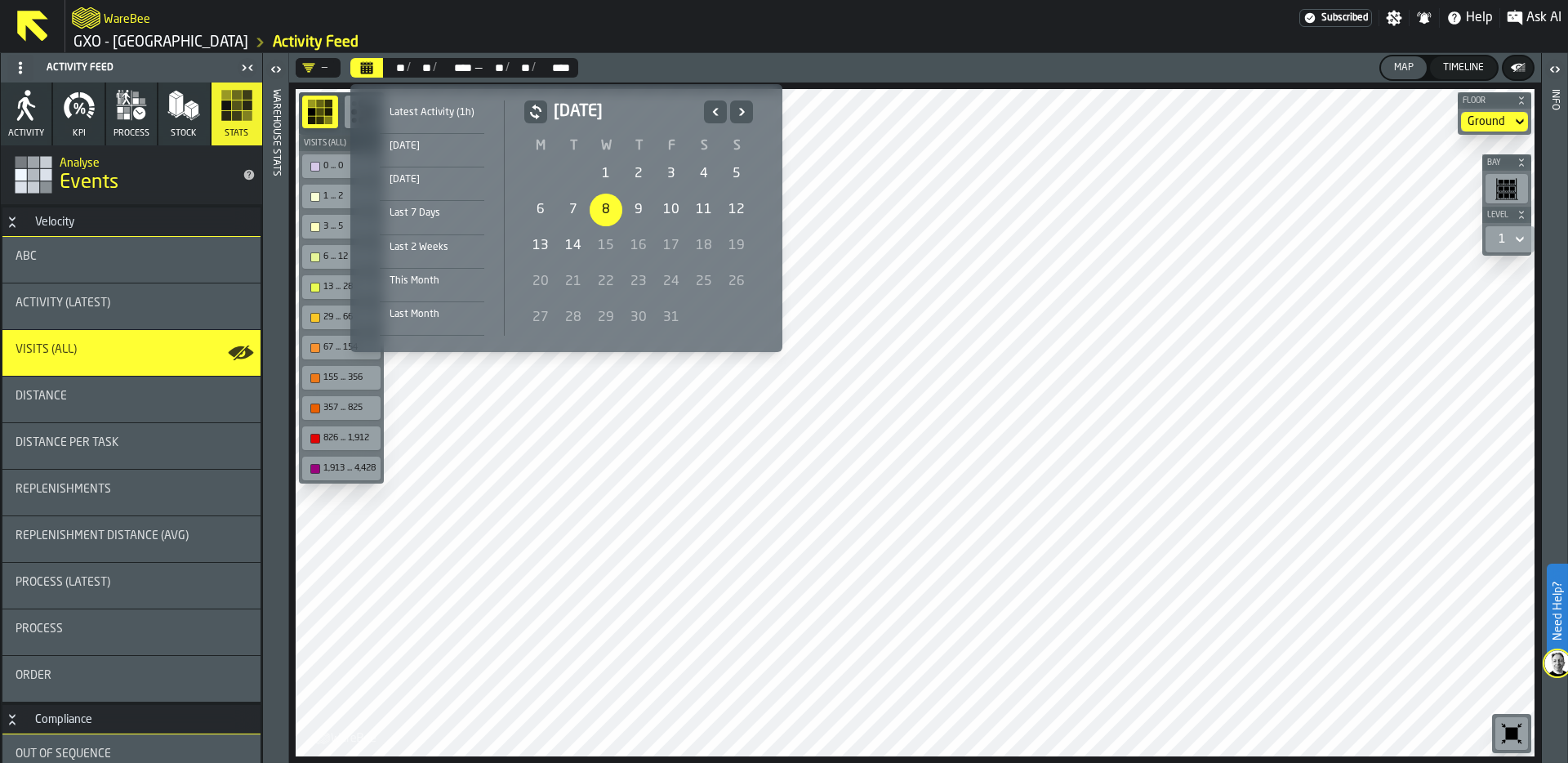
click at [604, 203] on div "8" at bounding box center [606, 210] width 33 height 33
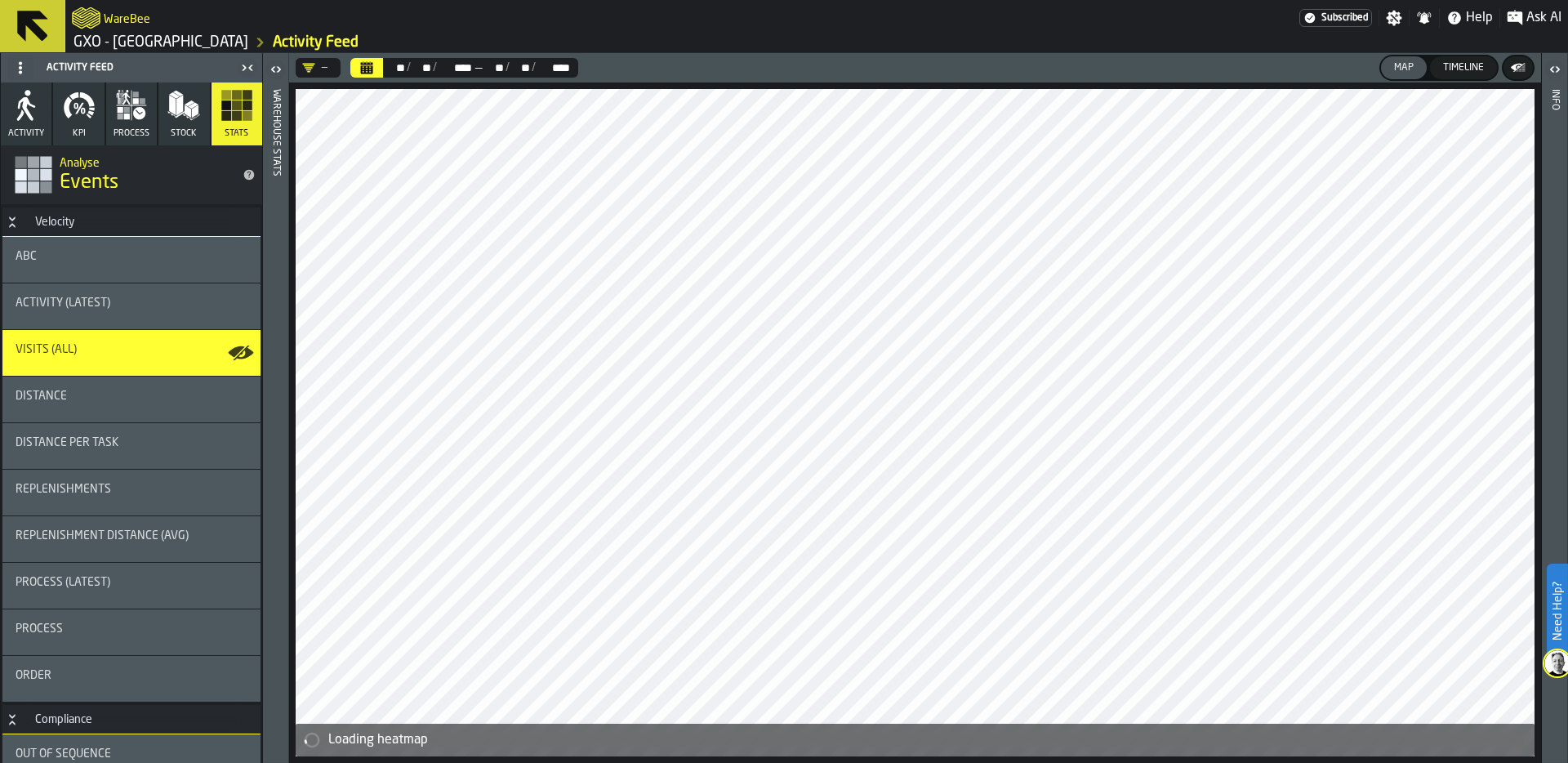
click at [532, 72] on div "/" at bounding box center [533, 68] width 4 height 13
click at [371, 72] on icon "Calendar" at bounding box center [367, 69] width 12 height 9
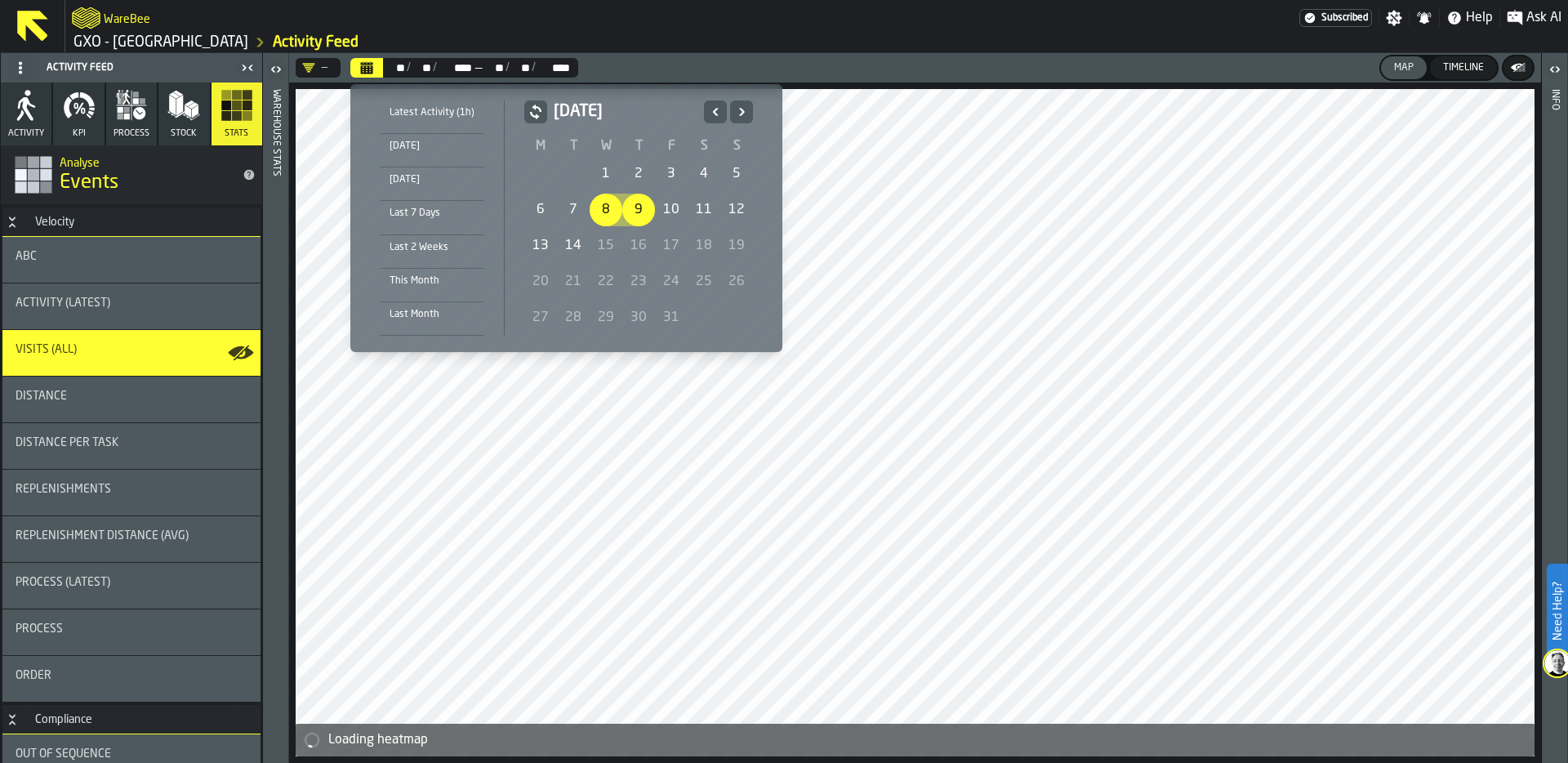
click at [699, 216] on div "11" at bounding box center [704, 210] width 33 height 33
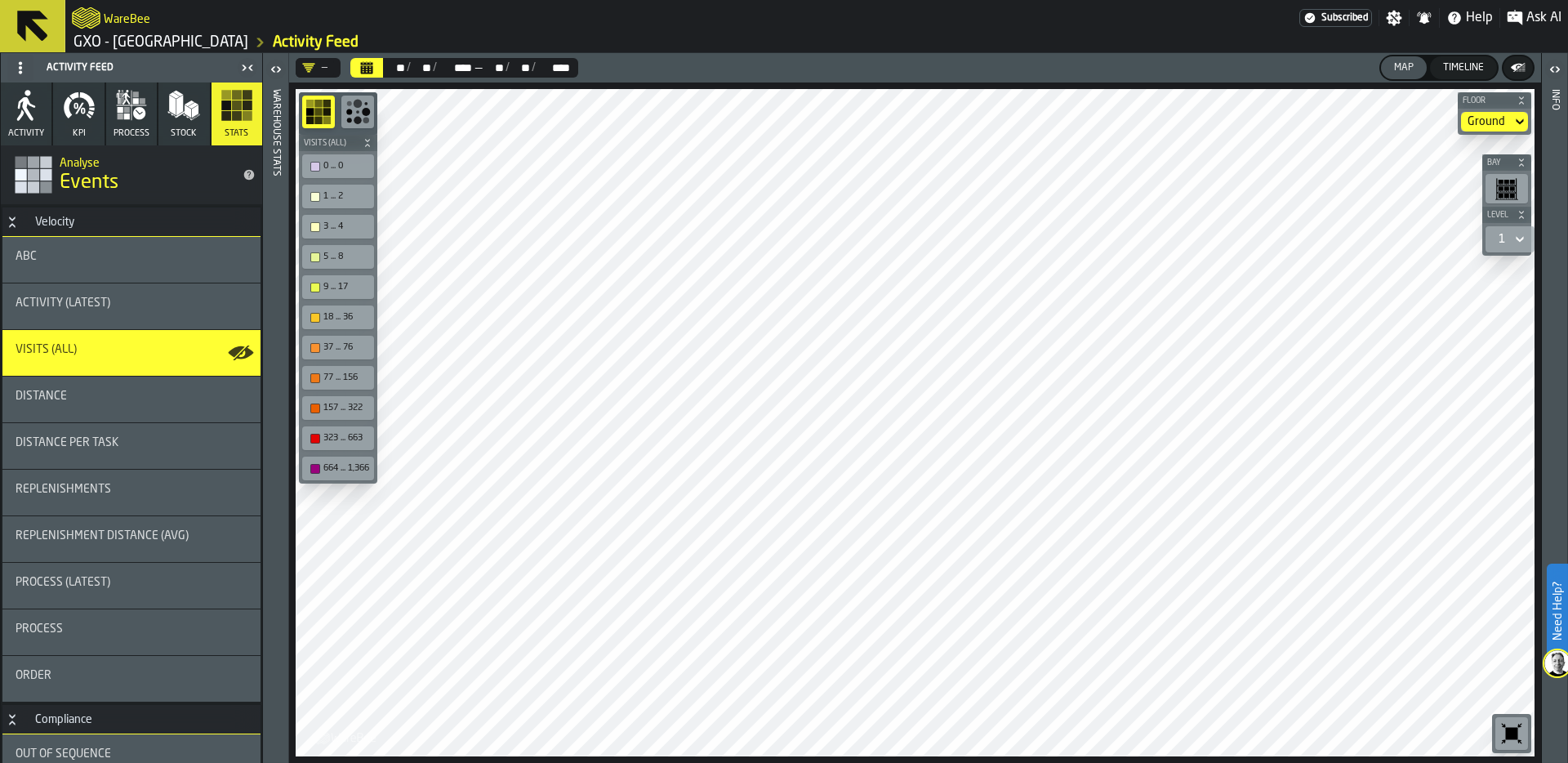
click at [75, 118] on icon "button" at bounding box center [79, 105] width 33 height 33
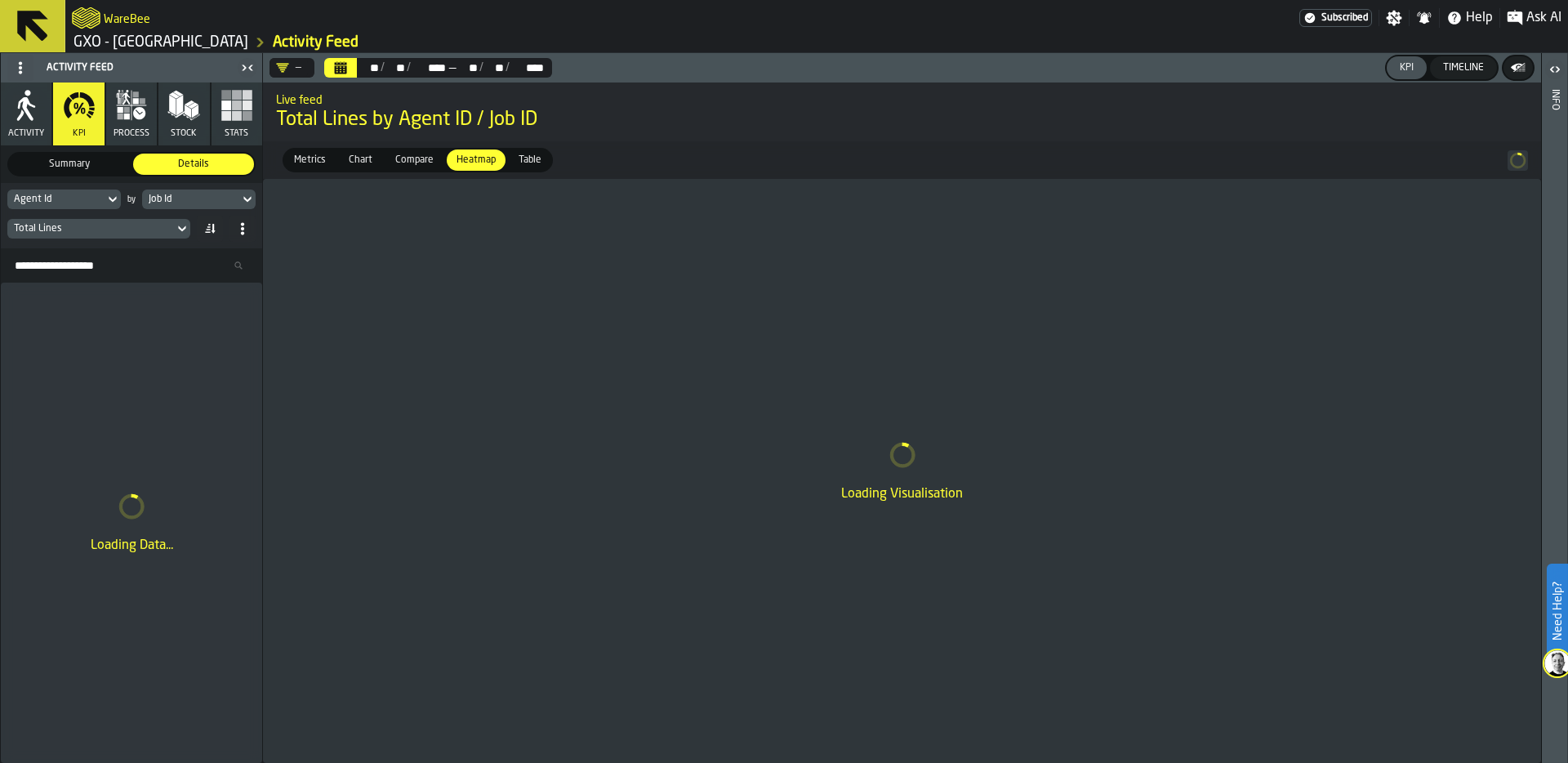
click at [184, 199] on div "Job Id" at bounding box center [190, 199] width 84 height 11
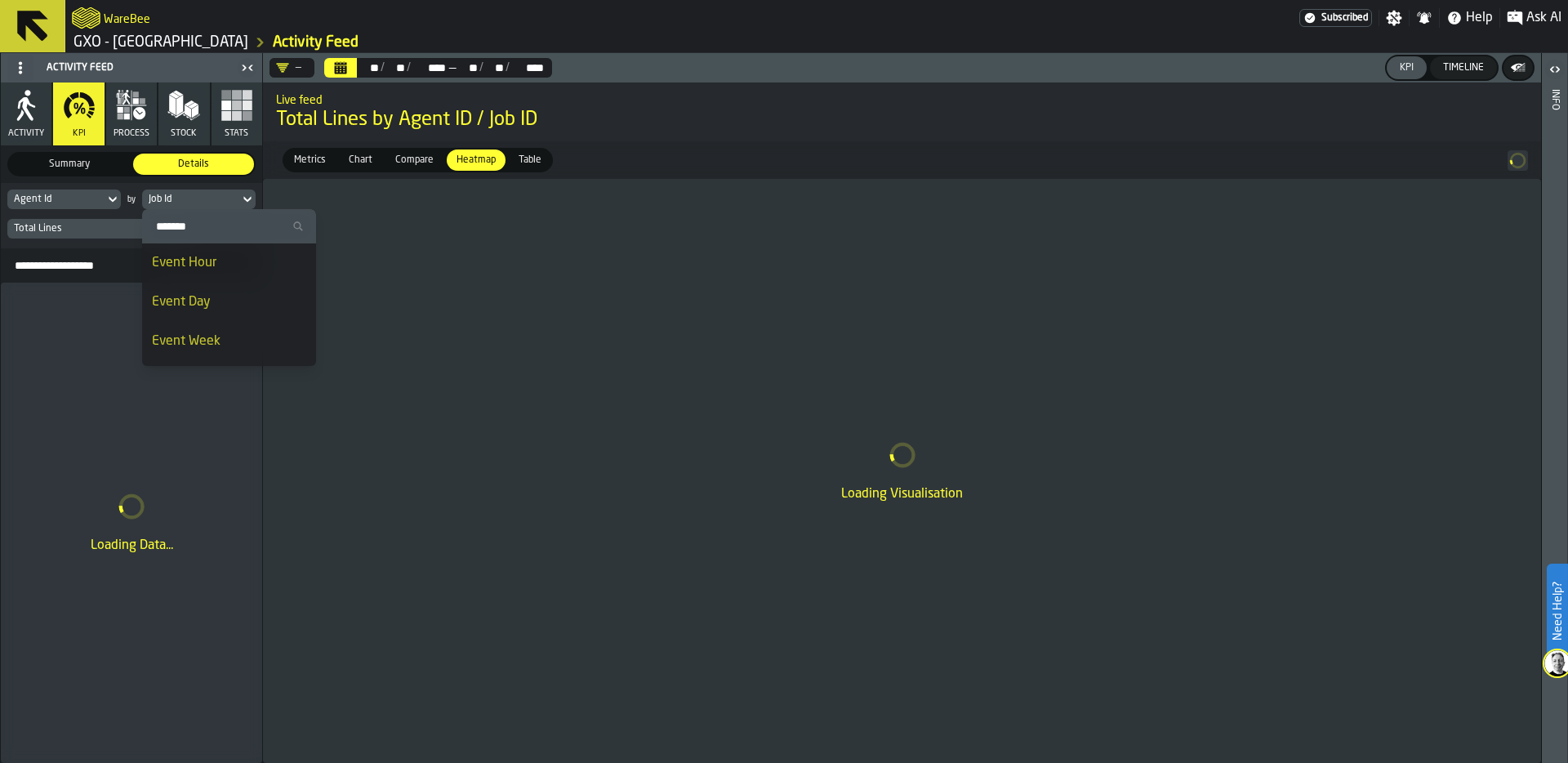
click at [205, 299] on div "Event Day" at bounding box center [229, 302] width 154 height 19
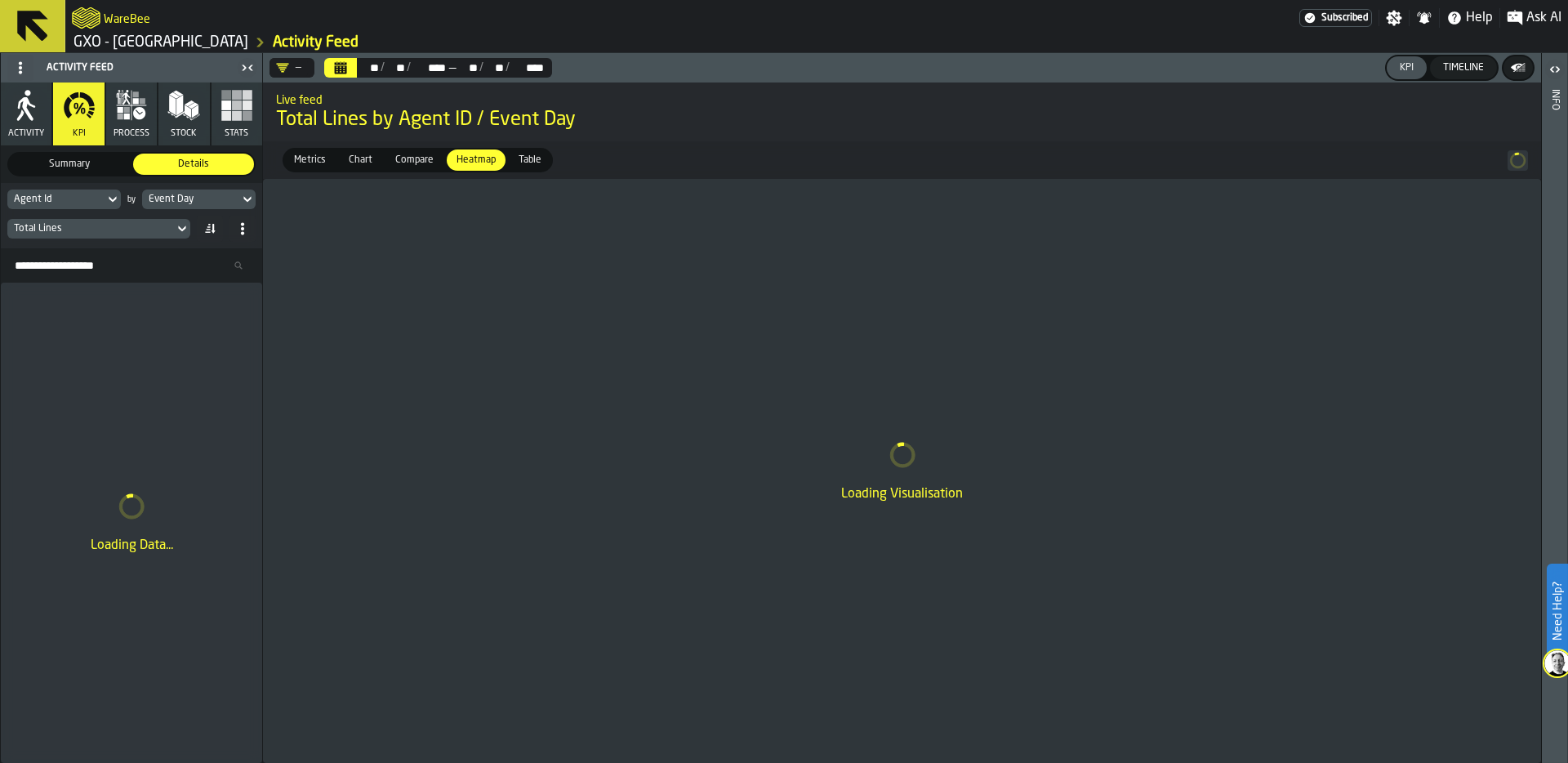
click at [83, 198] on div "Agent Id" at bounding box center [56, 199] width 84 height 11
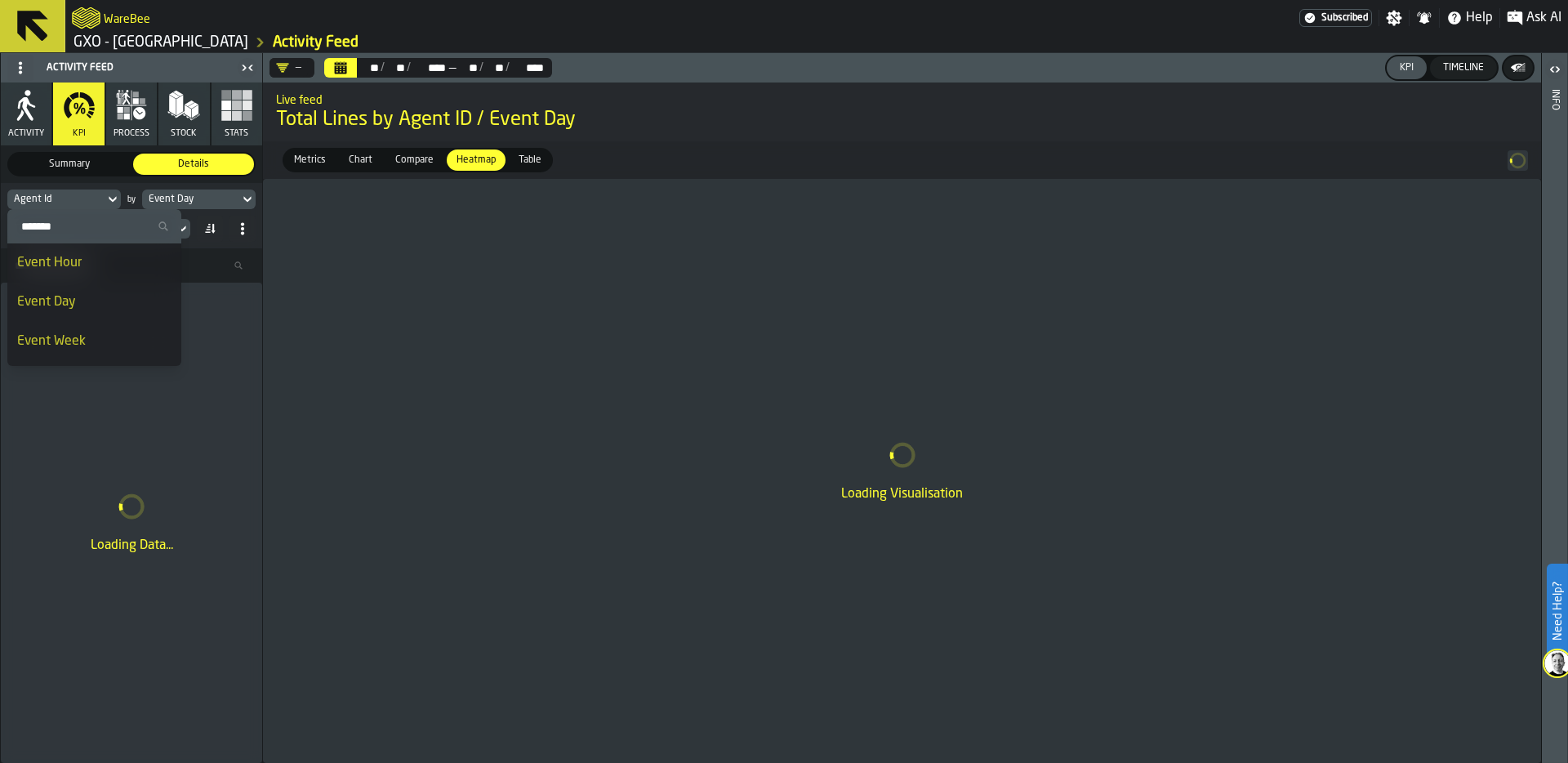
click at [84, 222] on input "Search" at bounding box center [95, 226] width 161 height 21
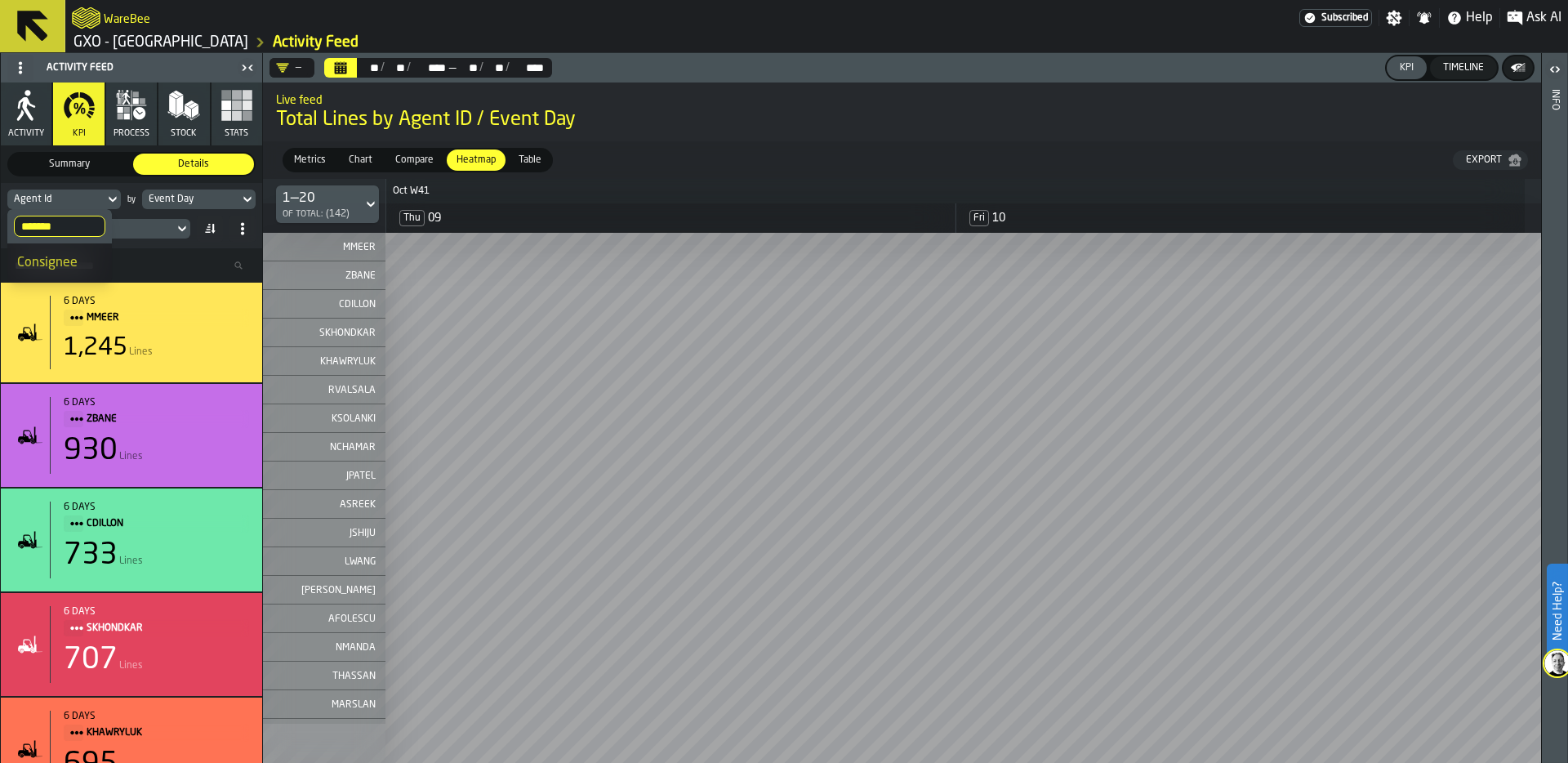
type input "*******"
click at [48, 264] on div "Consignee" at bounding box center [59, 262] width 85 height 19
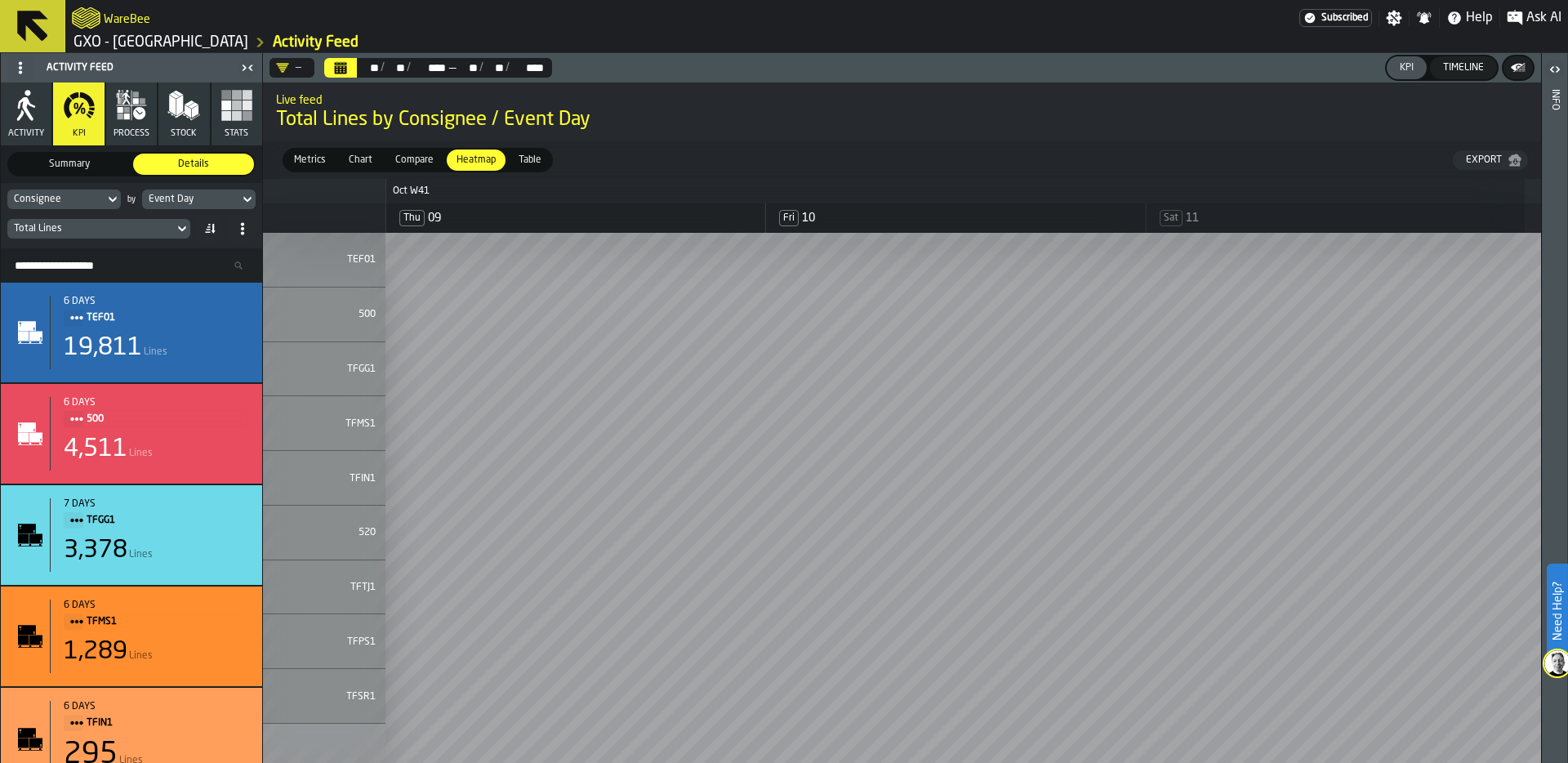
click at [88, 197] on div "Consignee" at bounding box center [56, 199] width 84 height 11
click at [64, 224] on input "*******" at bounding box center [60, 226] width 92 height 21
drag, startPoint x: 64, startPoint y: 224, endPoint x: 18, endPoint y: 224, distance: 46.0
click at [18, 224] on input "*******" at bounding box center [60, 226] width 92 height 21
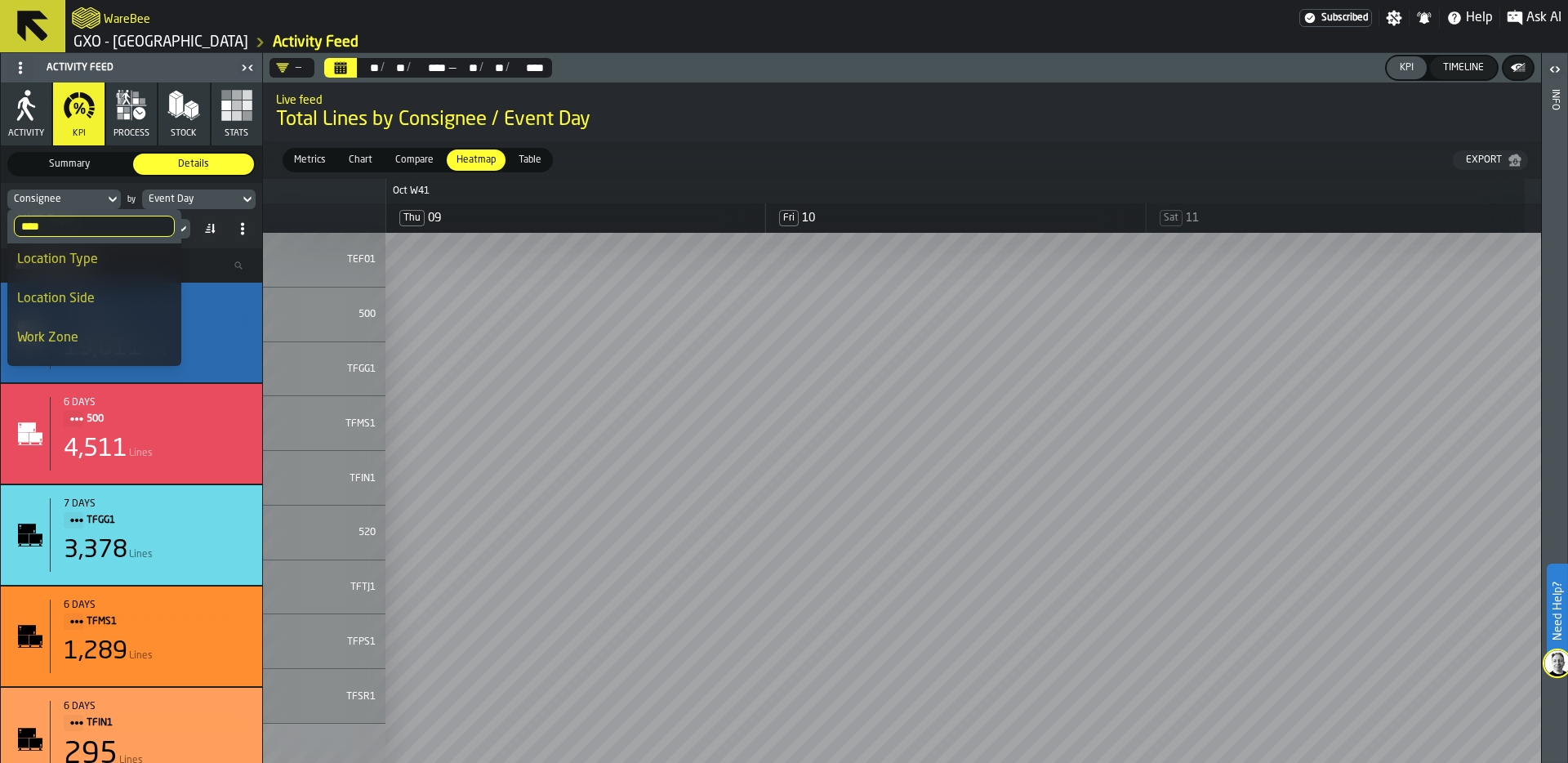
scroll to position [190, 0]
type input "****"
click at [219, 198] on div "Event Day" at bounding box center [190, 199] width 84 height 11
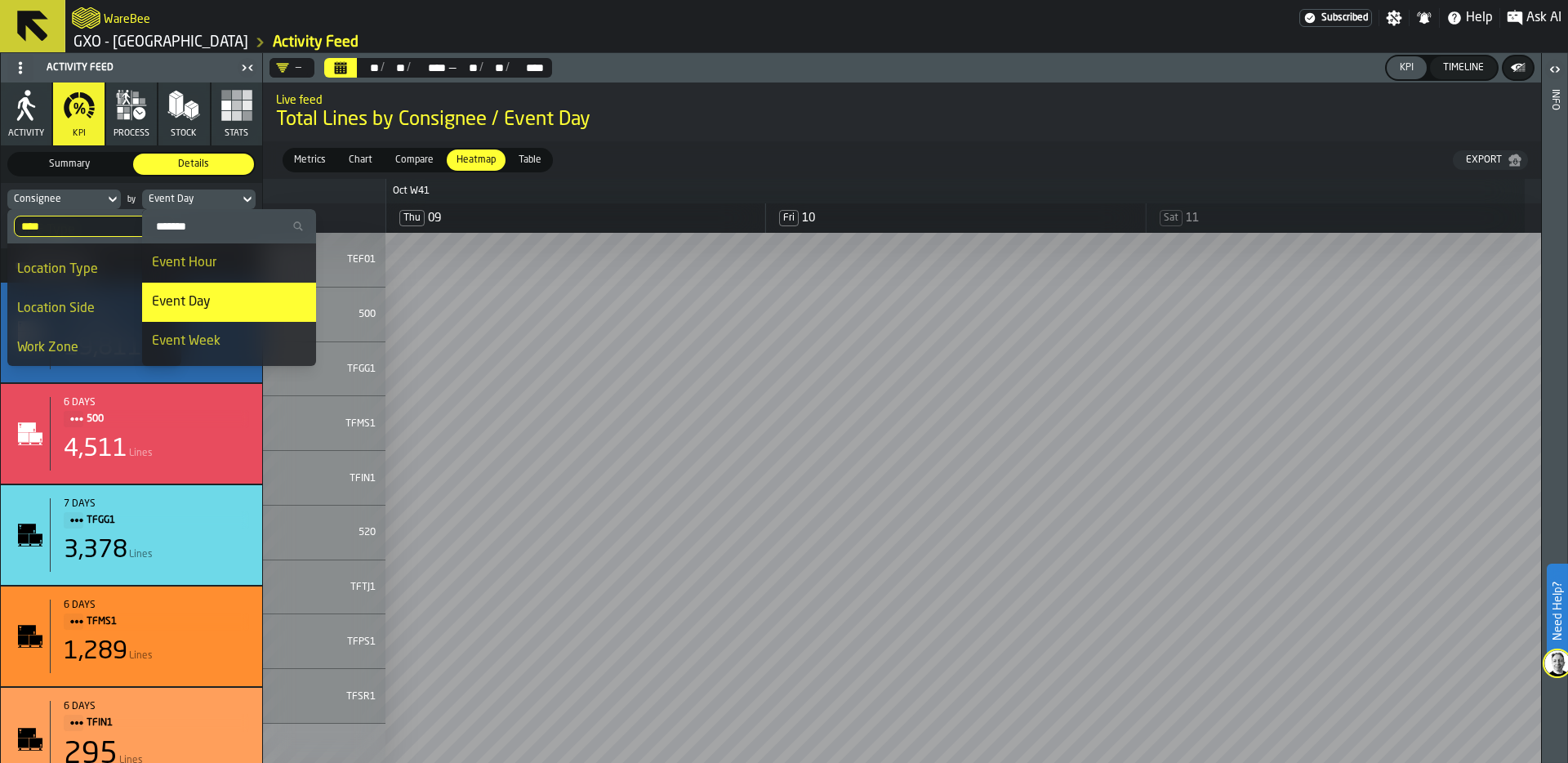
click at [219, 256] on div "Event Hour" at bounding box center [229, 262] width 154 height 19
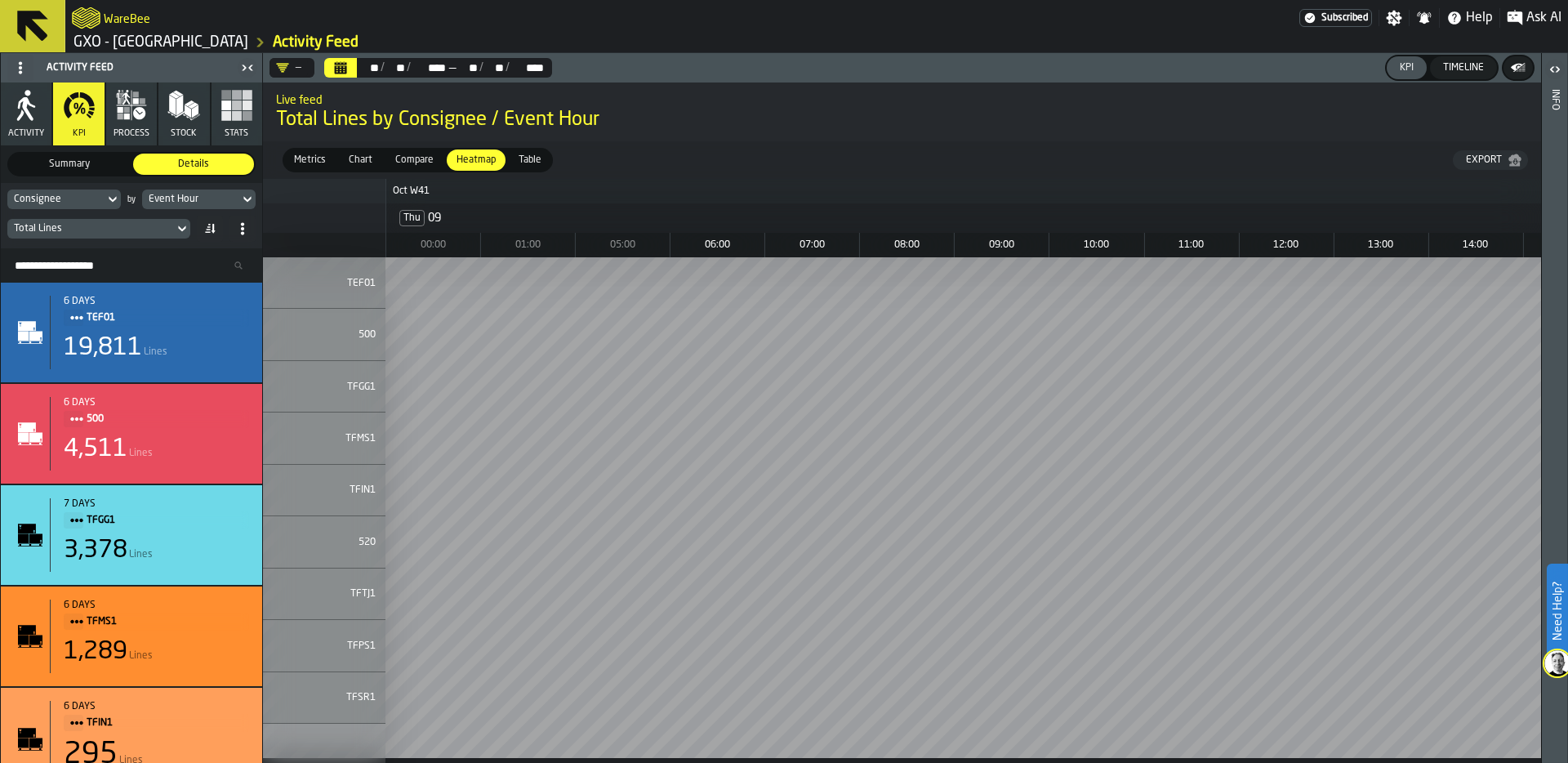
click at [125, 232] on div "Total Lines" at bounding box center [91, 229] width 153 height 11
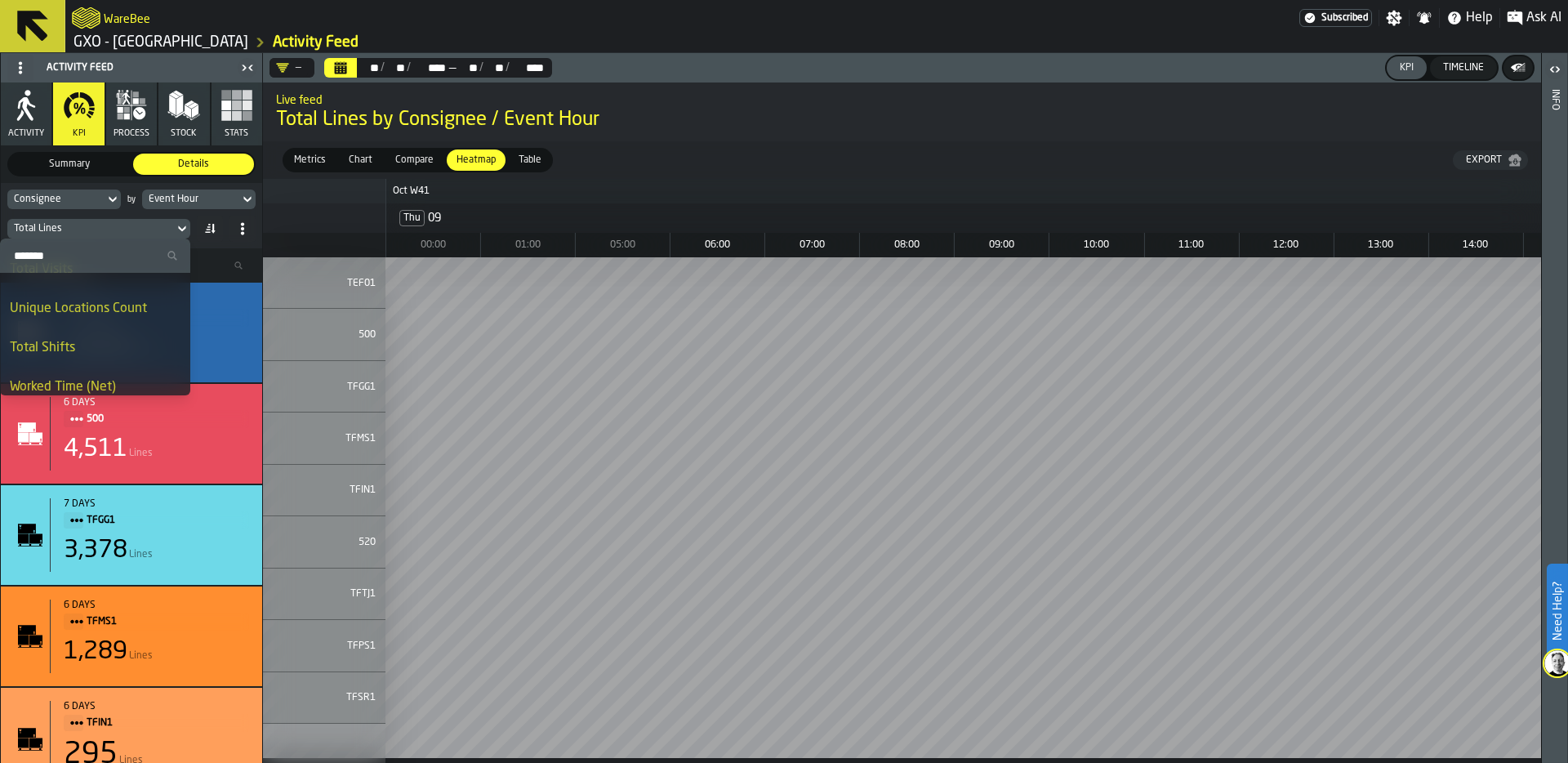
scroll to position [181, 0]
click at [108, 307] on div "Unique Locations Count" at bounding box center [95, 307] width 170 height 19
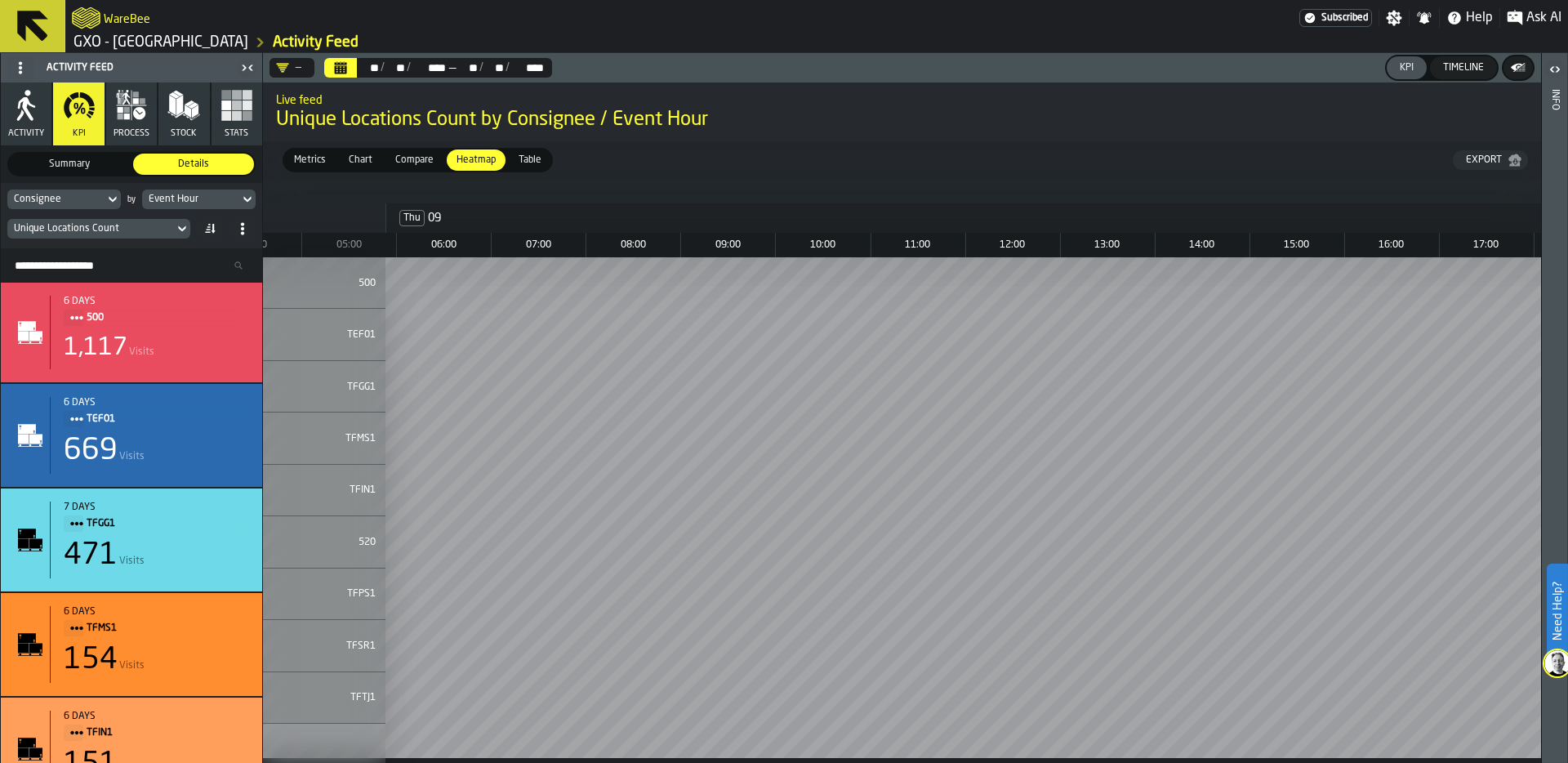
scroll to position [0, 728]
click at [349, 75] on button "Calendar" at bounding box center [341, 68] width 33 height 19
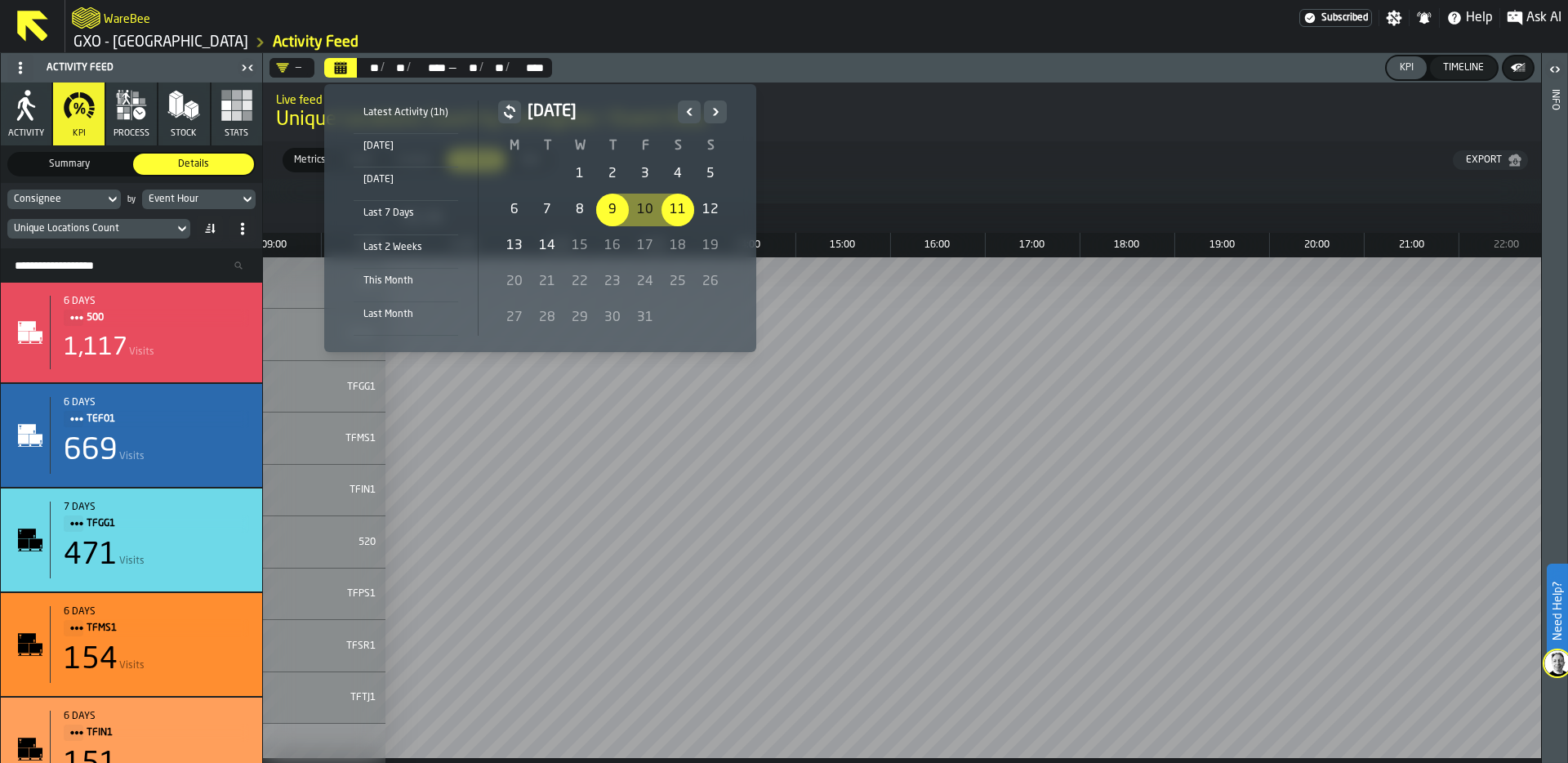
click at [512, 250] on div "13" at bounding box center [514, 246] width 33 height 33
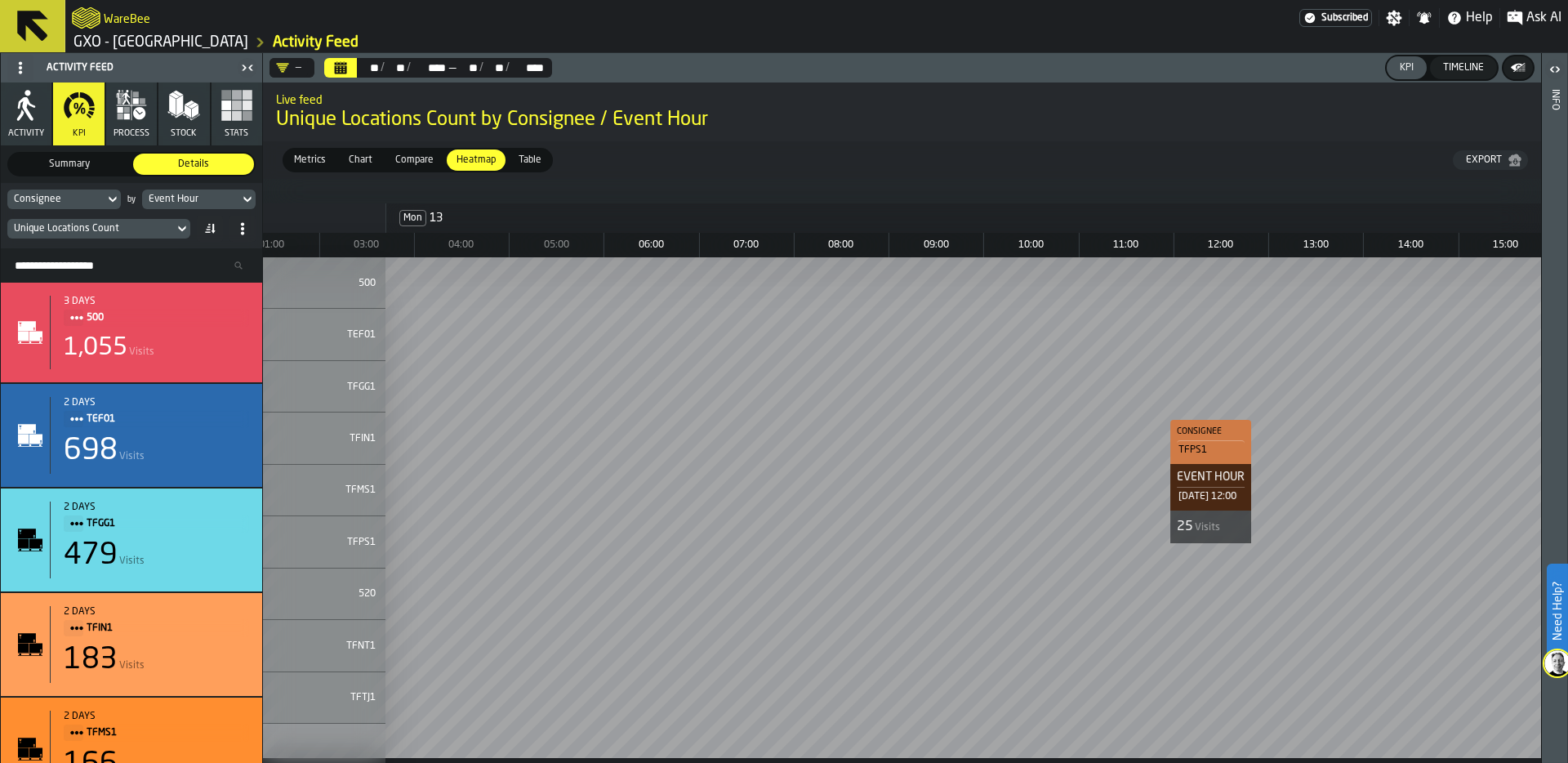
scroll to position [0, 265]
click at [127, 228] on div "Unique Locations Count" at bounding box center [91, 229] width 153 height 11
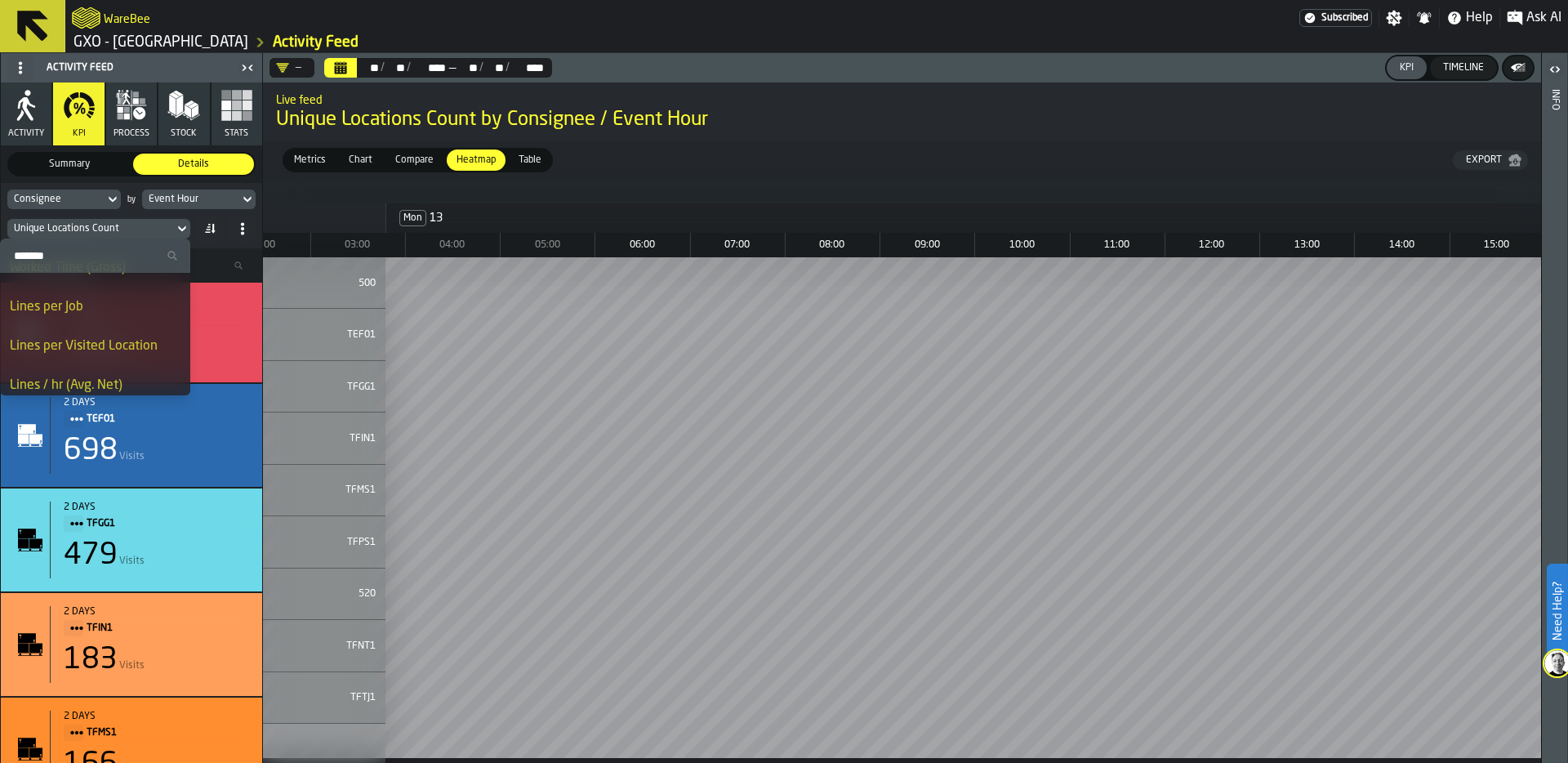
scroll to position [430, 0]
click at [118, 332] on div "Lines per Visited Location" at bounding box center [95, 333] width 170 height 19
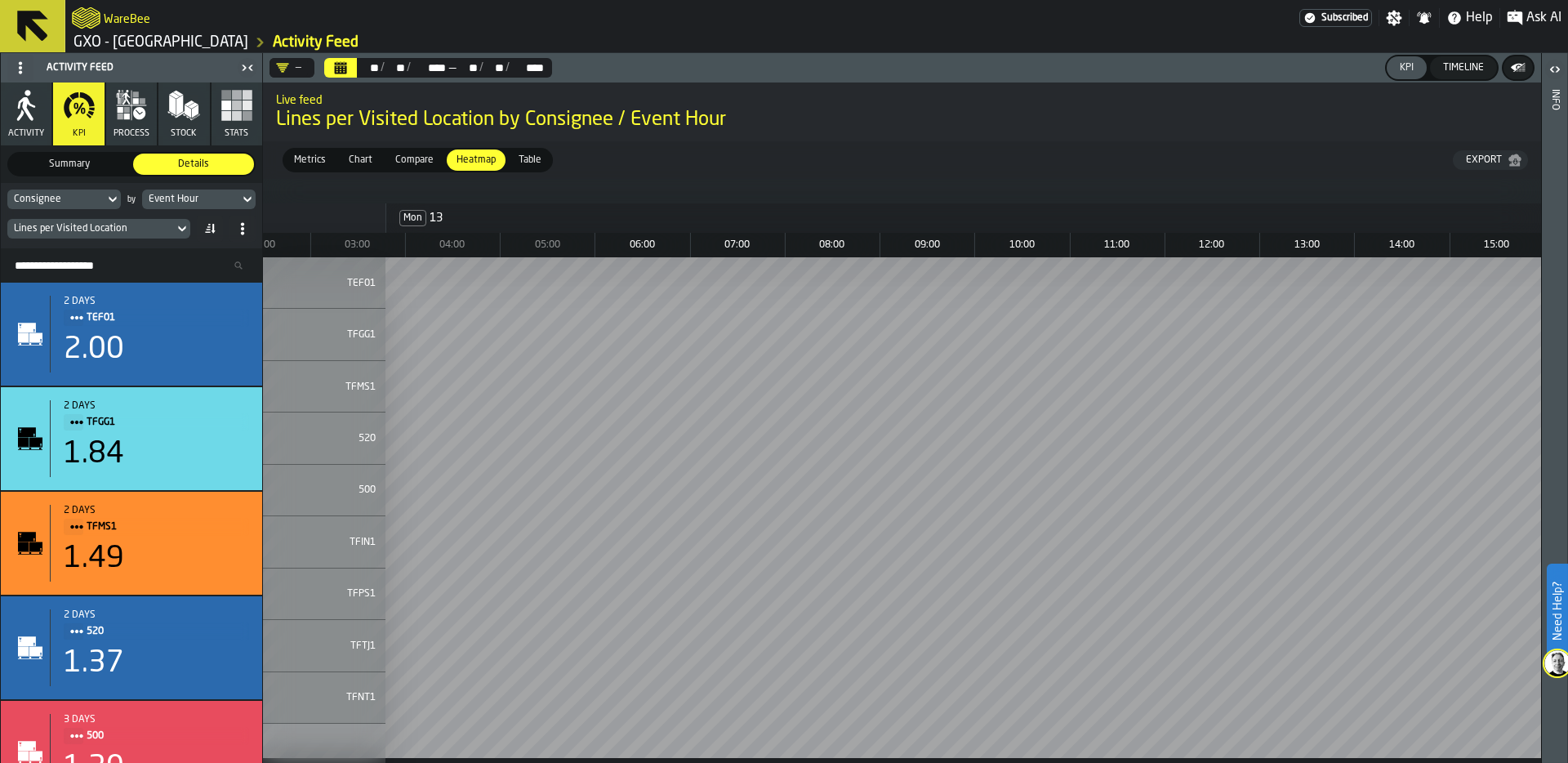
click at [149, 225] on div "Lines per Visited Location" at bounding box center [91, 229] width 153 height 11
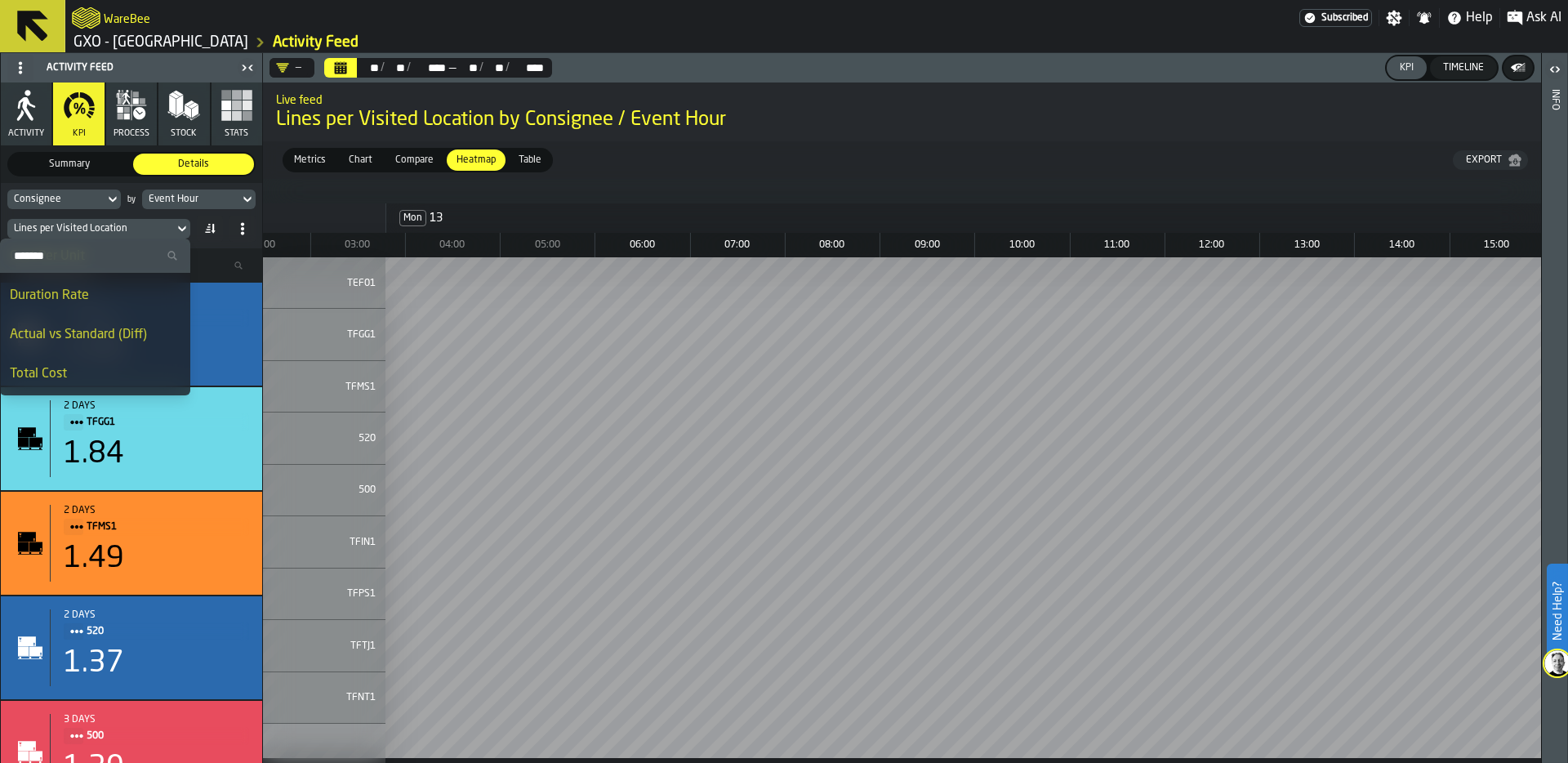
scroll to position [826, 0]
click at [26, 68] on icon at bounding box center [21, 68] width 13 height 13
click at [47, 98] on div "Show Feed Menu" at bounding box center [67, 101] width 101 height 19
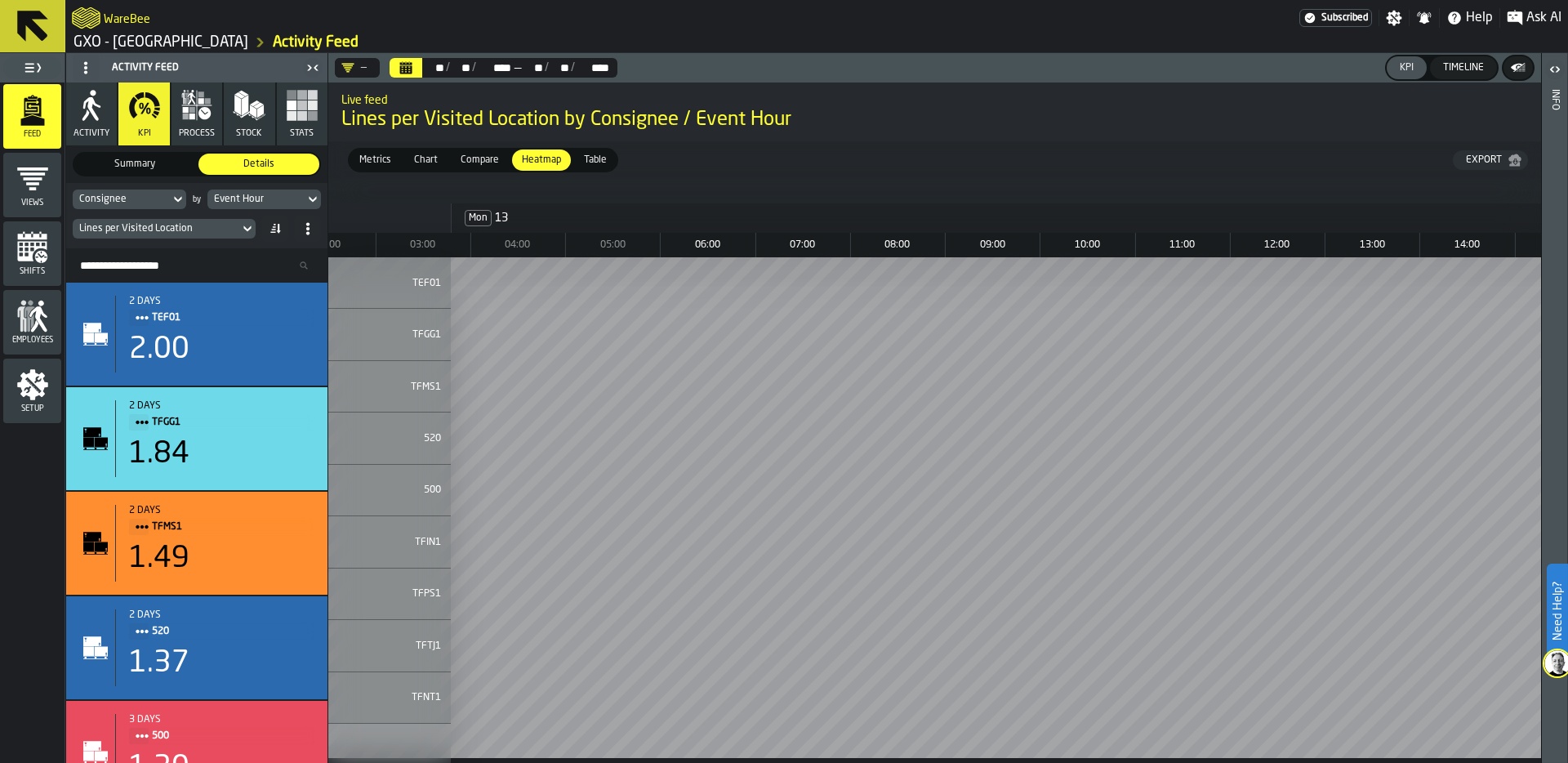
click at [32, 404] on span "Setup" at bounding box center [32, 408] width 58 height 9
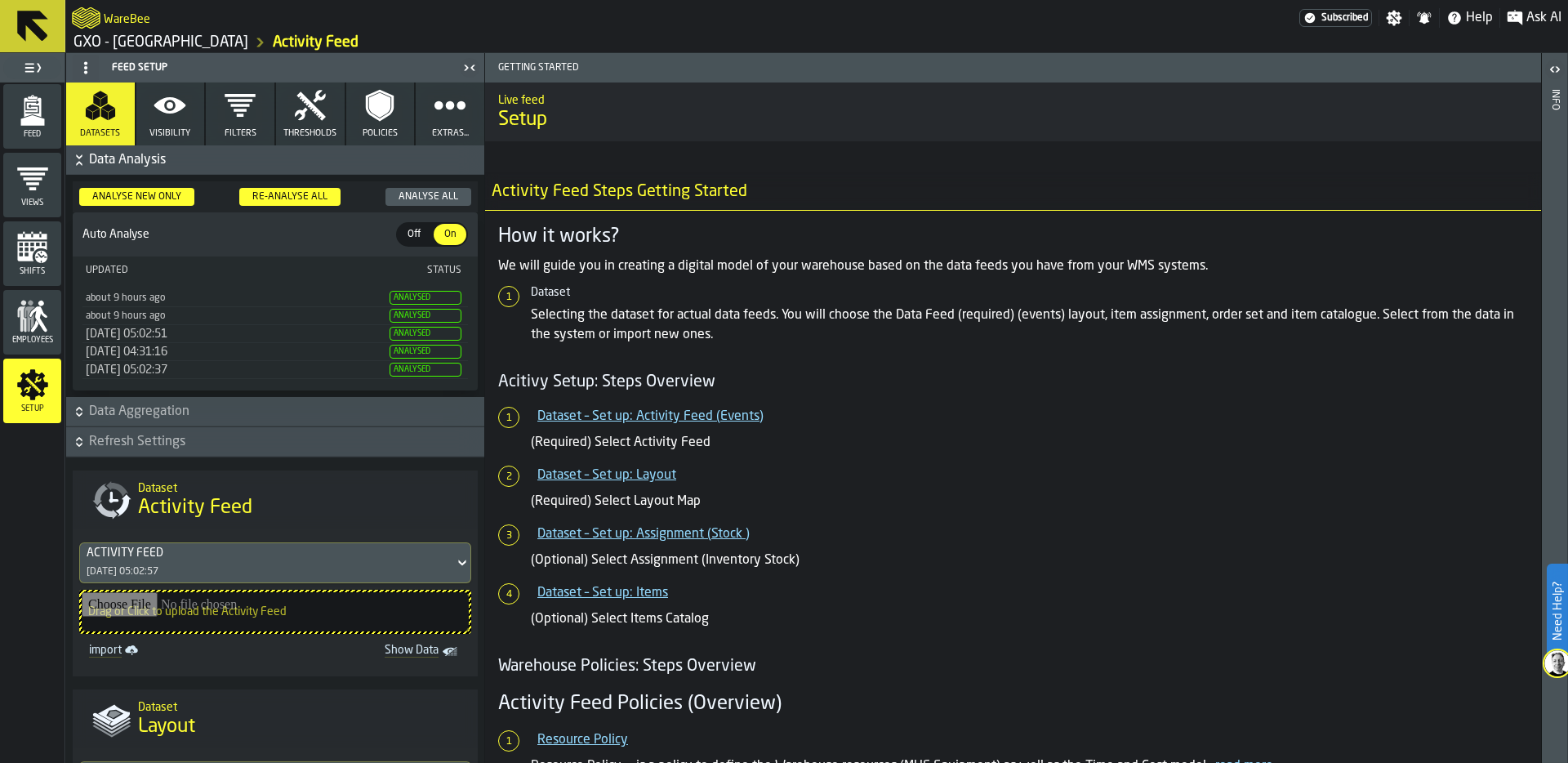
click at [173, 109] on icon "button" at bounding box center [169, 105] width 32 height 16
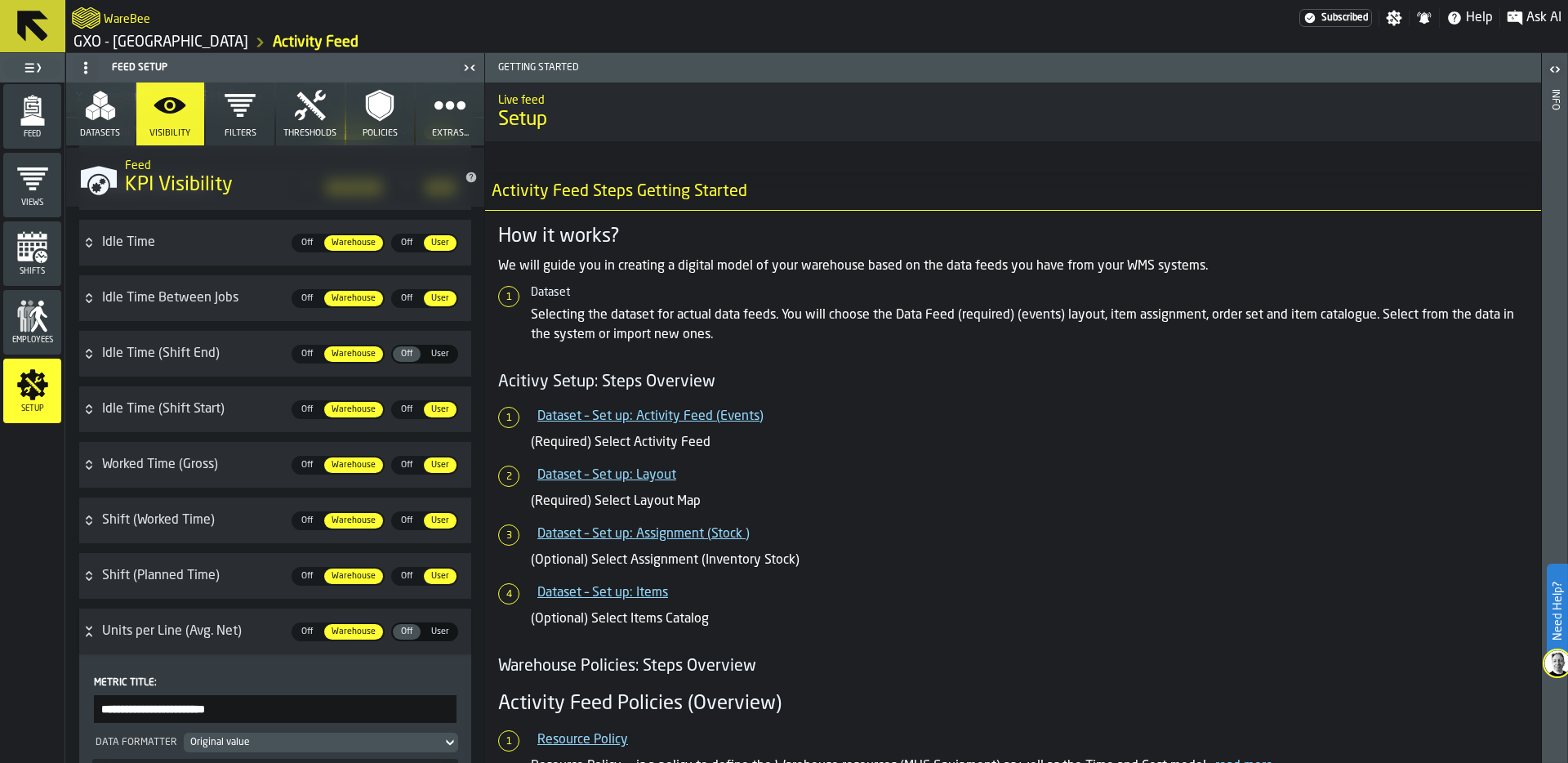
scroll to position [687, 0]
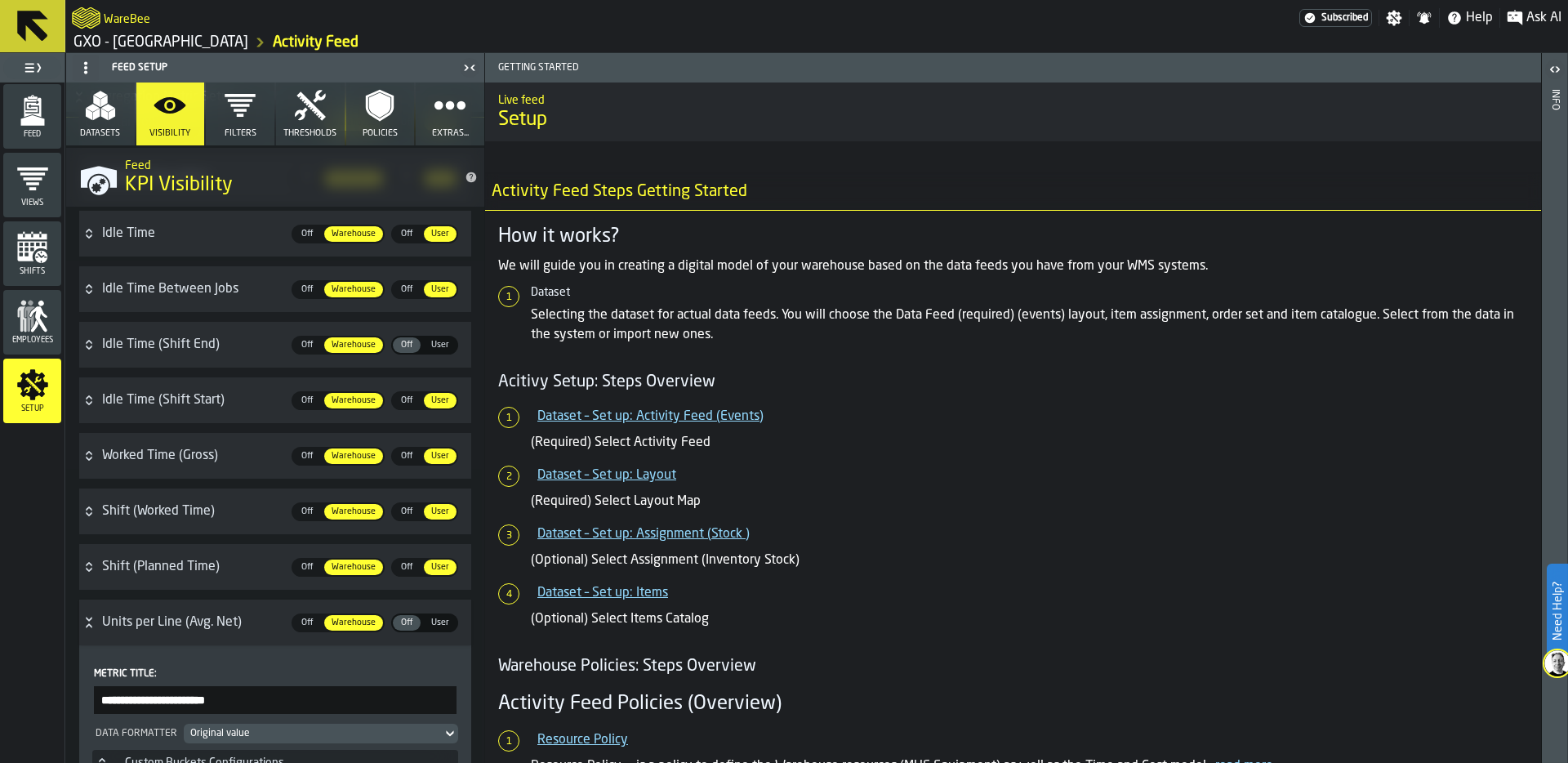
click at [92, 625] on icon "Button-uomLineRatio-open" at bounding box center [89, 622] width 13 height 13
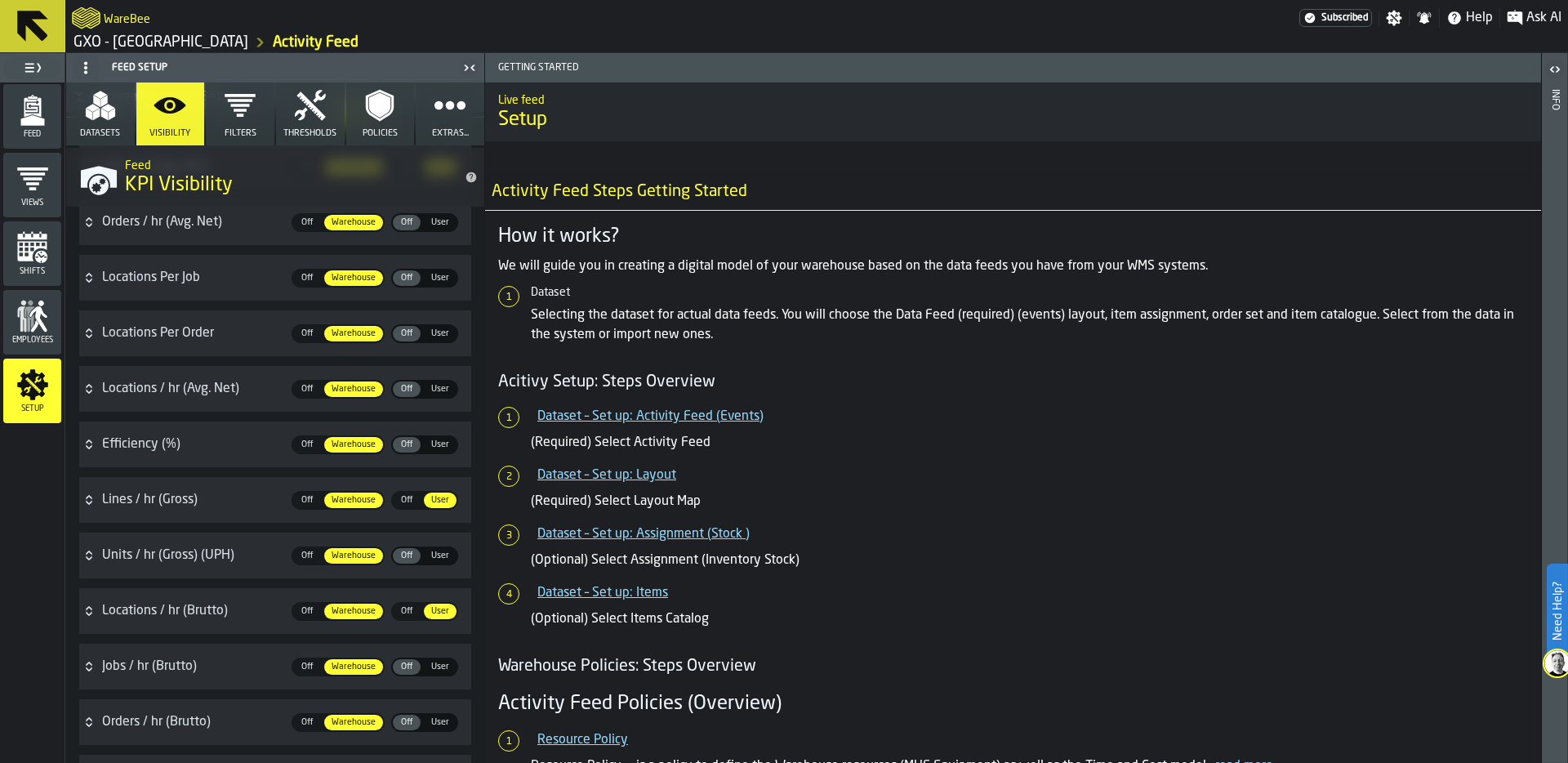
scroll to position [1647, 0]
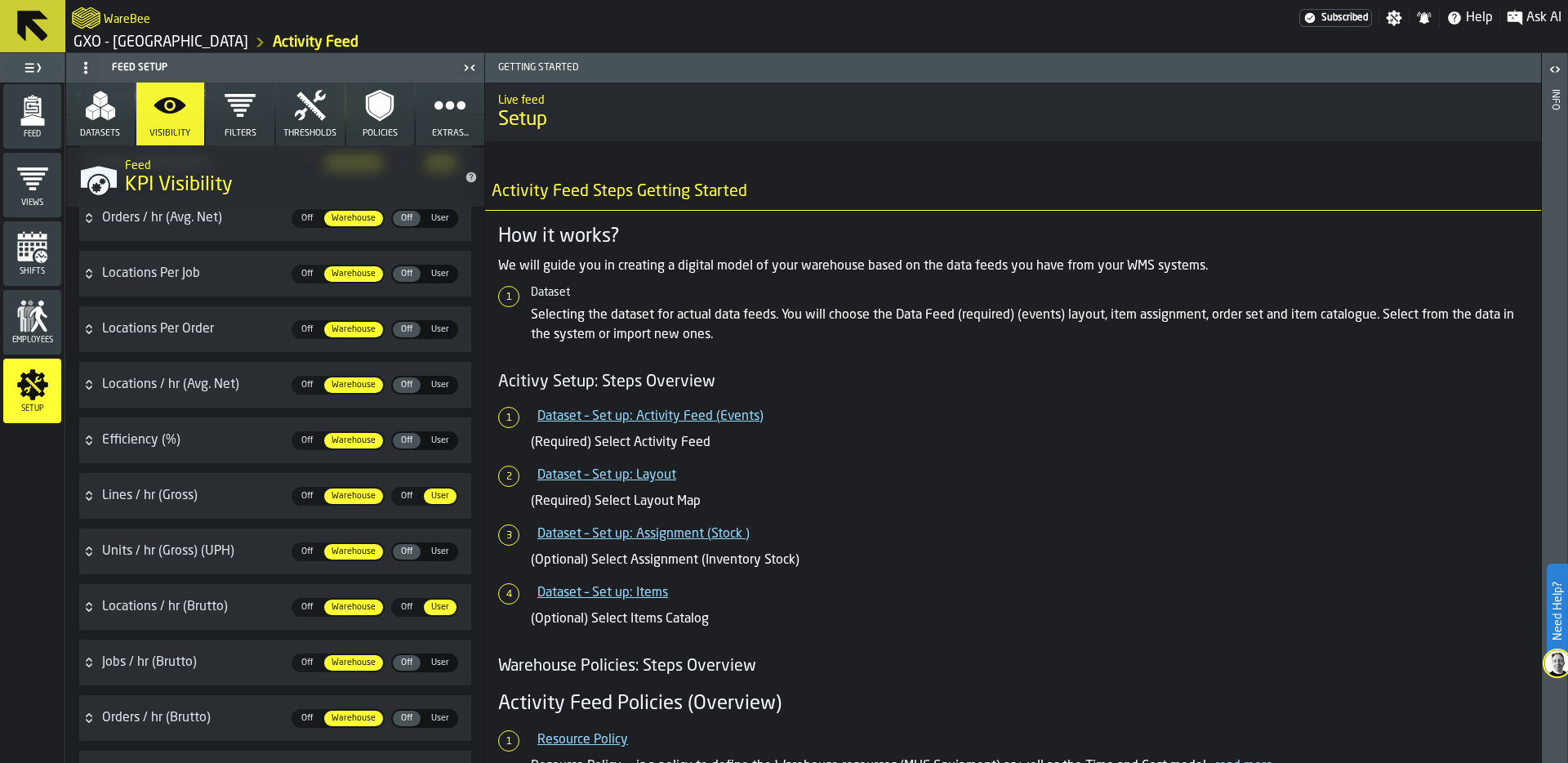
click at [439, 384] on span "User" at bounding box center [440, 385] width 31 height 14
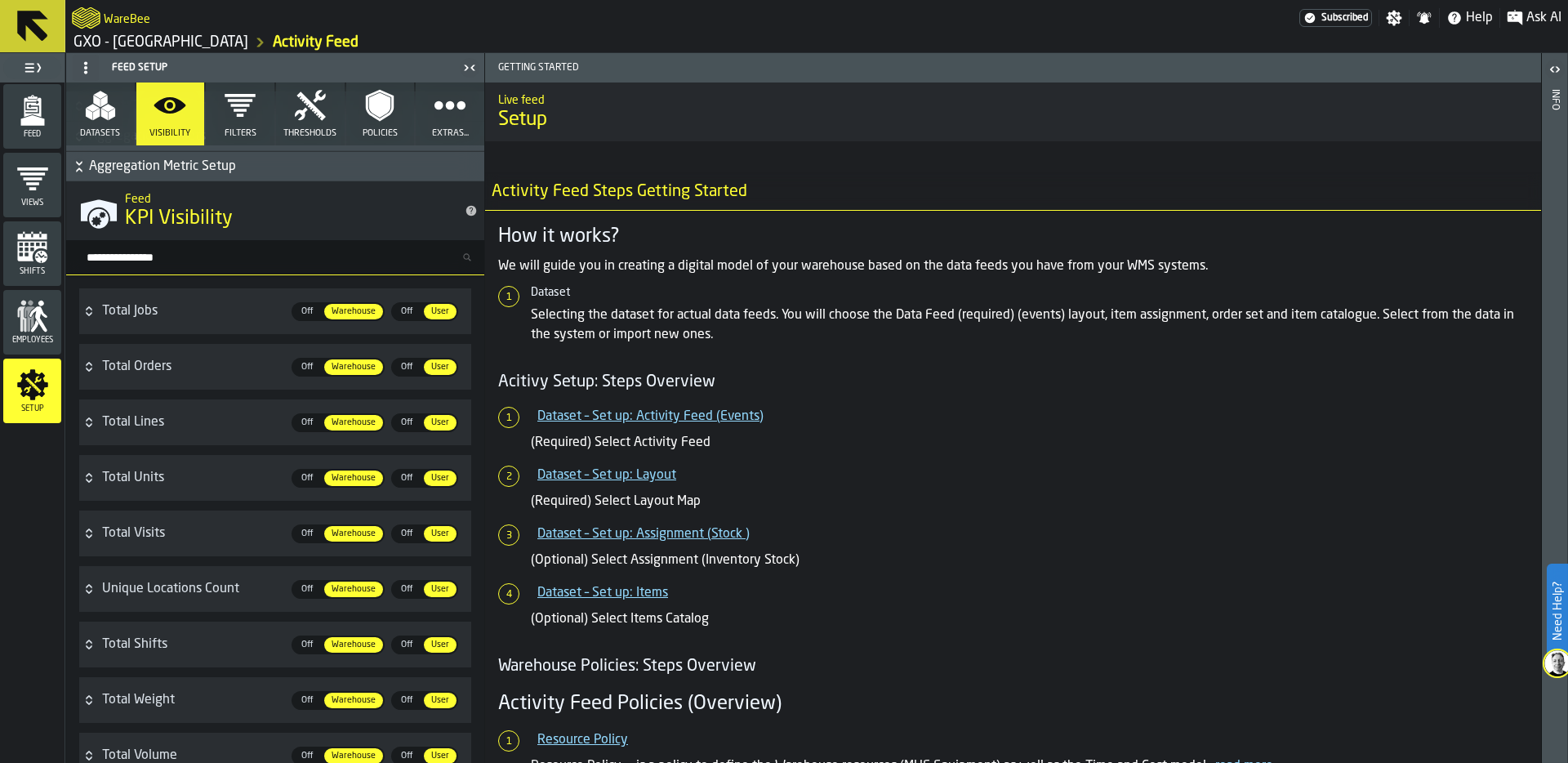
scroll to position [0, 0]
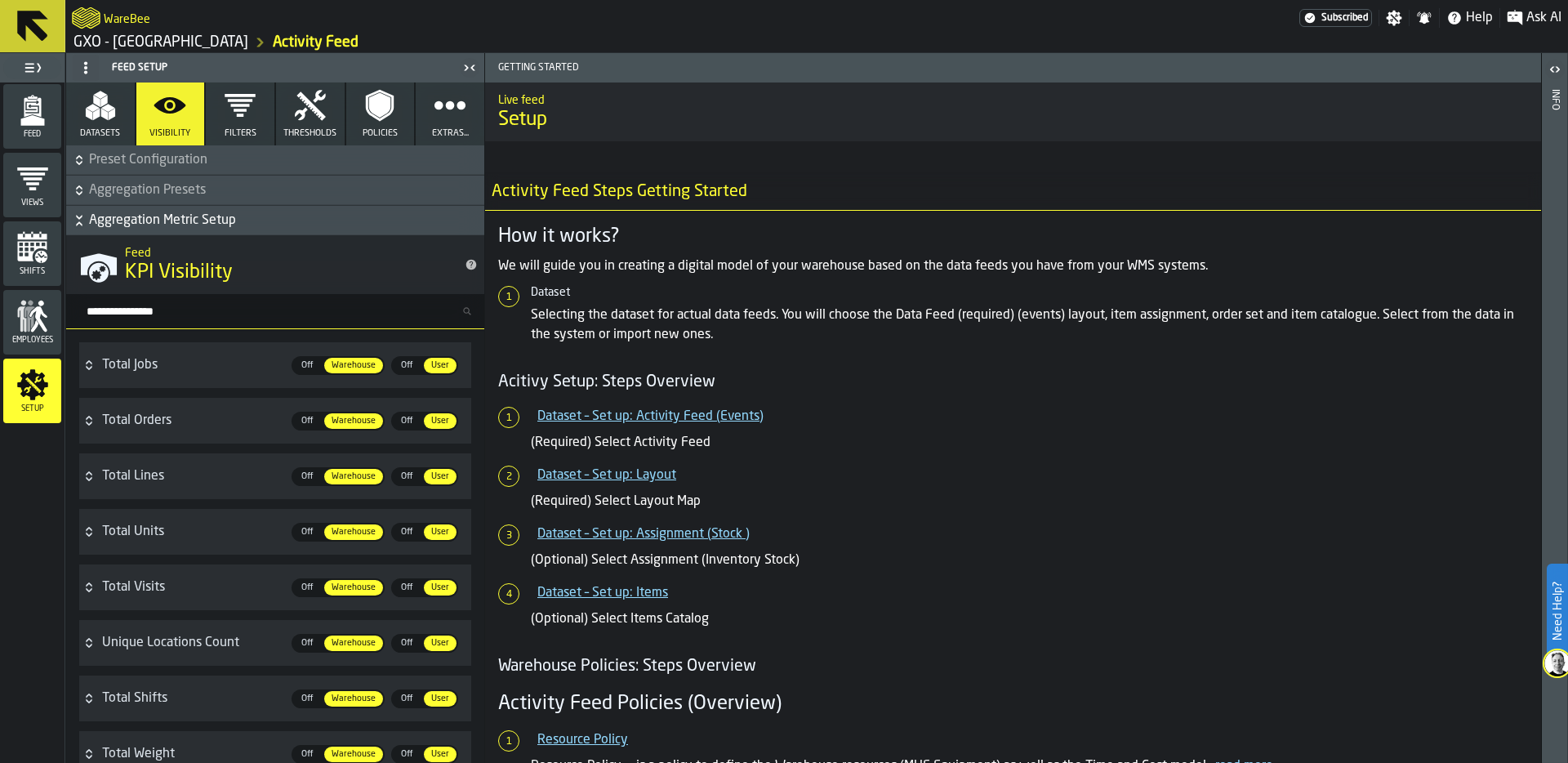
click at [26, 111] on icon "menu Feed" at bounding box center [33, 107] width 17 height 19
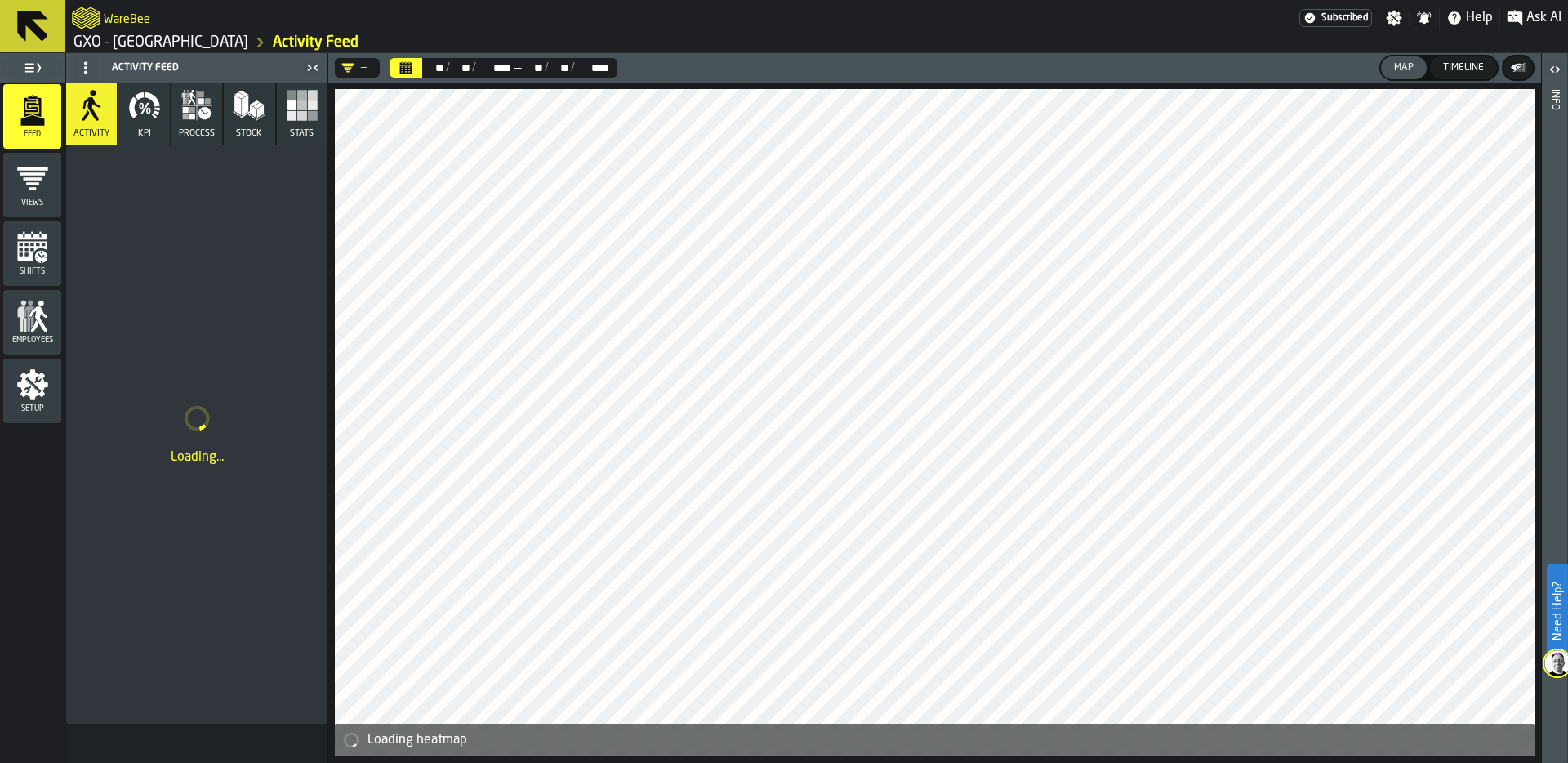
click at [149, 119] on icon "button" at bounding box center [145, 105] width 33 height 33
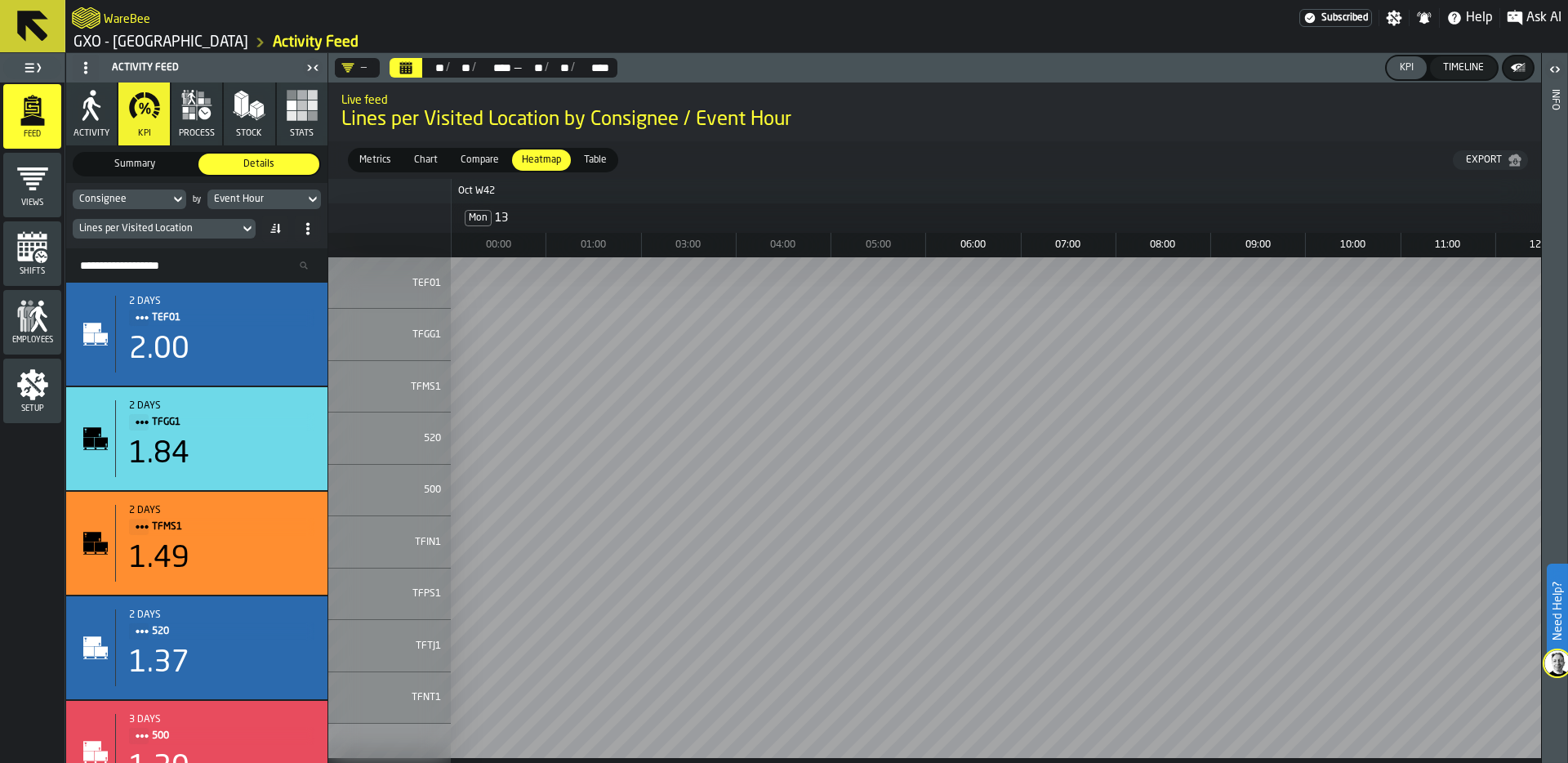
click at [142, 192] on div "Consignee" at bounding box center [122, 199] width 98 height 18
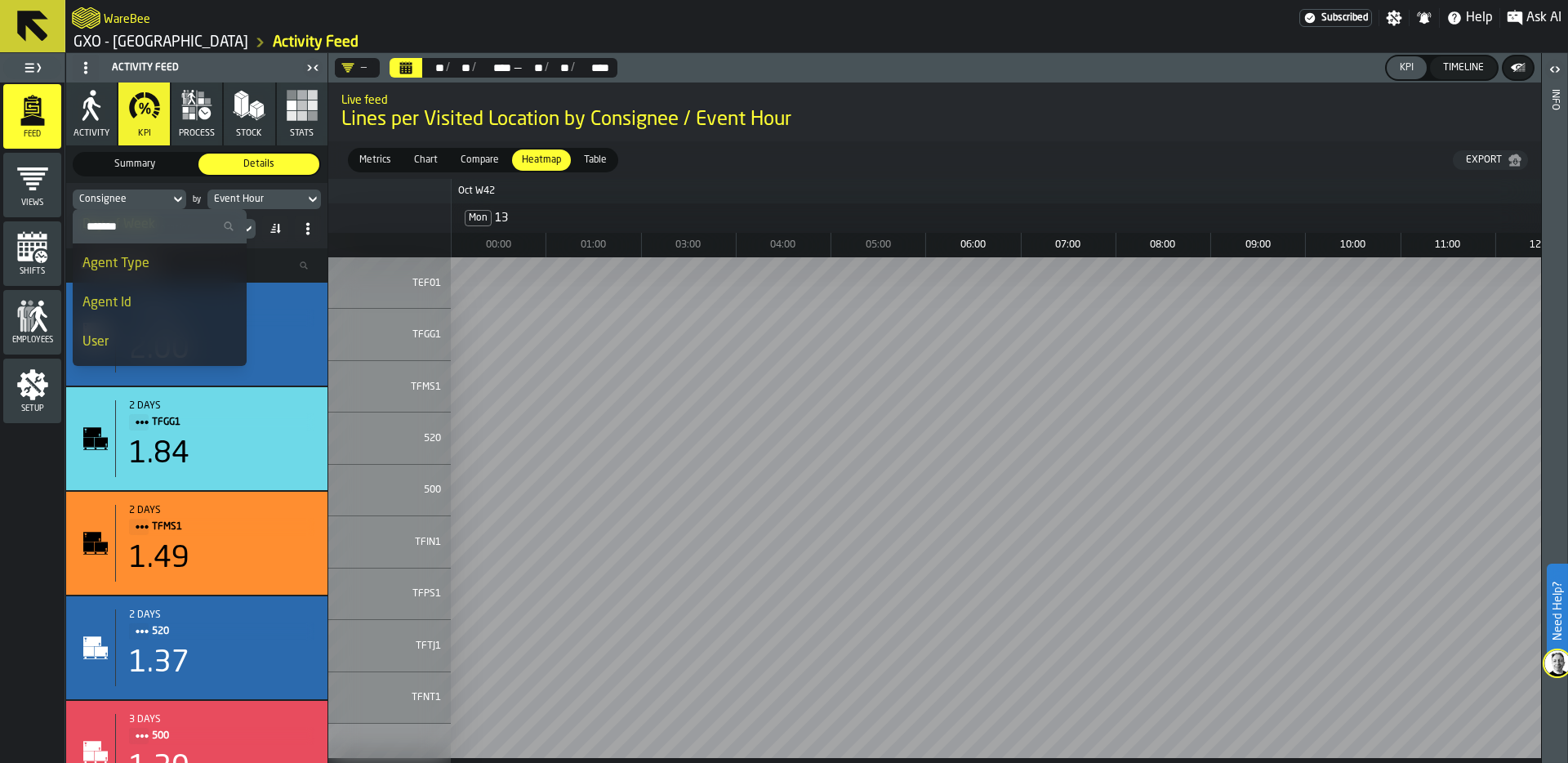
scroll to position [153, 0]
click at [159, 264] on div "Agent Type" at bounding box center [159, 266] width 154 height 19
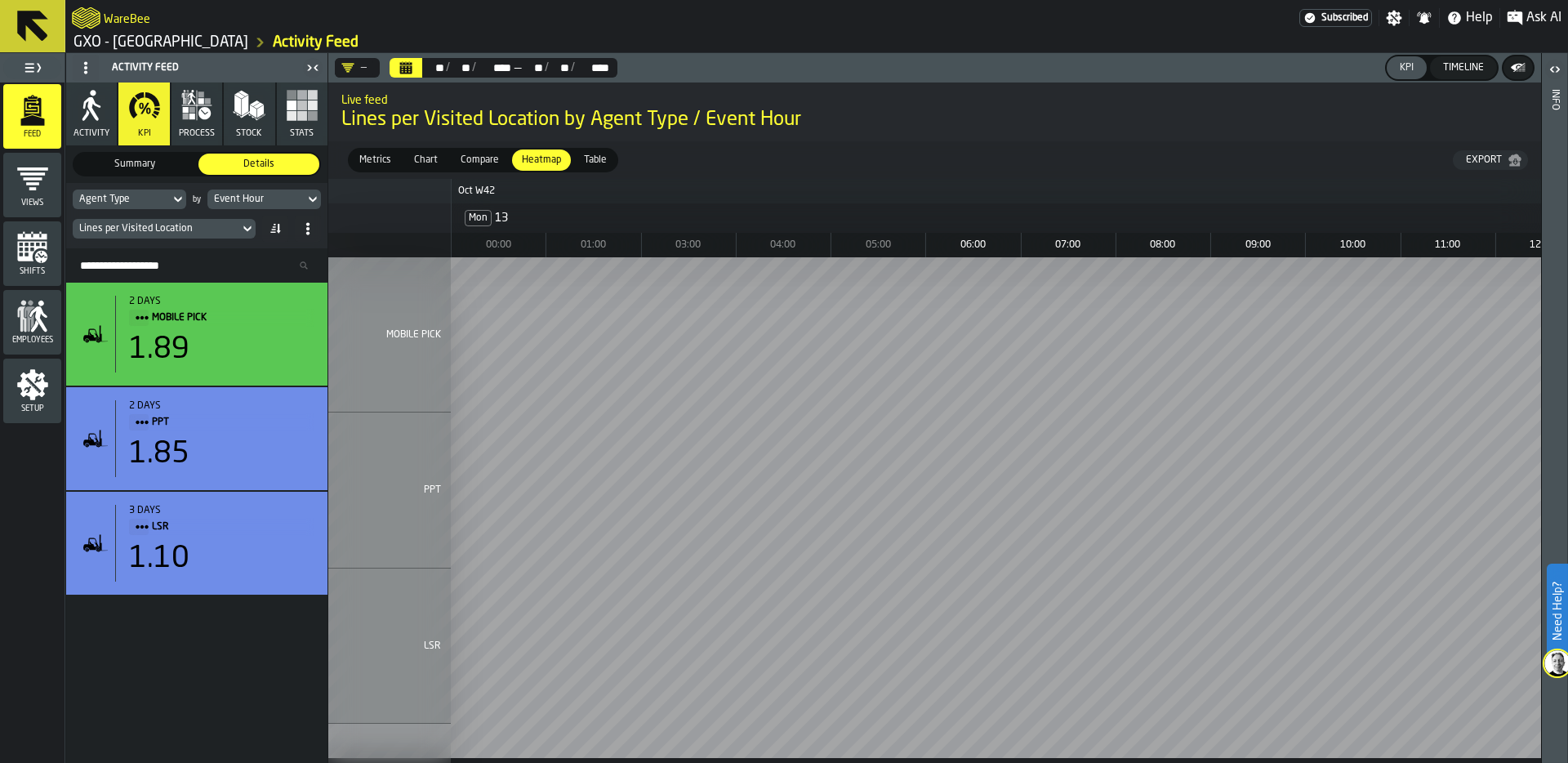
click at [362, 65] on div "—" at bounding box center [354, 68] width 25 height 13
click at [426, 131] on div "Mobile Area (Only)" at bounding box center [413, 136] width 137 height 19
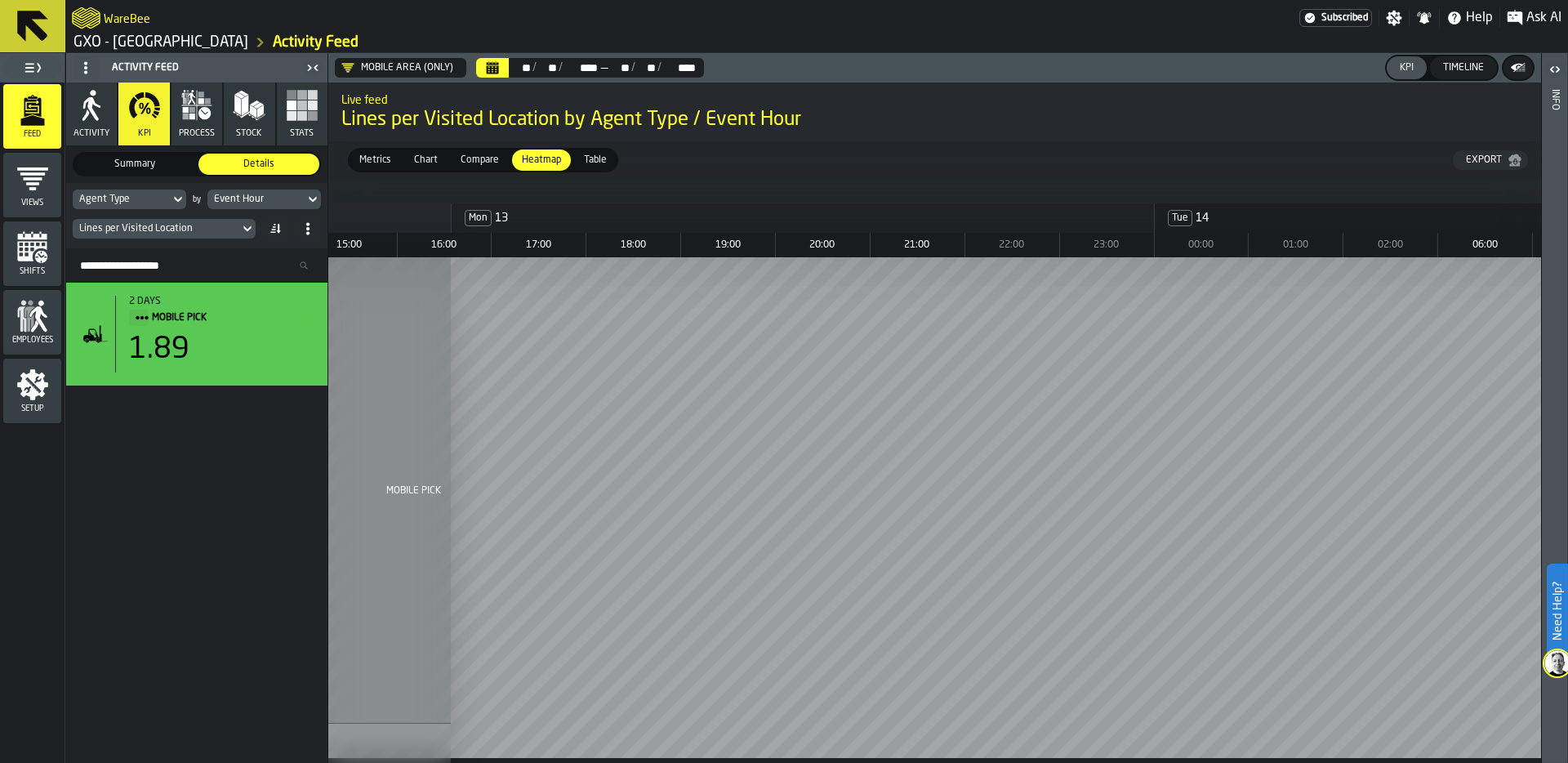
scroll to position [0, 1379]
click at [181, 224] on div "Lines per Visited Location" at bounding box center [156, 229] width 153 height 11
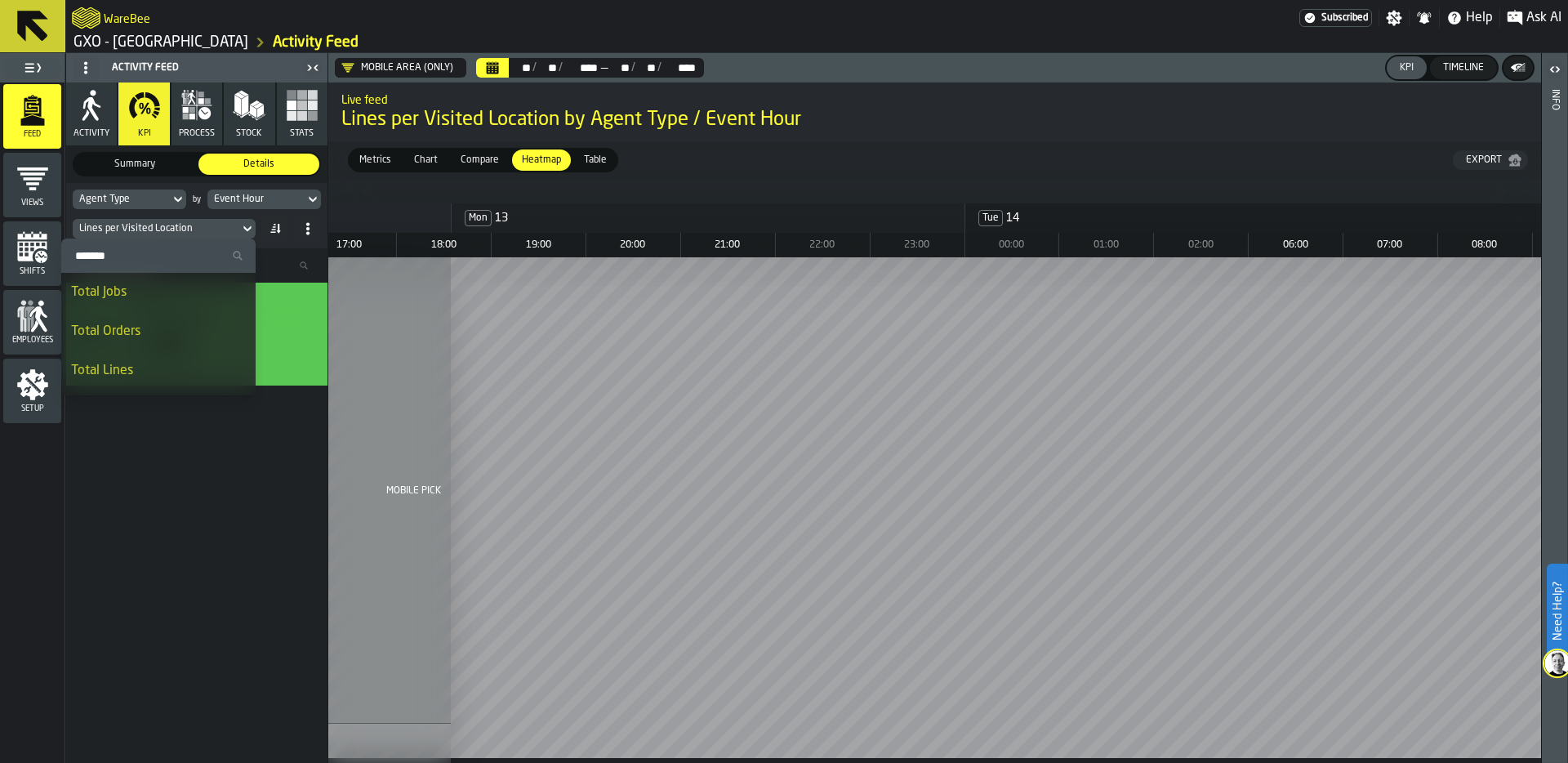
click at [133, 247] on input "Search" at bounding box center [158, 256] width 181 height 21
type input "********"
click at [181, 331] on div "Distance Per Line" at bounding box center [168, 331] width 153 height 19
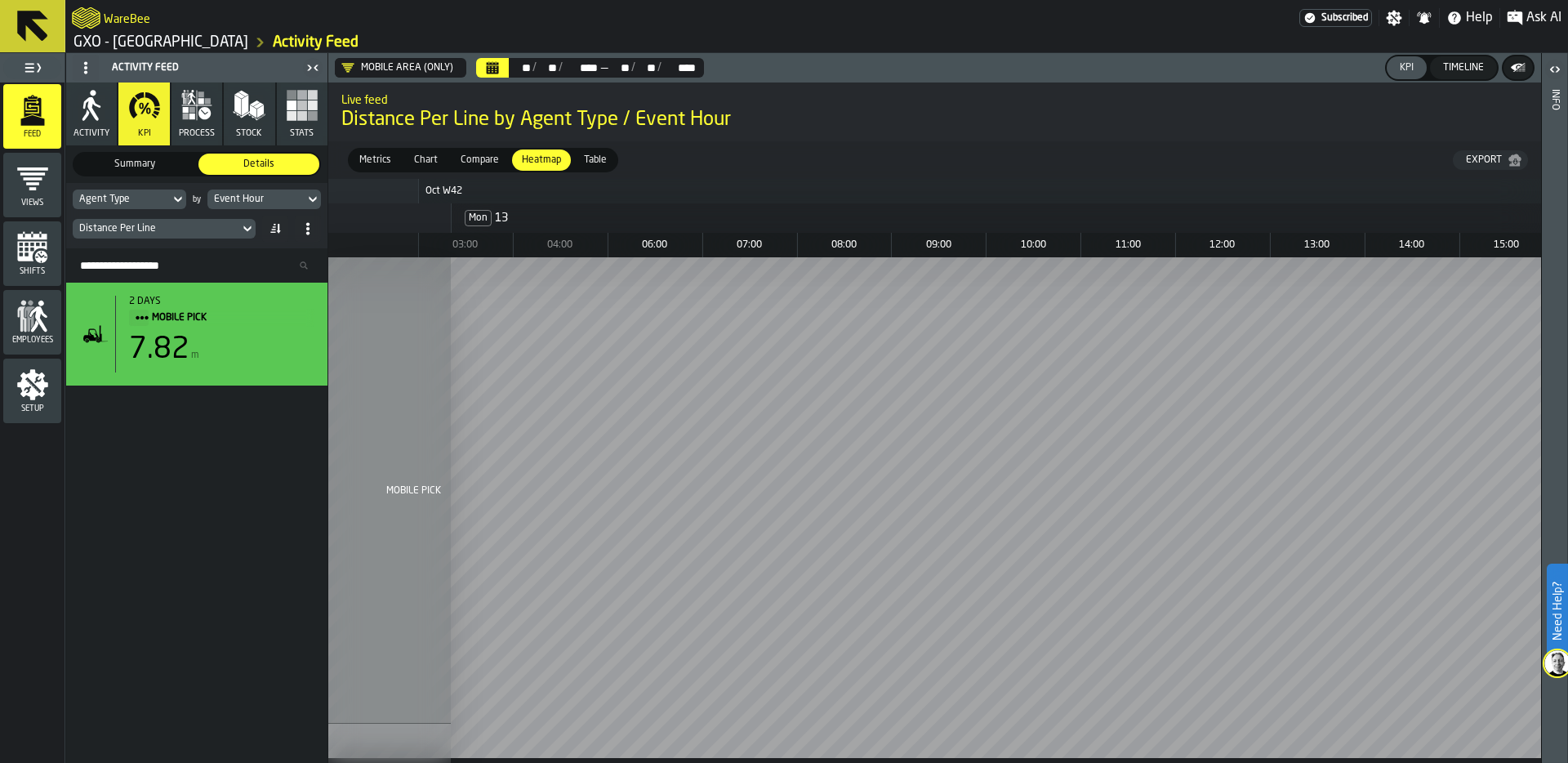
scroll to position [0, 34]
click at [413, 160] on span "Chart" at bounding box center [426, 160] width 36 height 14
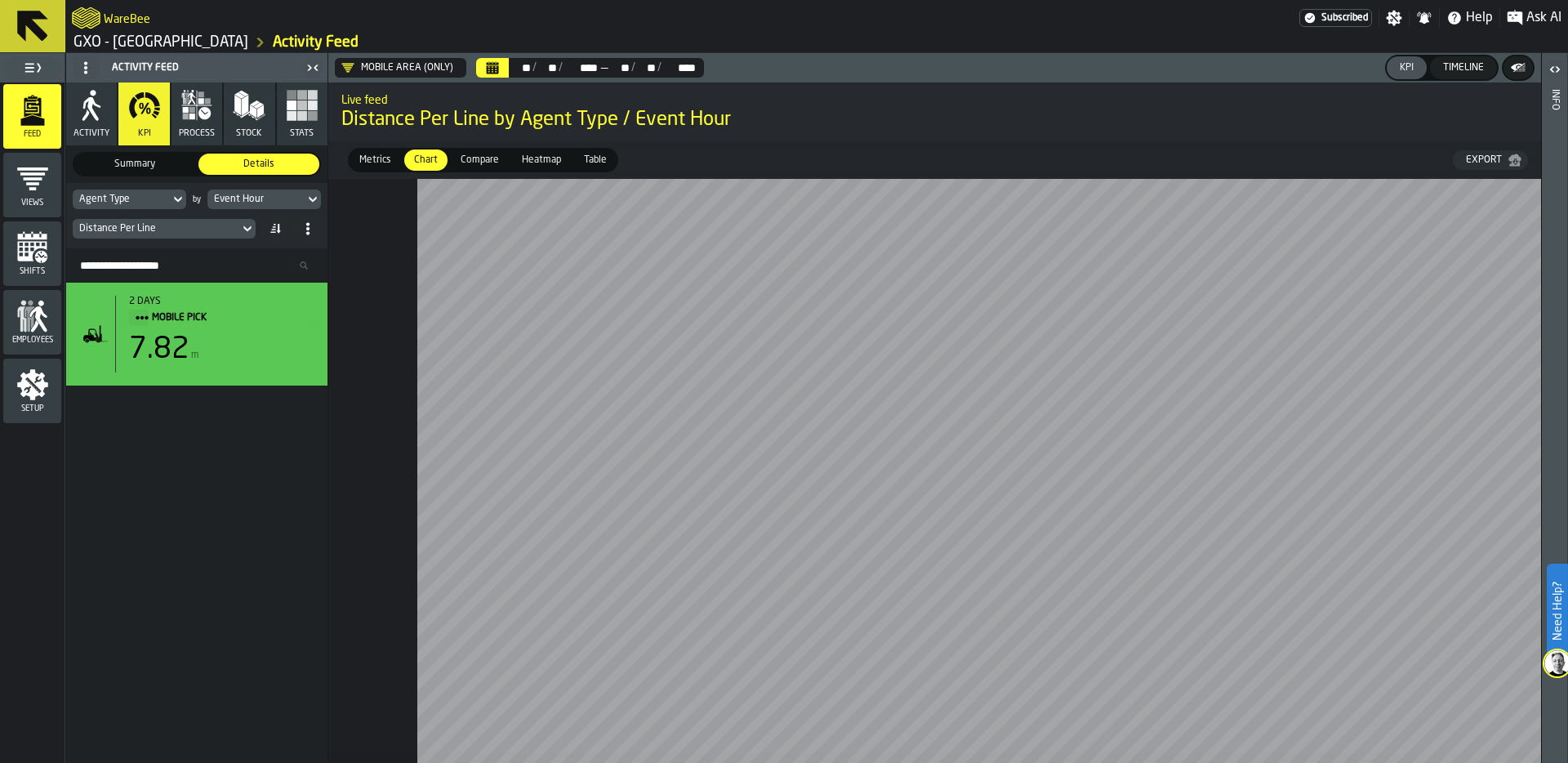
click at [484, 153] on span "Compare" at bounding box center [480, 160] width 52 height 14
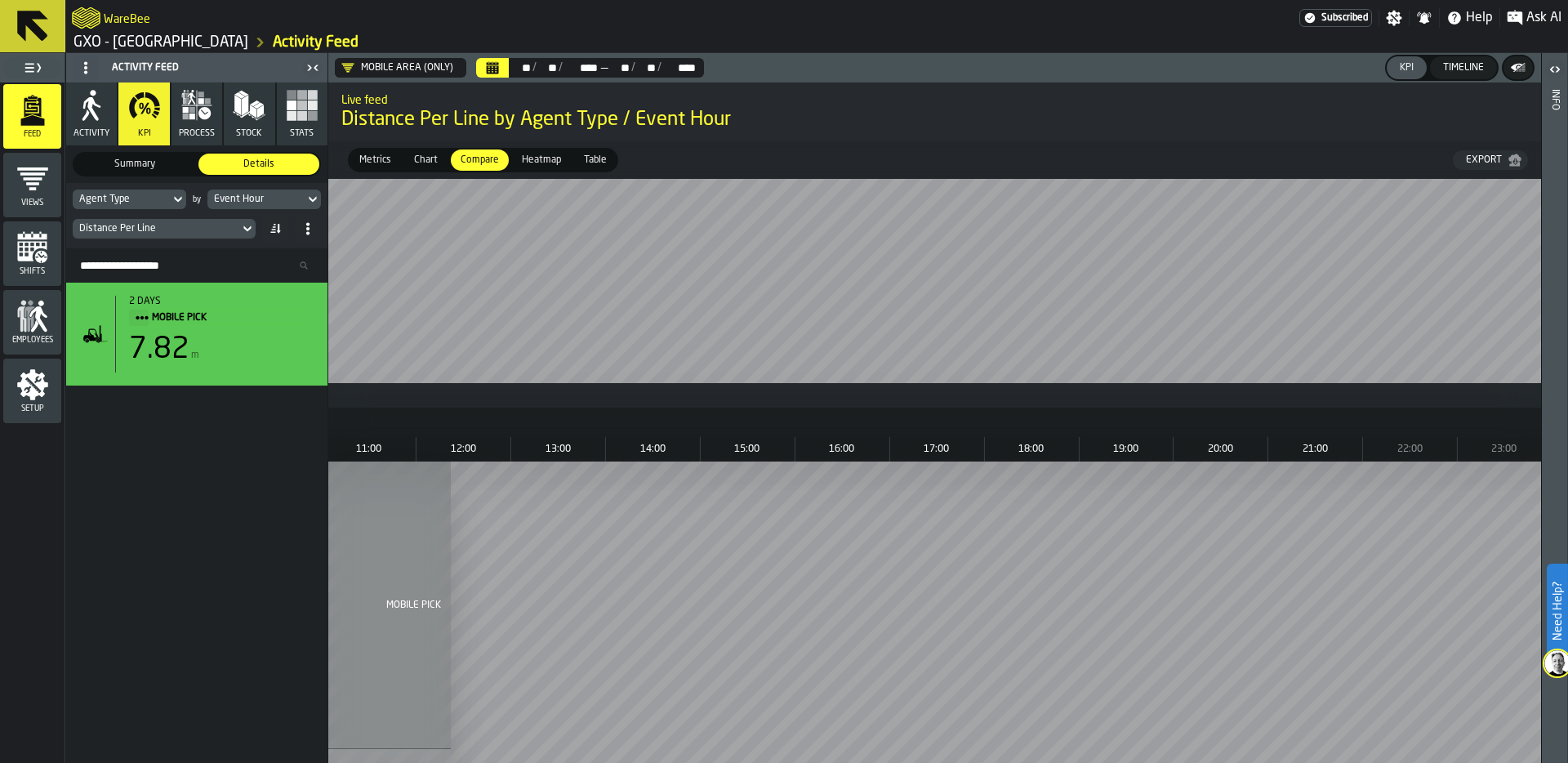
scroll to position [0, 2806]
click at [492, 68] on icon "Calendar" at bounding box center [493, 69] width 12 height 9
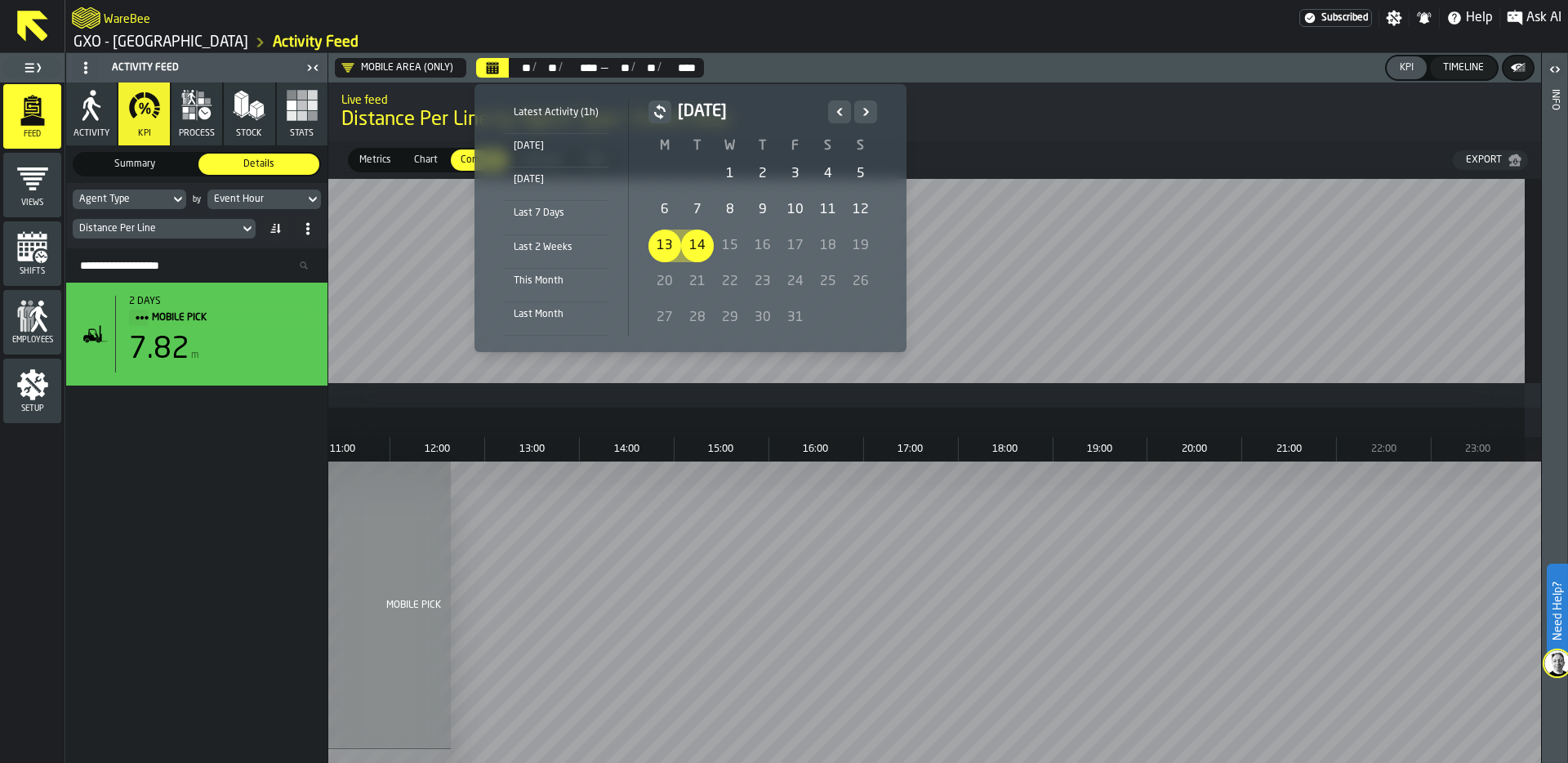
click at [653, 218] on div "6" at bounding box center [664, 210] width 33 height 33
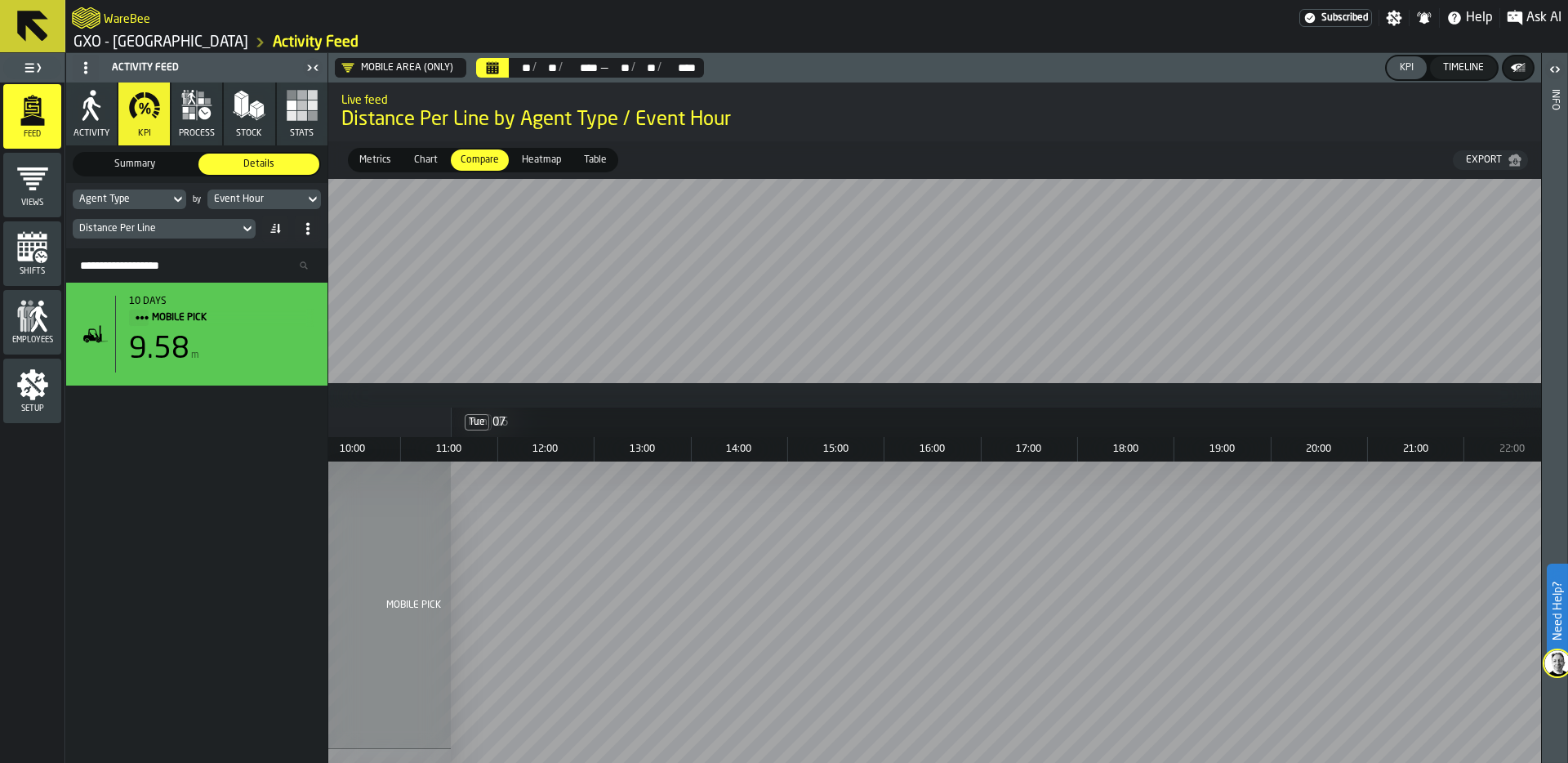
scroll to position [0, 2844]
click at [198, 226] on div "Distance Per Line" at bounding box center [156, 229] width 153 height 11
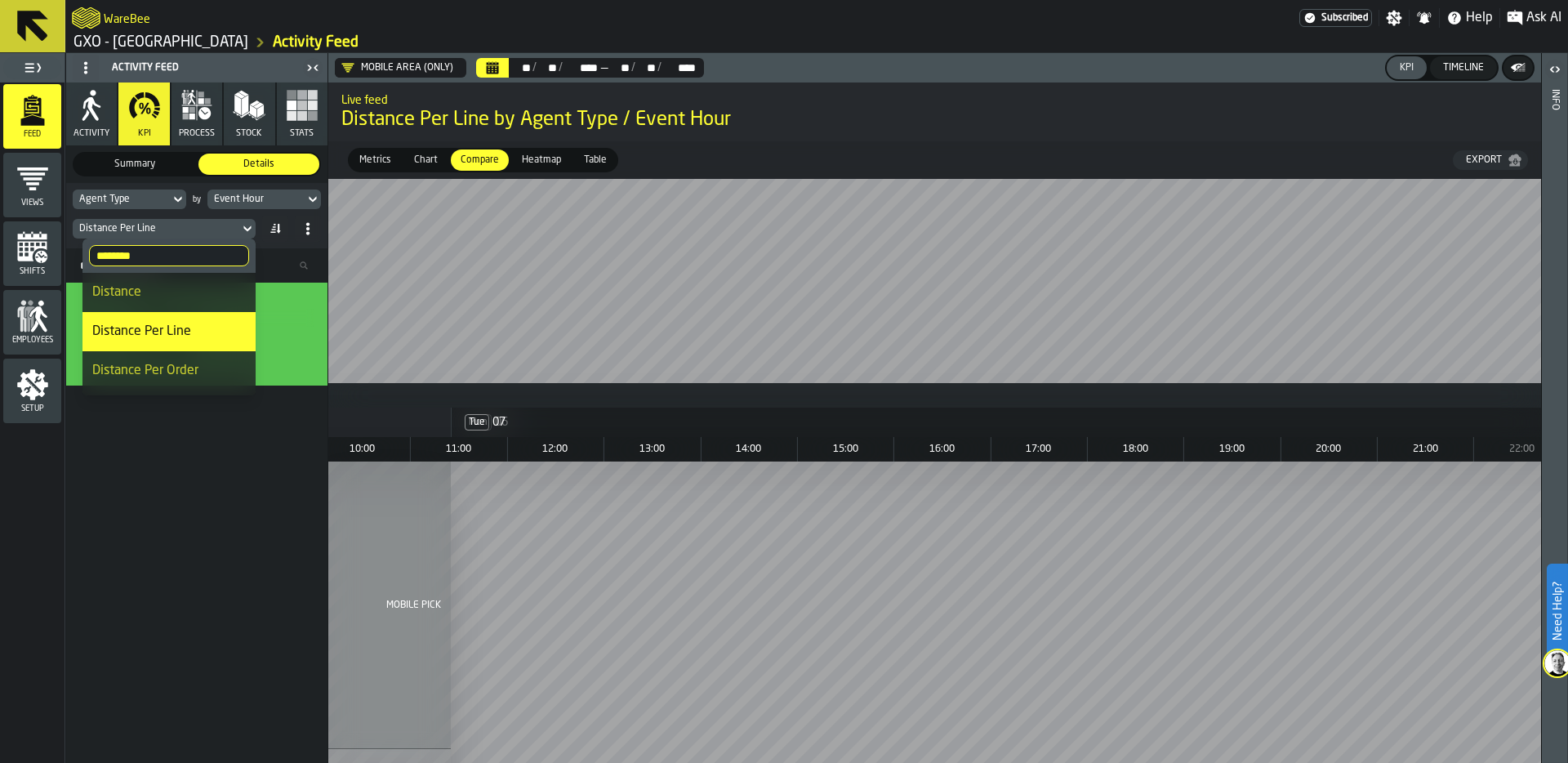
drag, startPoint x: 142, startPoint y: 257, endPoint x: 21, endPoint y: 257, distance: 121.0
click at [21, 257] on body "Need Help? WareBee Subscribed Settings Notifications Help Ask AI GXO - Wellingb…" at bounding box center [784, 381] width 1568 height 763
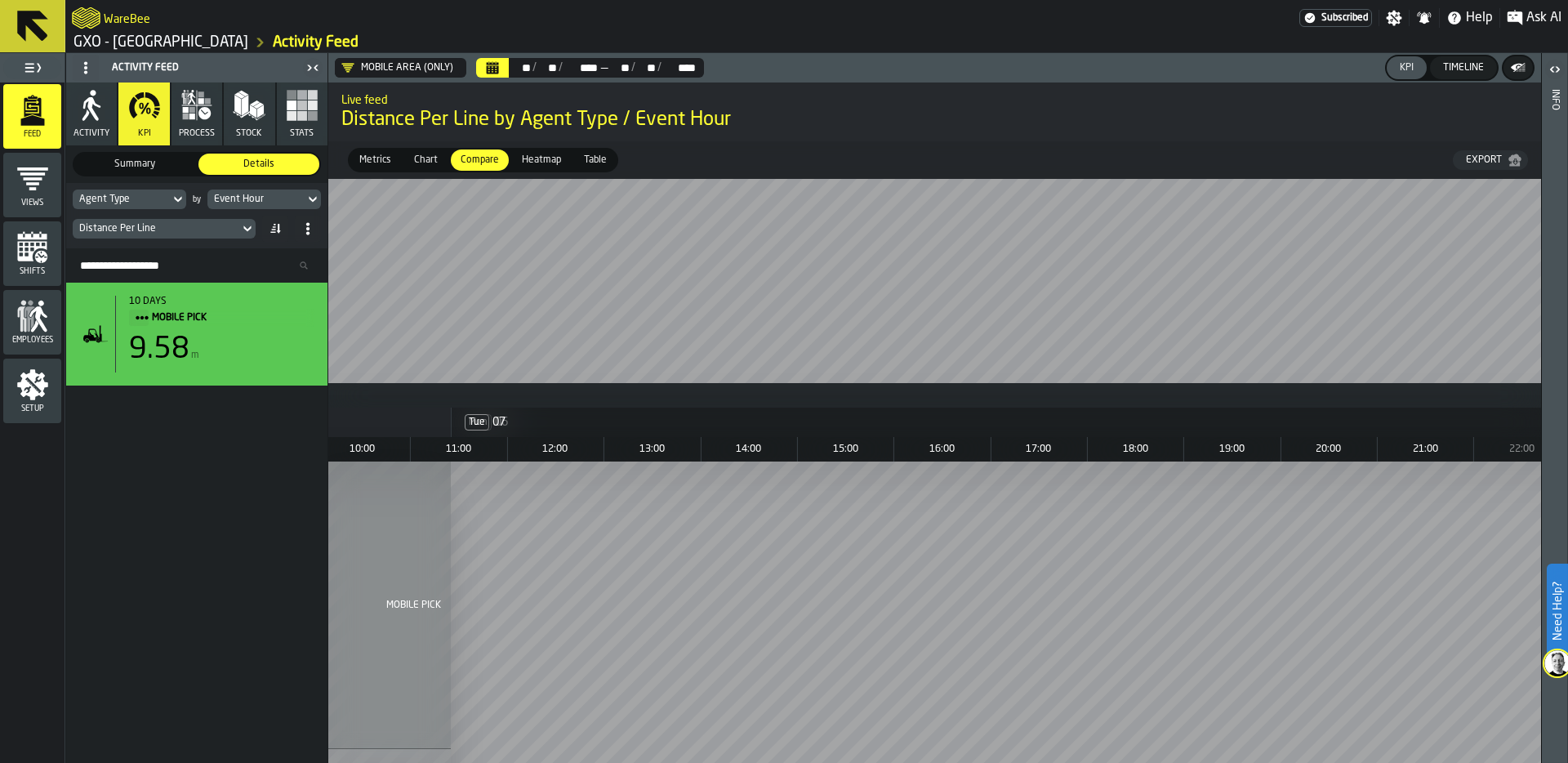
click at [133, 228] on div "Distance Per Line" at bounding box center [156, 229] width 153 height 11
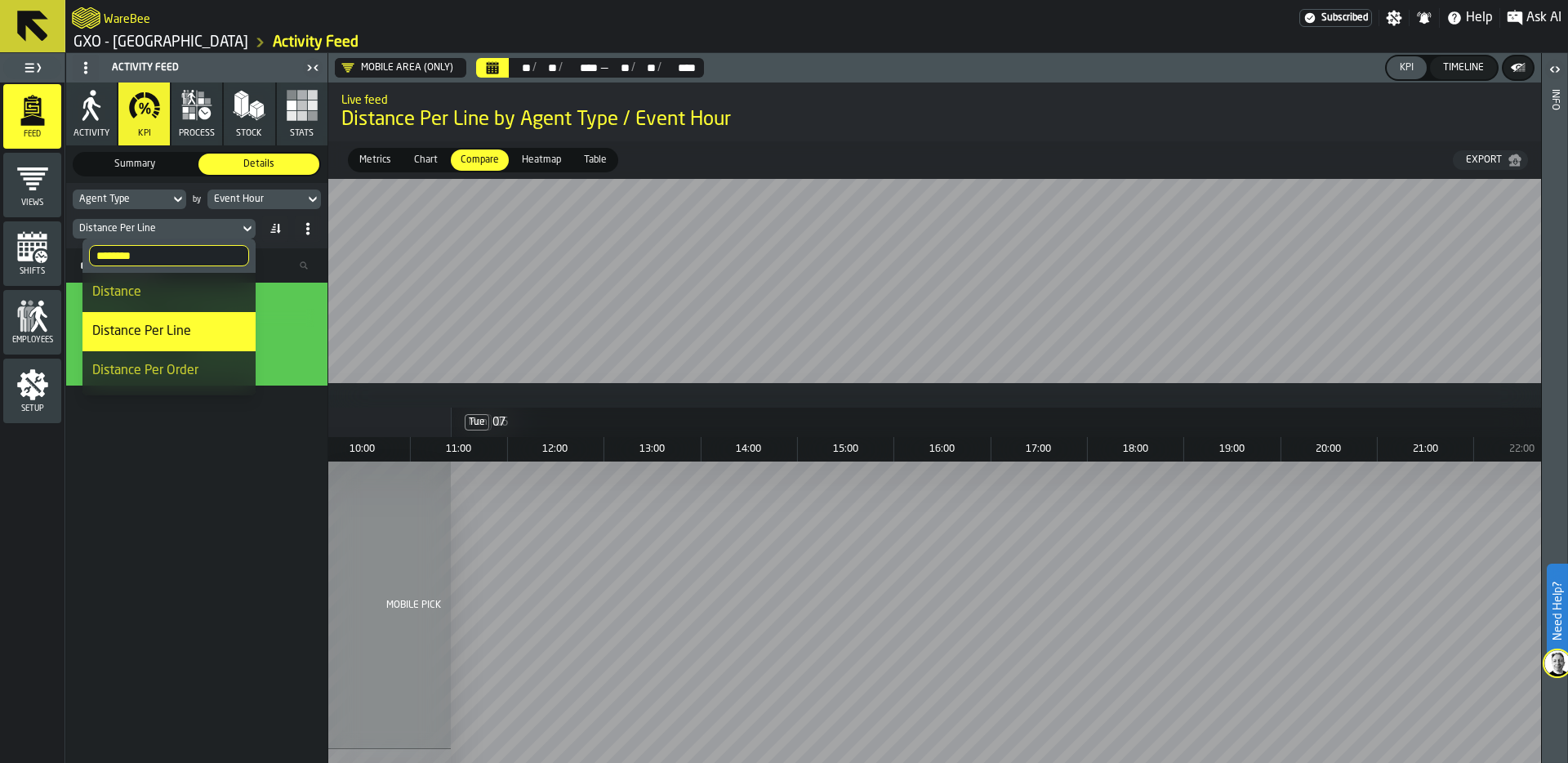
click at [132, 248] on input "********" at bounding box center [168, 256] width 160 height 21
type input "*****"
click at [146, 292] on div "Total Lines" at bounding box center [171, 292] width 147 height 19
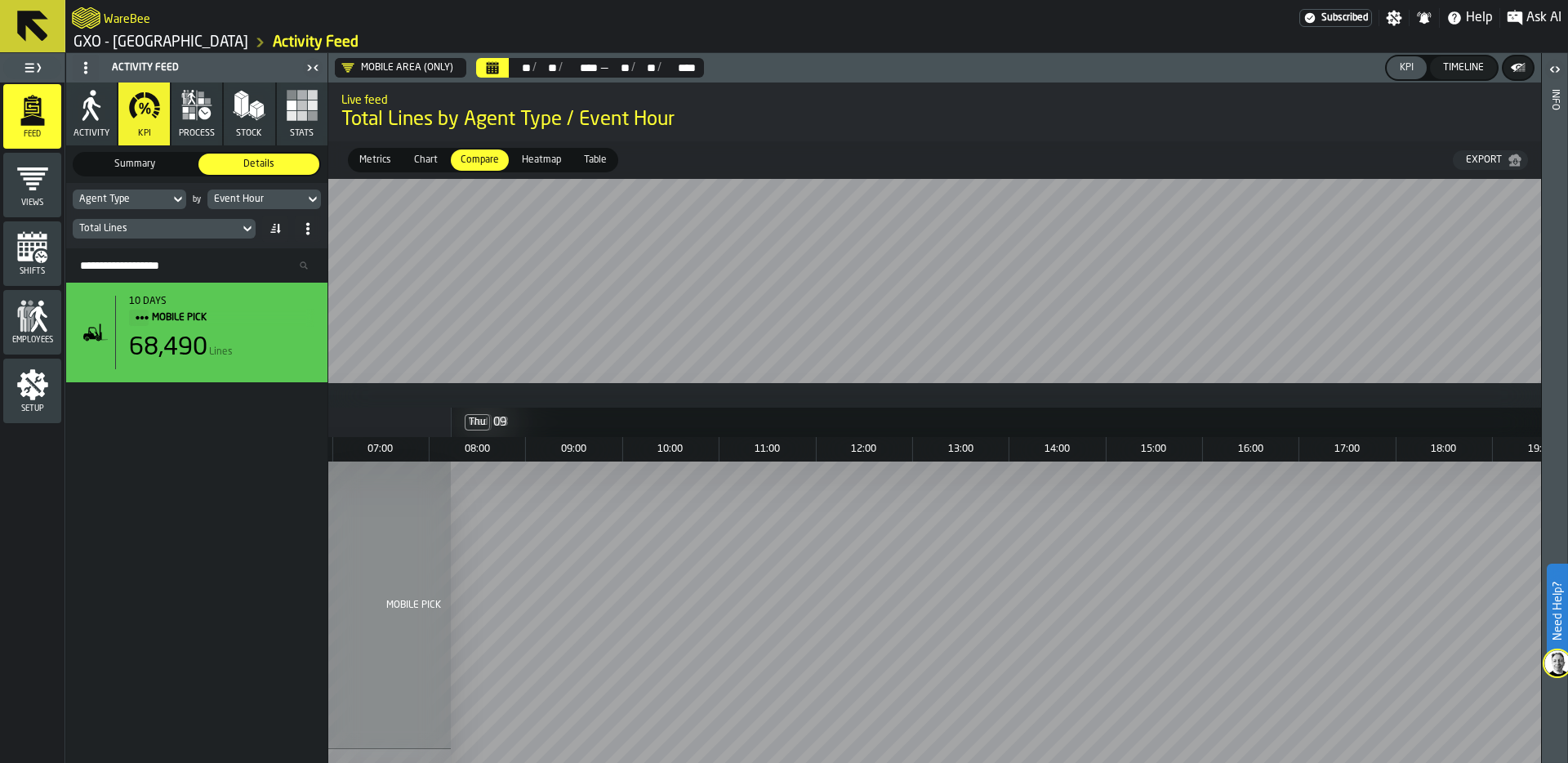
scroll to position [0, 6363]
click at [179, 225] on div "Total Lines" at bounding box center [156, 229] width 153 height 11
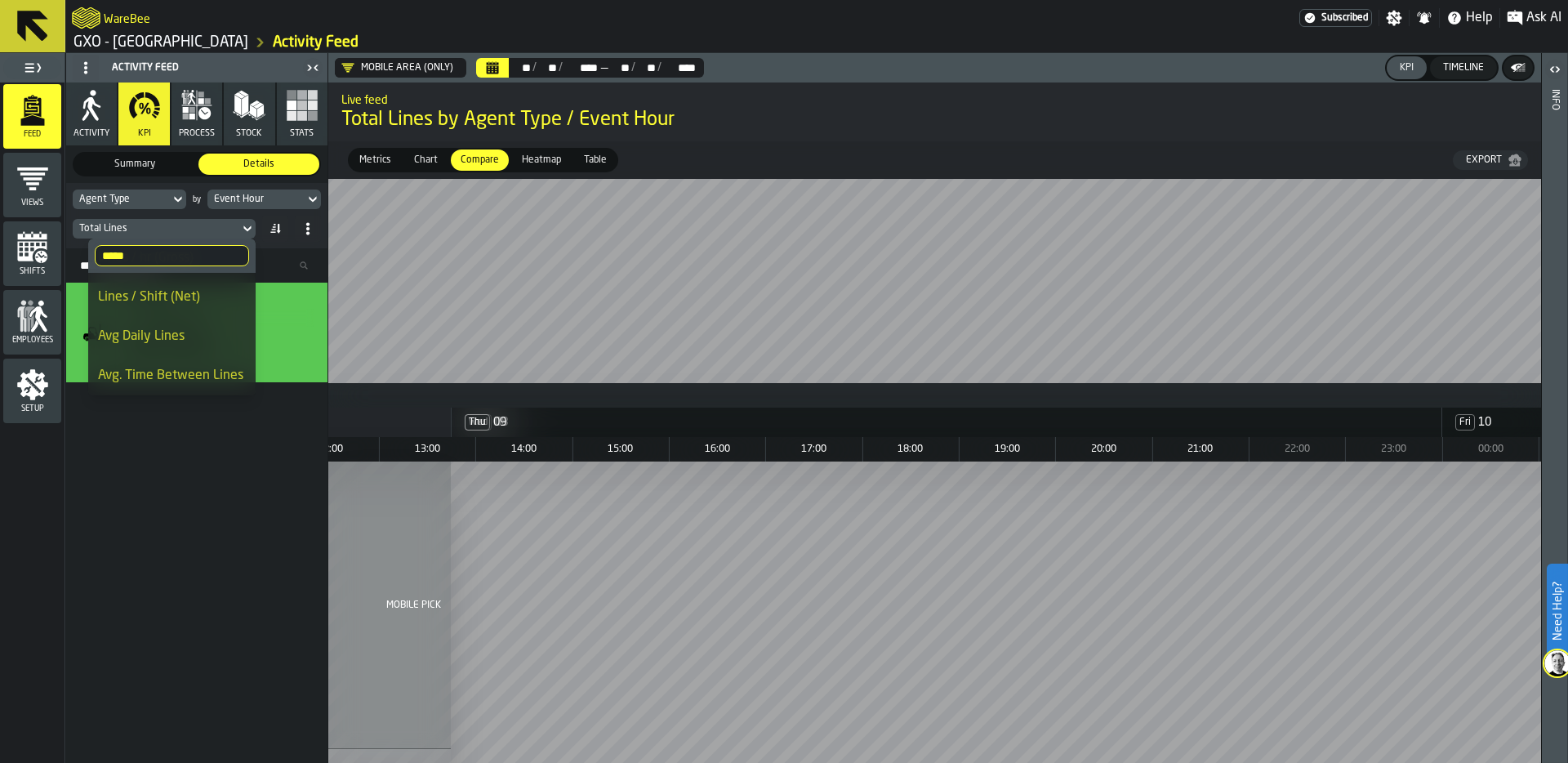
scroll to position [0, 7035]
click at [1505, 160] on div "Export" at bounding box center [1484, 160] width 49 height 11
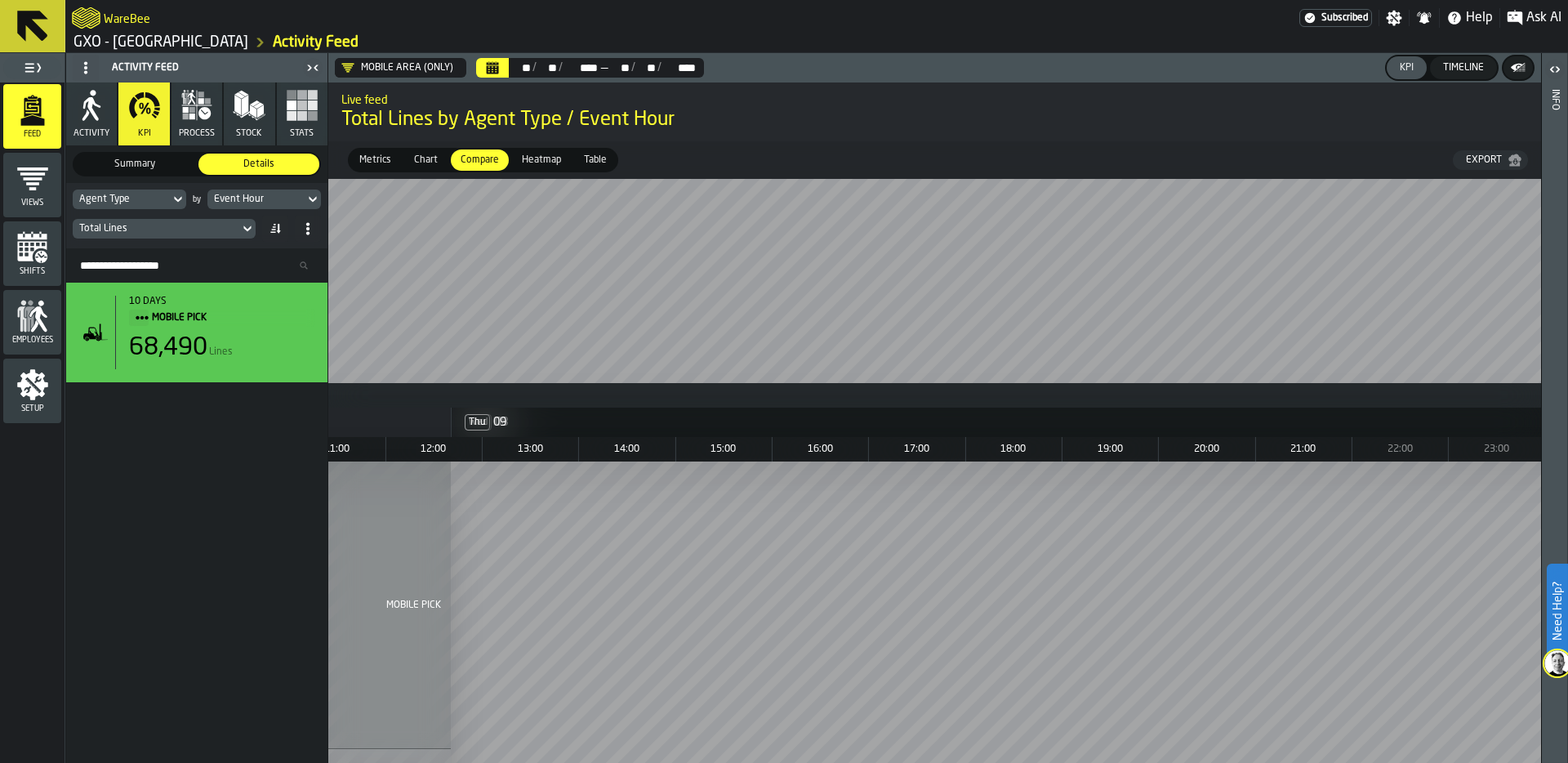
scroll to position [0, 6843]
click at [126, 228] on div "Total Lines" at bounding box center [156, 229] width 153 height 11
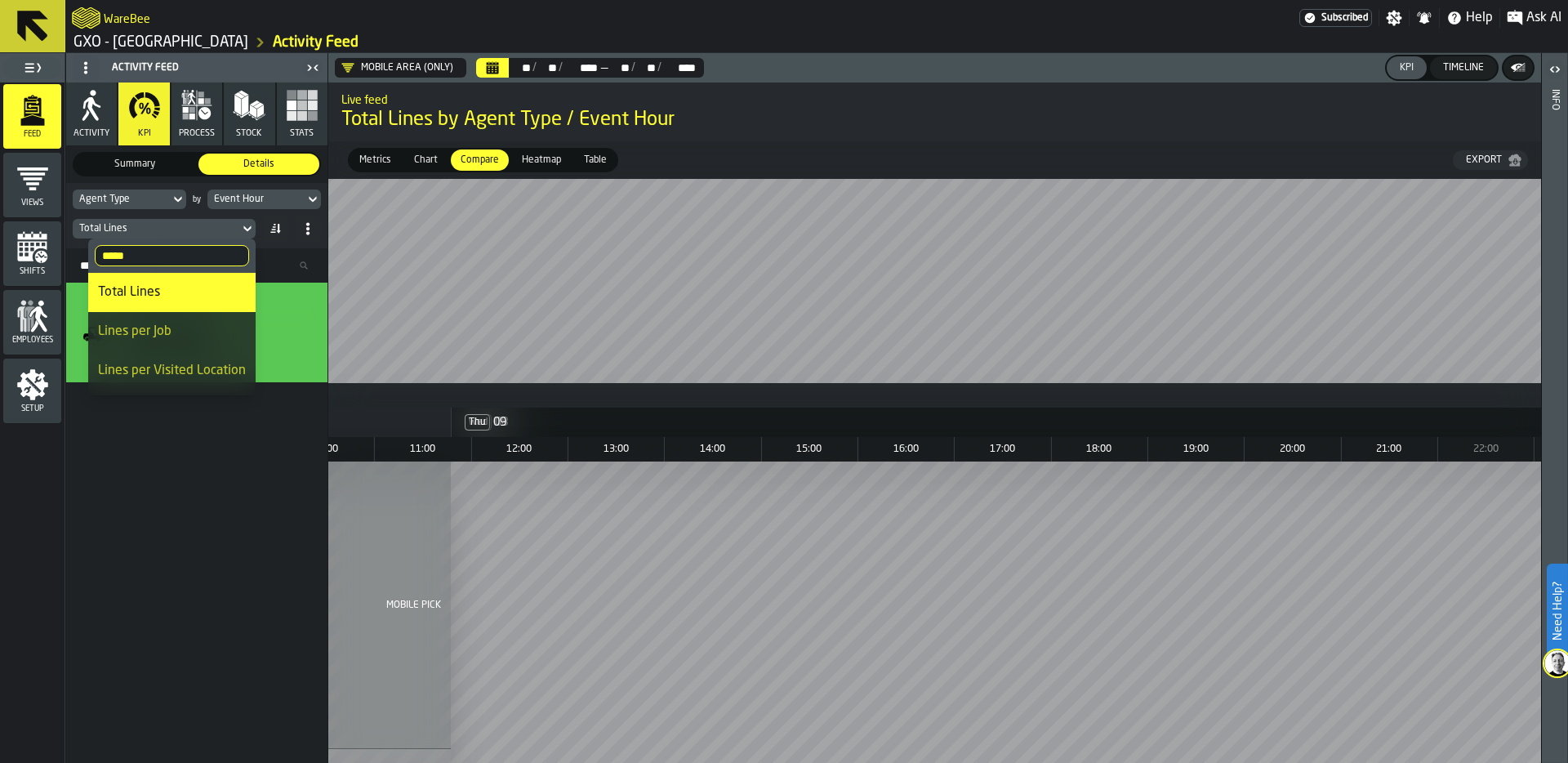
click at [128, 253] on input "*****" at bounding box center [171, 256] width 154 height 21
drag, startPoint x: 128, startPoint y: 253, endPoint x: 37, endPoint y: 253, distance: 91.0
click at [37, 253] on body "Need Help? WareBee Subscribed Settings Notifications Help Ask AI GXO - Wellingb…" at bounding box center [784, 381] width 1568 height 763
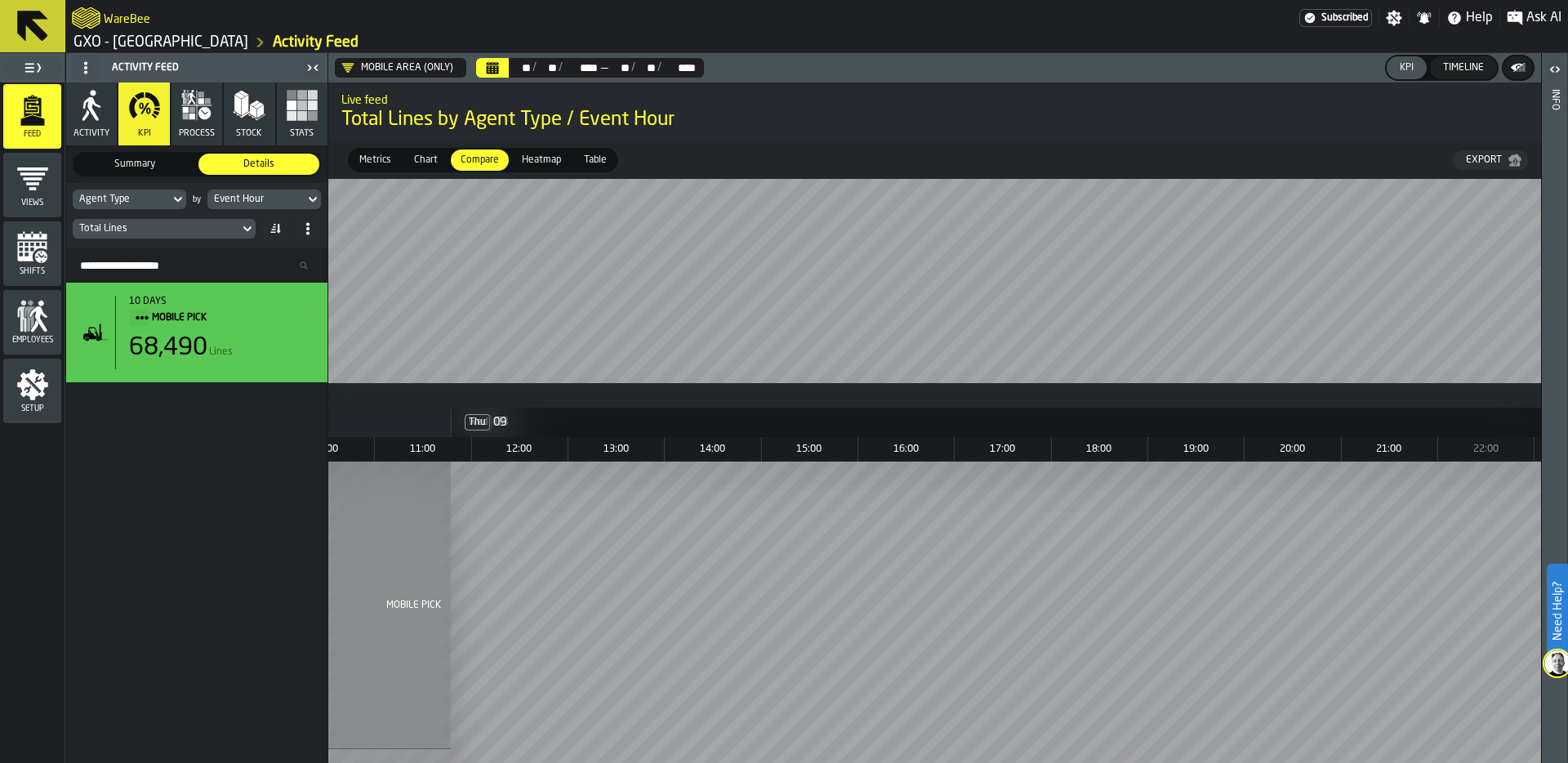
click at [131, 235] on div "Total Lines" at bounding box center [156, 229] width 167 height 18
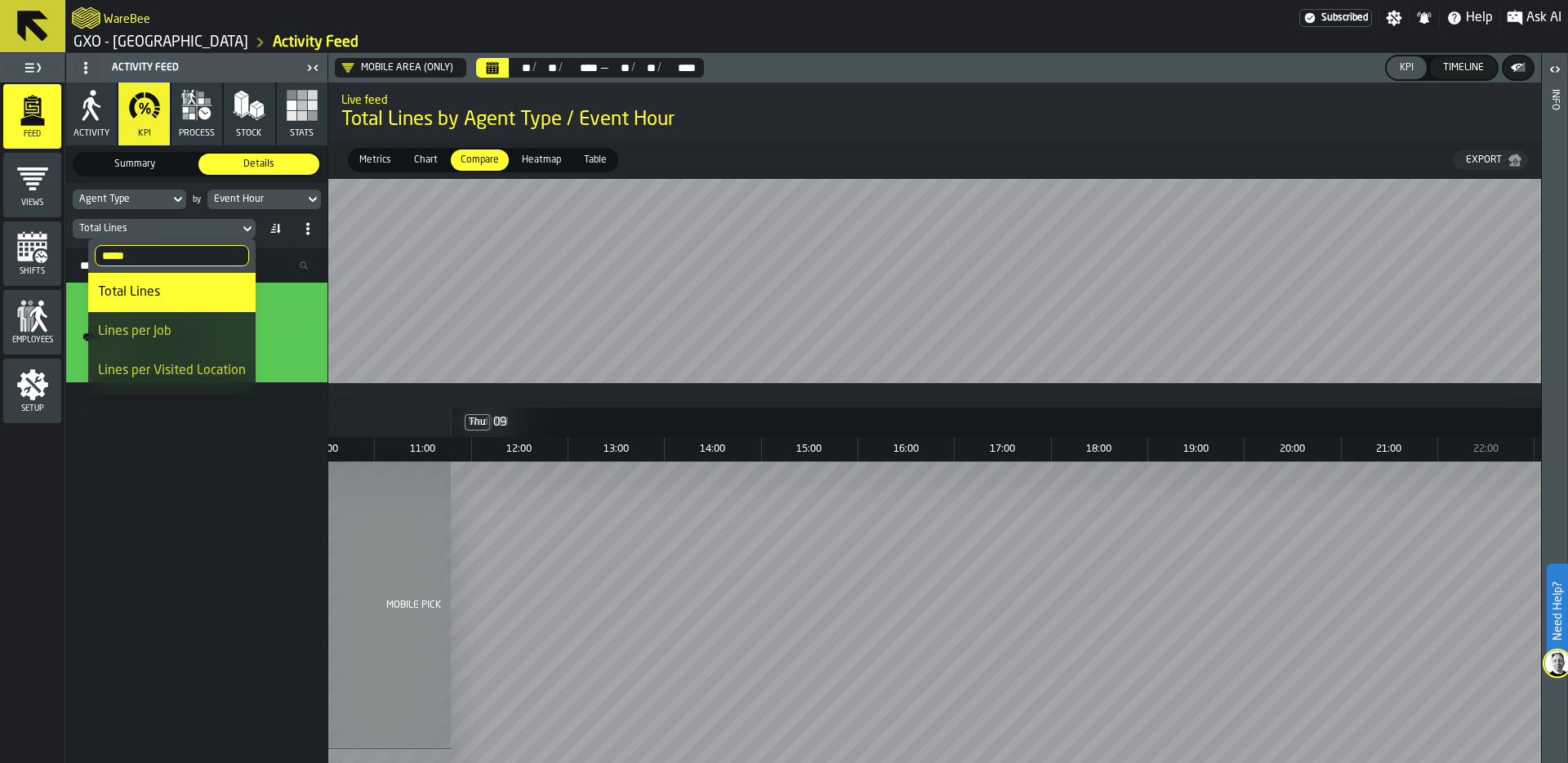
click at [133, 248] on input "*****" at bounding box center [171, 256] width 154 height 21
type input "*"
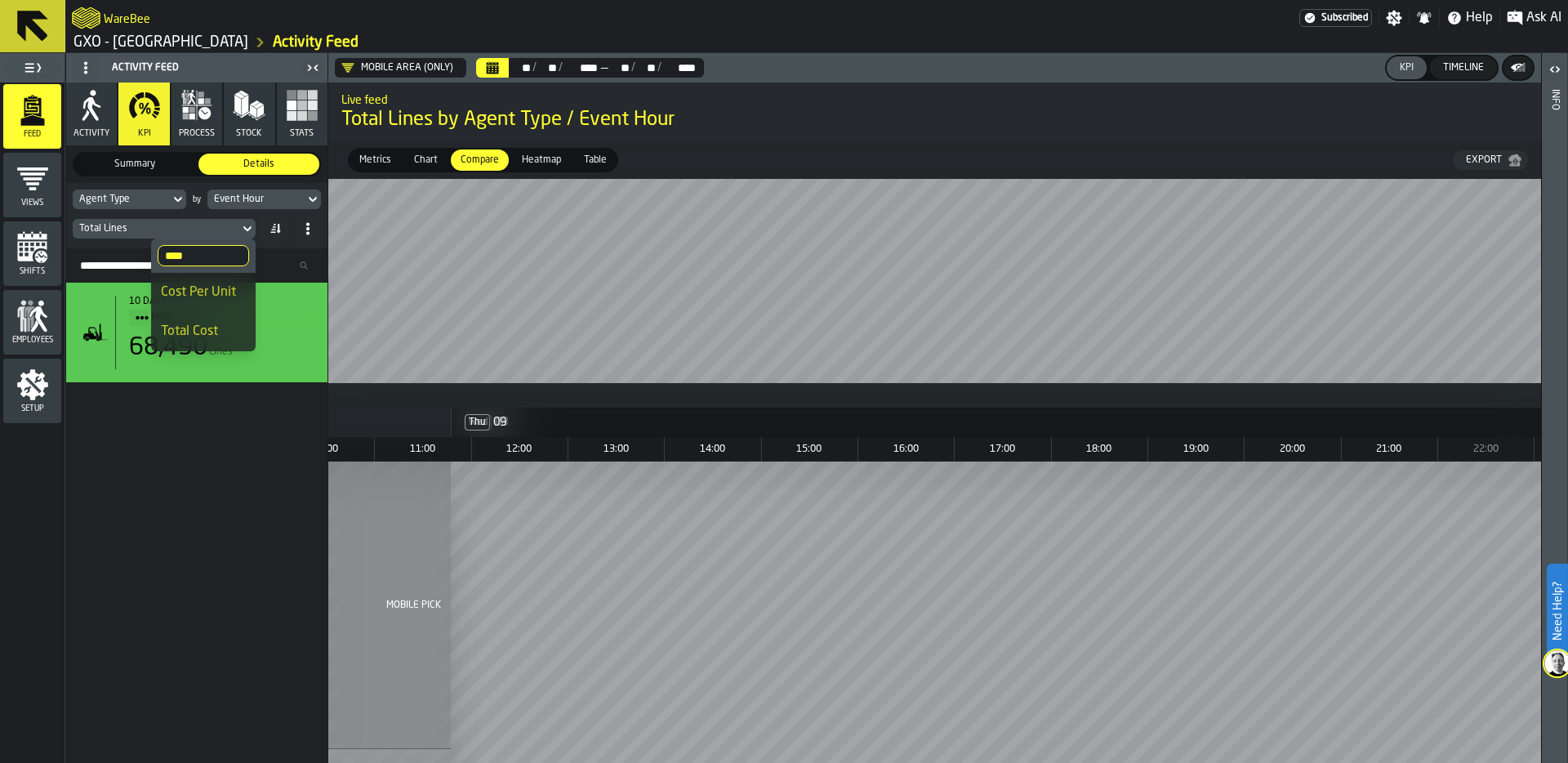
type input "****"
click at [201, 289] on div "Cost Per Unit" at bounding box center [203, 292] width 85 height 19
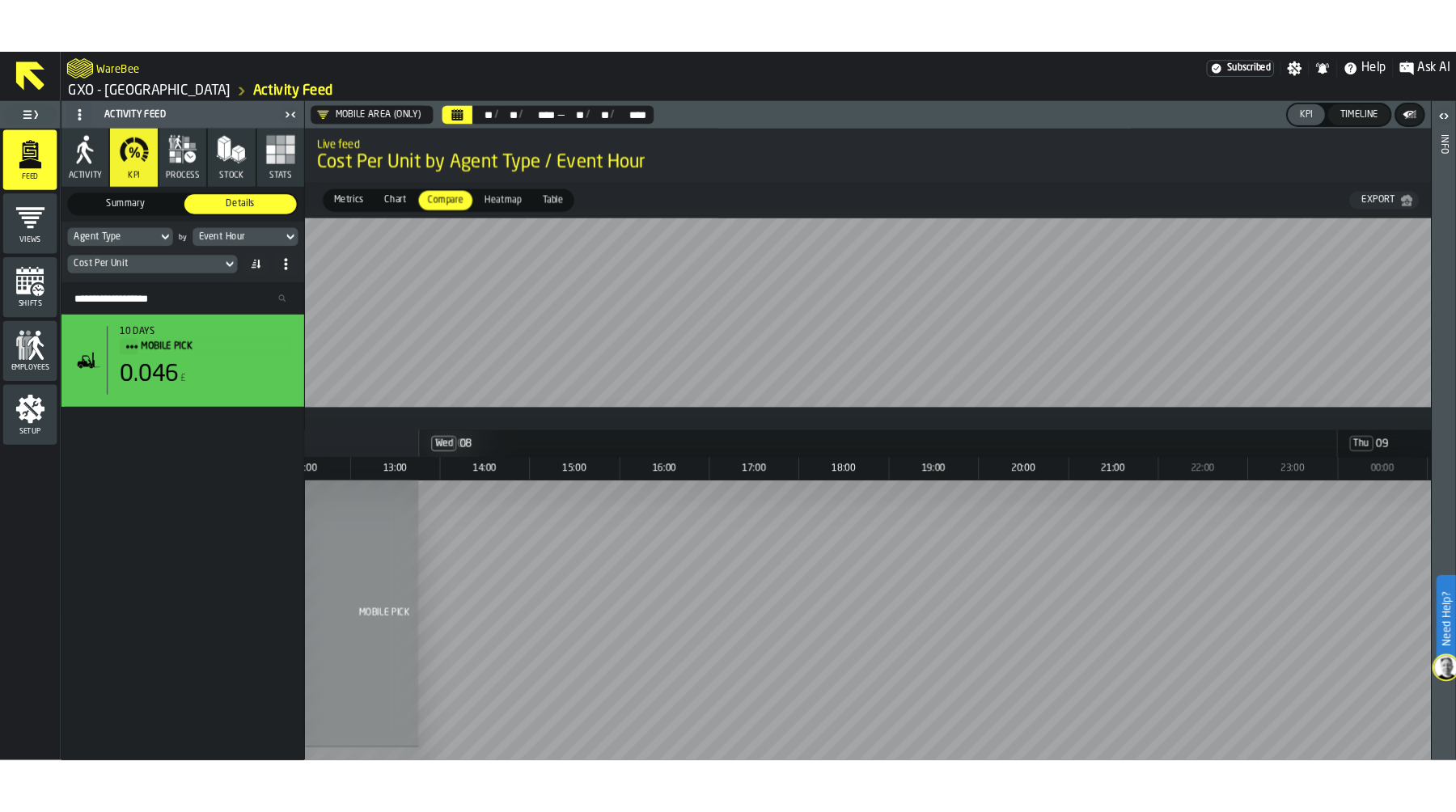
scroll to position [0, 5050]
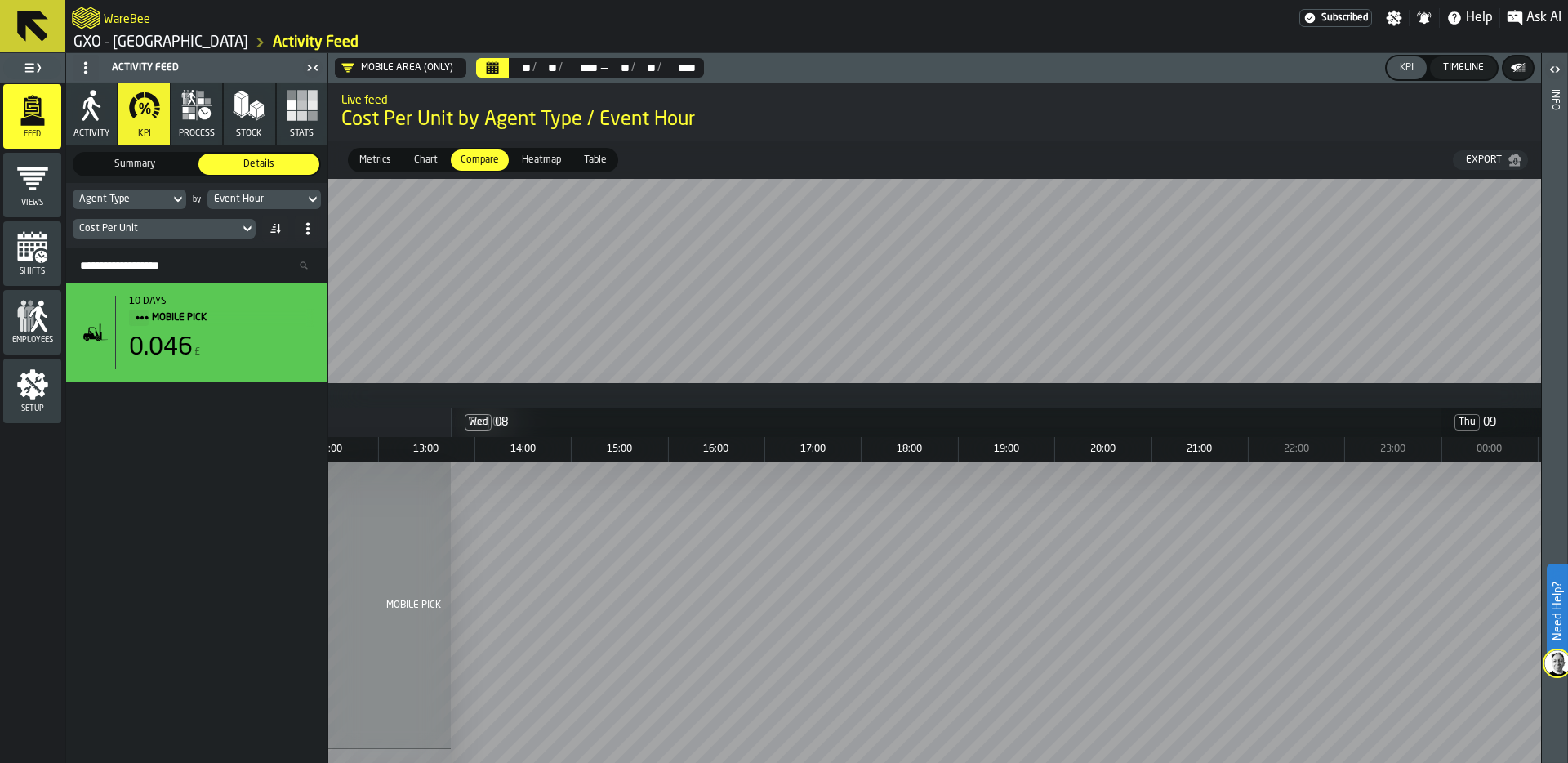
click at [128, 39] on link "GXO - [GEOGRAPHIC_DATA]" at bounding box center [161, 42] width 175 height 18
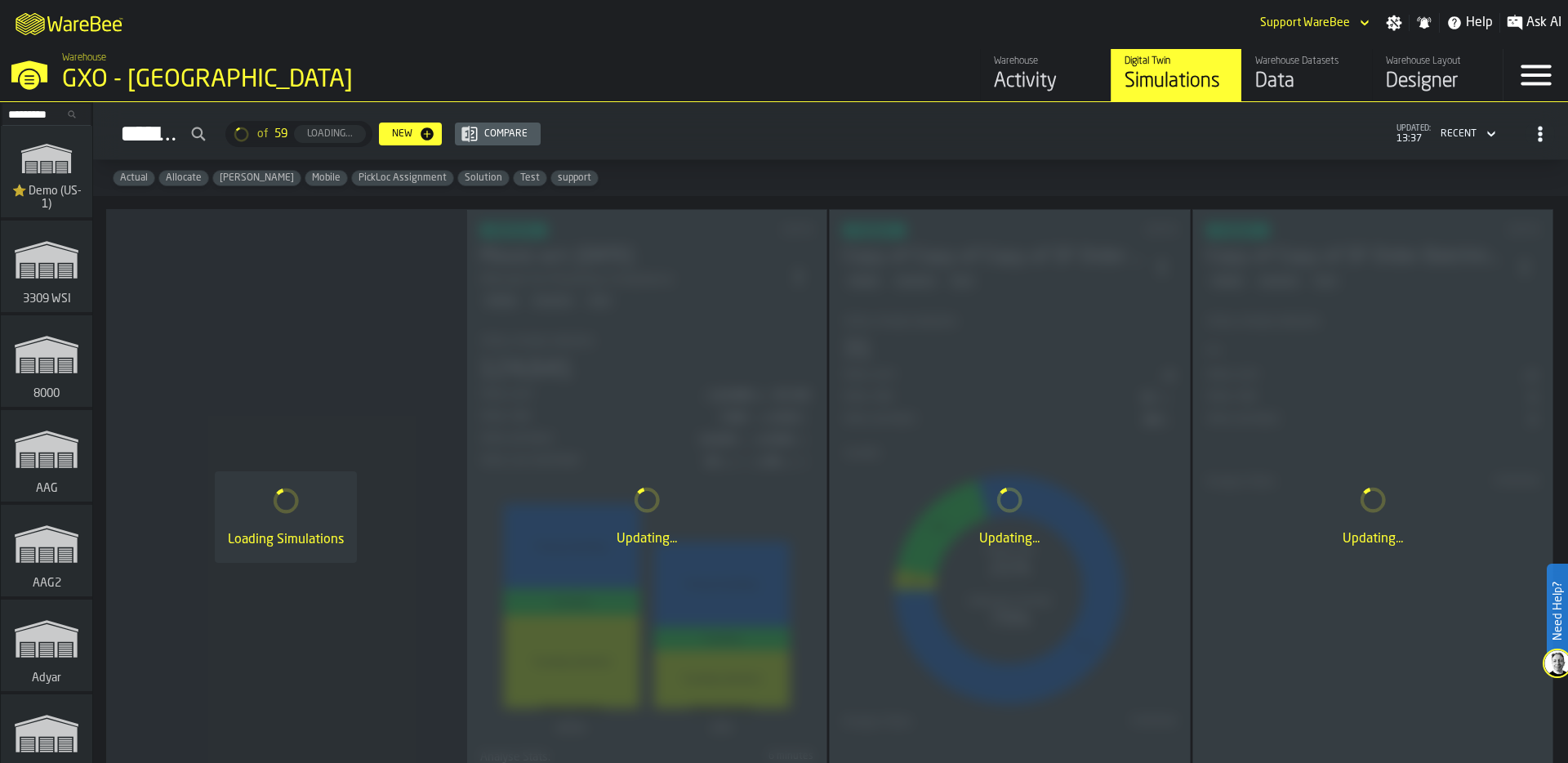
click at [39, 109] on input "Search..." at bounding box center [46, 114] width 85 height 18
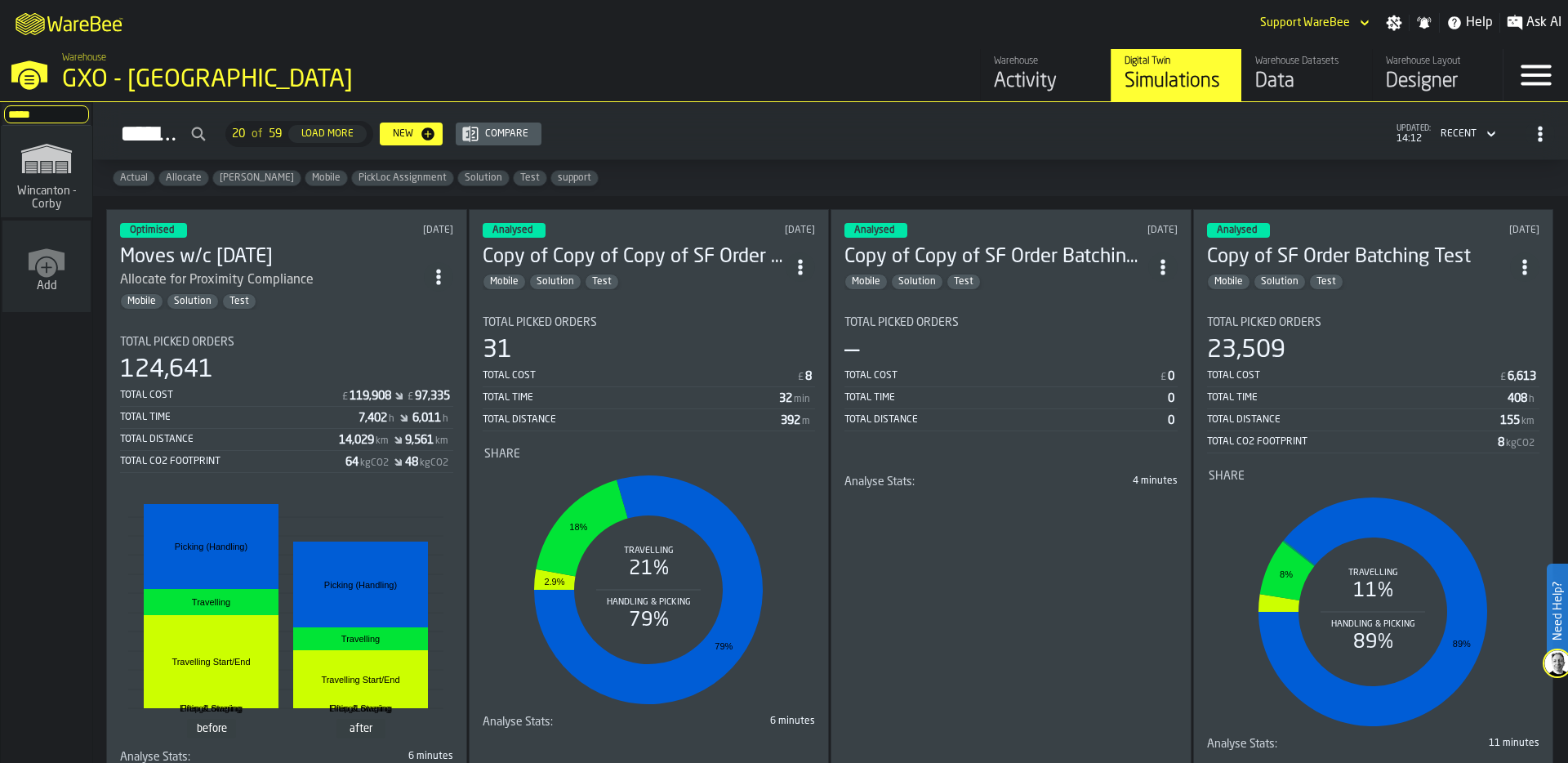
type input "*****"
click at [32, 153] on polygon "link-to-/wh/i/ace0e389-6ead-4668-b816-8dc22364bb41/simulations" at bounding box center [46, 161] width 49 height 27
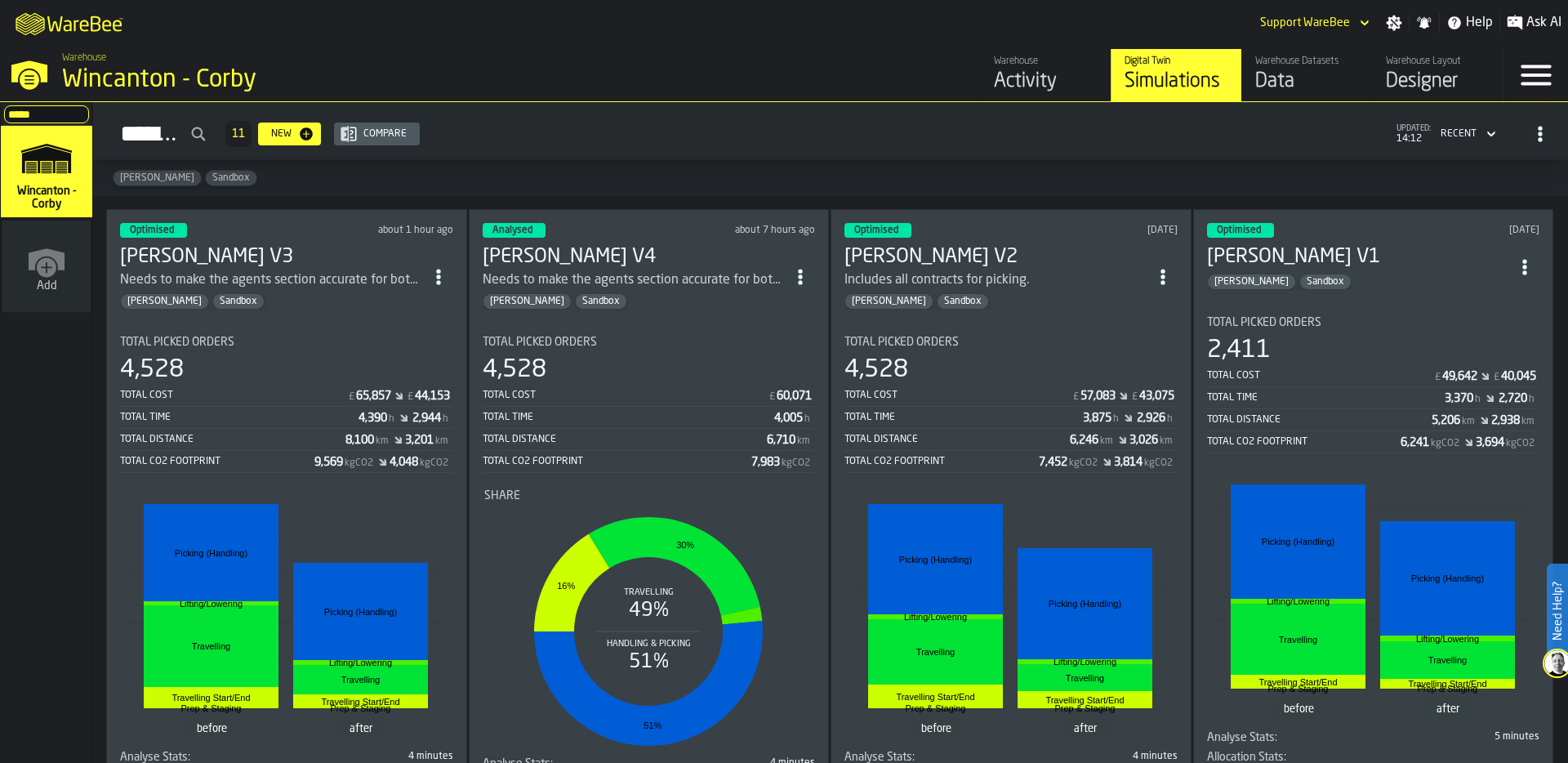
click at [1042, 73] on div "Activity" at bounding box center [1045, 81] width 103 height 26
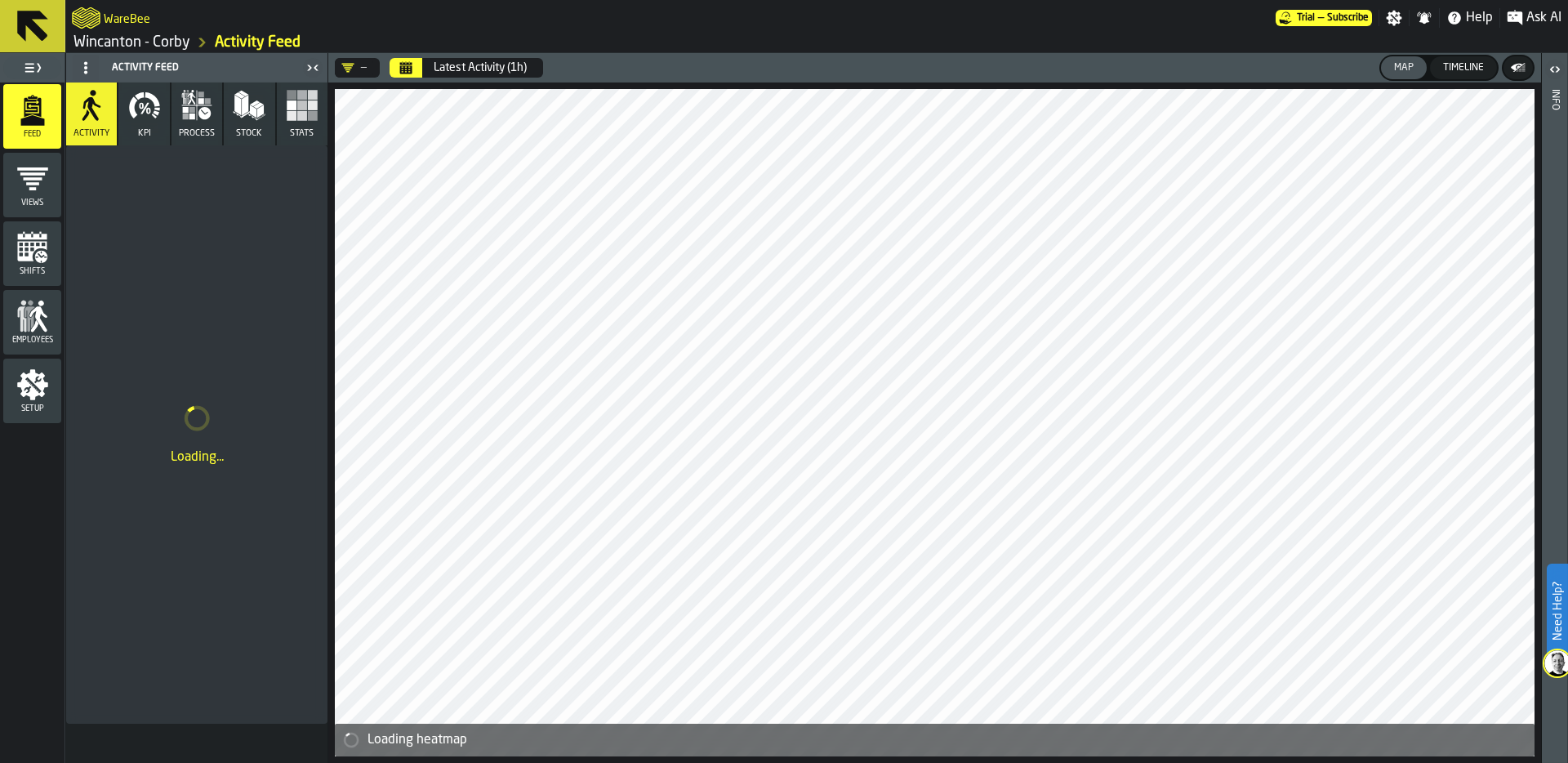
click at [164, 43] on link "Wincanton - Corby" at bounding box center [132, 42] width 117 height 18
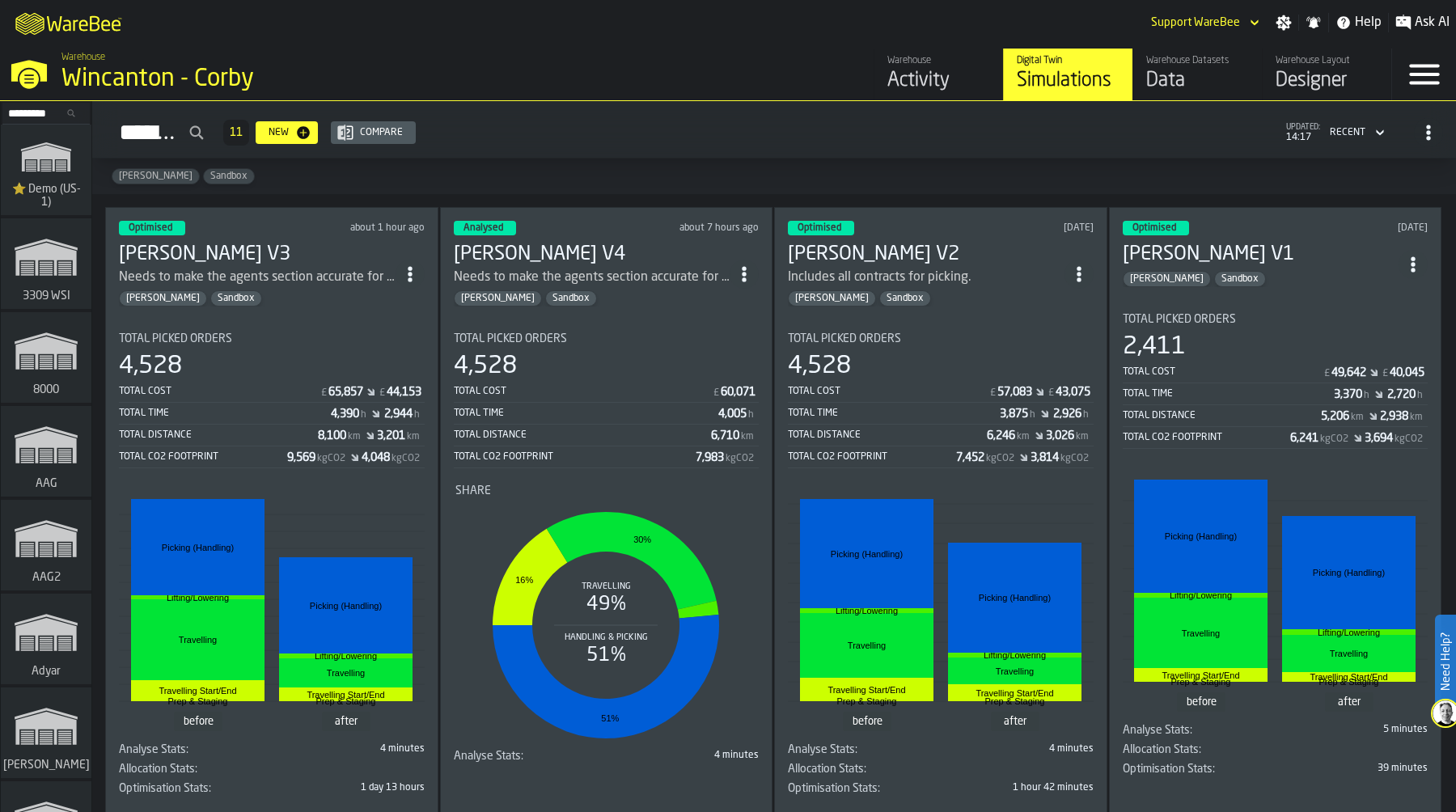
click at [1324, 75] on div "Designer" at bounding box center [1326, 81] width 102 height 26
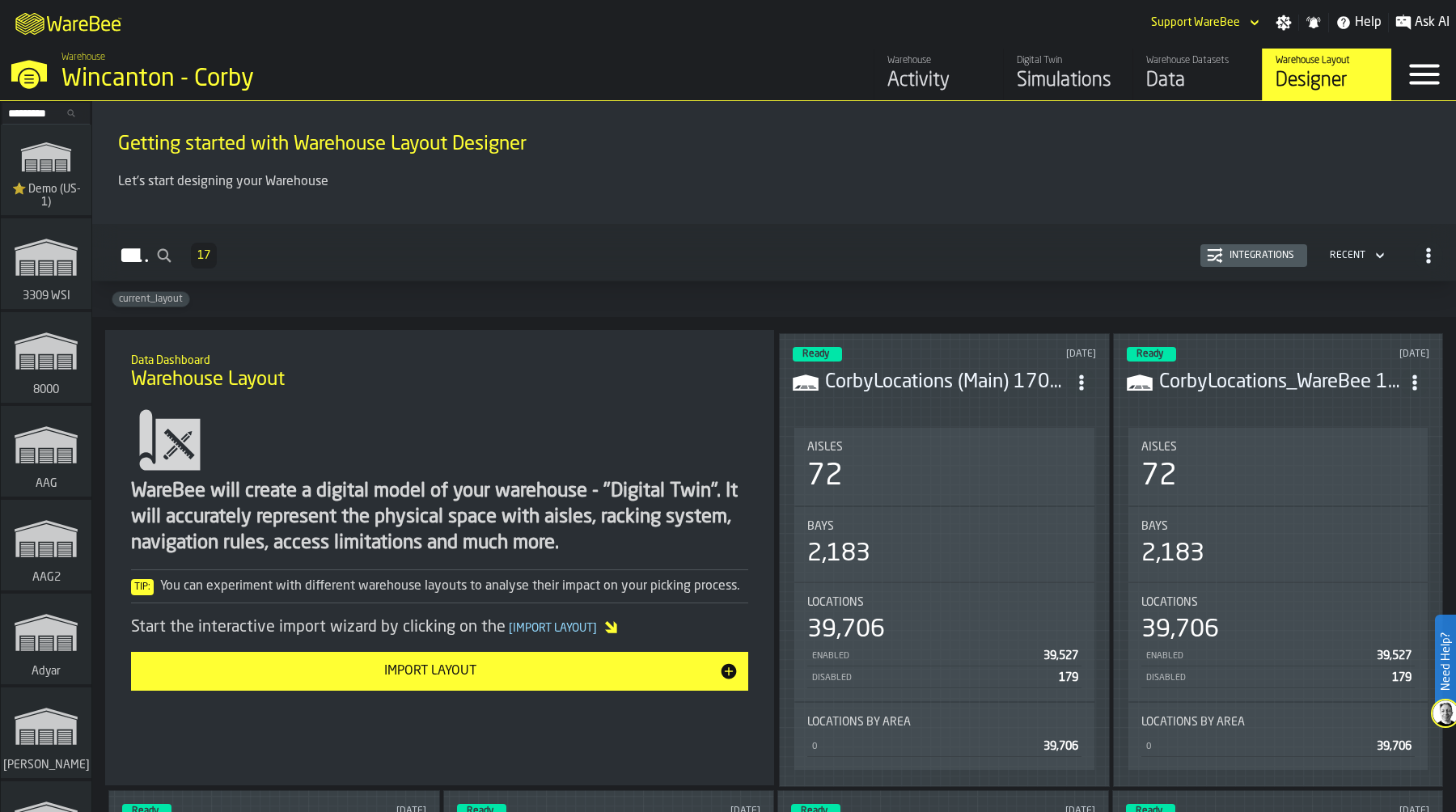
click at [1083, 374] on circle "ItemListCard-DashboardItemContainer" at bounding box center [1081, 376] width 4 height 4
click at [1037, 500] on li "Edit in Designer" at bounding box center [1042, 490] width 109 height 39
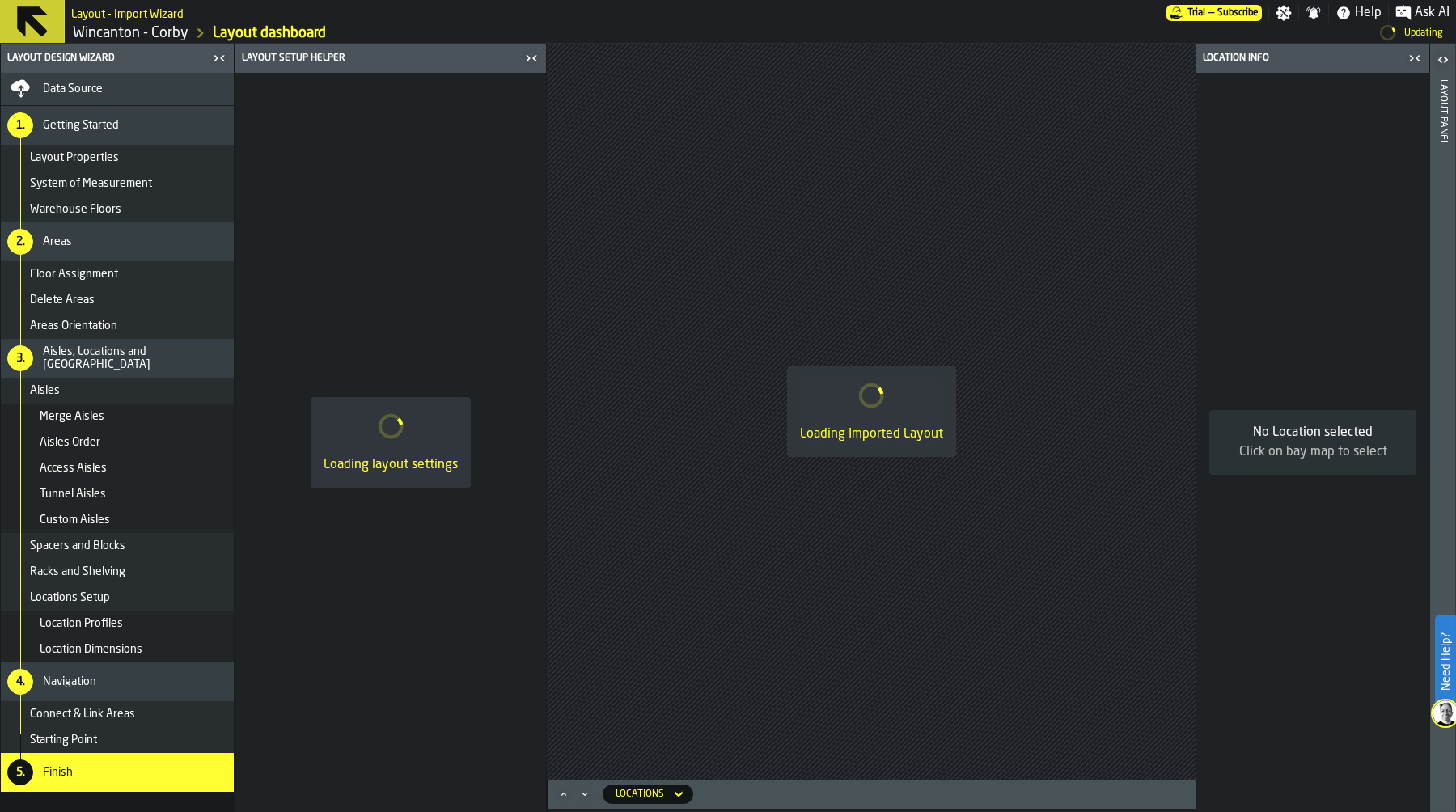
click at [153, 89] on div "Data Source" at bounding box center [135, 89] width 185 height 13
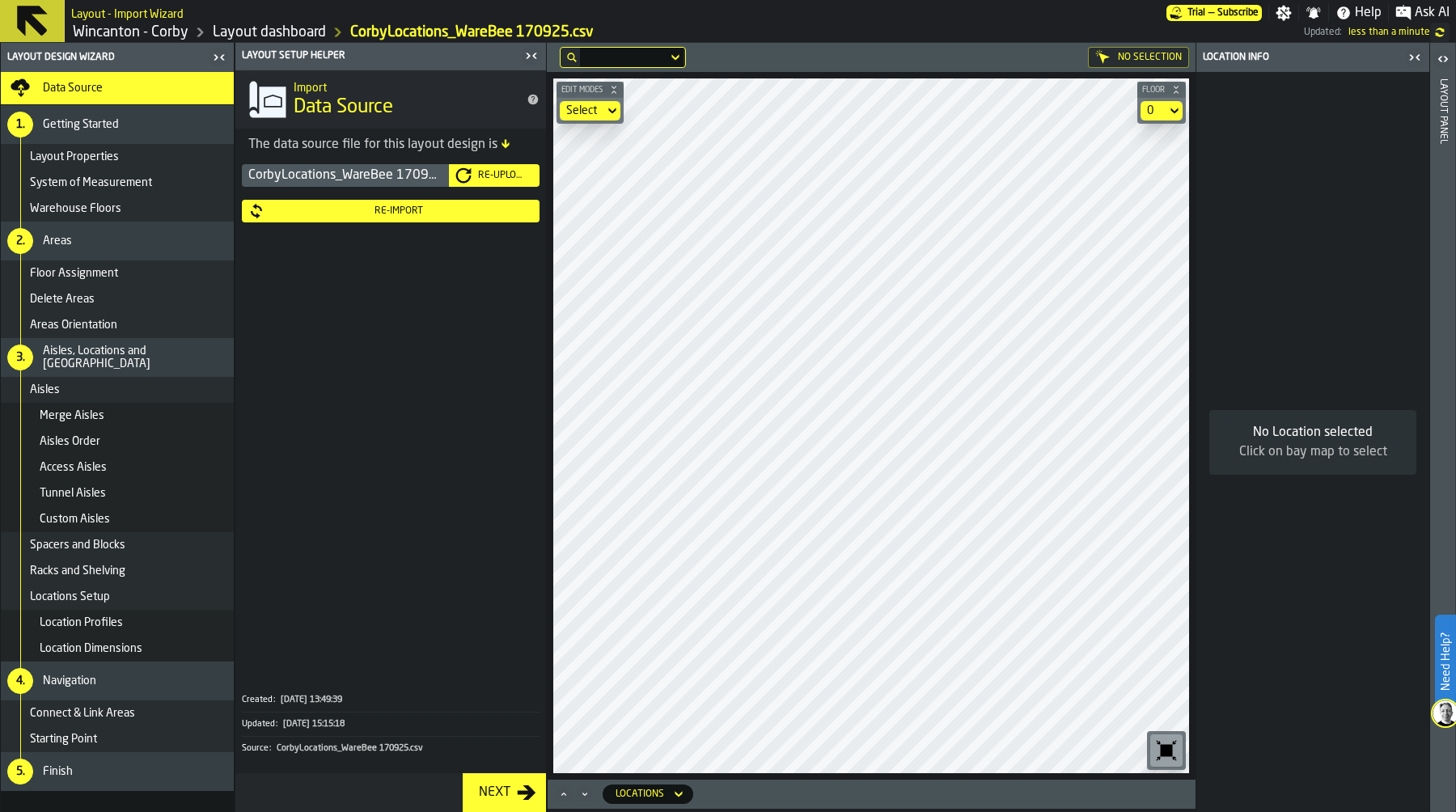
click at [405, 208] on div "Re-Import" at bounding box center [398, 211] width 268 height 11
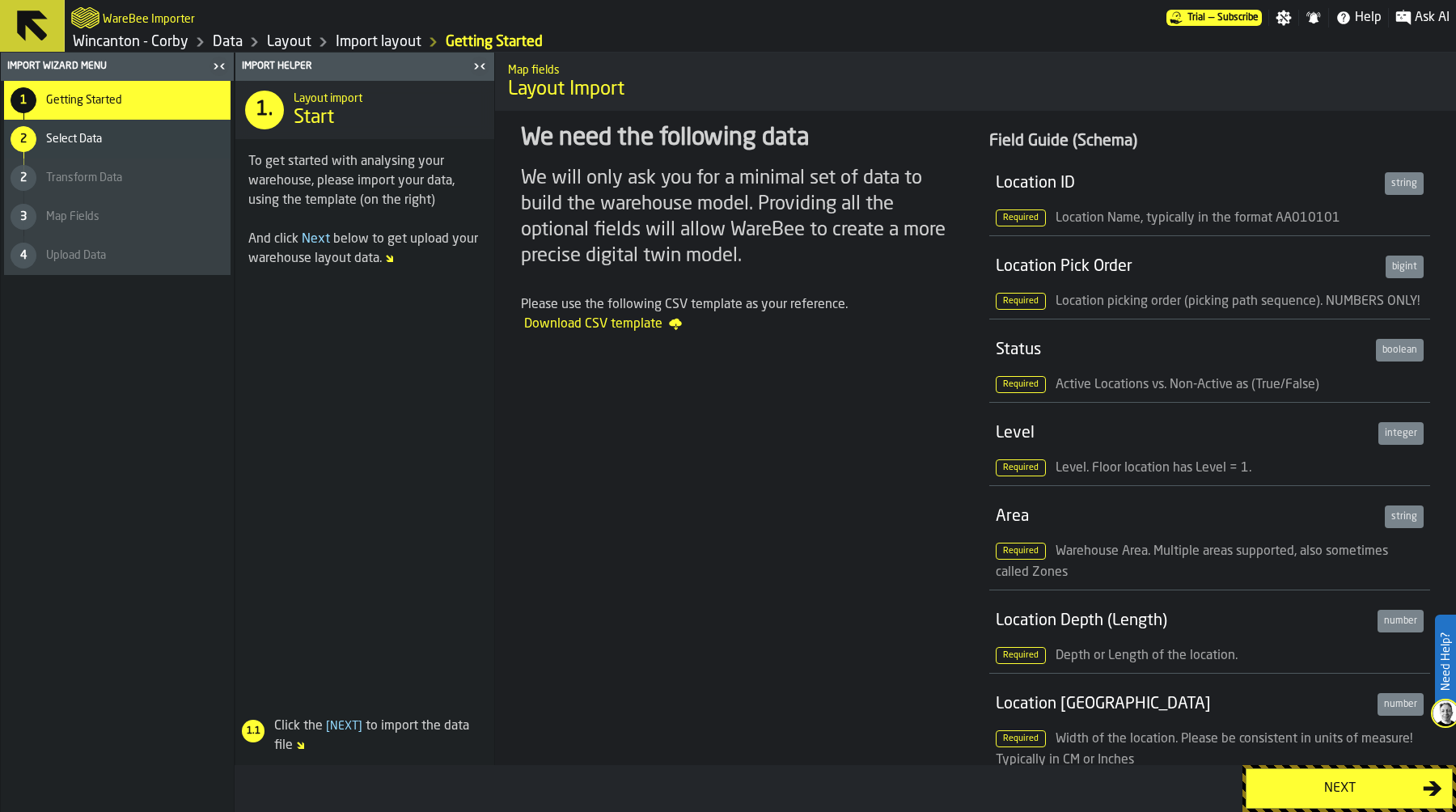
click at [1270, 754] on div "Next" at bounding box center [1339, 788] width 167 height 19
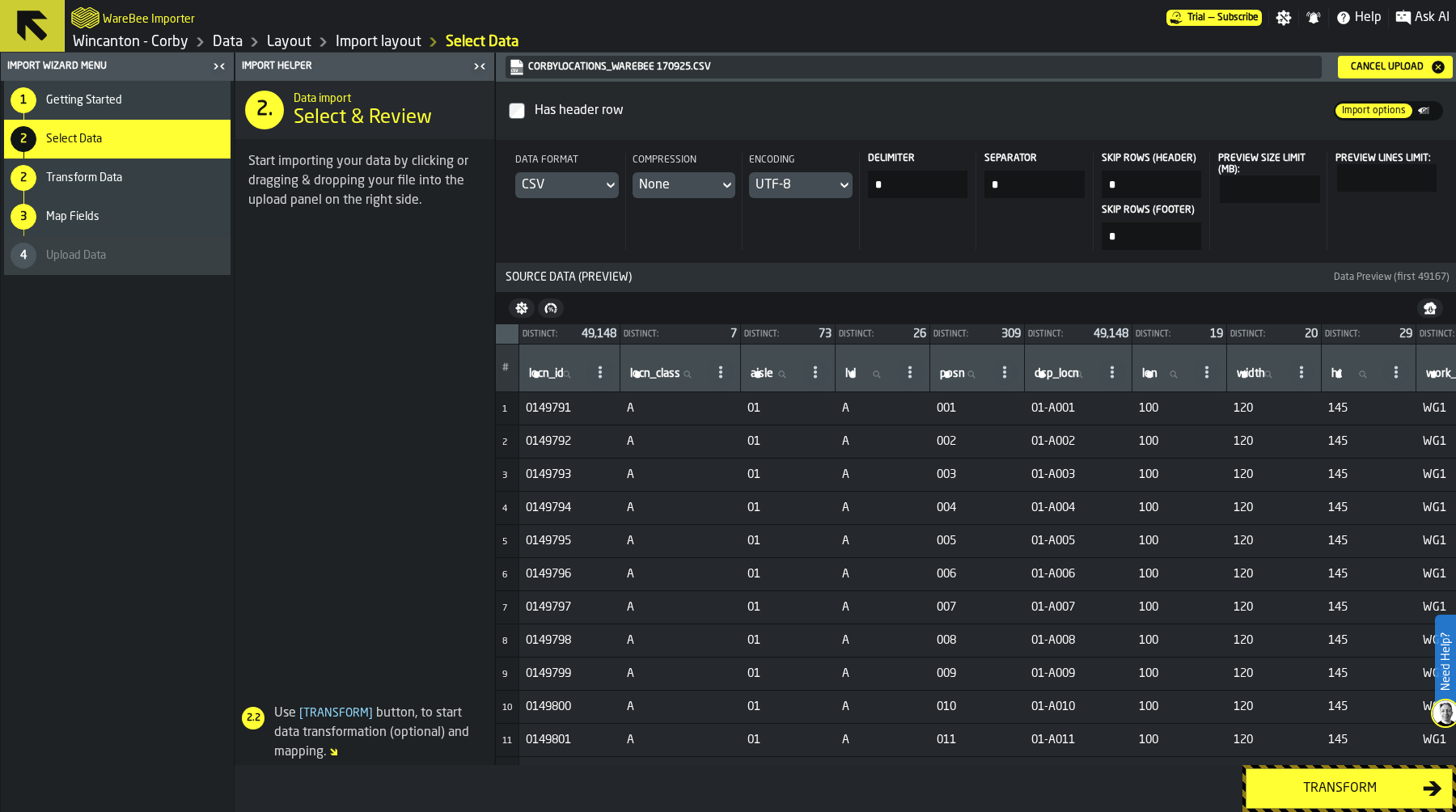
click at [1324, 754] on div "Transform" at bounding box center [1339, 788] width 167 height 19
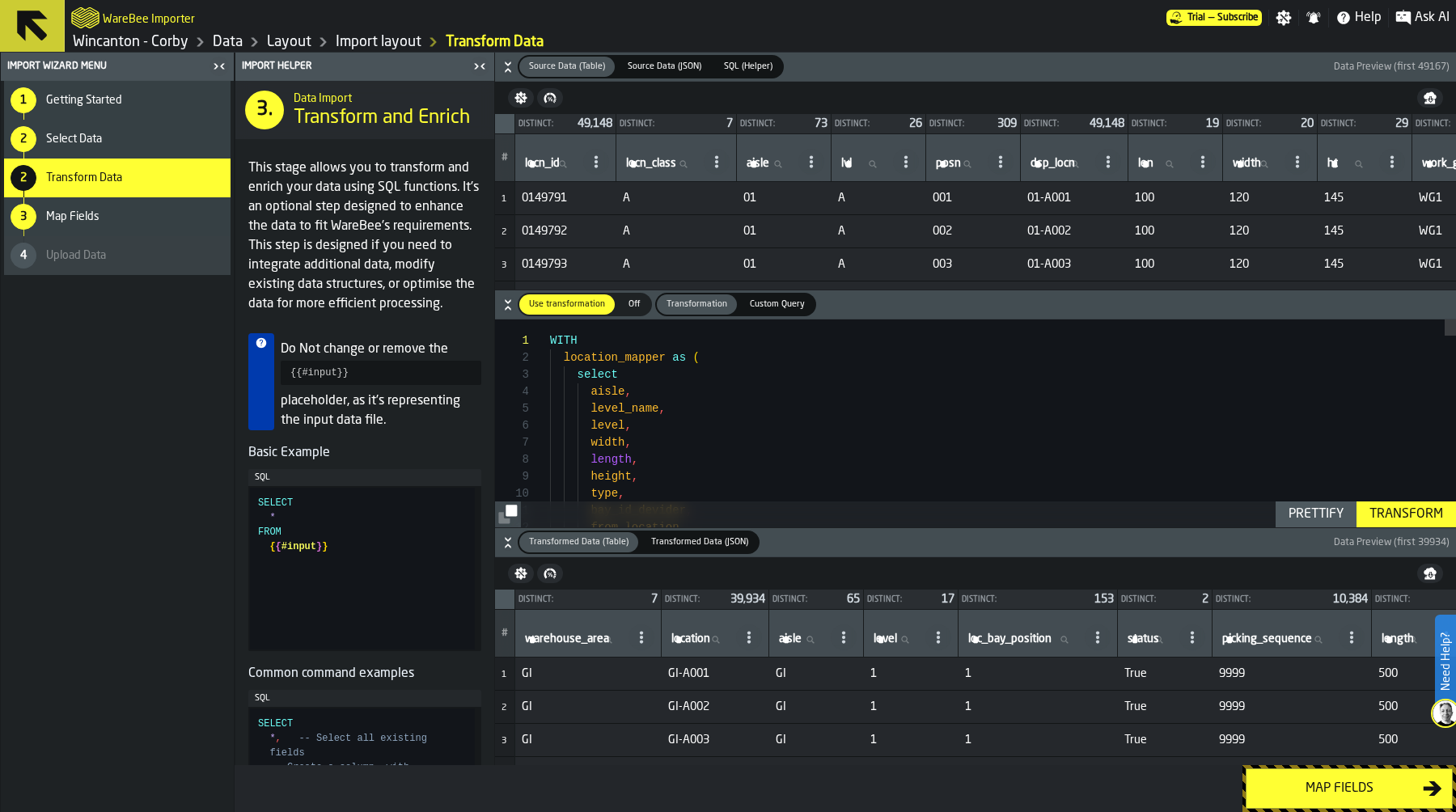
click at [1057, 162] on label "dsp_locn dsp_locn" at bounding box center [1060, 164] width 64 height 21
click at [1057, 162] on input "dsp_locn dsp_locn" at bounding box center [1060, 164] width 64 height 21
type input "***"
click at [1078, 166] on input "***" at bounding box center [1060, 164] width 64 height 21
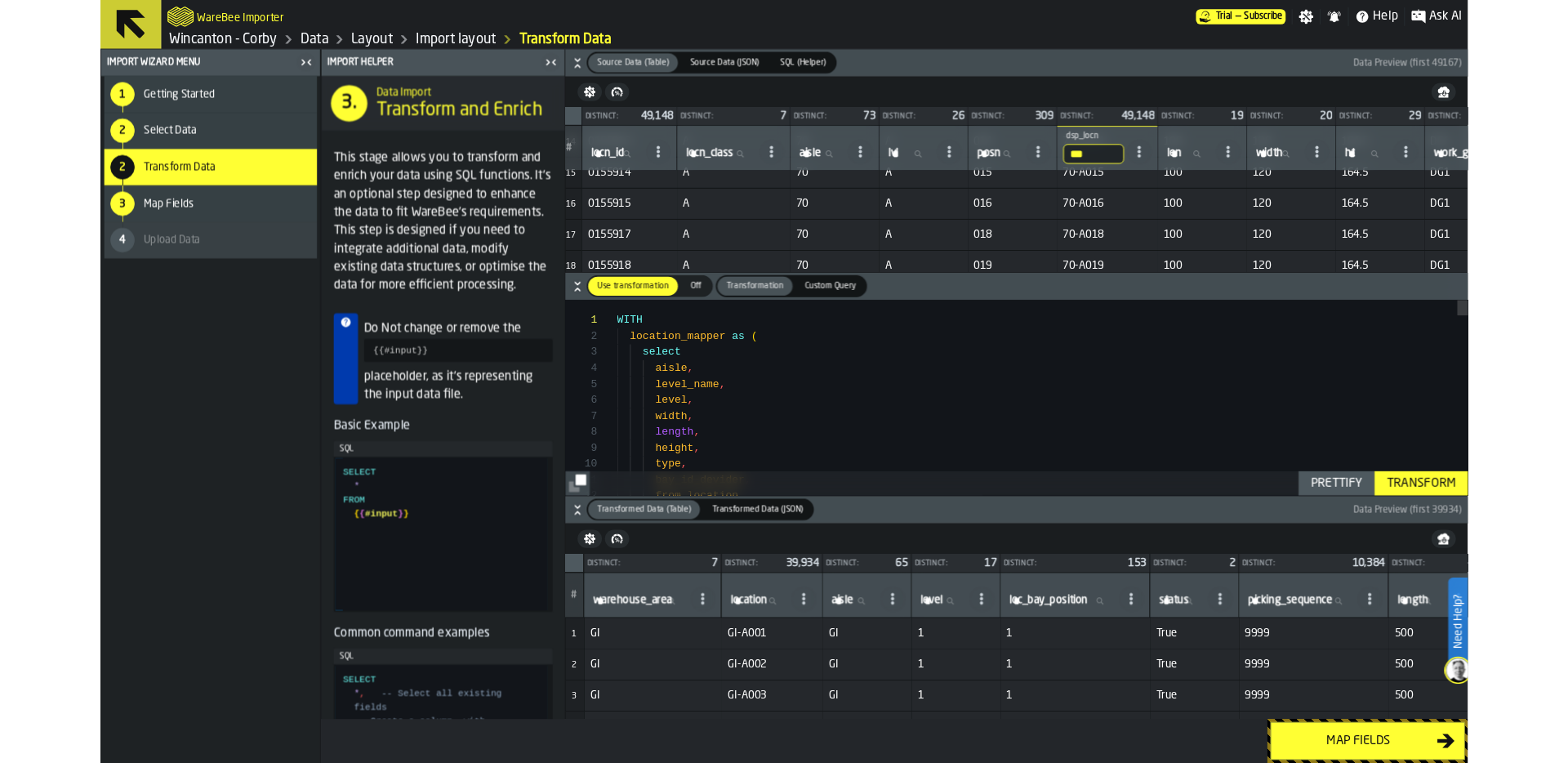
scroll to position [491, 6]
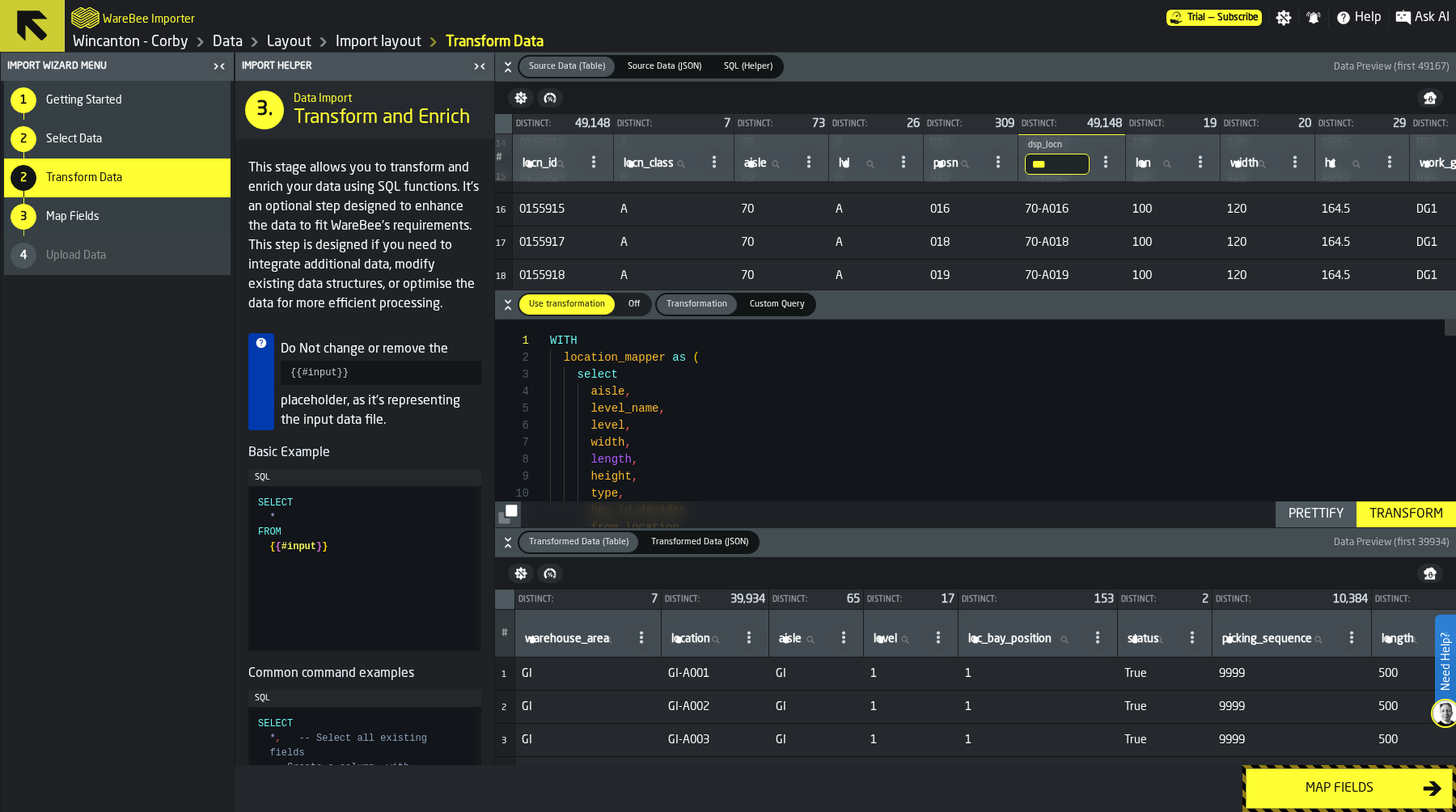
click at [278, 45] on link "Layout" at bounding box center [289, 42] width 45 height 18
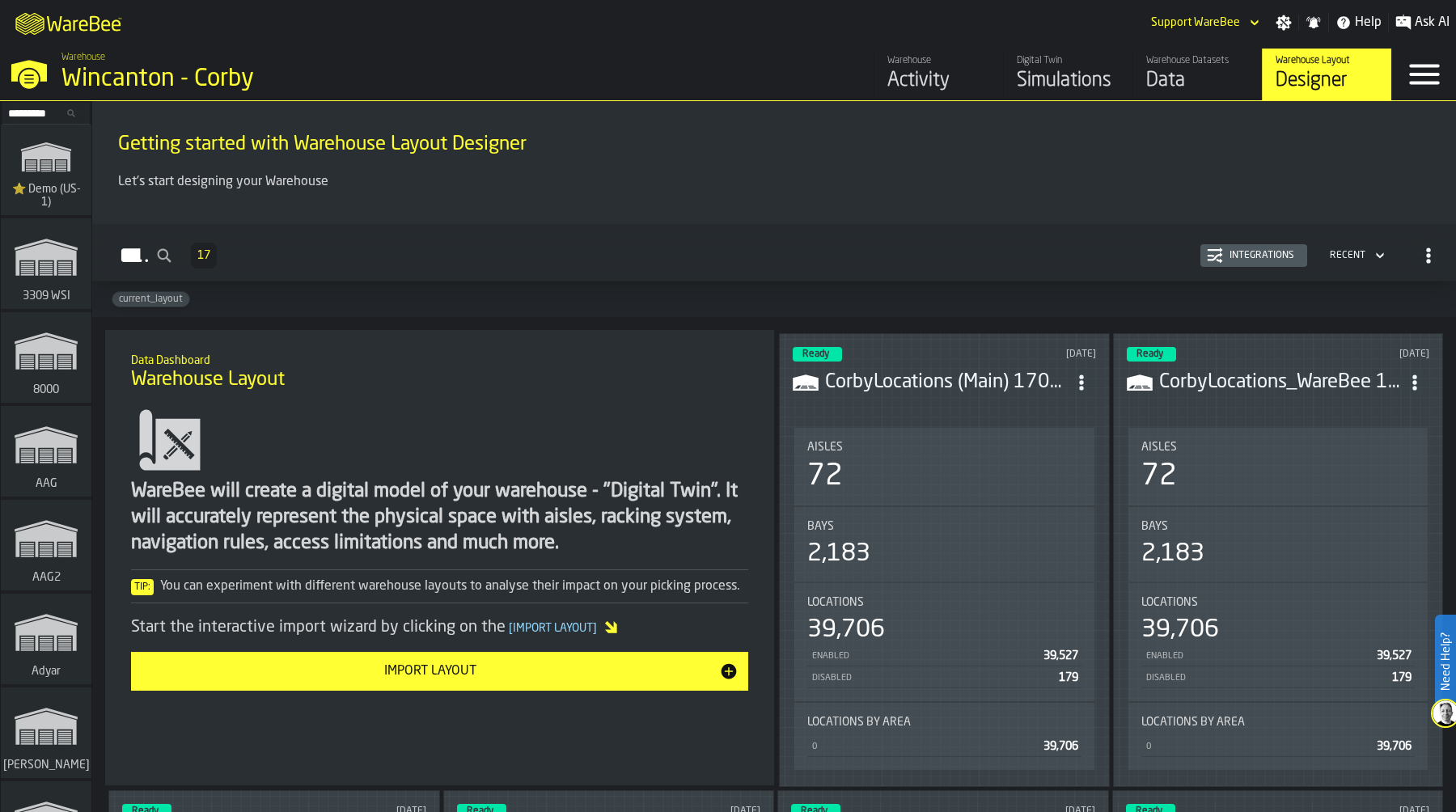
click at [995, 416] on div "Ready [DATE] CorbyLocations (Main) 170925.csv Aisles 72 Bays 2,183 Locations 39…" at bounding box center [944, 560] width 331 height 454
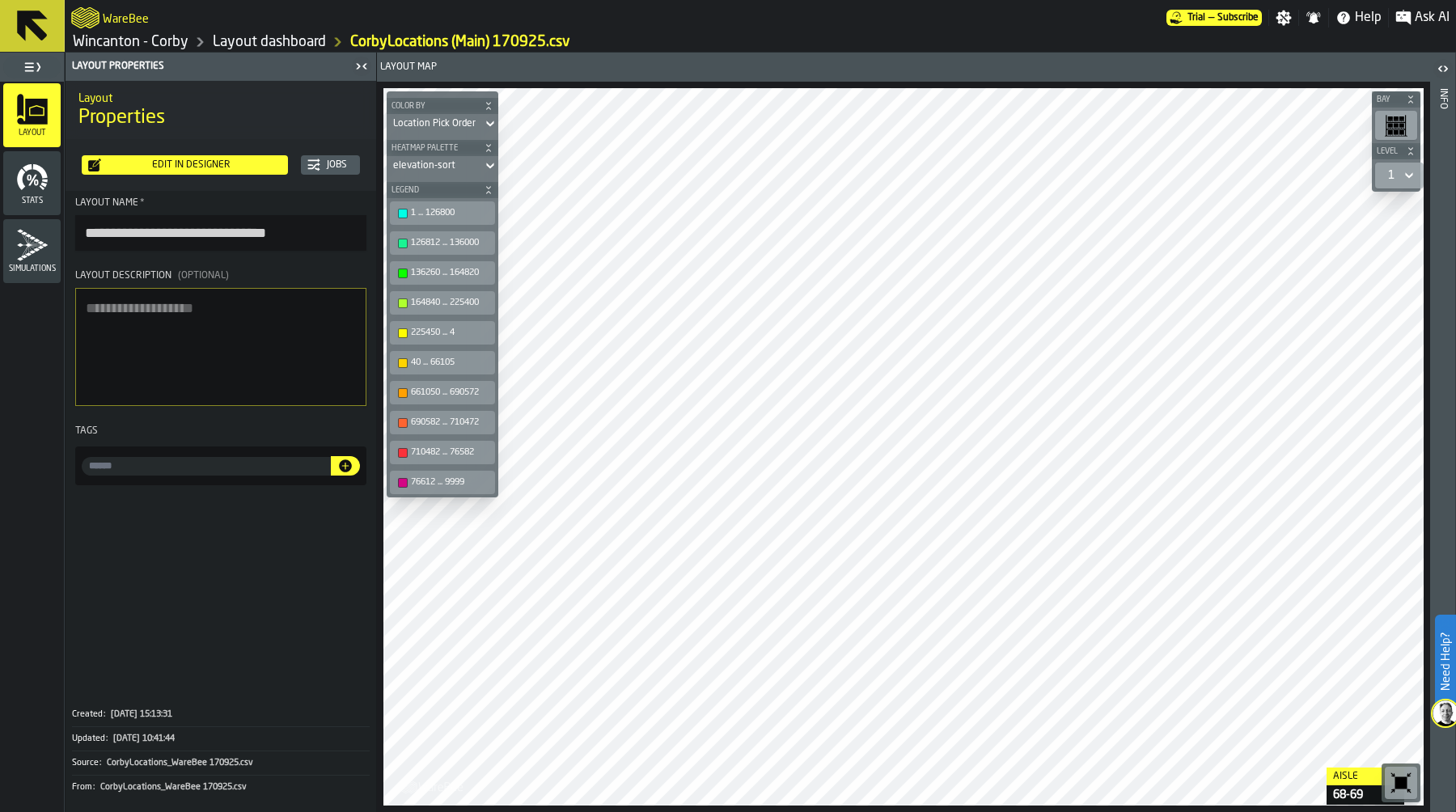
click at [1396, 754] on icon "button-toolbar-undefined" at bounding box center [1401, 783] width 12 height 12
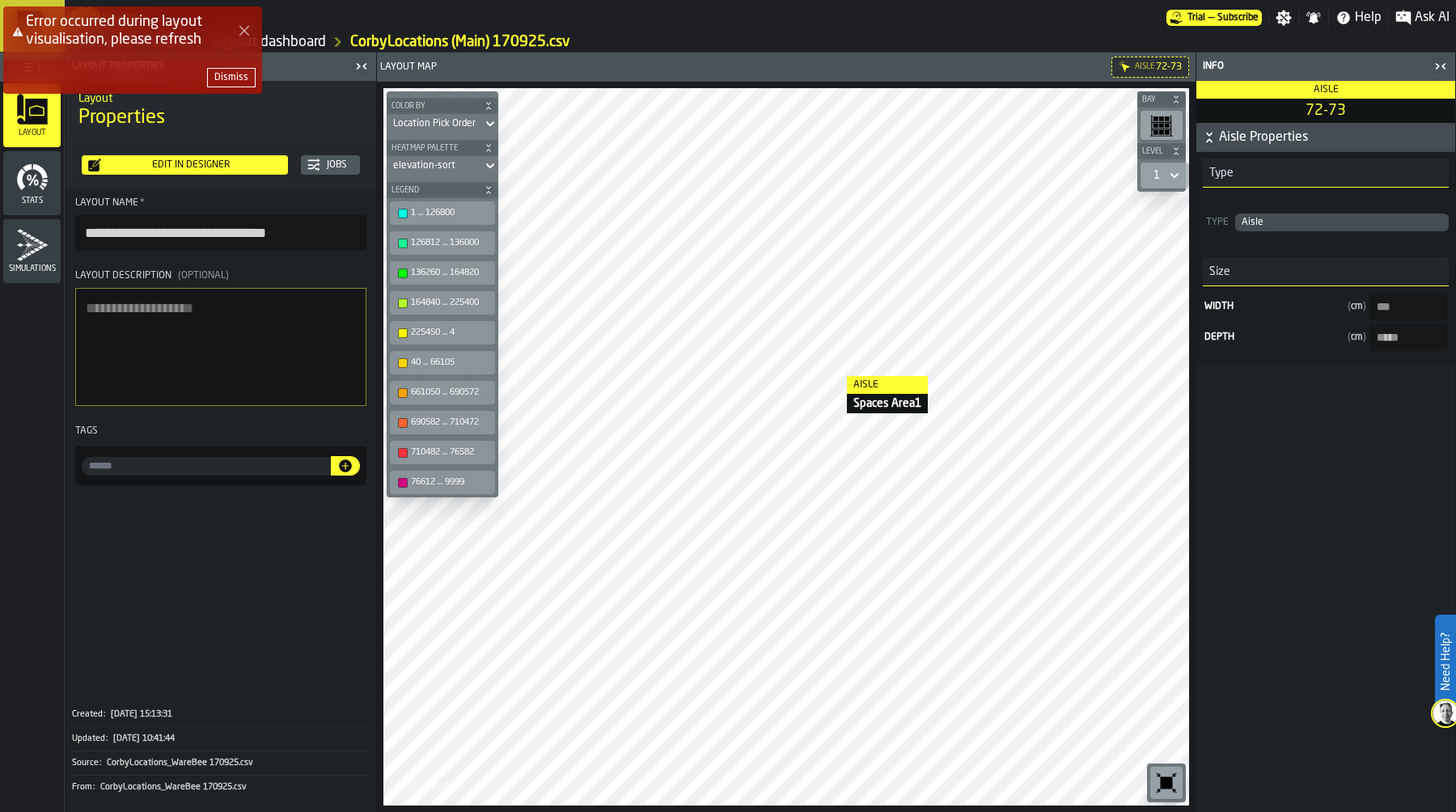
type input "****"
type input "*****"
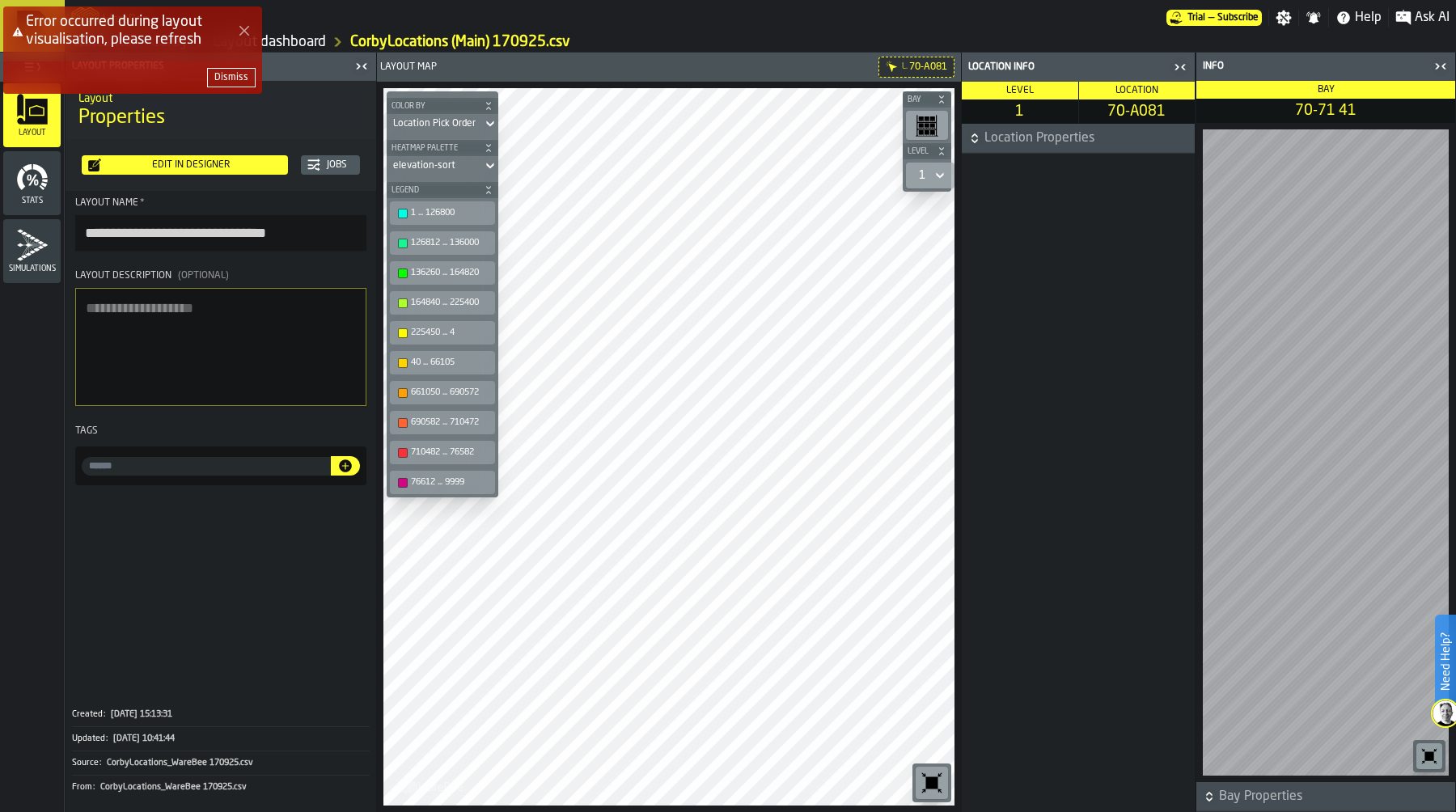
click at [1179, 66] on div "Error occurred during layout visualisation, please refresh Dismiss" at bounding box center [731, 56] width 1456 height 107
click at [1175, 69] on div "Error occurred during layout visualisation, please refresh Dismiss" at bounding box center [731, 56] width 1456 height 107
click at [244, 79] on div "Dismiss" at bounding box center [231, 78] width 34 height 11
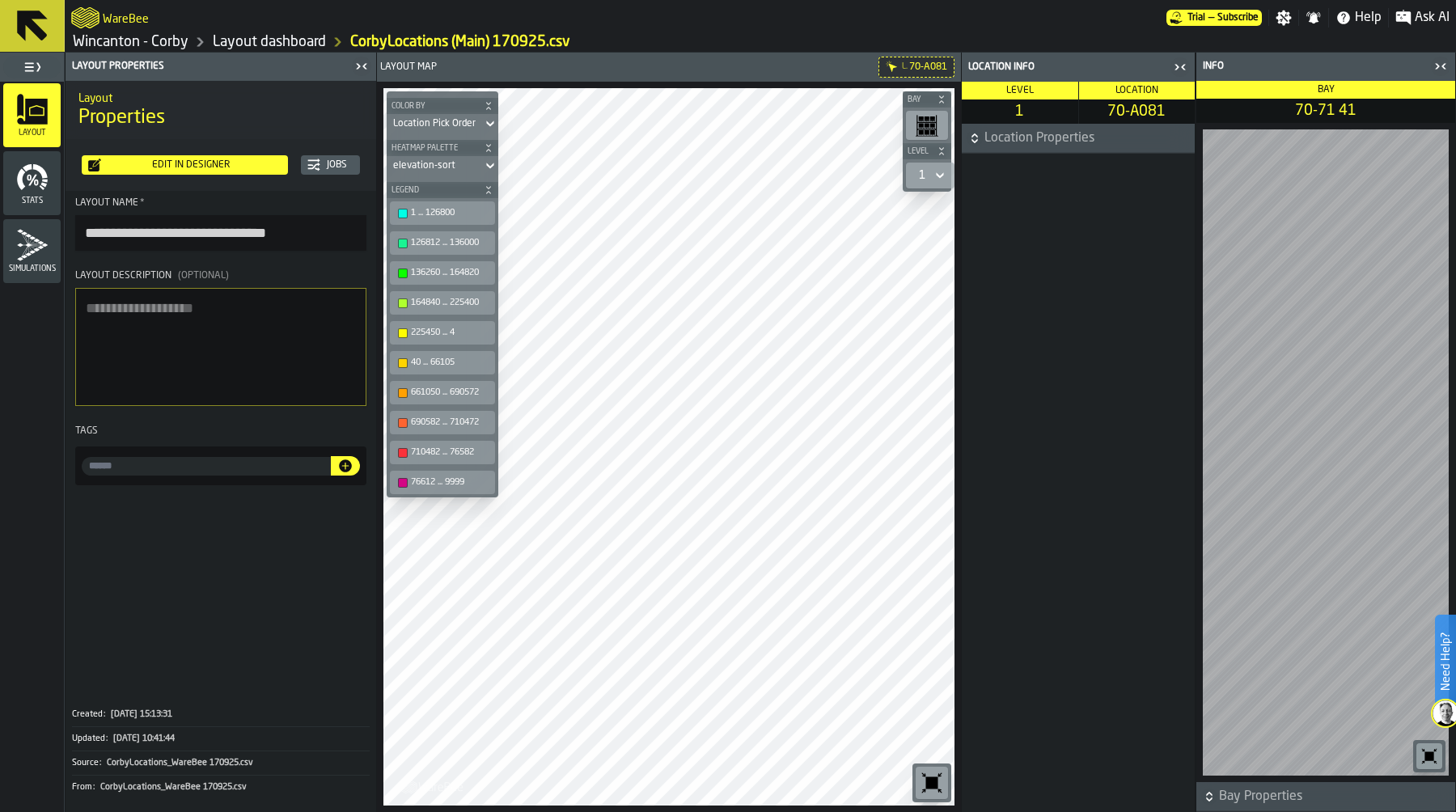
click at [171, 45] on link "Wincanton - Corby" at bounding box center [131, 42] width 116 height 18
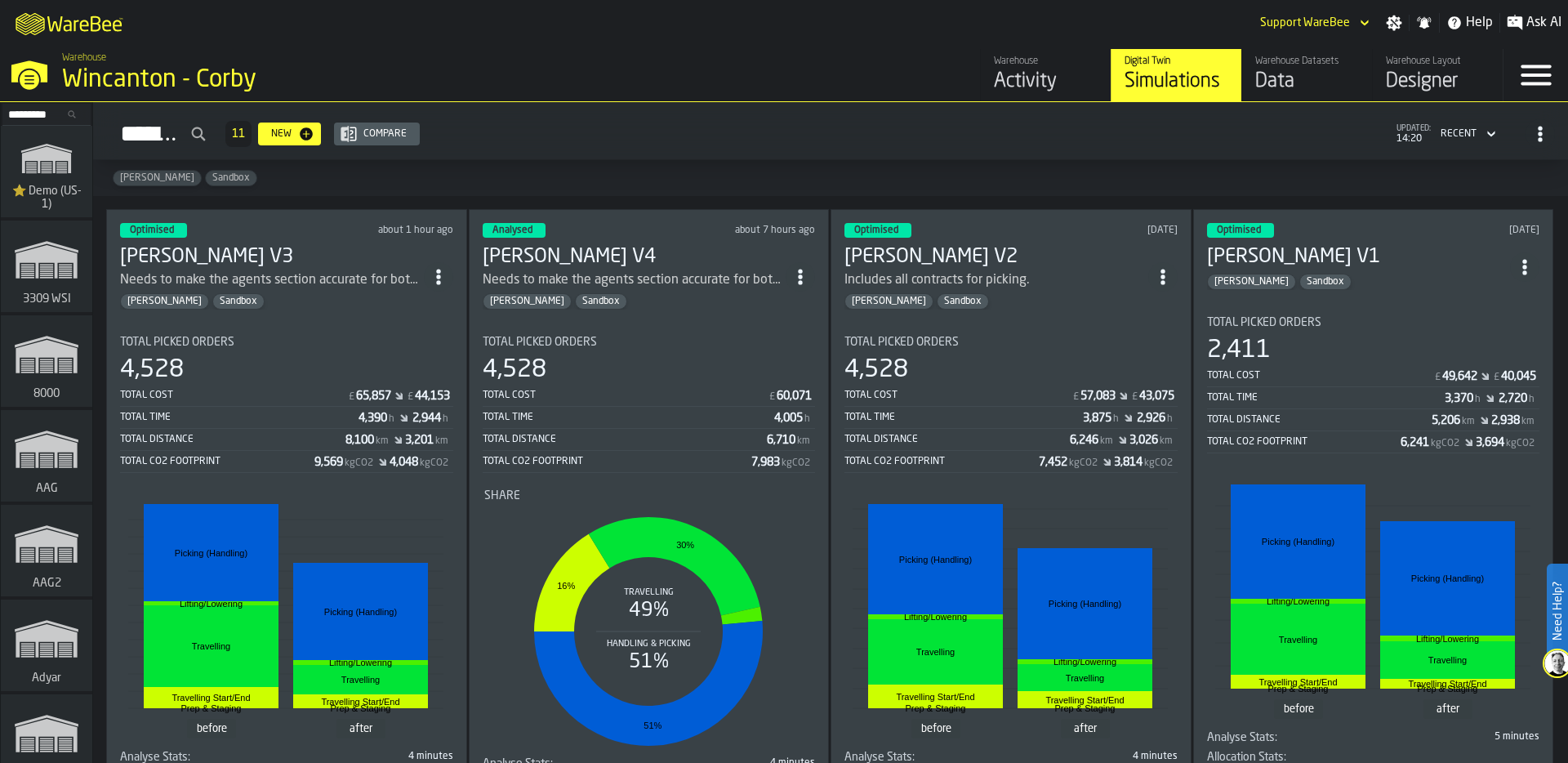
click at [320, 293] on div "[PERSON_NAME] Sandbox" at bounding box center [271, 301] width 303 height 16
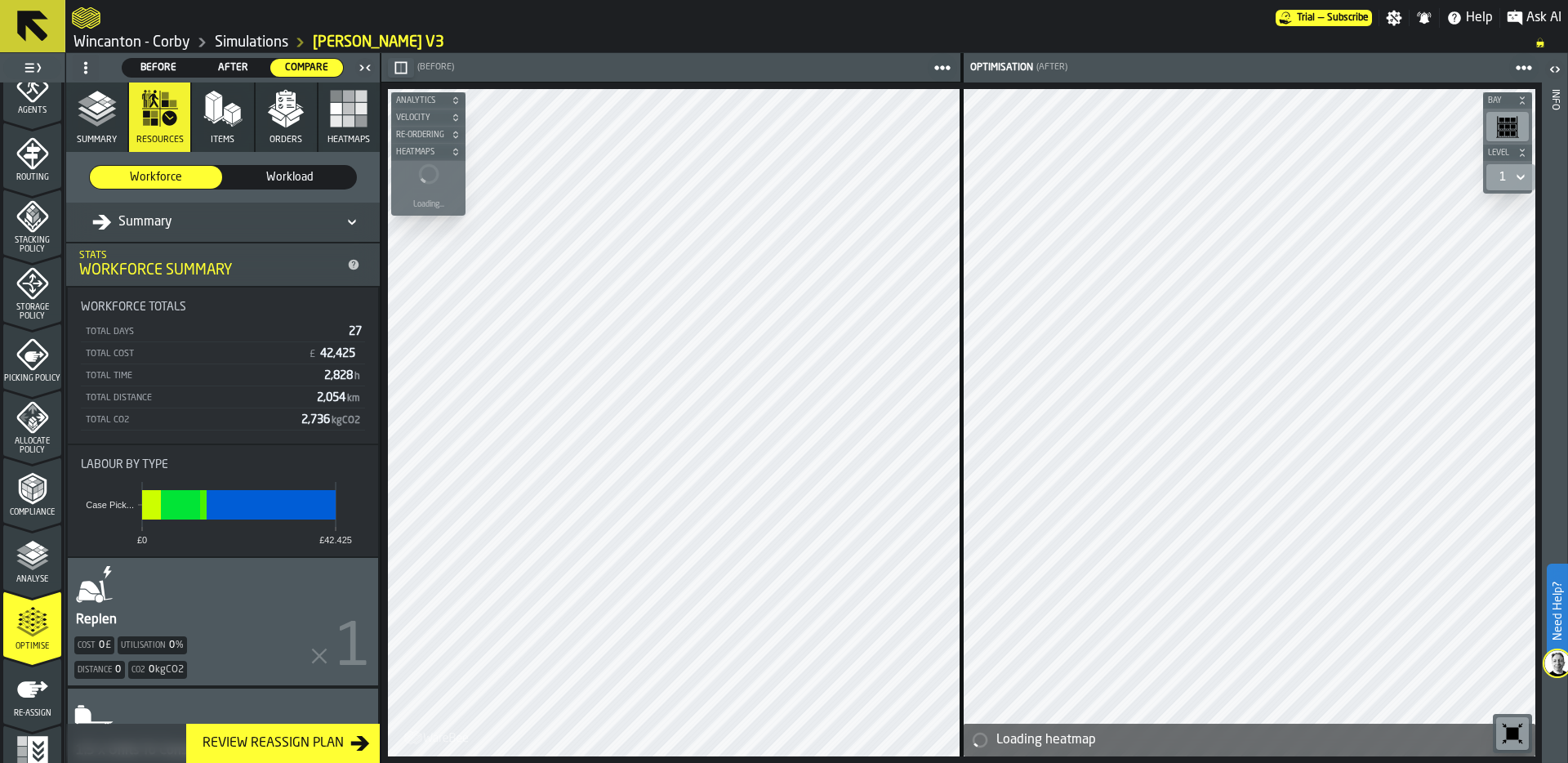
scroll to position [527, 0]
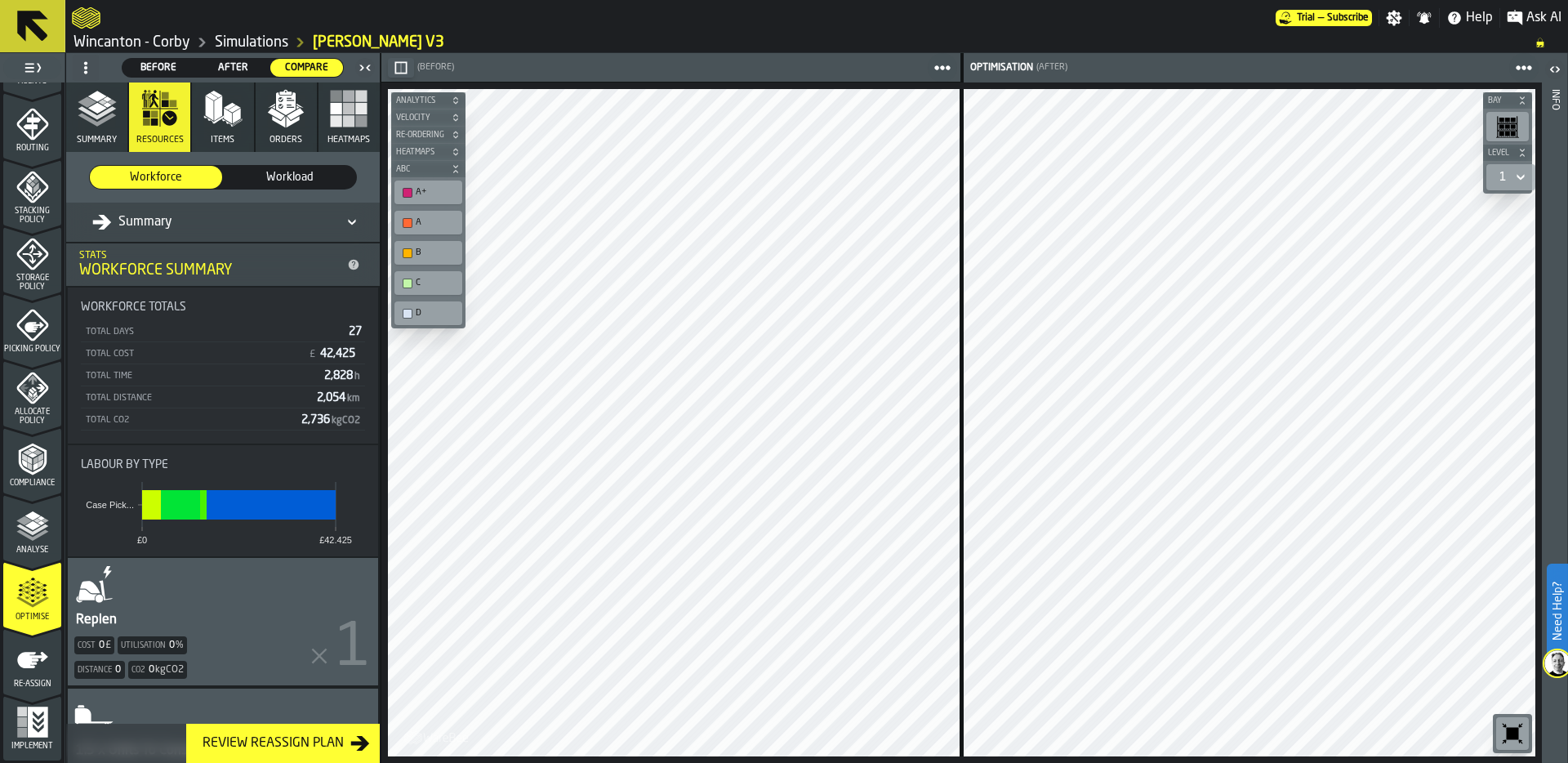
click at [356, 117] on rect "button" at bounding box center [362, 121] width 11 height 11
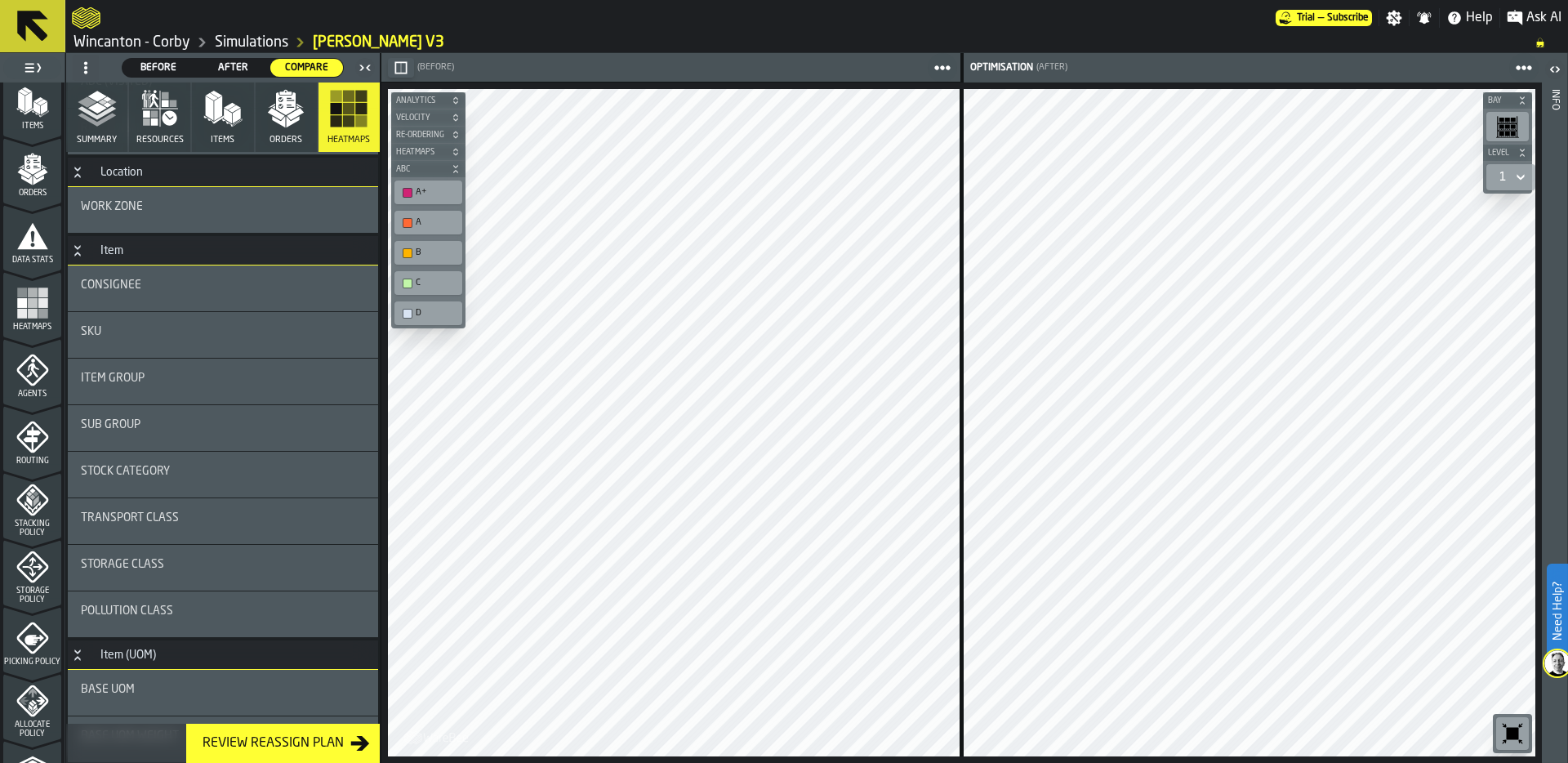
scroll to position [267, 0]
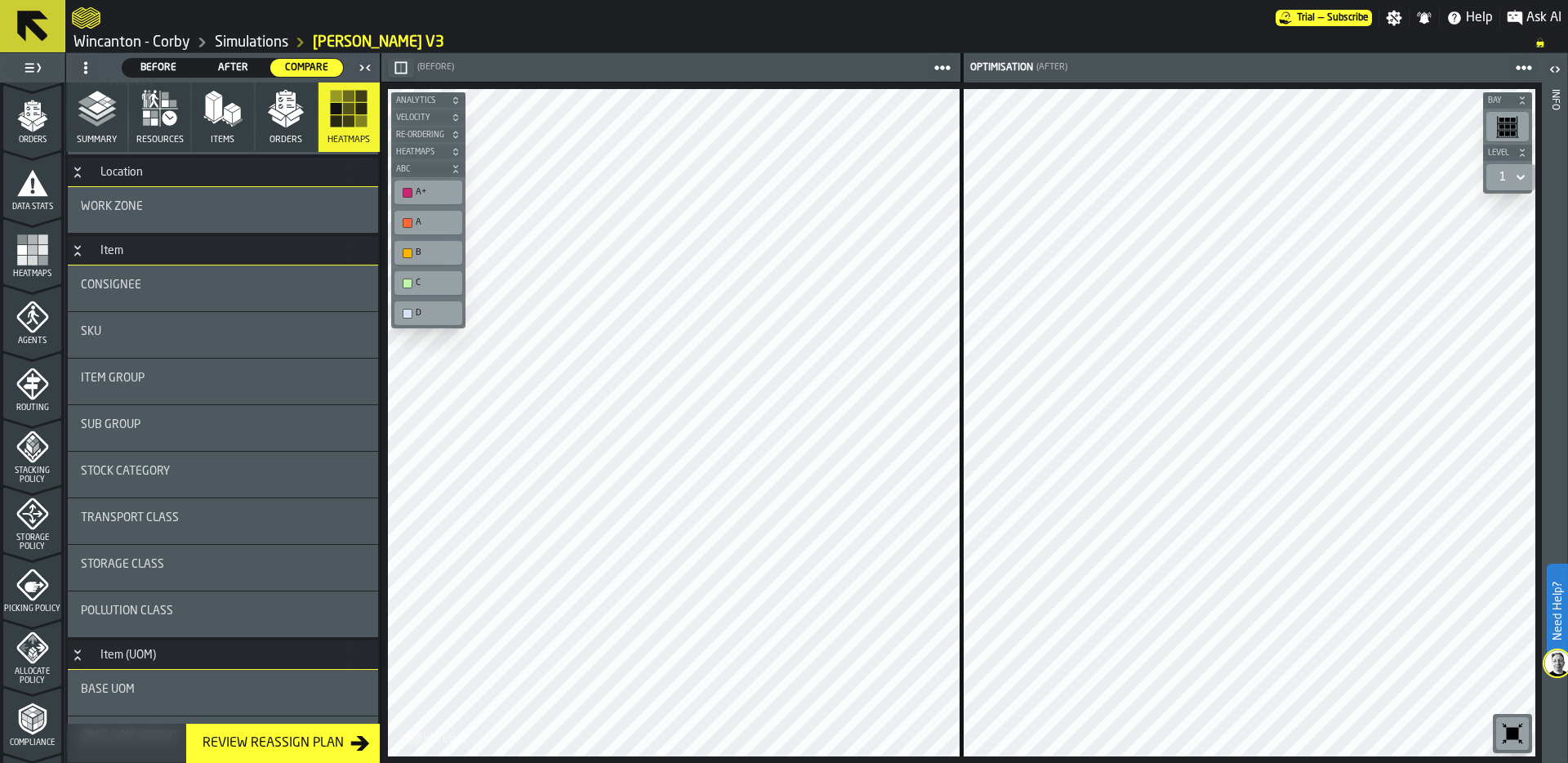
click at [31, 258] on rect "menu Heatmaps" at bounding box center [33, 260] width 10 height 10
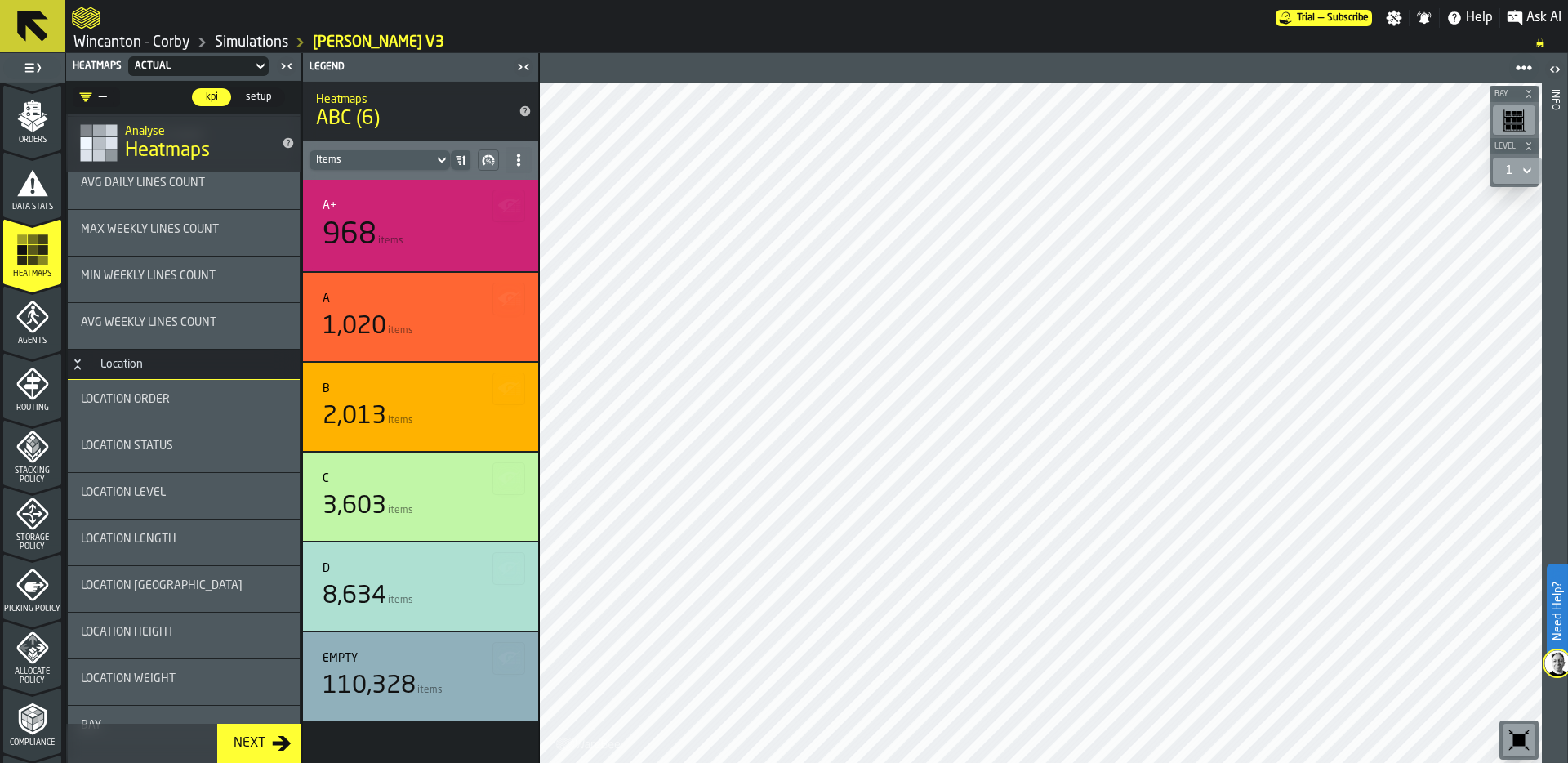
scroll to position [1648, 0]
click at [171, 405] on div "Location Order" at bounding box center [183, 405] width 206 height 13
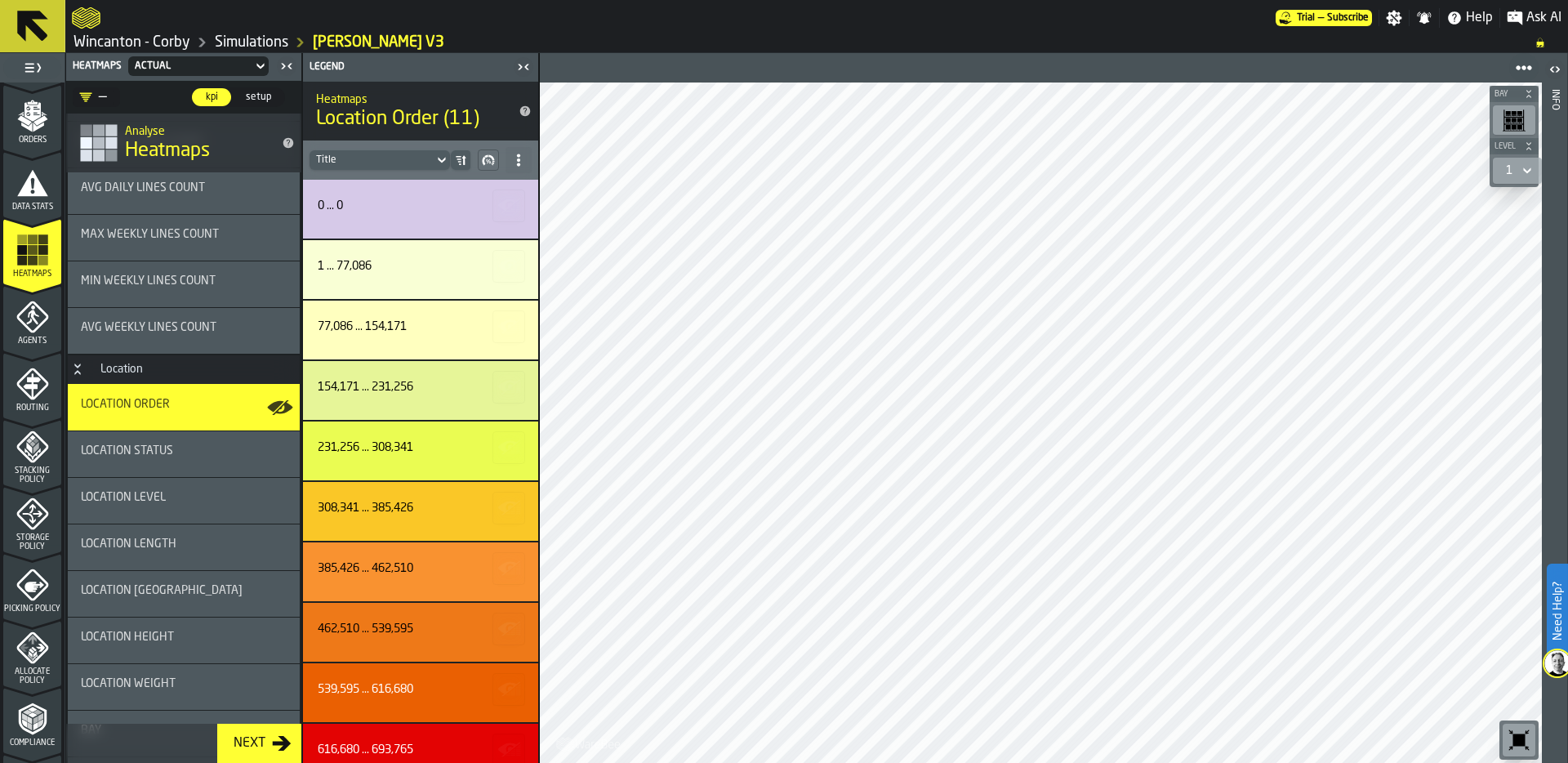
click at [237, 43] on link "Simulations" at bounding box center [251, 42] width 74 height 18
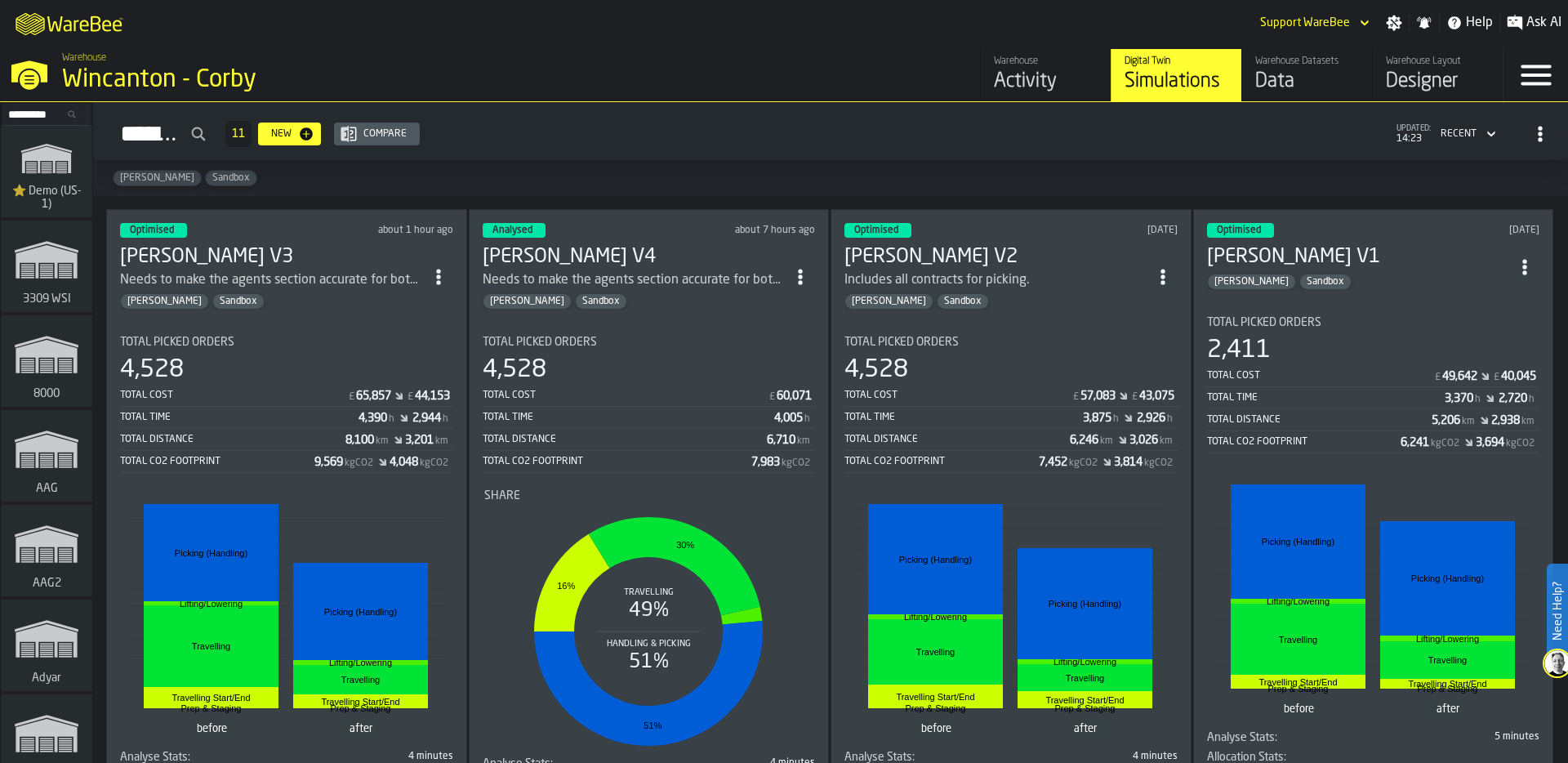
click at [192, 79] on div "Wincanton - Corby" at bounding box center [282, 79] width 441 height 30
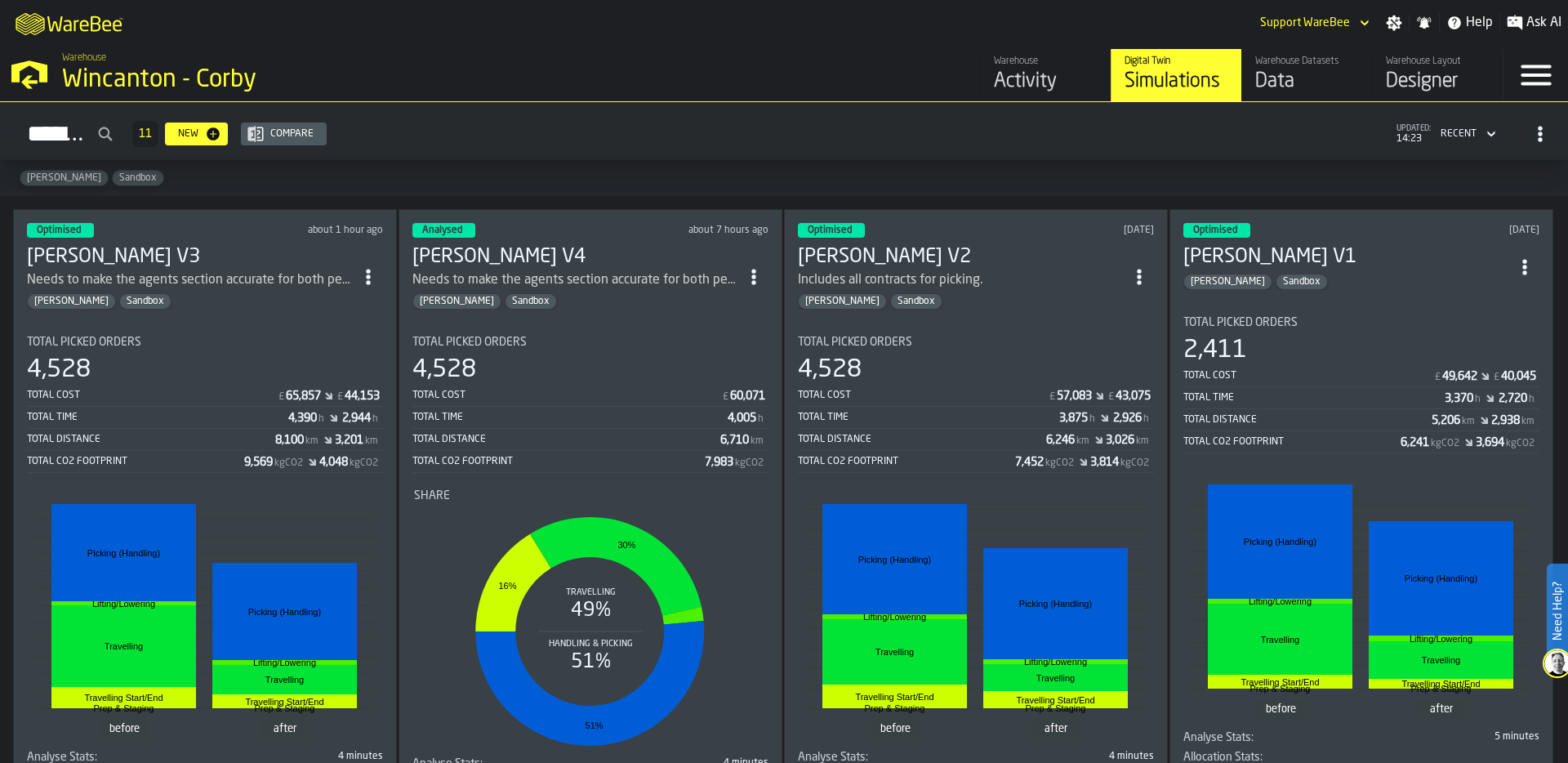
click at [1422, 81] on div "Designer" at bounding box center [1438, 81] width 103 height 26
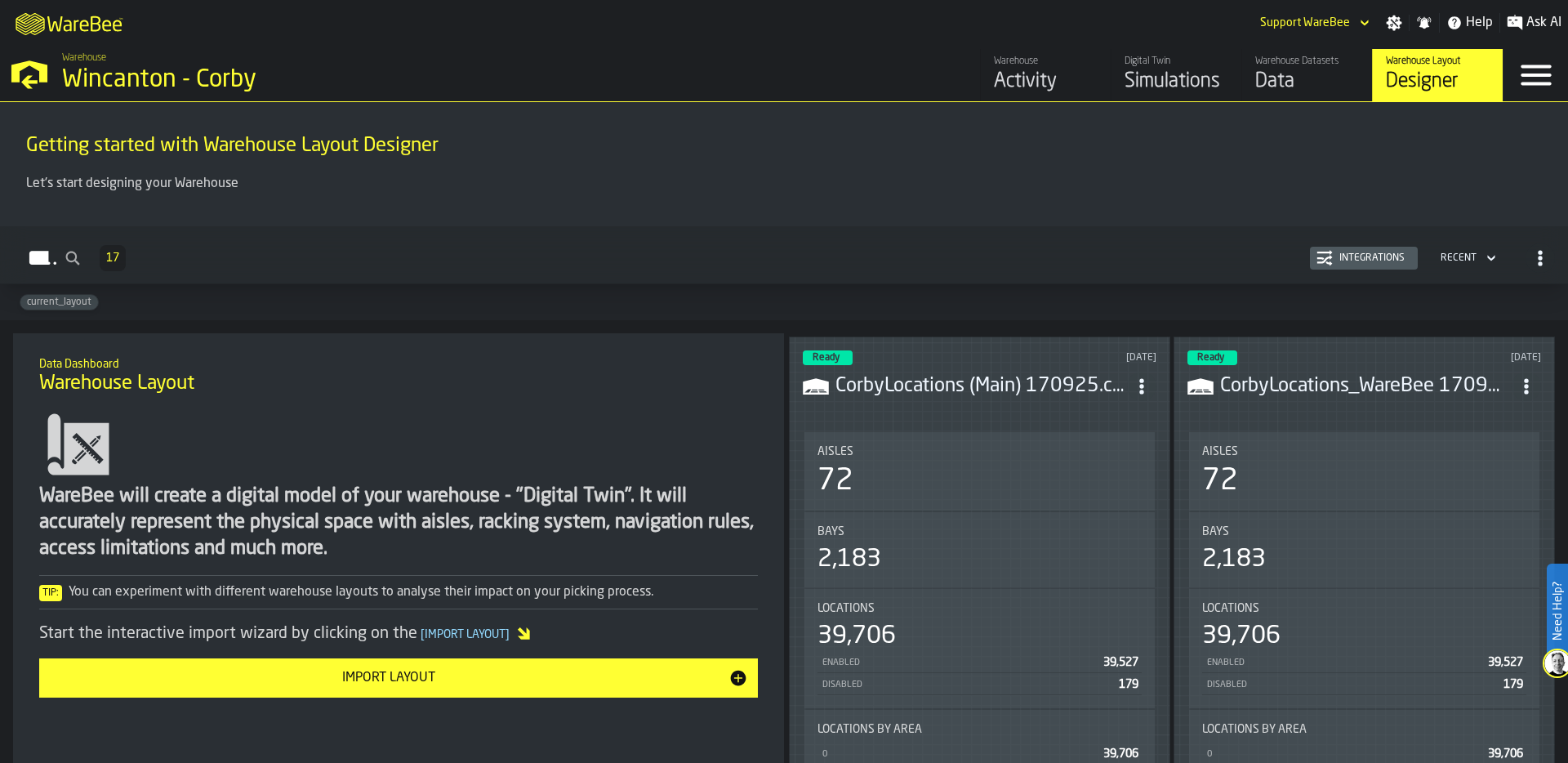
click at [928, 445] on div "Aisles" at bounding box center [979, 452] width 325 height 13
